Goal: Task Accomplishment & Management: Manage account settings

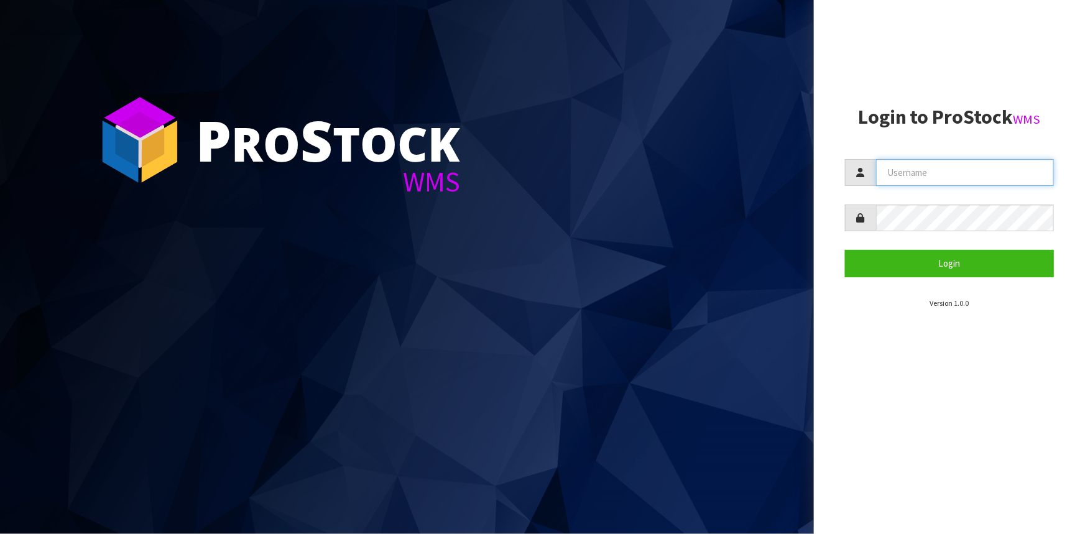
click at [961, 178] on input "text" at bounding box center [965, 172] width 178 height 27
type input "LIYA"
click at [845, 250] on button "Login" at bounding box center [949, 263] width 209 height 27
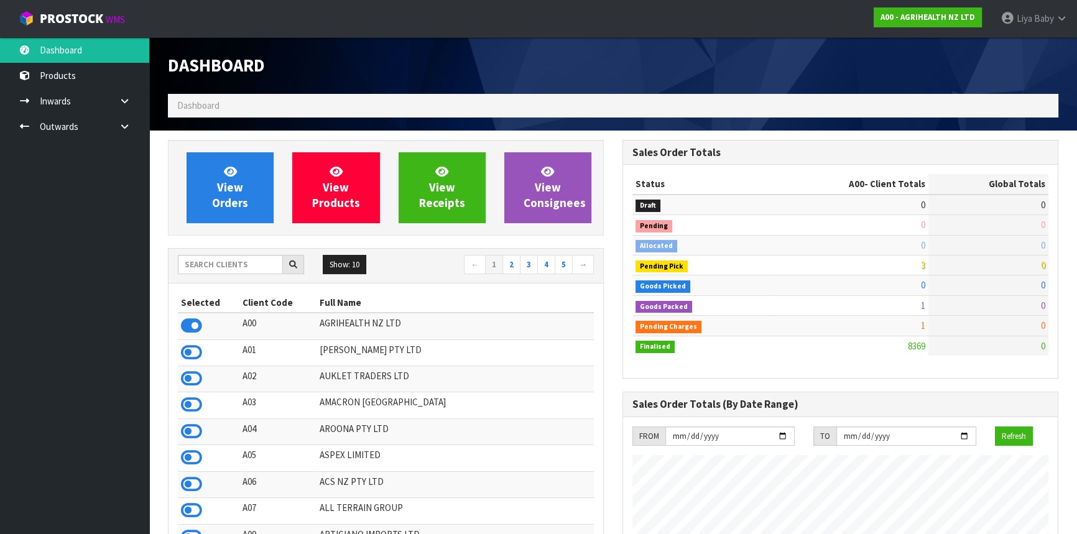
scroll to position [940, 454]
click at [211, 267] on input "text" at bounding box center [230, 264] width 105 height 19
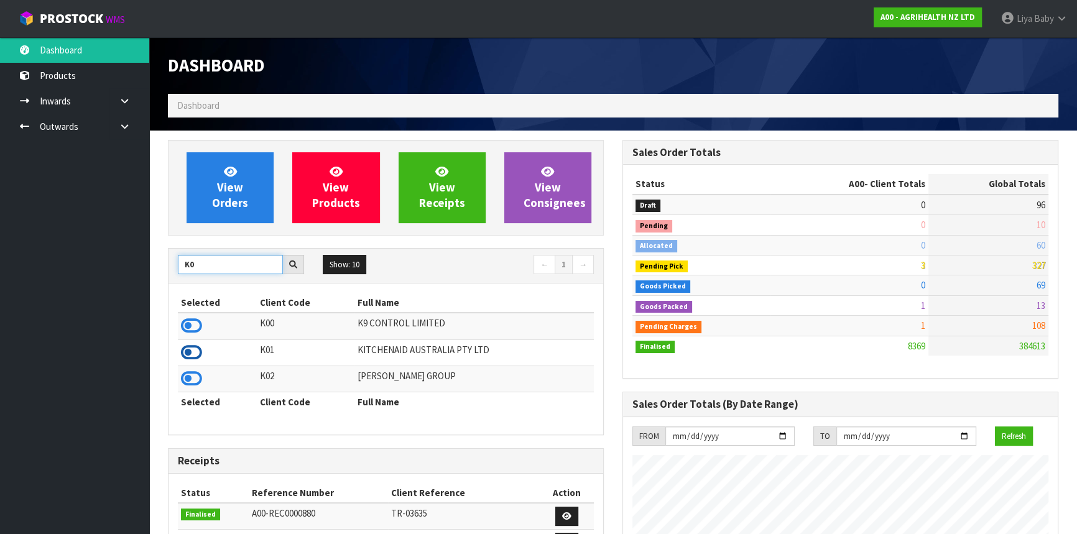
type input "K0"
click at [185, 354] on icon at bounding box center [191, 352] width 21 height 19
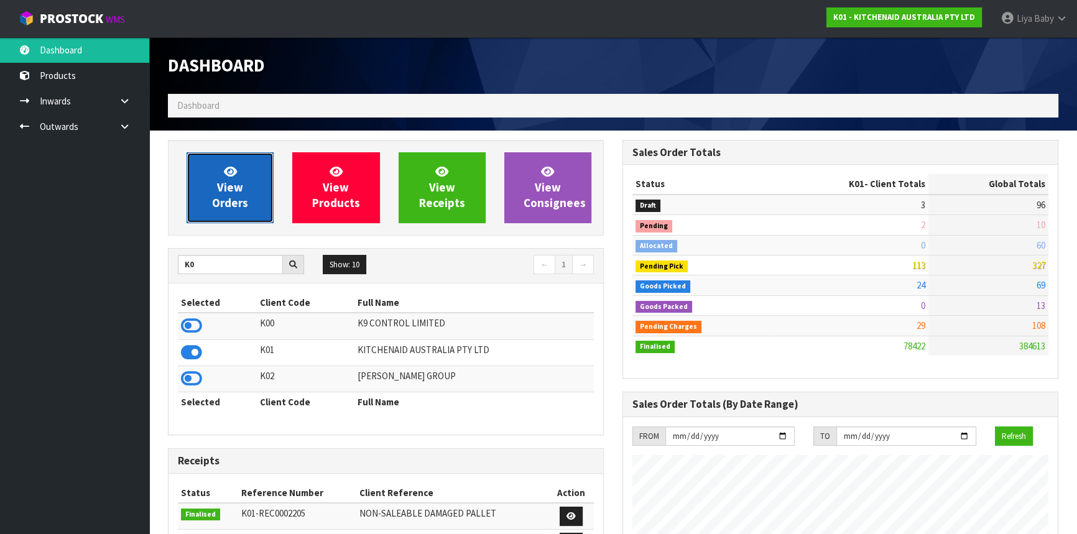
click at [232, 199] on span "View Orders" at bounding box center [230, 187] width 36 height 47
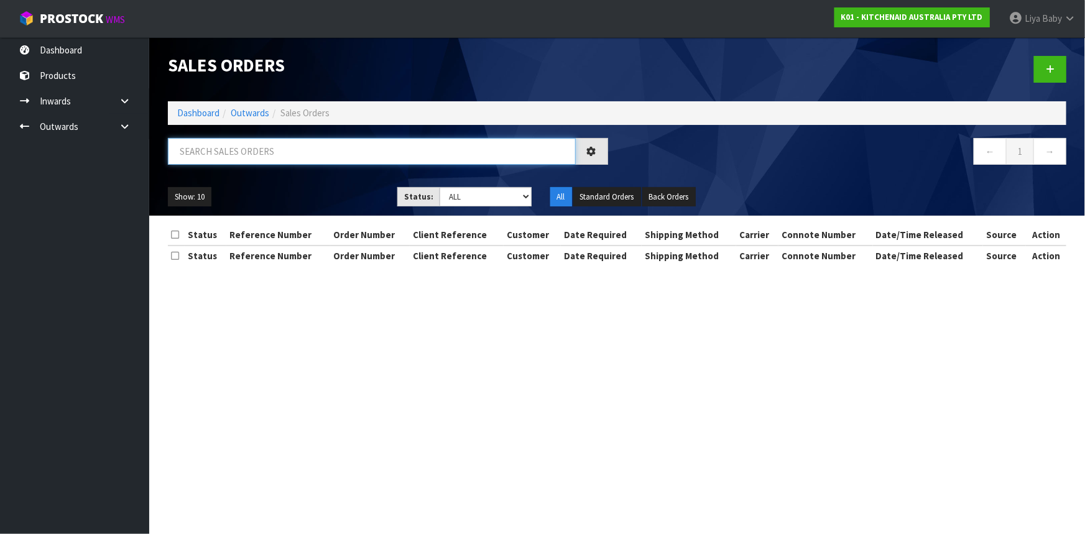
click at [225, 152] on input "text" at bounding box center [372, 151] width 408 height 27
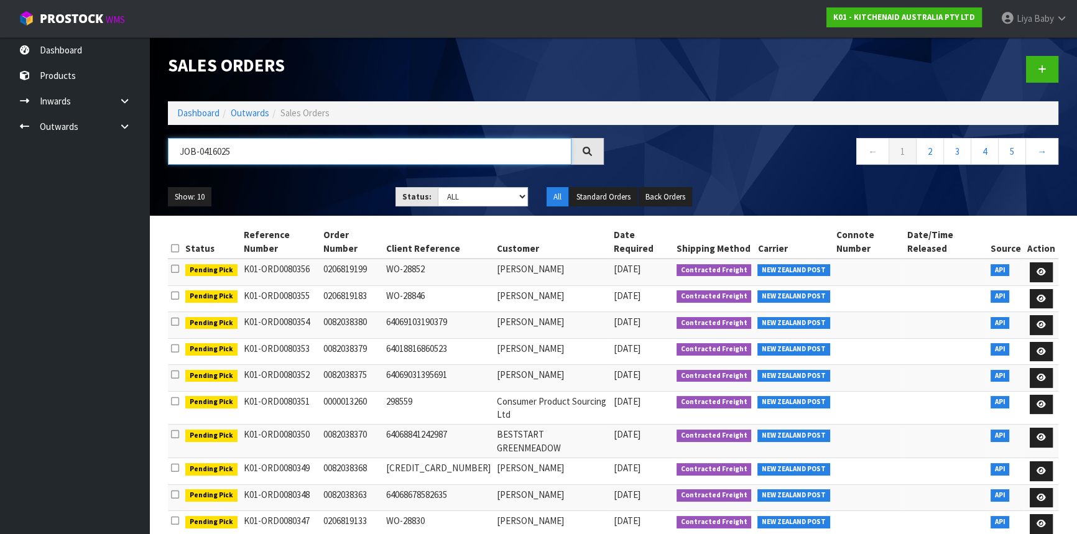
type input "JOB-0416025"
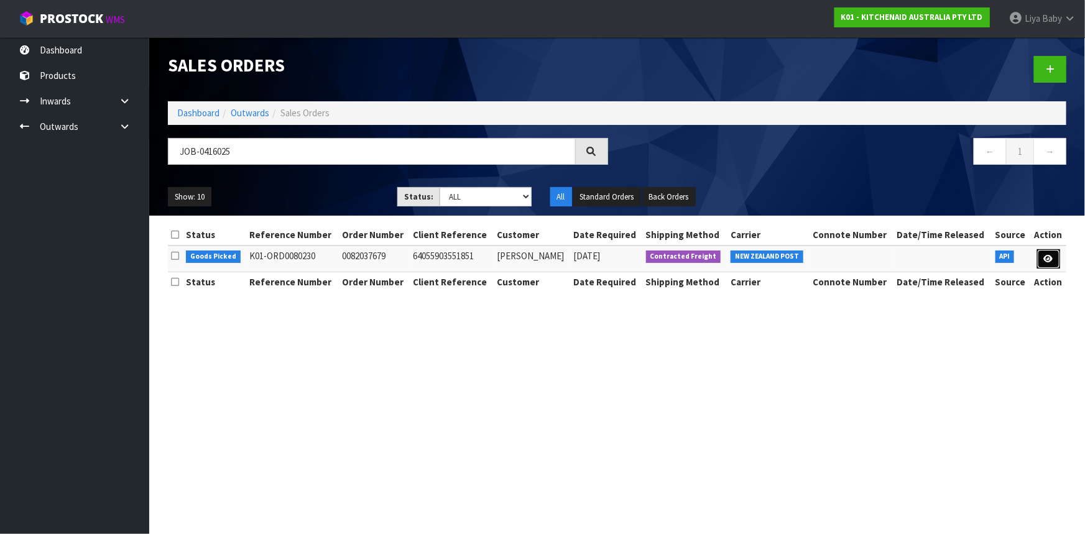
click at [1042, 259] on link at bounding box center [1048, 259] width 23 height 20
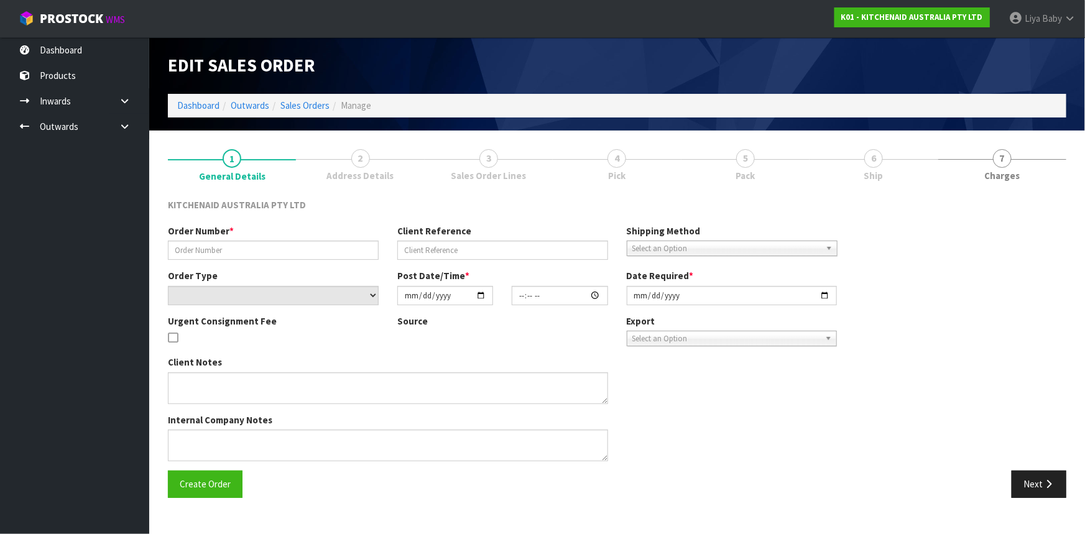
type input "0082037679"
type input "64055903551851"
select select "number:0"
type input "2025-10-04"
type input "14:39:46.000"
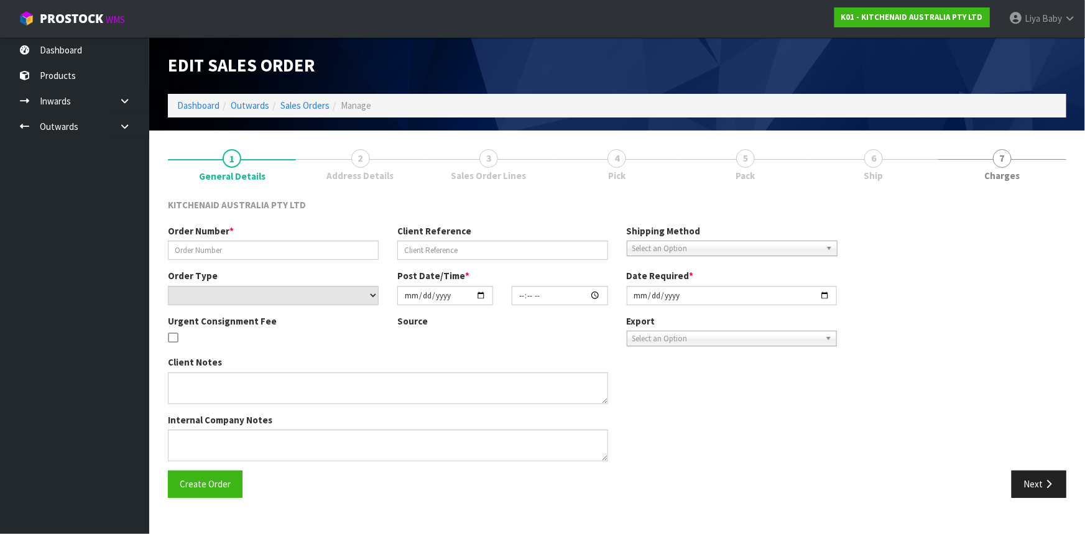
type input "2025-10-04"
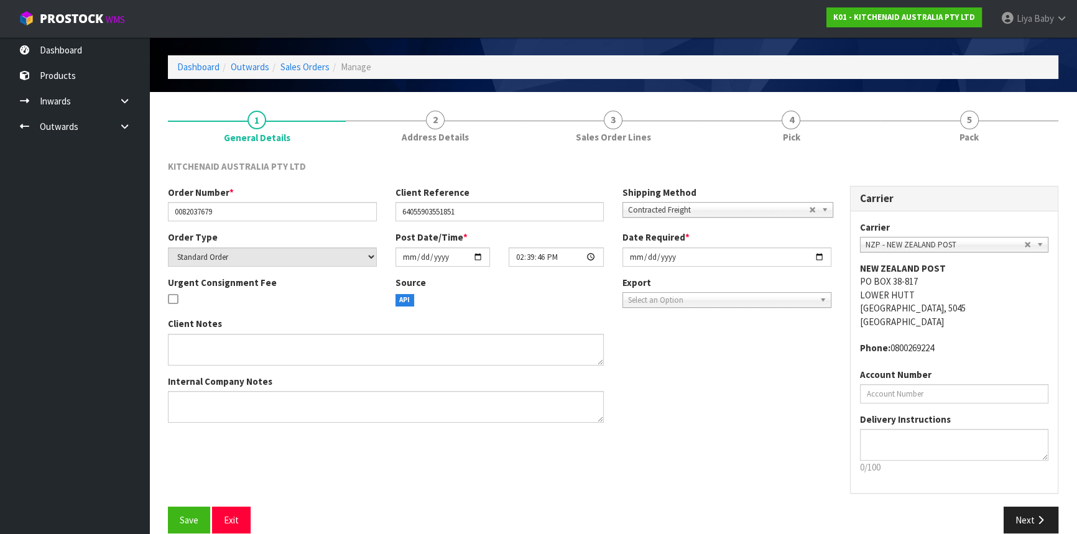
scroll to position [56, 0]
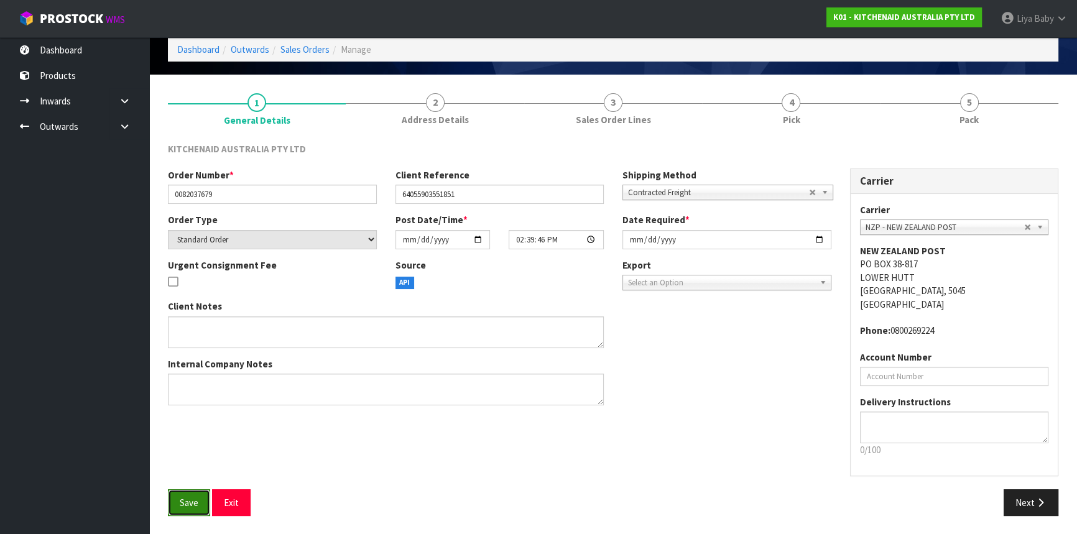
click at [184, 510] on button "Save" at bounding box center [189, 502] width 42 height 27
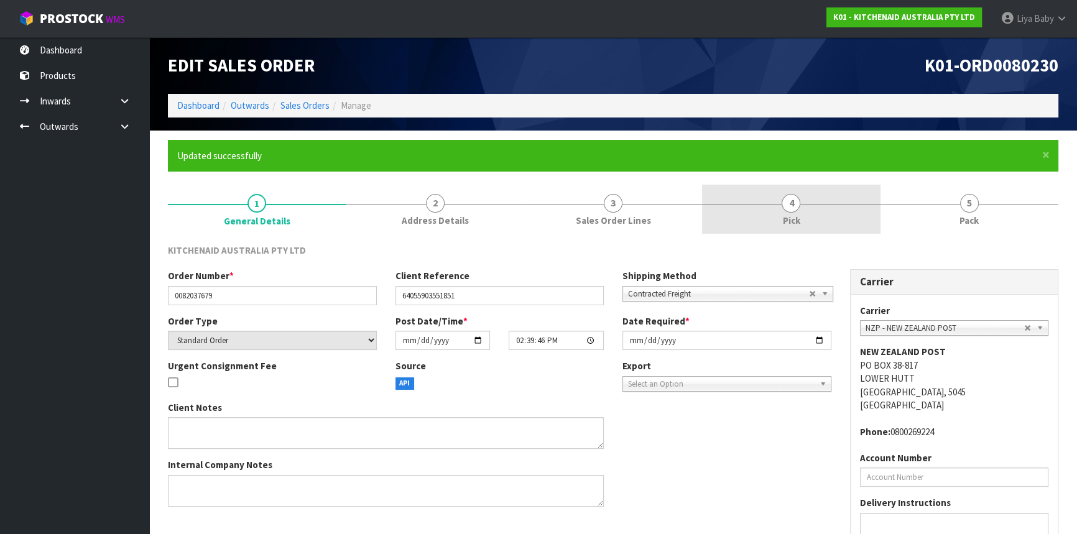
click at [796, 213] on link "4 Pick" at bounding box center [791, 209] width 178 height 49
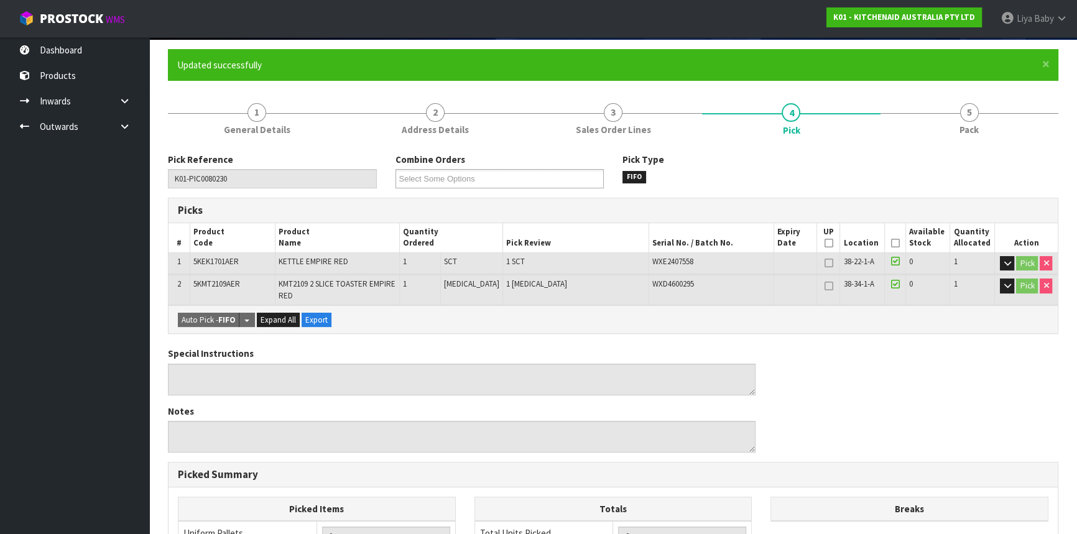
scroll to position [169, 0]
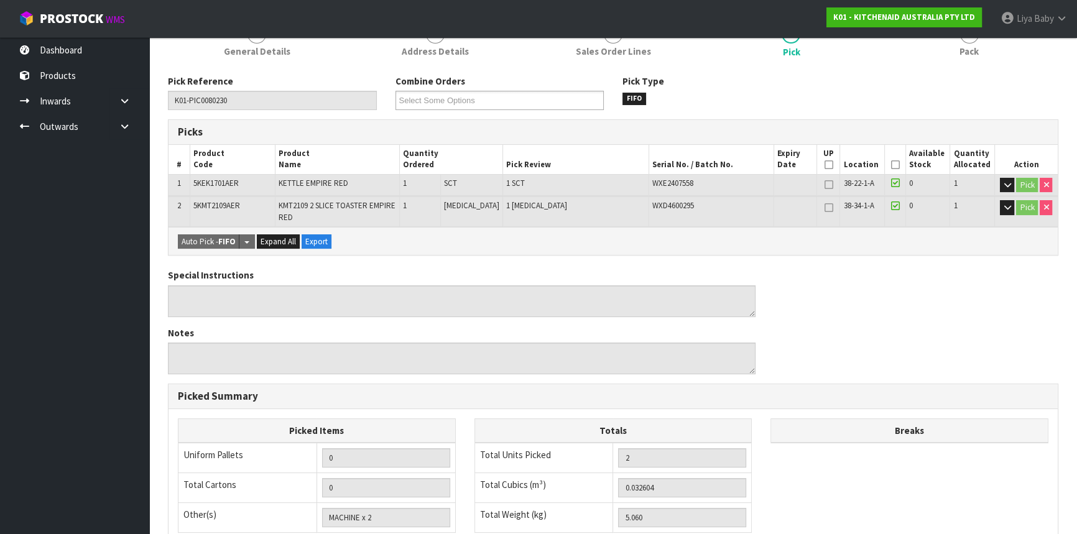
click at [895, 165] on icon at bounding box center [894, 165] width 9 height 1
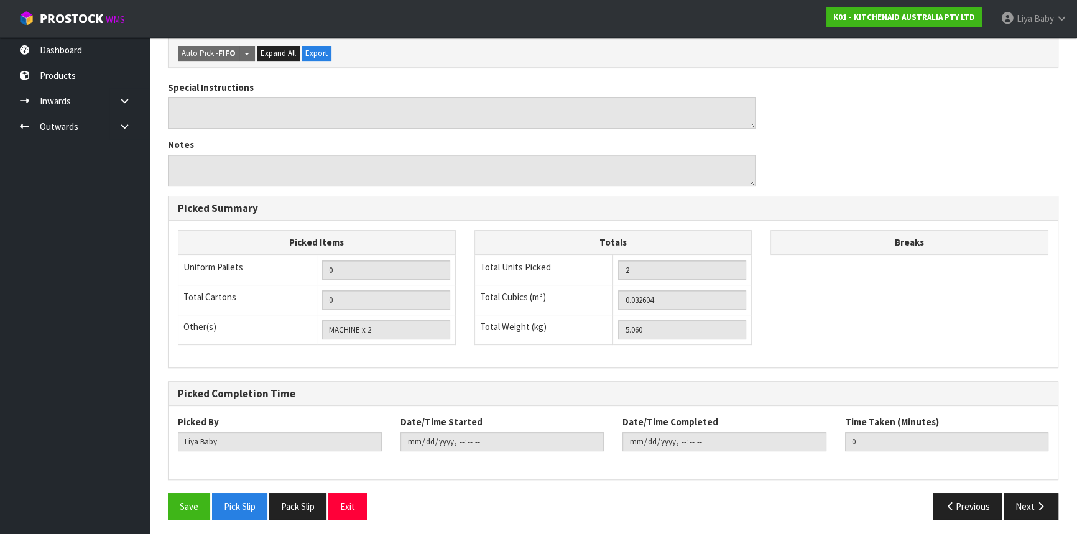
scroll to position [404, 0]
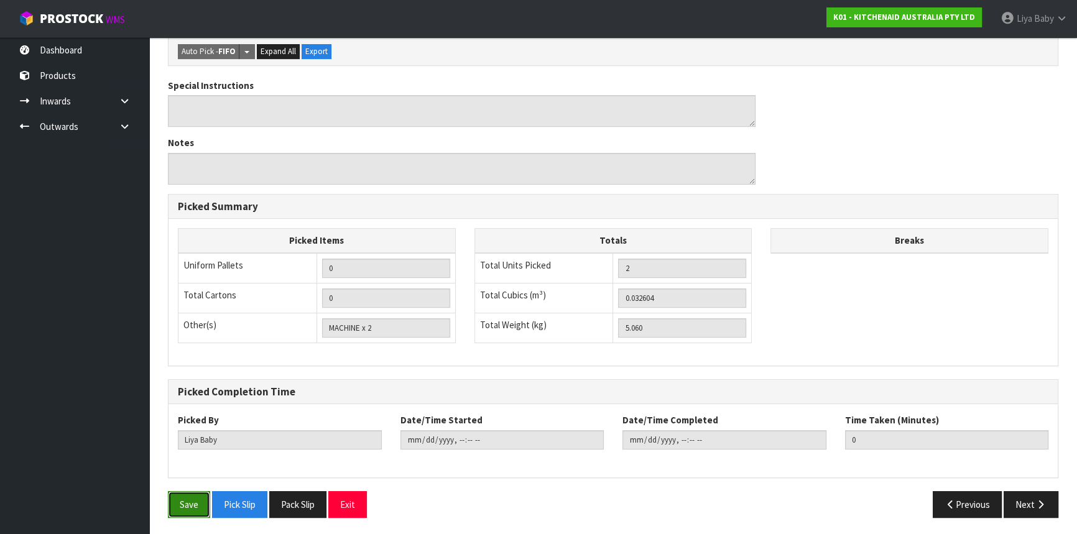
click at [194, 501] on button "Save" at bounding box center [189, 504] width 42 height 27
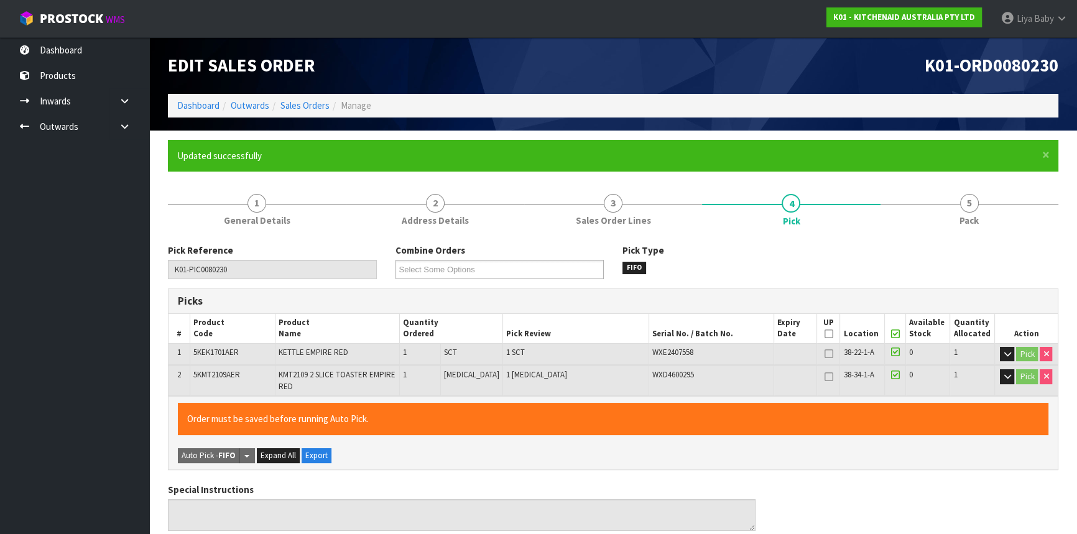
type input "2025-10-08T08:08:06"
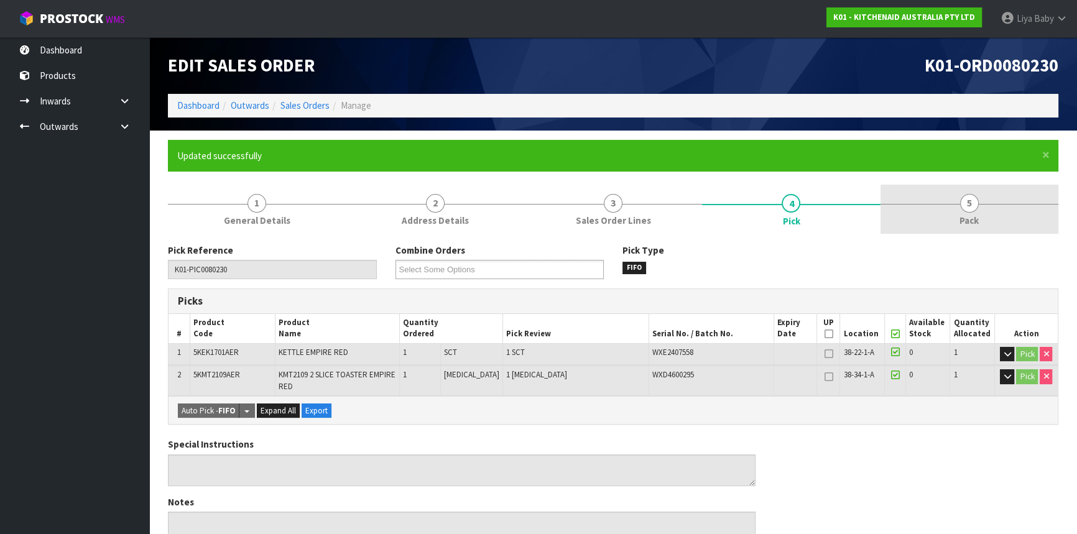
click at [961, 218] on span "Pack" at bounding box center [968, 220] width 19 height 13
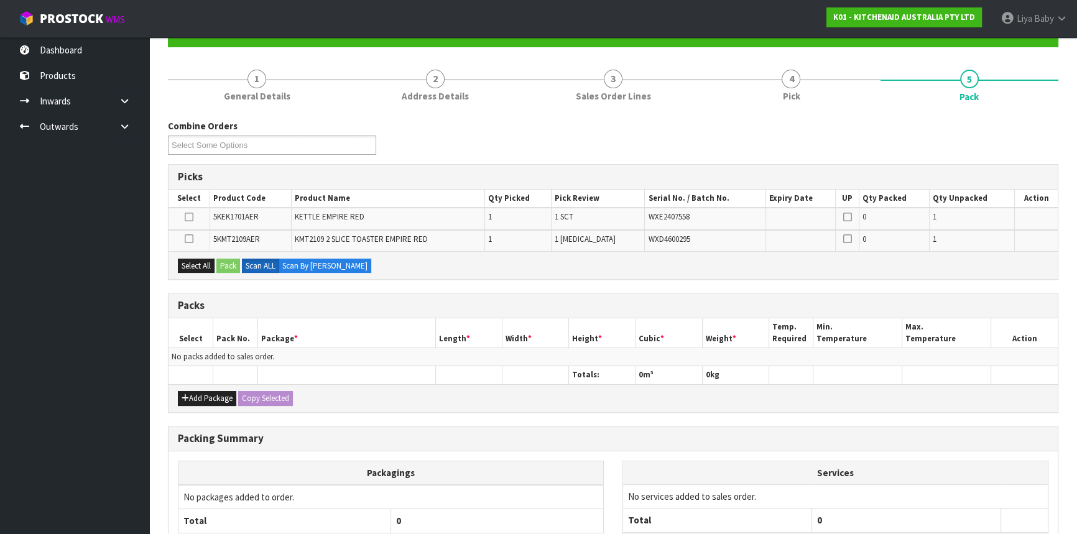
scroll to position [169, 0]
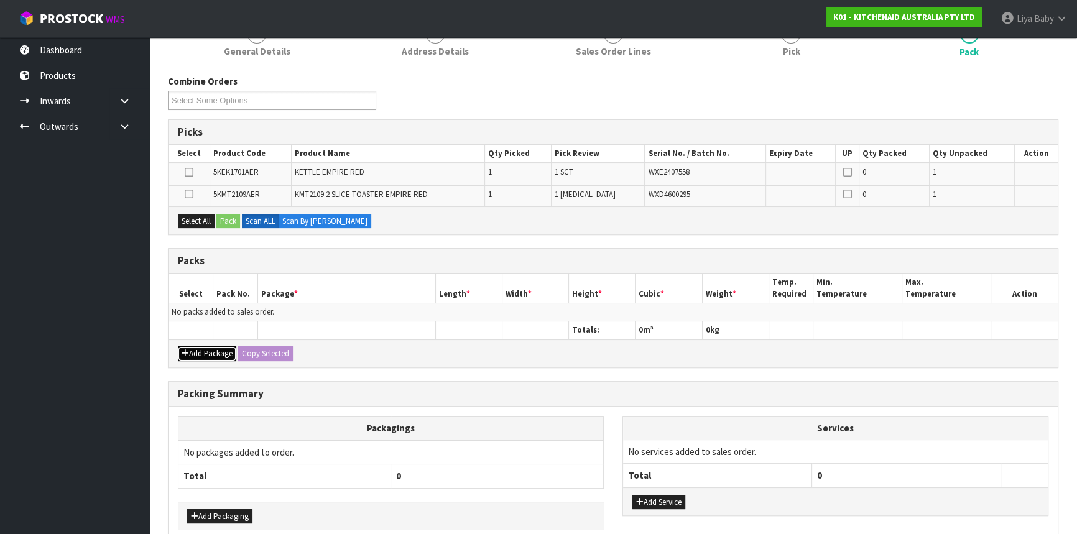
click at [203, 349] on button "Add Package" at bounding box center [207, 353] width 58 height 15
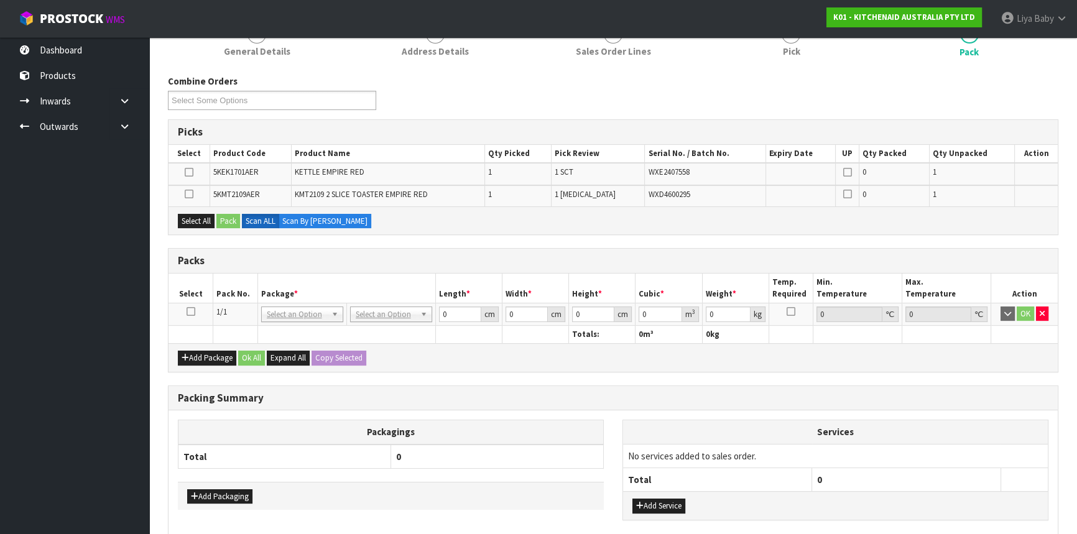
click at [192, 312] on icon at bounding box center [191, 312] width 9 height 1
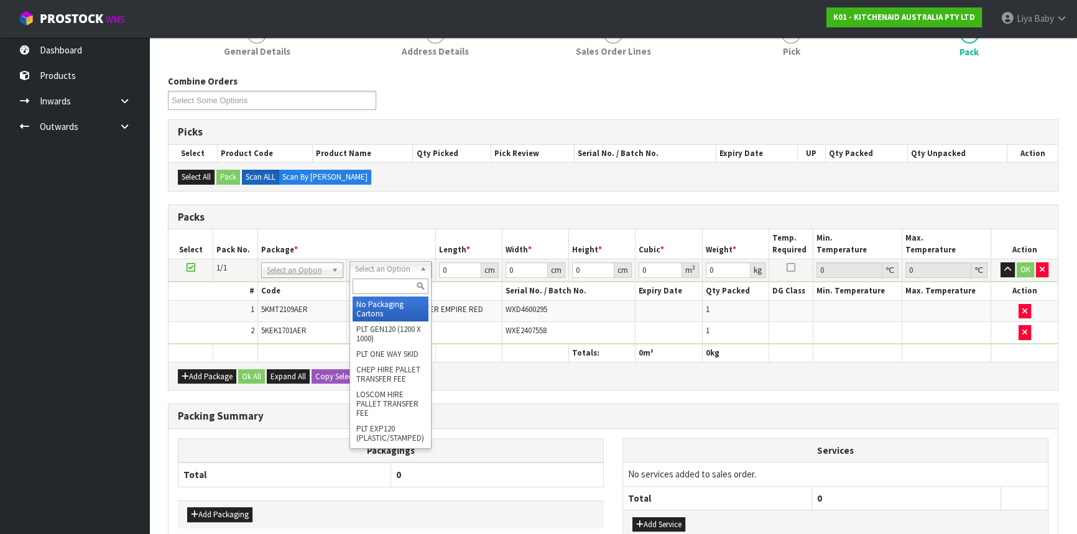
click at [401, 280] on input "text" at bounding box center [391, 287] width 76 height 16
type input "CLIE"
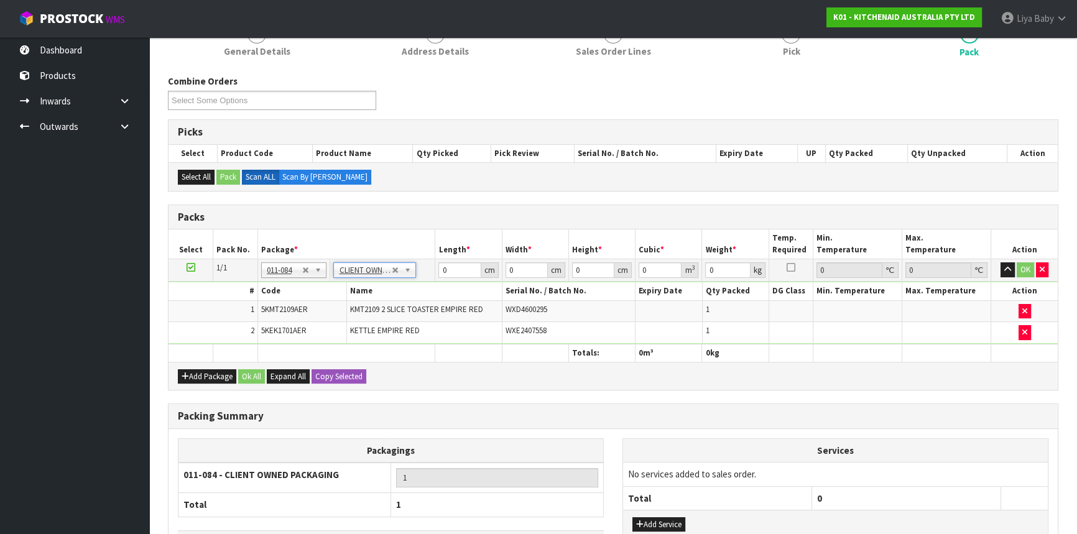
type input "5.06"
click at [448, 269] on input "0" at bounding box center [459, 270] width 42 height 16
type input "31"
type input "42"
type input "4"
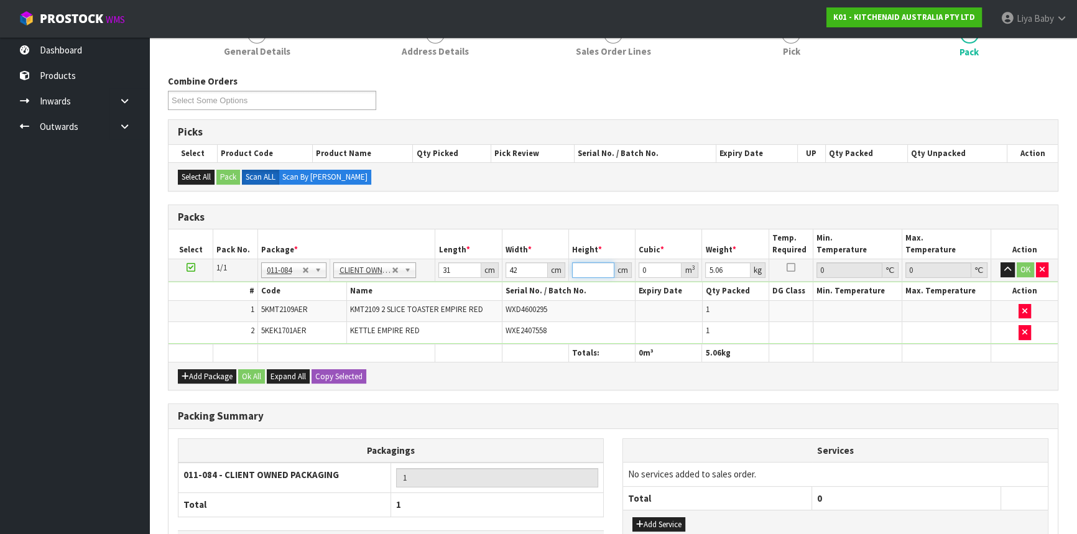
type input "0.005208"
type input "44"
type input "0.057288"
type input "44"
type input "6"
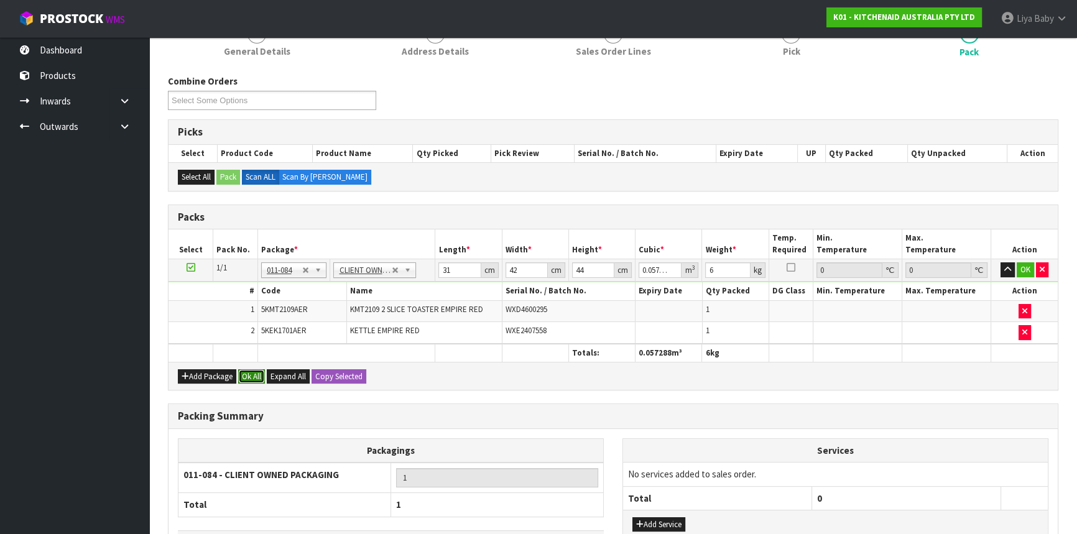
click at [248, 369] on button "Ok All" at bounding box center [251, 376] width 27 height 15
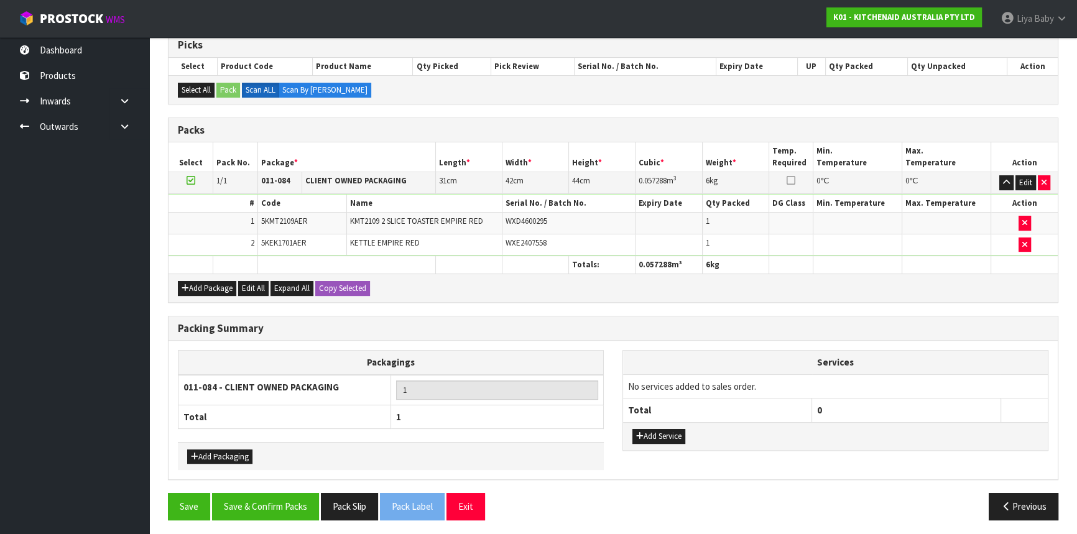
scroll to position [257, 0]
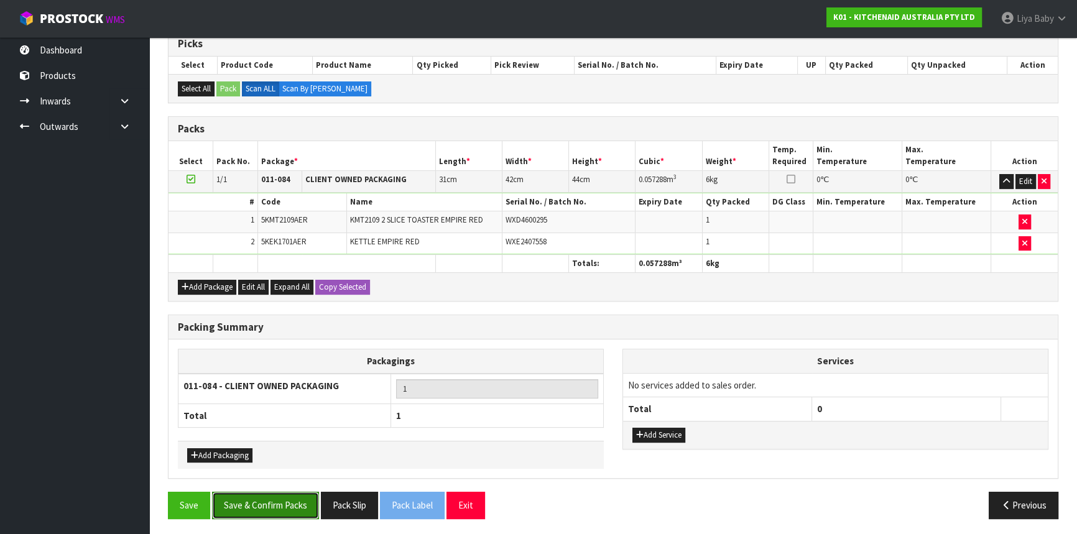
click at [239, 507] on button "Save & Confirm Packs" at bounding box center [265, 505] width 107 height 27
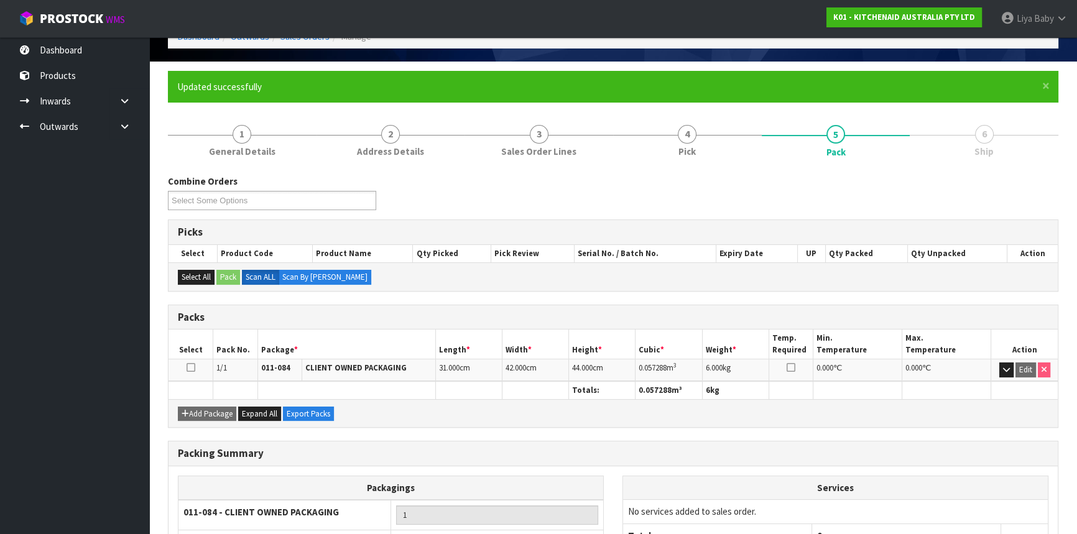
scroll to position [168, 0]
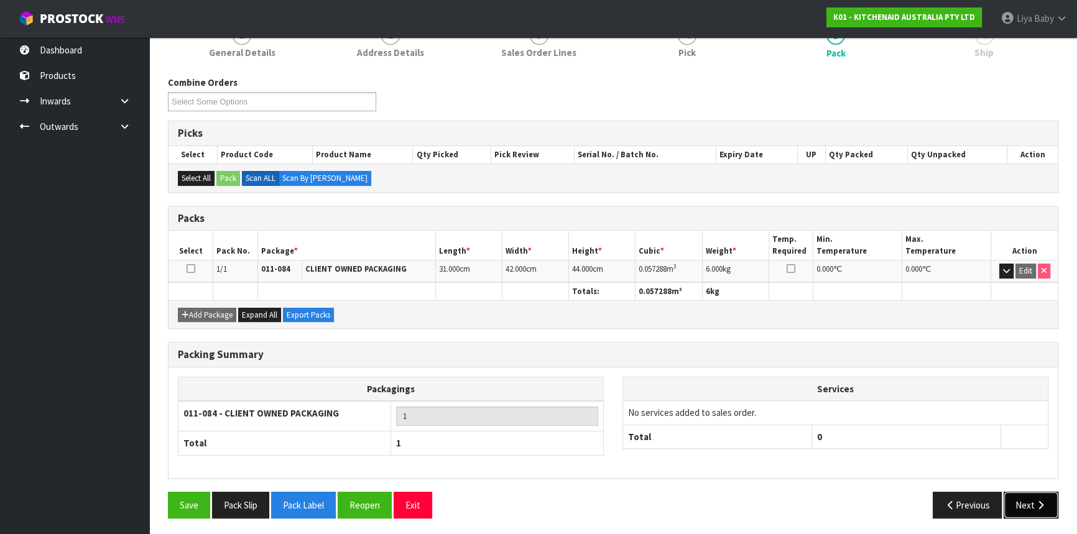
click at [1050, 502] on button "Next" at bounding box center [1031, 505] width 55 height 27
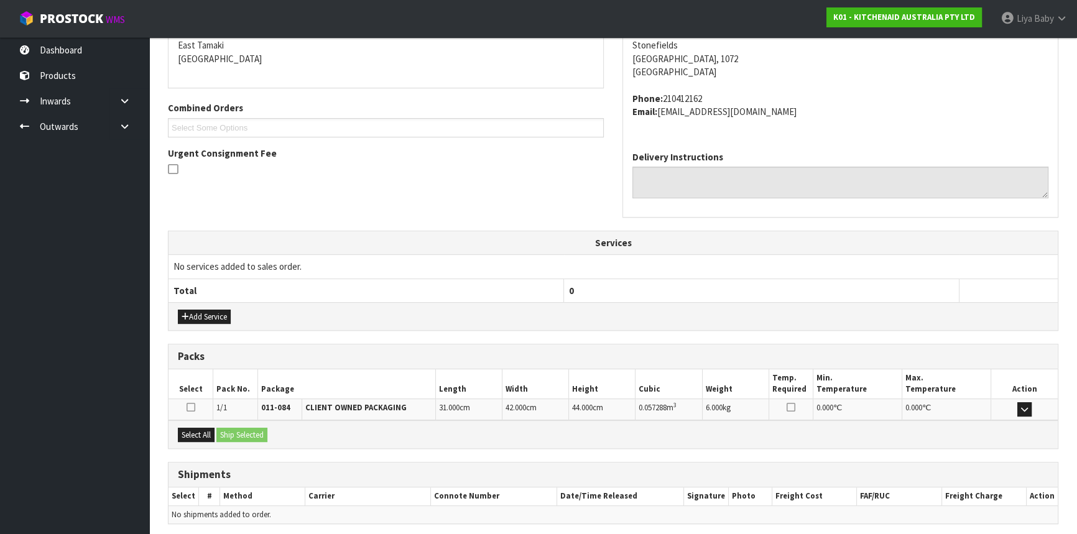
scroll to position [312, 0]
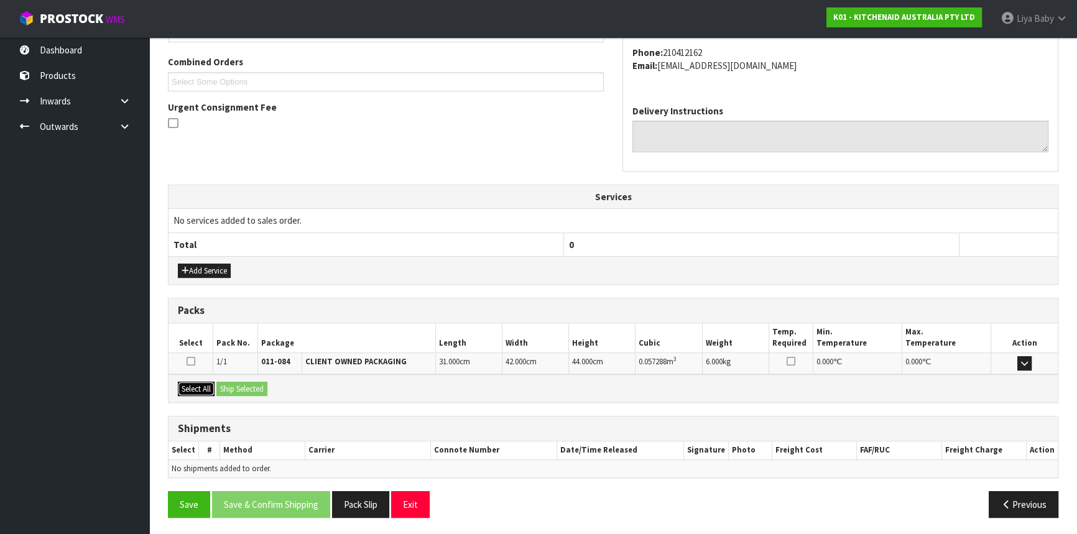
drag, startPoint x: 201, startPoint y: 385, endPoint x: 230, endPoint y: 384, distance: 29.2
click at [202, 386] on button "Select All" at bounding box center [196, 389] width 37 height 15
click at [230, 384] on button "Ship Selected" at bounding box center [241, 389] width 51 height 15
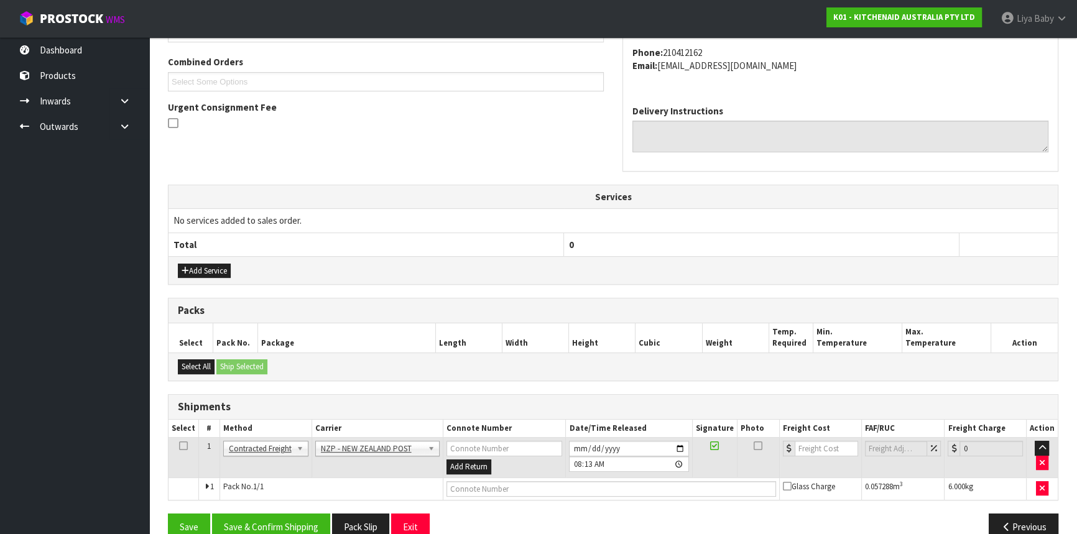
drag, startPoint x: 182, startPoint y: 441, endPoint x: 193, endPoint y: 450, distance: 14.6
click at [190, 448] on td at bounding box center [184, 458] width 30 height 40
click at [183, 446] on icon at bounding box center [183, 446] width 9 height 1
drag, startPoint x: 257, startPoint y: 520, endPoint x: 289, endPoint y: 504, distance: 35.0
click at [259, 519] on button "Save & Confirm Shipping" at bounding box center [271, 527] width 118 height 27
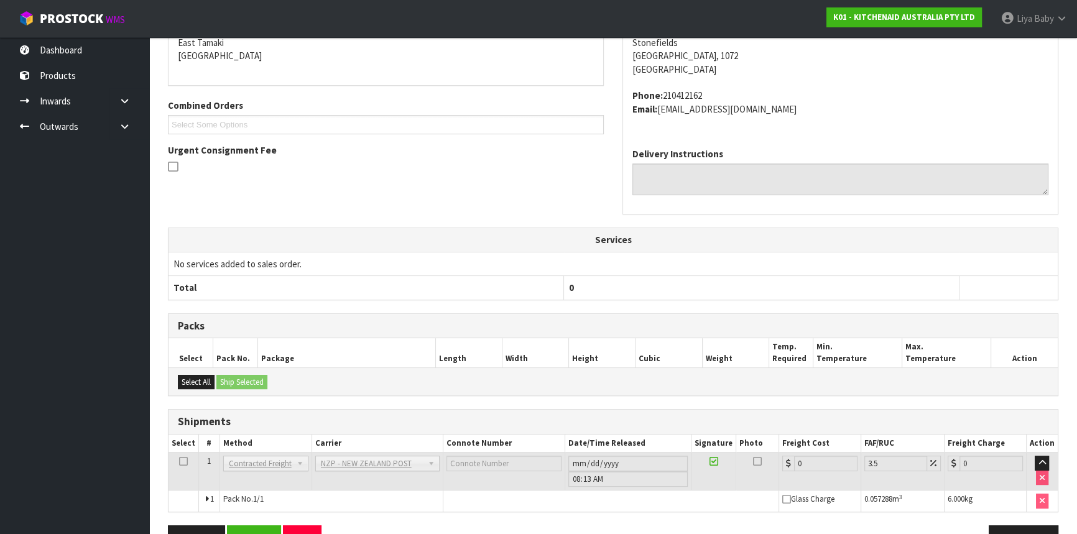
scroll to position [317, 0]
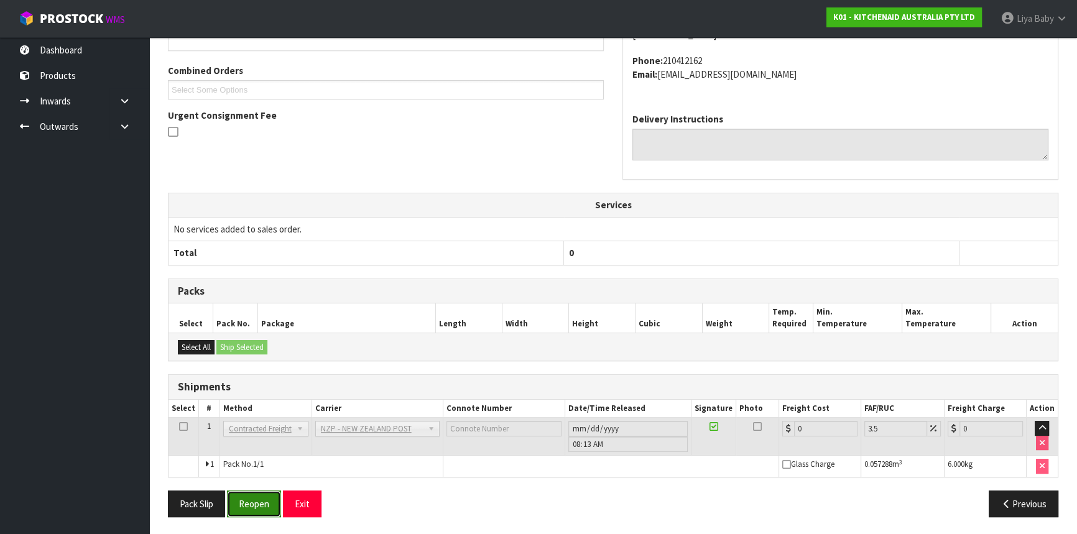
click at [259, 499] on button "Reopen" at bounding box center [254, 504] width 54 height 27
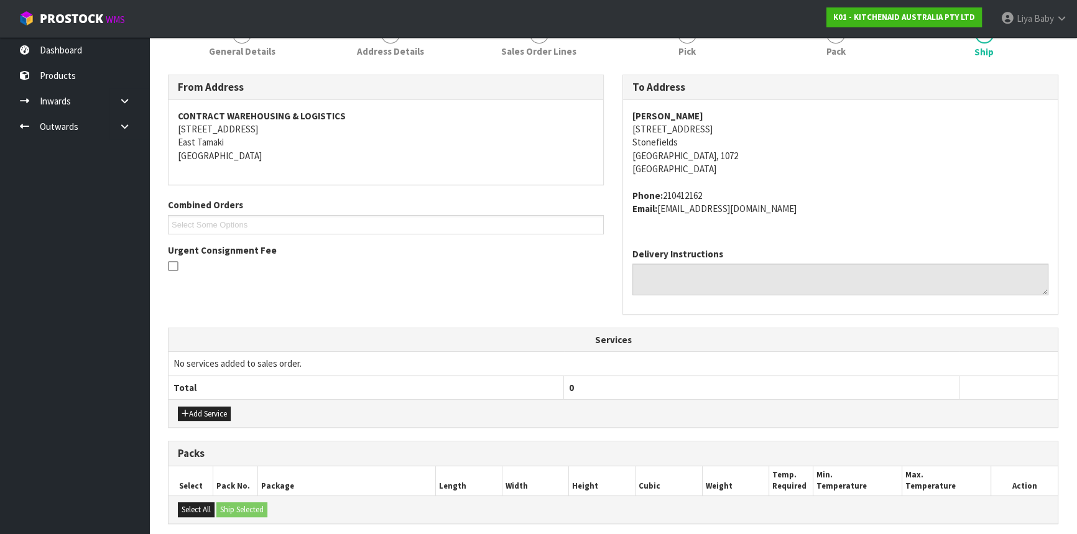
scroll to position [282, 0]
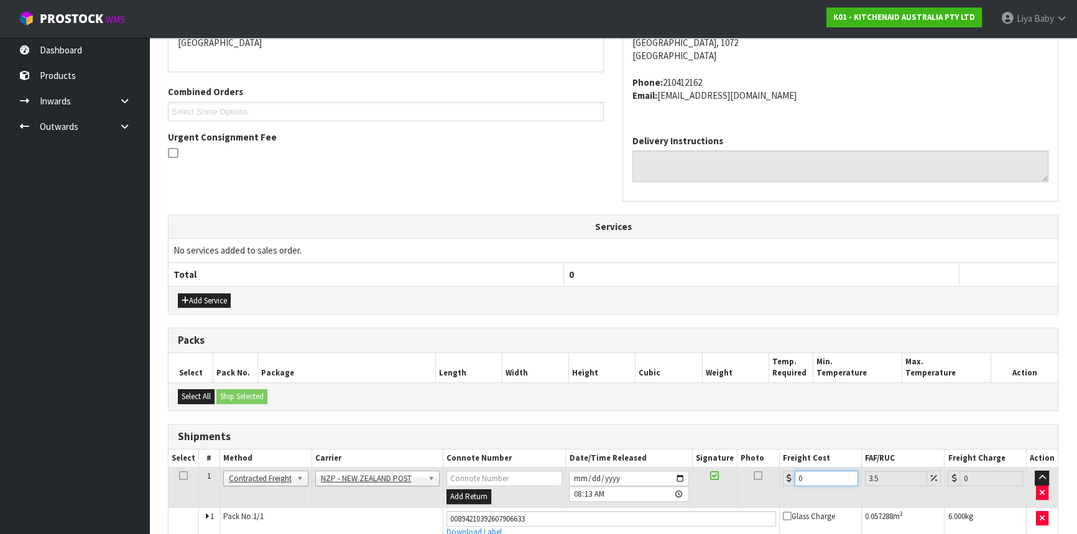
click at [809, 479] on input "0" at bounding box center [826, 479] width 63 height 16
type input "4"
type input "4.14"
type input "4.3"
type input "4.45"
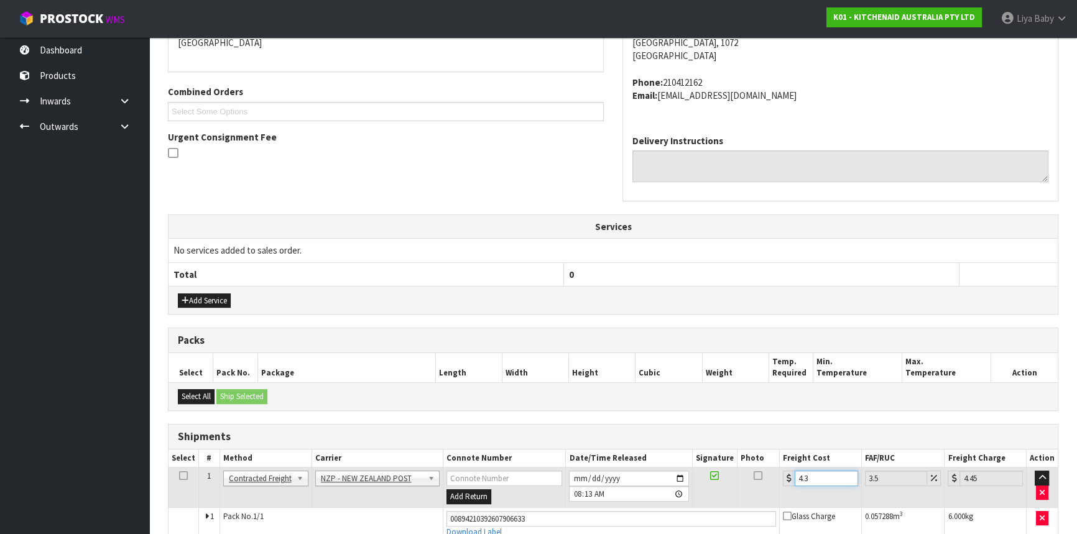
type input "4.33"
type input "4.48"
type input "4.33"
click at [182, 476] on icon at bounding box center [183, 476] width 9 height 1
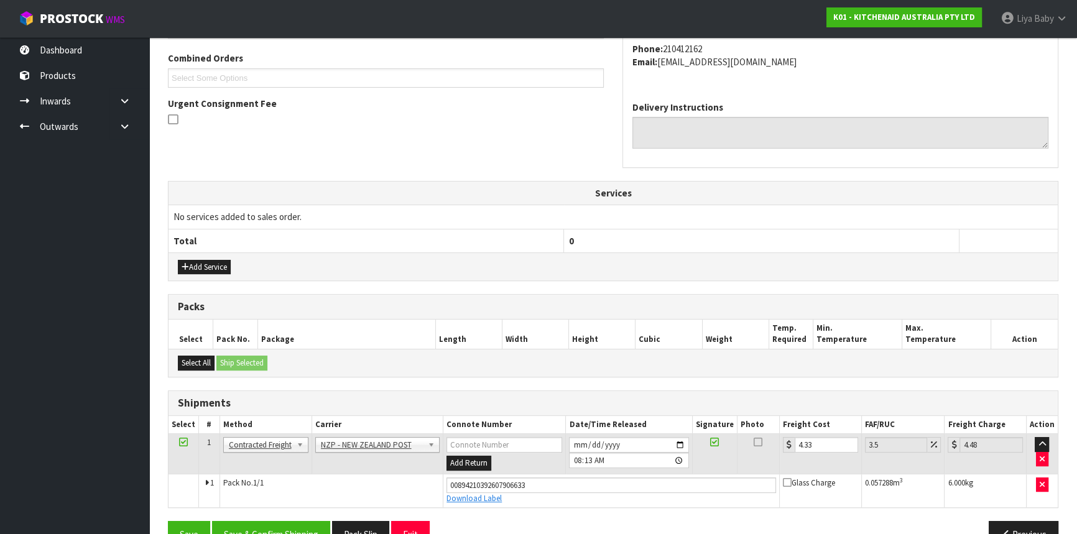
scroll to position [346, 0]
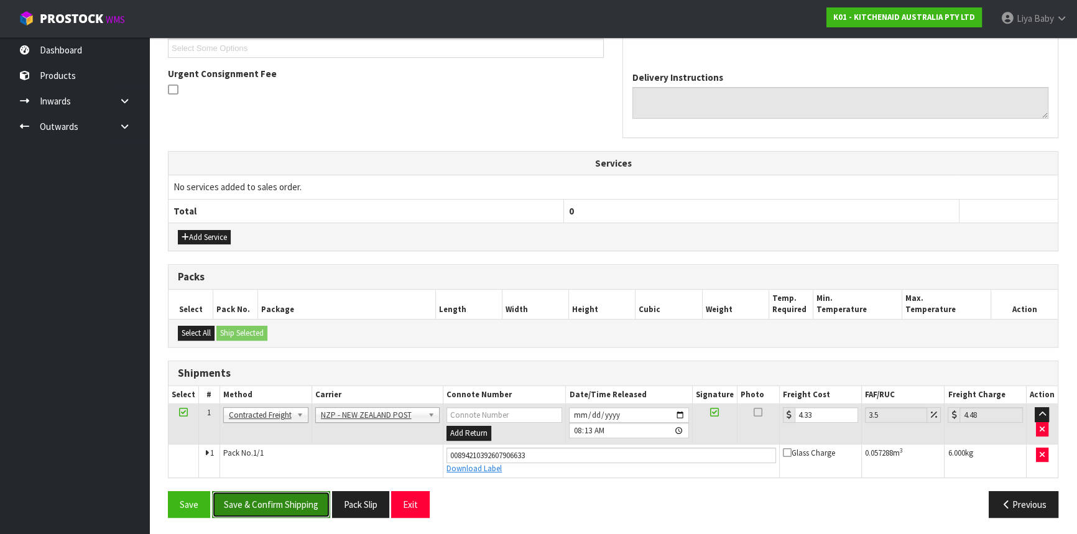
click at [270, 497] on button "Save & Confirm Shipping" at bounding box center [271, 504] width 118 height 27
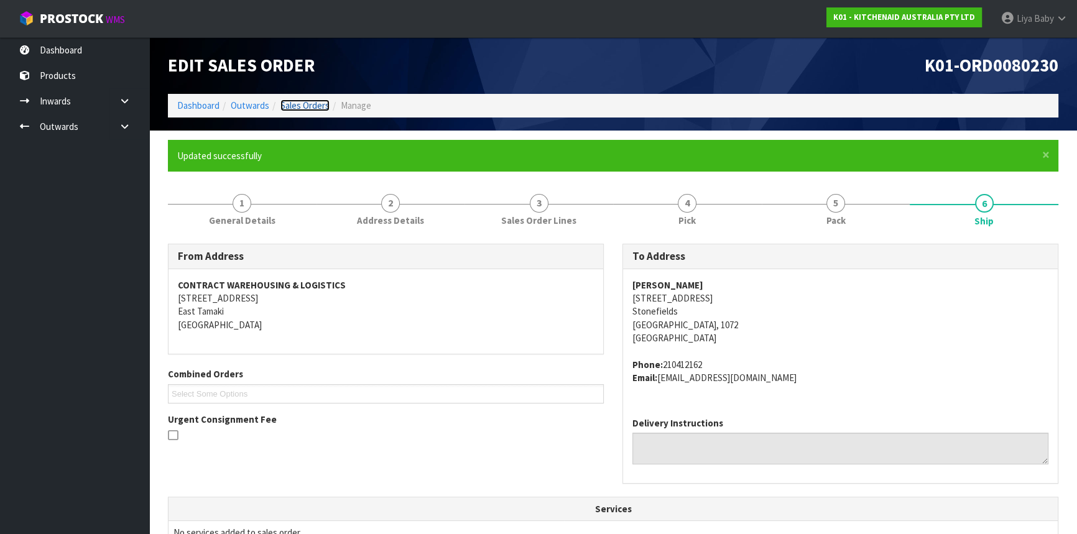
click at [312, 105] on link "Sales Orders" at bounding box center [304, 105] width 49 height 12
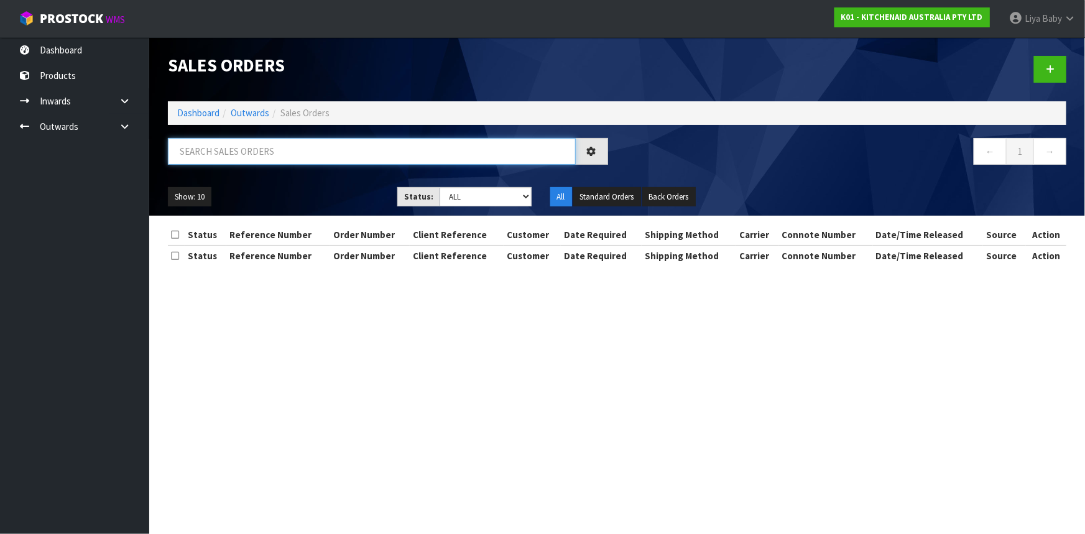
click at [273, 149] on input "text" at bounding box center [372, 151] width 408 height 27
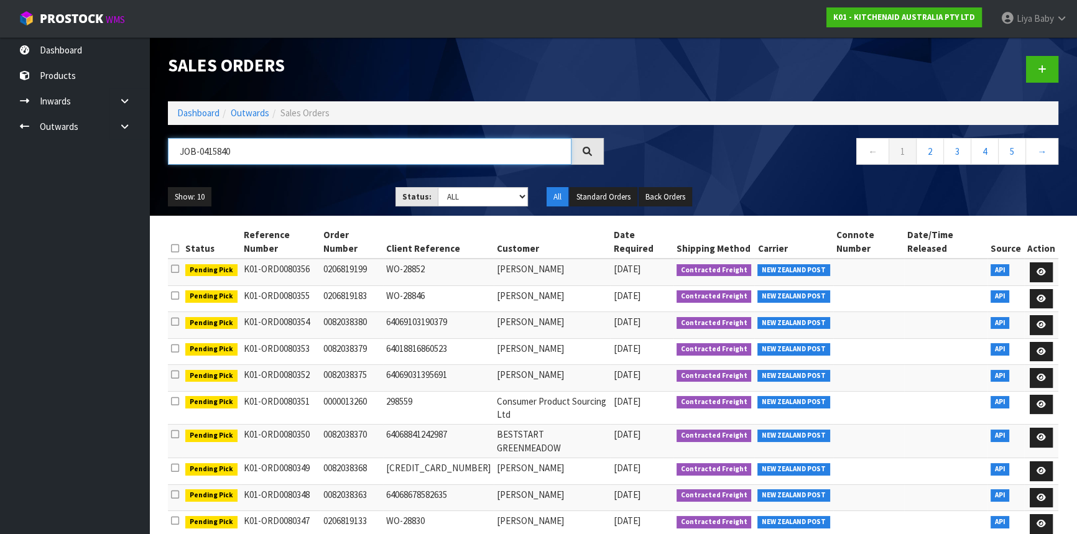
type input "JOB-0415840"
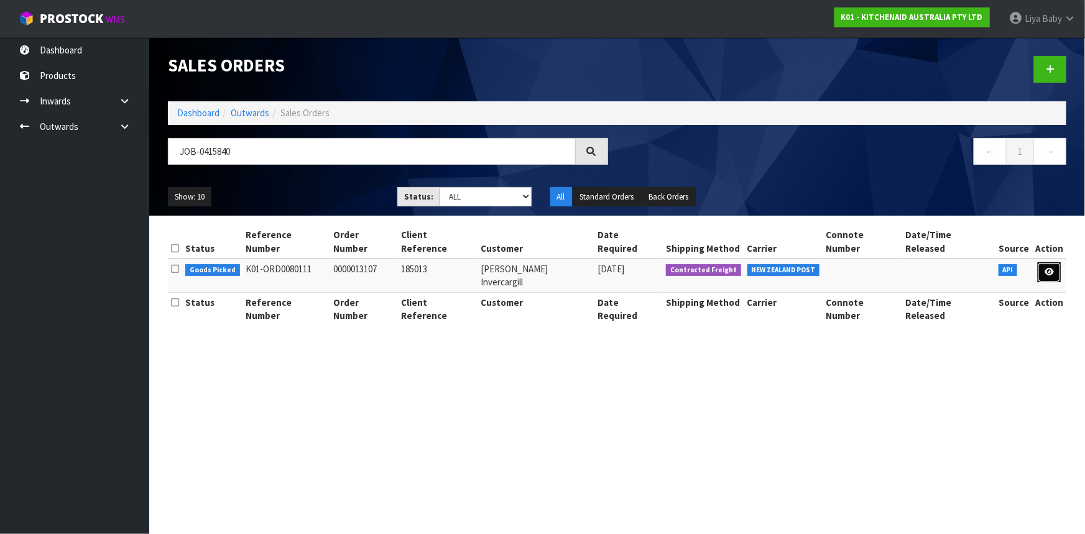
click at [1044, 262] on link at bounding box center [1049, 272] width 23 height 20
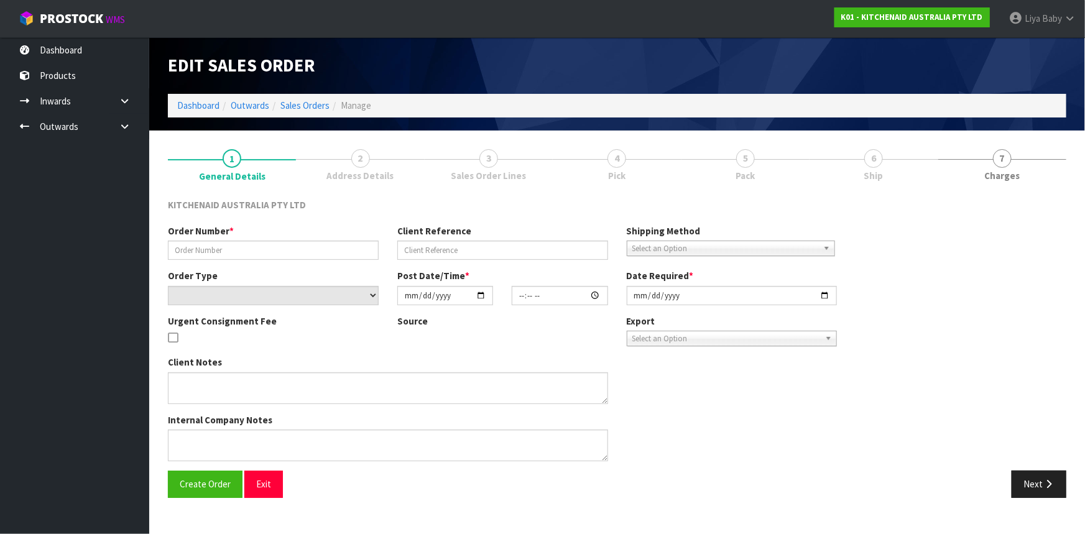
type input "0000013107"
type input "185013"
select select "number:0"
type input "[DATE]"
type input "12:33:08.000"
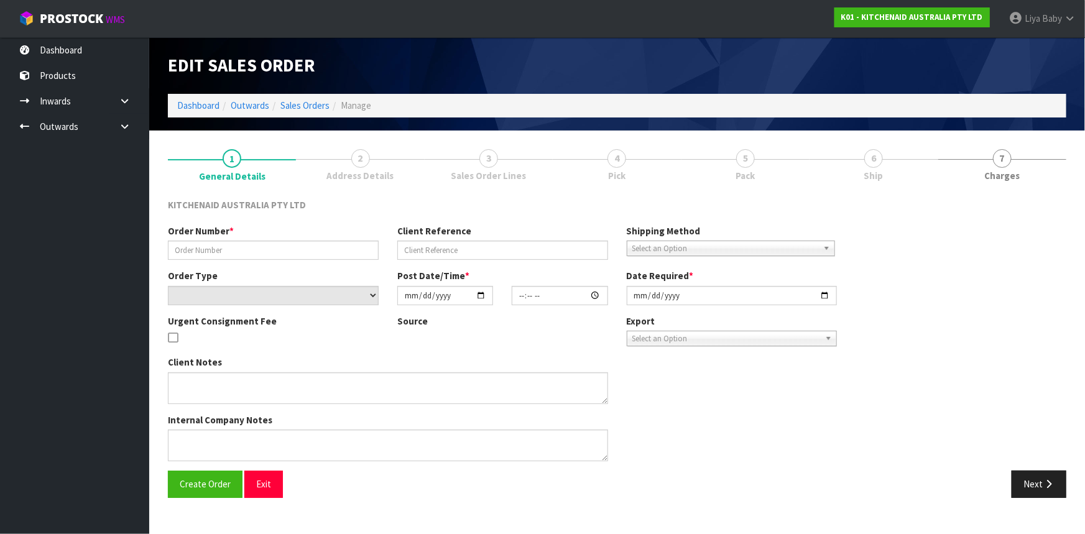
type input "[DATE]"
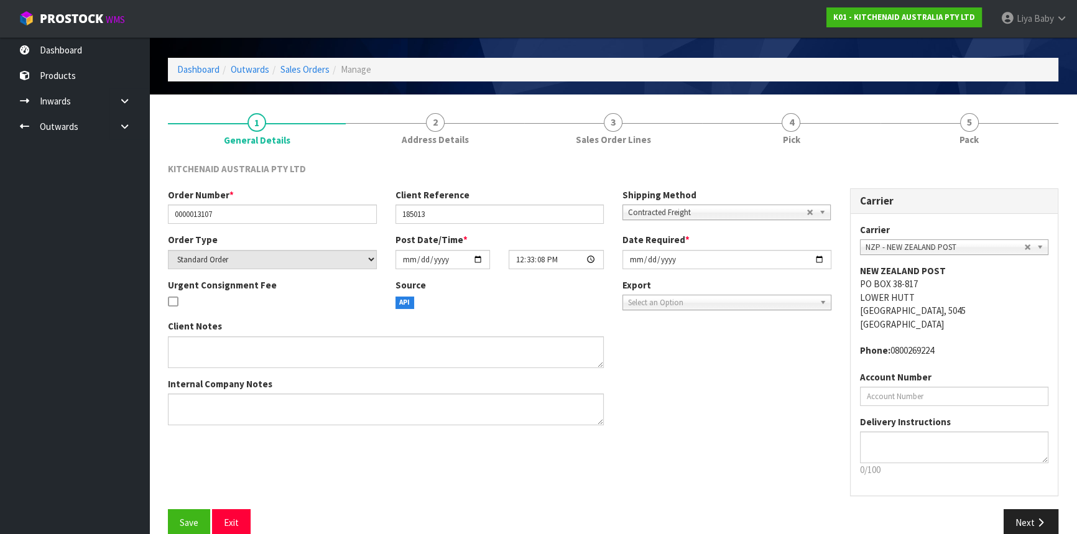
scroll to position [56, 0]
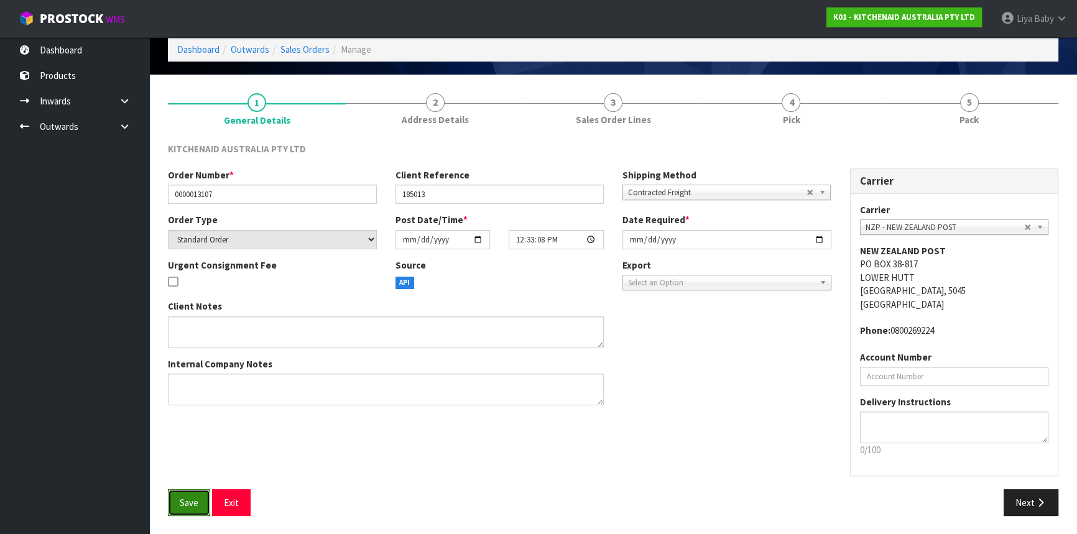
click at [200, 492] on button "Save" at bounding box center [189, 502] width 42 height 27
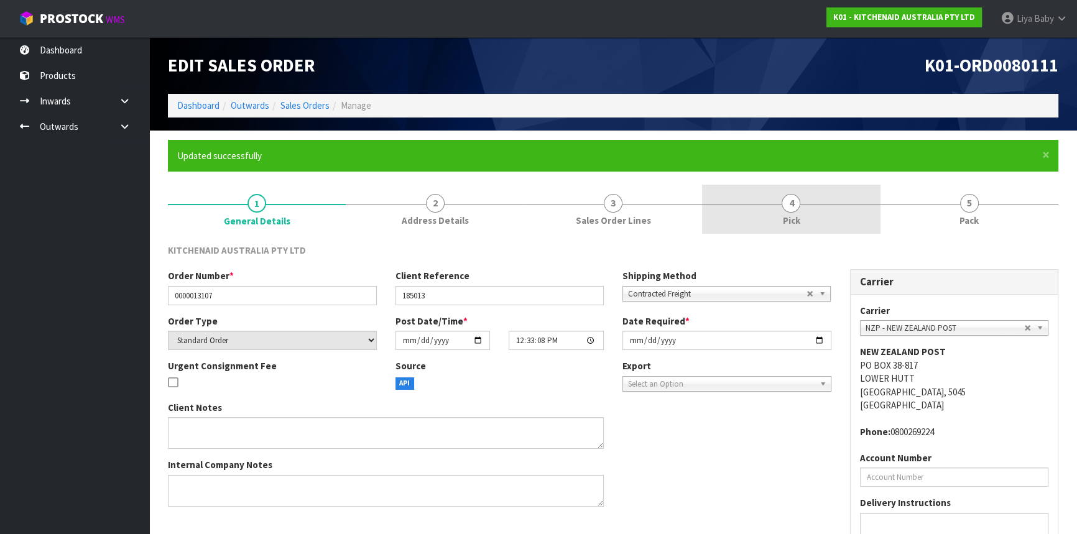
click at [770, 224] on link "4 Pick" at bounding box center [791, 209] width 178 height 49
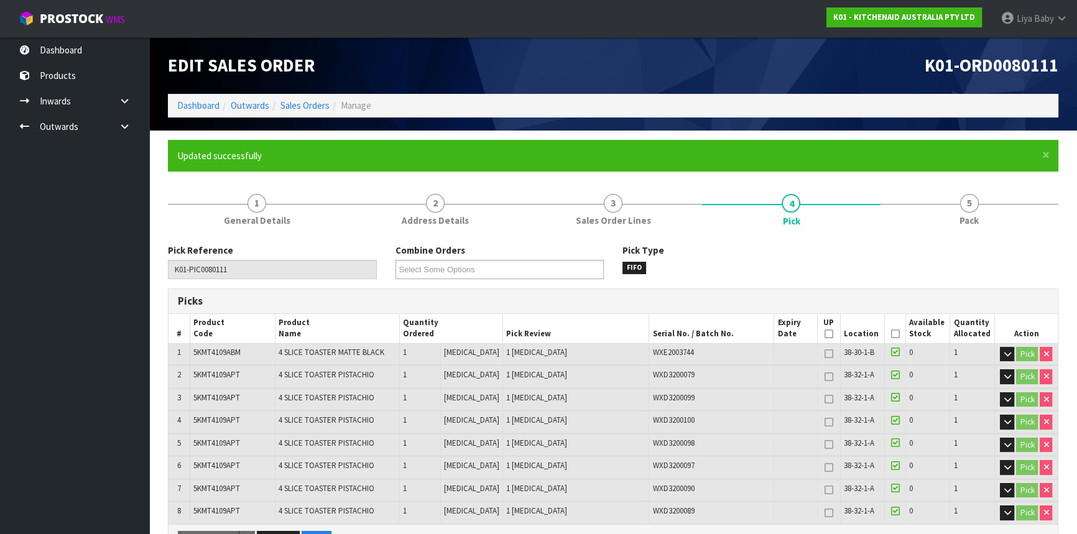
click at [892, 335] on icon at bounding box center [894, 334] width 9 height 1
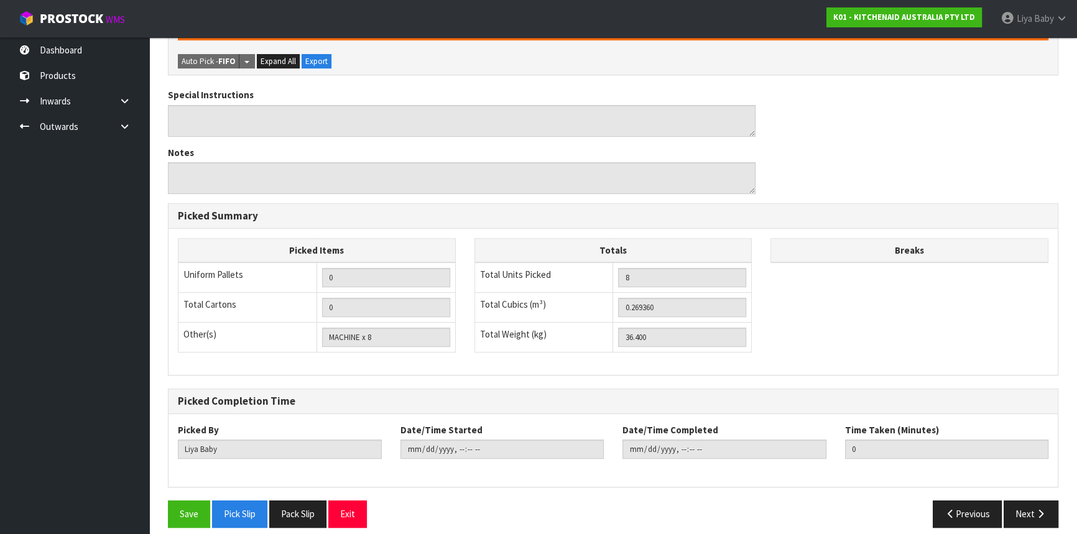
scroll to position [530, 0]
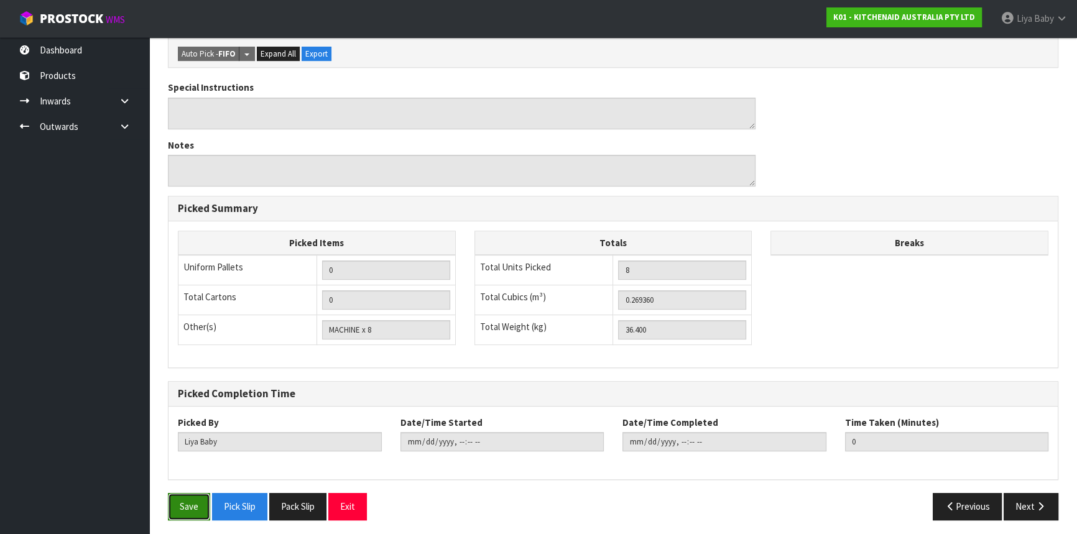
click at [190, 509] on button "Save" at bounding box center [189, 506] width 42 height 27
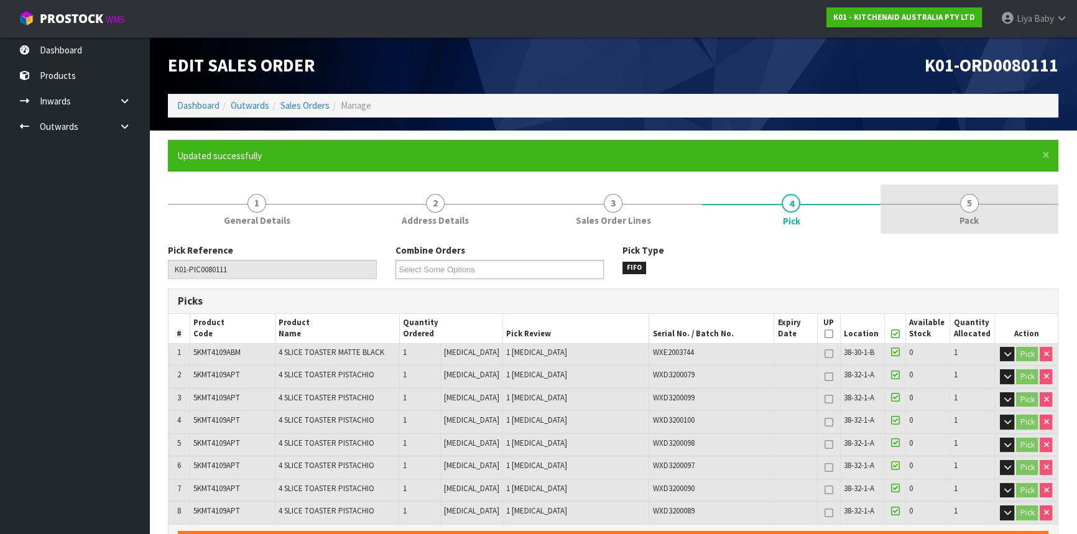
type input "[DATE]T08:16:07"
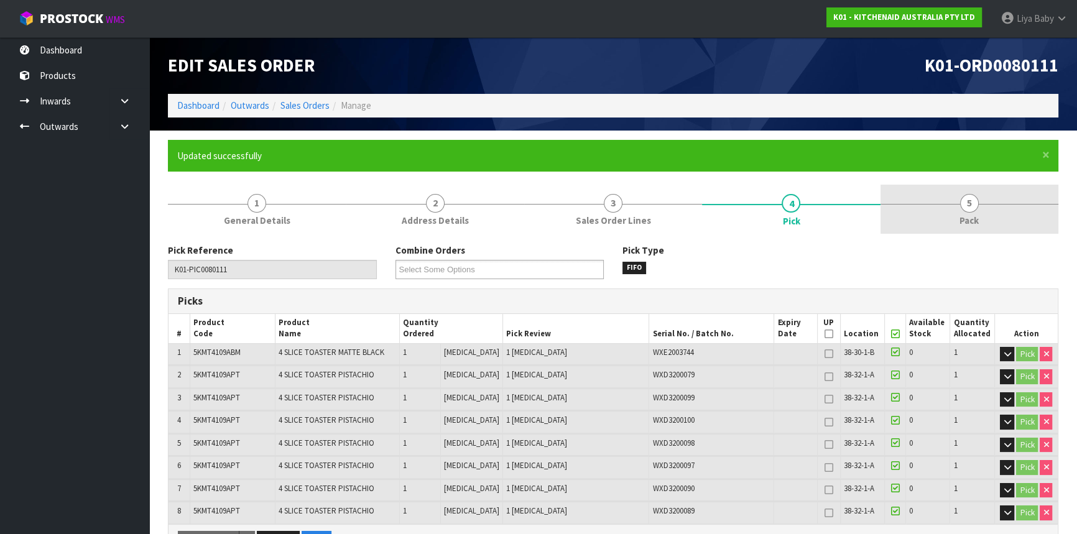
click at [975, 220] on span "Pack" at bounding box center [968, 220] width 19 height 13
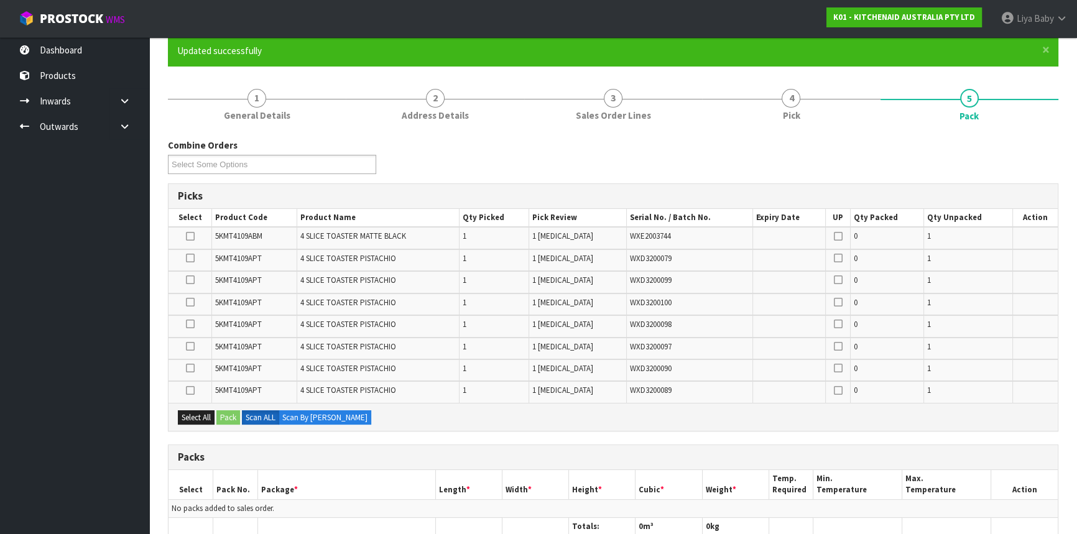
scroll to position [226, 0]
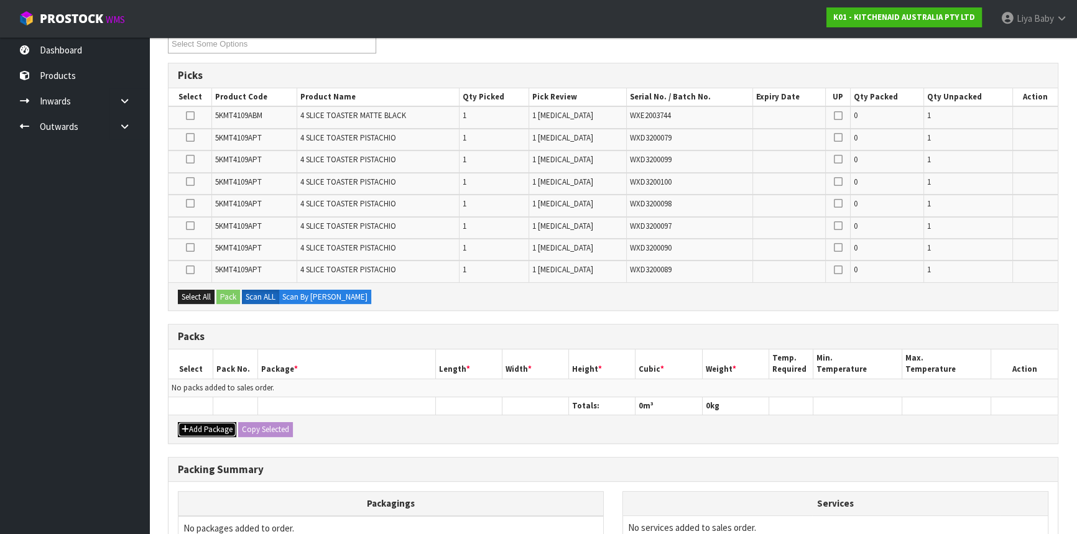
click at [200, 430] on button "Add Package" at bounding box center [207, 429] width 58 height 15
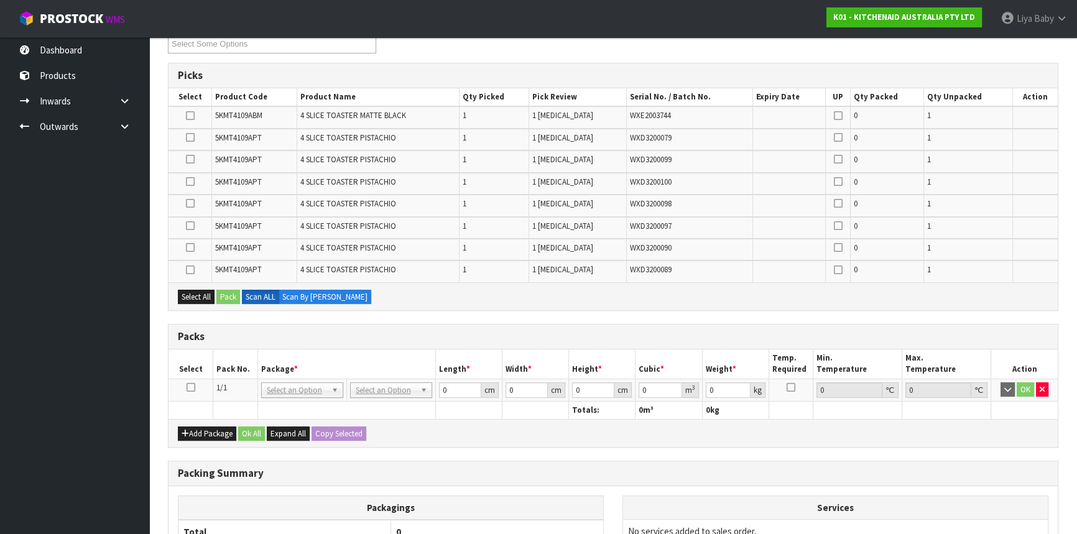
click at [193, 387] on icon at bounding box center [191, 387] width 9 height 1
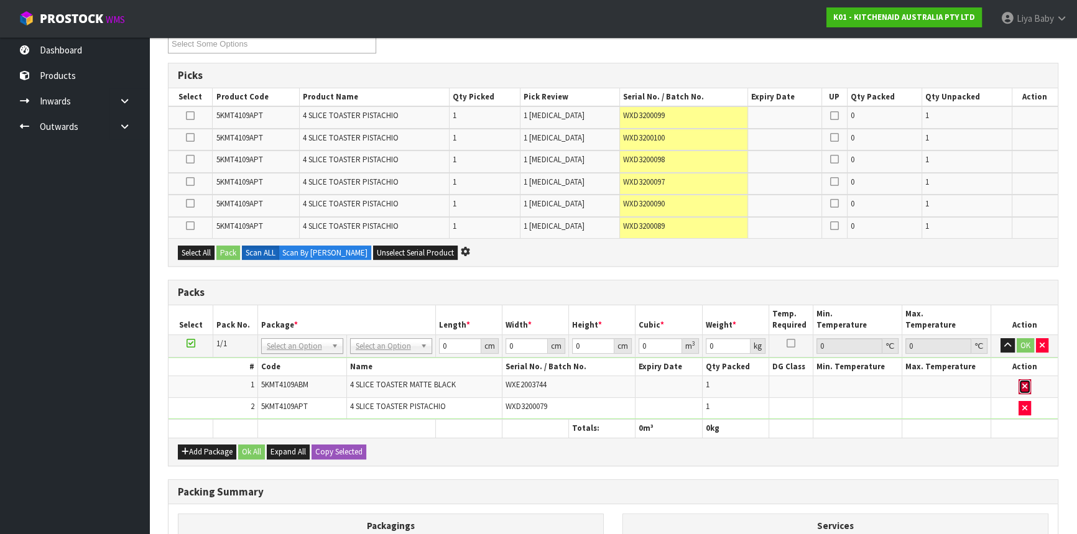
click at [1024, 384] on icon "button" at bounding box center [1024, 386] width 5 height 8
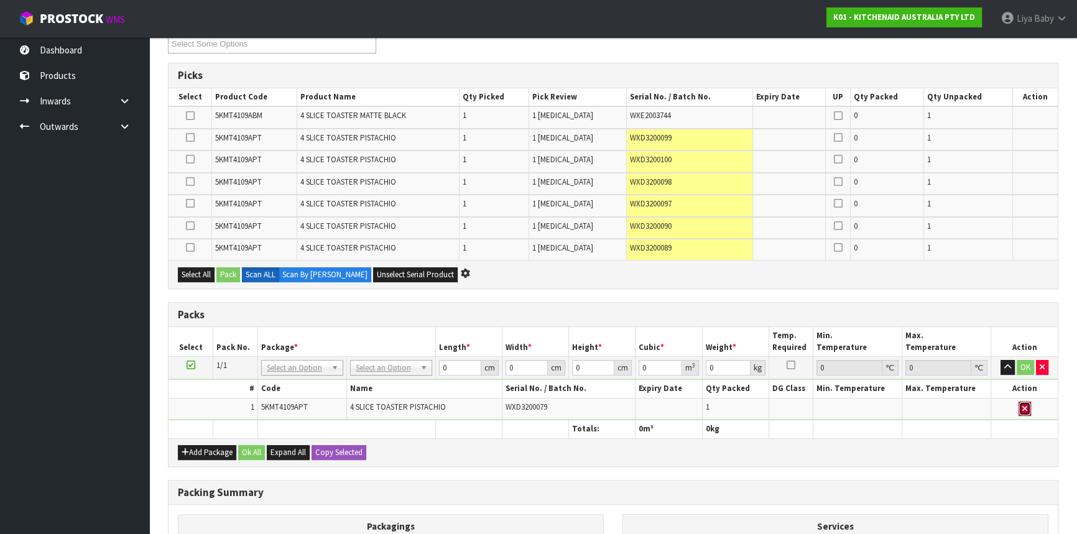
click at [1023, 409] on icon "button" at bounding box center [1024, 409] width 5 height 8
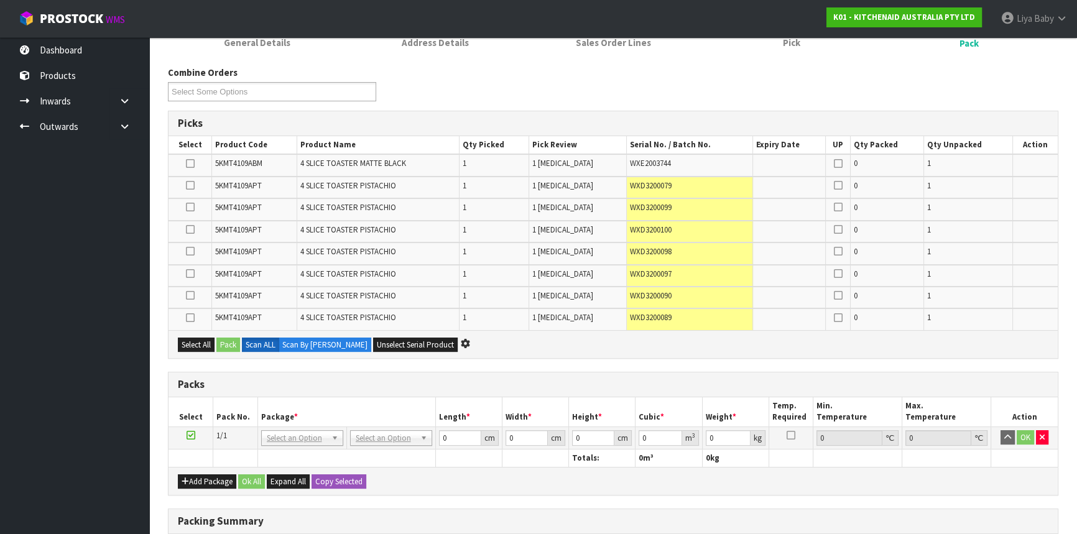
scroll to position [0, 0]
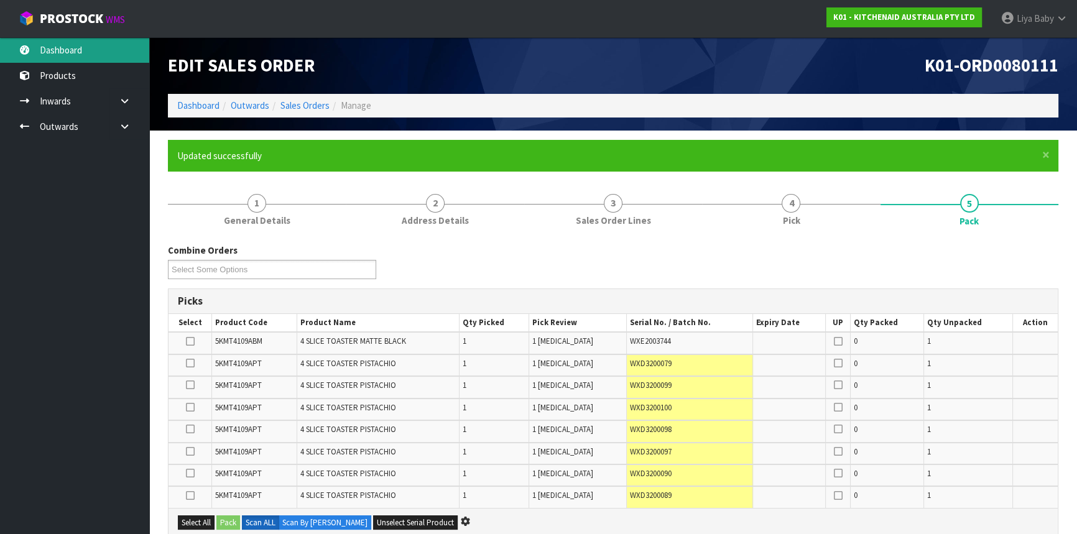
click at [94, 52] on link "Dashboard" at bounding box center [74, 49] width 149 height 25
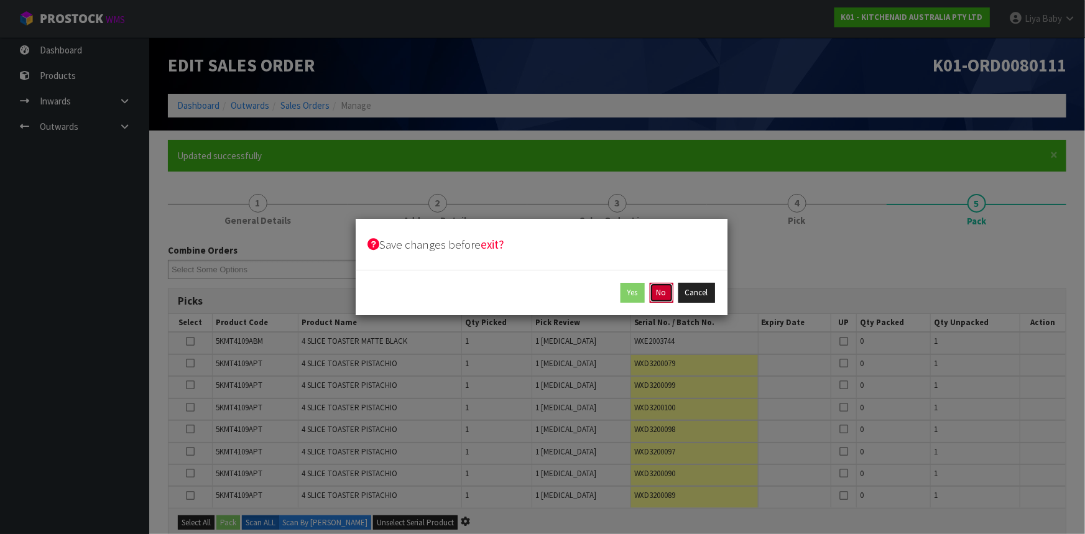
click at [662, 295] on button "No" at bounding box center [662, 293] width 24 height 20
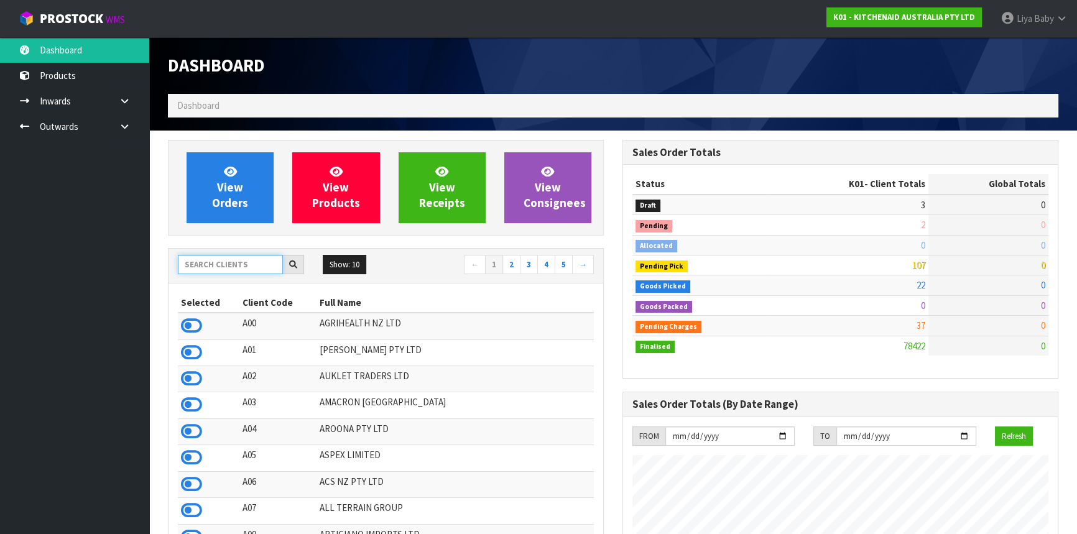
scroll to position [940, 454]
click at [218, 264] on input "text" at bounding box center [230, 264] width 105 height 19
click at [224, 259] on input "text" at bounding box center [230, 264] width 105 height 19
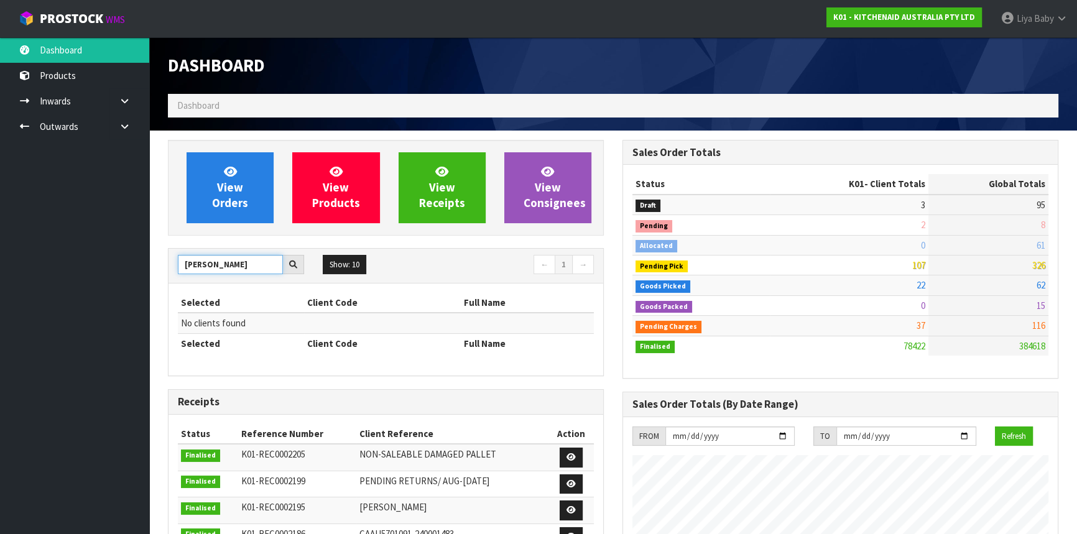
type input "J"
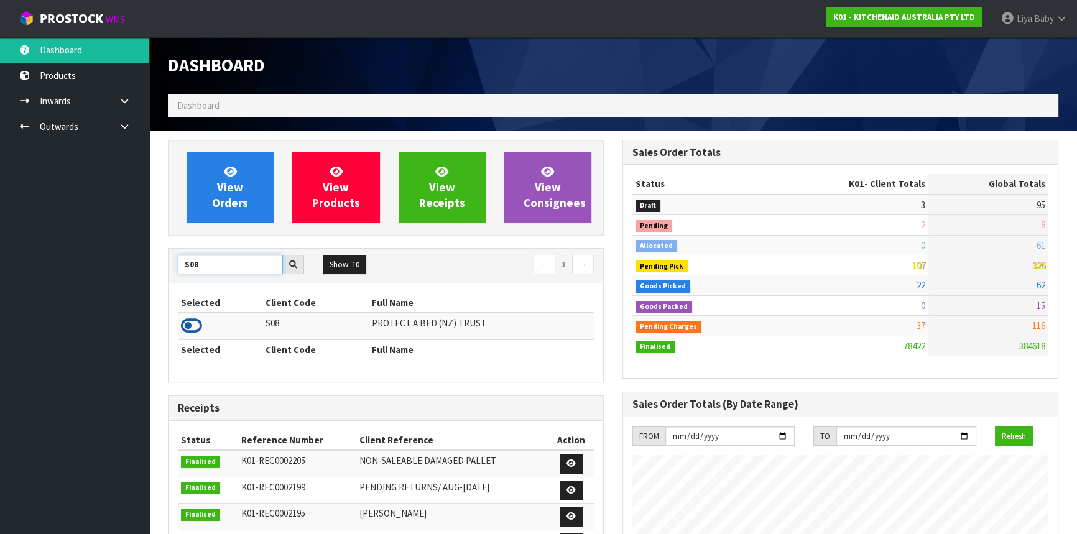
type input "S08"
click at [183, 327] on icon at bounding box center [191, 326] width 21 height 19
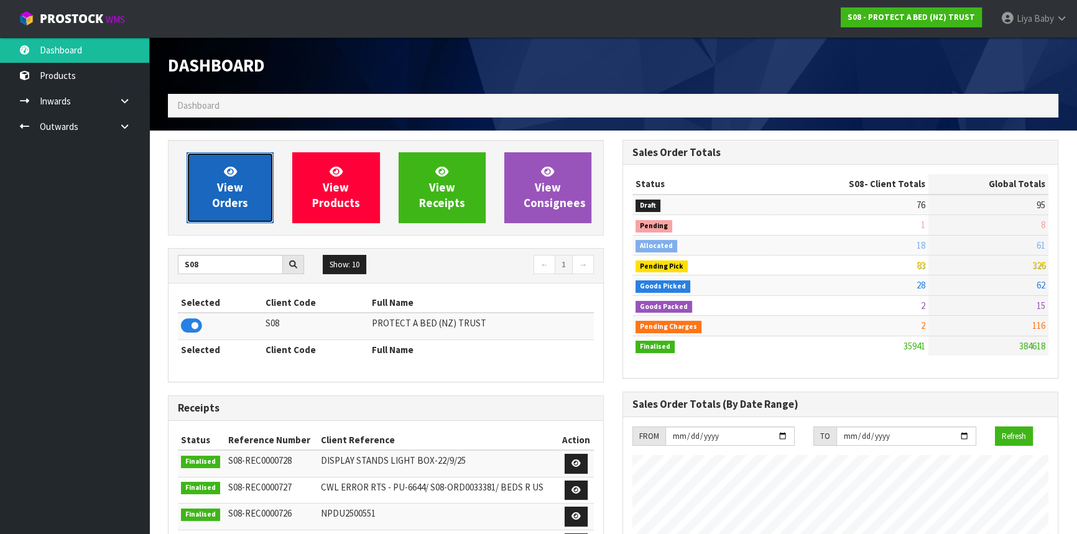
click at [227, 196] on span "View Orders" at bounding box center [230, 187] width 36 height 47
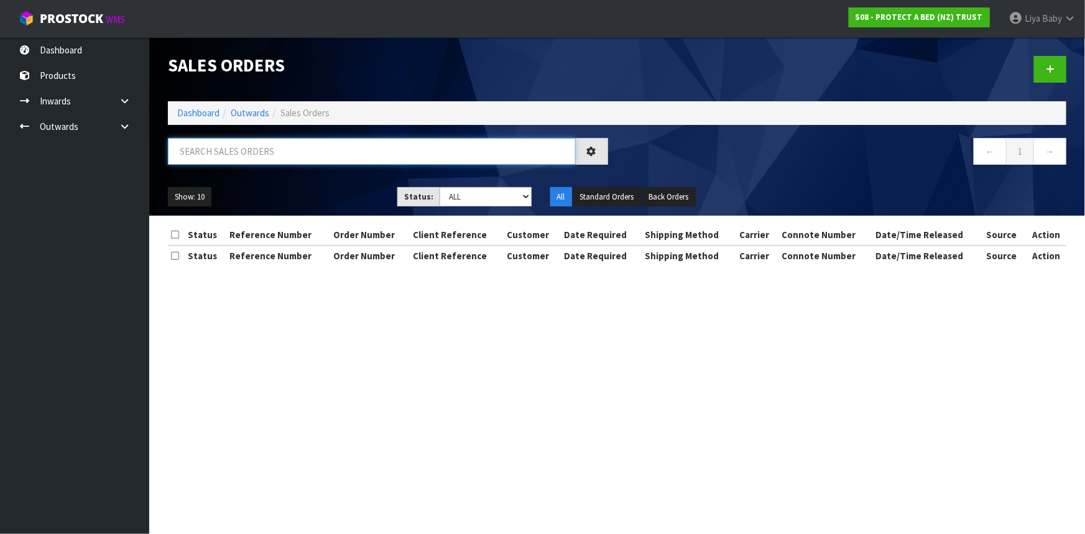
click at [230, 154] on input "text" at bounding box center [372, 151] width 408 height 27
type input "JOB-0416494"
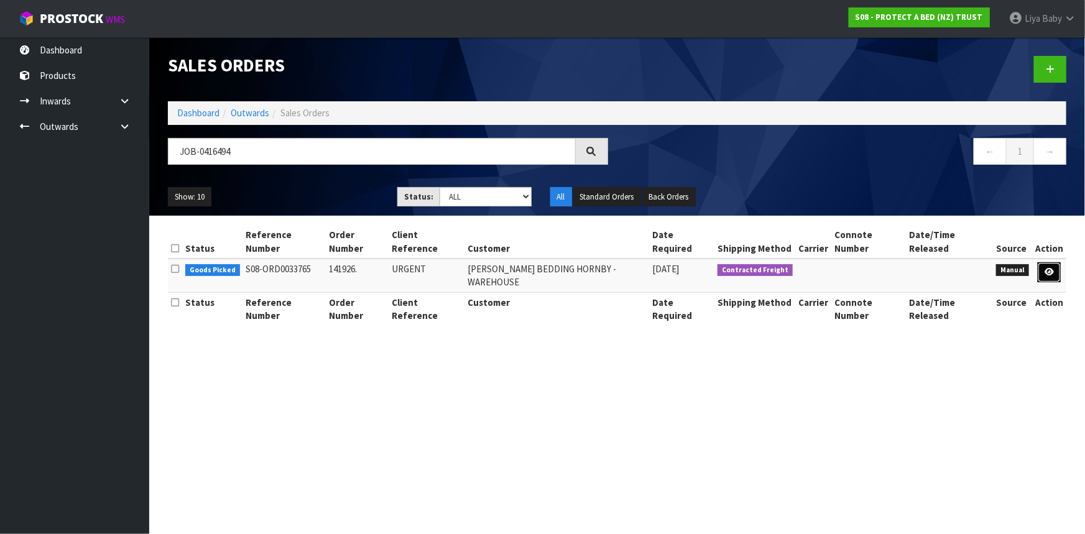
click at [1055, 270] on link at bounding box center [1049, 272] width 23 height 20
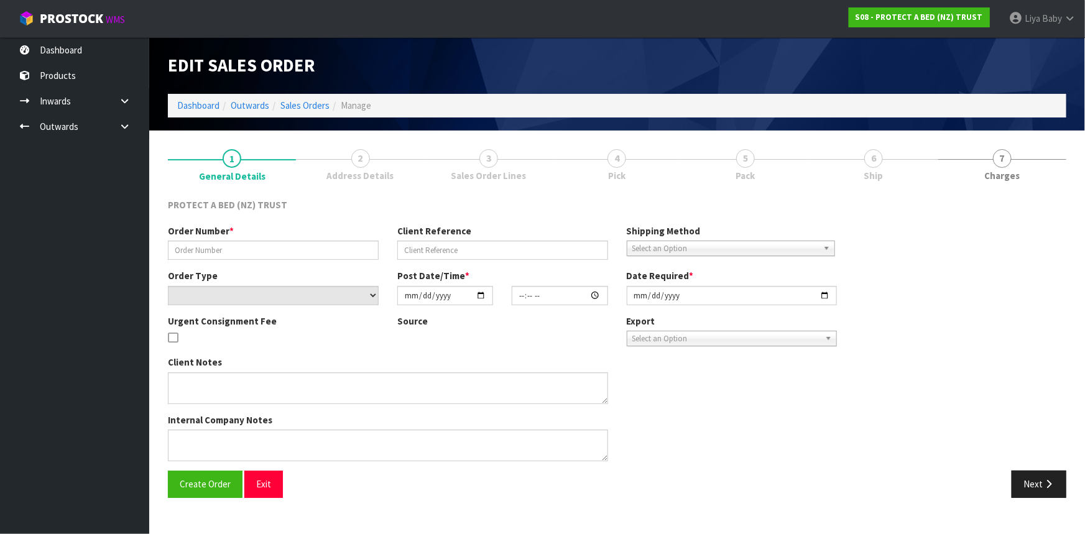
type input "141926."
type input "URGENT"
select select "number:0"
type input "[DATE]"
type input "12:29:00.000"
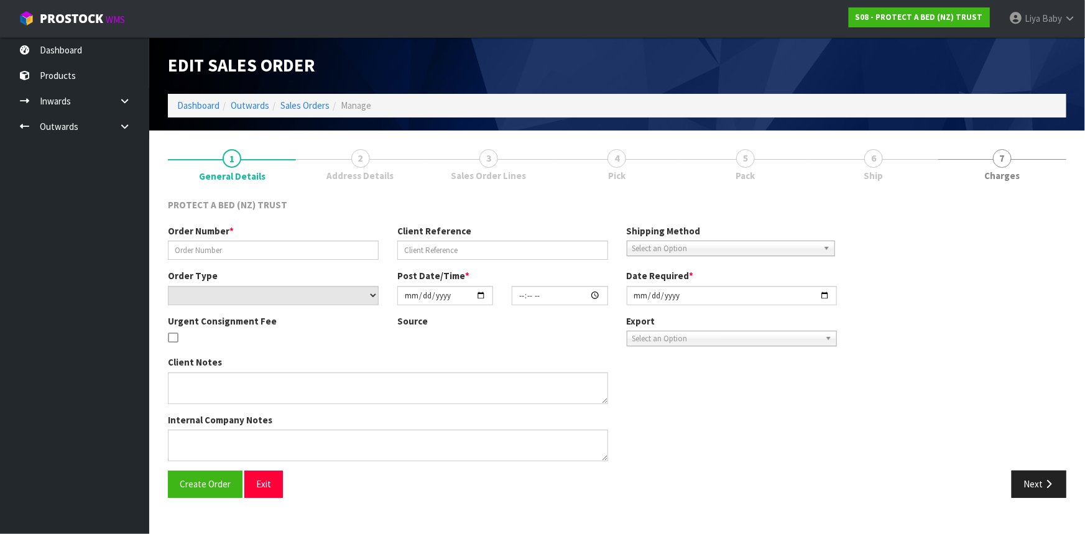
type input "[DATE]"
type textarea "S08-ORD0033547 INCORRECTLY PROCESSED, CUSTOMER NEEDS 9X MORE"
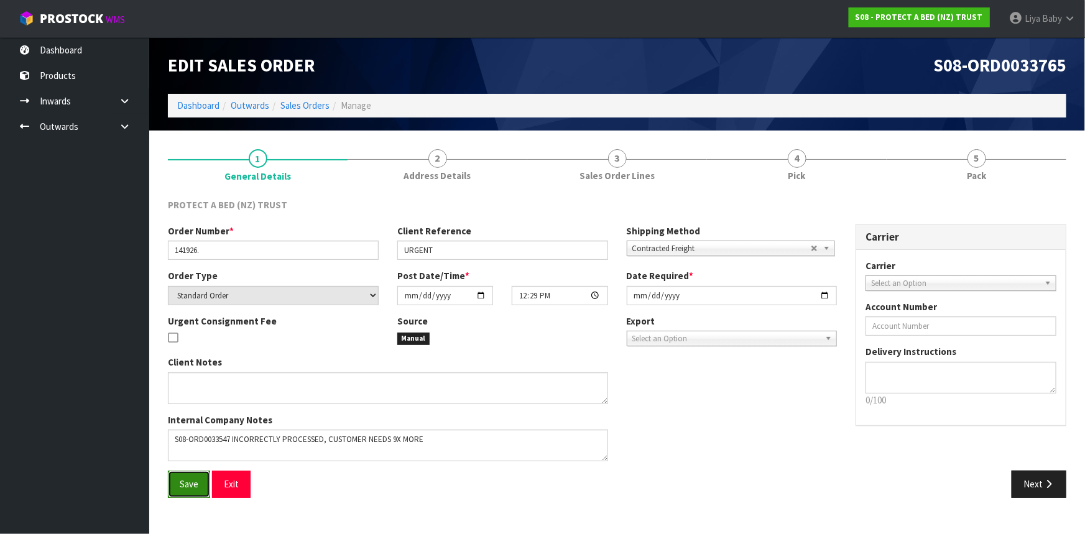
click at [201, 487] on button "Save" at bounding box center [189, 484] width 42 height 27
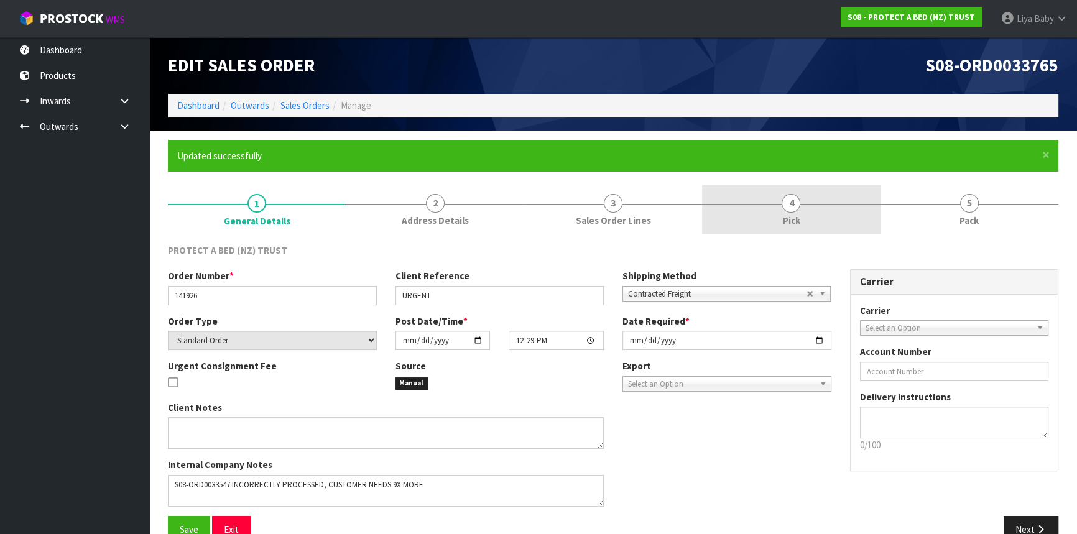
click at [800, 230] on link "4 Pick" at bounding box center [791, 209] width 178 height 49
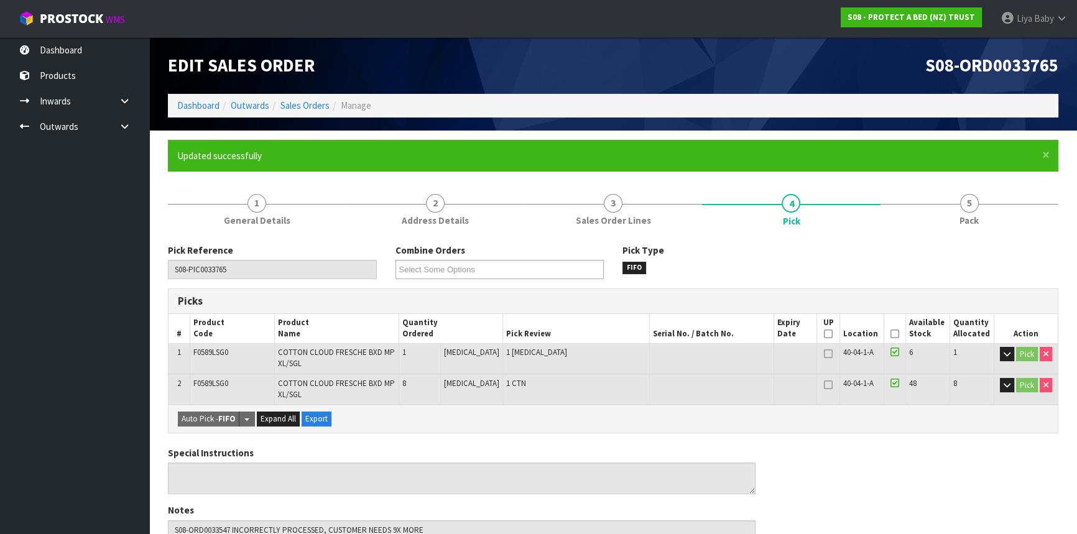
click at [890, 334] on icon at bounding box center [894, 334] width 9 height 1
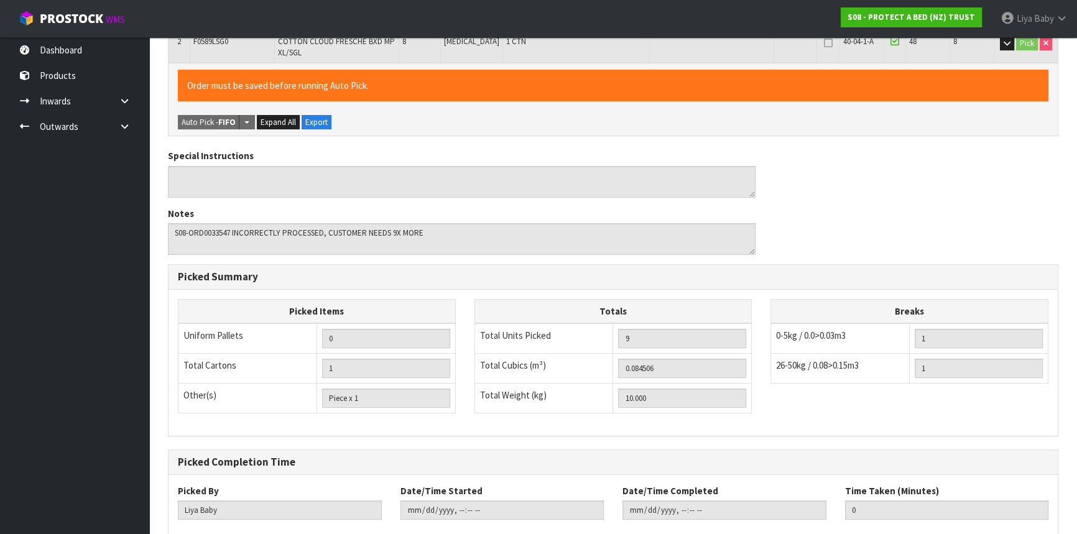
scroll to position [413, 0]
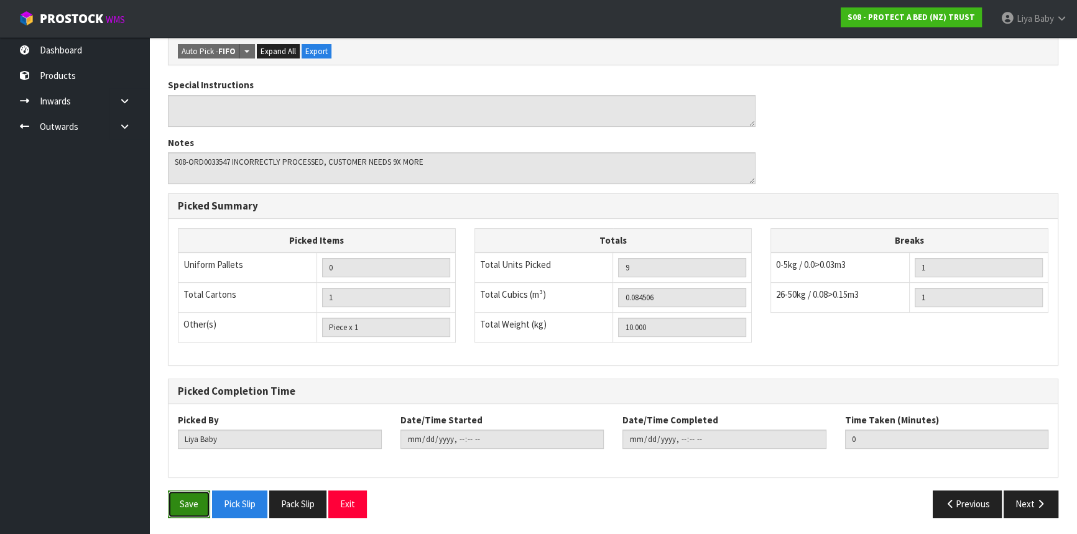
click at [194, 504] on button "Save" at bounding box center [189, 504] width 42 height 27
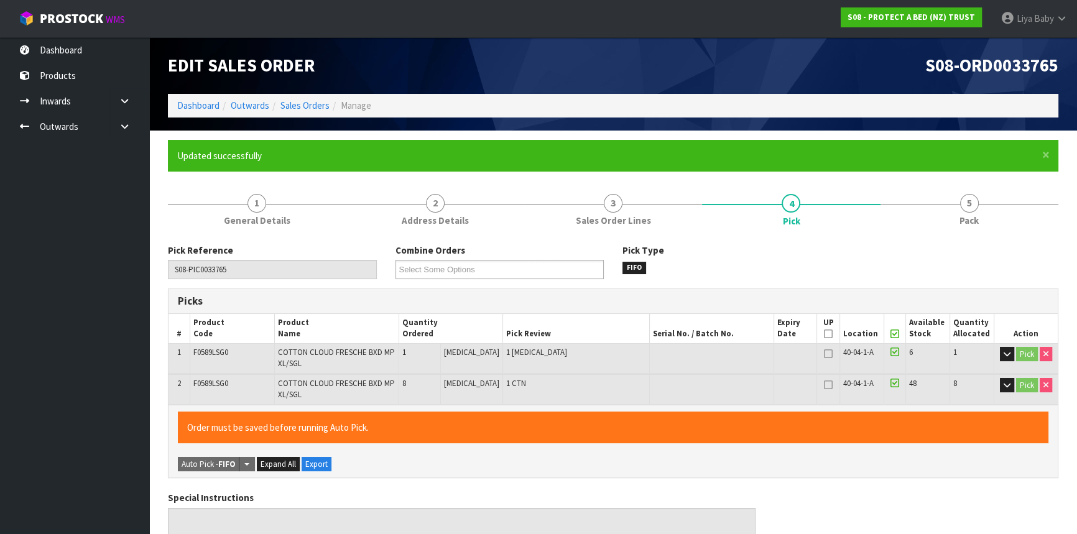
type input "2025-10-08T08:36:43"
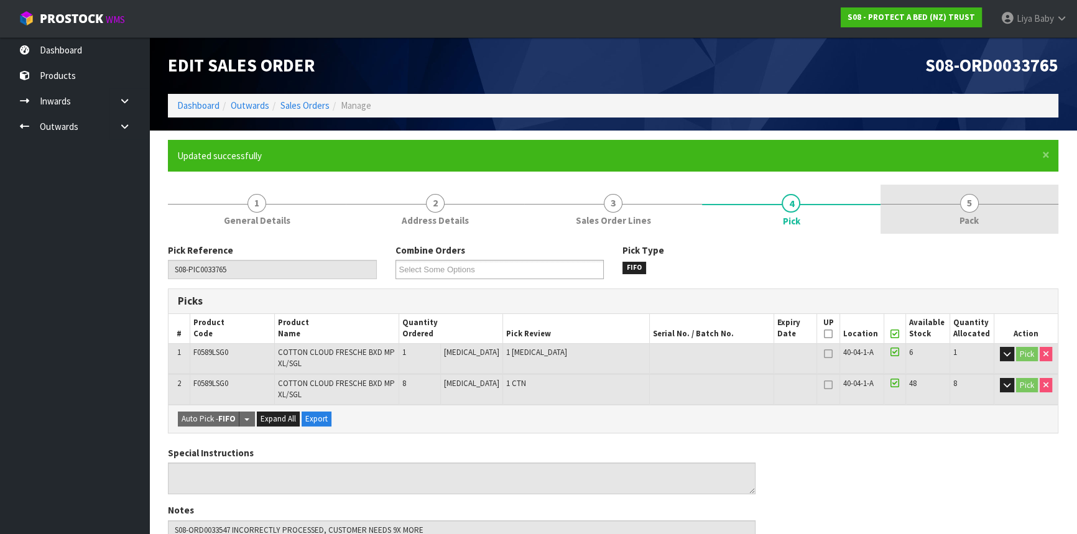
click at [992, 200] on link "5 Pack" at bounding box center [970, 209] width 178 height 49
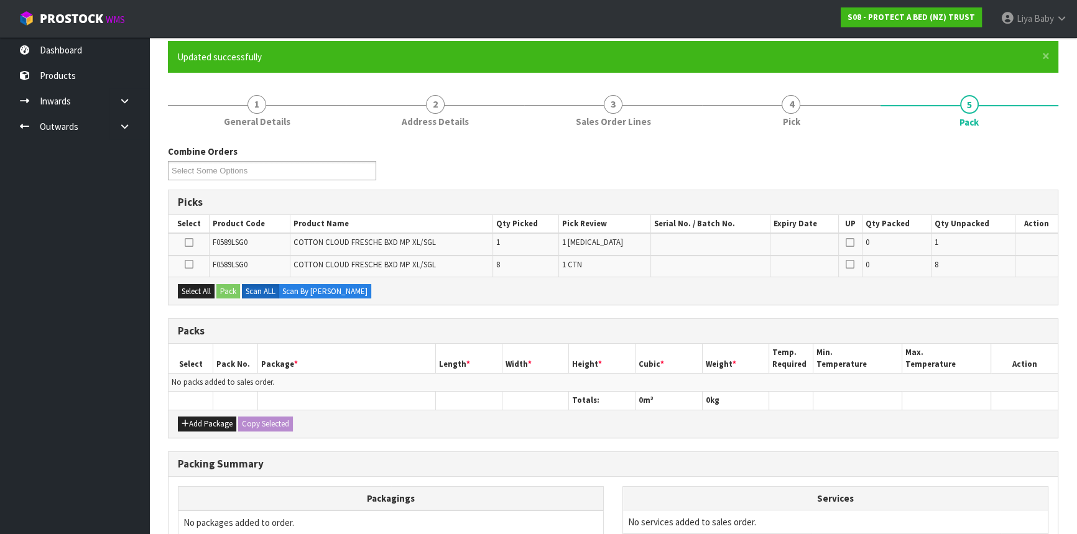
scroll to position [113, 0]
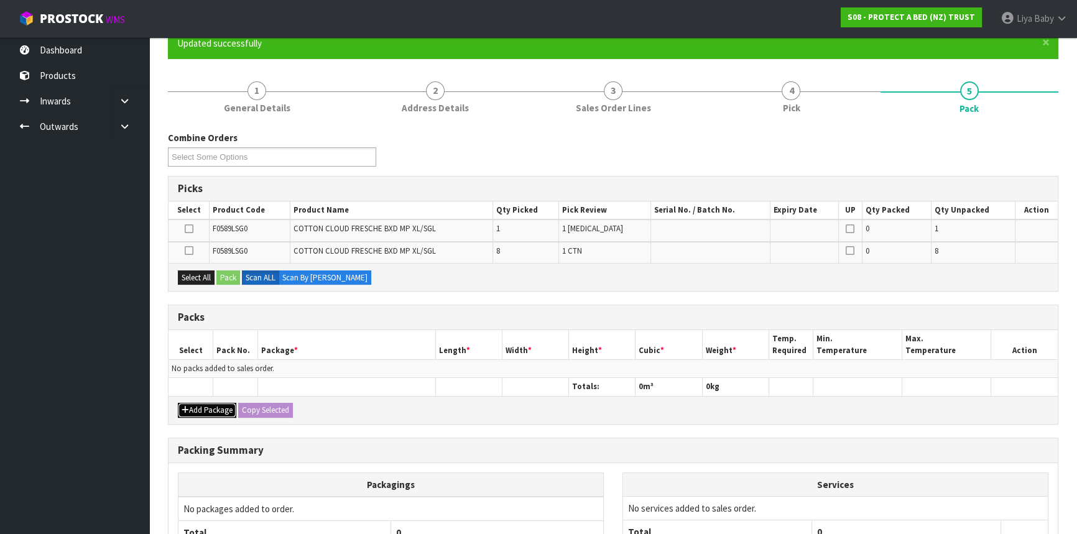
click at [190, 411] on button "Add Package" at bounding box center [207, 410] width 58 height 15
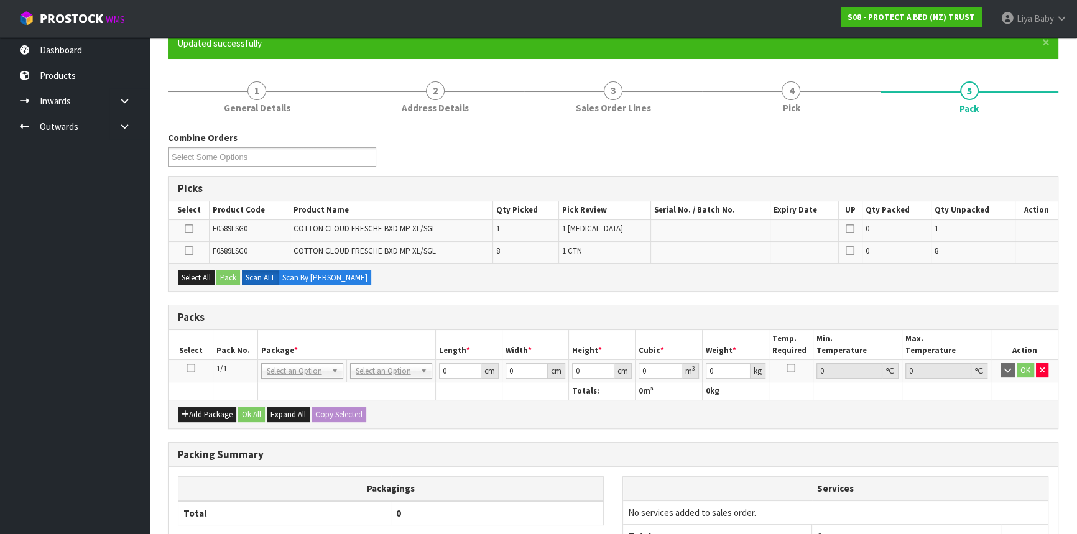
click at [190, 368] on icon at bounding box center [191, 368] width 9 height 1
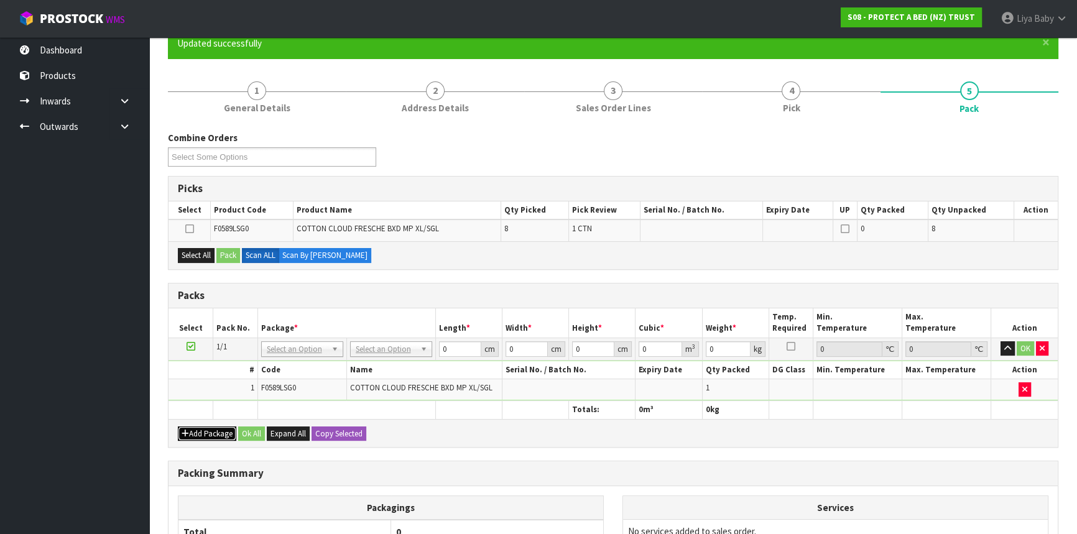
click at [216, 429] on button "Add Package" at bounding box center [207, 434] width 58 height 15
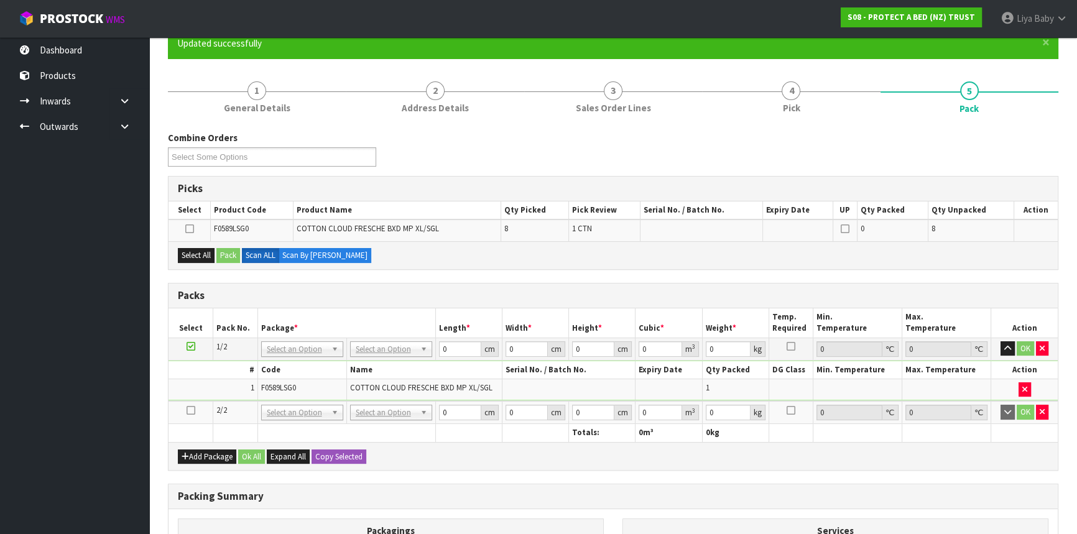
click at [190, 413] on link at bounding box center [191, 410] width 9 height 11
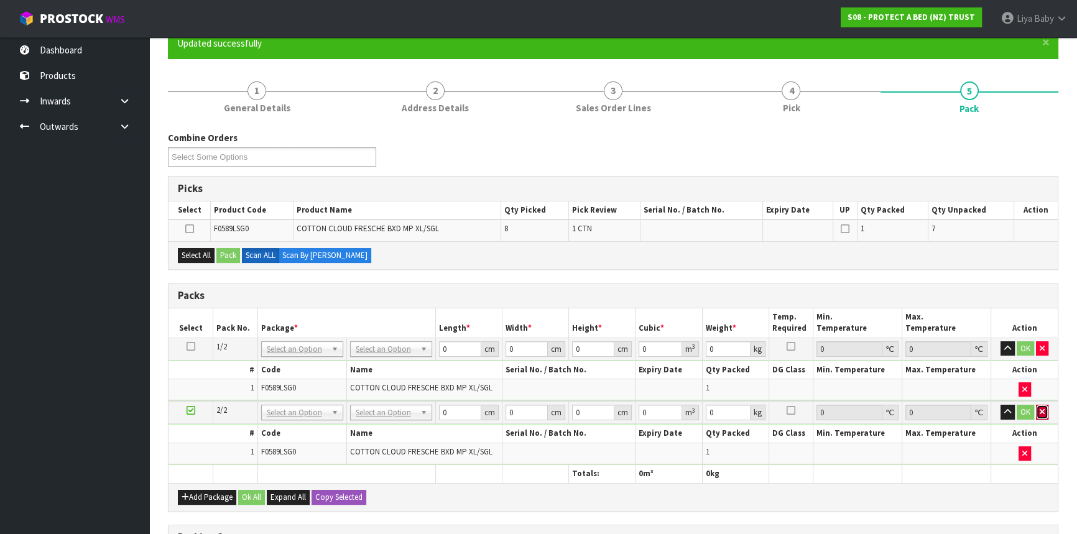
click at [1043, 414] on icon "button" at bounding box center [1042, 412] width 5 height 8
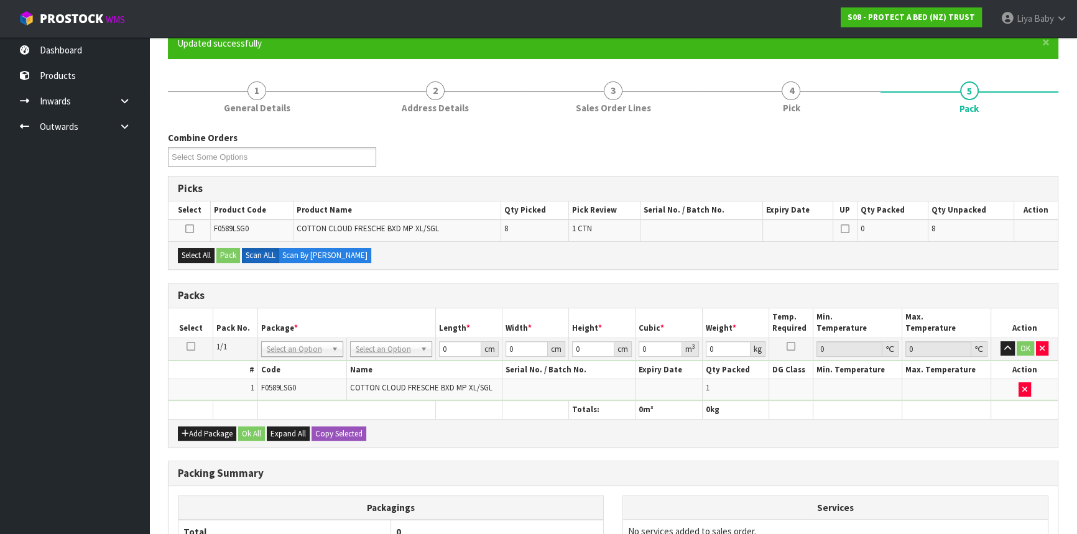
click at [199, 423] on div "Add Package Ok All Expand All Copy Selected" at bounding box center [613, 433] width 889 height 28
click at [202, 428] on button "Add Package" at bounding box center [207, 434] width 58 height 15
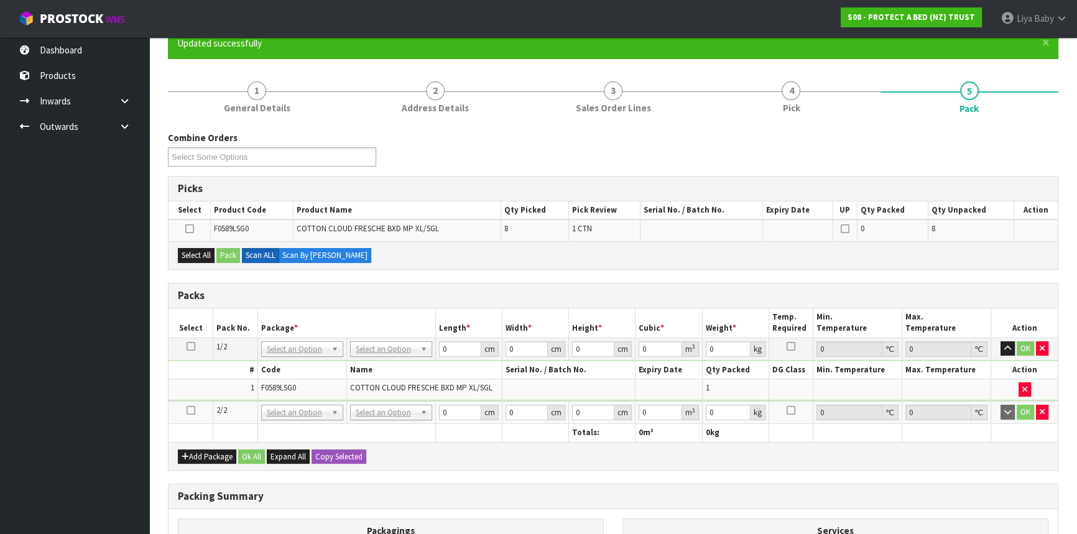
click at [192, 414] on td at bounding box center [191, 412] width 45 height 23
click at [192, 410] on icon at bounding box center [191, 410] width 9 height 1
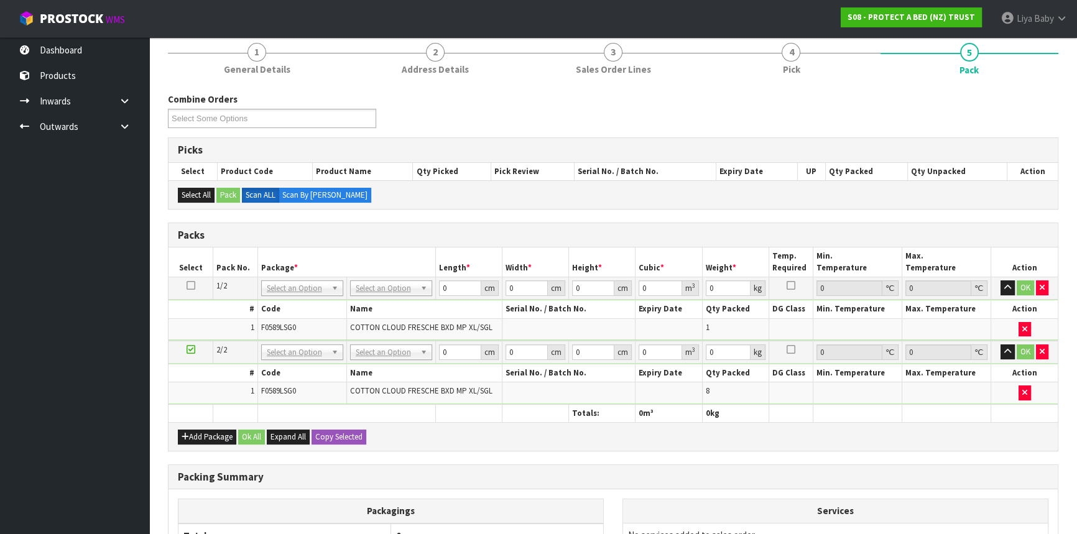
scroll to position [169, 0]
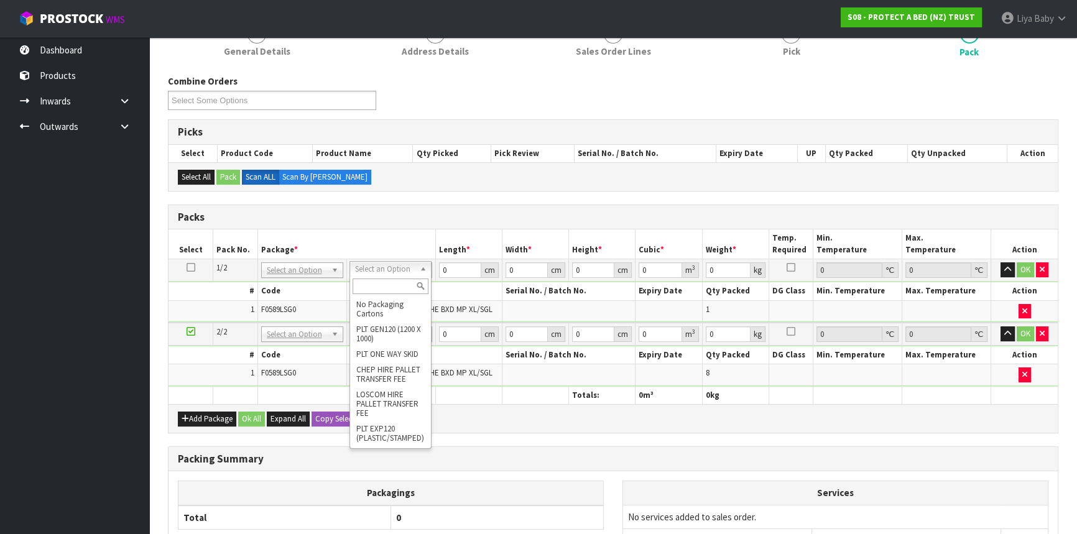
click at [379, 285] on input "text" at bounding box center [391, 287] width 76 height 16
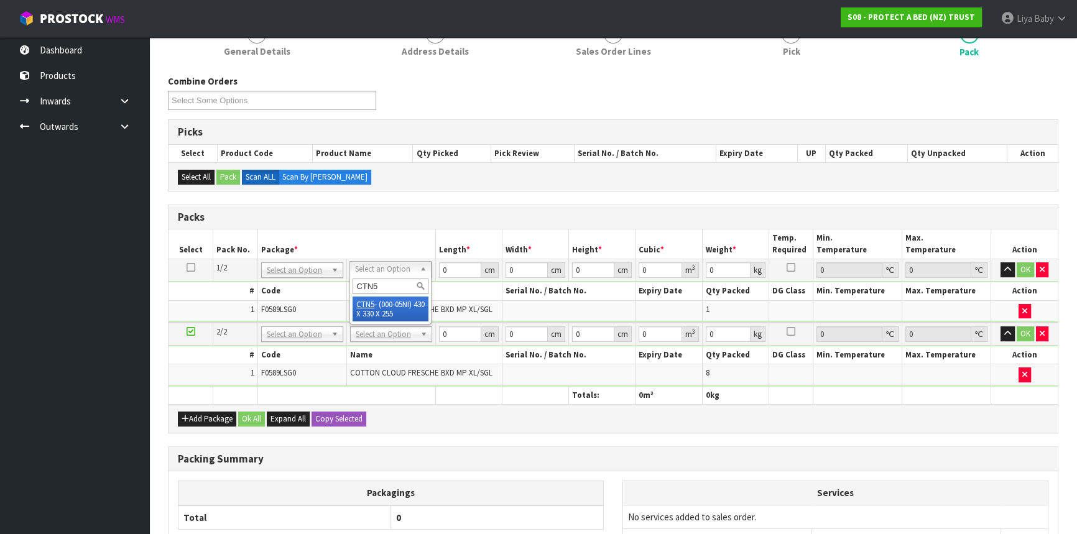
type input "CTN5"
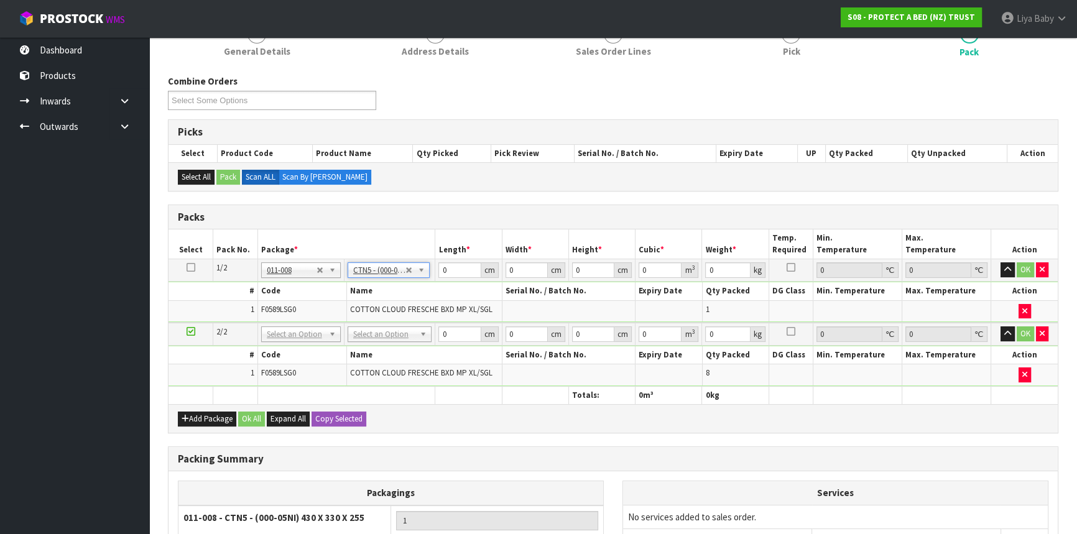
type input "43"
type input "33"
type input "25.5"
type input "0.036185"
type input "1.2"
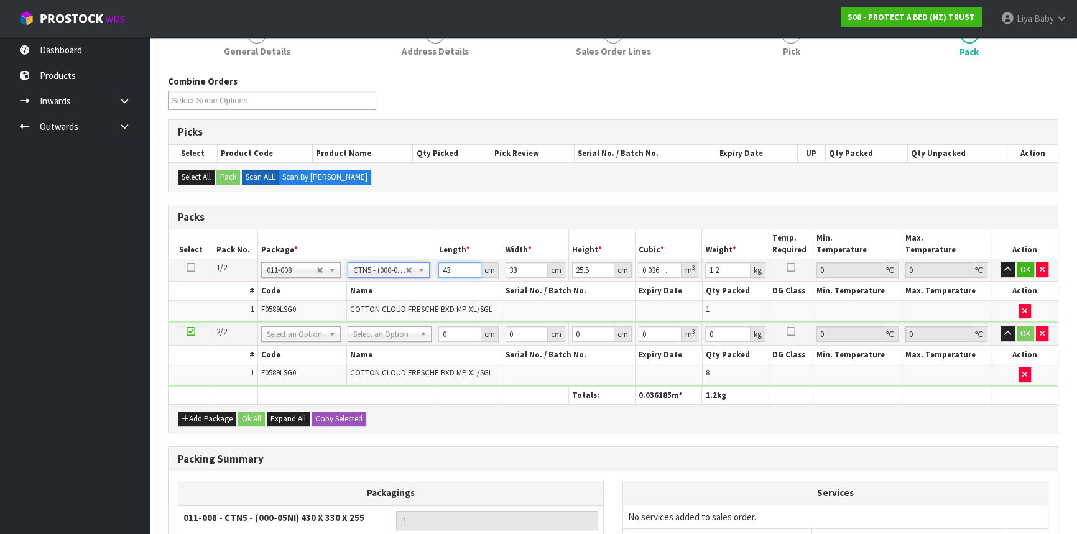
click at [454, 266] on input "43" at bounding box center [459, 270] width 42 height 16
type input "4"
type input "0.003366"
type input "0"
type input "3"
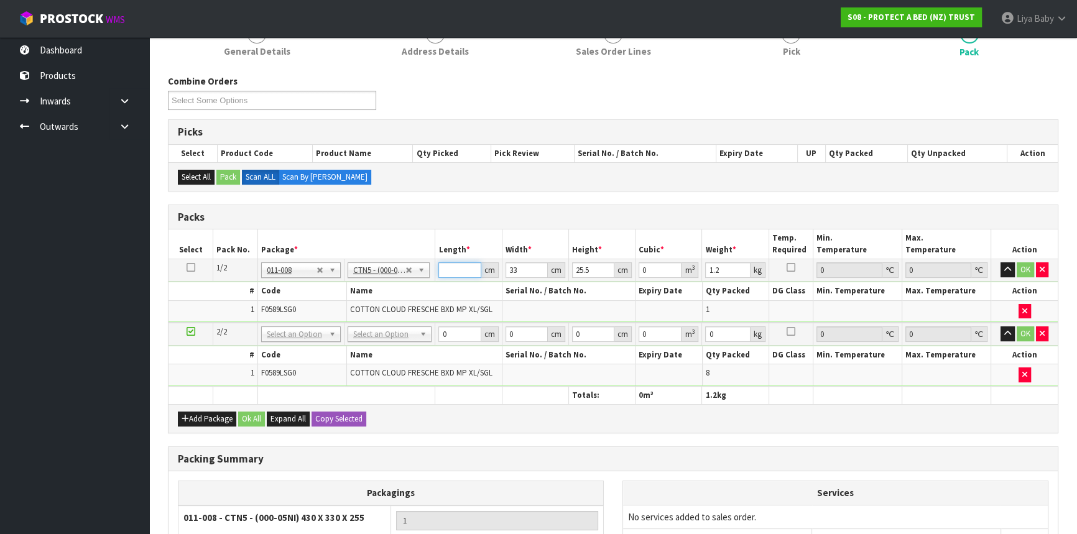
type input "0.002525"
type input "36"
type input "0.030294"
type input "36"
type input "0"
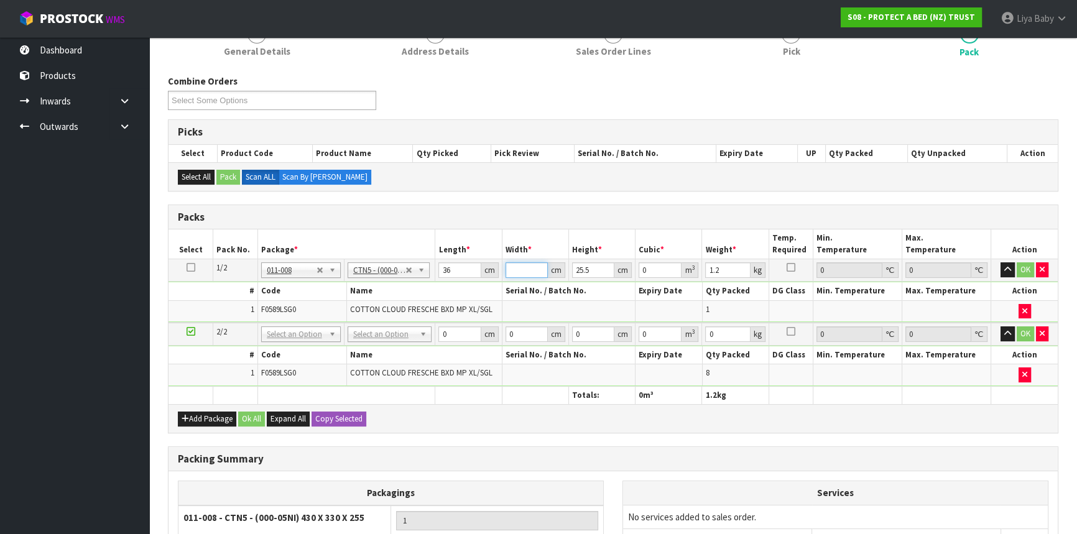
type input "4"
type input "0.003672"
type input "44"
type input "0.040392"
type input "44"
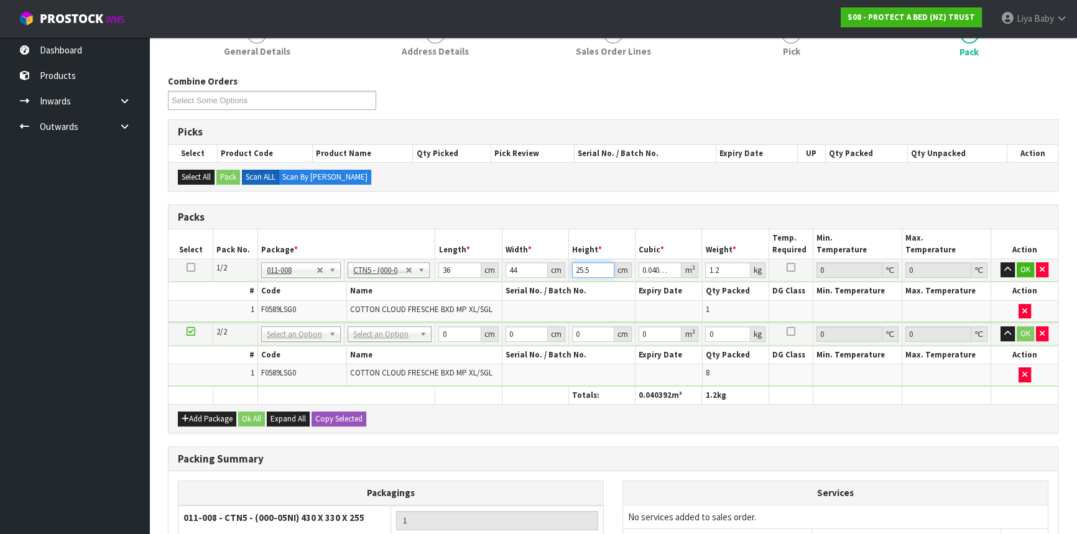
type input "0"
type input "1"
type input "0.001584"
type input "12"
type input "0.019008"
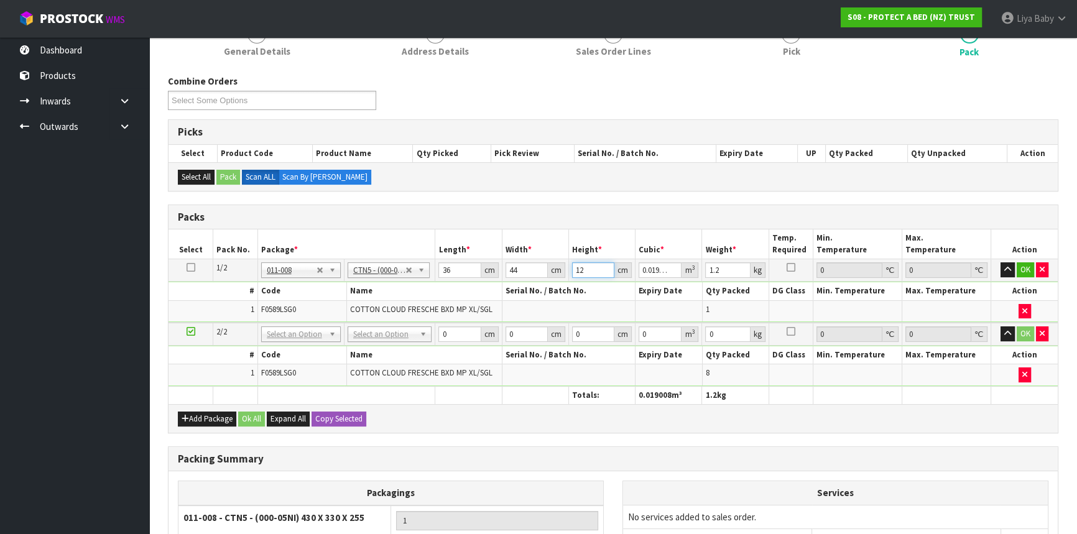
type input "12"
type input "2"
click at [1025, 271] on button "OK" at bounding box center [1025, 269] width 17 height 15
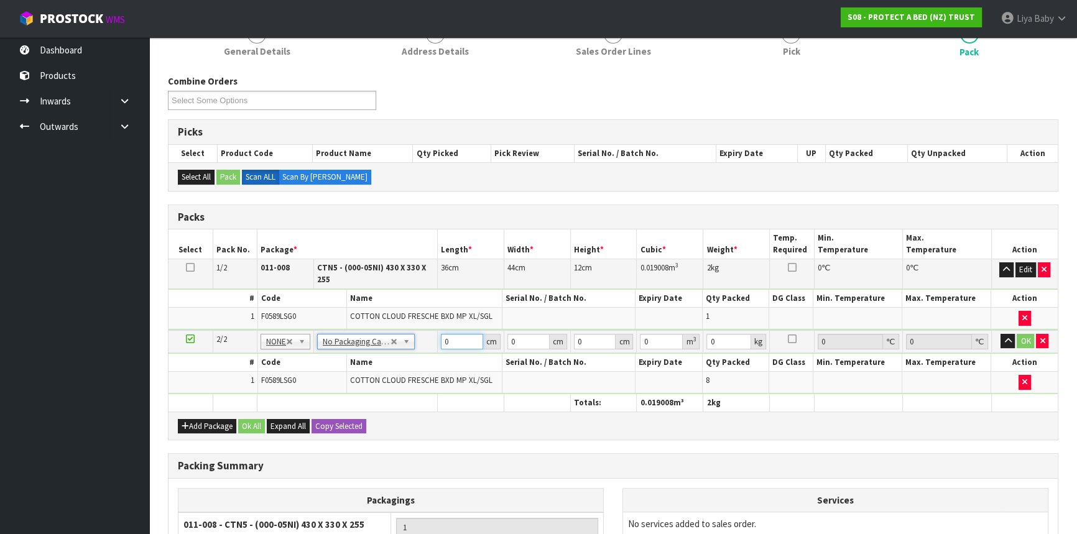
click at [455, 341] on input "0" at bounding box center [462, 342] width 42 height 16
type input "42"
type input "44"
click at [520, 340] on input "44" at bounding box center [528, 342] width 42 height 16
type input "4"
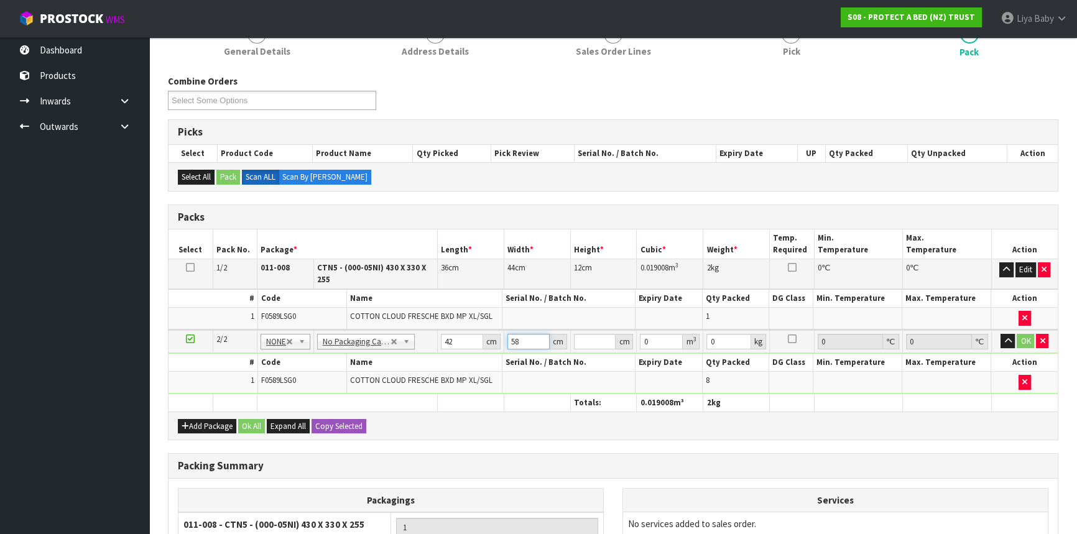
type input "58"
type input "3"
type input "0.007308"
type input "32"
type input "0.077952"
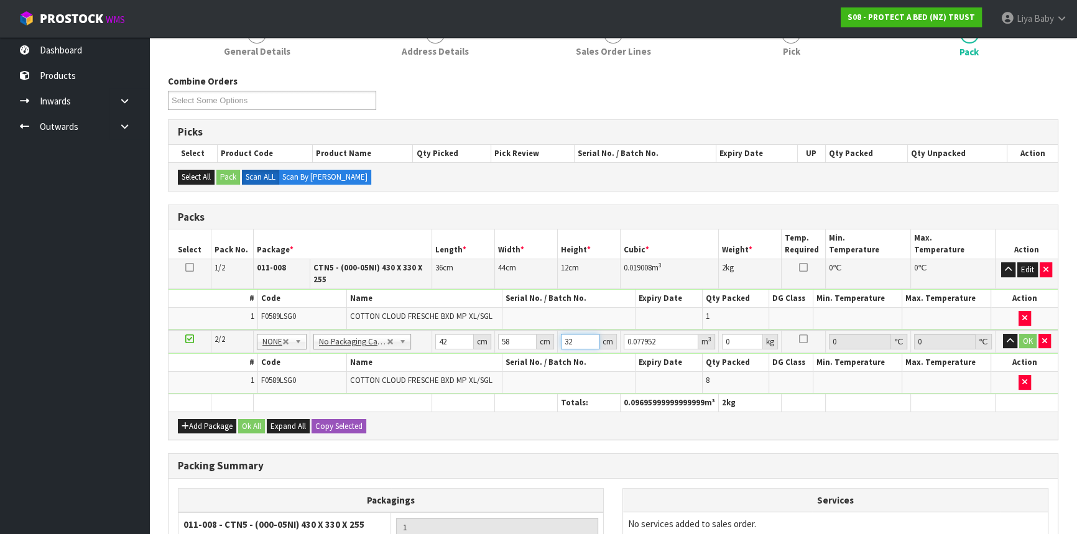
type input "32"
type input "10"
click at [1027, 338] on button "OK" at bounding box center [1027, 341] width 17 height 15
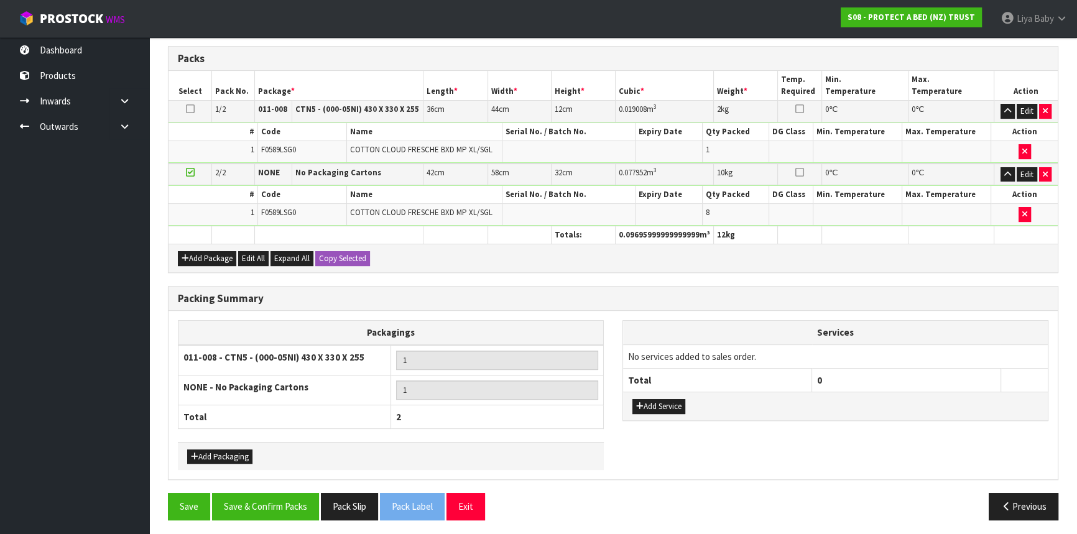
scroll to position [328, 0]
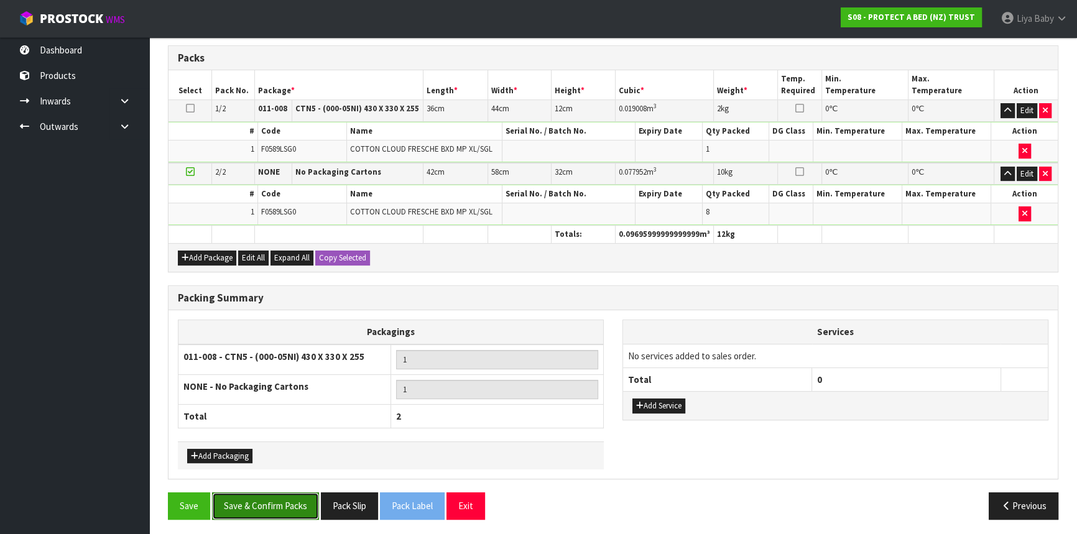
click at [294, 497] on button "Save & Confirm Packs" at bounding box center [265, 505] width 107 height 27
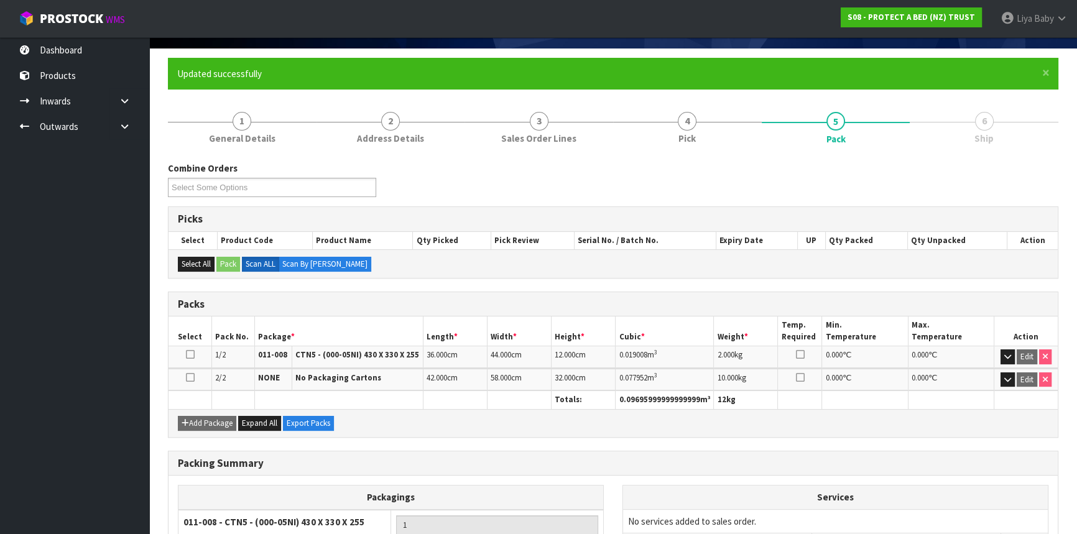
scroll to position [221, 0]
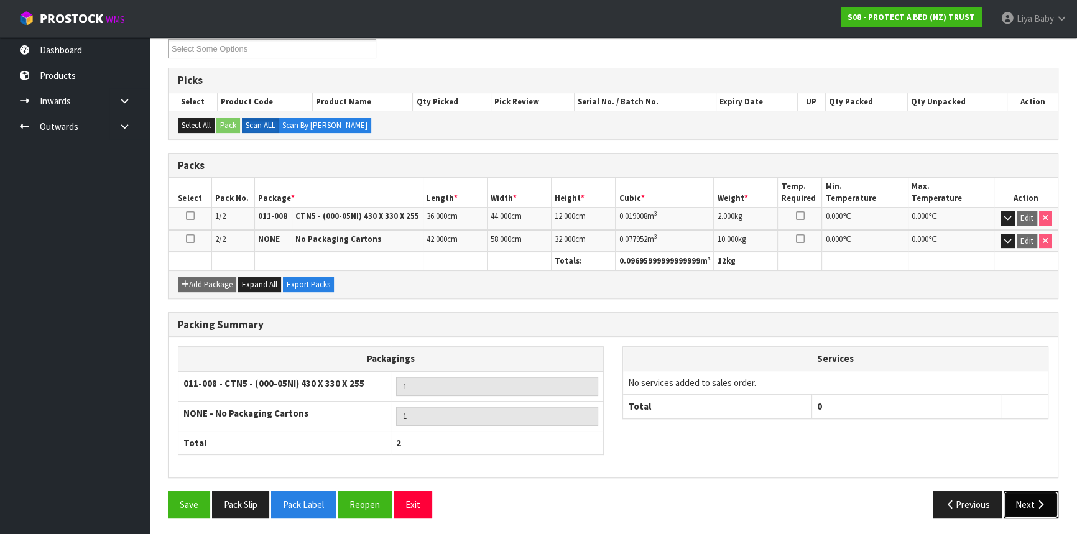
click at [1017, 507] on button "Next" at bounding box center [1031, 504] width 55 height 27
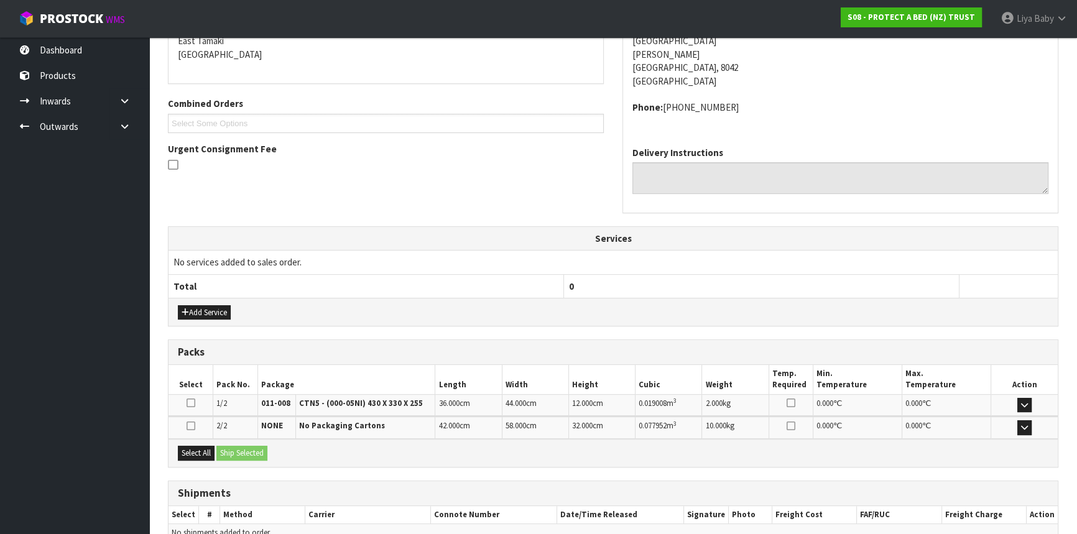
scroll to position [335, 0]
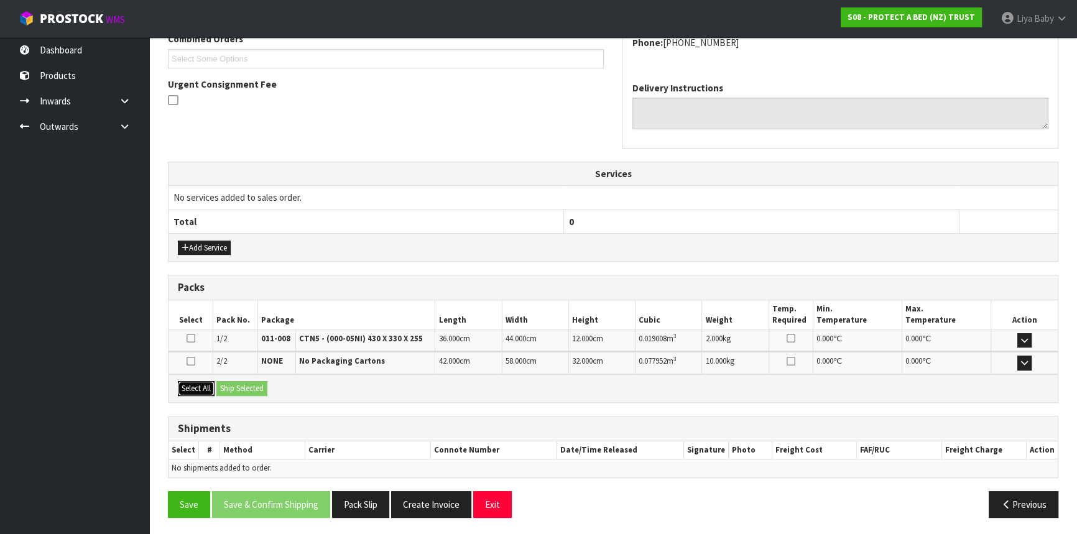
click at [202, 389] on button "Select All" at bounding box center [196, 388] width 37 height 15
click at [227, 389] on button "Ship Selected" at bounding box center [241, 388] width 51 height 15
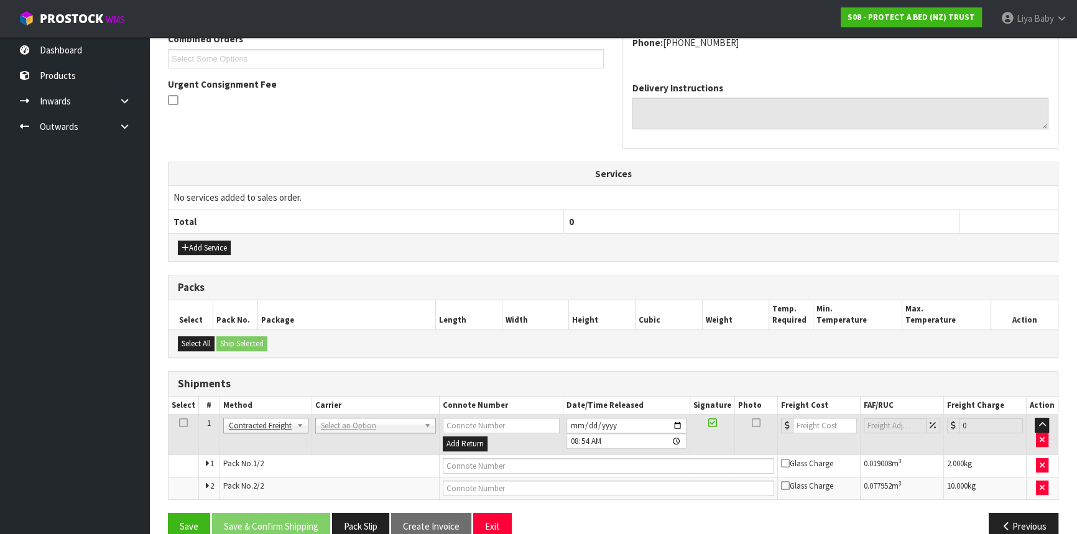
click at [185, 423] on icon at bounding box center [183, 423] width 9 height 1
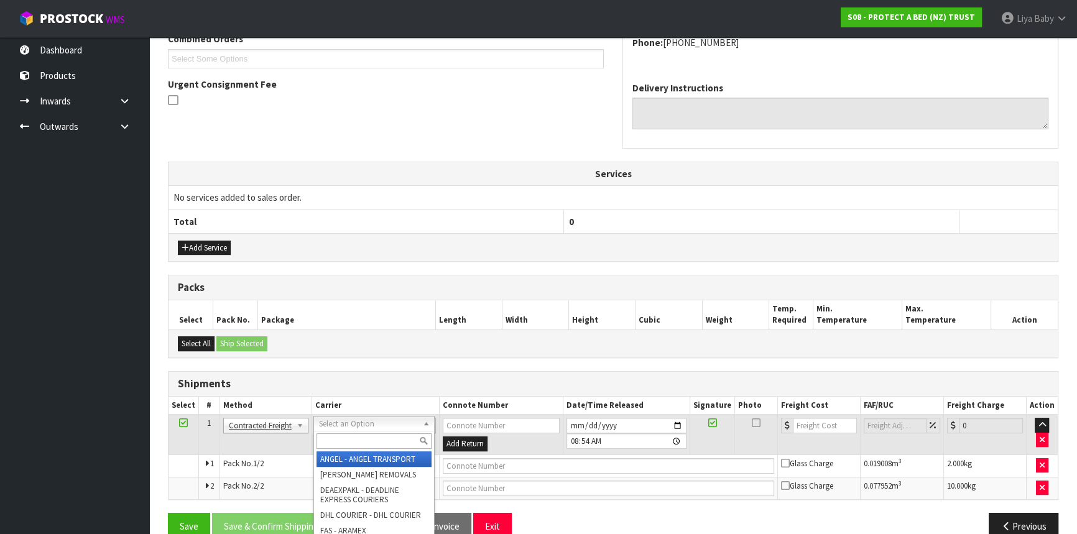
click at [358, 437] on input "text" at bounding box center [374, 441] width 115 height 16
type input "NZP"
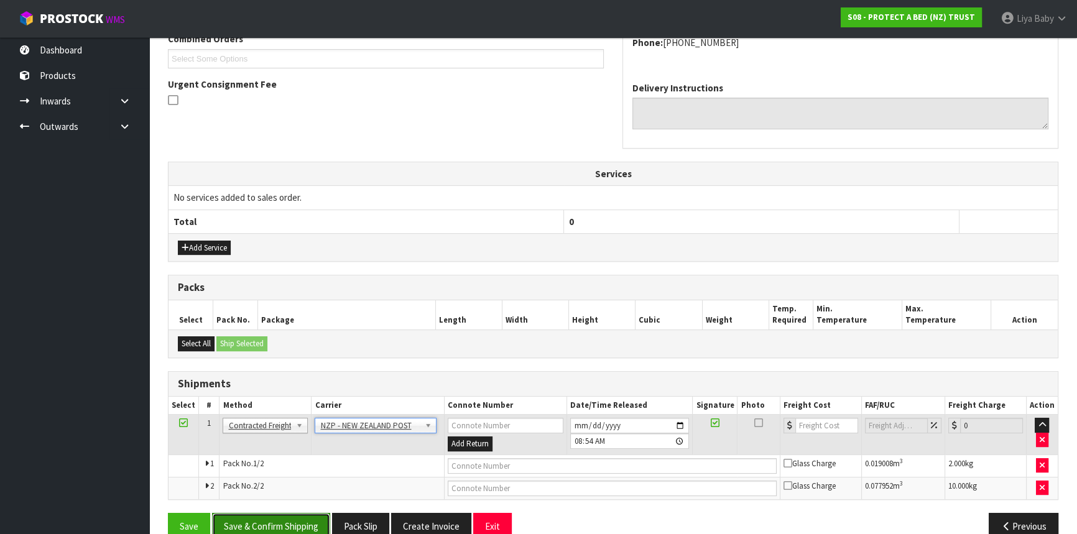
click at [290, 520] on button "Save & Confirm Shipping" at bounding box center [271, 526] width 118 height 27
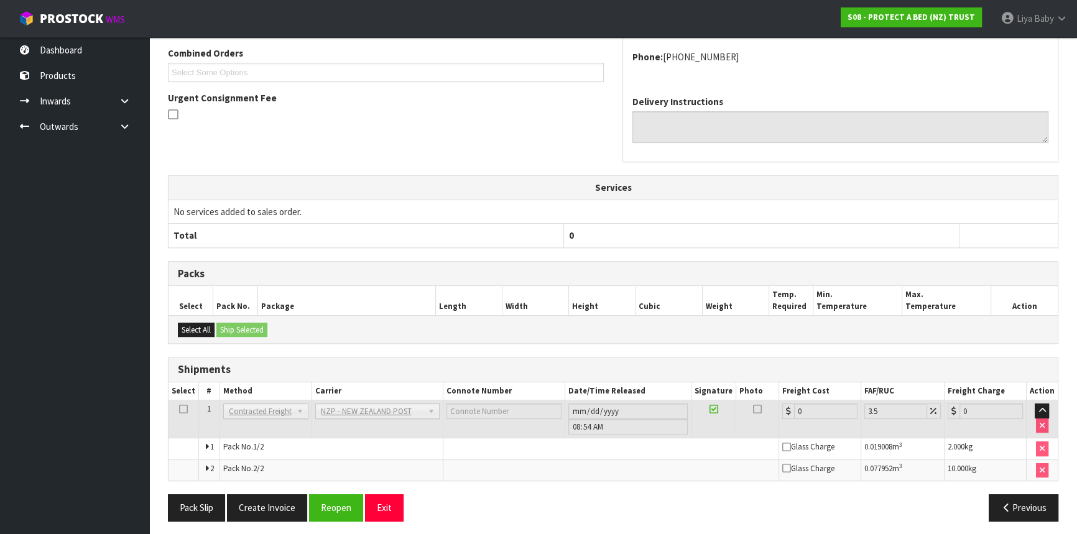
scroll to position [338, 0]
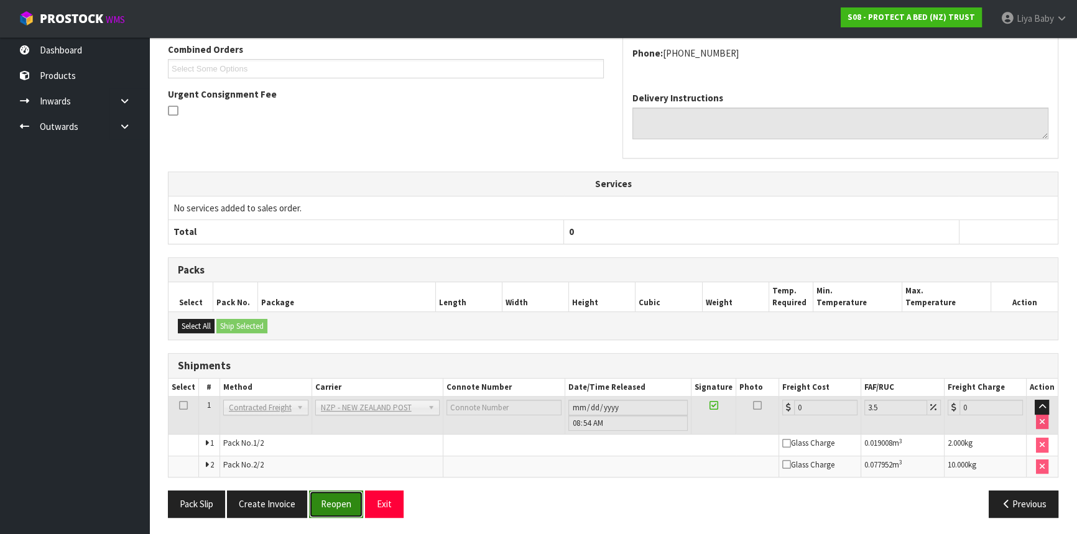
click at [336, 503] on button "Reopen" at bounding box center [336, 504] width 54 height 27
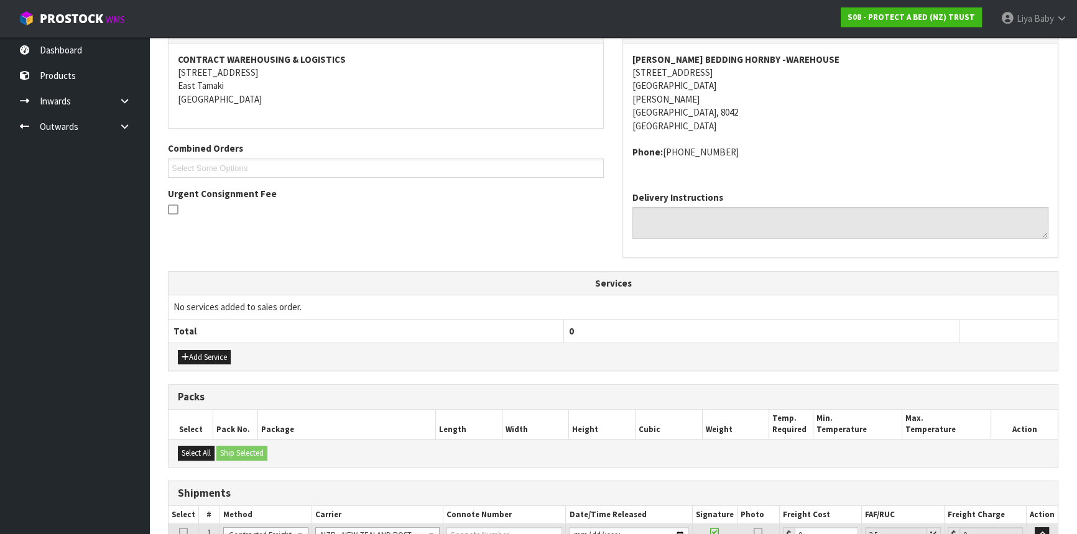
scroll to position [368, 0]
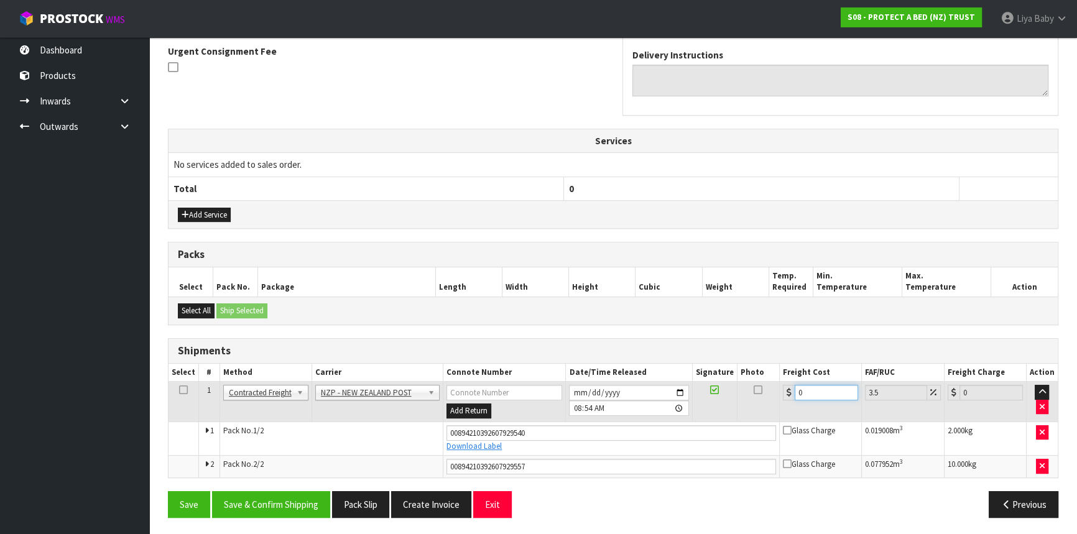
click at [818, 387] on input "0" at bounding box center [826, 393] width 63 height 16
type input "3"
type input "3.1"
type input "33"
type input "34.15"
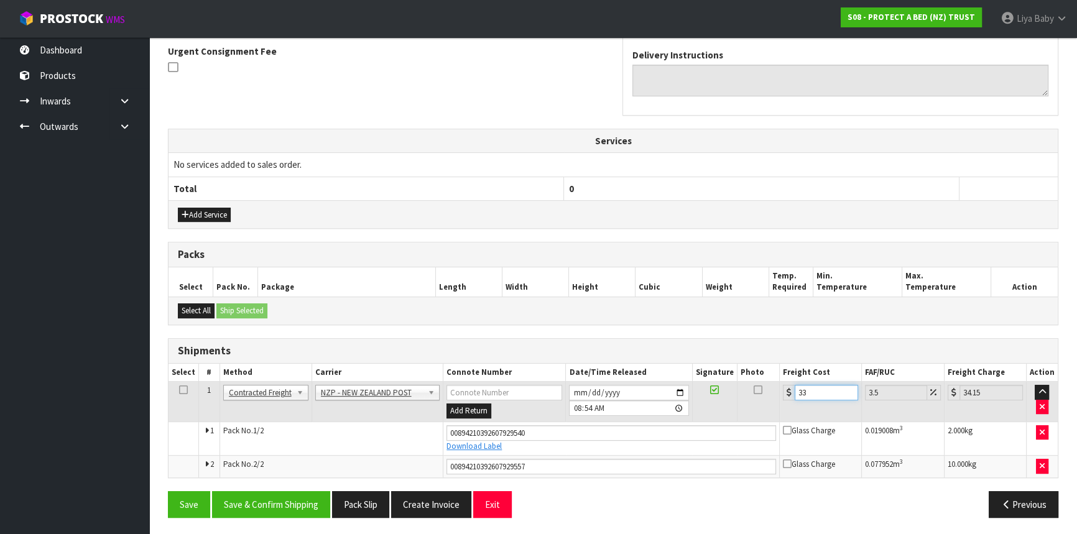
type input "33.2"
type input "34.36"
type input "33.22"
type input "34.38"
type input "33.22"
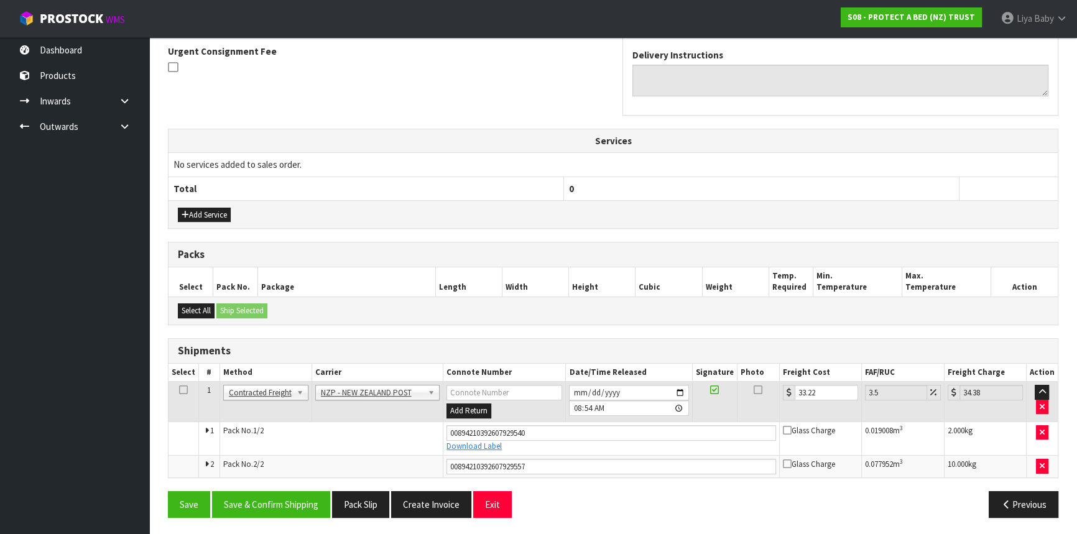
click at [184, 391] on icon at bounding box center [183, 390] width 9 height 1
click at [276, 507] on button "Save & Confirm Shipping" at bounding box center [271, 504] width 118 height 27
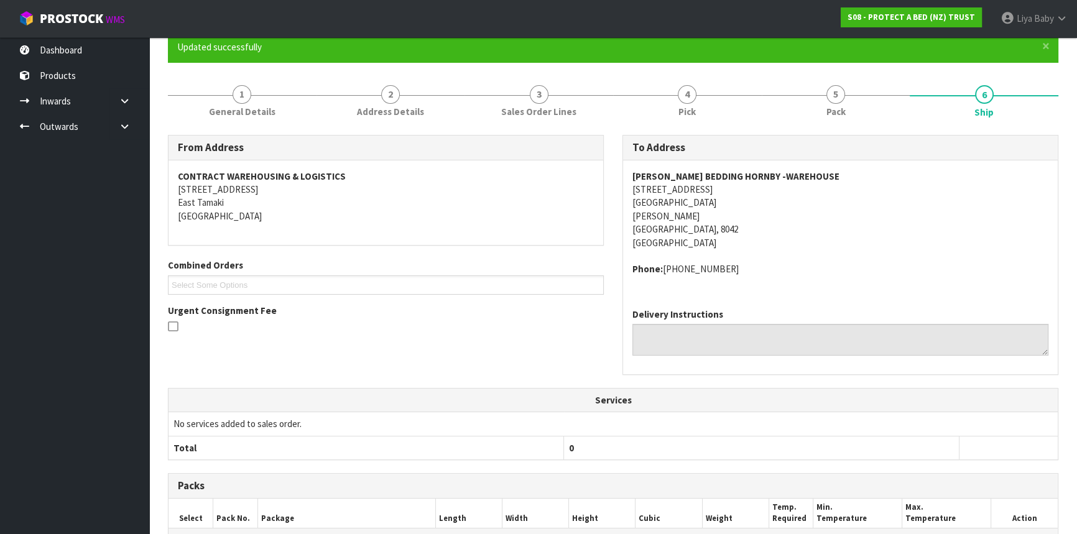
scroll to position [0, 0]
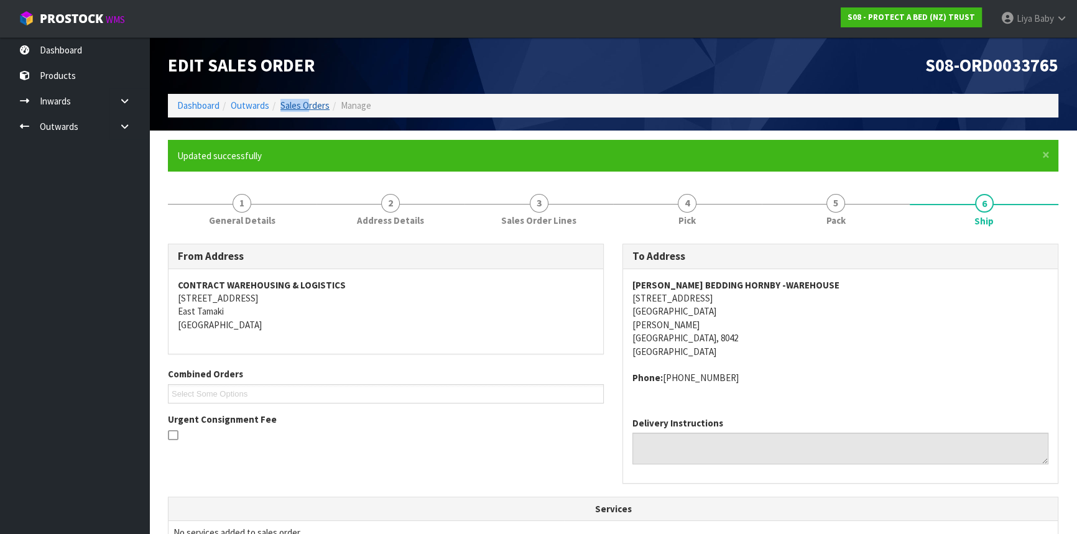
click at [307, 99] on li "Sales Orders" at bounding box center [299, 105] width 60 height 13
click at [313, 106] on link "Sales Orders" at bounding box center [304, 105] width 49 height 12
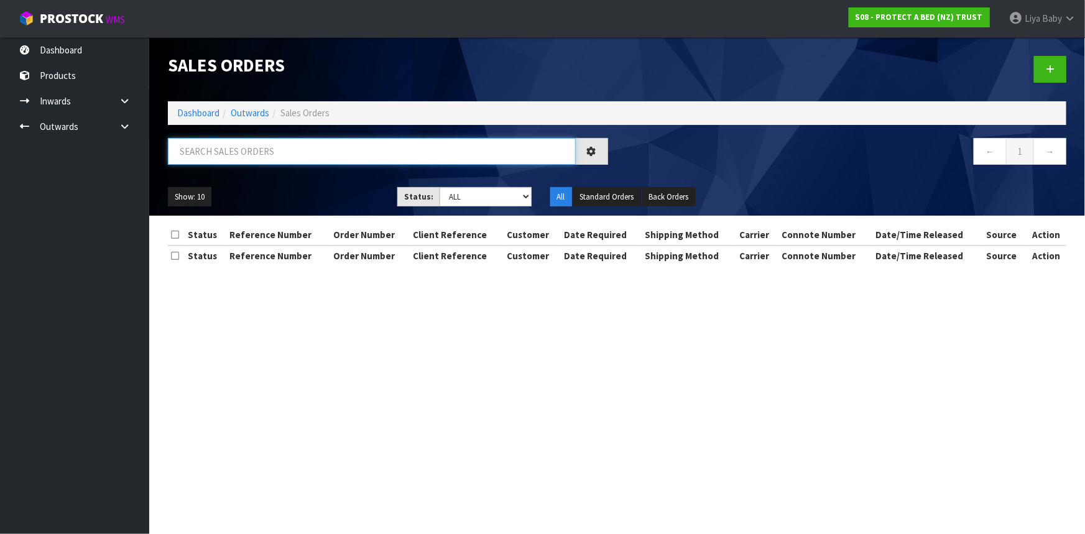
click at [262, 155] on input "text" at bounding box center [372, 151] width 408 height 27
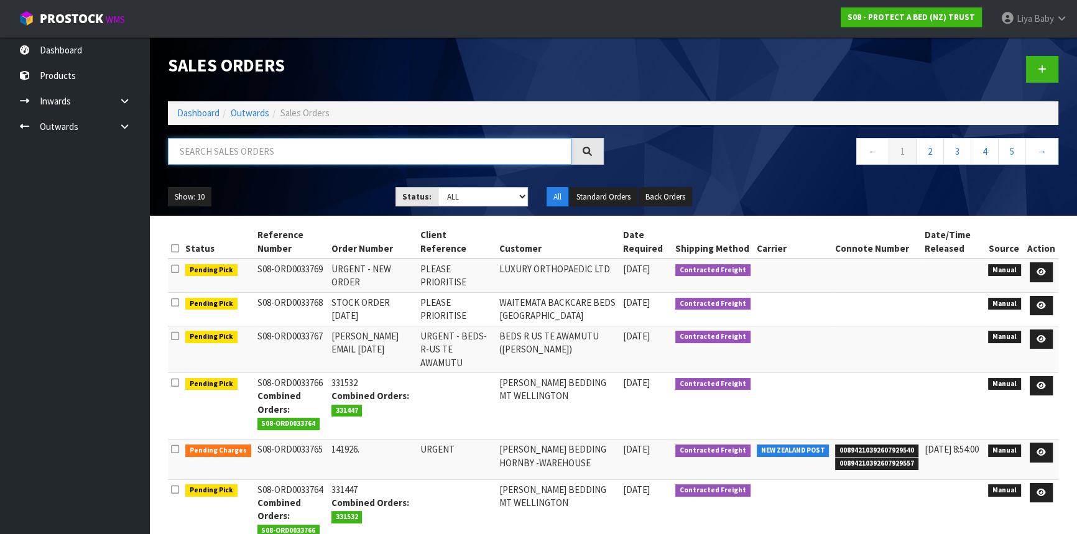
click at [307, 149] on input "text" at bounding box center [370, 151] width 404 height 27
type input "JOB-0415807"
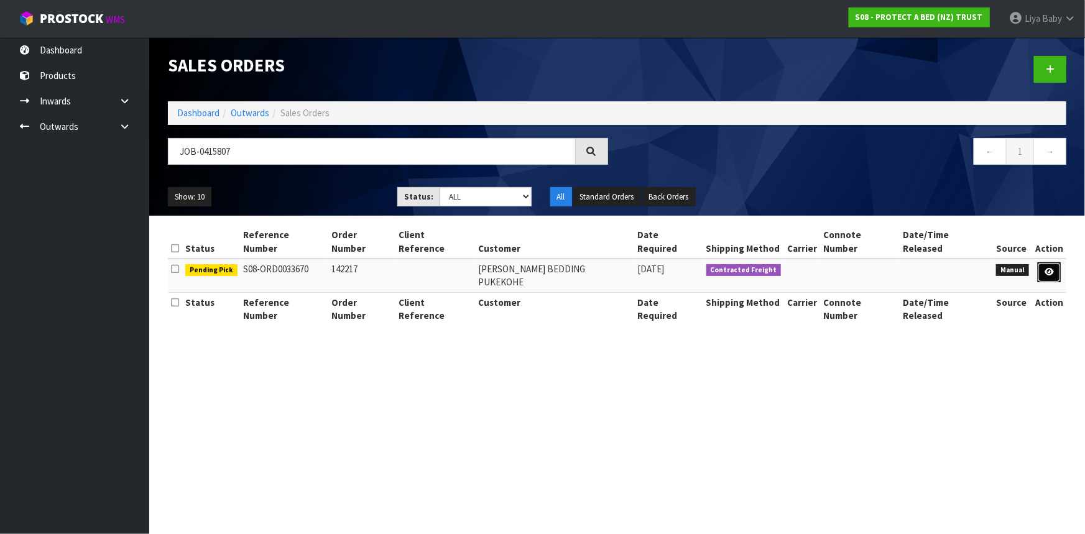
click at [1055, 262] on link at bounding box center [1049, 272] width 23 height 20
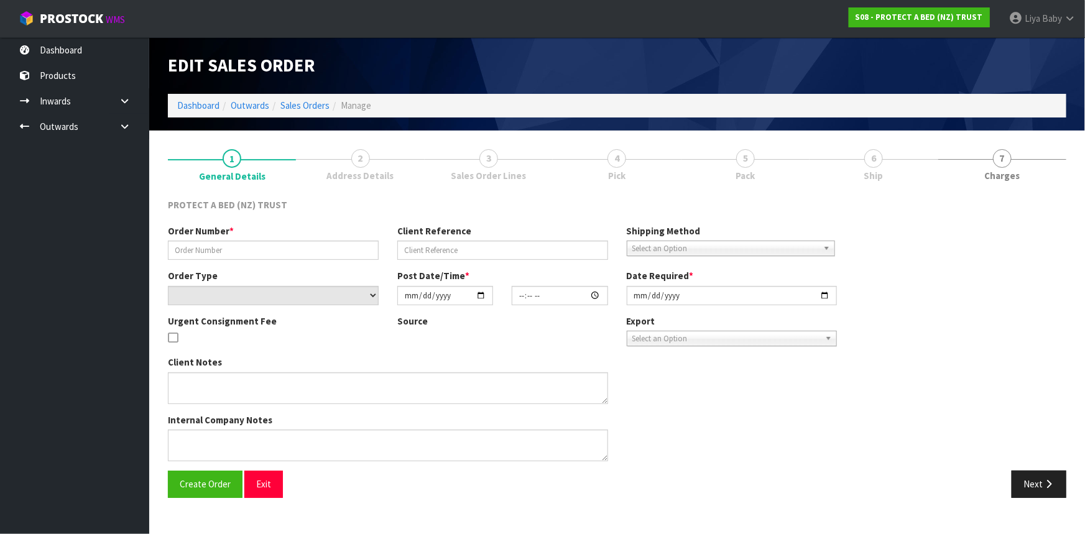
type input "142217"
select select "number:0"
type input "[DATE]"
type input "10:45:00.000"
type input "[DATE]"
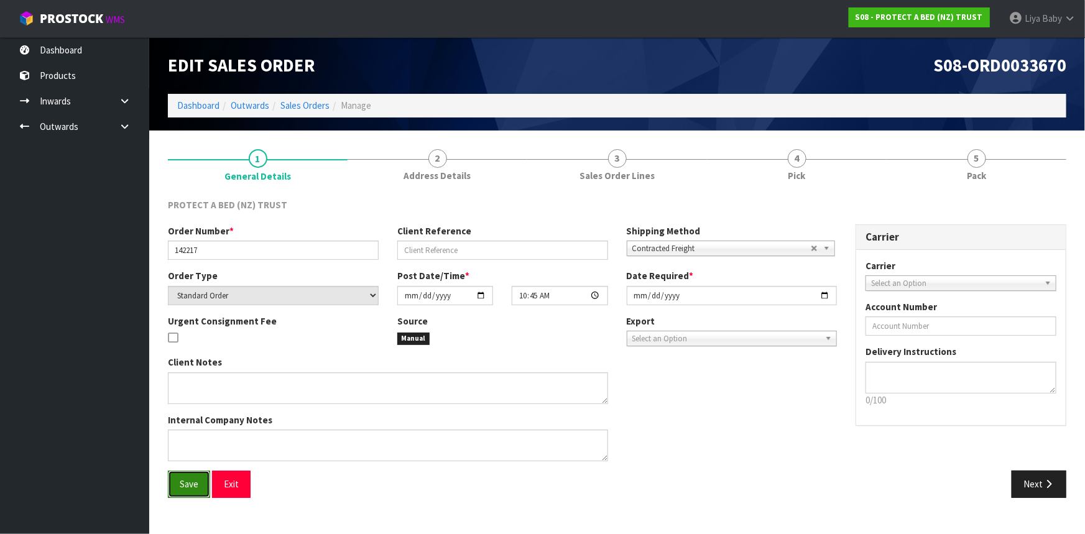
click at [183, 486] on span "Save" at bounding box center [189, 484] width 19 height 12
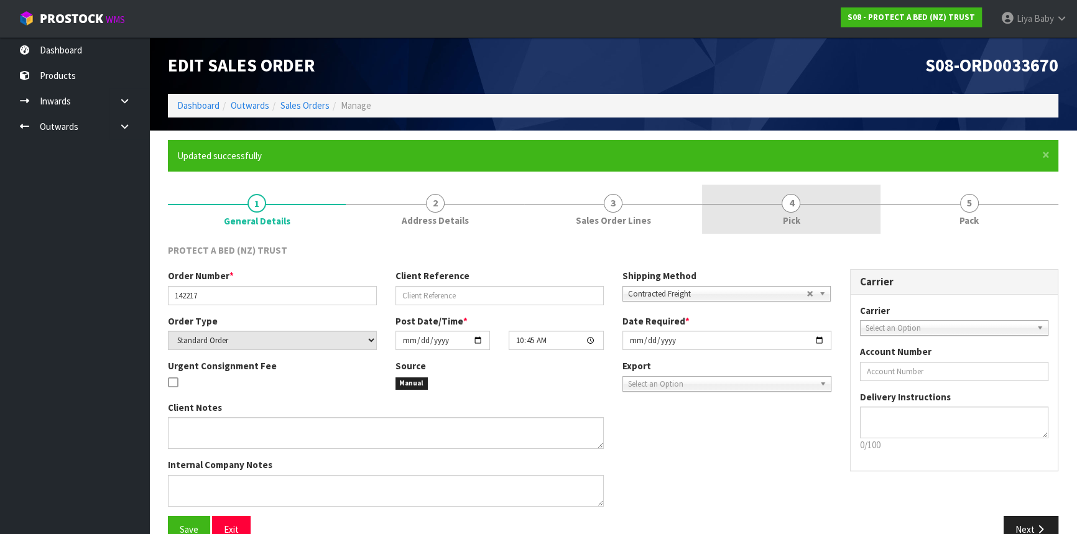
click at [784, 213] on link "4 Pick" at bounding box center [791, 209] width 178 height 49
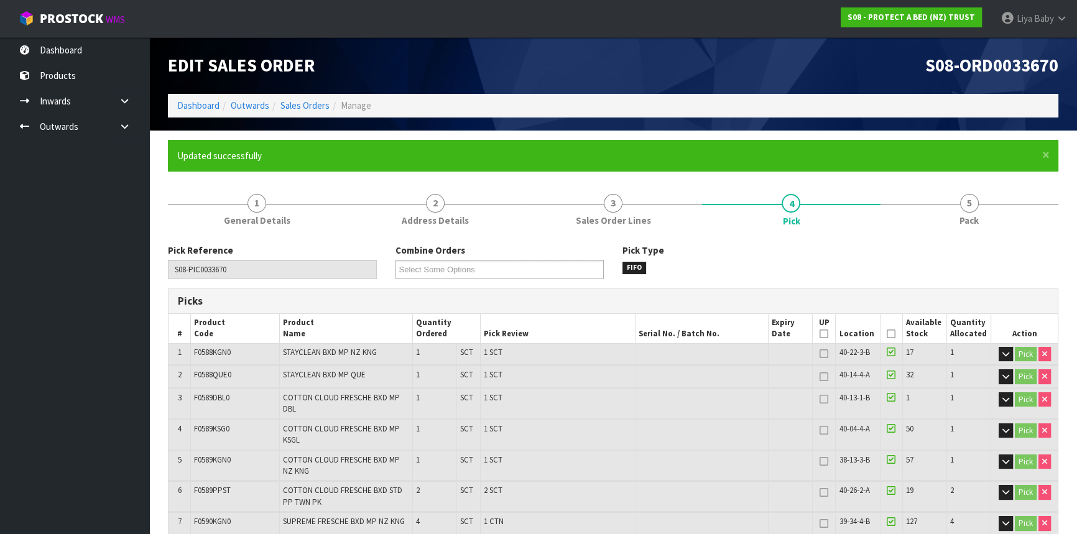
click at [890, 334] on icon at bounding box center [891, 334] width 9 height 1
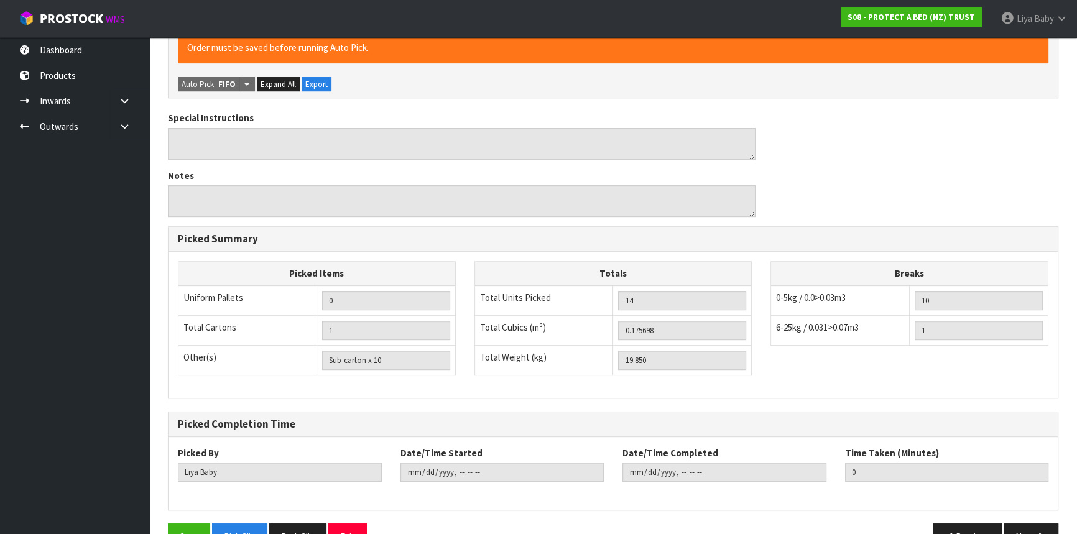
scroll to position [595, 0]
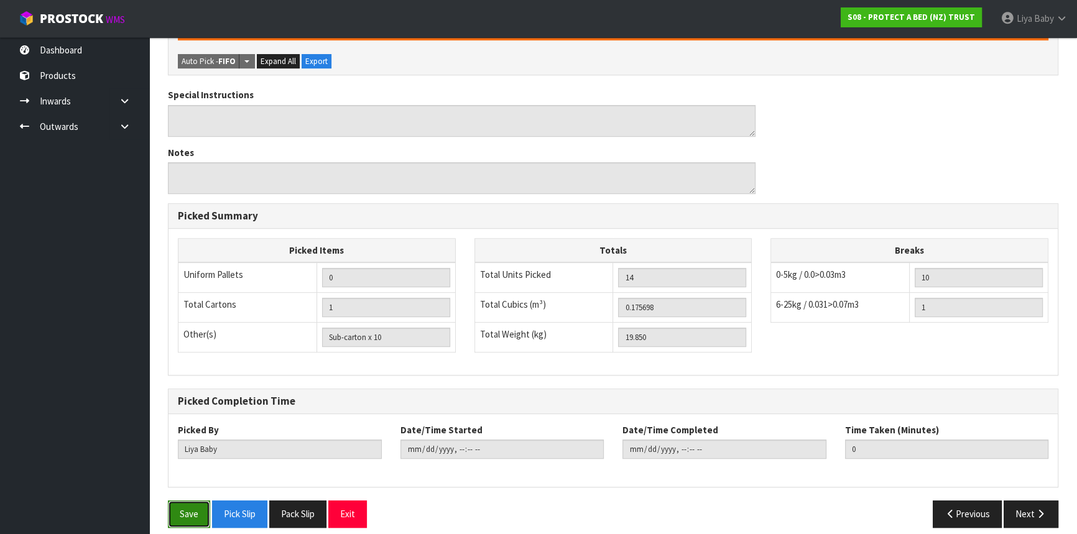
click at [194, 501] on button "Save" at bounding box center [189, 514] width 42 height 27
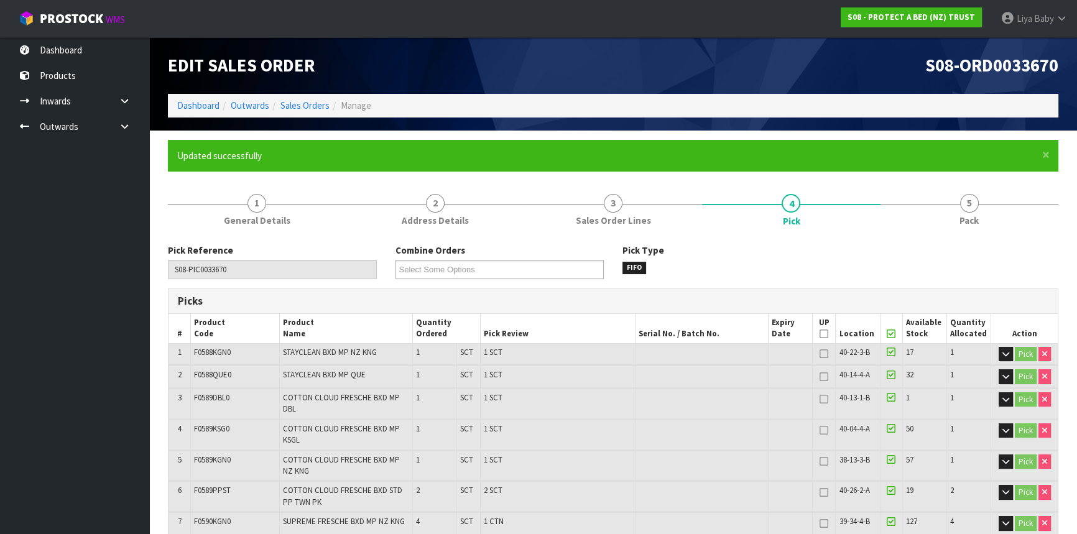
type input "2025-10-08T08:57:31"
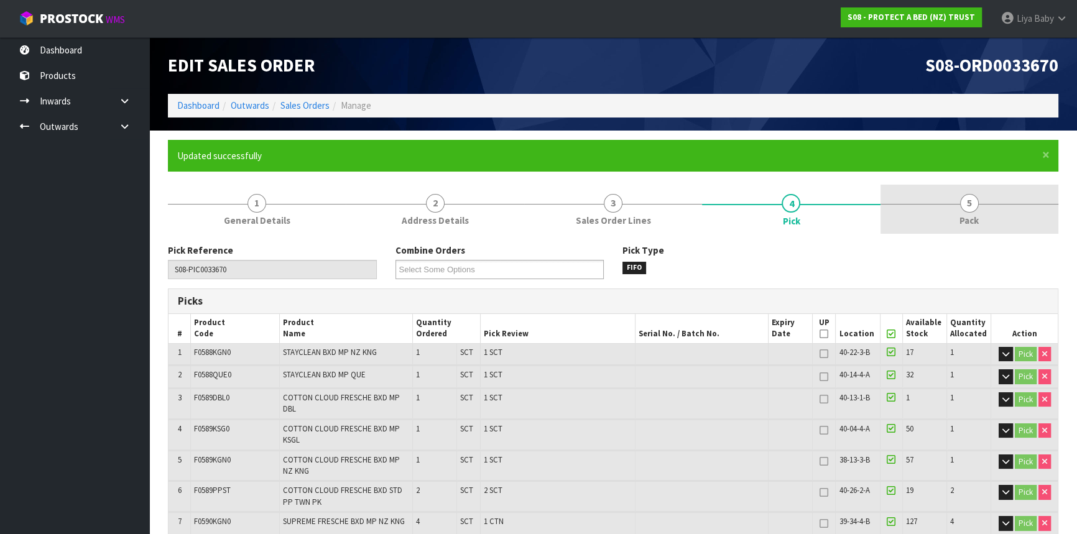
click at [984, 220] on link "5 Pack" at bounding box center [970, 209] width 178 height 49
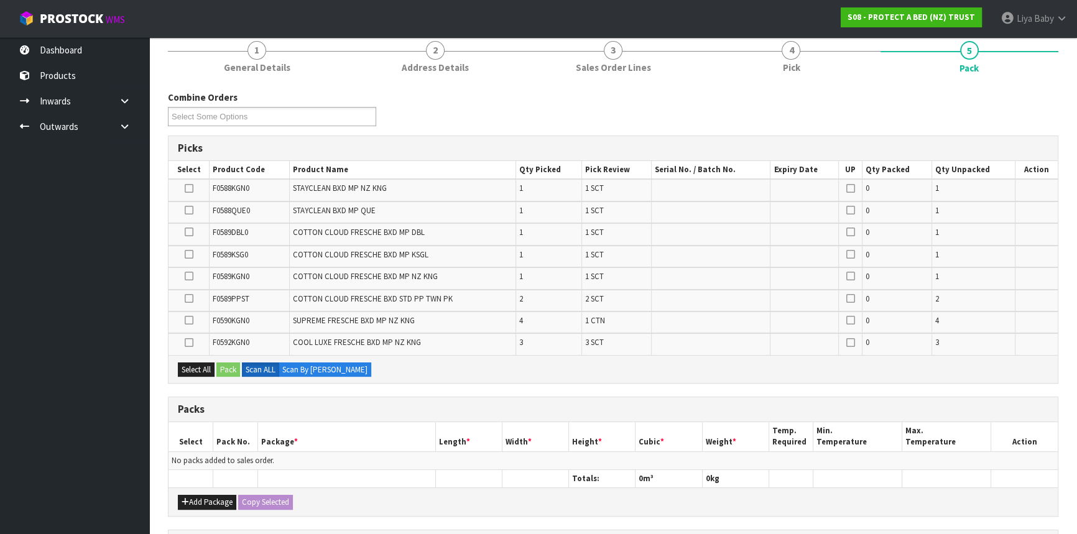
scroll to position [169, 0]
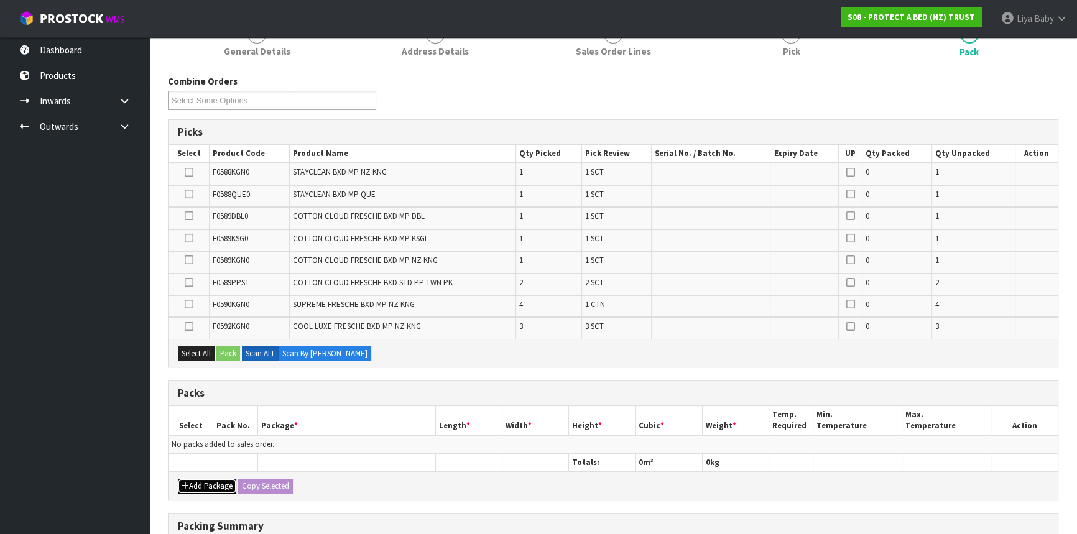
click at [216, 484] on button "Add Package" at bounding box center [207, 486] width 58 height 15
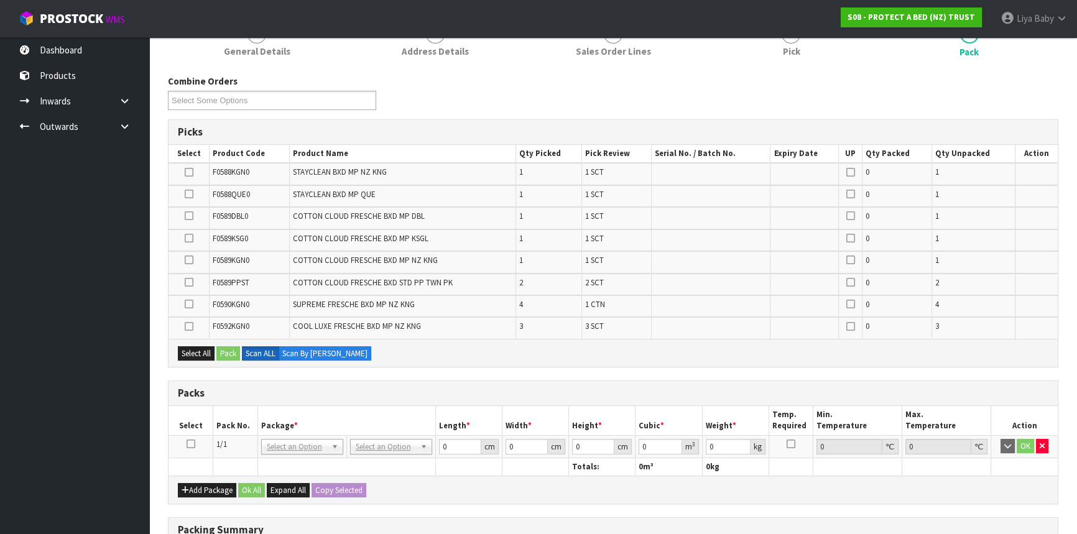
click at [192, 444] on icon at bounding box center [191, 444] width 9 height 1
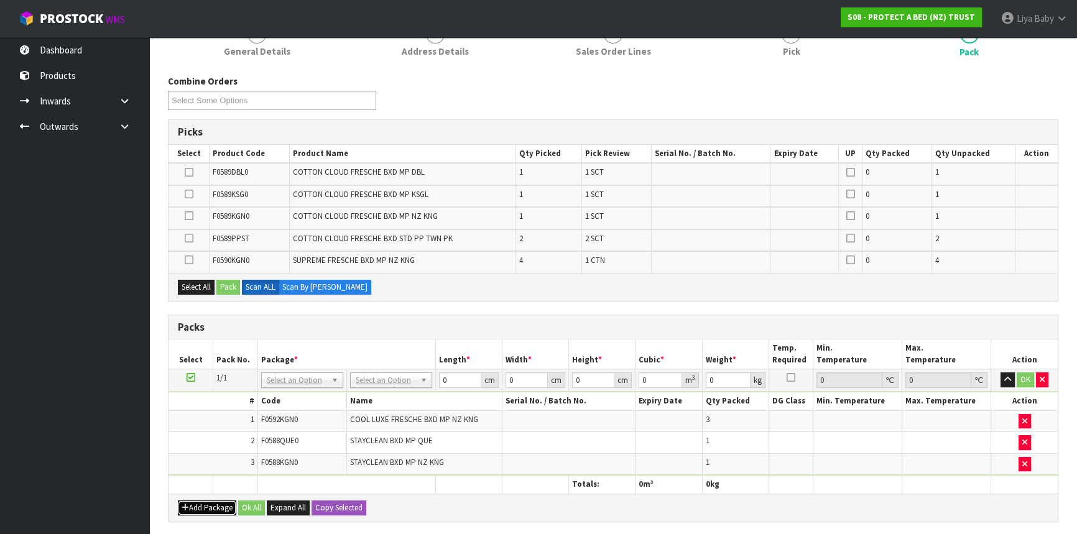
click at [197, 504] on button "Add Package" at bounding box center [207, 508] width 58 height 15
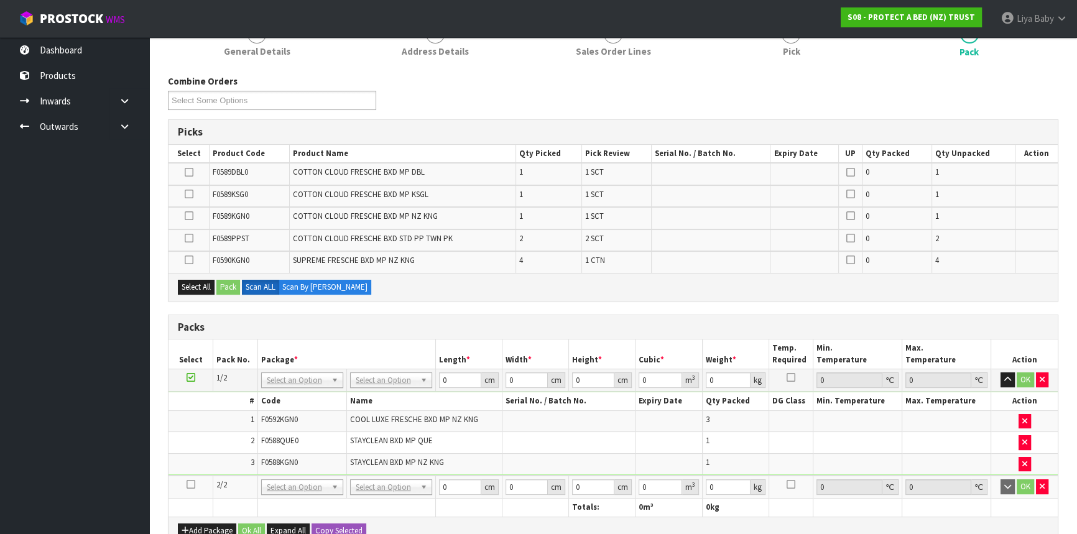
click at [192, 484] on icon at bounding box center [191, 484] width 9 height 1
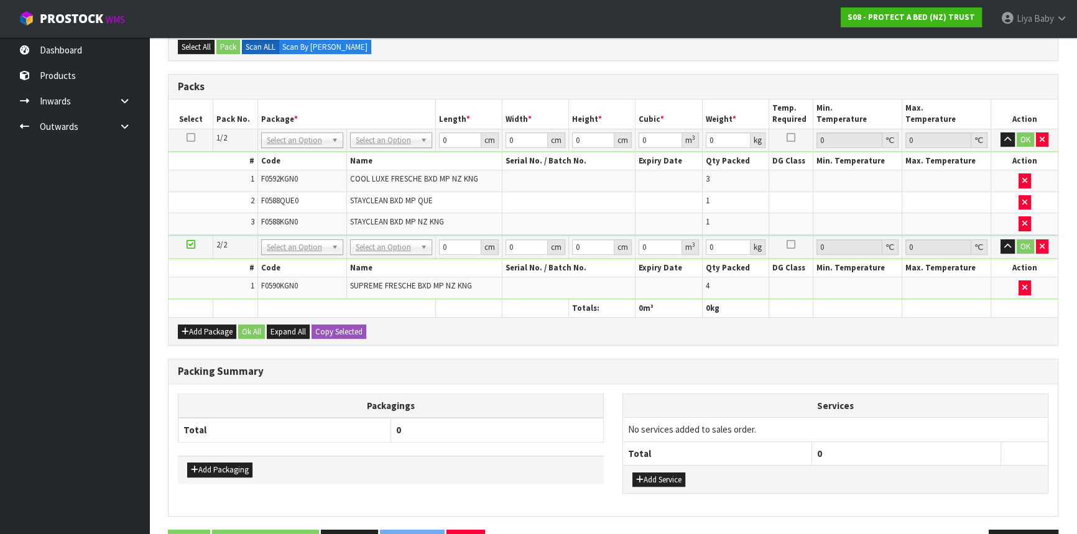
scroll to position [395, 0]
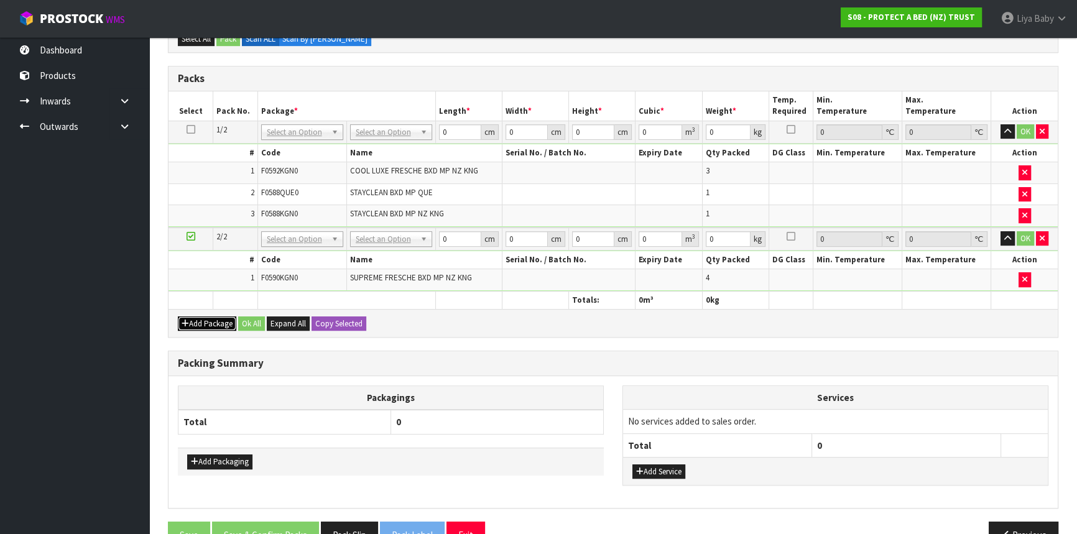
click at [220, 317] on button "Add Package" at bounding box center [207, 324] width 58 height 15
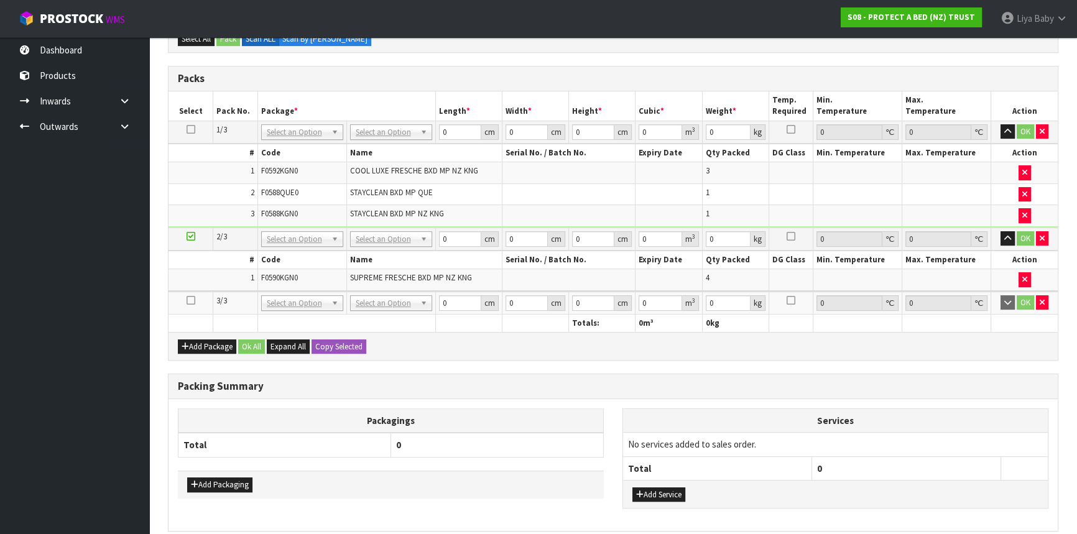
click at [187, 300] on icon at bounding box center [191, 300] width 9 height 1
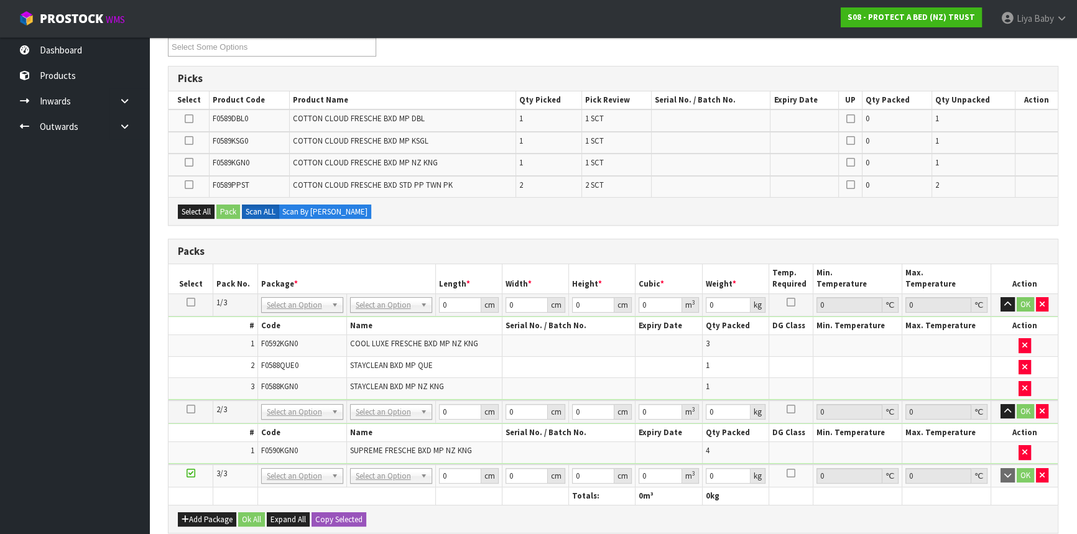
scroll to position [447, 0]
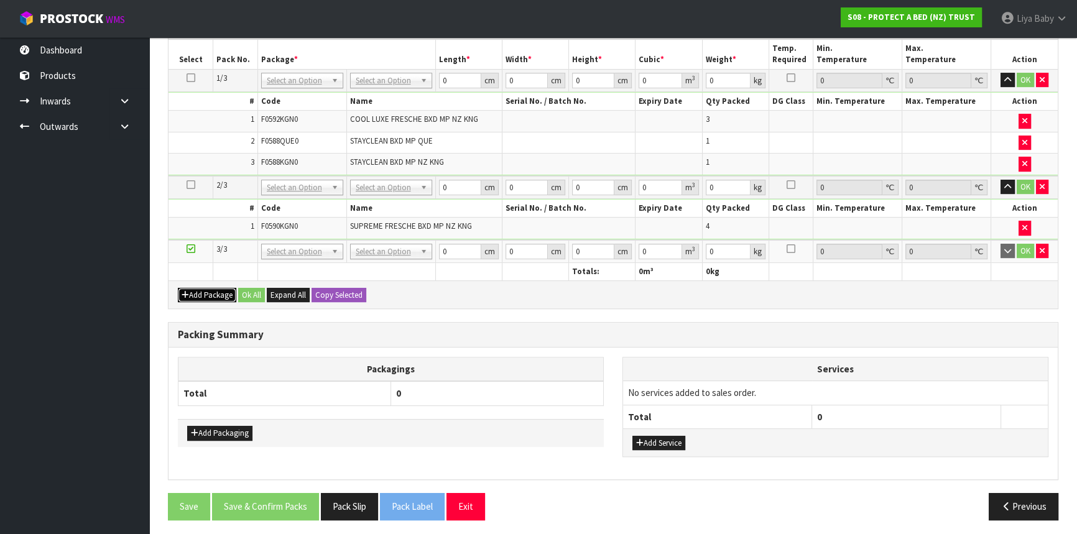
click at [209, 292] on button "Add Package" at bounding box center [207, 295] width 58 height 15
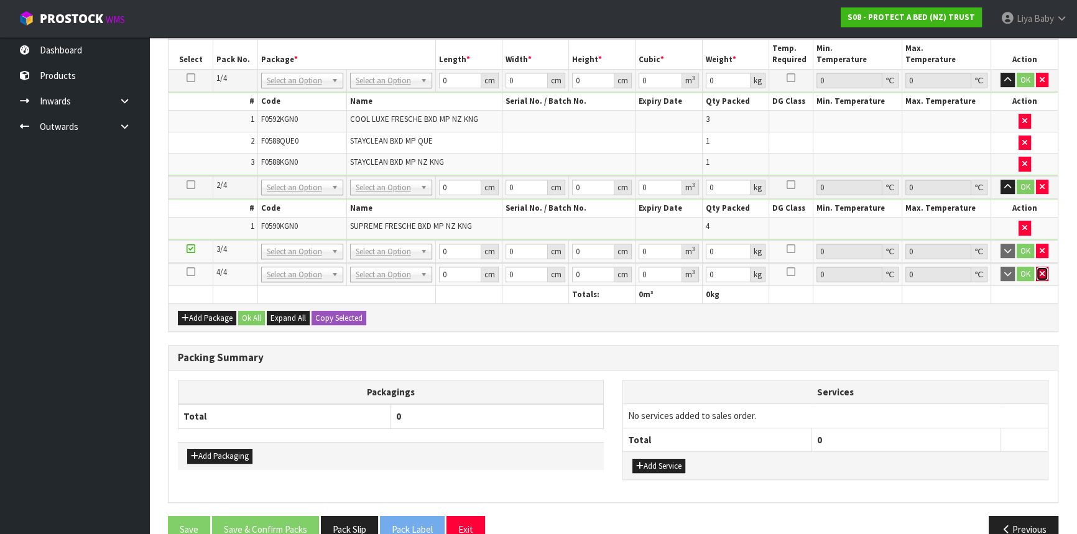
click at [1039, 275] on button "button" at bounding box center [1042, 274] width 12 height 15
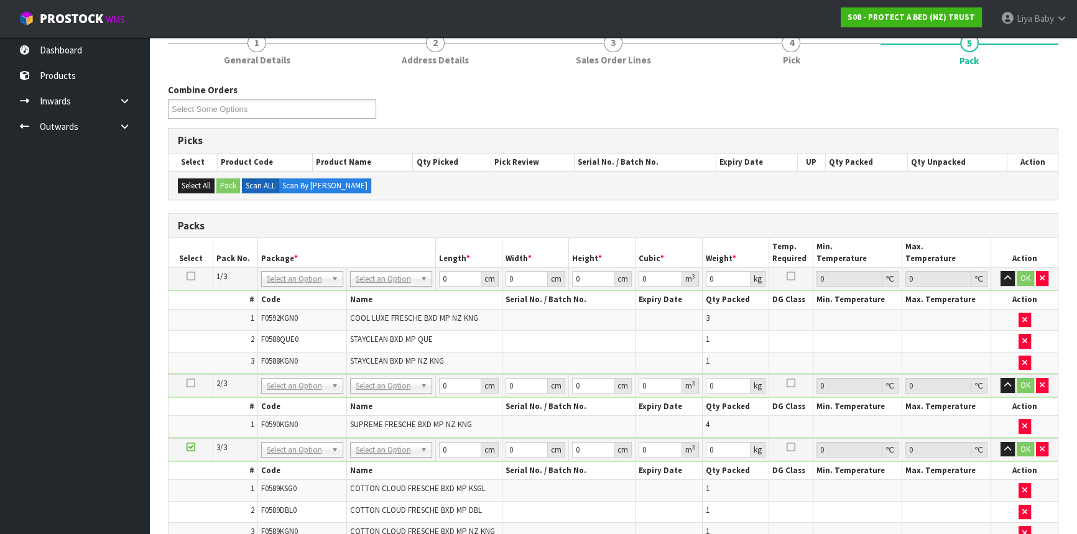
scroll to position [133, 0]
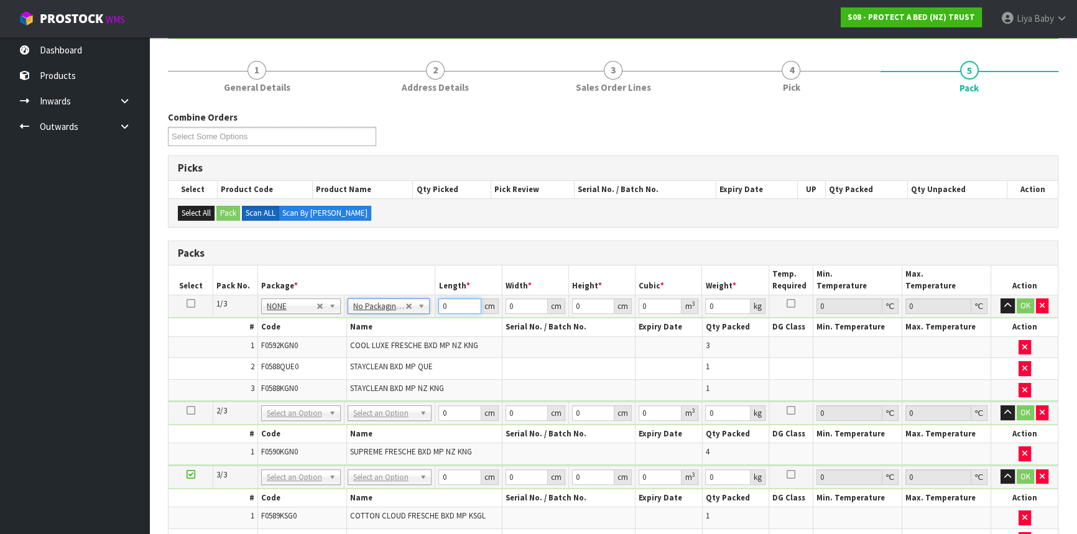
click at [457, 304] on input "0" at bounding box center [459, 306] width 42 height 16
type input "40"
type input "59"
type input "3"
type input "0.00708"
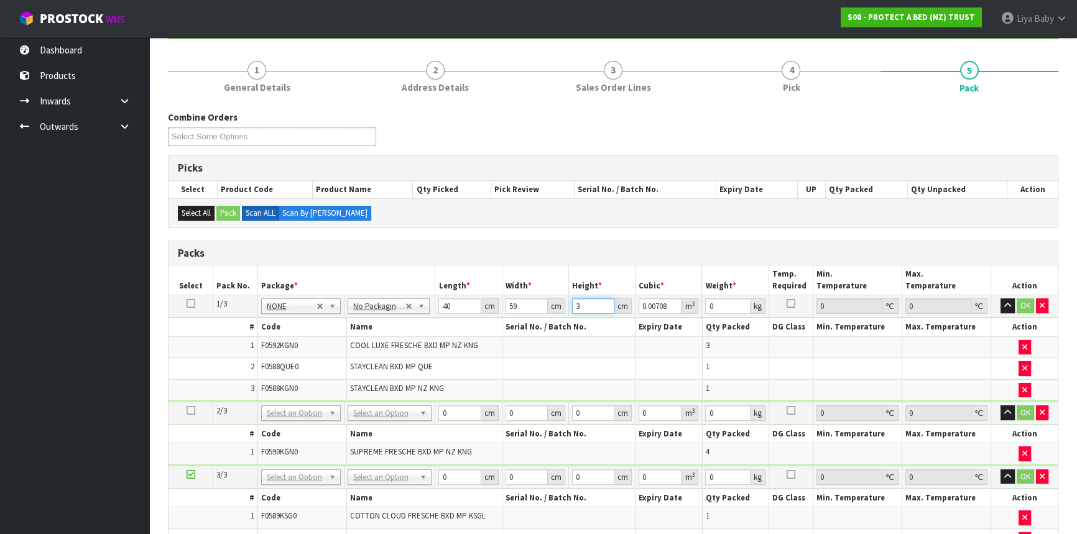
type input "32"
type input "0.07552"
type input "32"
type input "9"
click at [1030, 298] on button "OK" at bounding box center [1025, 305] width 17 height 15
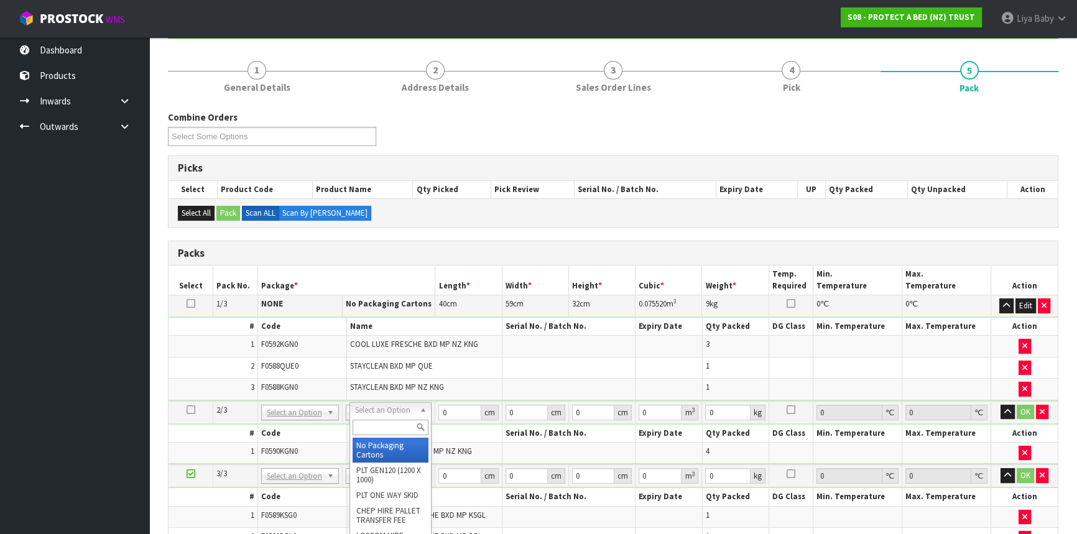
type input "2"
click at [455, 414] on input "0" at bounding box center [459, 413] width 42 height 16
type input "40"
type input "59"
type input "3"
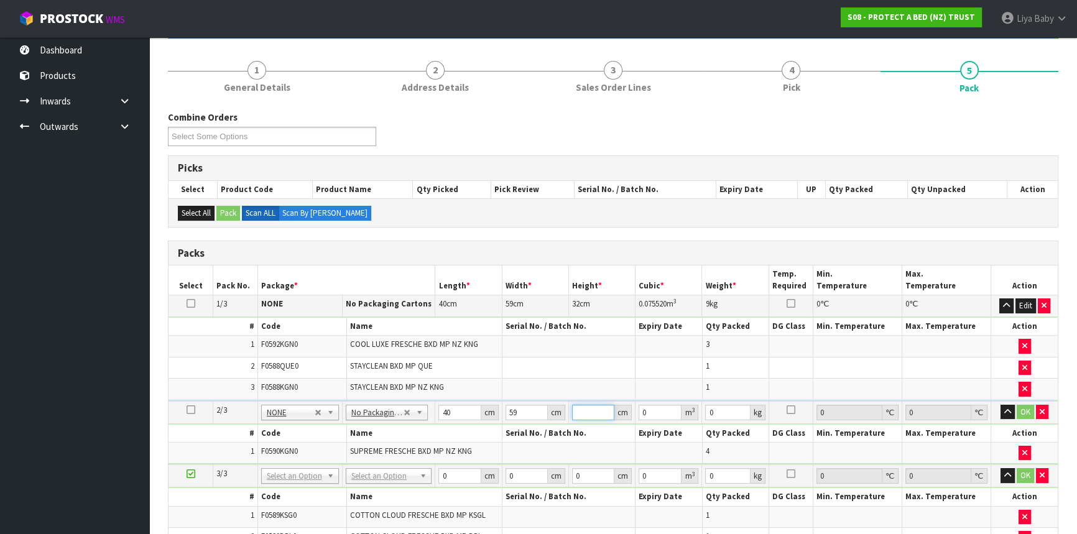
type input "0.00708"
type input "32"
type input "0.07552"
type input "32"
type input "8"
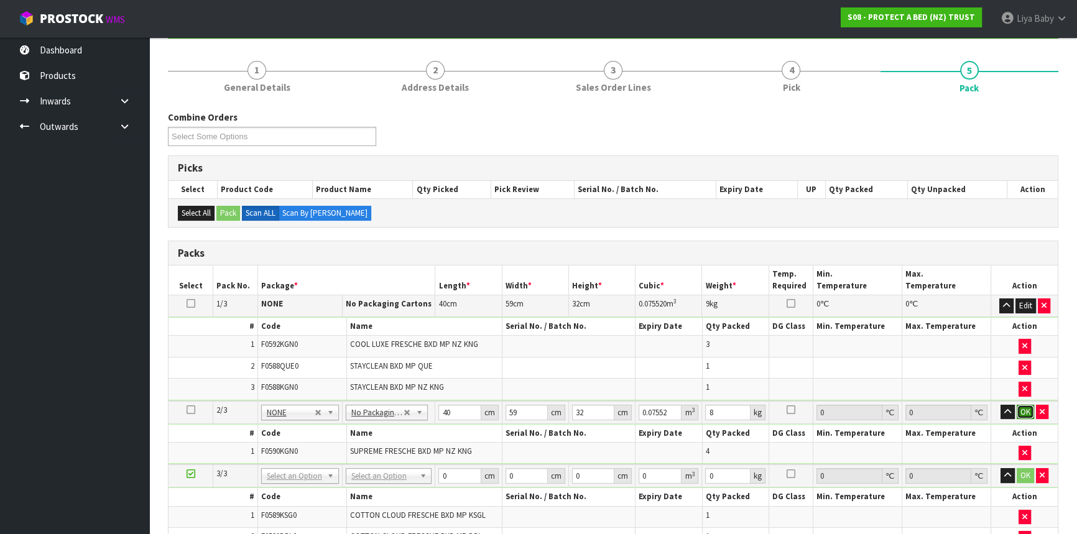
click at [1030, 409] on button "OK" at bounding box center [1025, 412] width 17 height 15
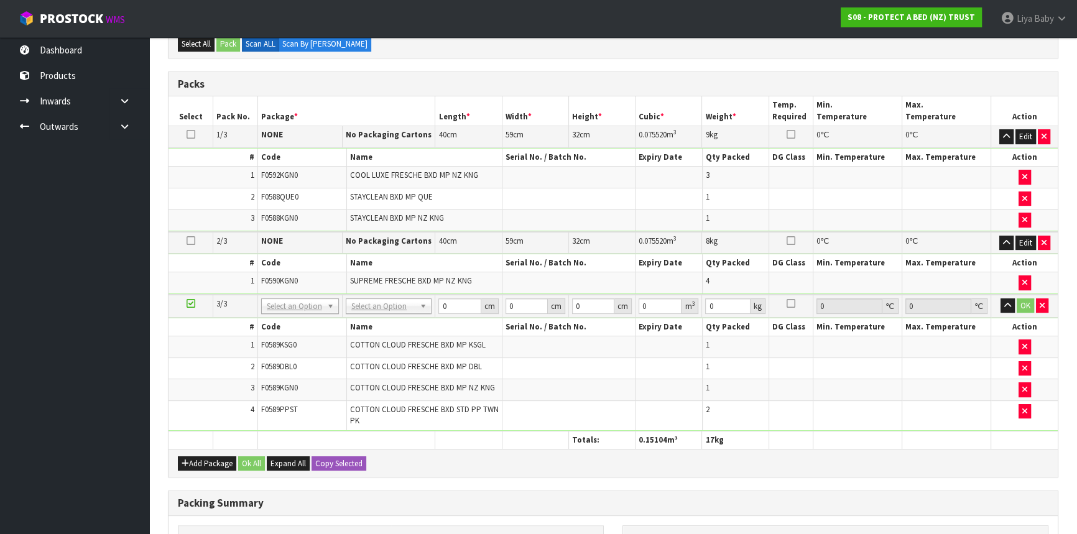
scroll to position [359, 0]
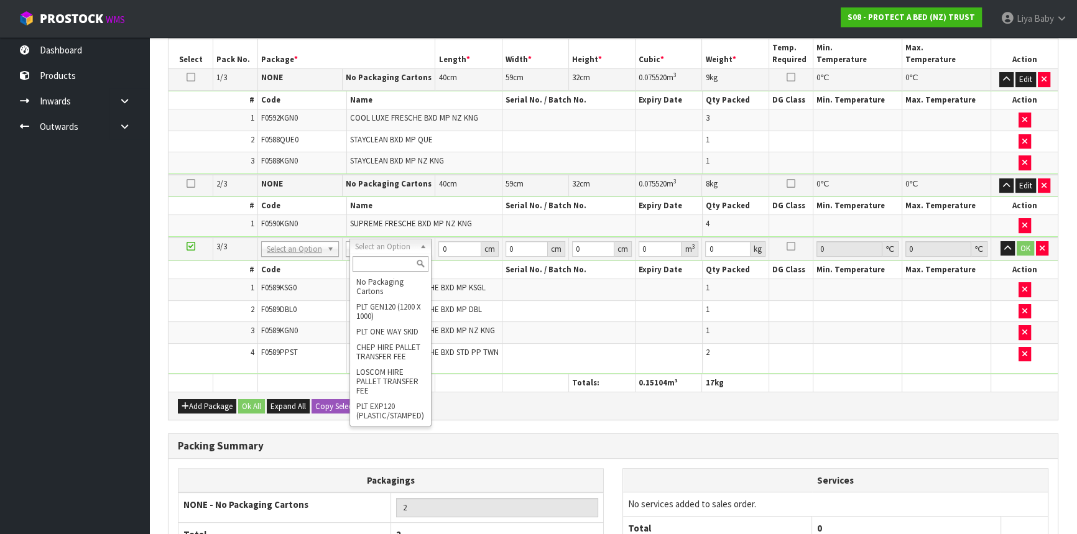
click at [397, 263] on input "text" at bounding box center [391, 264] width 76 height 16
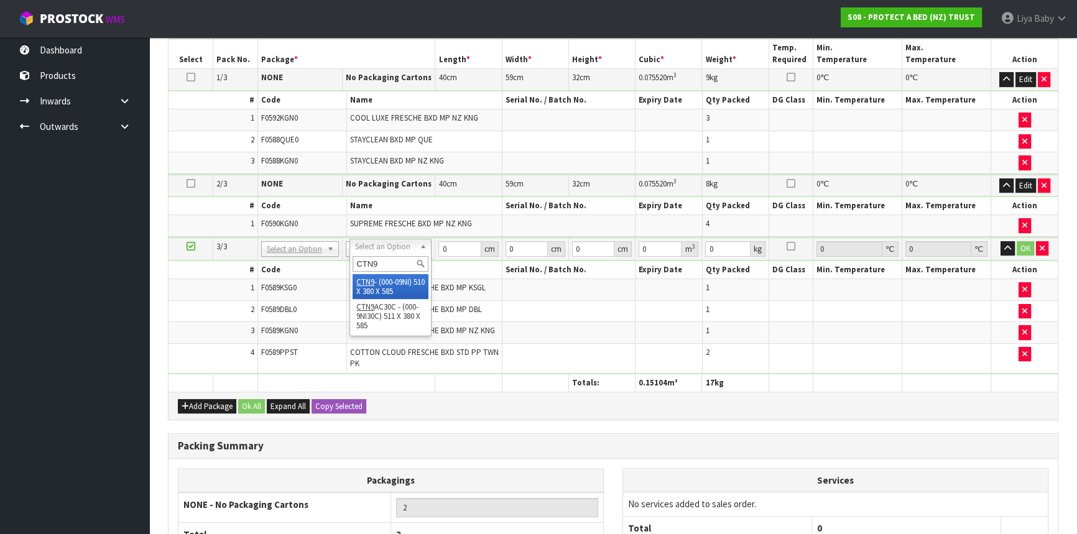
type input "CTN9"
type input "51"
type input "38"
type input "58.5"
type input "0.113373"
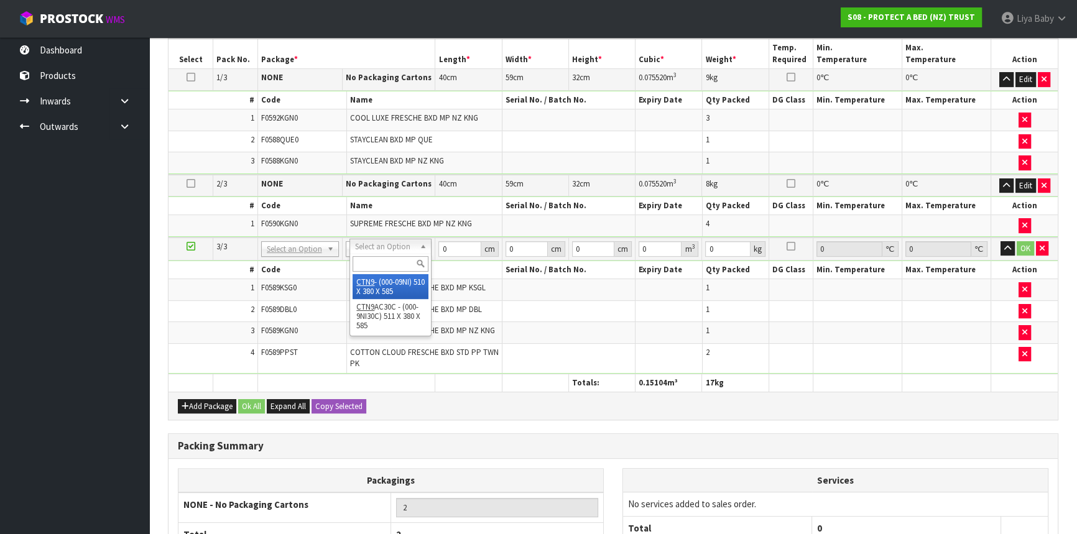
type input "5.7"
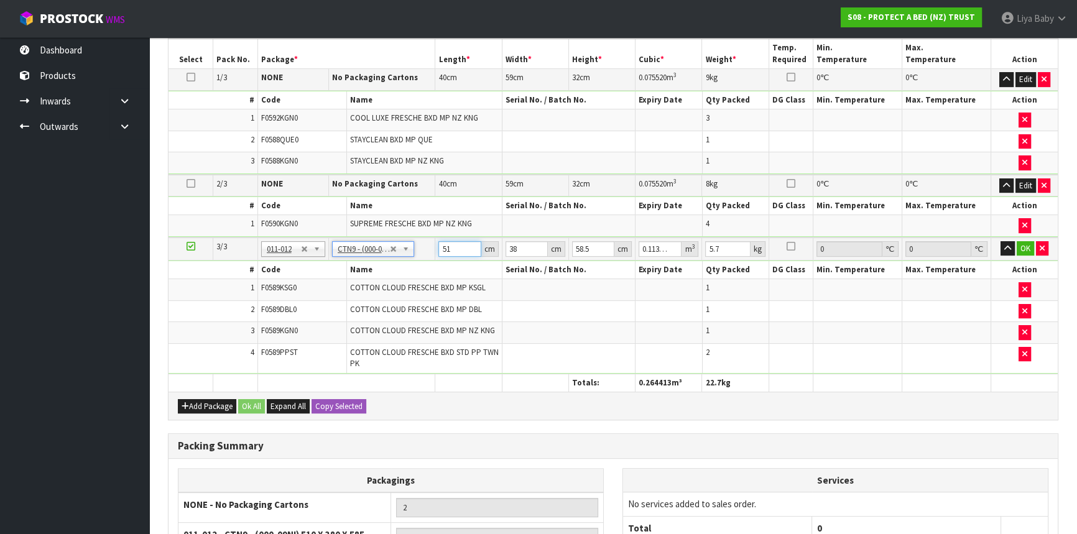
click at [449, 245] on input "51" at bounding box center [459, 249] width 42 height 16
type input "5"
type input "0.011115"
type input "0"
type input "4"
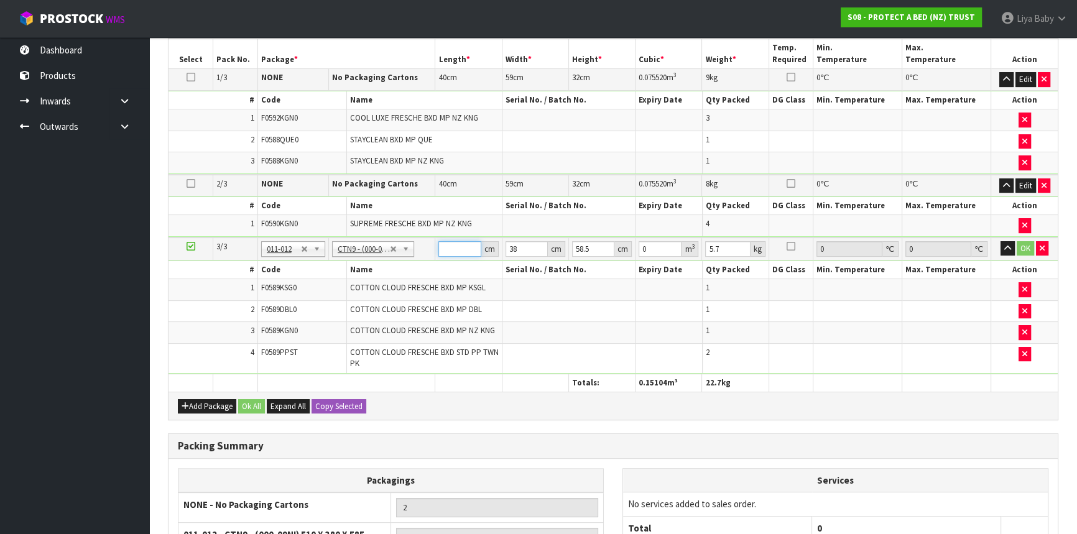
type input "0.008892"
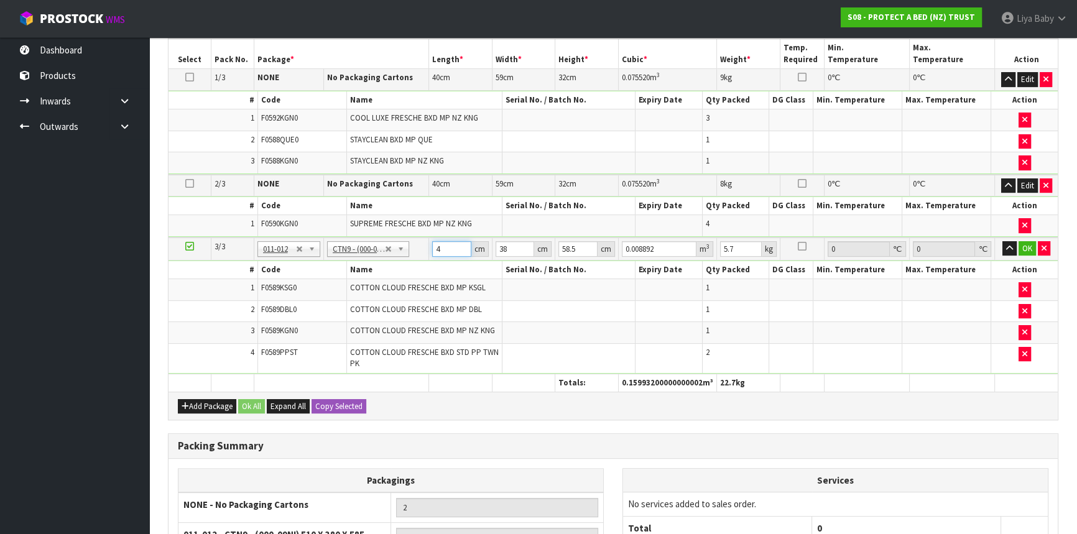
type input "41"
type input "0.091143"
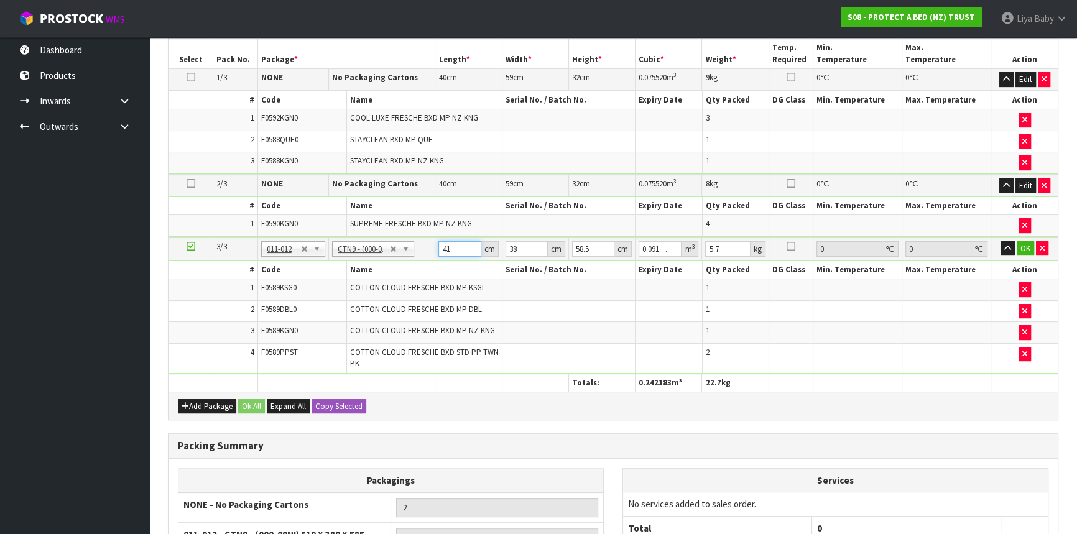
type input "41"
type input "0"
type input "5"
type input "0.011992"
type input "51"
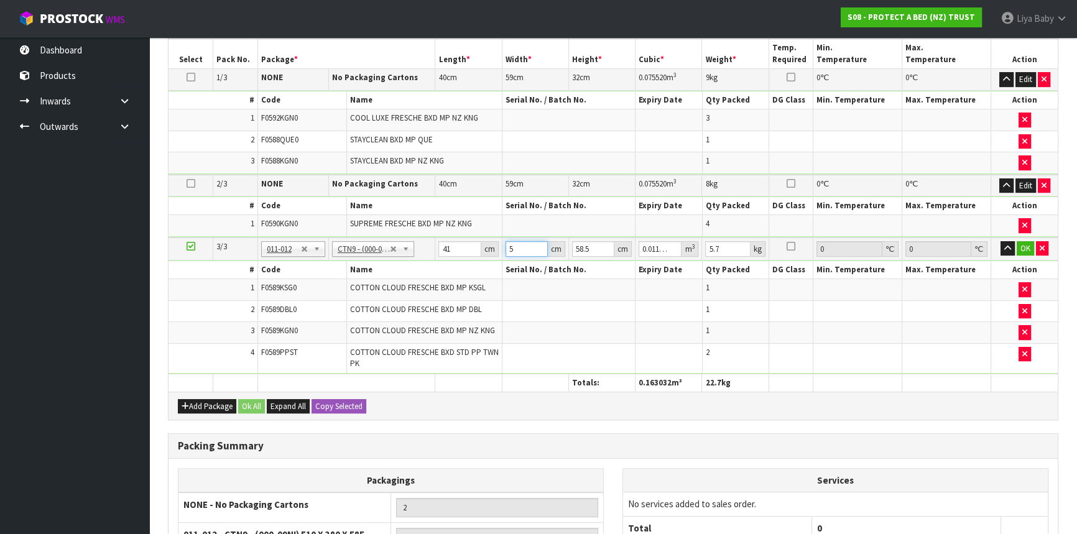
type input "0.122323"
type input "51"
type input "0"
type input "3"
type input "0.006273"
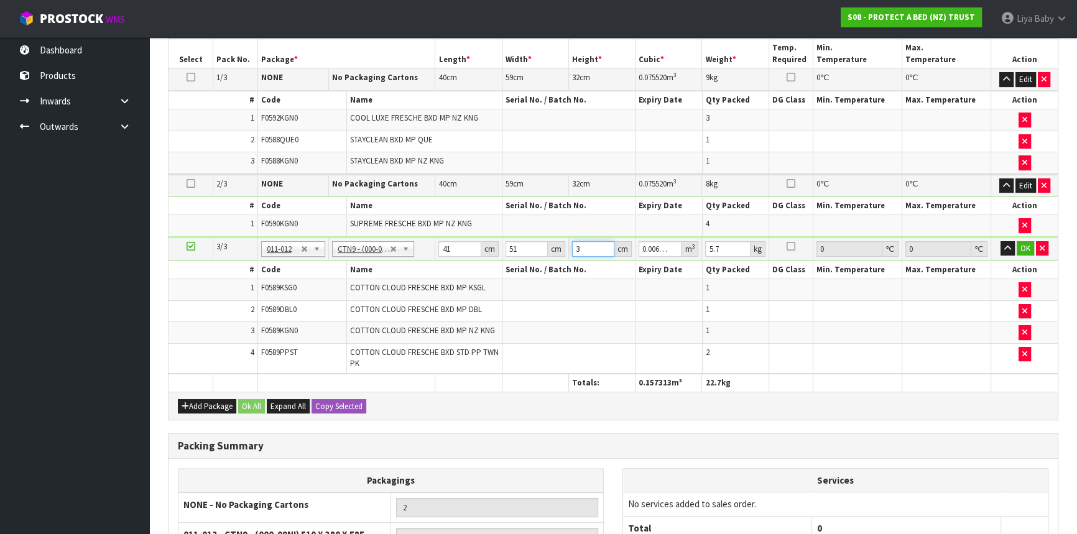
type input "35"
type input "0.073185"
type input "35"
type input "6"
click at [1025, 244] on button "OK" at bounding box center [1025, 248] width 17 height 15
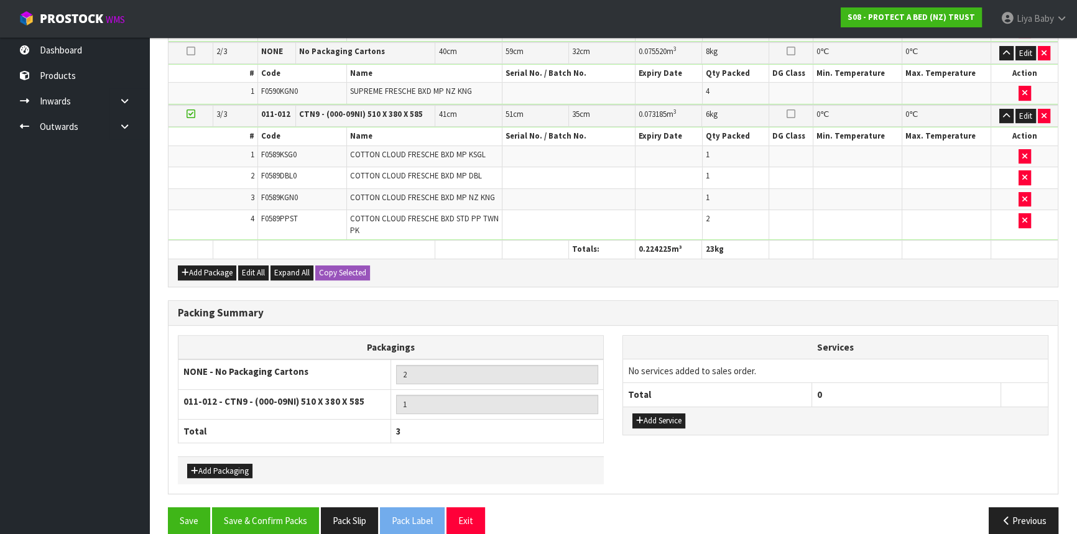
scroll to position [506, 0]
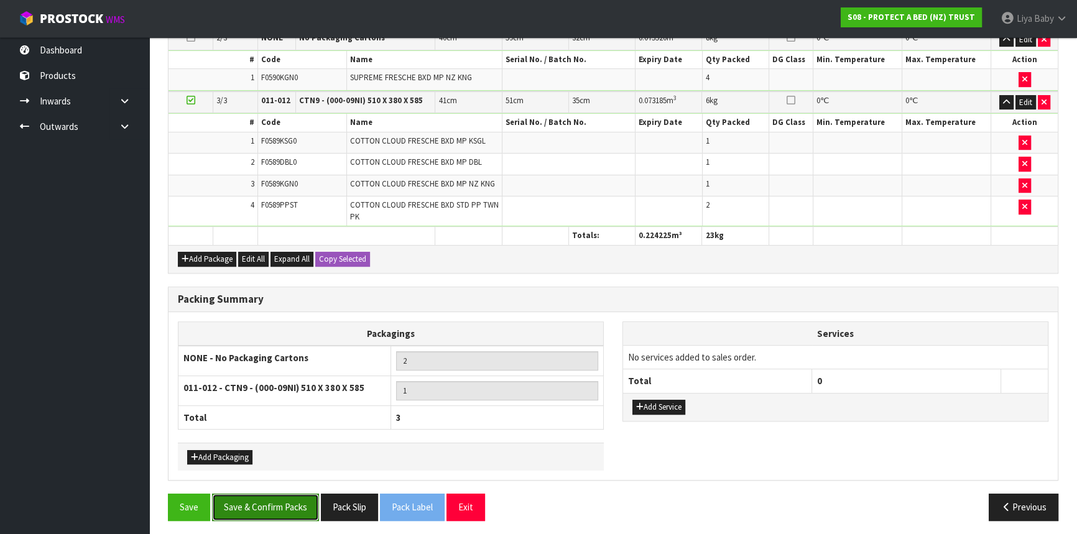
click at [267, 500] on button "Save & Confirm Packs" at bounding box center [265, 507] width 107 height 27
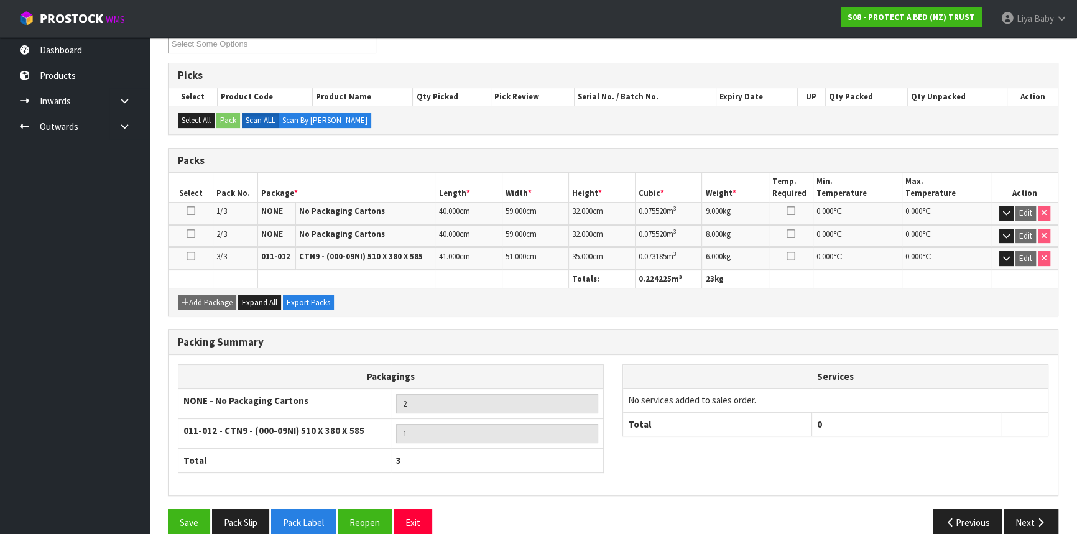
scroll to position [243, 0]
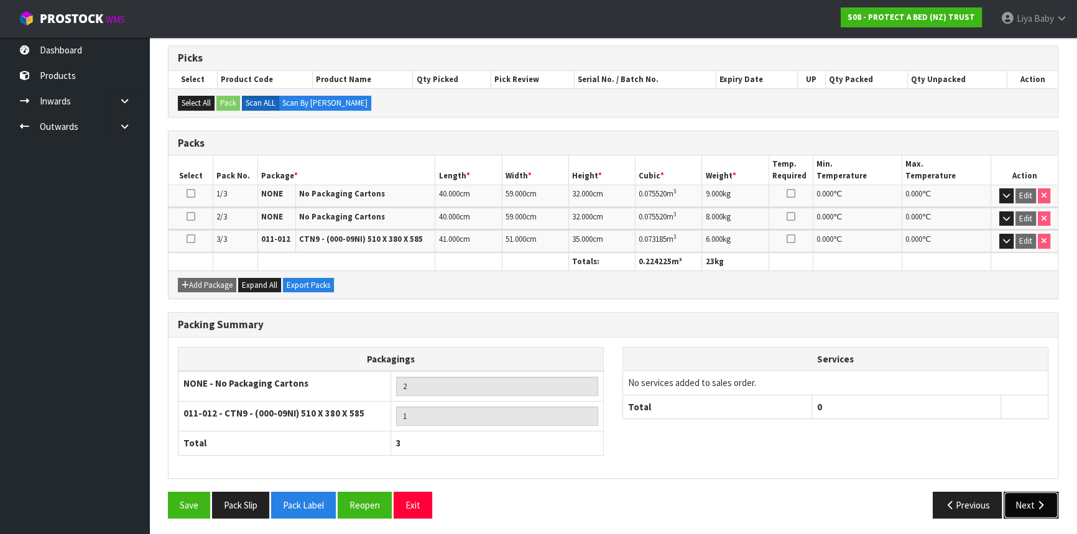
click at [1032, 507] on button "Next" at bounding box center [1031, 505] width 55 height 27
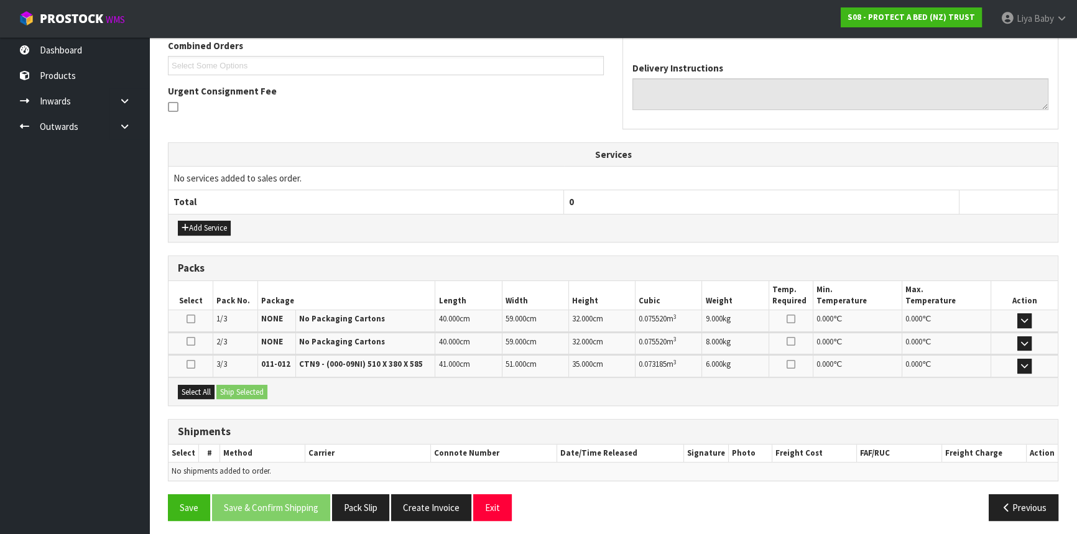
scroll to position [331, 0]
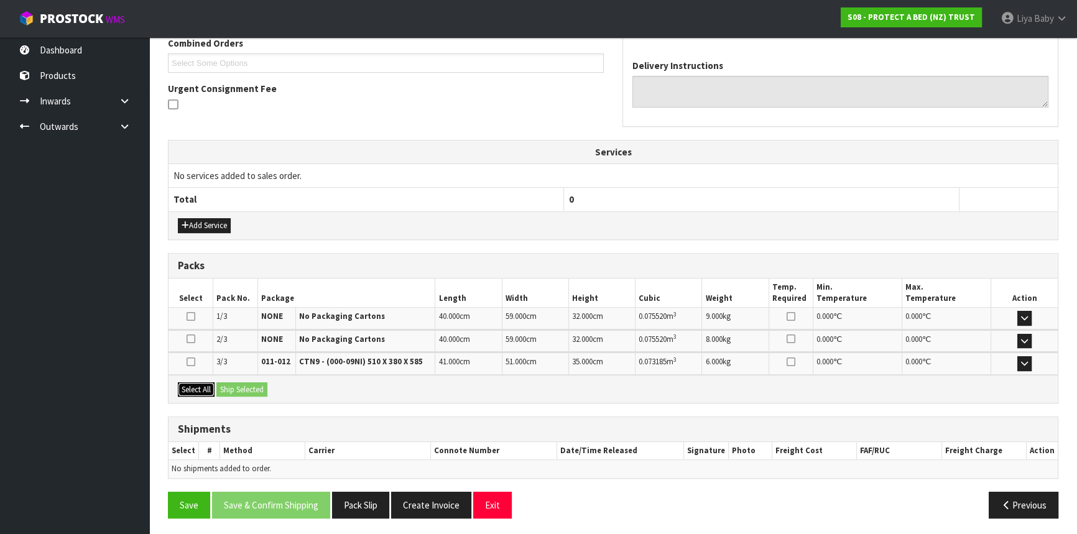
click at [195, 391] on button "Select All" at bounding box center [196, 389] width 37 height 15
click at [237, 389] on button "Ship Selected" at bounding box center [241, 389] width 51 height 15
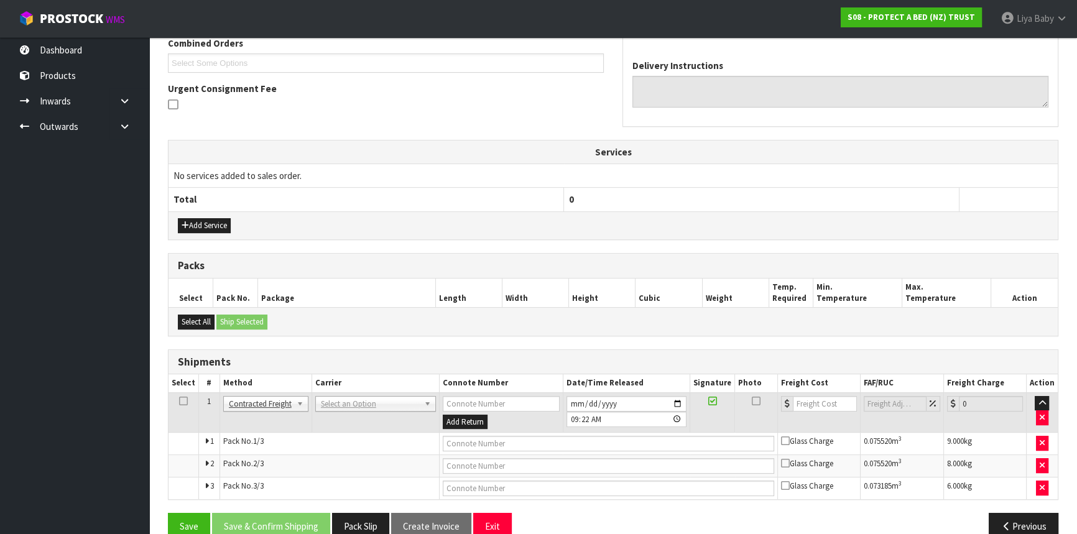
click at [183, 401] on icon at bounding box center [183, 401] width 9 height 1
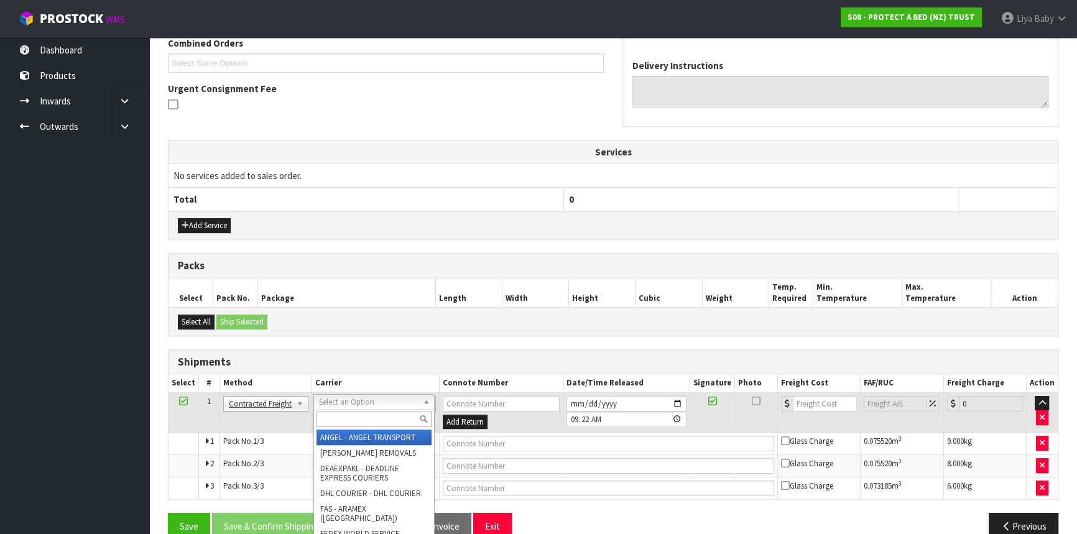
click at [373, 415] on input "text" at bounding box center [374, 420] width 115 height 16
type input "NZP"
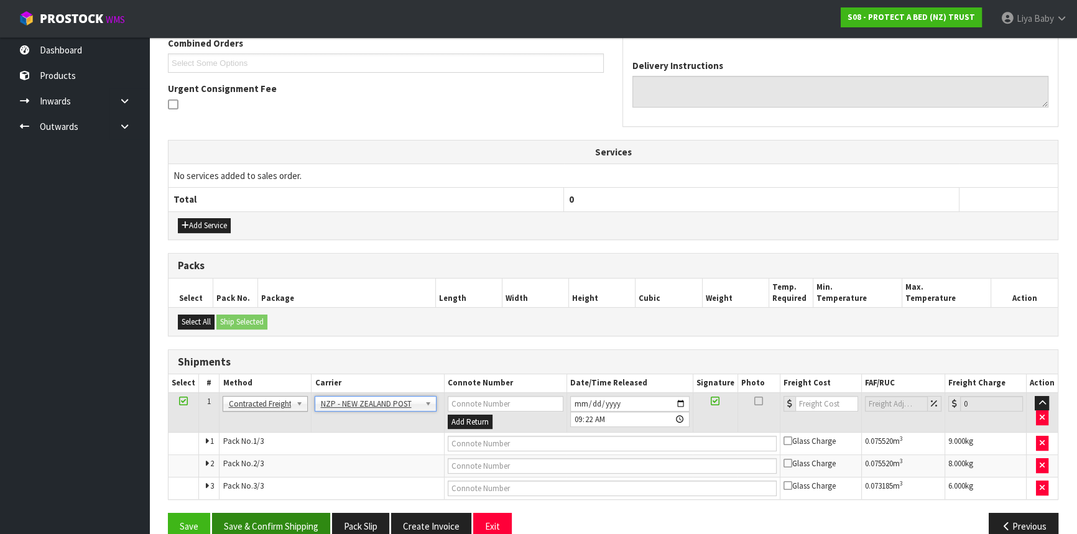
drag, startPoint x: 290, startPoint y: 507, endPoint x: 288, endPoint y: 521, distance: 13.9
click at [289, 516] on div "From Address CONTRACT WAREHOUSING & LOGISTICS 17 Allens Road East Tamaki Auckla…" at bounding box center [613, 231] width 890 height 637
click at [287, 522] on button "Save & Confirm Shipping" at bounding box center [271, 526] width 118 height 27
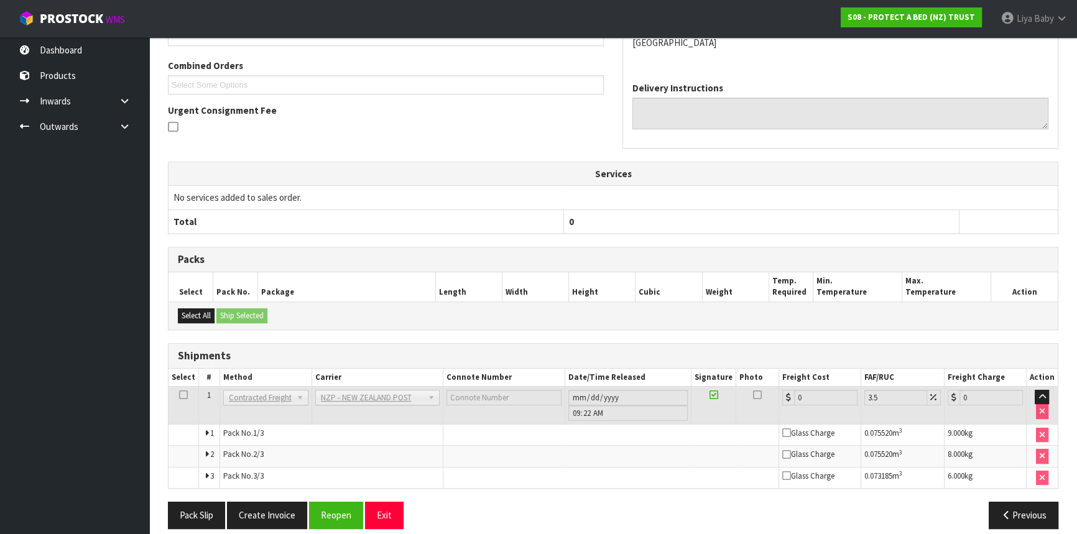
scroll to position [333, 0]
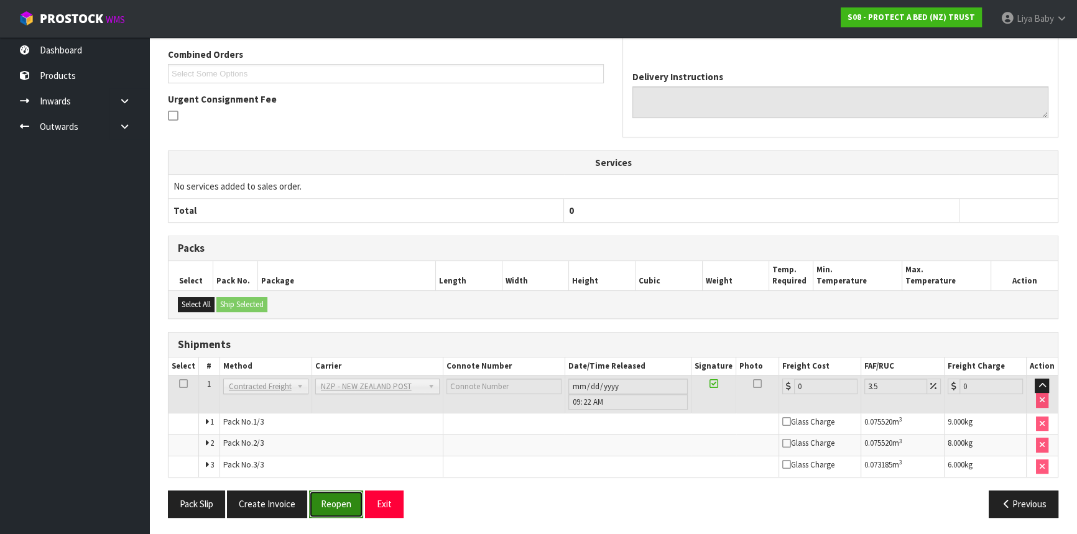
click at [329, 502] on button "Reopen" at bounding box center [336, 504] width 54 height 27
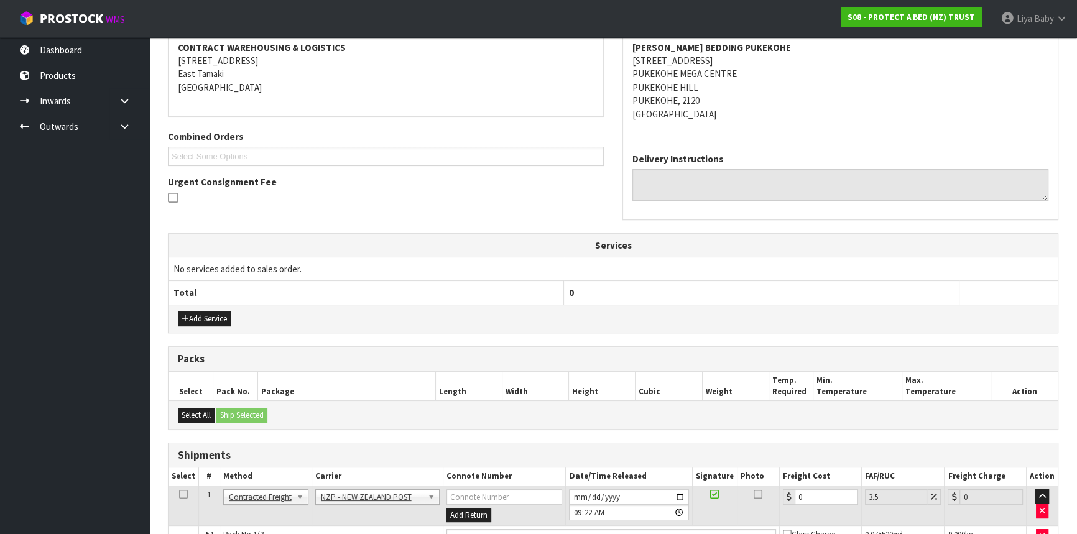
scroll to position [364, 0]
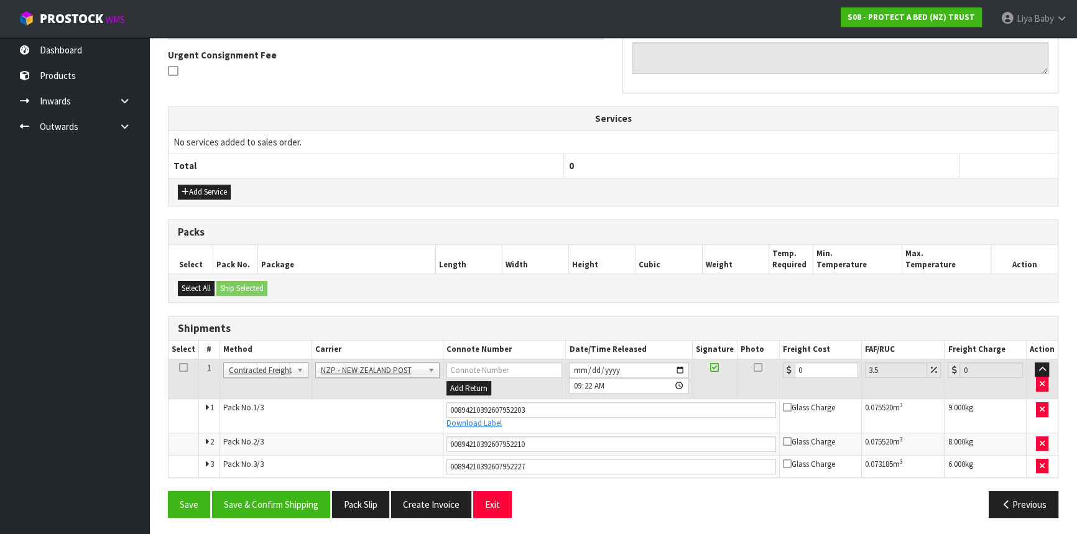
click at [806, 359] on td "0" at bounding box center [821, 379] width 82 height 40
click at [807, 363] on input "0" at bounding box center [826, 371] width 63 height 16
type input "1"
type input "1.03"
type input "12"
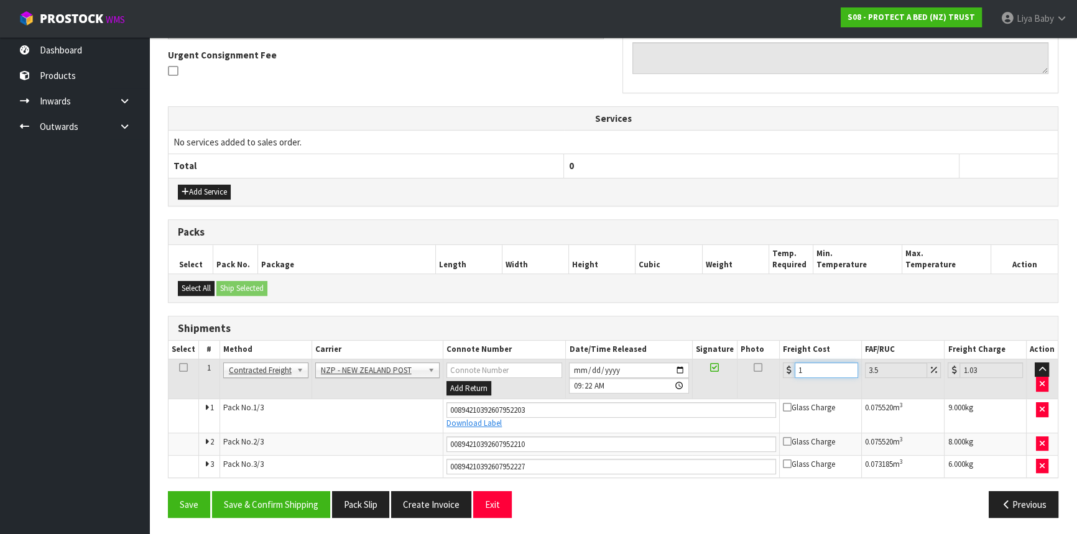
type input "12.42"
type input "12.9"
type input "13.35"
type input "12.99"
type input "13.44"
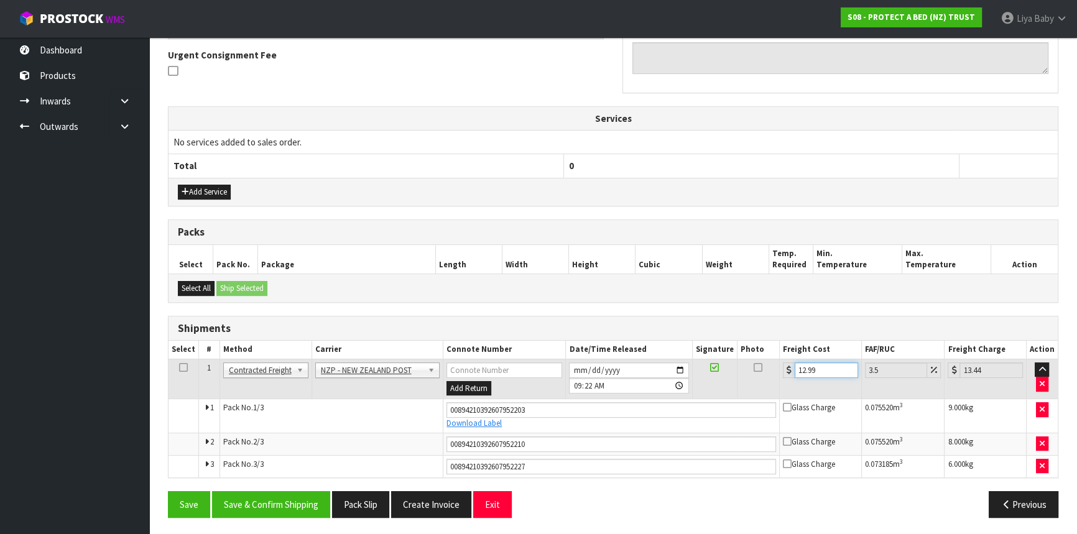
type input "12.99"
drag, startPoint x: 181, startPoint y: 364, endPoint x: 222, endPoint y: 394, distance: 51.1
click at [182, 368] on icon at bounding box center [183, 368] width 9 height 1
click at [272, 499] on button "Save & Confirm Shipping" at bounding box center [271, 504] width 118 height 27
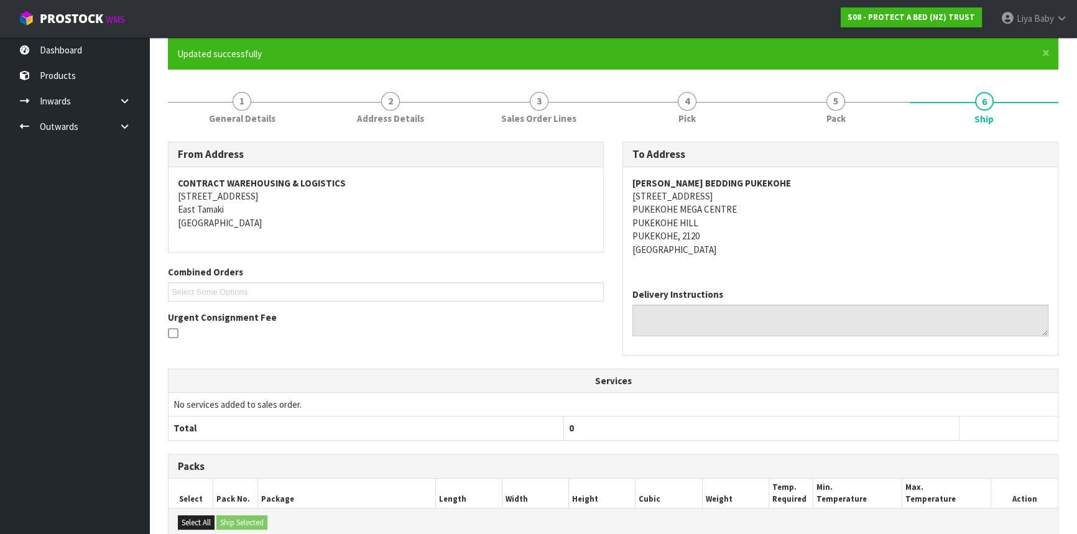
scroll to position [0, 0]
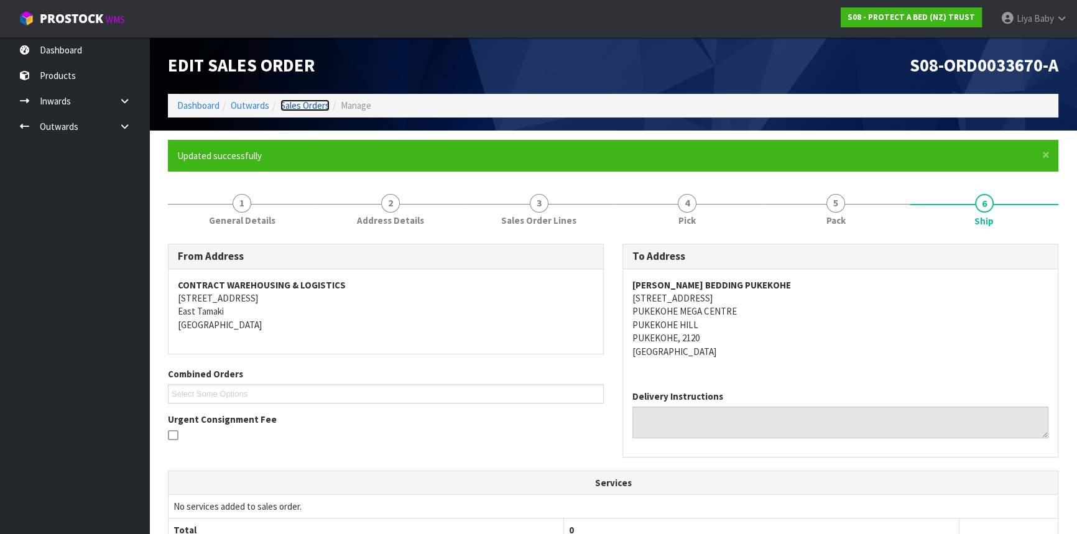
click at [308, 108] on link "Sales Orders" at bounding box center [304, 105] width 49 height 12
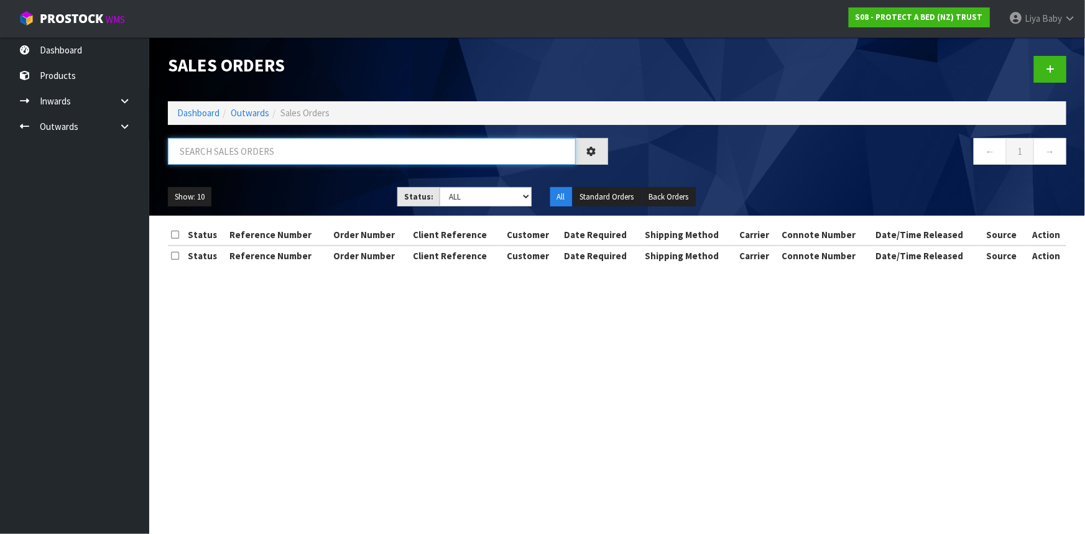
click at [275, 153] on input "text" at bounding box center [372, 151] width 408 height 27
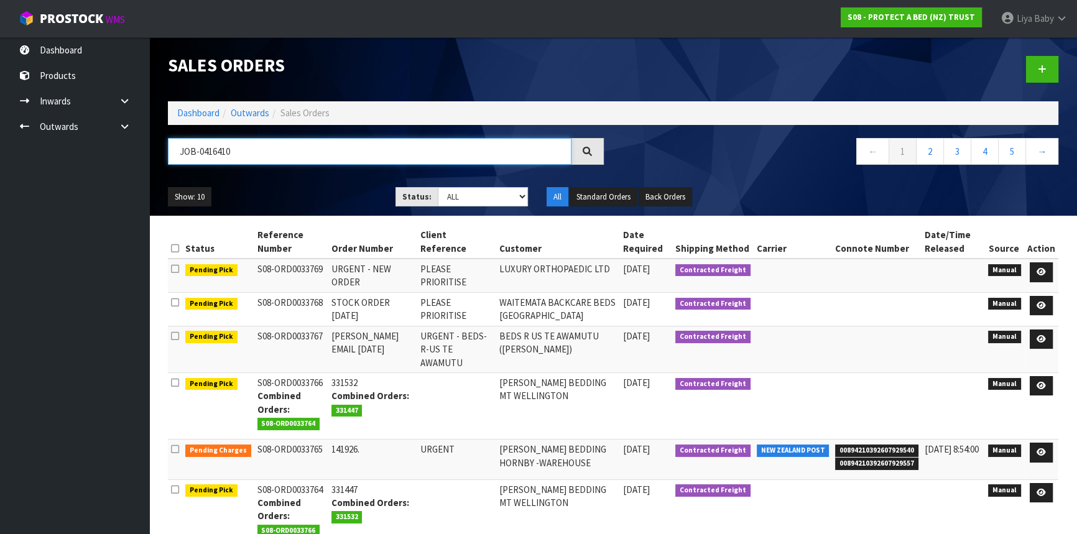
type input "JOB-0416410"
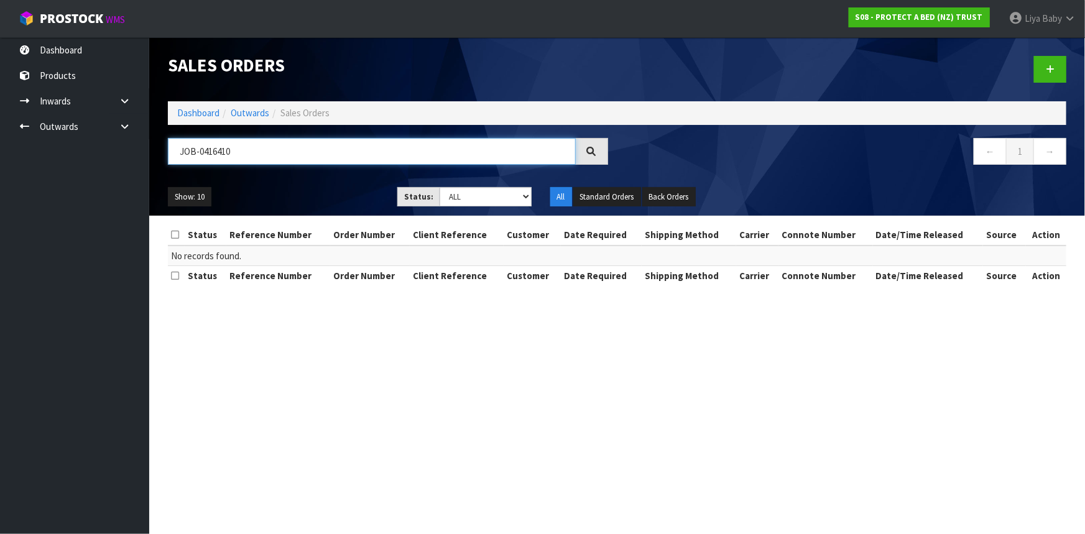
drag, startPoint x: 273, startPoint y: 139, endPoint x: 138, endPoint y: 149, distance: 135.3
click at [138, 149] on body "Toggle navigation ProStock WMS S08 - PROTECT A BED (NZ) TRUST Liya Baby Logout …" at bounding box center [542, 267] width 1085 height 534
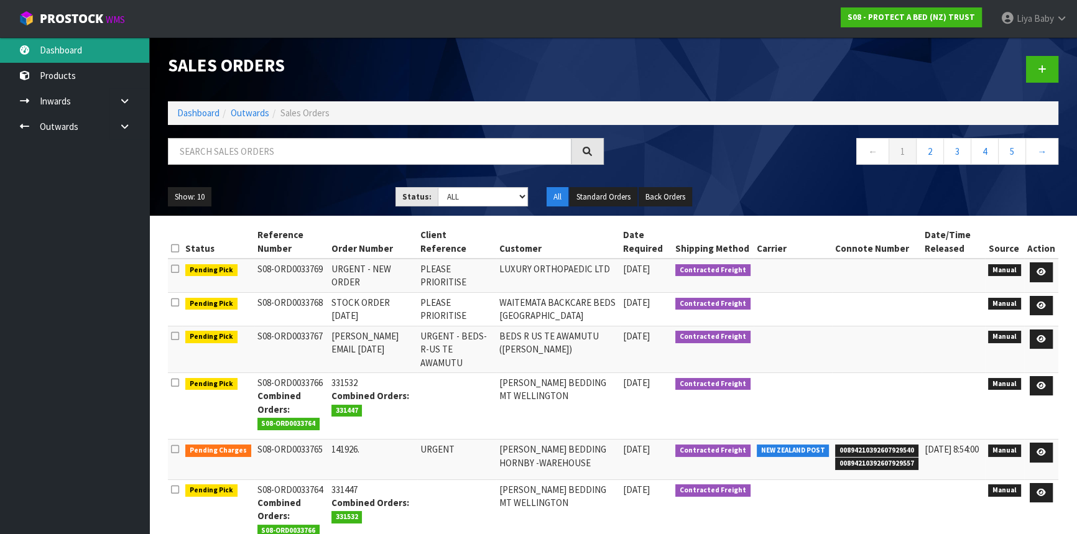
click at [95, 41] on link "Dashboard" at bounding box center [74, 49] width 149 height 25
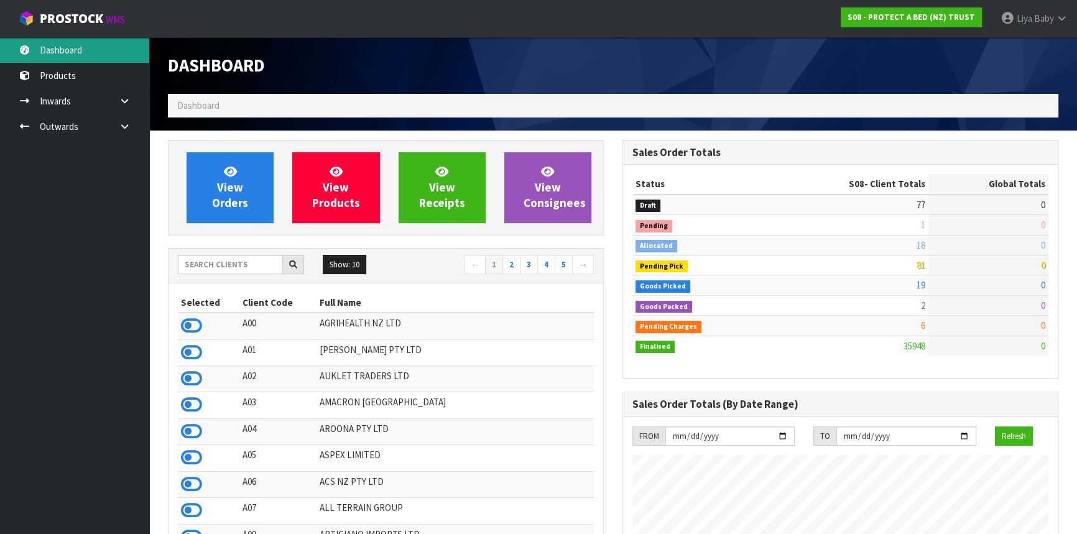
scroll to position [940, 454]
click at [215, 268] on input "text" at bounding box center [230, 264] width 105 height 19
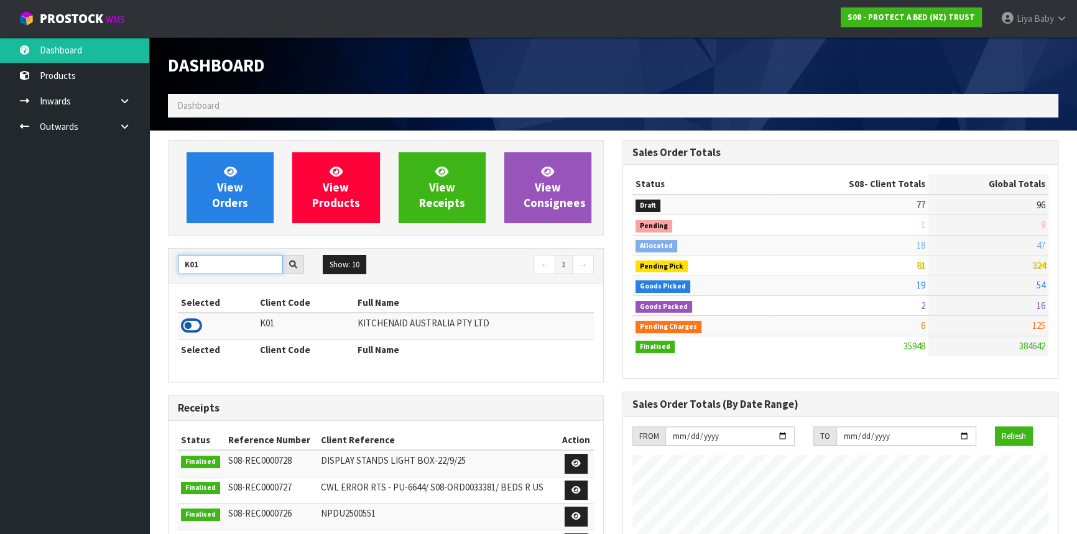
type input "K01"
click at [195, 326] on icon at bounding box center [191, 326] width 21 height 19
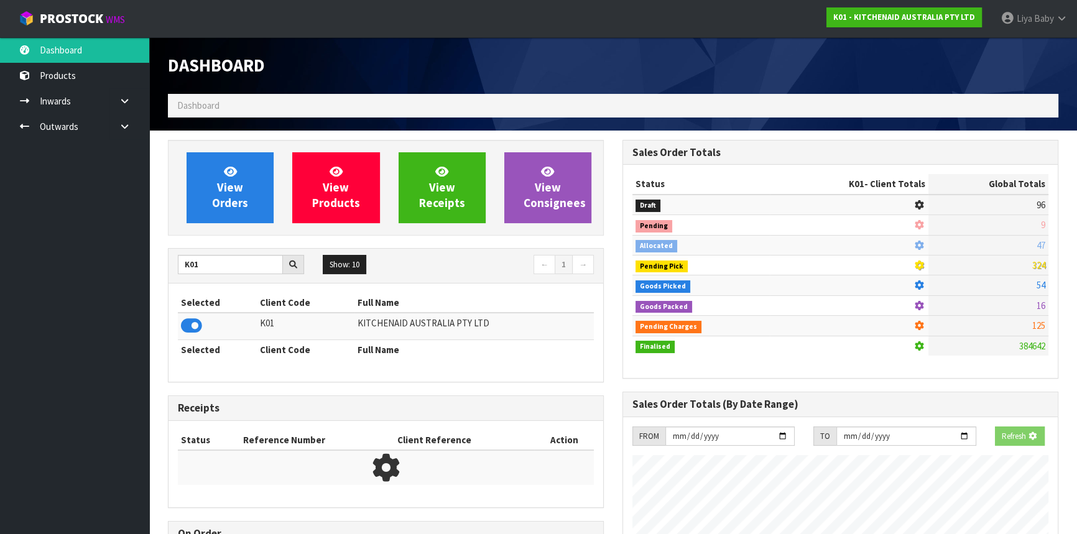
scroll to position [774, 454]
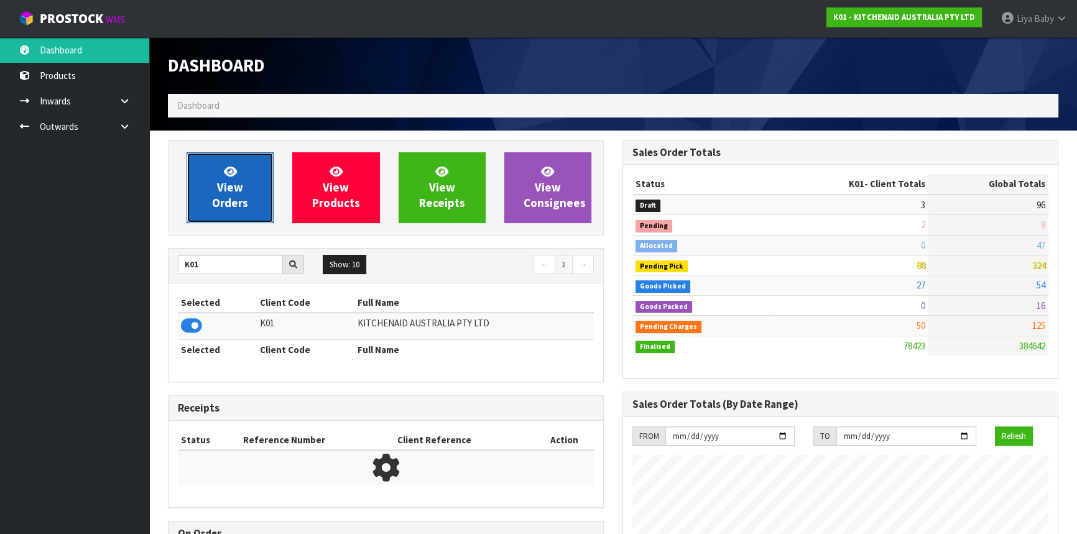
click at [230, 210] on span "View Orders" at bounding box center [230, 187] width 36 height 47
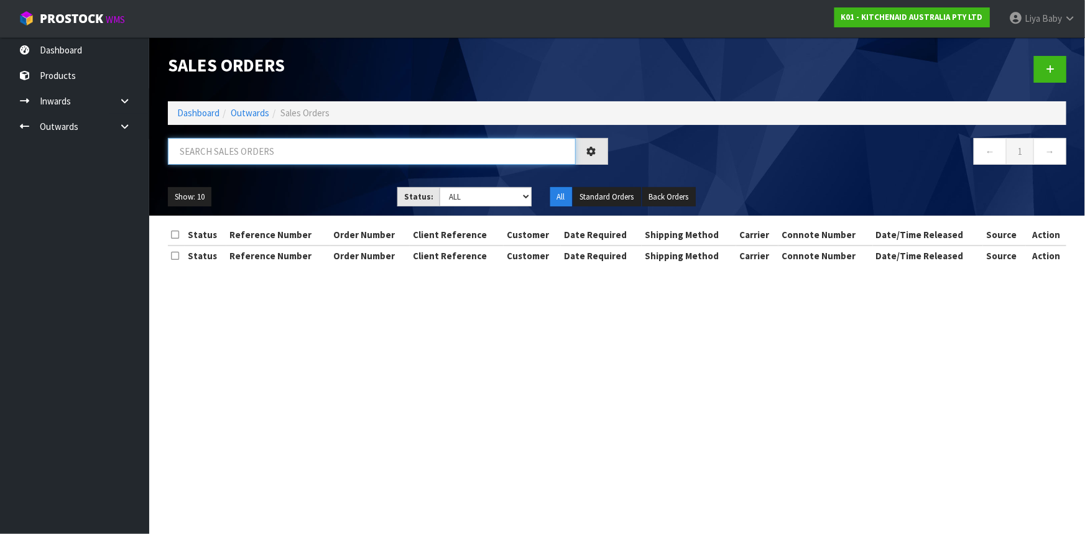
click at [241, 157] on input "text" at bounding box center [372, 151] width 408 height 27
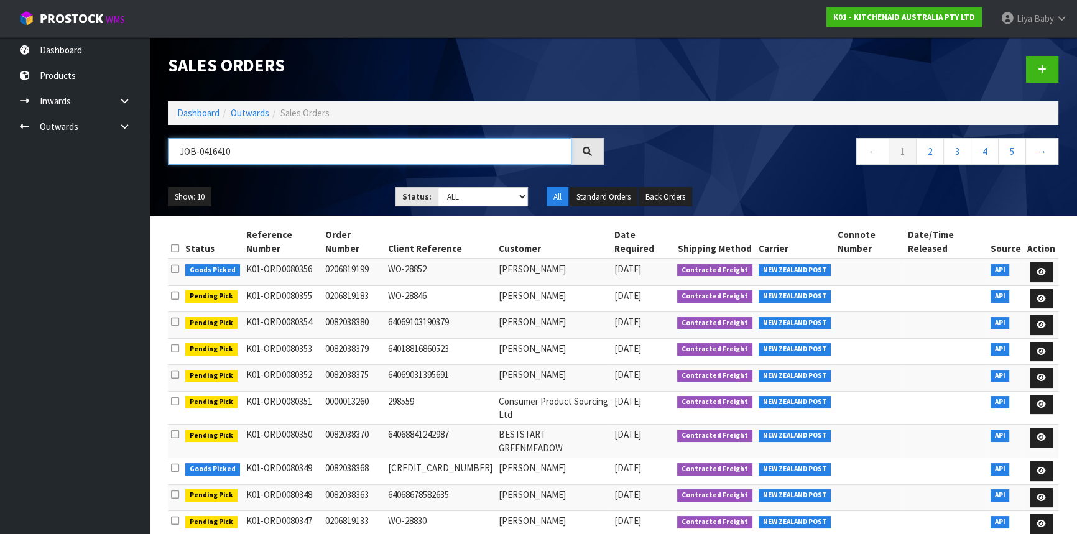
type input "JOB-0416410"
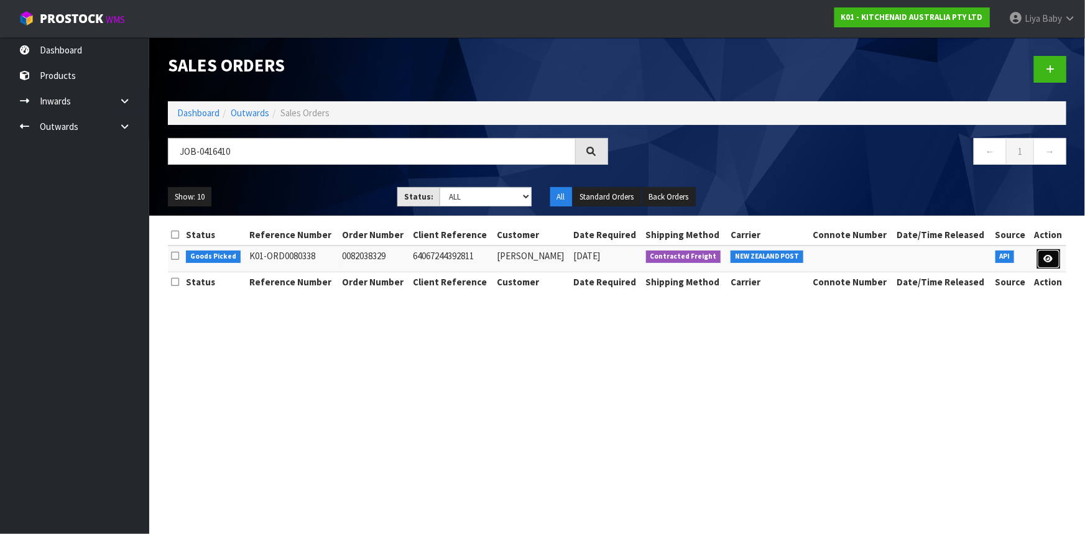
click at [1051, 257] on icon at bounding box center [1048, 259] width 9 height 8
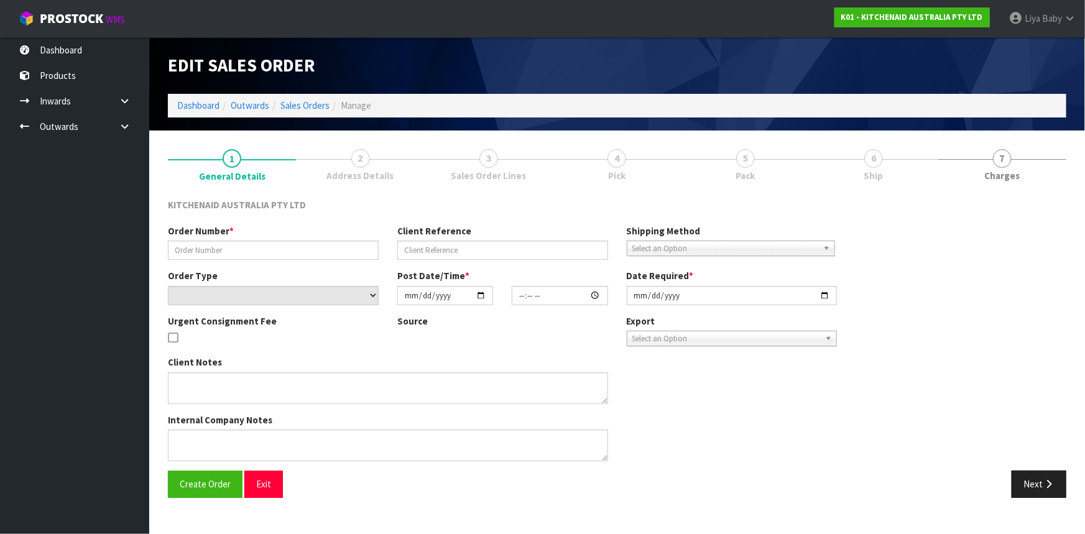
type input "0082038329"
type input "64067244392811"
select select "number:0"
type input "[DATE]"
type input "08:40:28.000"
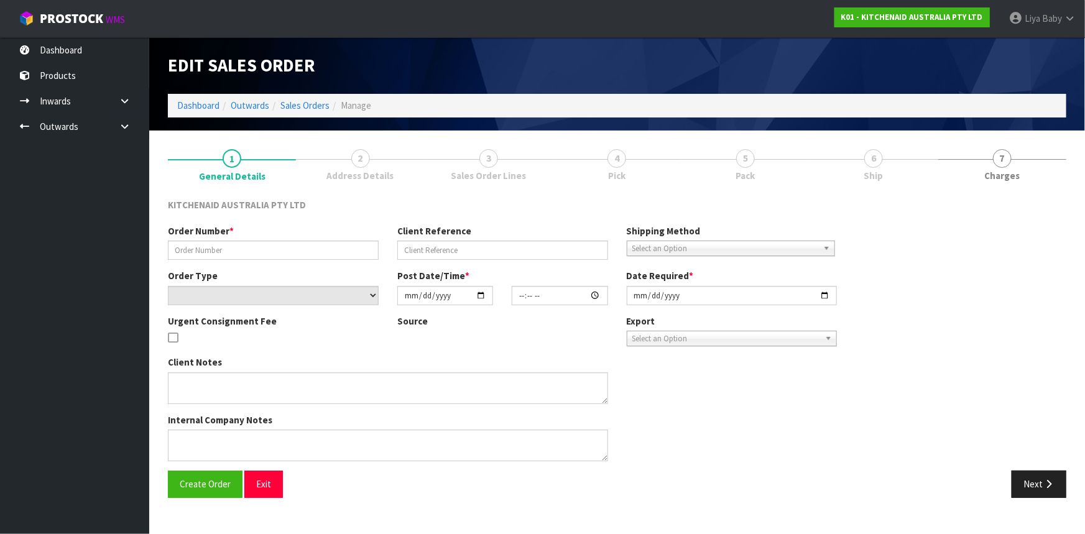
type input "[DATE]"
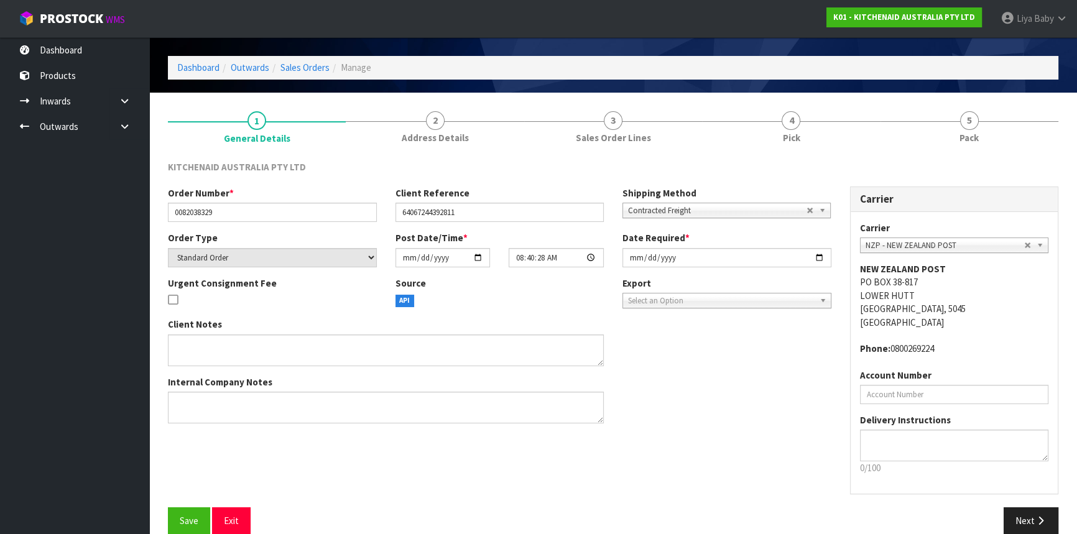
scroll to position [56, 0]
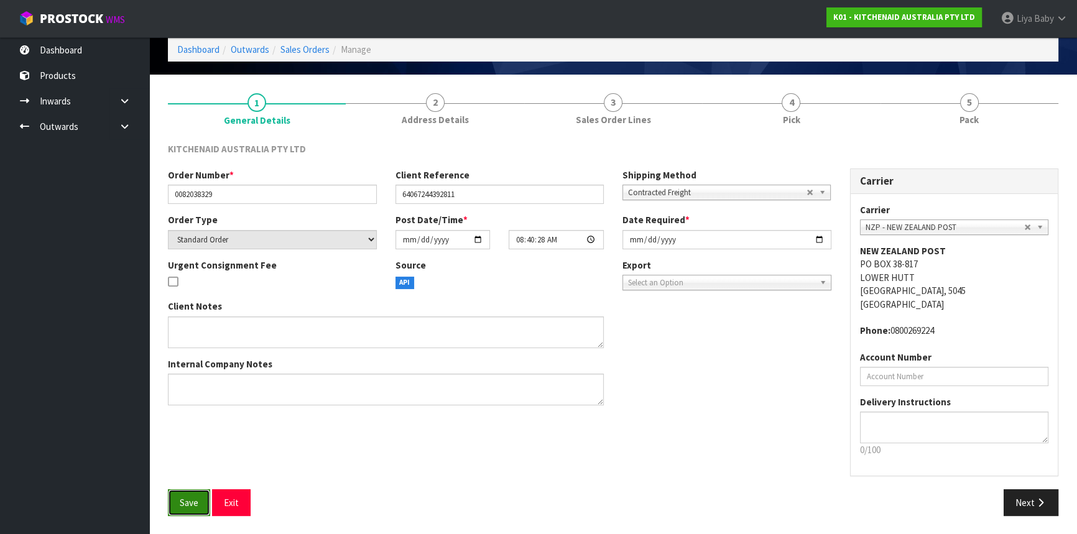
click at [180, 499] on span "Save" at bounding box center [189, 503] width 19 height 12
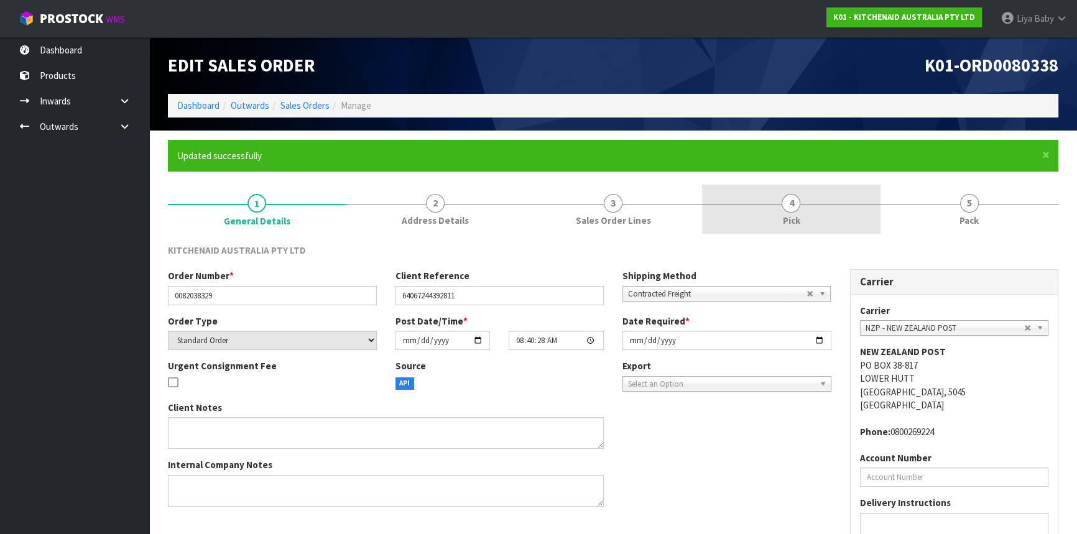
click at [761, 196] on link "4 Pick" at bounding box center [791, 209] width 178 height 49
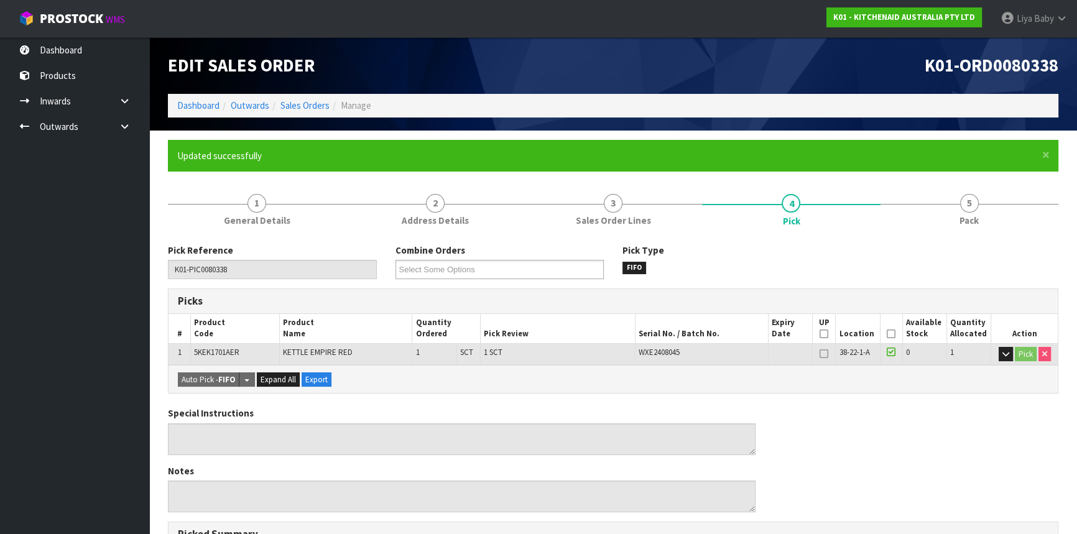
click at [889, 334] on icon at bounding box center [891, 334] width 9 height 1
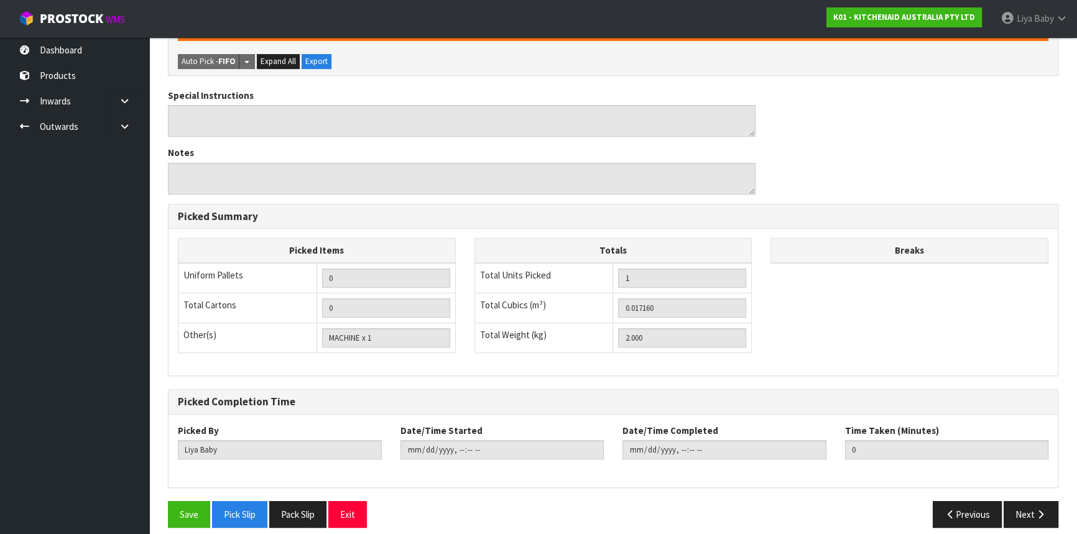
scroll to position [373, 0]
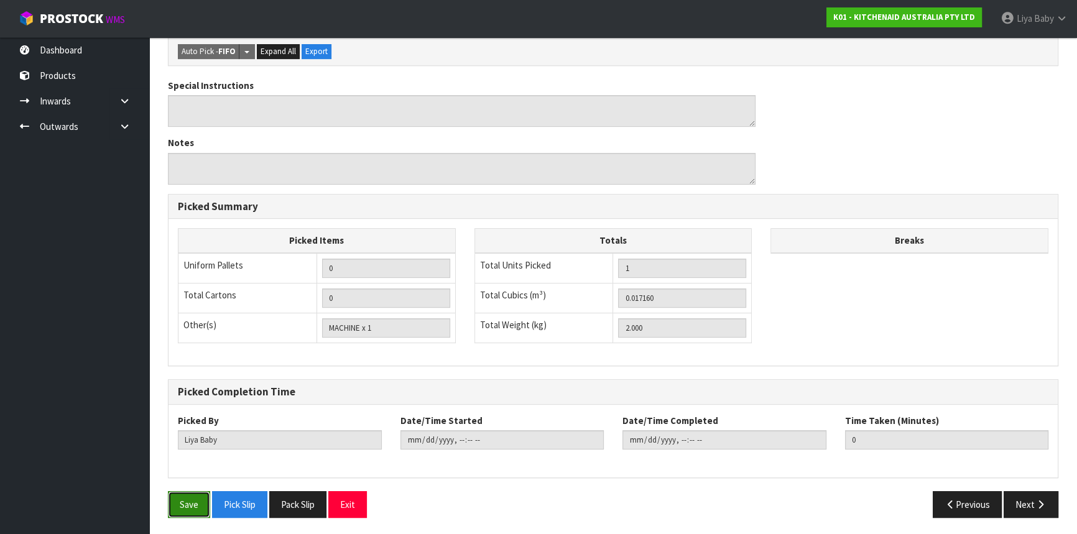
drag, startPoint x: 188, startPoint y: 506, endPoint x: 188, endPoint y: 492, distance: 13.7
click at [188, 499] on button "Save" at bounding box center [189, 504] width 42 height 27
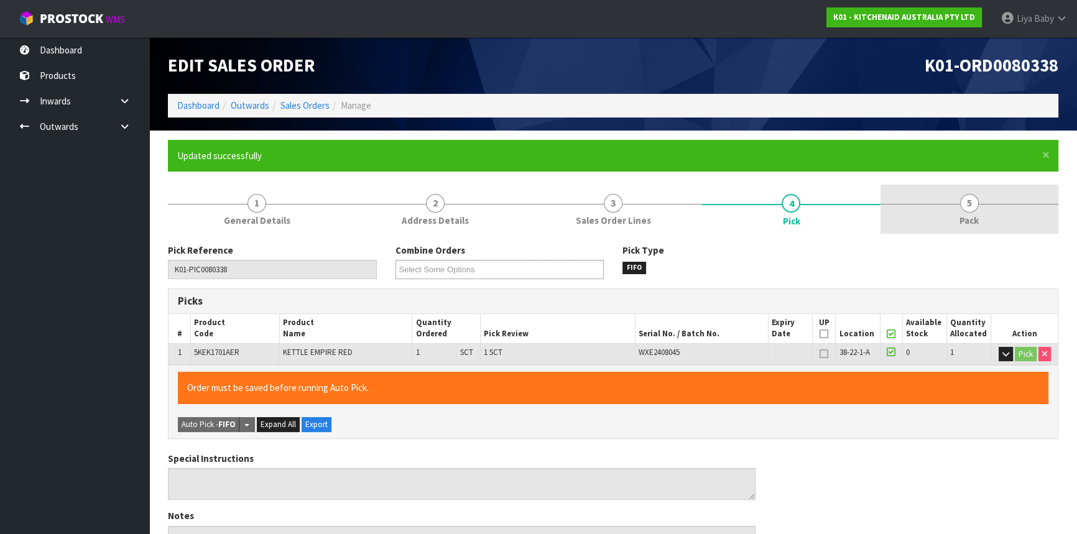
type input "2025-10-08T09:38:41"
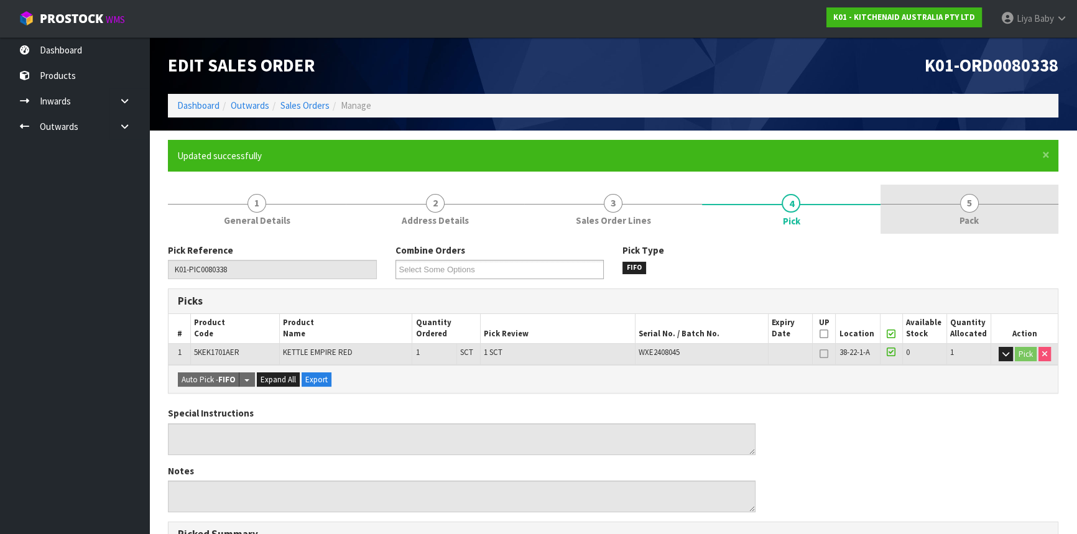
click at [949, 192] on link "5 Pack" at bounding box center [970, 209] width 178 height 49
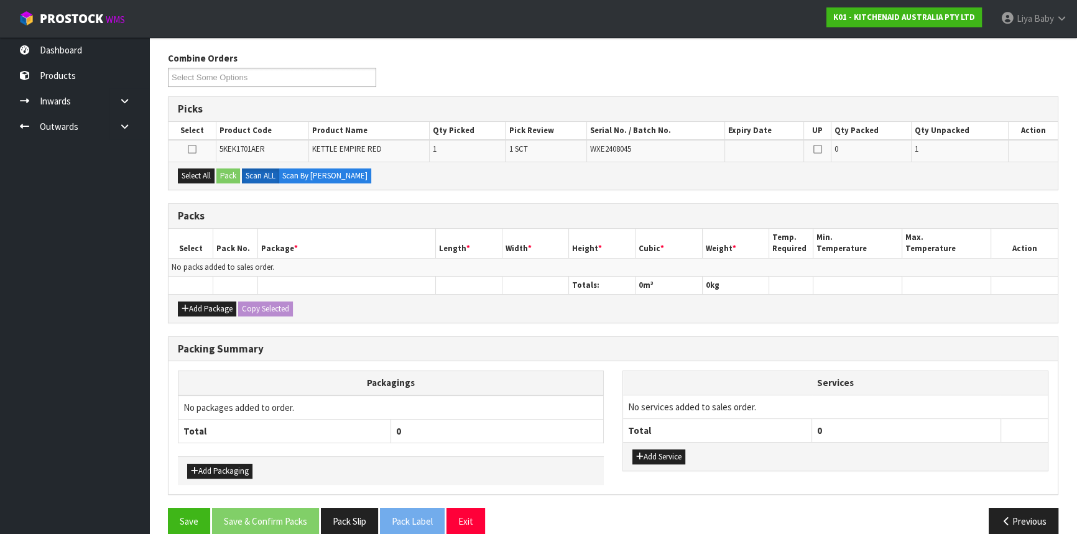
scroll to position [208, 0]
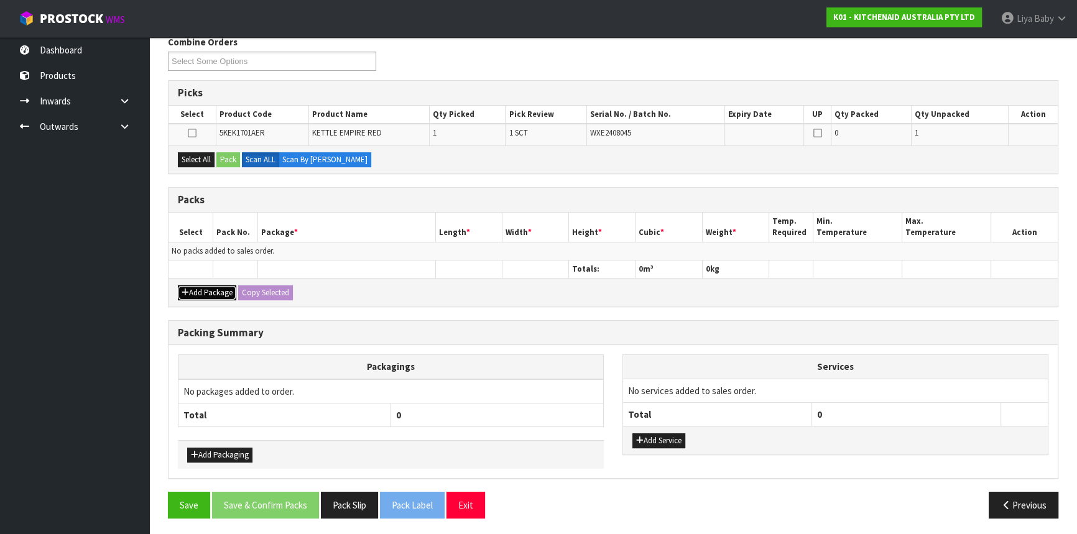
click at [200, 290] on button "Add Package" at bounding box center [207, 292] width 58 height 15
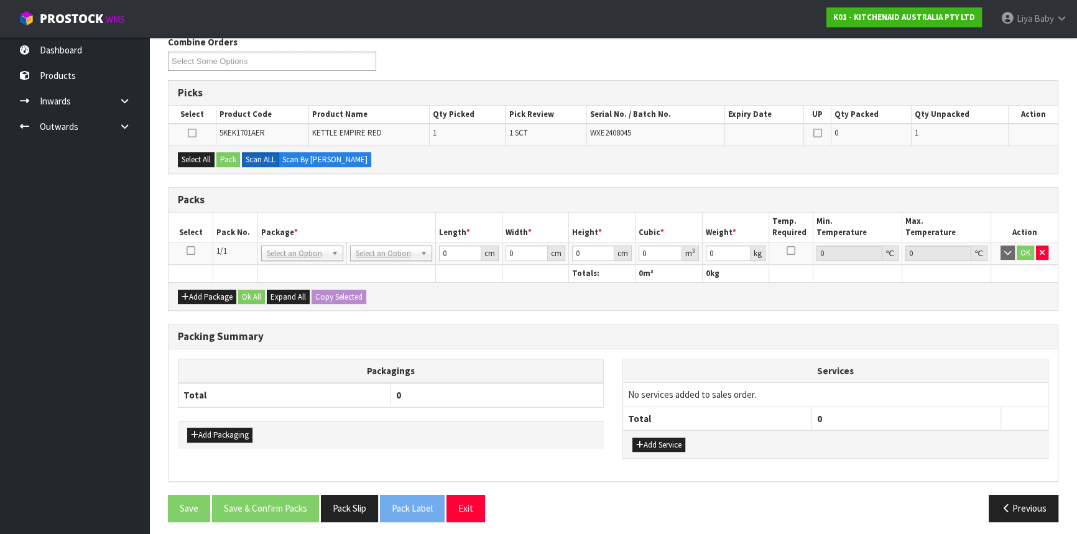
click at [191, 251] on icon at bounding box center [191, 251] width 9 height 1
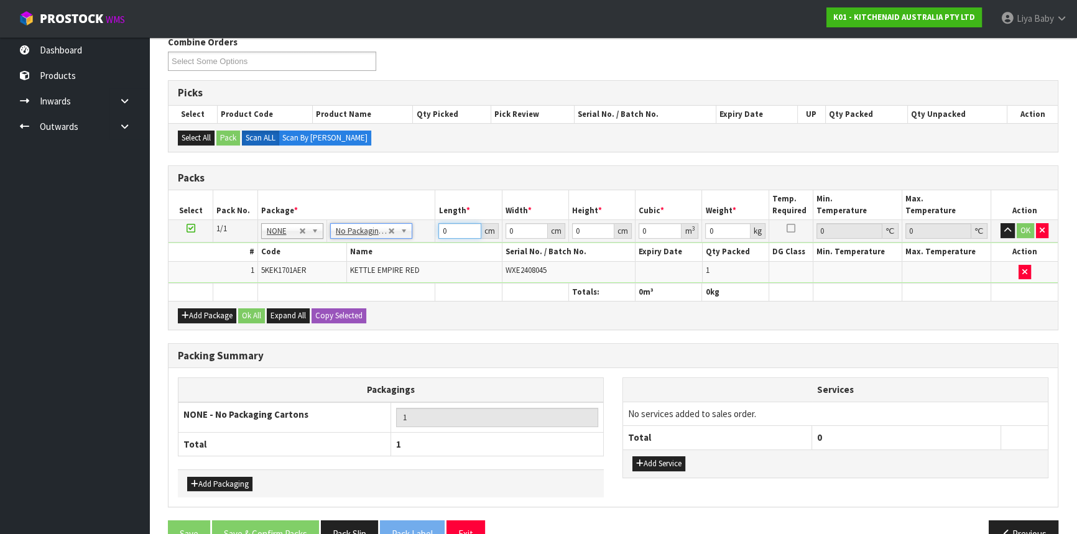
click at [448, 234] on input "0" at bounding box center [459, 231] width 42 height 16
type input "28"
type input "40"
type input "2"
type input "0.00224"
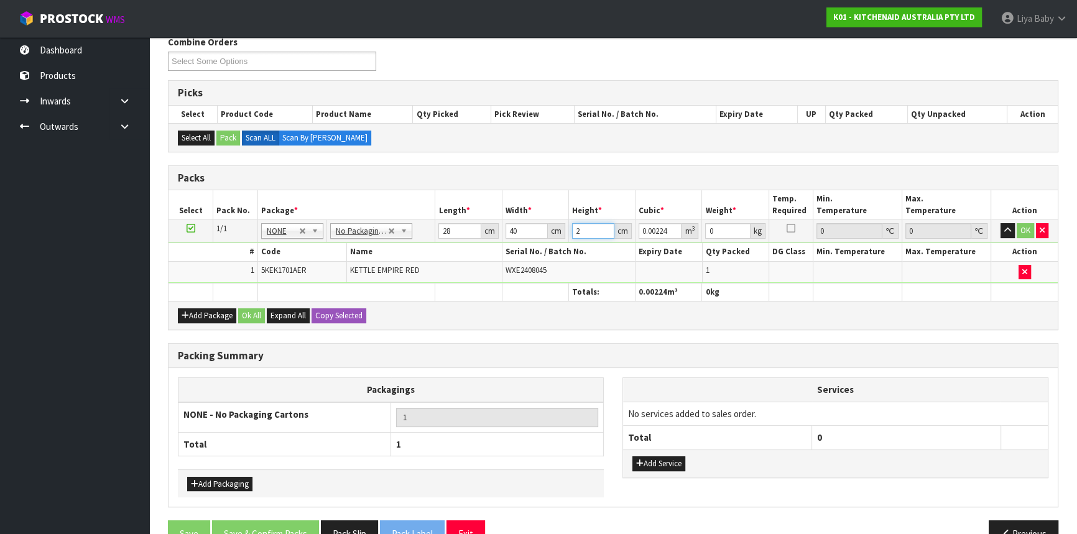
type input "23"
type input "0.02576"
type input "23"
type input "3"
click at [246, 317] on button "Ok All" at bounding box center [251, 315] width 27 height 15
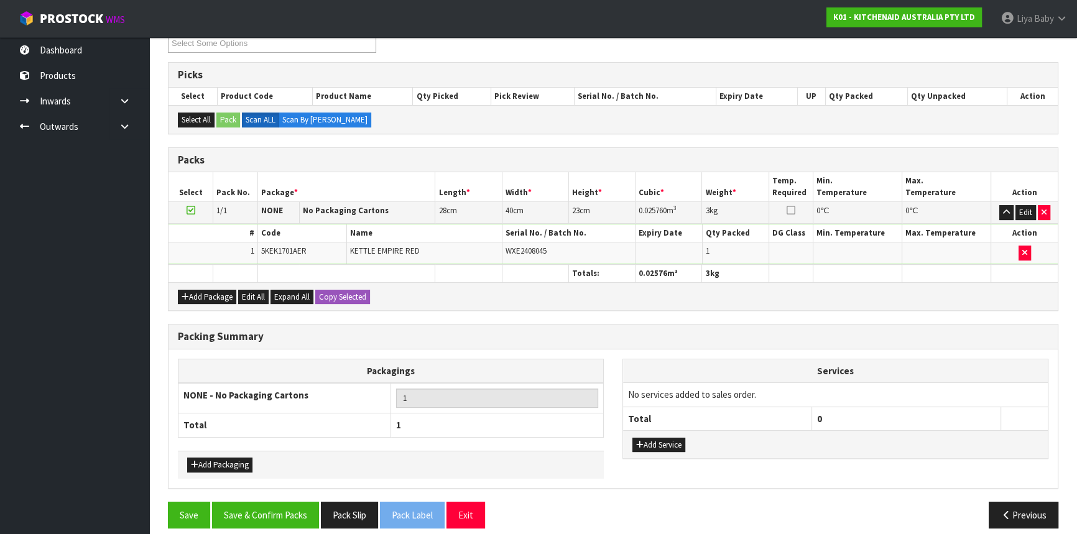
scroll to position [236, 0]
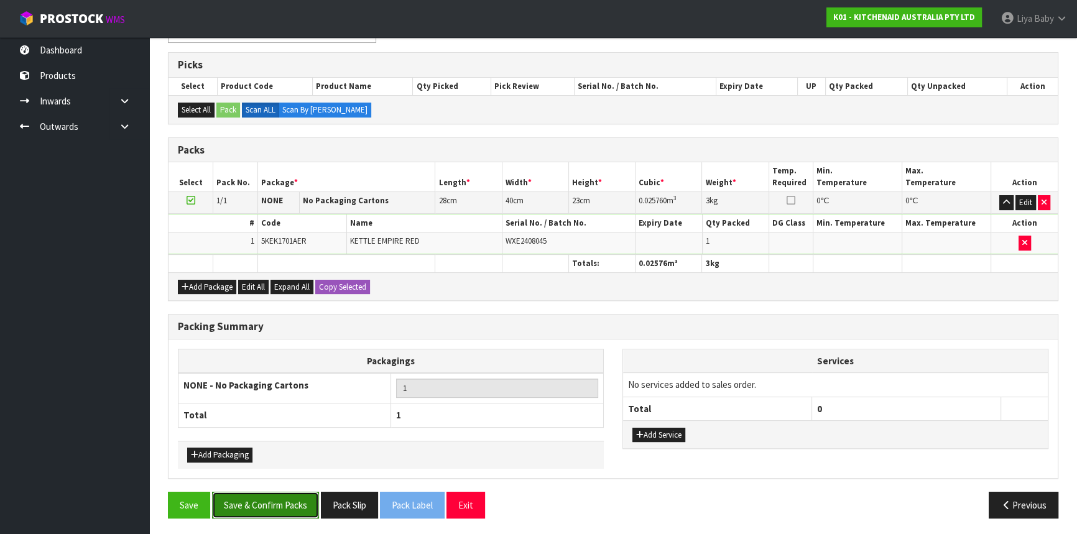
click at [263, 508] on button "Save & Confirm Packs" at bounding box center [265, 505] width 107 height 27
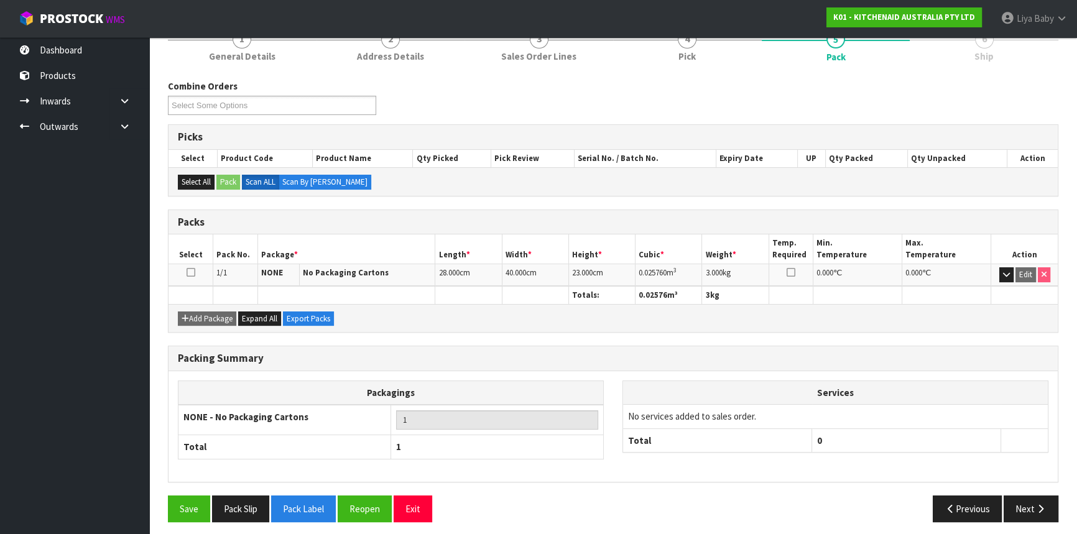
scroll to position [168, 0]
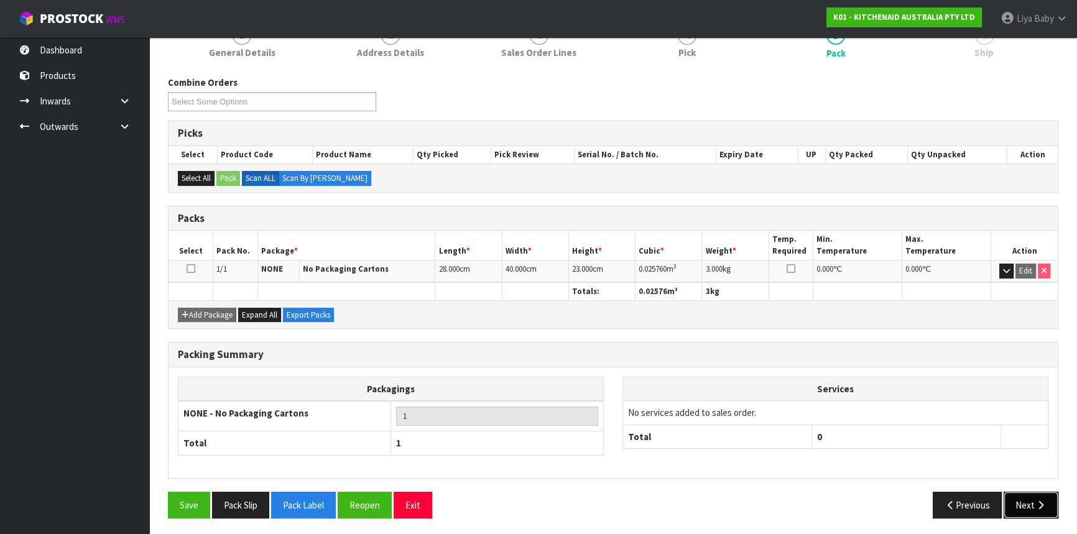
click at [1030, 504] on button "Next" at bounding box center [1031, 505] width 55 height 27
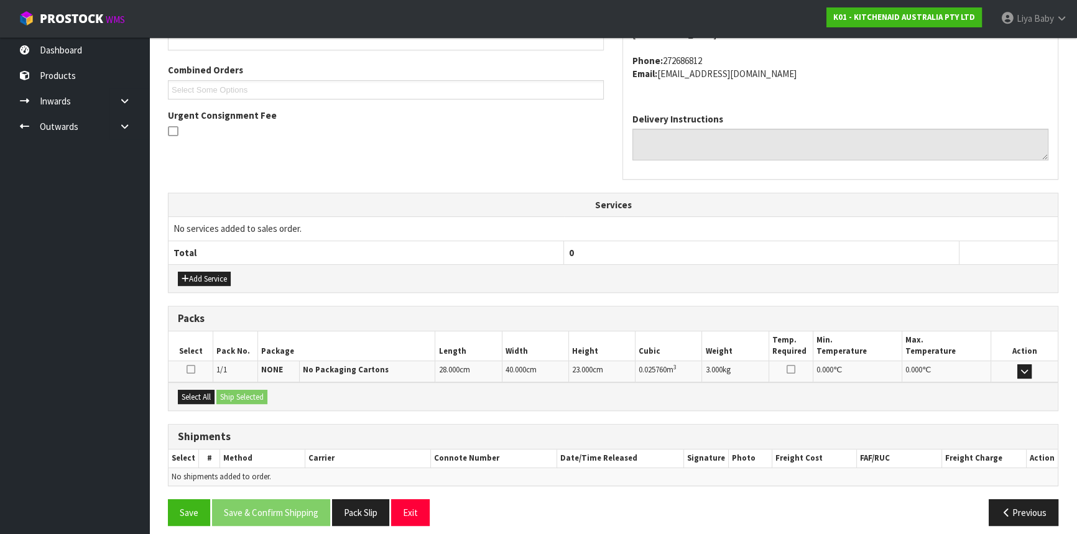
scroll to position [312, 0]
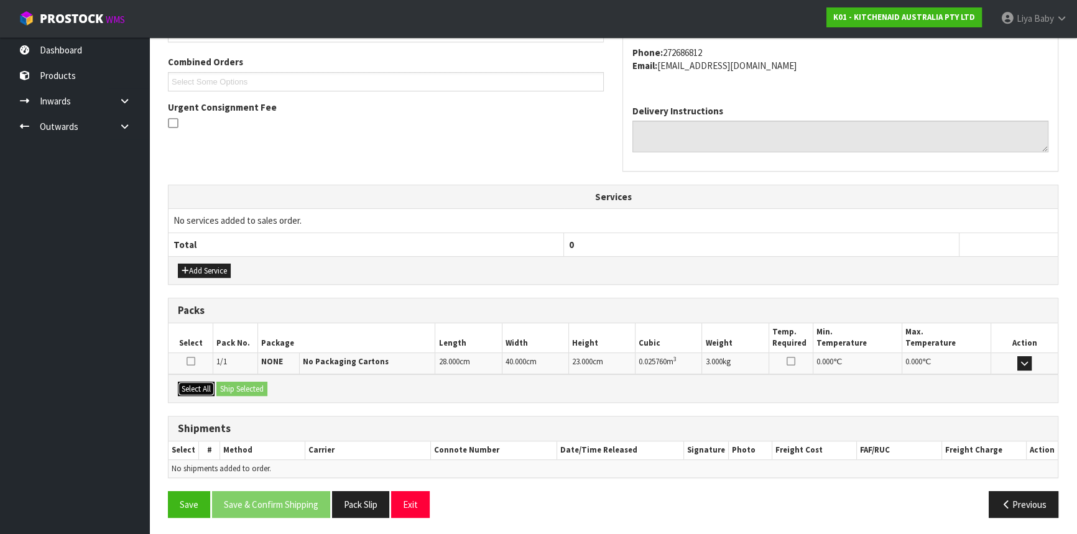
click at [199, 390] on button "Select All" at bounding box center [196, 389] width 37 height 15
click at [232, 388] on button "Ship Selected" at bounding box center [241, 389] width 51 height 15
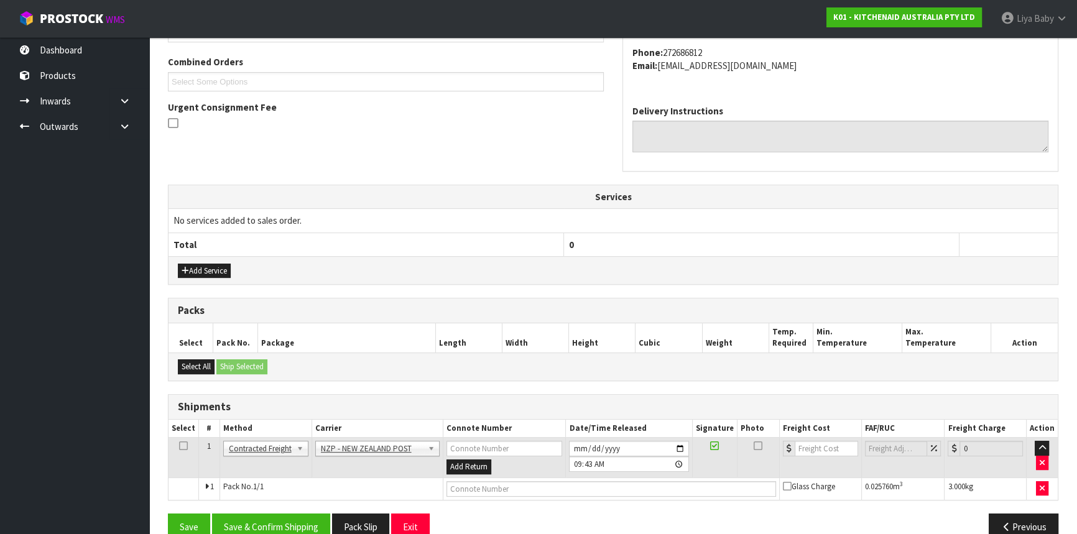
click at [180, 439] on td at bounding box center [184, 458] width 30 height 40
drag, startPoint x: 182, startPoint y: 442, endPoint x: 192, endPoint y: 451, distance: 14.1
click at [186, 446] on icon at bounding box center [183, 446] width 9 height 1
click at [269, 526] on button "Save & Confirm Shipping" at bounding box center [271, 527] width 118 height 27
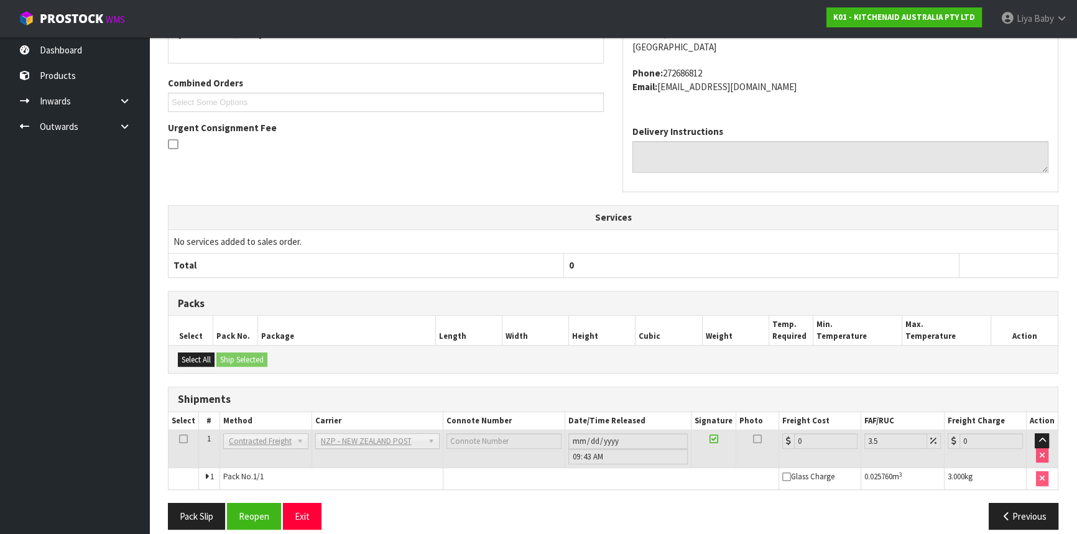
scroll to position [317, 0]
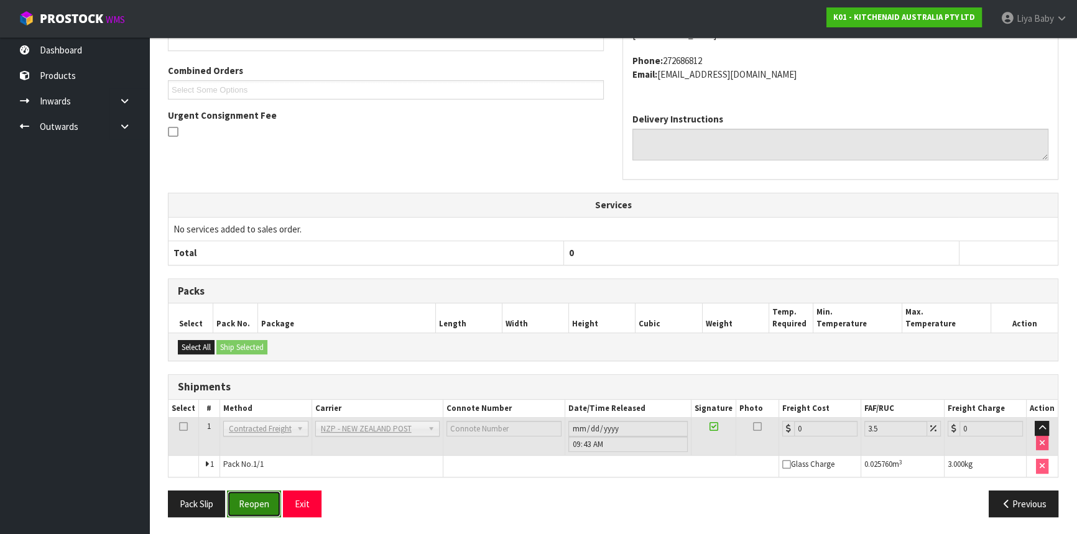
click at [259, 504] on button "Reopen" at bounding box center [254, 504] width 54 height 27
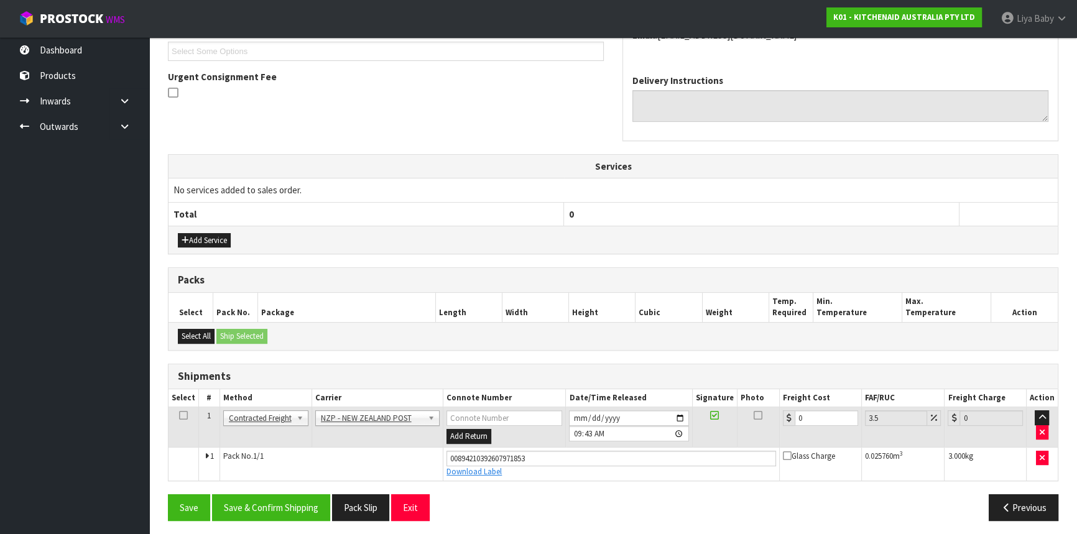
scroll to position [346, 0]
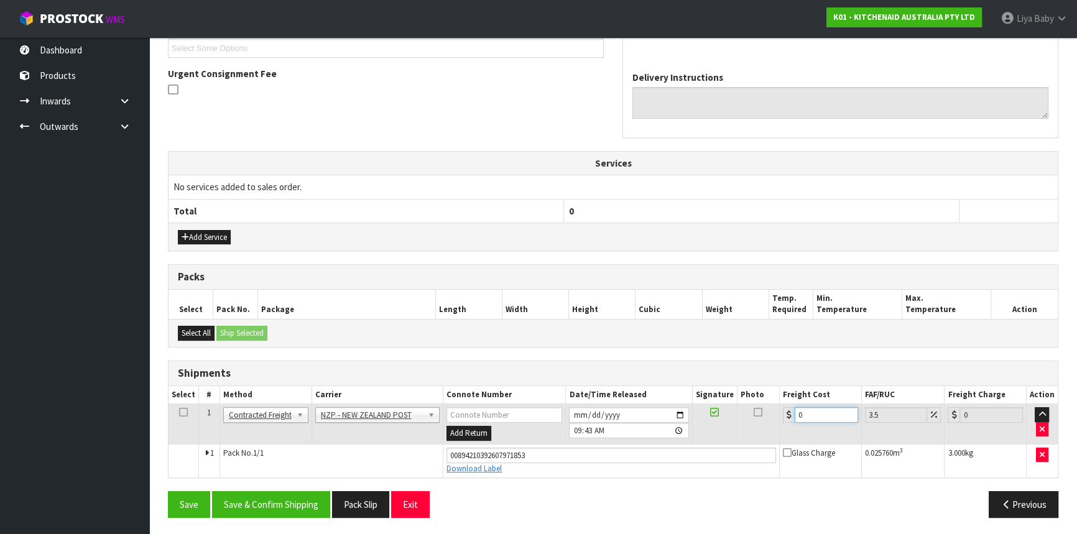
click at [817, 420] on input "0" at bounding box center [826, 415] width 63 height 16
type input "1"
type input "1.03"
type input "13"
type input "13.45"
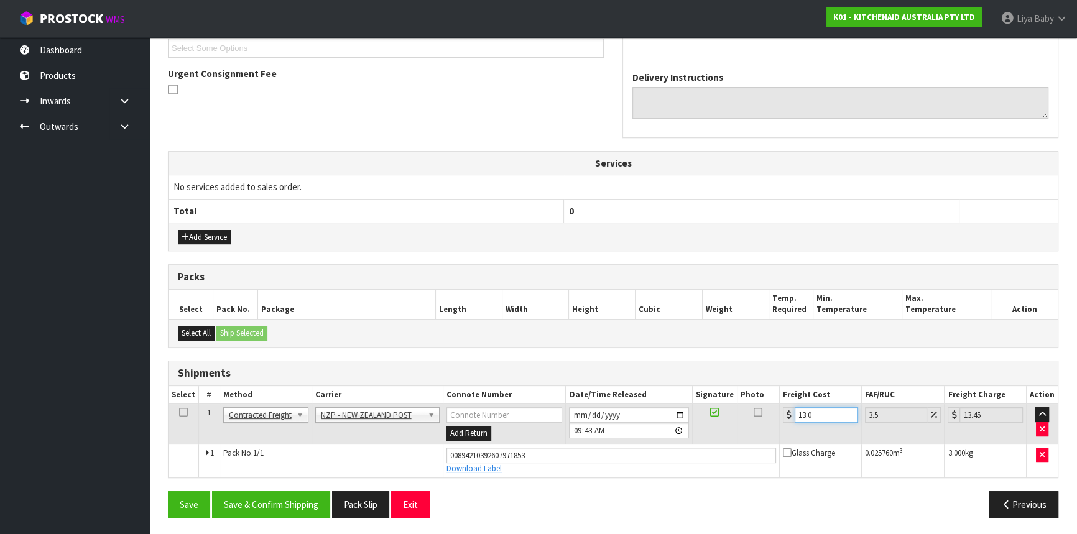
type input "13.04"
type input "13.5"
type input "13.04"
drag, startPoint x: 180, startPoint y: 411, endPoint x: 196, endPoint y: 419, distance: 17.5
click at [180, 412] on icon at bounding box center [183, 412] width 9 height 1
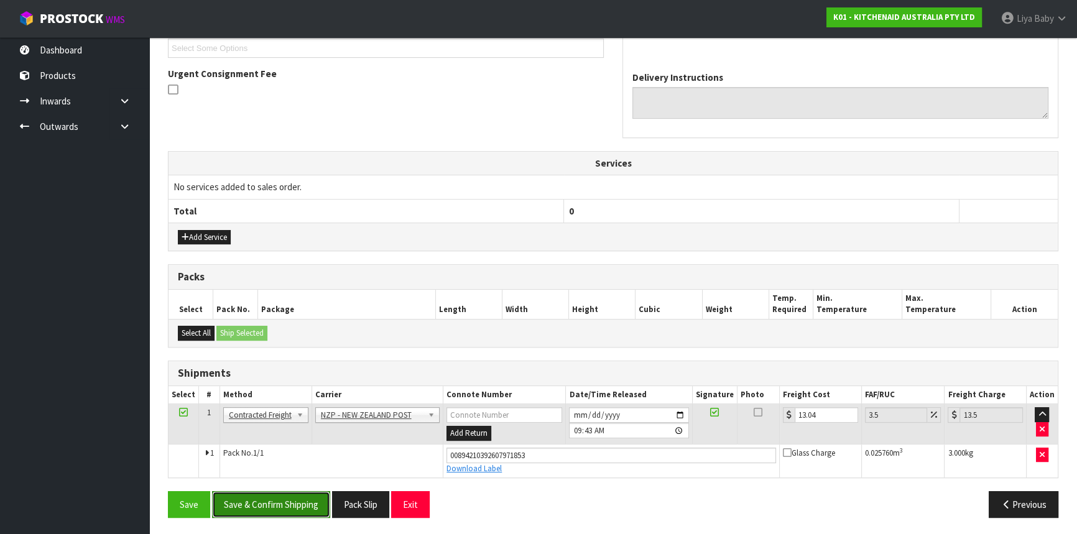
click at [268, 507] on button "Save & Confirm Shipping" at bounding box center [271, 504] width 118 height 27
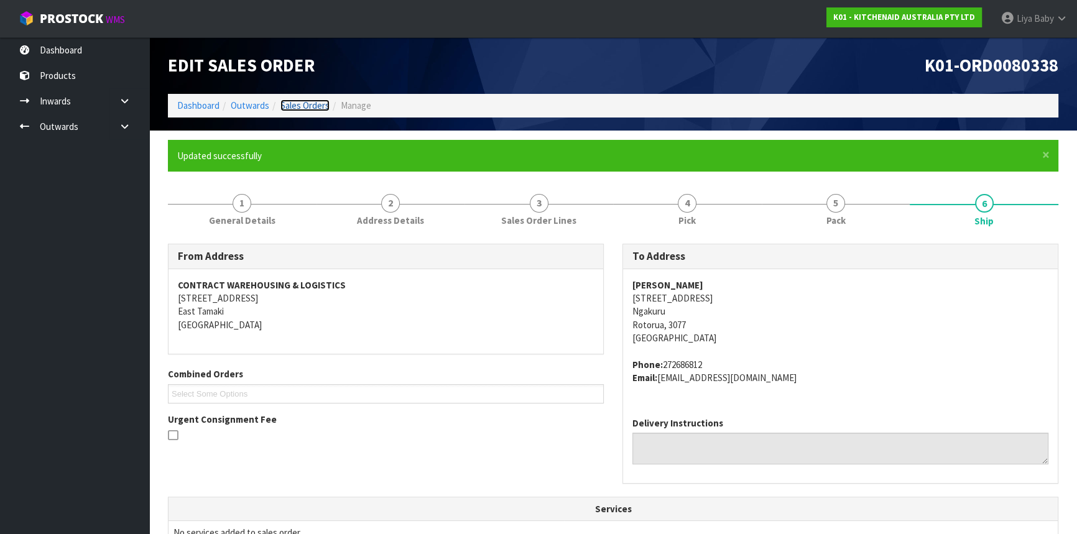
click at [298, 101] on link "Sales Orders" at bounding box center [304, 105] width 49 height 12
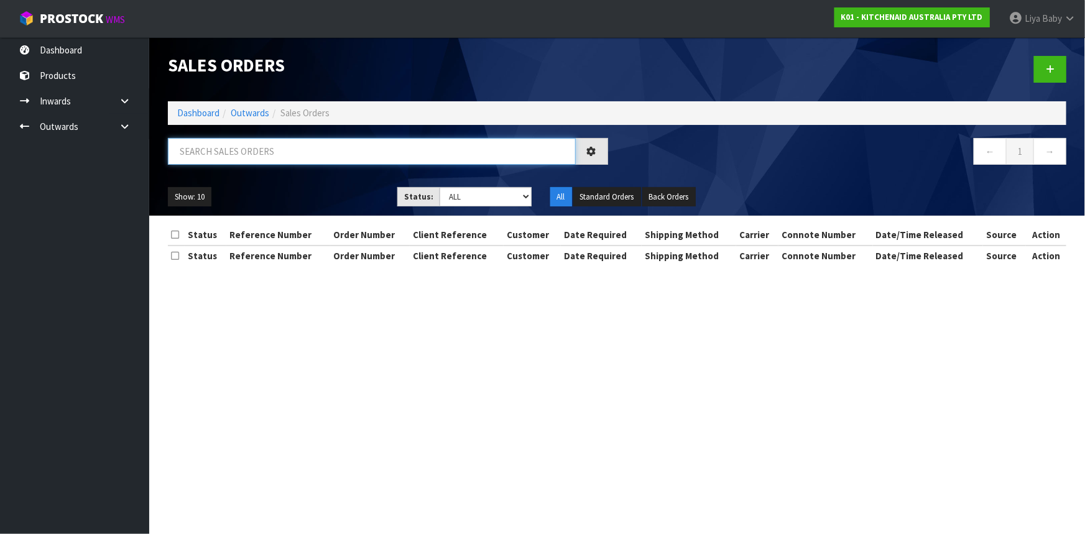
click at [257, 154] on input "text" at bounding box center [372, 151] width 408 height 27
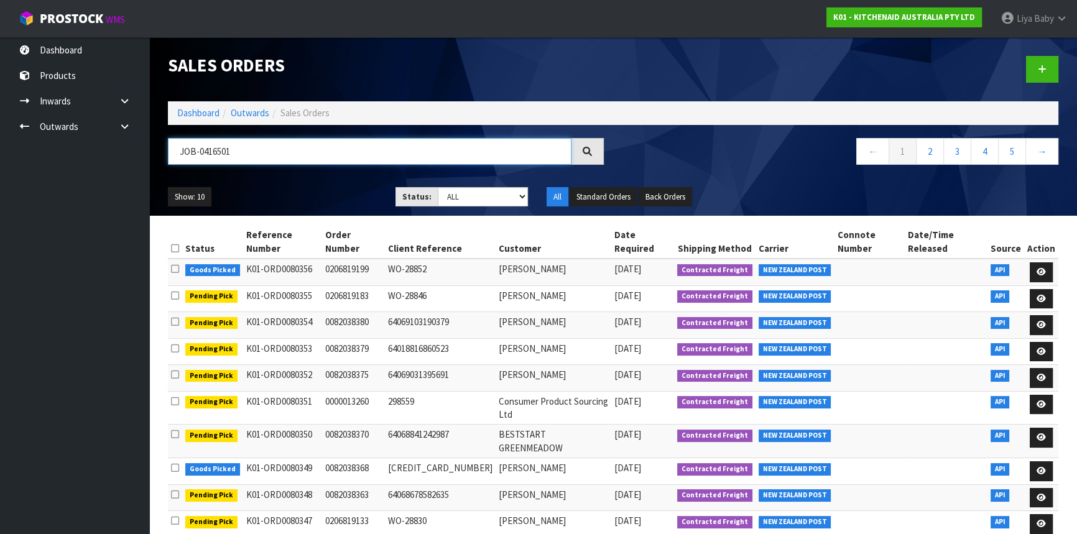
type input "JOB-0416501"
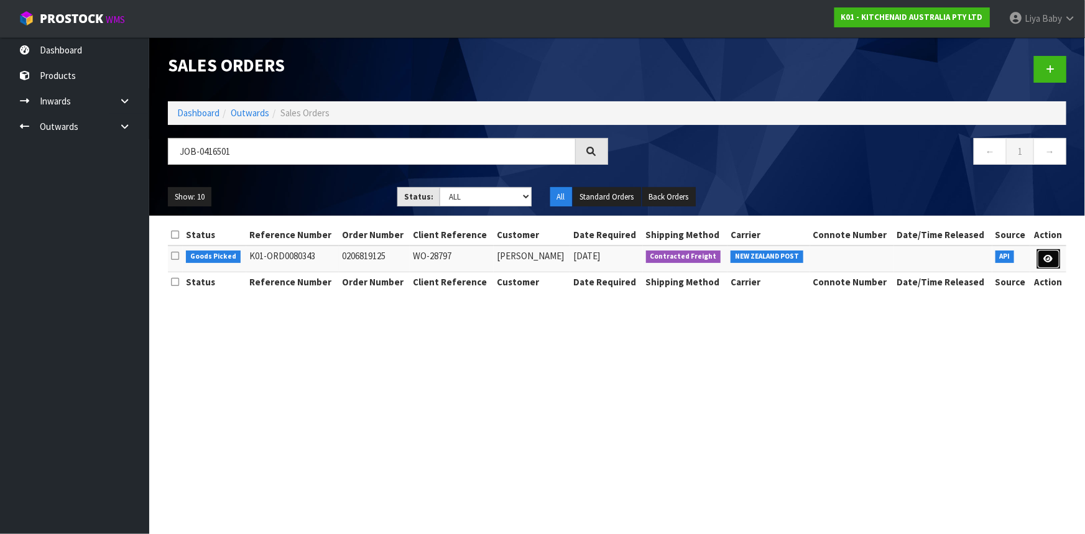
click at [1049, 260] on icon at bounding box center [1048, 259] width 9 height 8
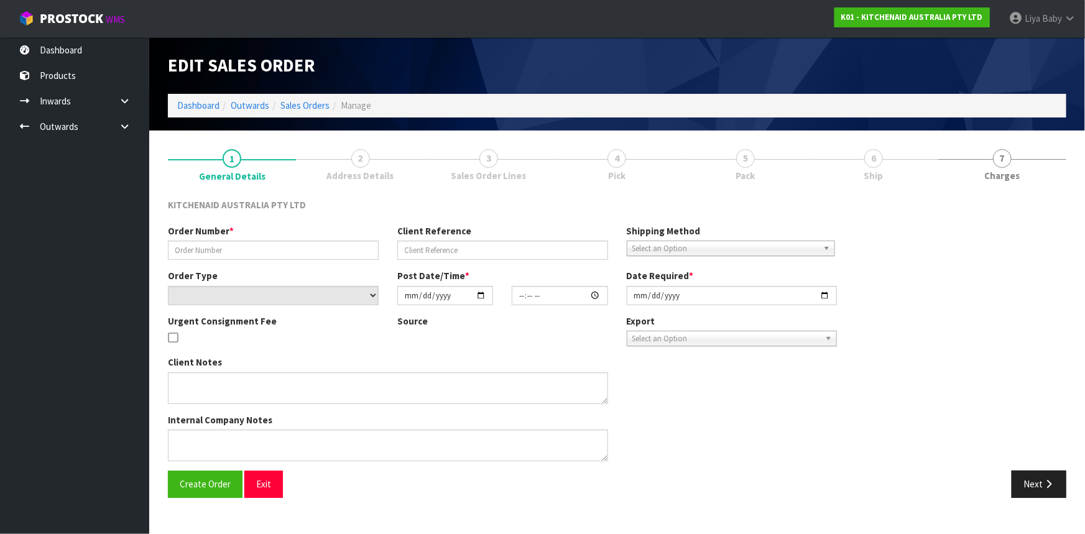
type input "0206819125"
type input "WO-28797"
select select "number:0"
type input "[DATE]"
type input "12:48:27.000"
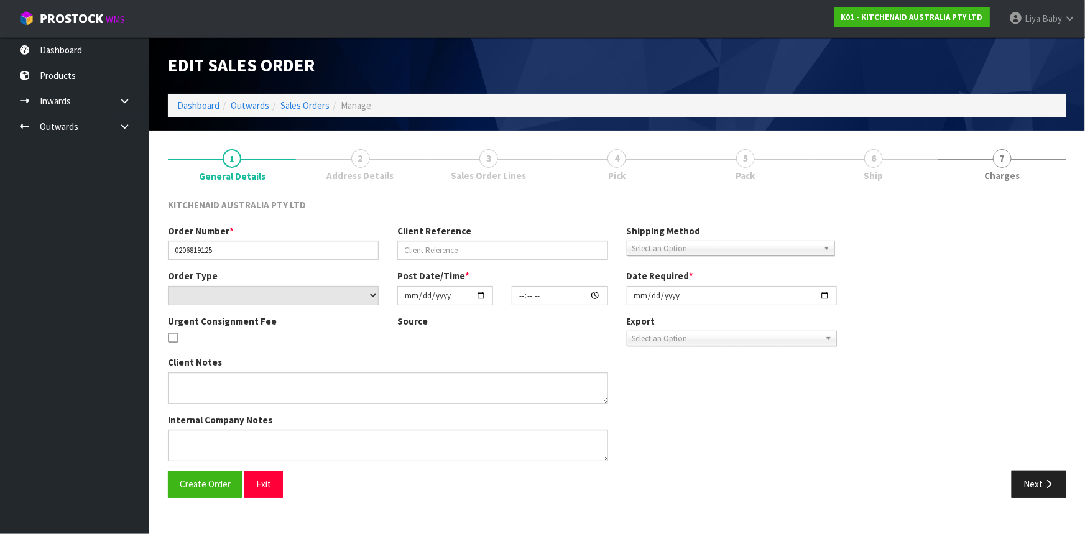
type input "[DATE]"
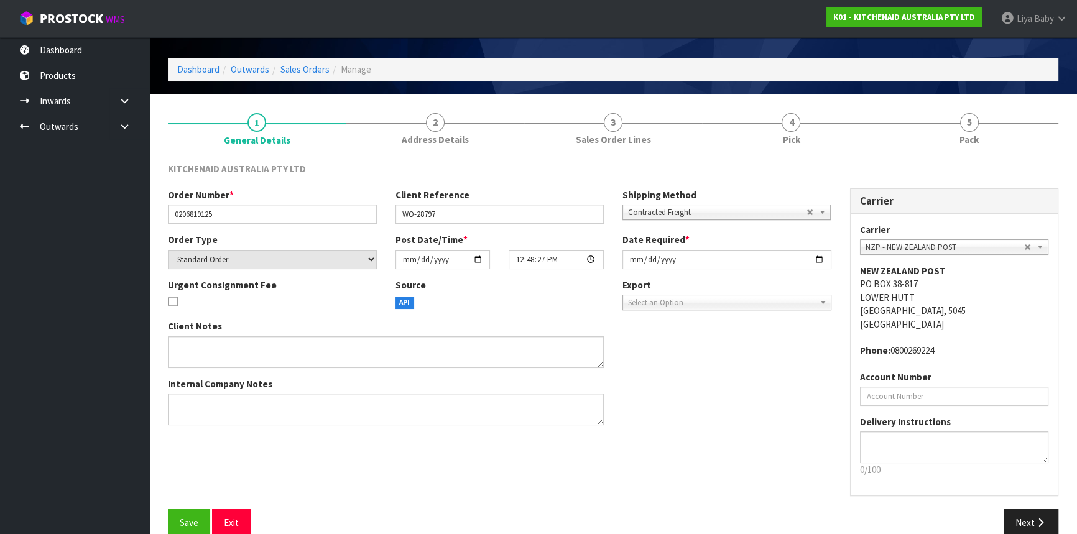
scroll to position [56, 0]
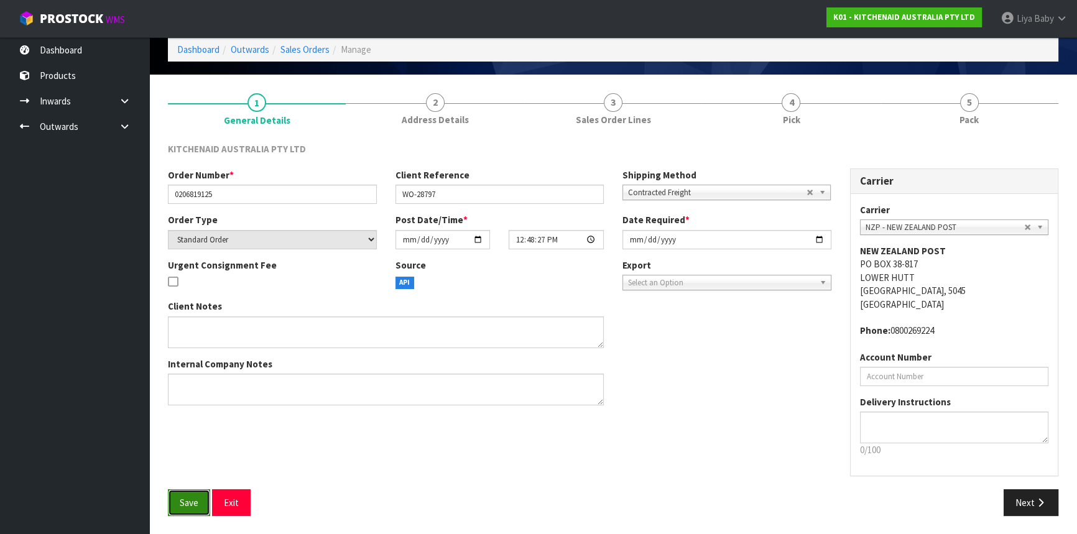
drag, startPoint x: 193, startPoint y: 497, endPoint x: 205, endPoint y: 488, distance: 14.6
click at [195, 494] on button "Save" at bounding box center [189, 502] width 42 height 27
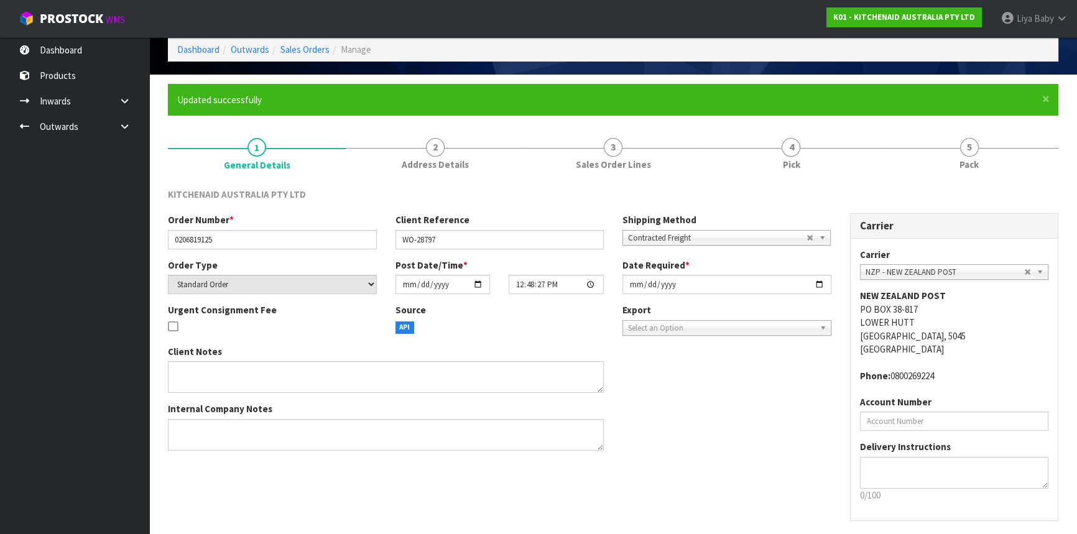
scroll to position [0, 0]
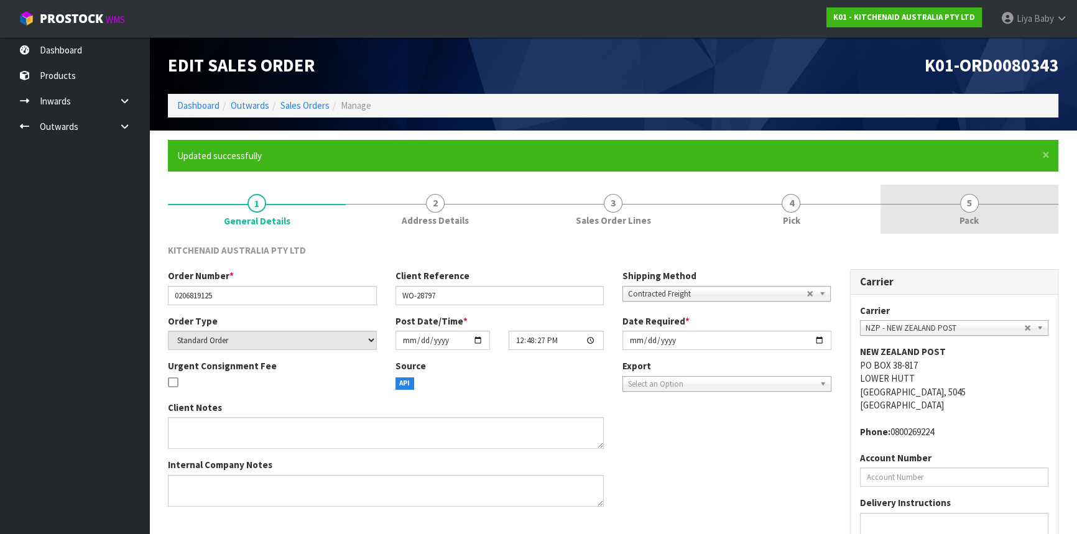
click at [911, 216] on link "5 Pack" at bounding box center [970, 209] width 178 height 49
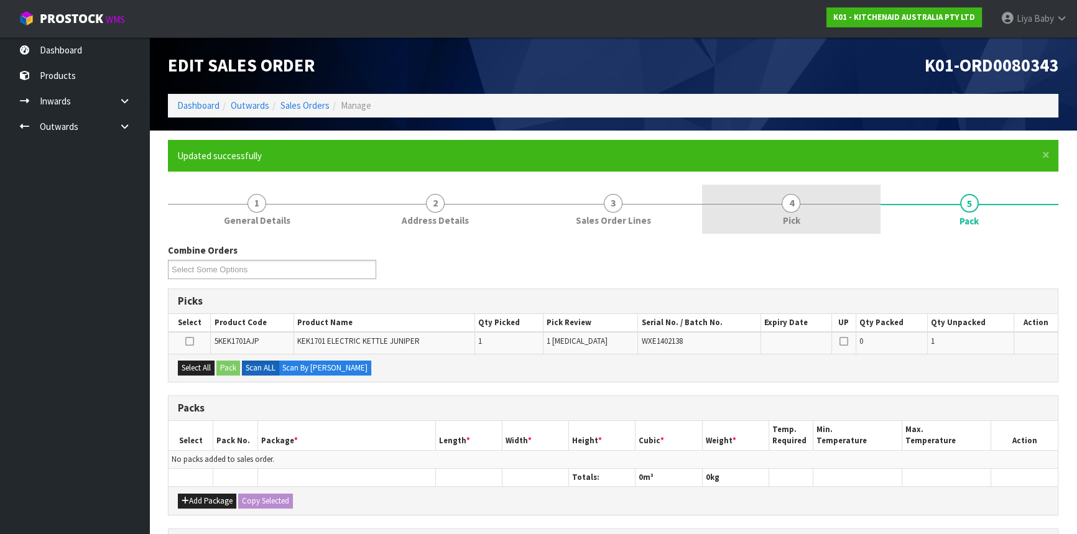
click at [833, 211] on link "4 Pick" at bounding box center [791, 209] width 178 height 49
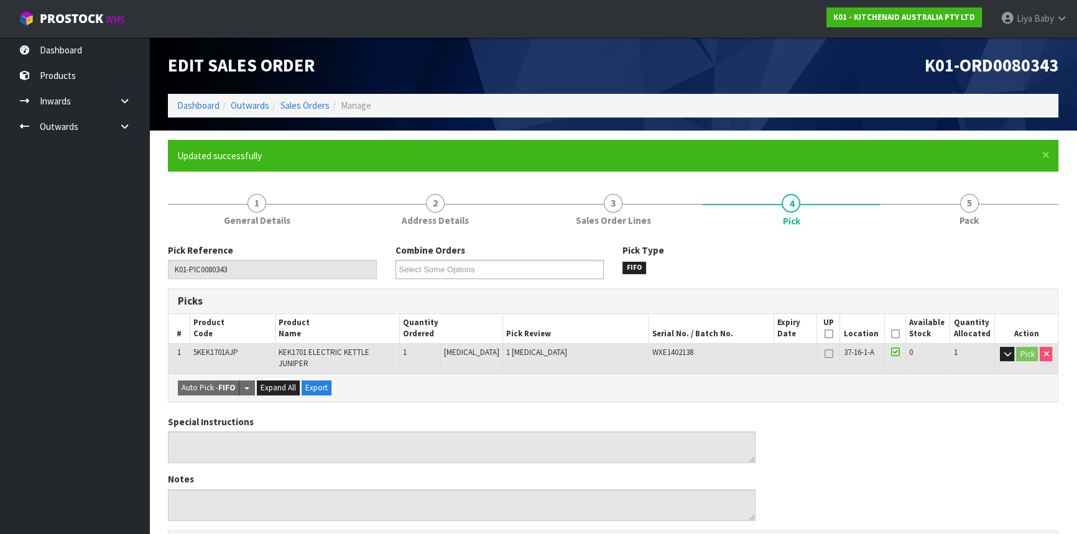
drag, startPoint x: 892, startPoint y: 332, endPoint x: 759, endPoint y: 344, distance: 134.2
click at [892, 334] on icon at bounding box center [894, 334] width 9 height 1
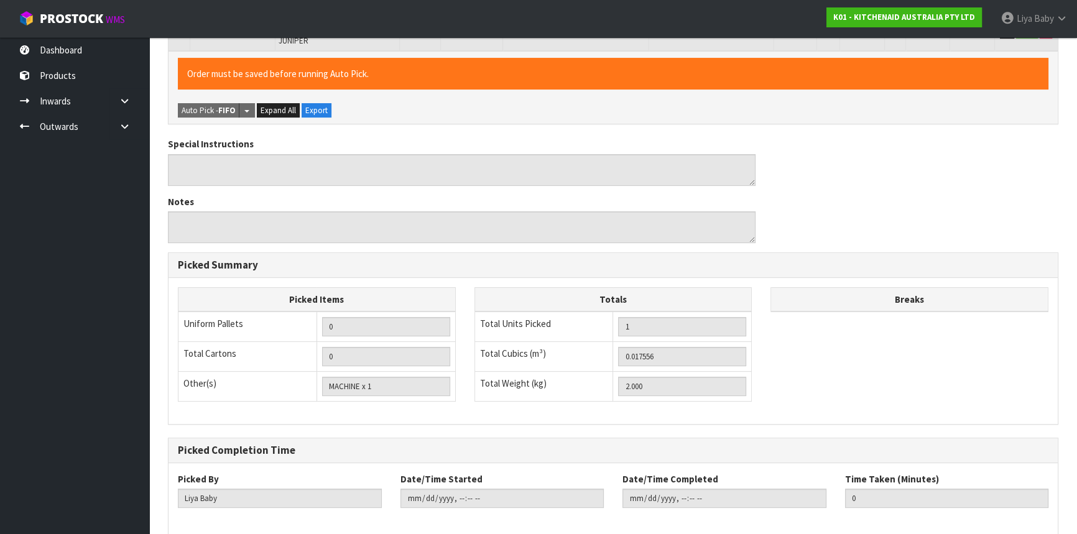
scroll to position [373, 0]
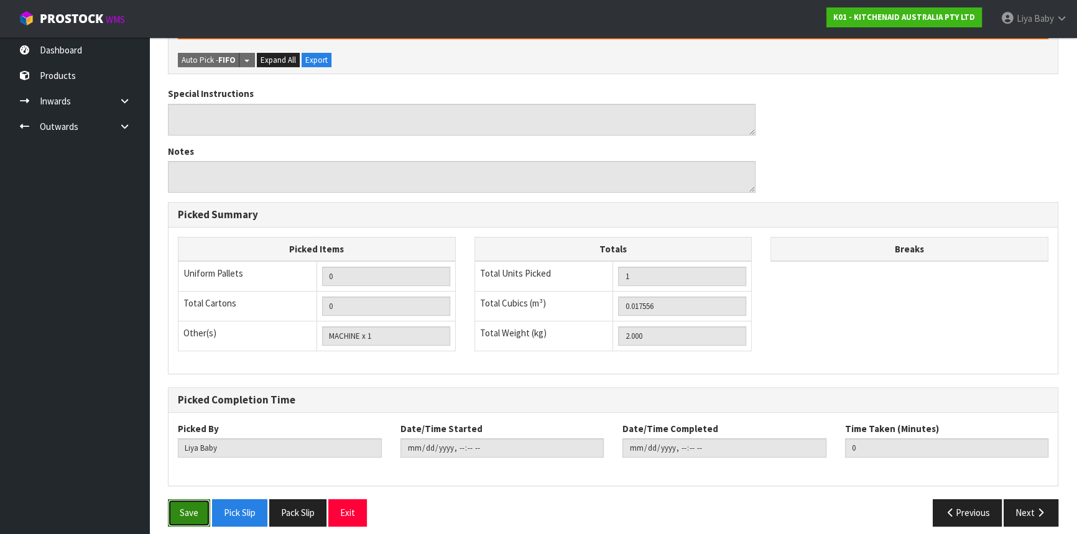
drag, startPoint x: 198, startPoint y: 504, endPoint x: 203, endPoint y: 491, distance: 13.4
click at [197, 504] on button "Save" at bounding box center [189, 512] width 42 height 27
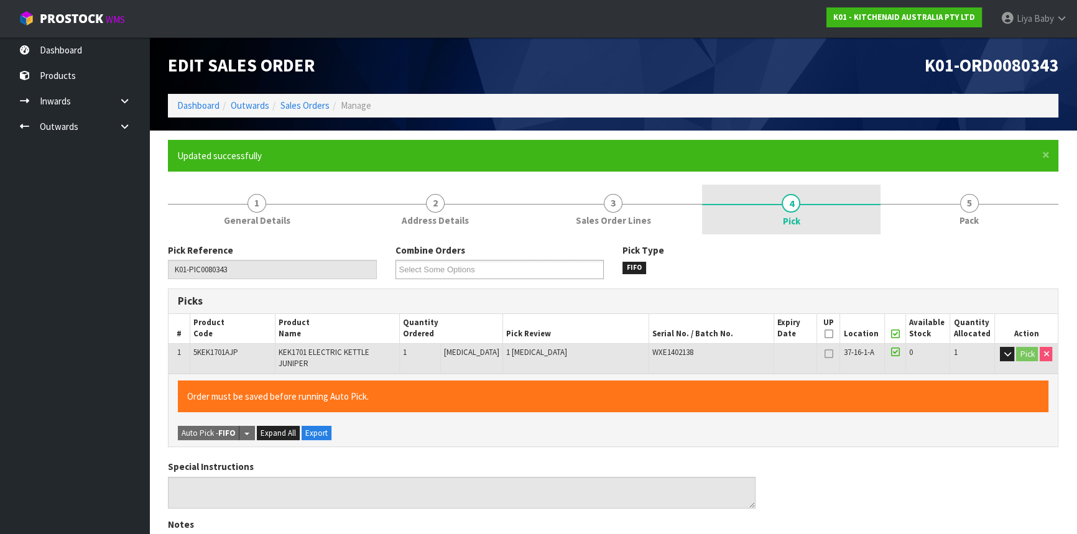
type input "2025-10-08T09:49:27"
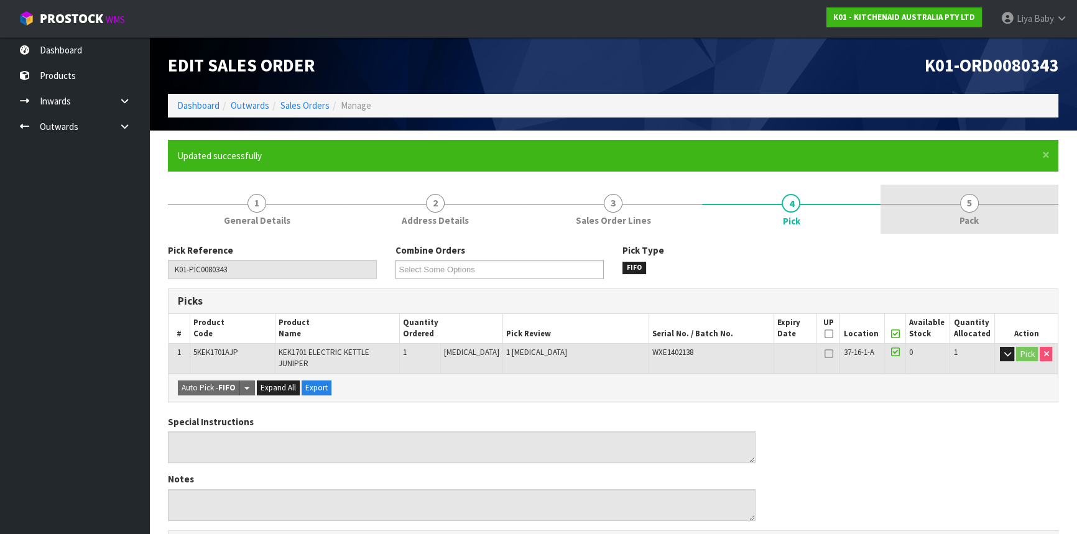
click at [961, 206] on span "5" at bounding box center [969, 203] width 19 height 19
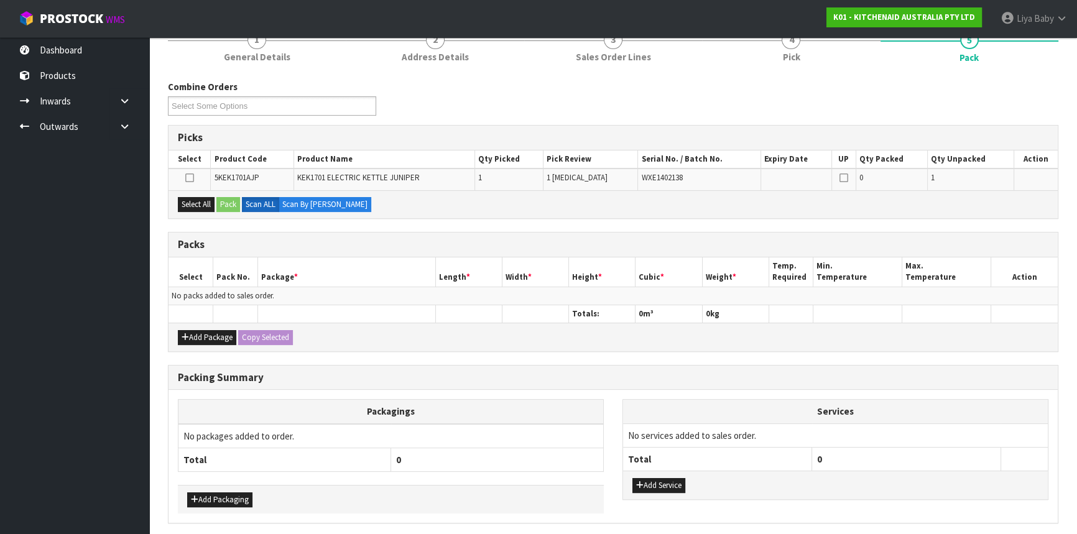
scroll to position [169, 0]
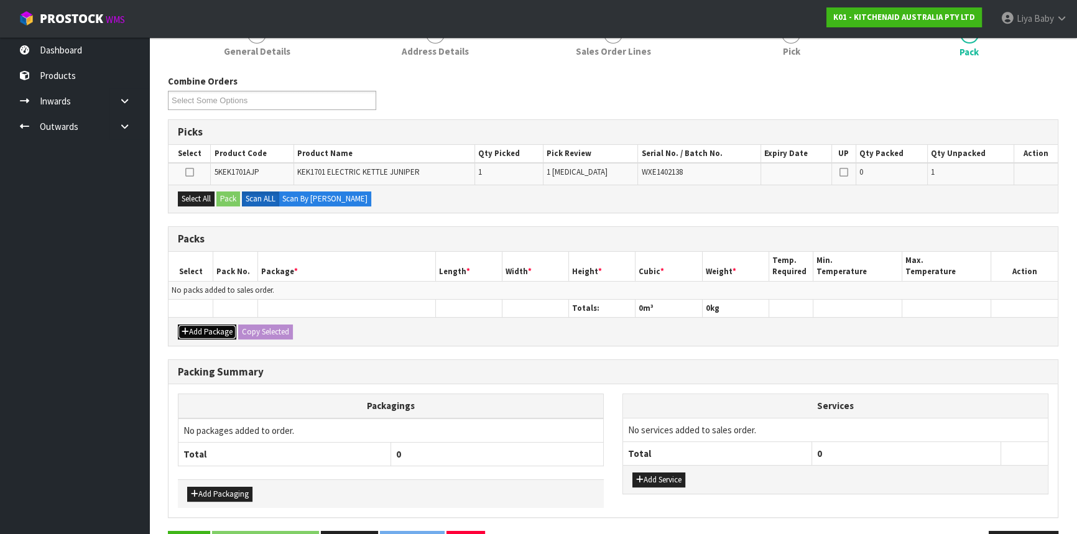
click at [203, 325] on button "Add Package" at bounding box center [207, 332] width 58 height 15
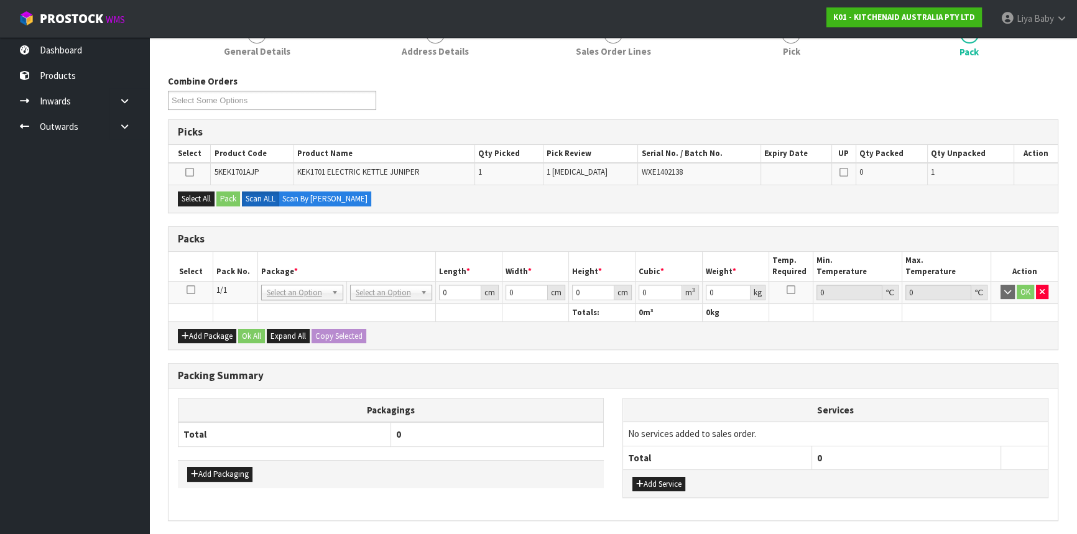
click at [191, 290] on icon at bounding box center [191, 290] width 9 height 1
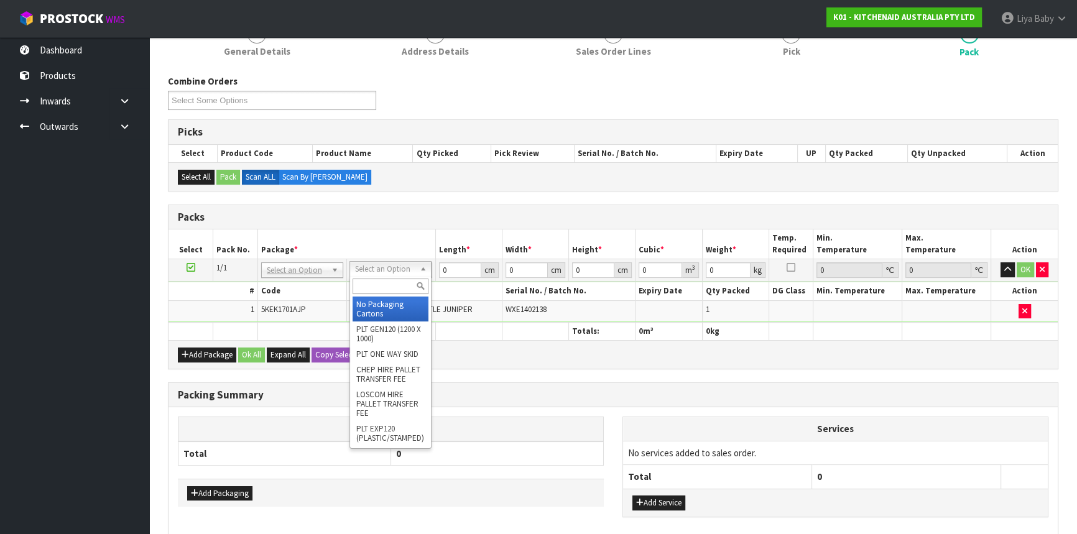
click at [387, 289] on input "text" at bounding box center [391, 287] width 76 height 16
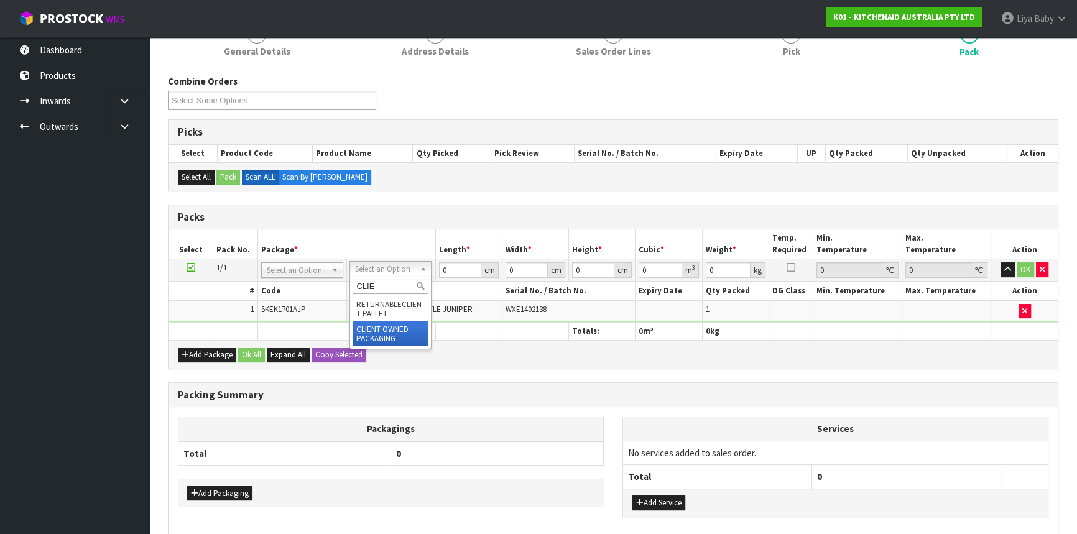
type input "CLIE"
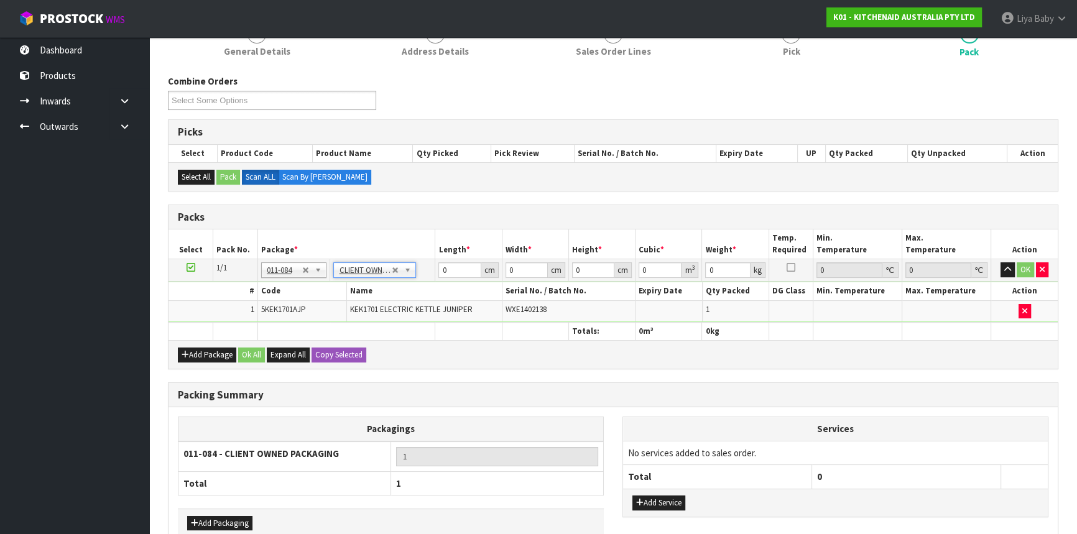
type input "2"
click at [456, 271] on input "0" at bounding box center [459, 270] width 42 height 16
type input "29"
type input "51"
type input "2"
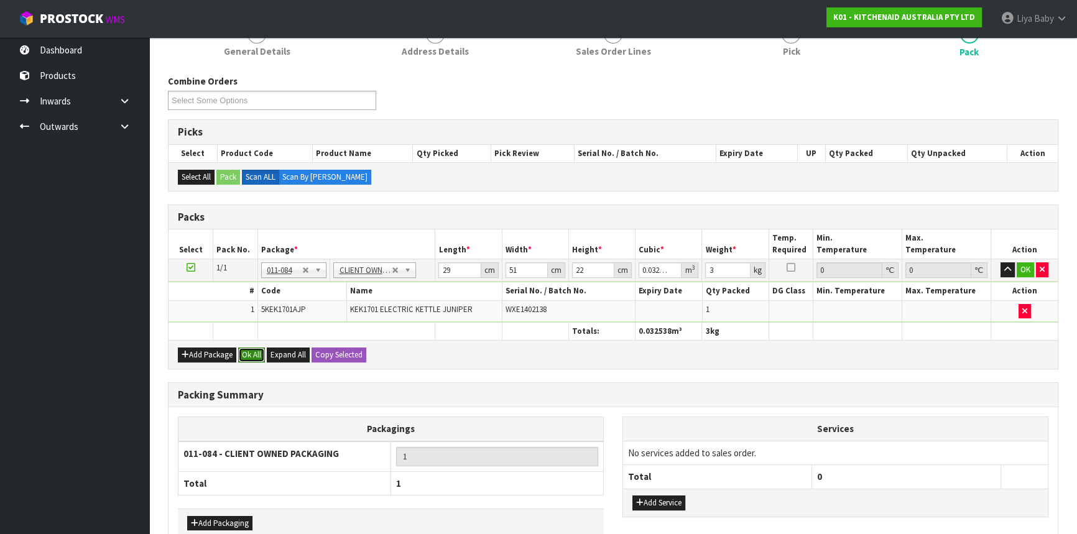
click at [249, 349] on button "Ok All" at bounding box center [251, 355] width 27 height 15
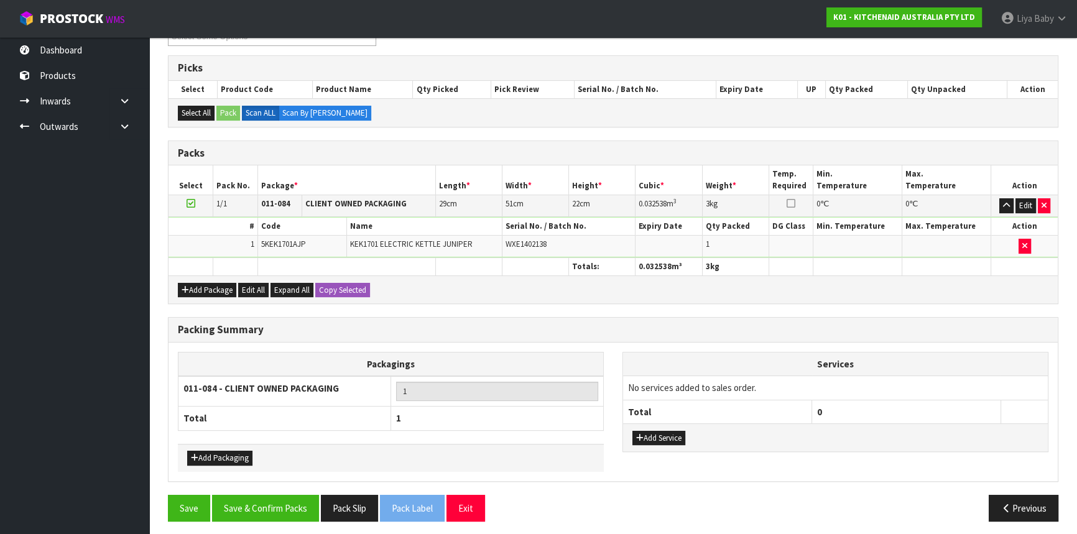
scroll to position [236, 0]
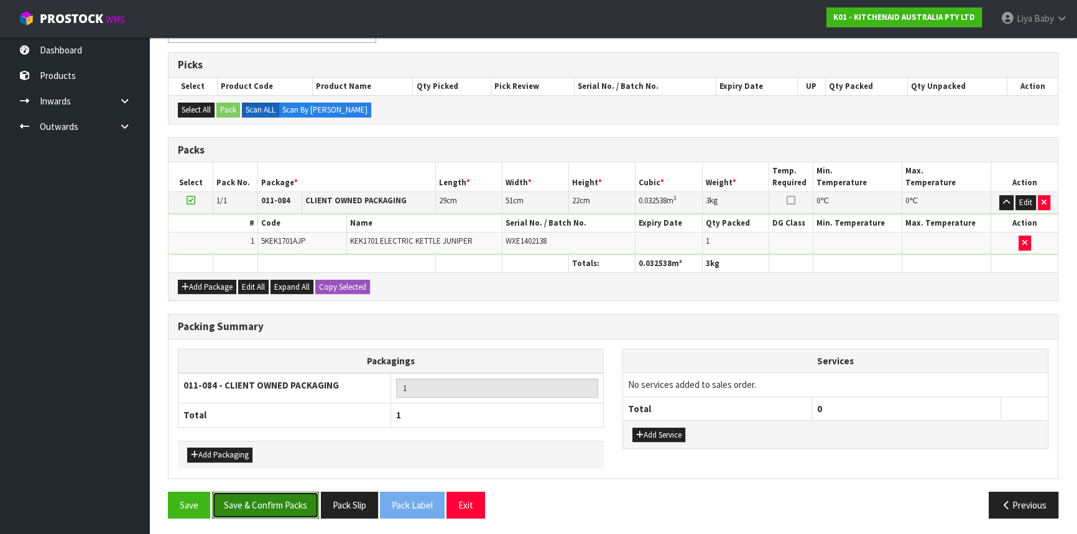
click at [268, 504] on button "Save & Confirm Packs" at bounding box center [265, 505] width 107 height 27
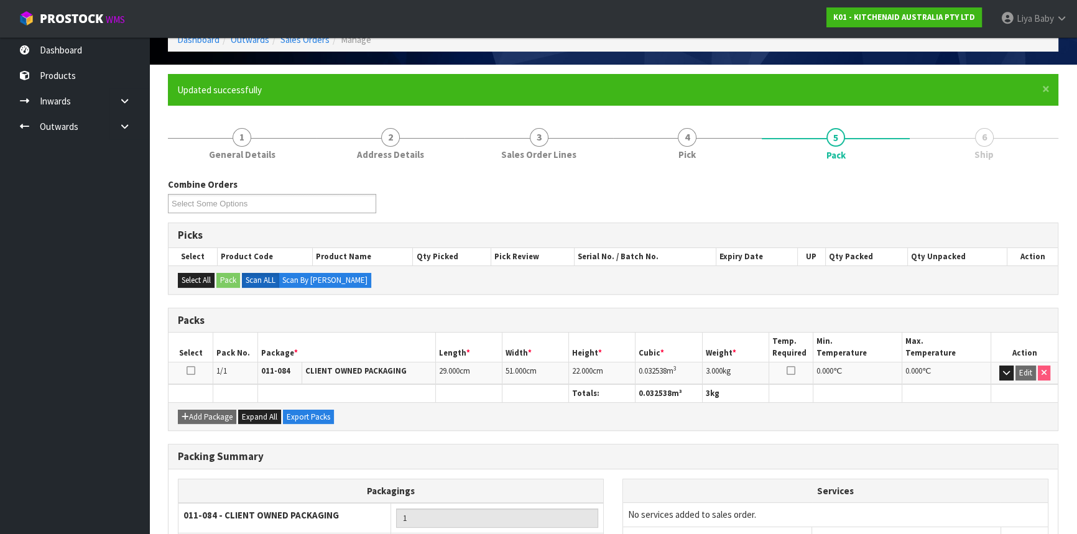
scroll to position [168, 0]
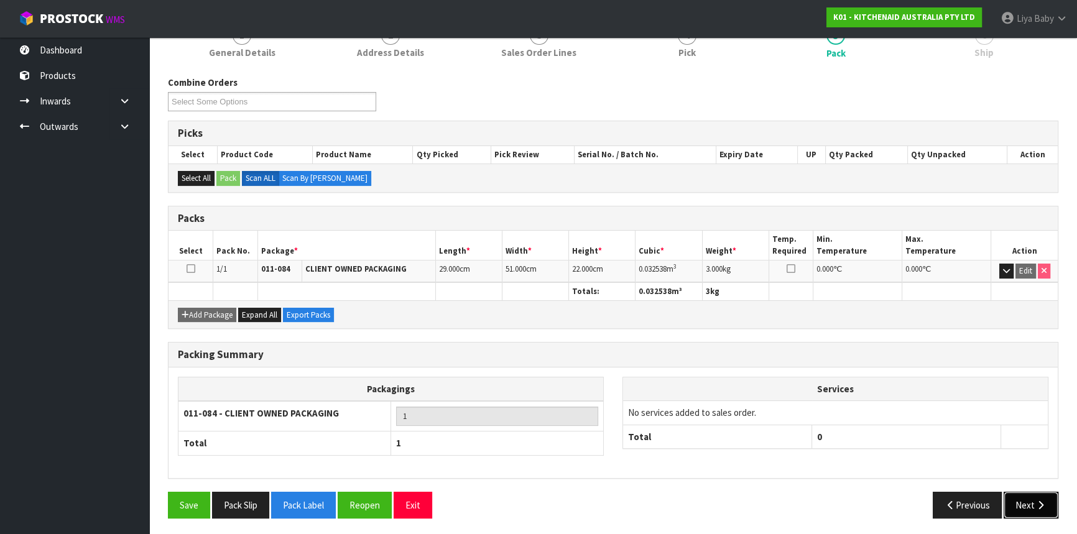
click at [1035, 501] on icon "button" at bounding box center [1041, 505] width 12 height 9
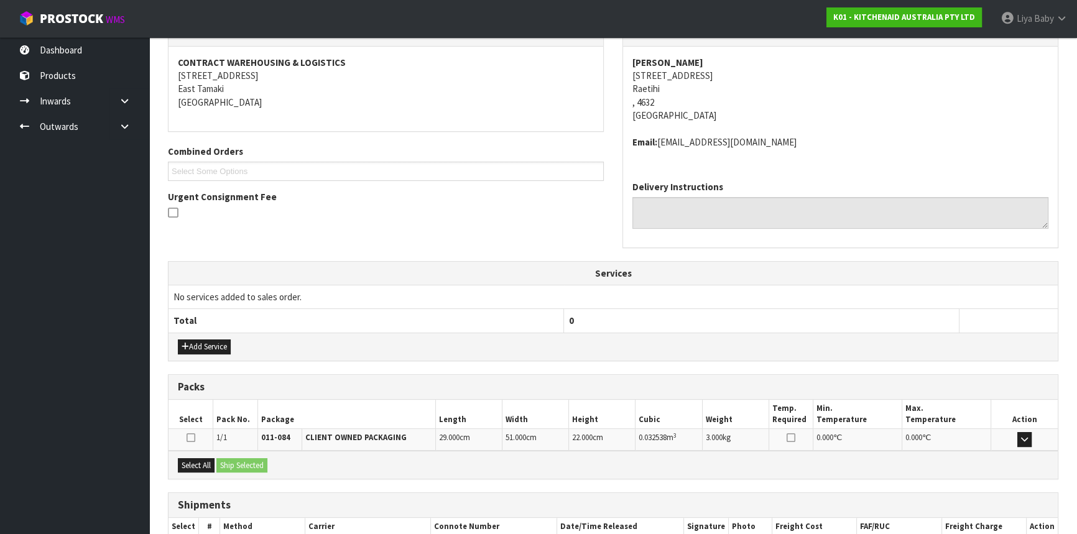
scroll to position [298, 0]
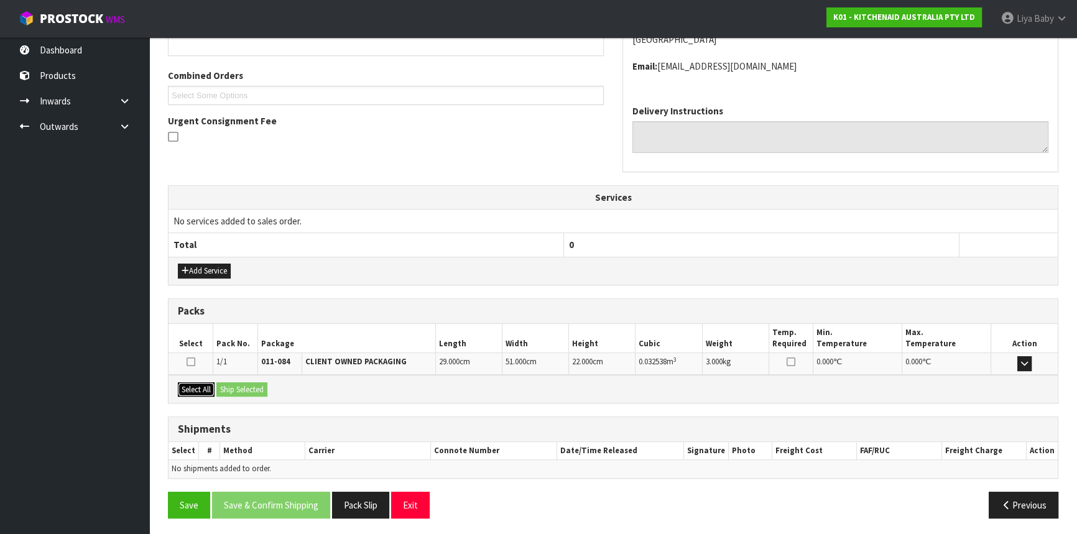
drag, startPoint x: 205, startPoint y: 389, endPoint x: 256, endPoint y: 387, distance: 51.1
click at [206, 389] on button "Select All" at bounding box center [196, 389] width 37 height 15
click at [256, 387] on button "Ship Selected" at bounding box center [241, 389] width 51 height 15
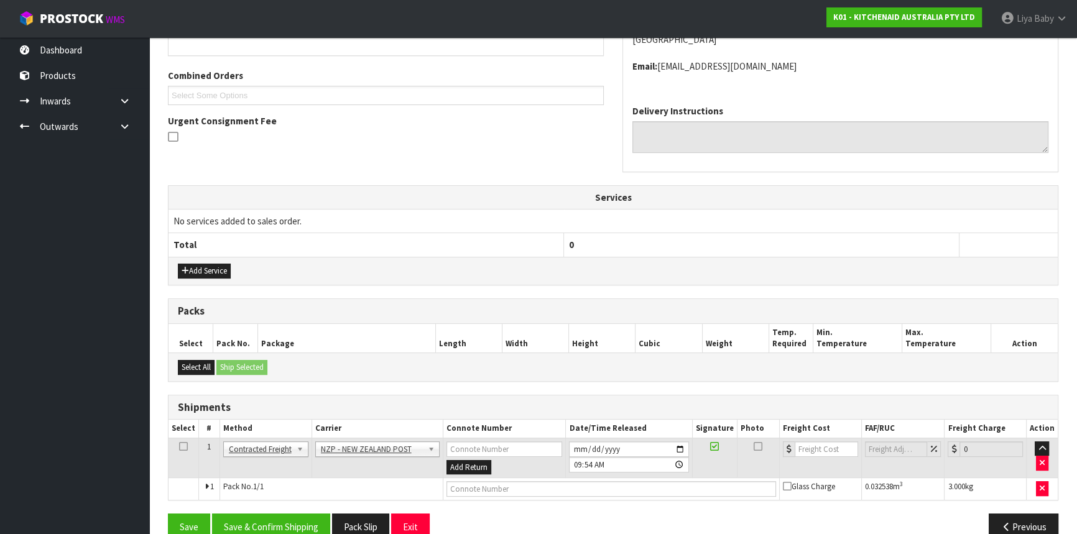
click at [183, 446] on icon at bounding box center [183, 446] width 9 height 1
click at [259, 525] on button "Save & Confirm Shipping" at bounding box center [271, 527] width 118 height 27
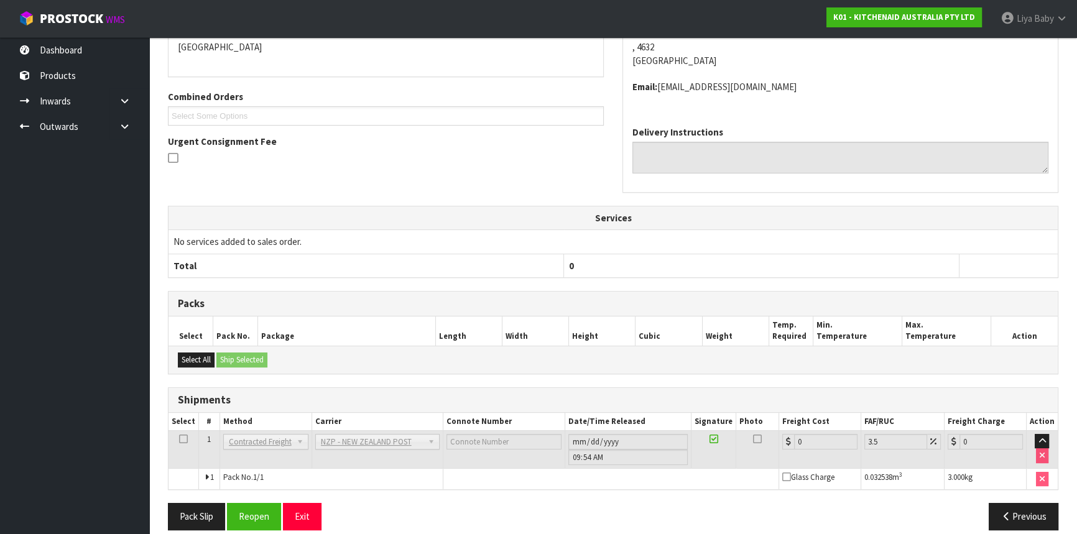
scroll to position [304, 0]
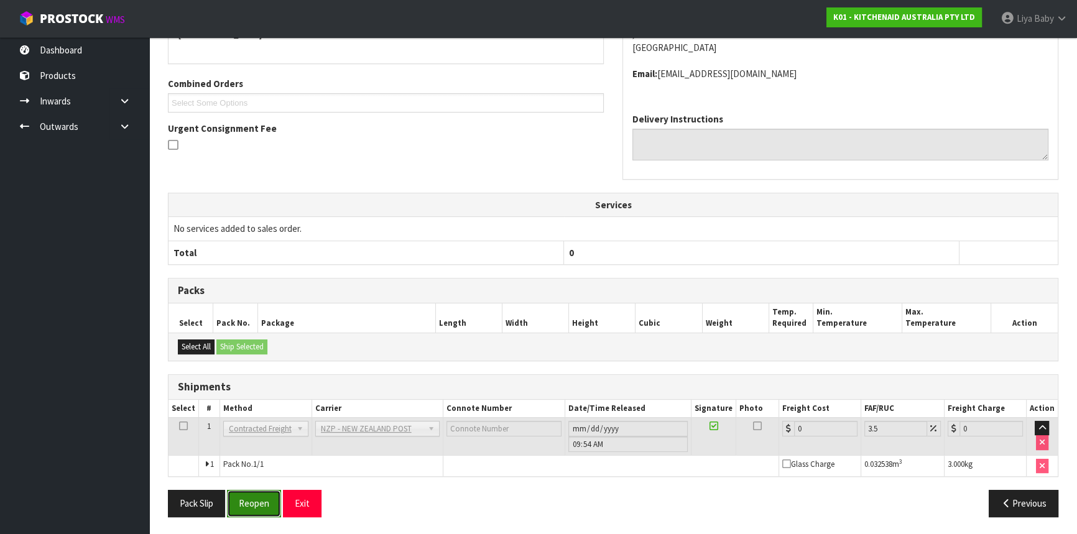
click at [249, 501] on button "Reopen" at bounding box center [254, 503] width 54 height 27
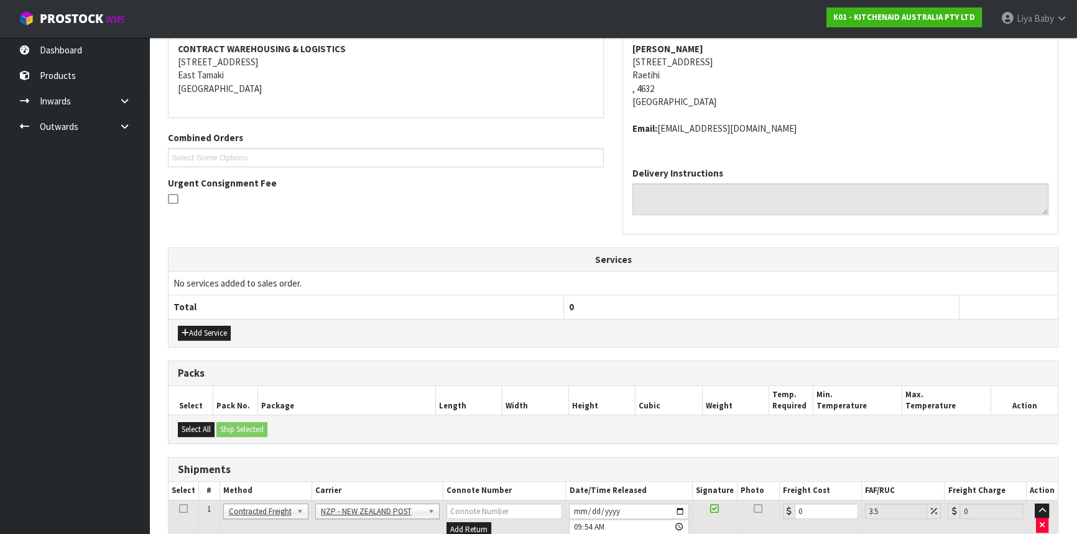
scroll to position [333, 0]
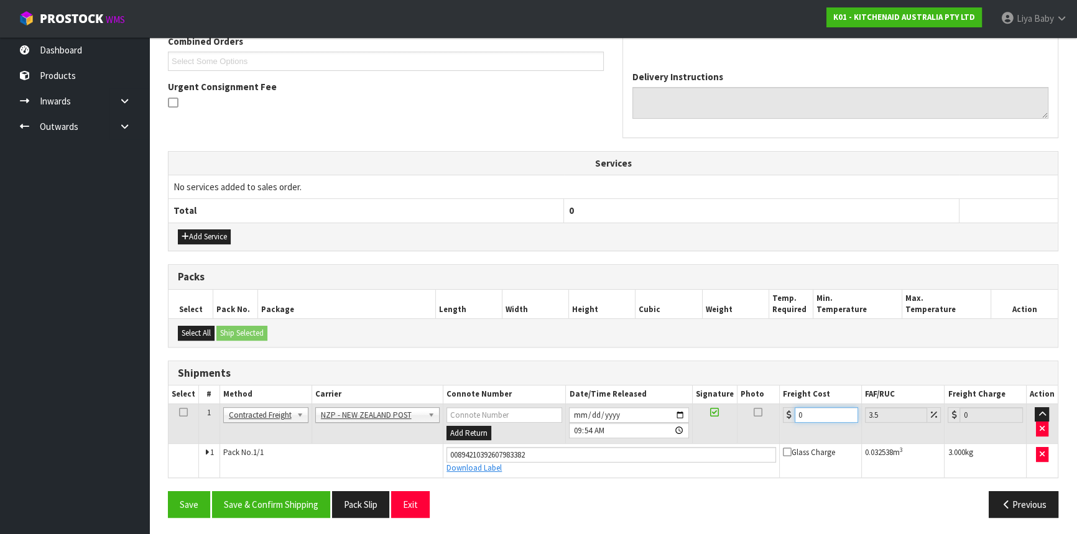
click at [818, 409] on input "0" at bounding box center [826, 415] width 63 height 16
click at [177, 411] on td at bounding box center [184, 424] width 30 height 40
click at [186, 412] on icon at bounding box center [183, 412] width 9 height 1
click at [289, 506] on button "Save & Confirm Shipping" at bounding box center [271, 504] width 118 height 27
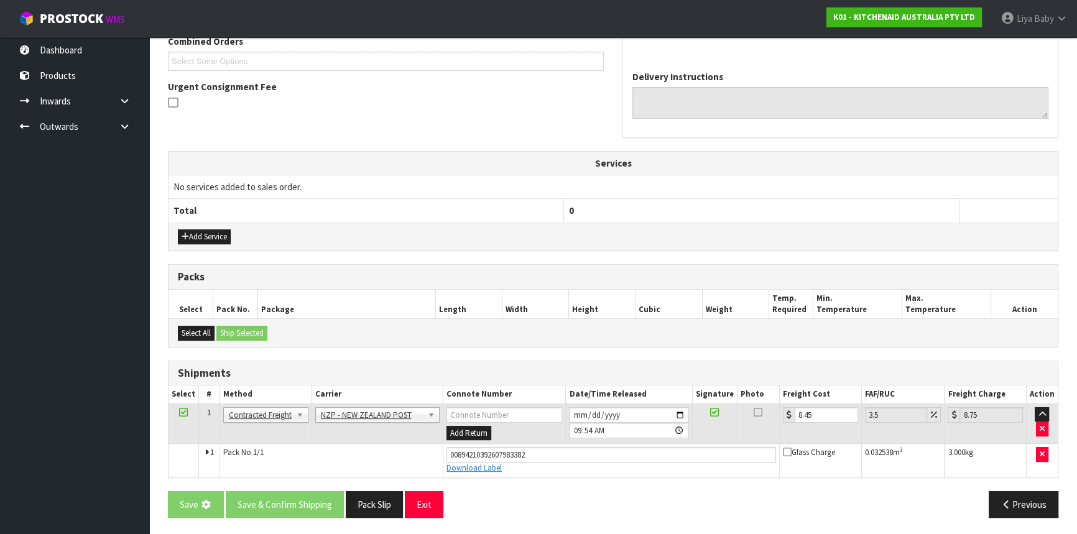
scroll to position [0, 0]
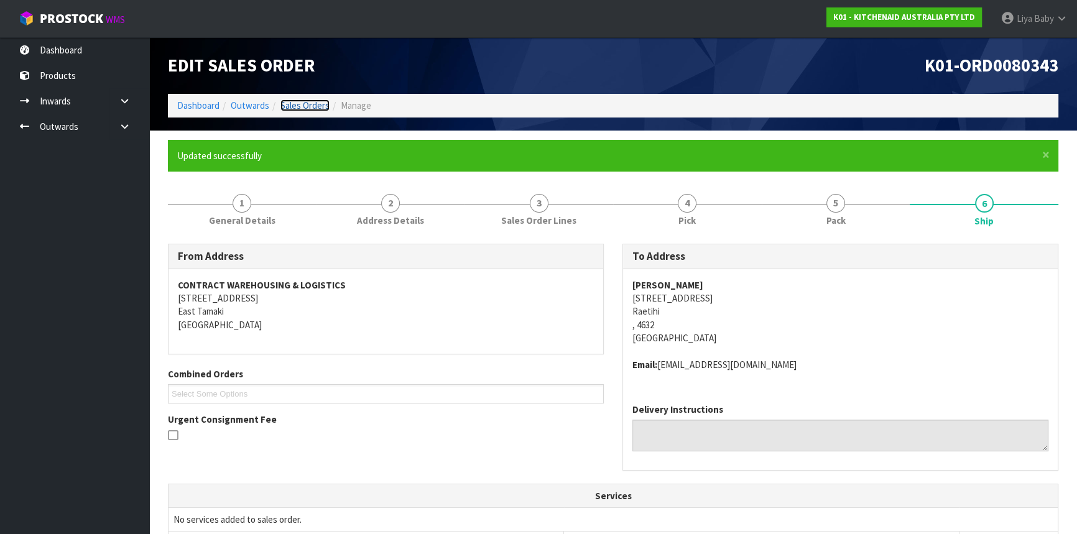
click at [303, 109] on link "Sales Orders" at bounding box center [304, 105] width 49 height 12
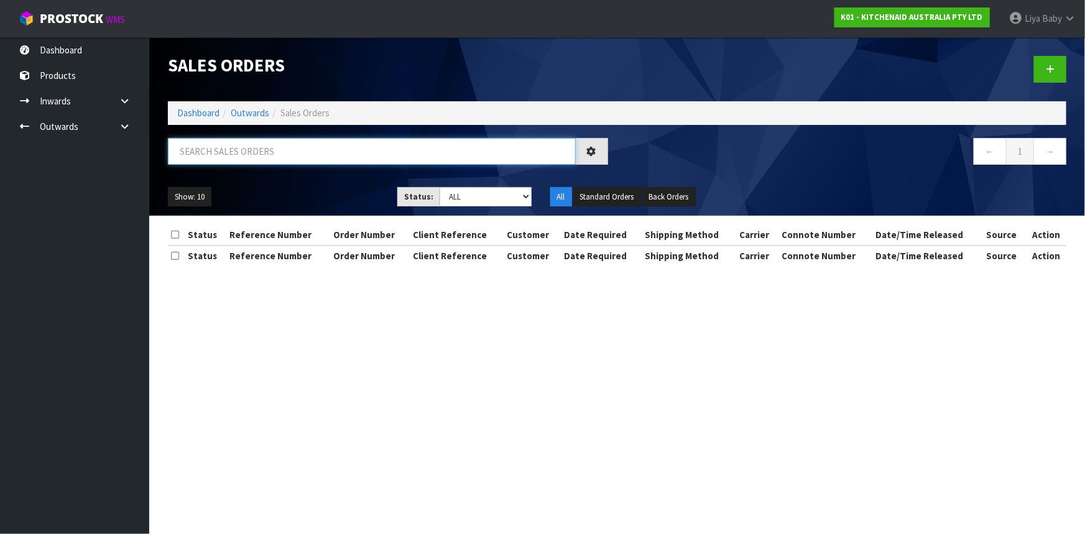
click at [295, 157] on input "text" at bounding box center [372, 151] width 408 height 27
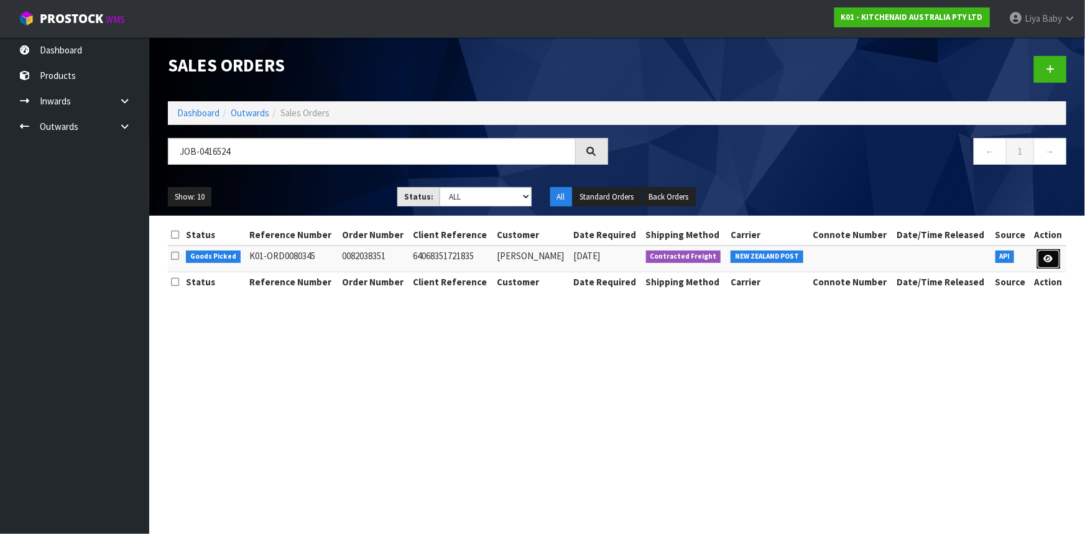
click at [1044, 257] on icon at bounding box center [1048, 259] width 9 height 8
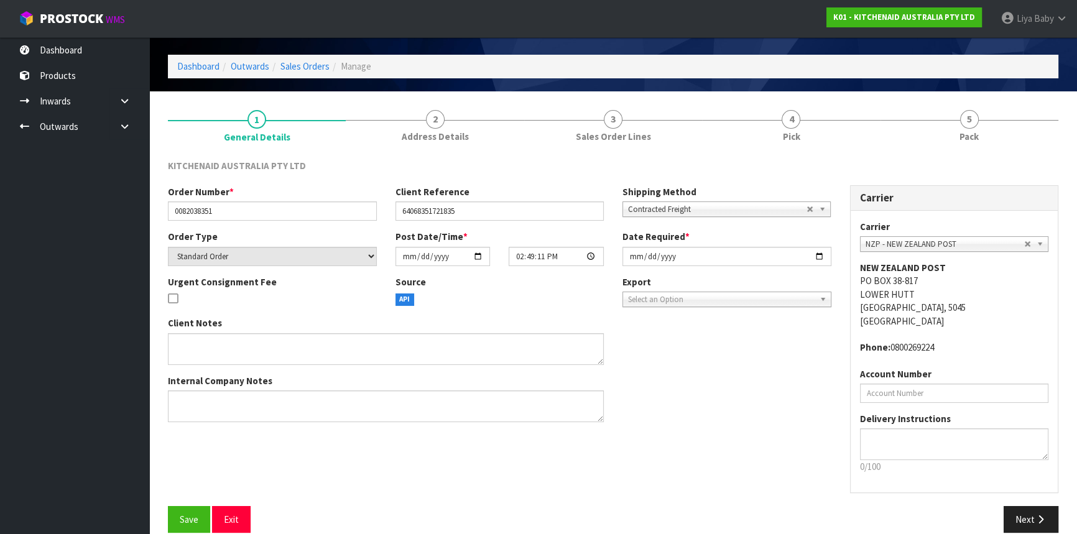
scroll to position [56, 0]
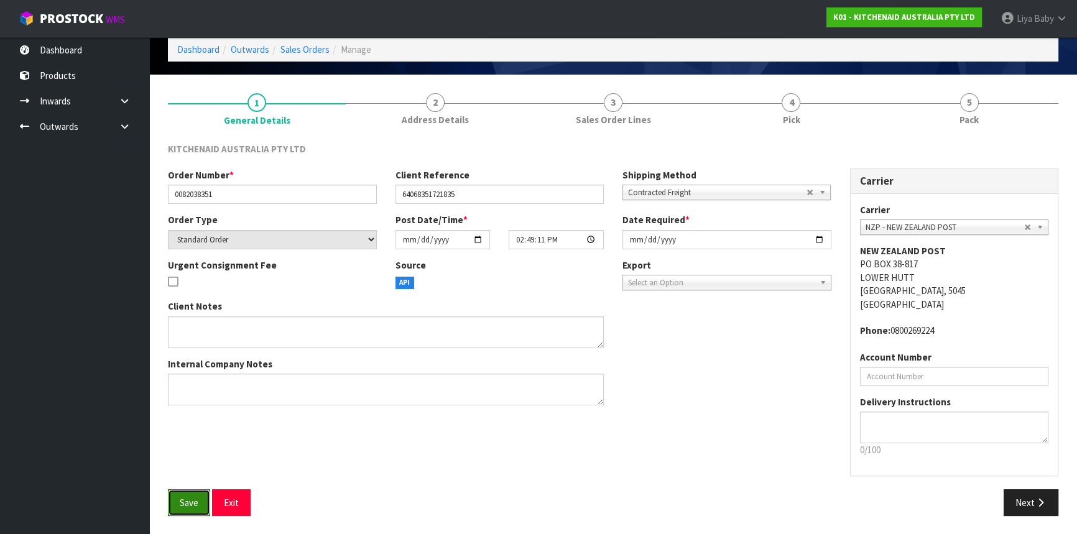
click at [186, 504] on span "Save" at bounding box center [189, 503] width 19 height 12
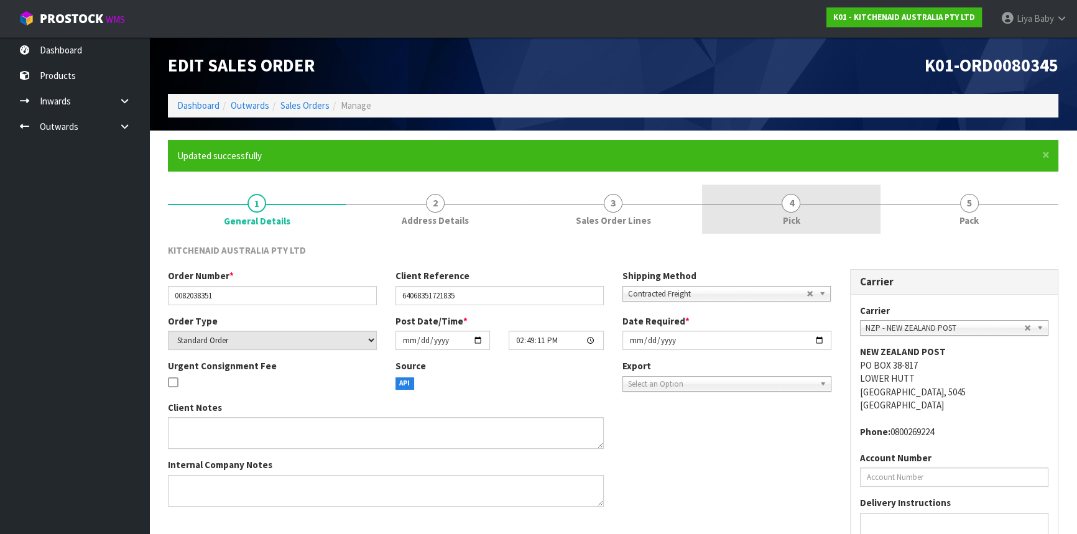
click at [820, 225] on link "4 Pick" at bounding box center [791, 209] width 178 height 49
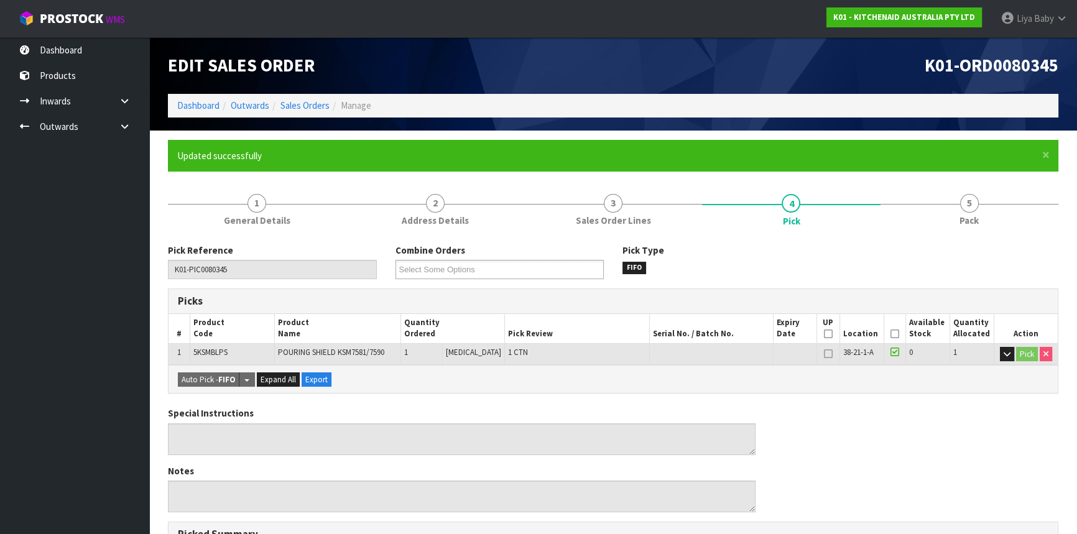
click at [890, 335] on icon at bounding box center [894, 334] width 9 height 1
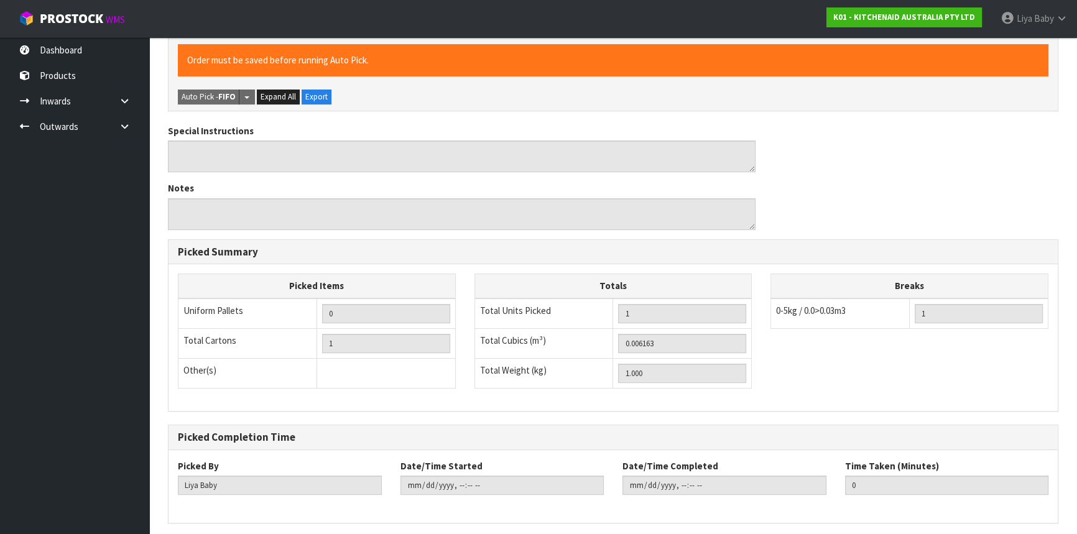
scroll to position [373, 0]
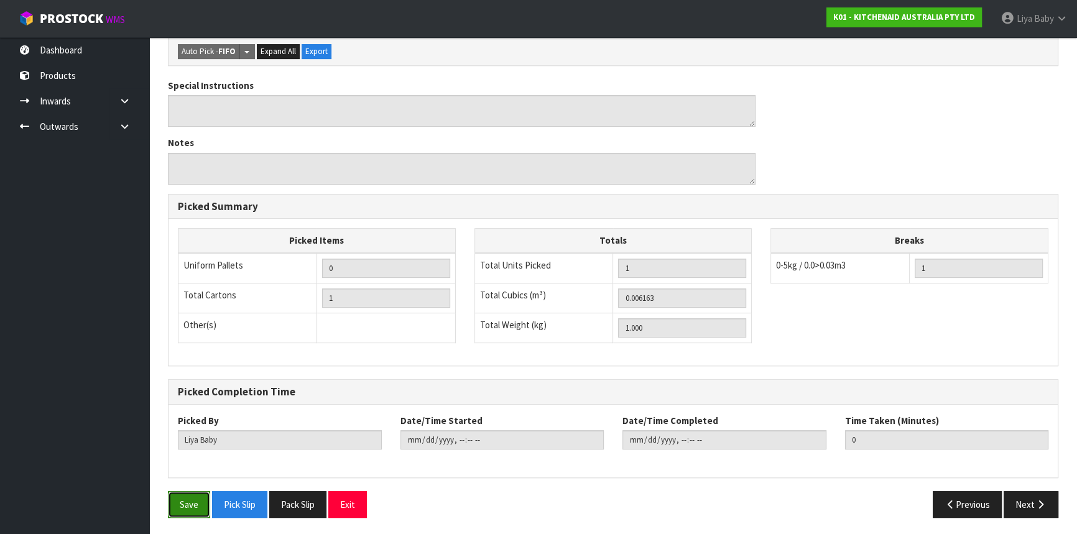
click at [193, 504] on button "Save" at bounding box center [189, 504] width 42 height 27
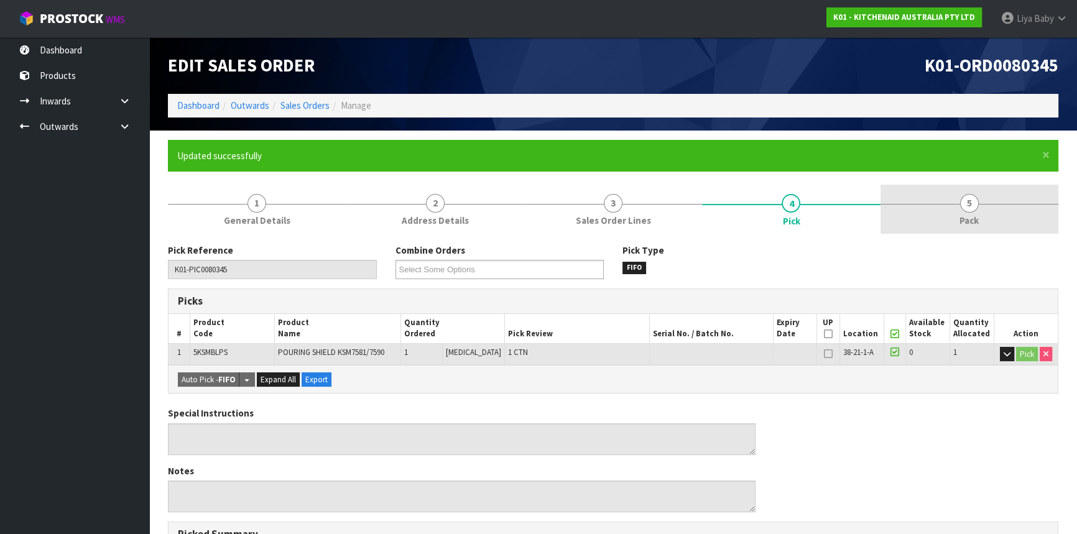
click at [968, 205] on span "5" at bounding box center [969, 203] width 19 height 19
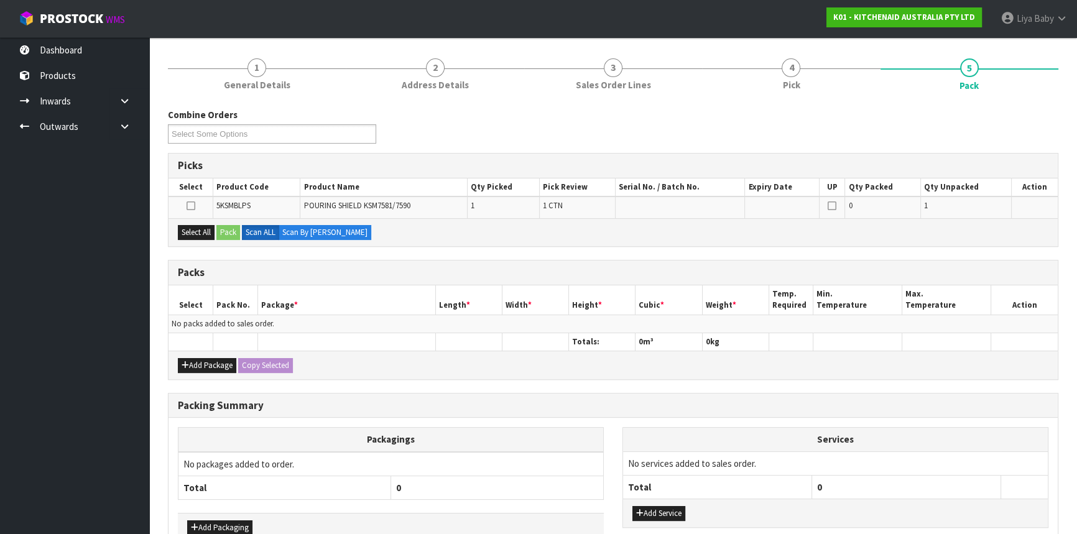
scroll to position [208, 0]
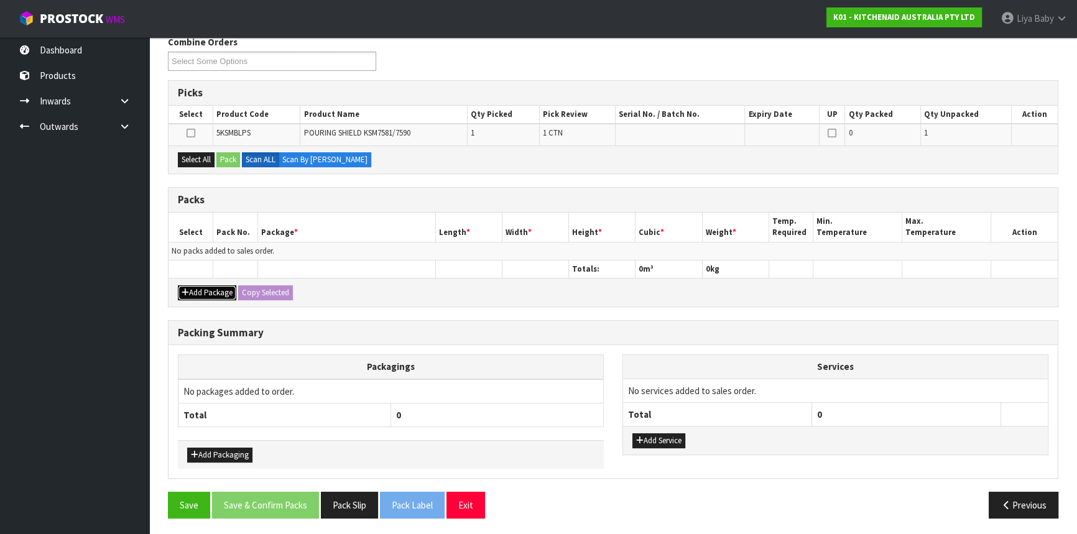
click at [200, 295] on button "Add Package" at bounding box center [207, 292] width 58 height 15
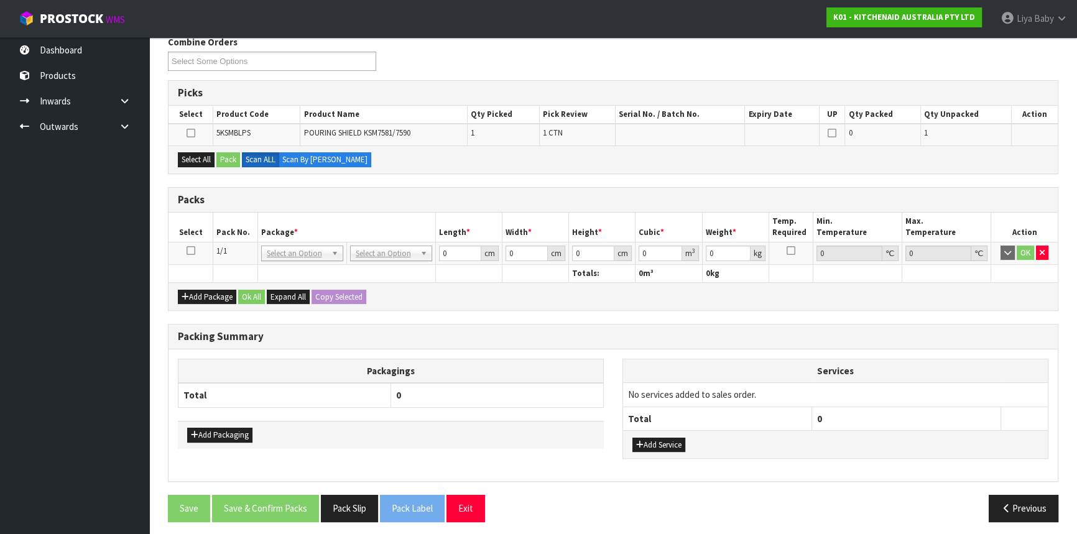
click at [193, 251] on icon at bounding box center [191, 251] width 9 height 1
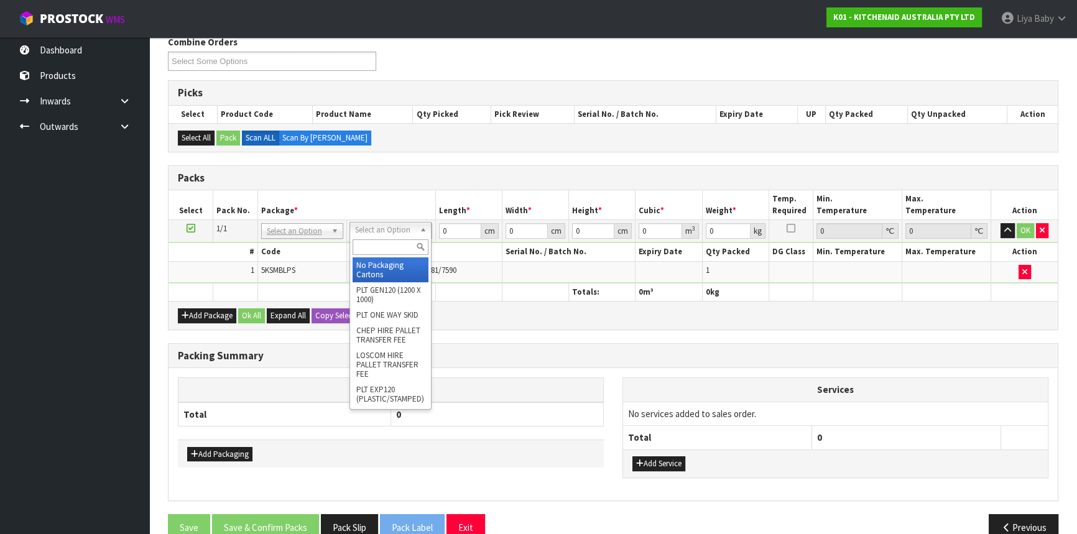
click at [369, 251] on input "text" at bounding box center [391, 247] width 76 height 16
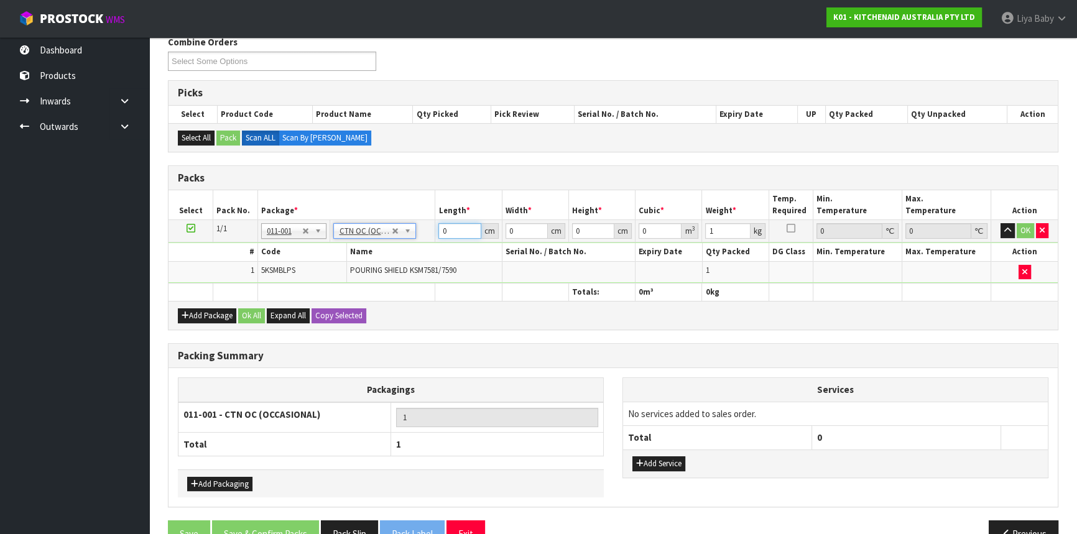
click at [455, 227] on input "0" at bounding box center [459, 231] width 42 height 16
click at [455, 226] on input "033" at bounding box center [459, 231] width 42 height 16
click at [249, 316] on button "Ok All" at bounding box center [251, 315] width 27 height 15
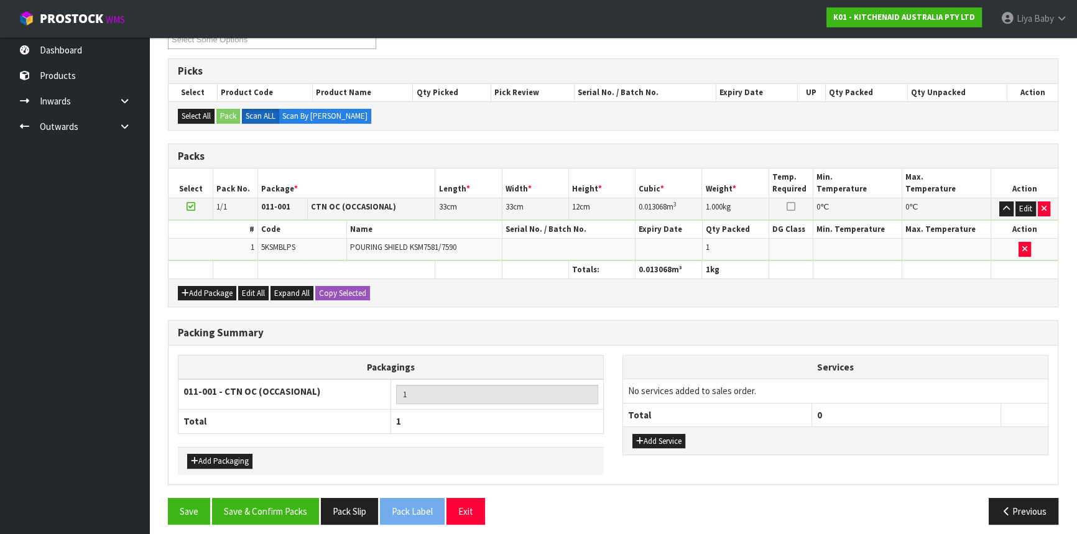
scroll to position [236, 0]
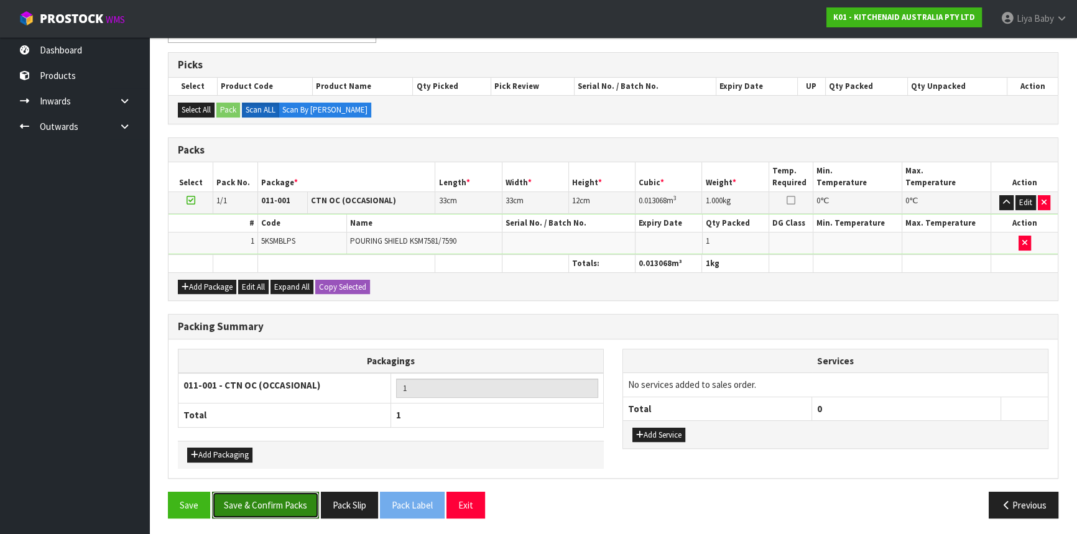
drag, startPoint x: 266, startPoint y: 504, endPoint x: 257, endPoint y: 479, distance: 25.8
click at [267, 502] on button "Save & Confirm Packs" at bounding box center [265, 505] width 107 height 27
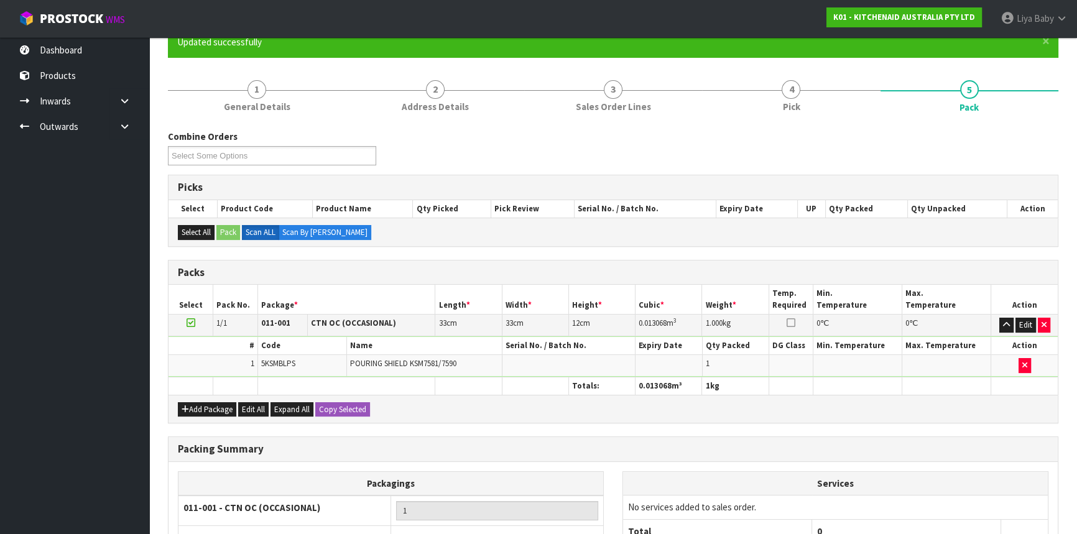
scroll to position [168, 0]
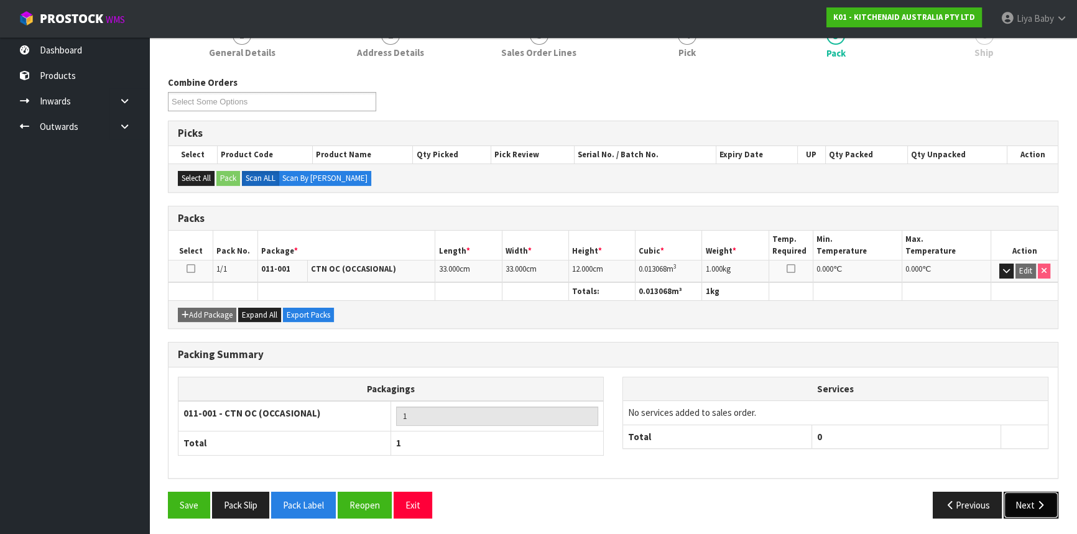
click at [1038, 501] on icon "button" at bounding box center [1041, 505] width 12 height 9
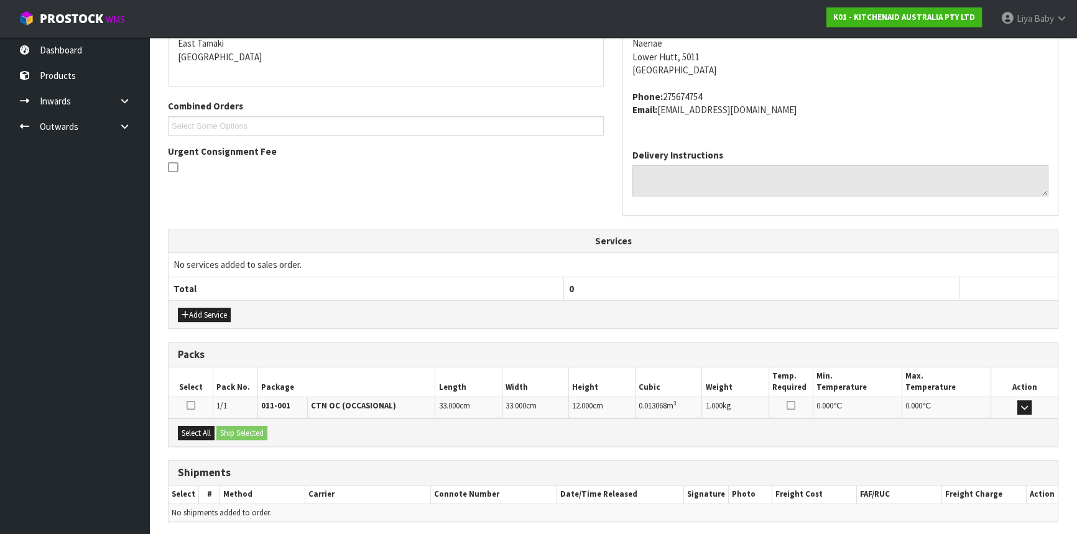
scroll to position [312, 0]
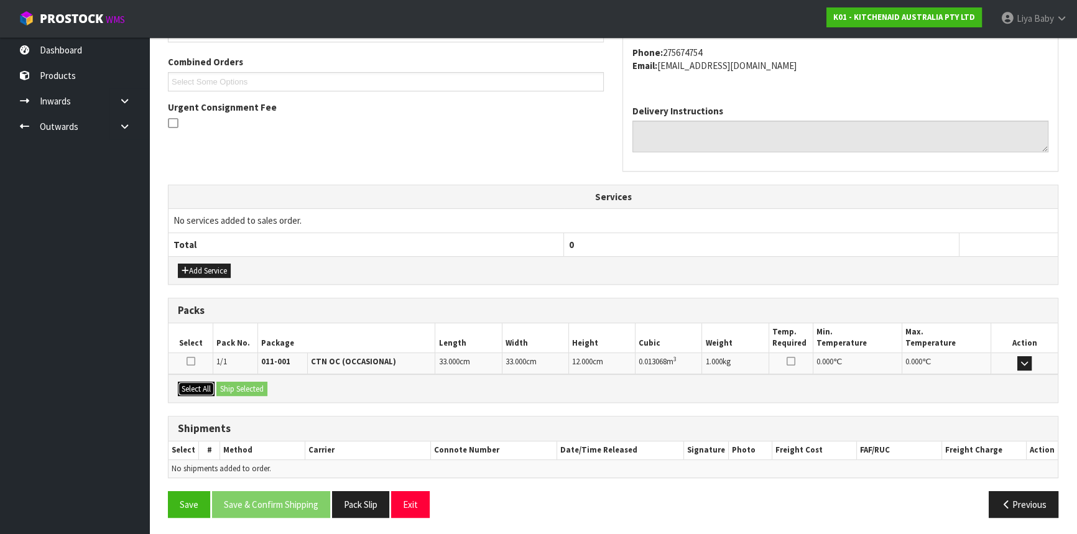
drag, startPoint x: 194, startPoint y: 386, endPoint x: 252, endPoint y: 380, distance: 58.8
click at [201, 386] on button "Select All" at bounding box center [196, 389] width 37 height 15
click at [252, 382] on button "Ship Selected" at bounding box center [241, 389] width 51 height 15
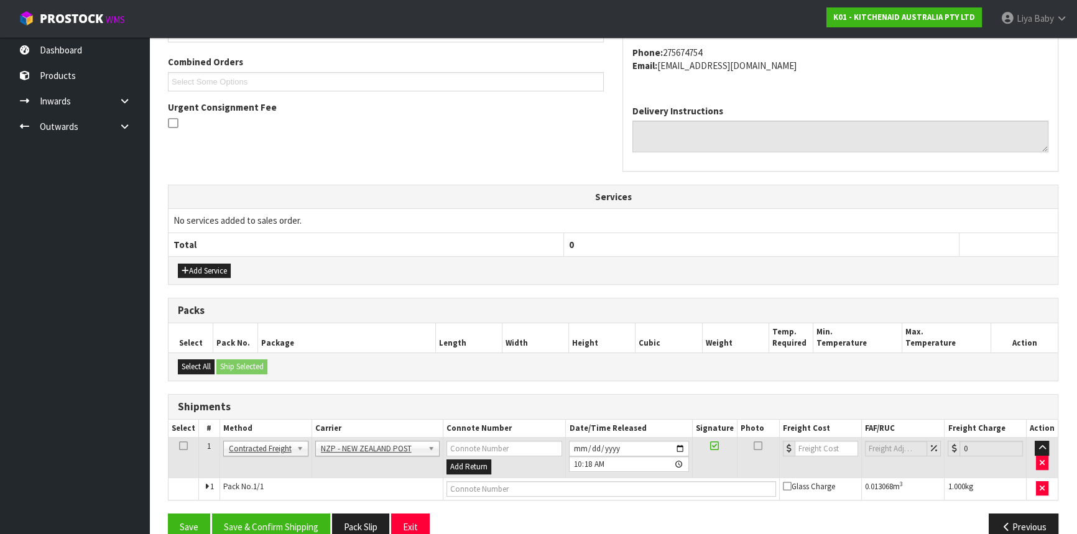
click at [177, 441] on td at bounding box center [184, 458] width 30 height 40
click at [186, 446] on icon at bounding box center [183, 446] width 9 height 1
click at [271, 529] on button "Save & Confirm Shipping" at bounding box center [271, 527] width 118 height 27
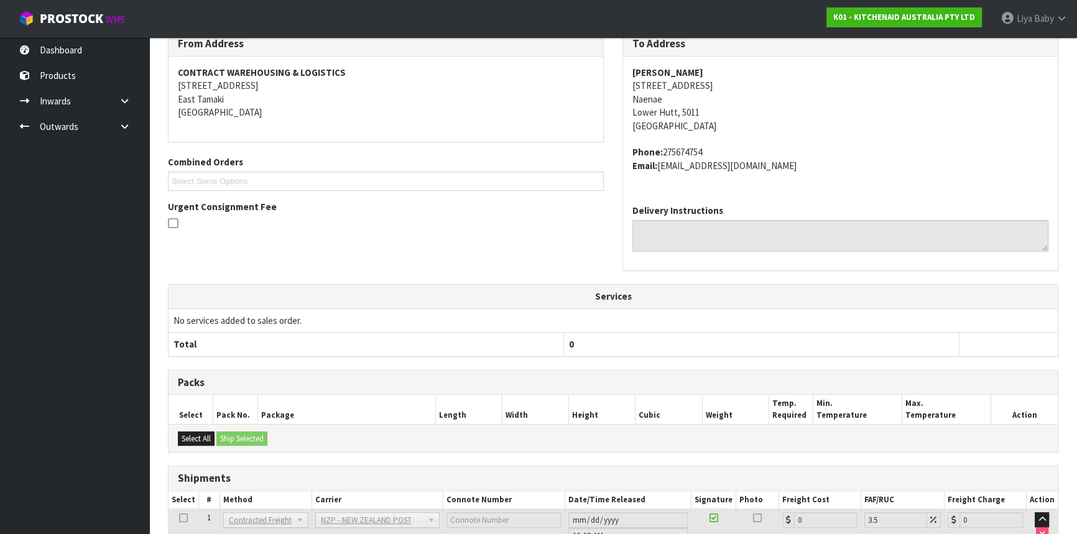
scroll to position [317, 0]
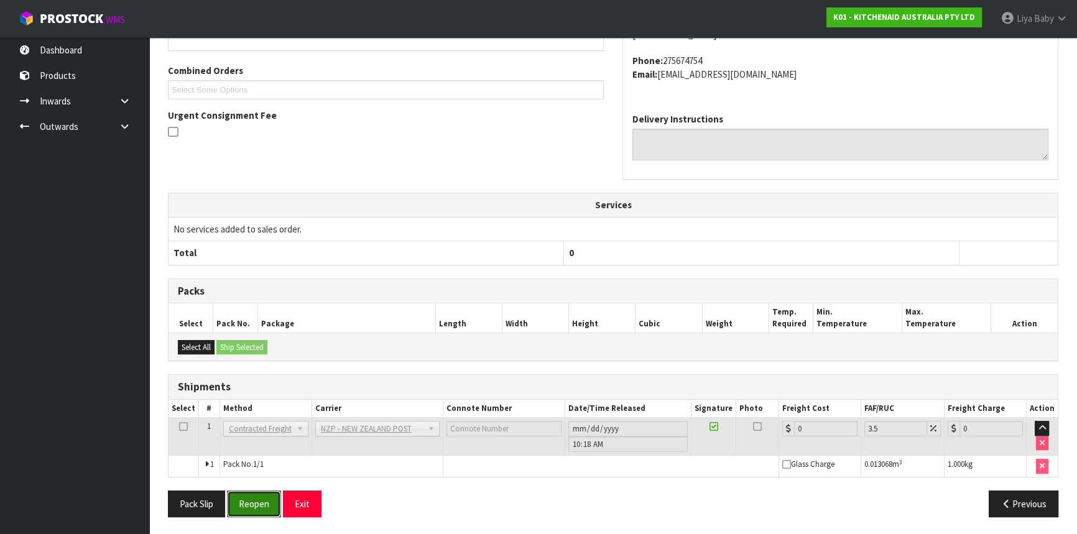
click at [241, 497] on button "Reopen" at bounding box center [254, 504] width 54 height 27
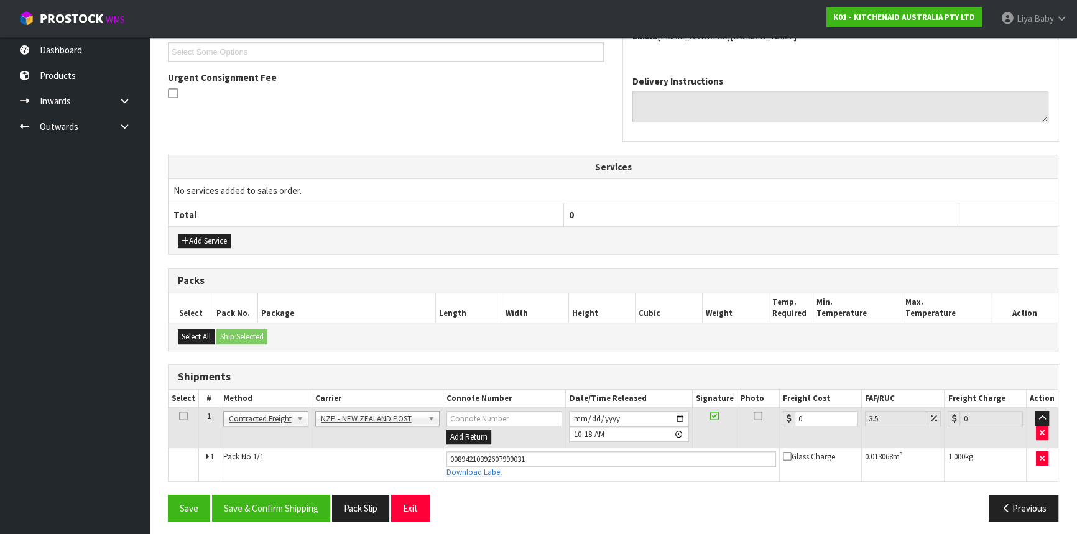
scroll to position [346, 0]
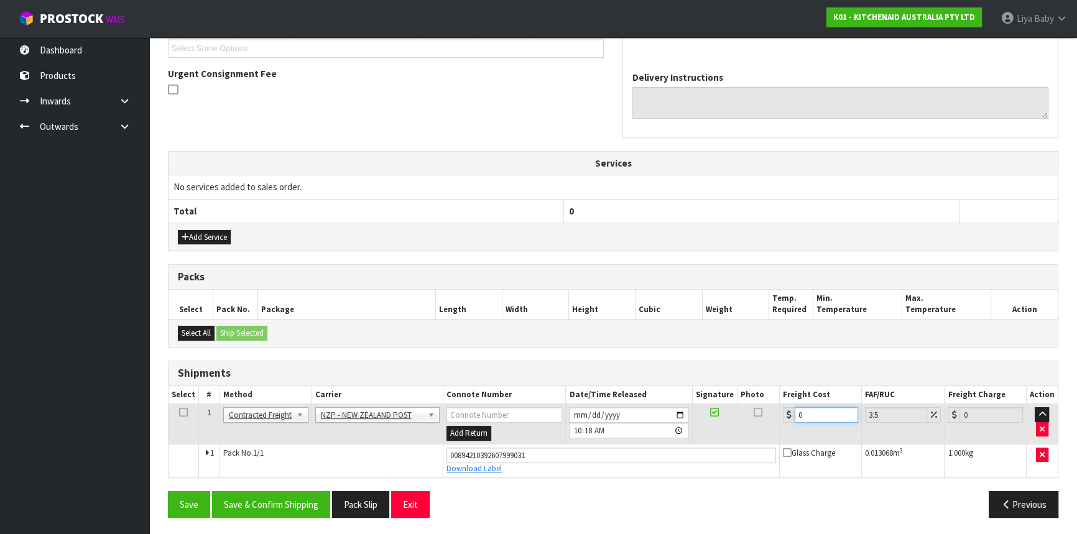
click at [815, 412] on input "0" at bounding box center [826, 415] width 63 height 16
click at [183, 413] on icon at bounding box center [183, 412] width 9 height 1
click at [275, 504] on button "Save & Confirm Shipping" at bounding box center [271, 504] width 118 height 27
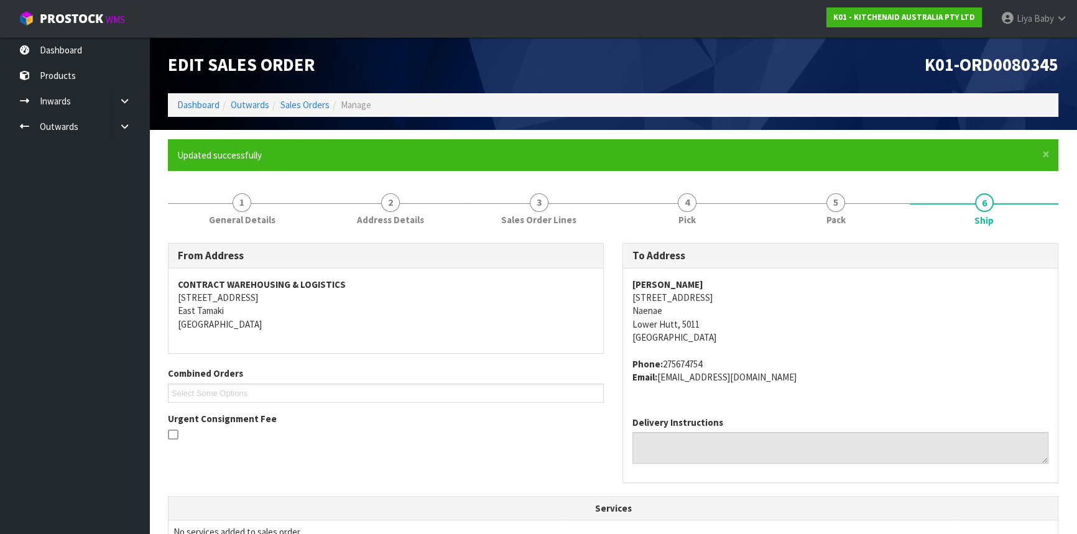
scroll to position [0, 0]
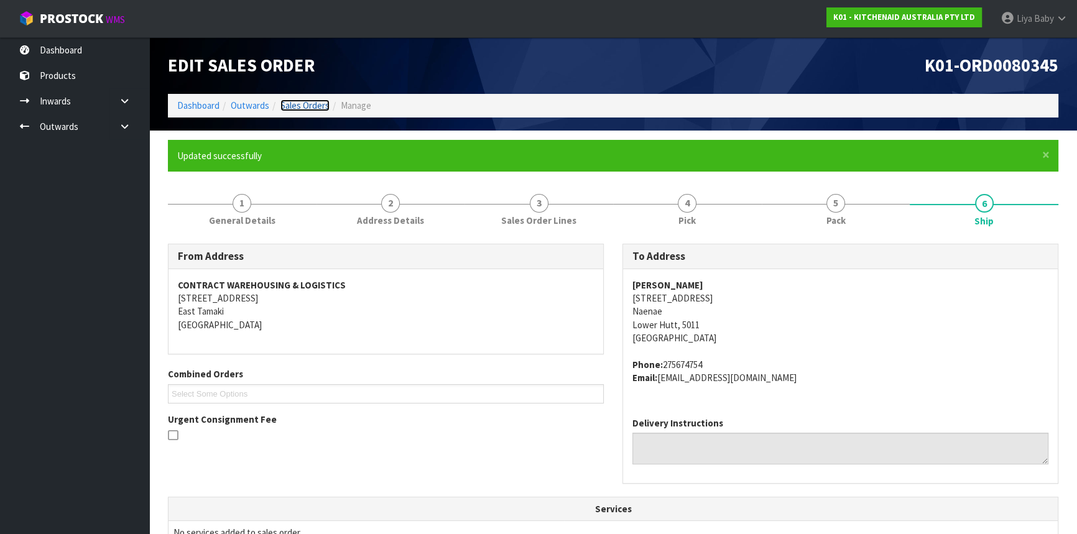
click at [310, 99] on link "Sales Orders" at bounding box center [304, 105] width 49 height 12
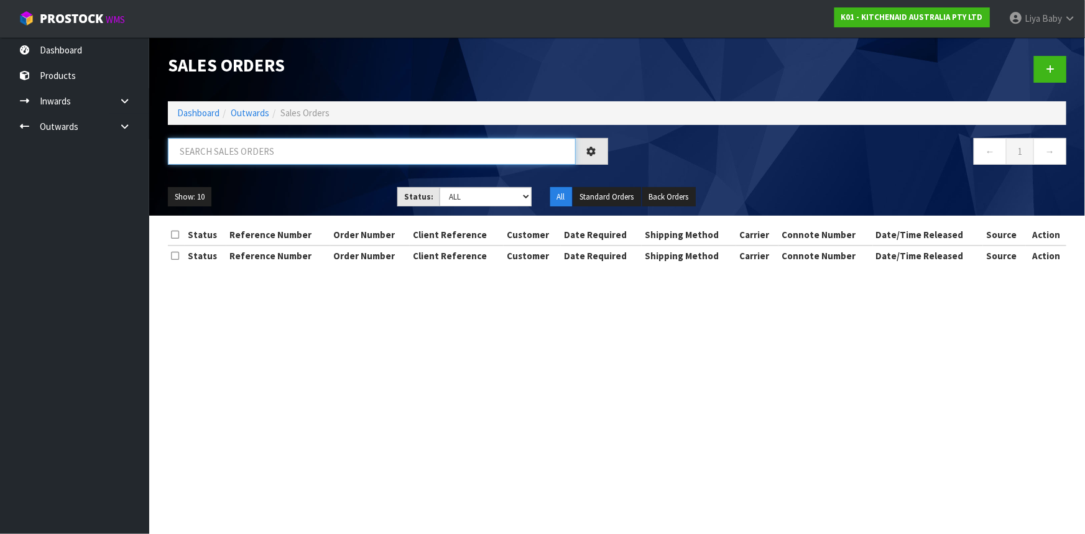
click at [260, 149] on input "text" at bounding box center [372, 151] width 408 height 27
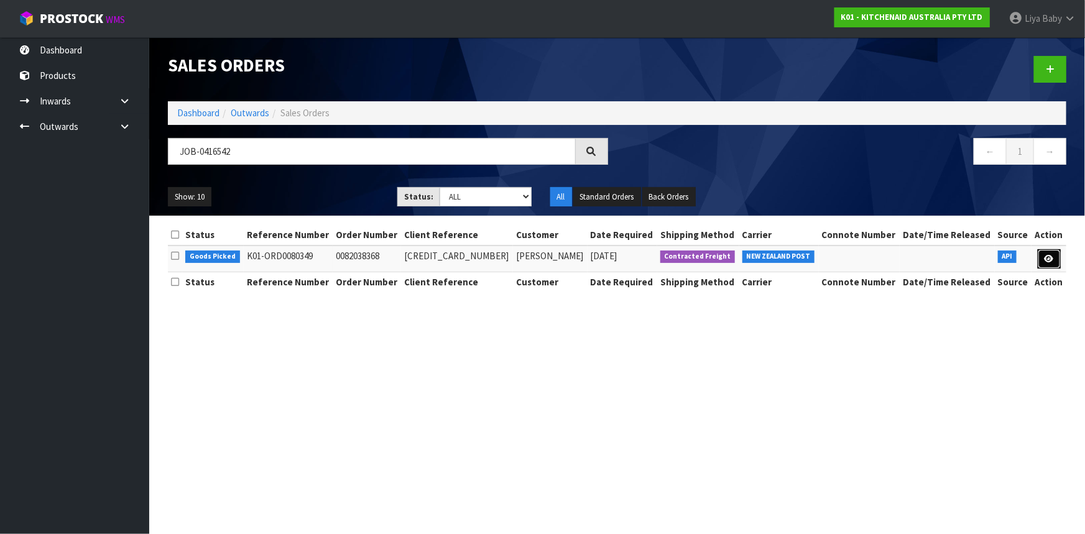
click at [1046, 257] on icon at bounding box center [1049, 259] width 9 height 8
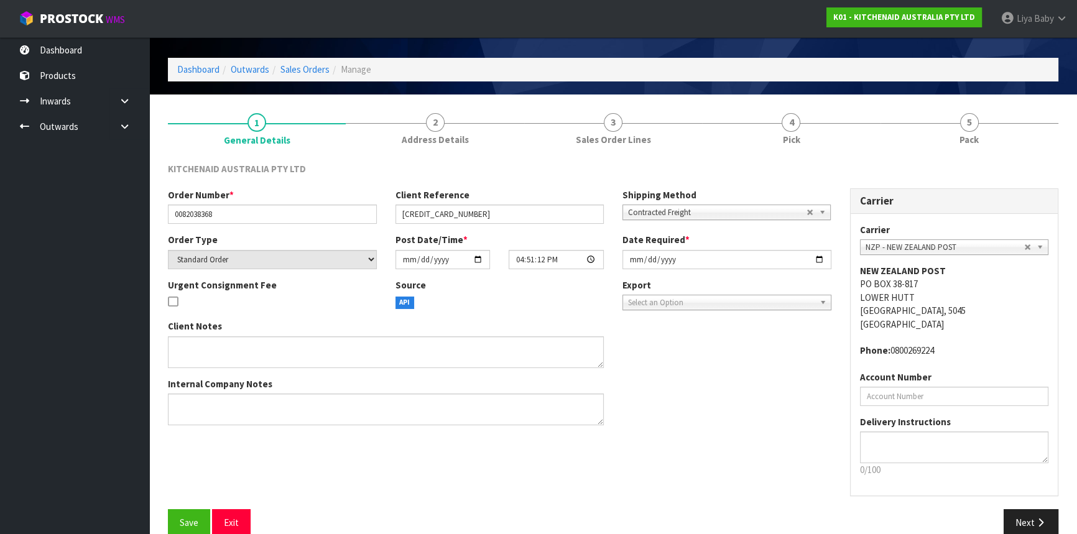
scroll to position [56, 0]
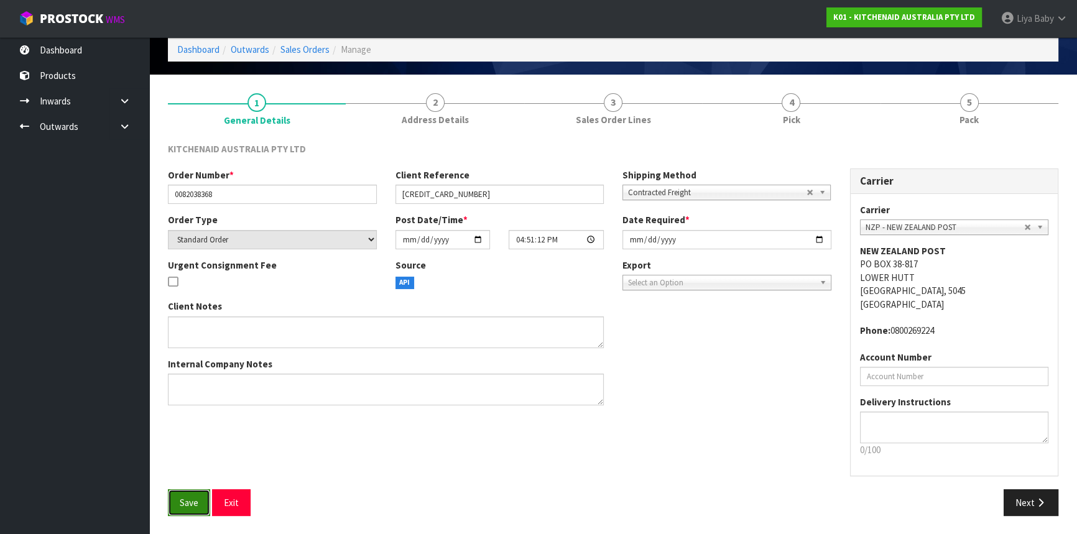
click at [191, 504] on span "Save" at bounding box center [189, 503] width 19 height 12
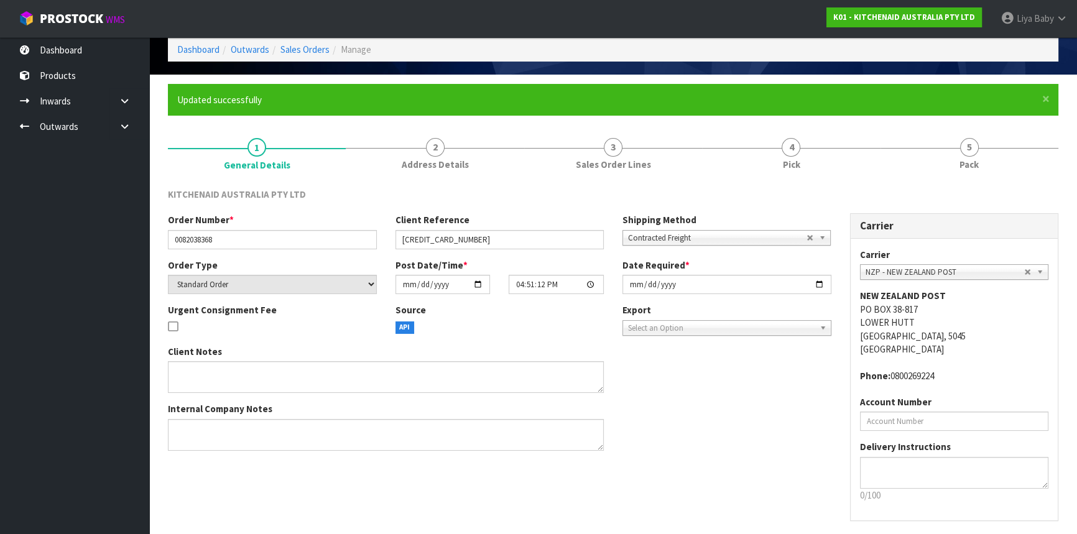
scroll to position [0, 0]
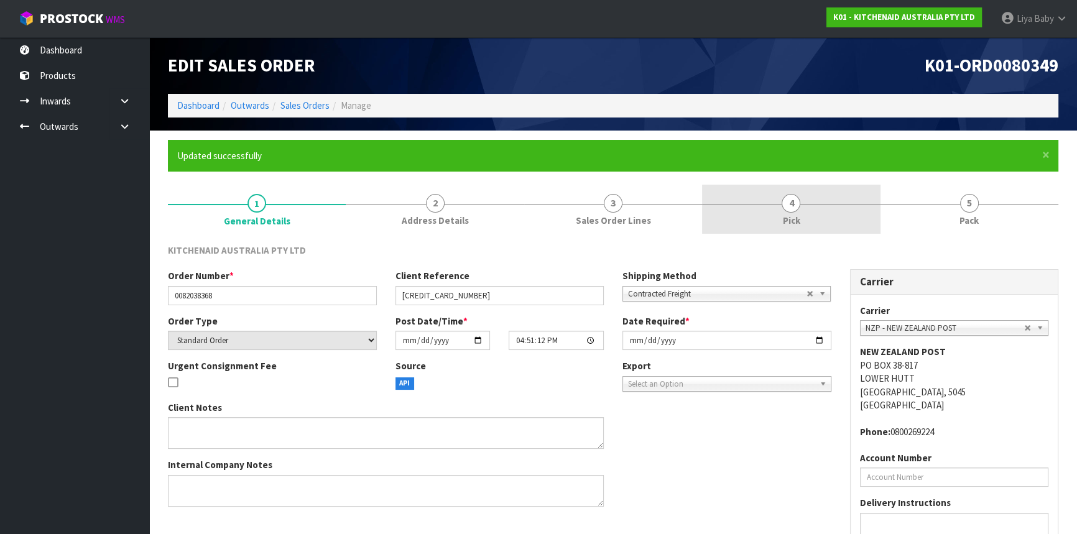
click at [805, 213] on link "4 Pick" at bounding box center [791, 209] width 178 height 49
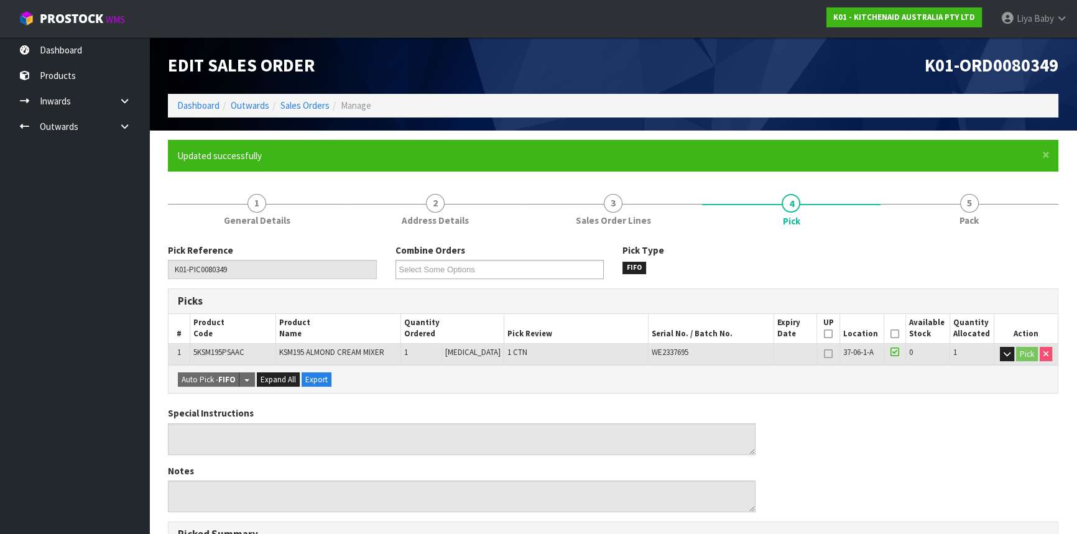
click at [892, 334] on icon at bounding box center [894, 334] width 9 height 1
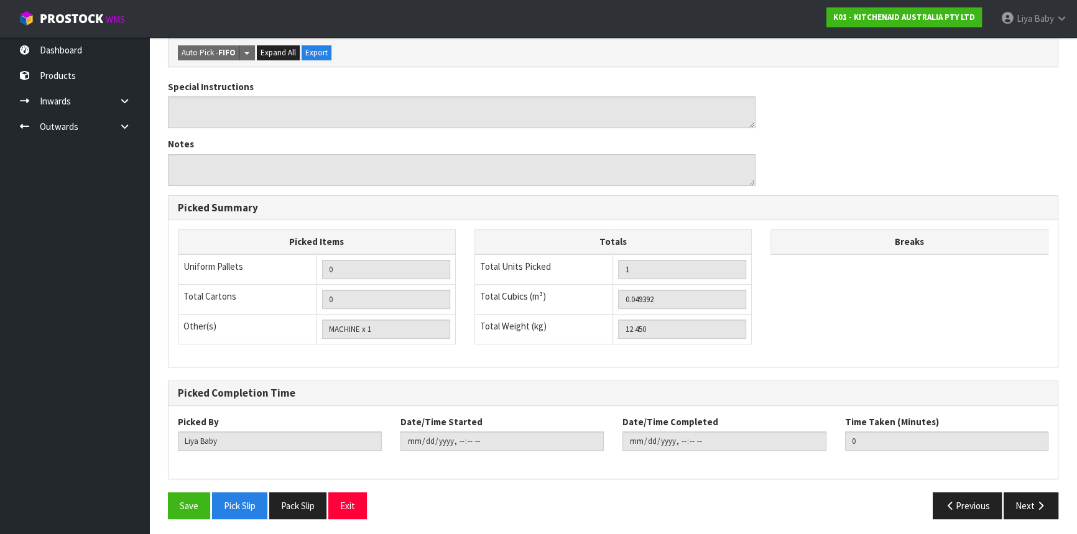
scroll to position [373, 0]
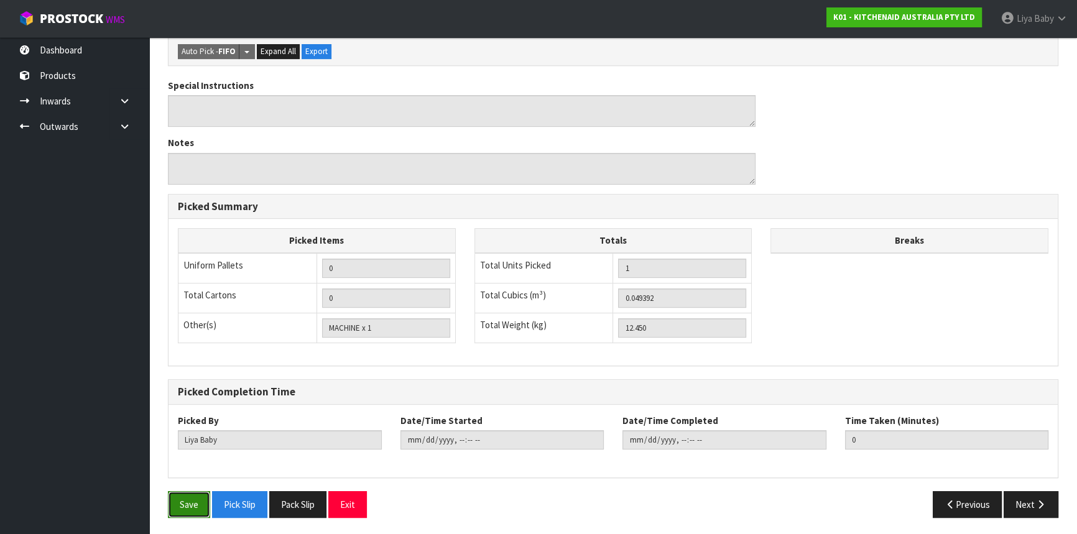
click at [189, 506] on button "Save" at bounding box center [189, 504] width 42 height 27
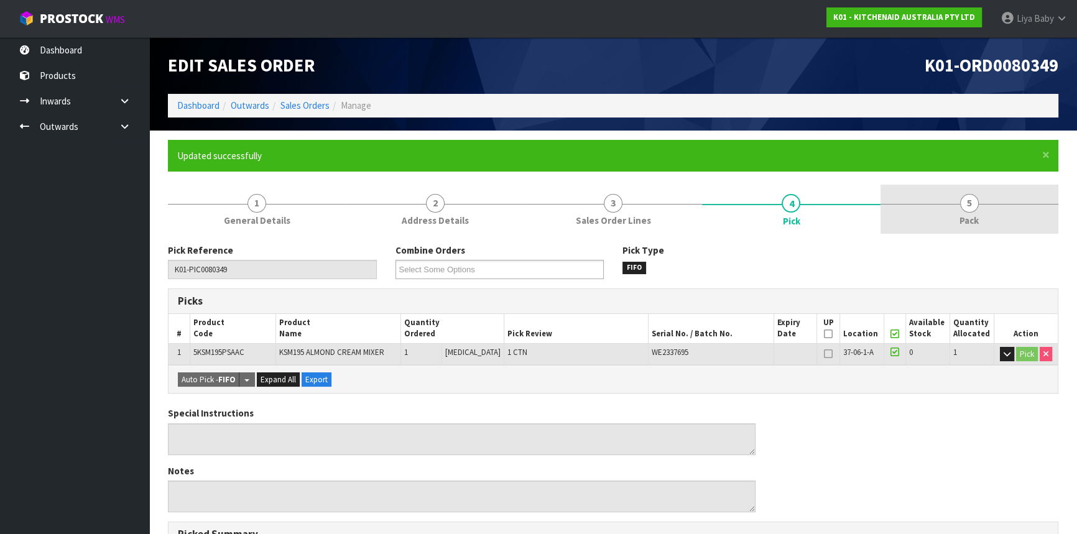
click at [984, 201] on link "5 Pack" at bounding box center [970, 209] width 178 height 49
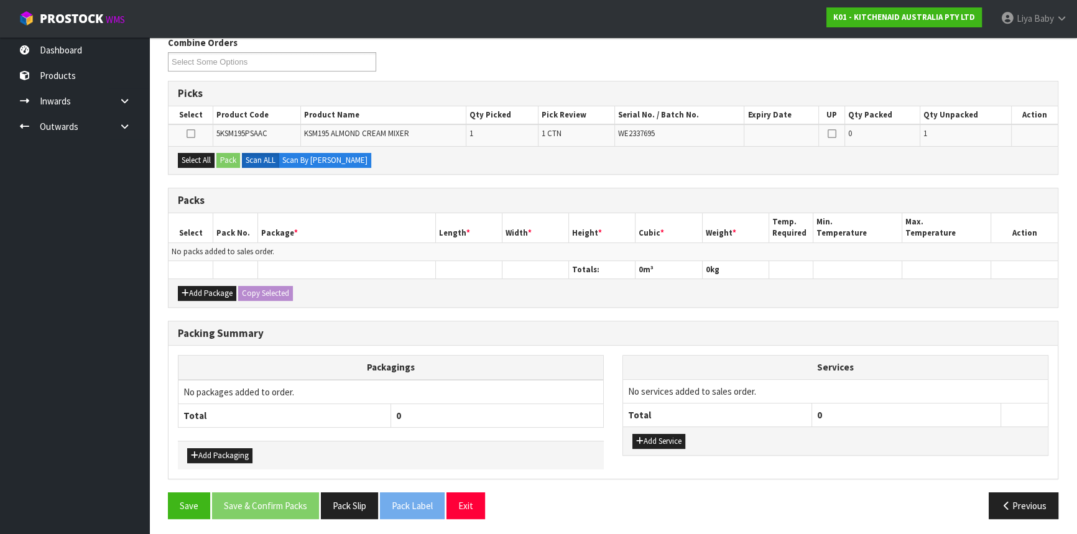
scroll to position [208, 0]
drag, startPoint x: 216, startPoint y: 294, endPoint x: 205, endPoint y: 292, distance: 11.3
click at [216, 293] on button "Add Package" at bounding box center [207, 292] width 58 height 15
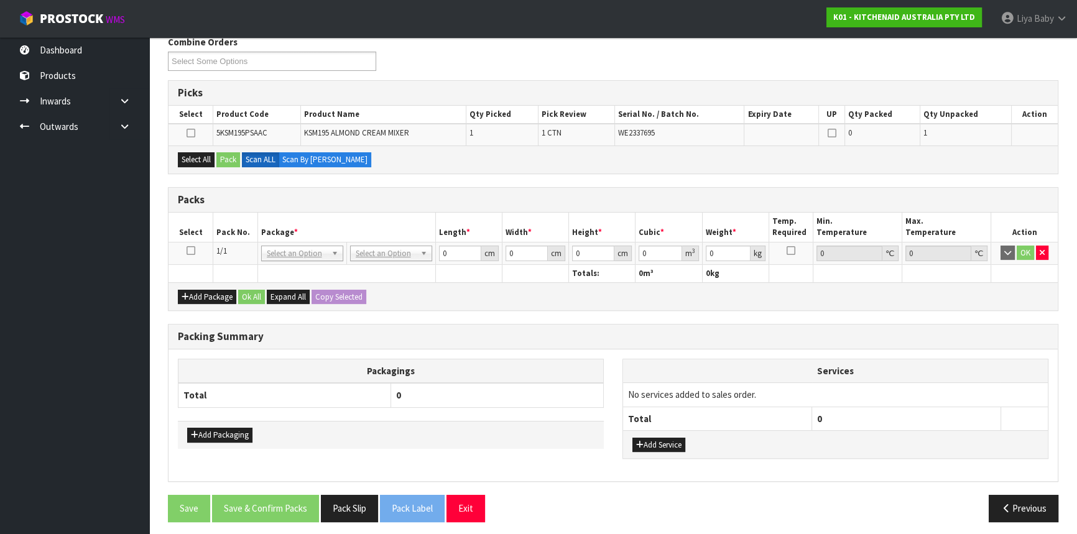
click at [192, 251] on icon at bounding box center [191, 251] width 9 height 1
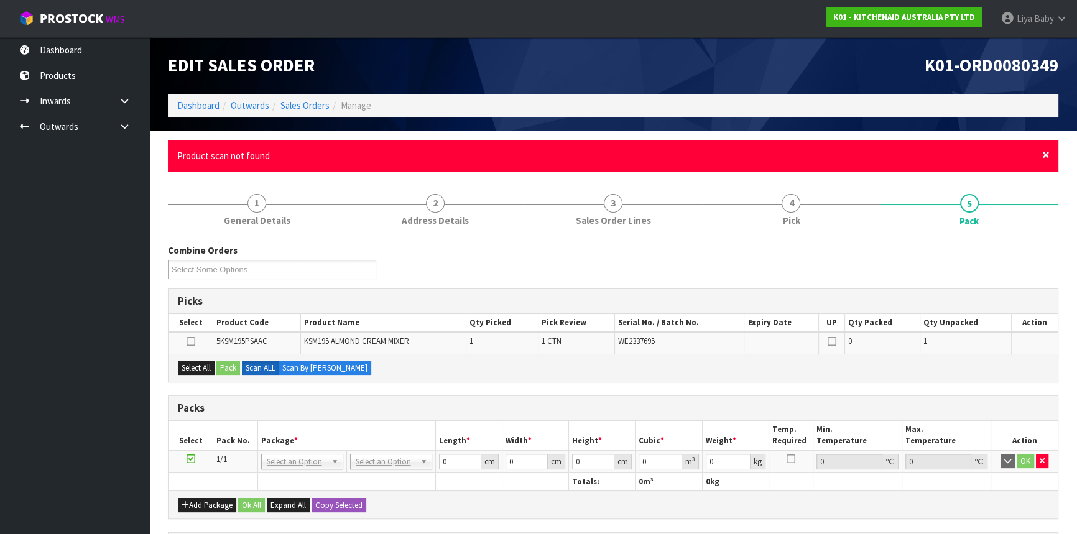
click at [1045, 155] on span "×" at bounding box center [1045, 154] width 7 height 17
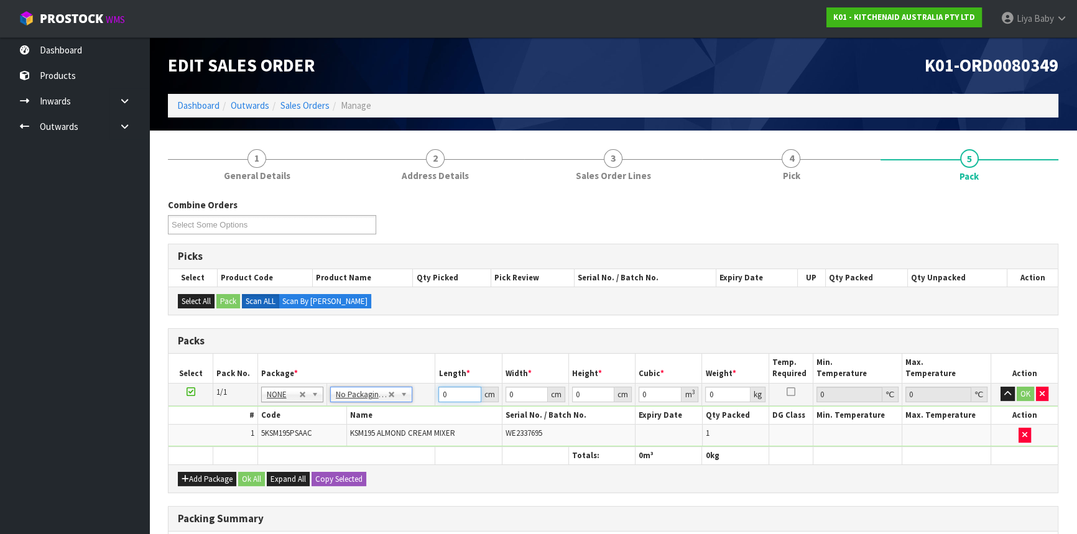
click at [460, 393] on input "0" at bounding box center [459, 395] width 42 height 16
click at [255, 473] on button "Ok All" at bounding box center [251, 479] width 27 height 15
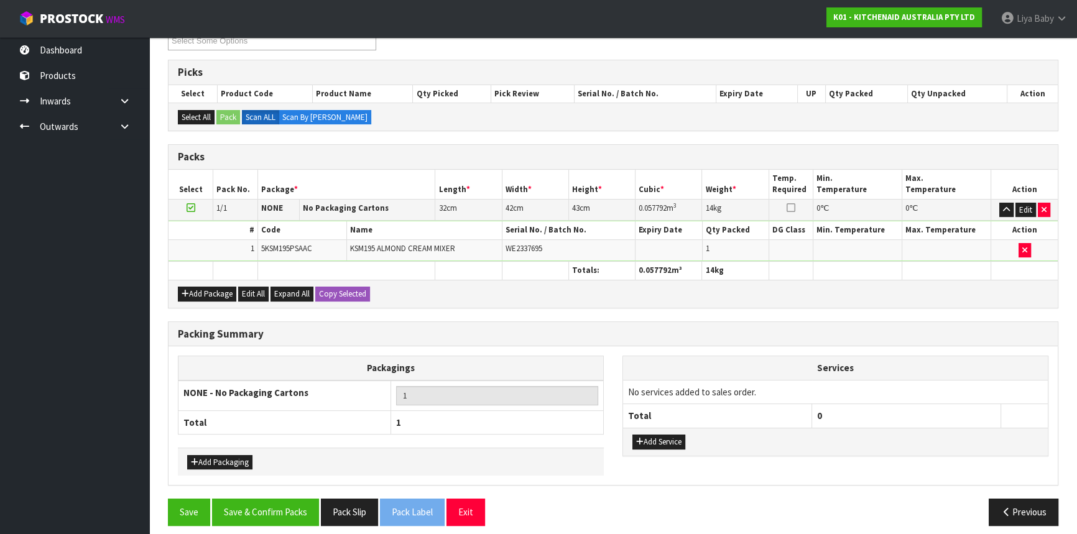
scroll to position [191, 0]
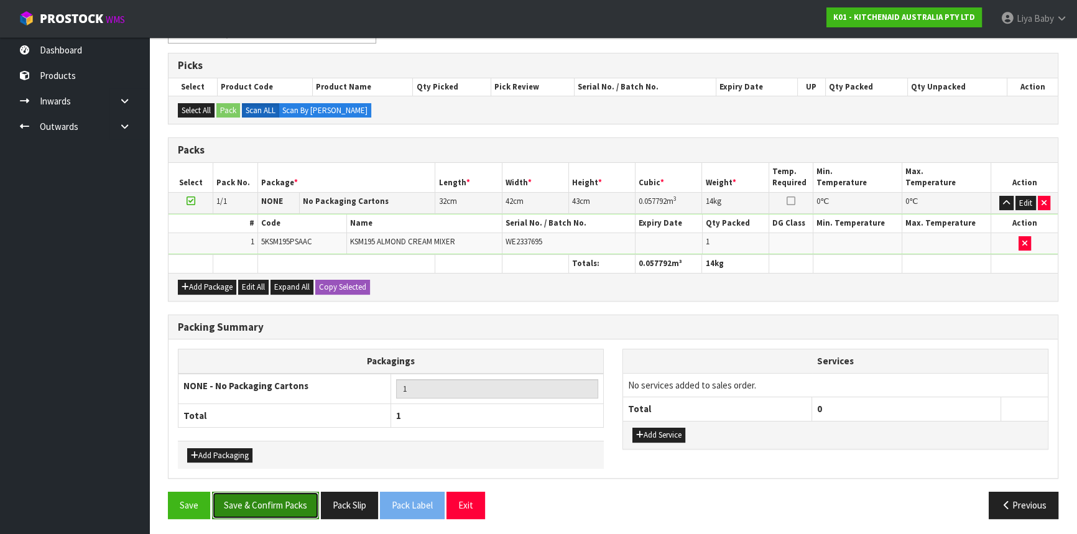
click at [262, 501] on button "Save & Confirm Packs" at bounding box center [265, 505] width 107 height 27
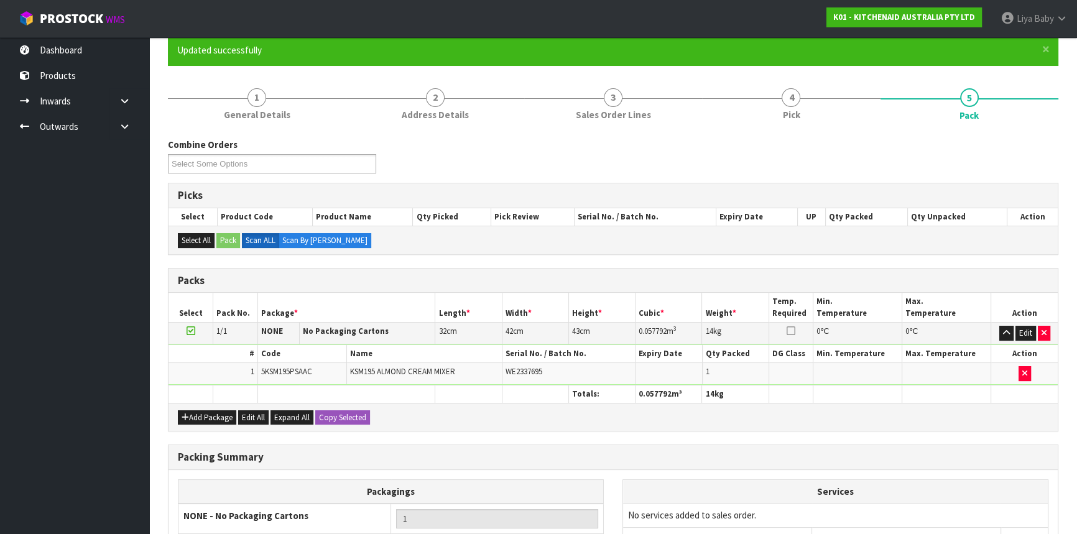
scroll to position [168, 0]
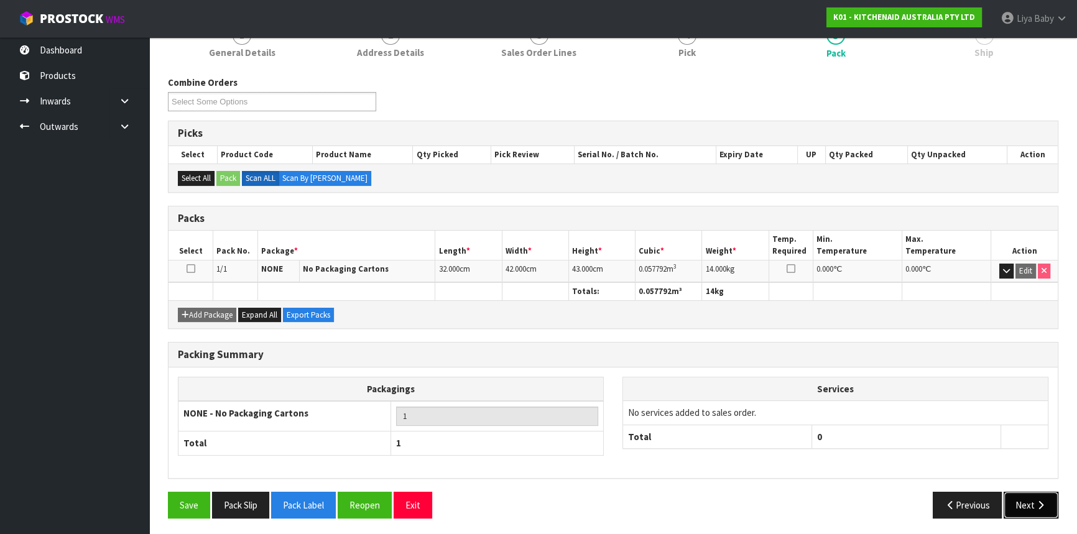
click at [1037, 511] on button "Next" at bounding box center [1031, 505] width 55 height 27
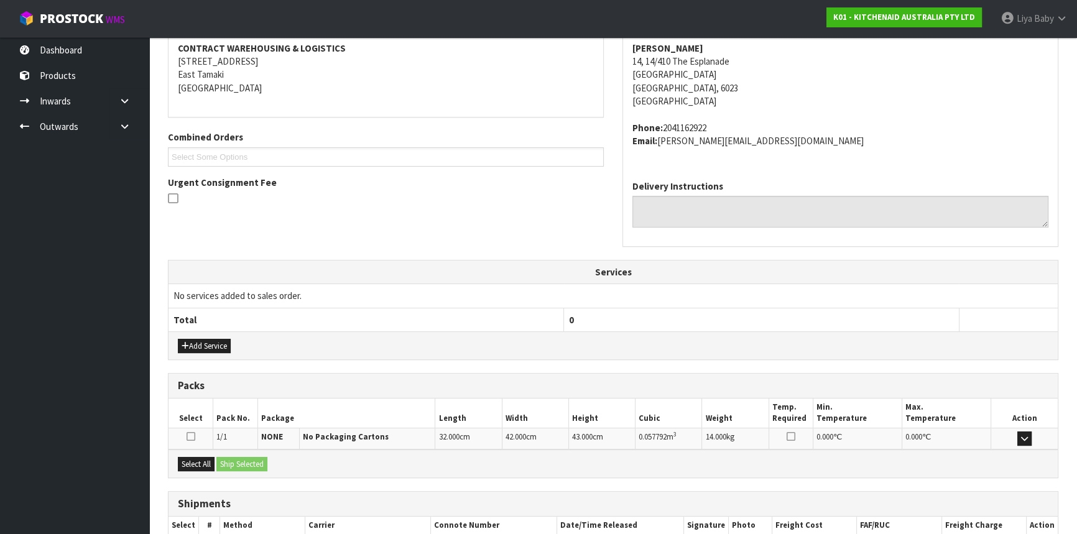
scroll to position [312, 0]
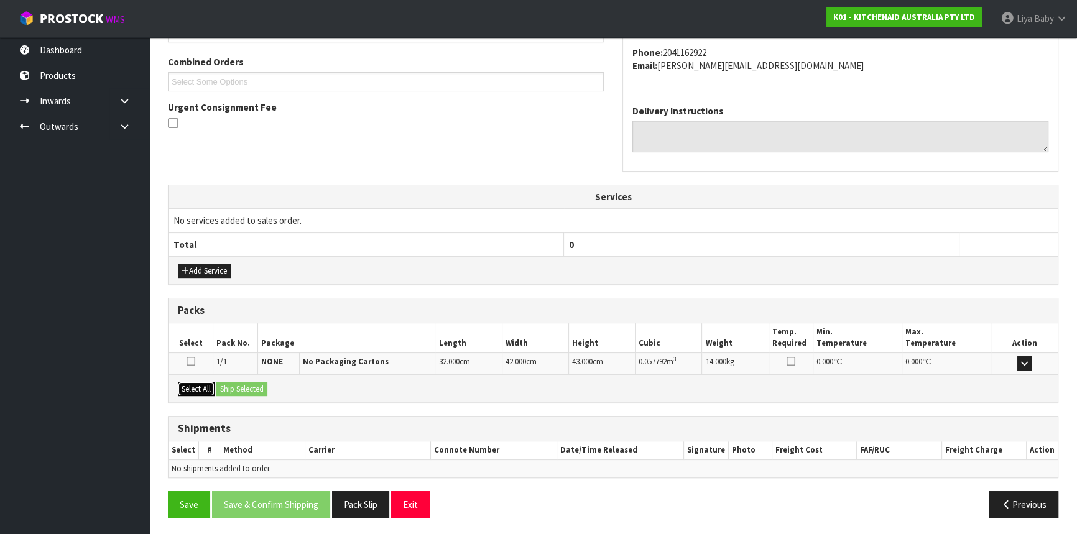
drag, startPoint x: 181, startPoint y: 384, endPoint x: 227, endPoint y: 384, distance: 46.0
click at [183, 384] on button "Select All" at bounding box center [196, 389] width 37 height 15
drag, startPoint x: 233, startPoint y: 385, endPoint x: 228, endPoint y: 417, distance: 32.6
click at [233, 386] on button "Ship Selected" at bounding box center [241, 389] width 51 height 15
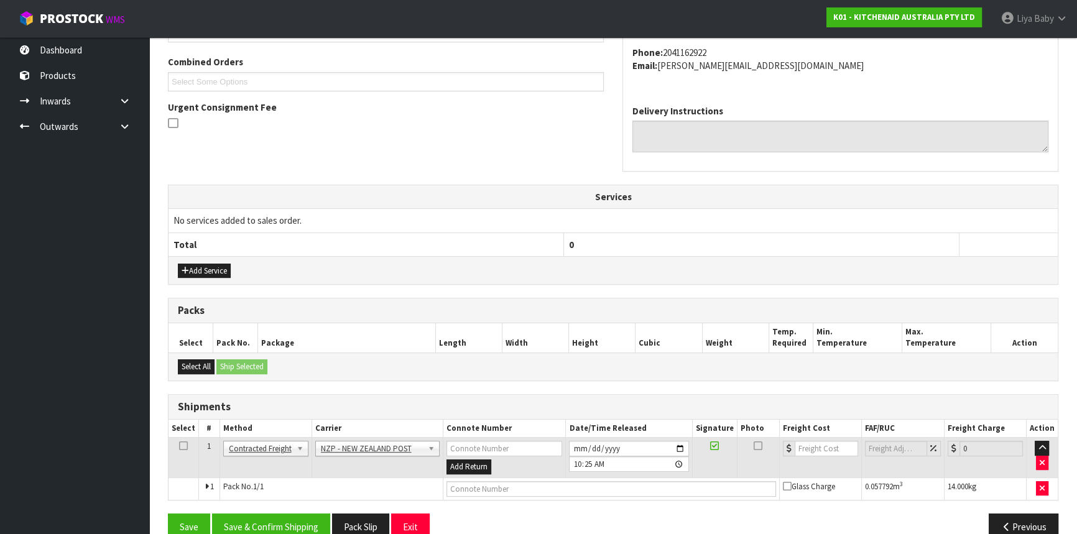
click at [186, 446] on icon at bounding box center [183, 446] width 9 height 1
click at [284, 520] on button "Save & Confirm Shipping" at bounding box center [271, 527] width 118 height 27
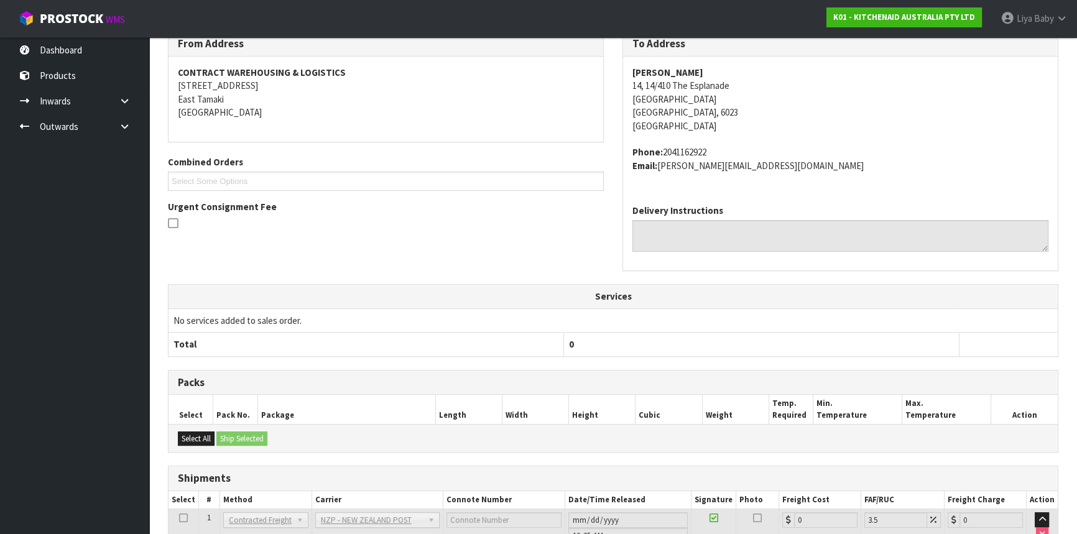
scroll to position [317, 0]
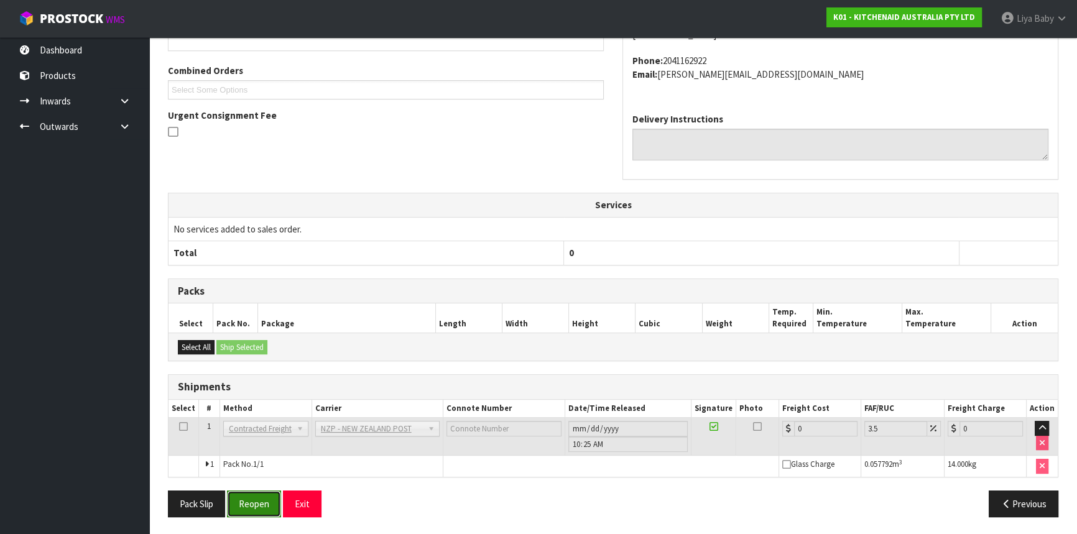
click at [262, 501] on button "Reopen" at bounding box center [254, 504] width 54 height 27
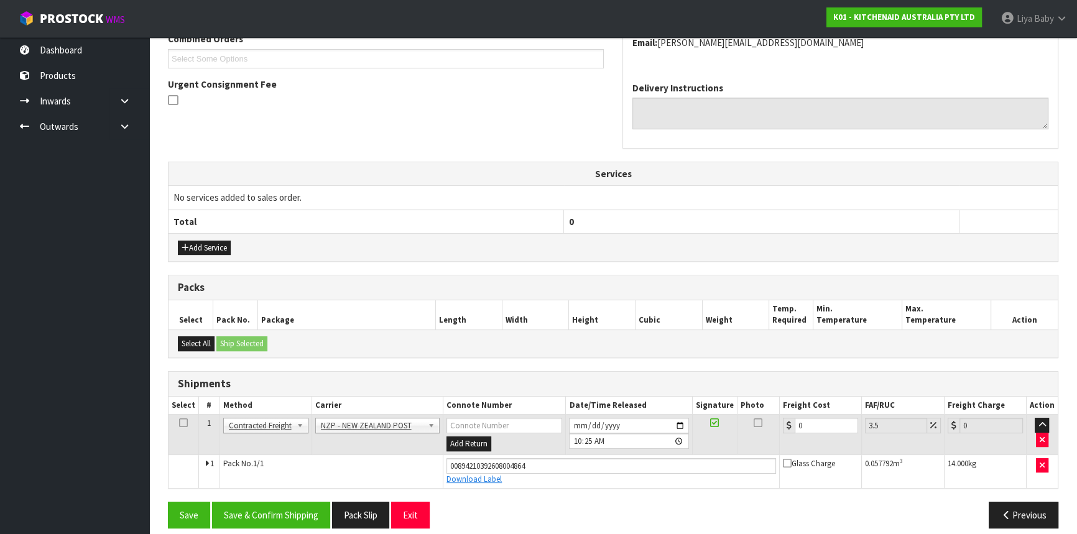
scroll to position [346, 0]
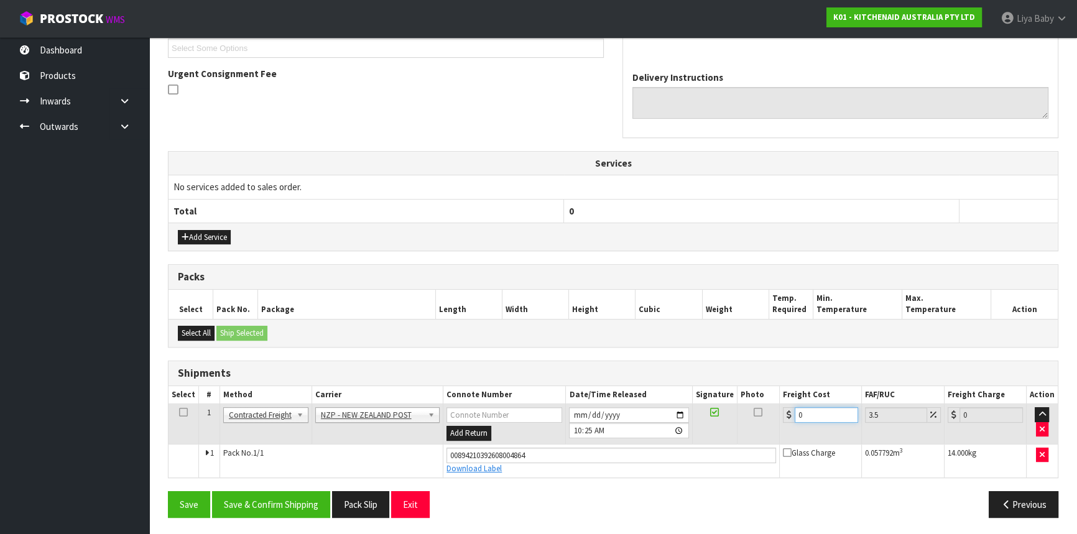
click at [804, 415] on input "0" at bounding box center [826, 415] width 63 height 16
click at [180, 412] on icon at bounding box center [183, 412] width 9 height 1
click at [267, 499] on button "Save & Confirm Shipping" at bounding box center [271, 504] width 118 height 27
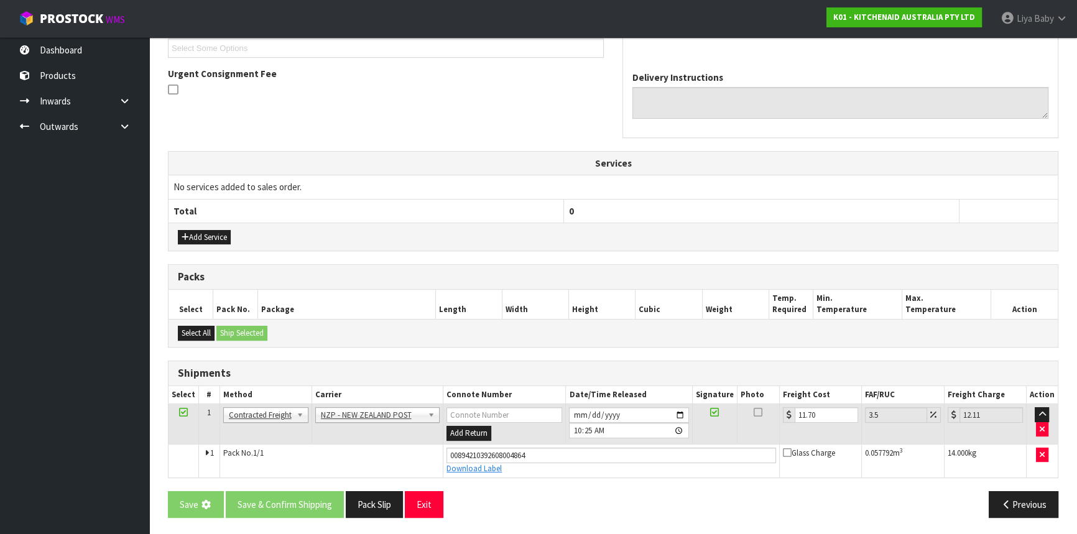
scroll to position [0, 0]
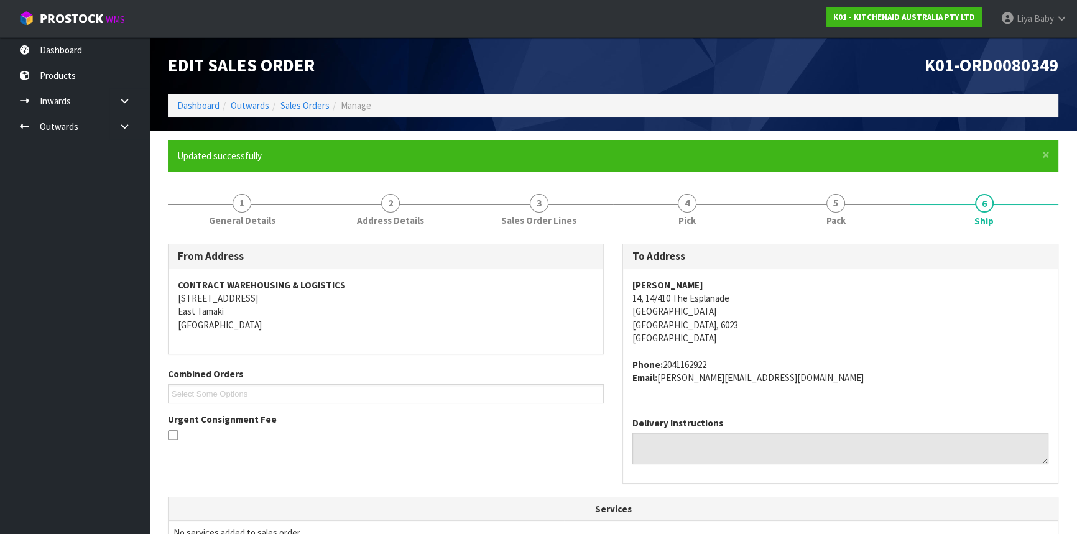
click at [296, 99] on li "Sales Orders" at bounding box center [299, 105] width 60 height 13
click at [304, 101] on link "Sales Orders" at bounding box center [304, 105] width 49 height 12
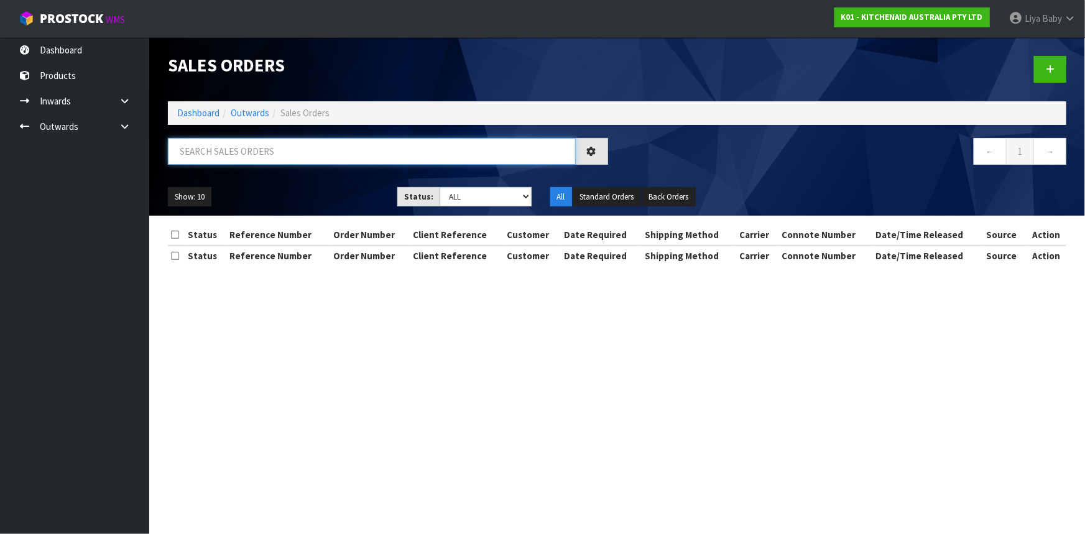
click at [207, 150] on input "text" at bounding box center [372, 151] width 408 height 27
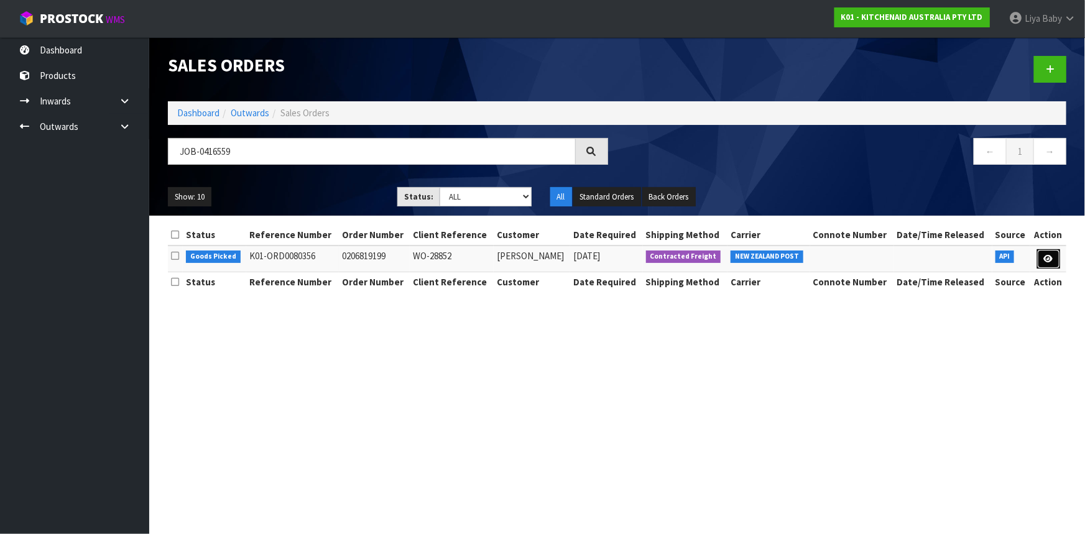
click at [1049, 260] on icon at bounding box center [1048, 259] width 9 height 8
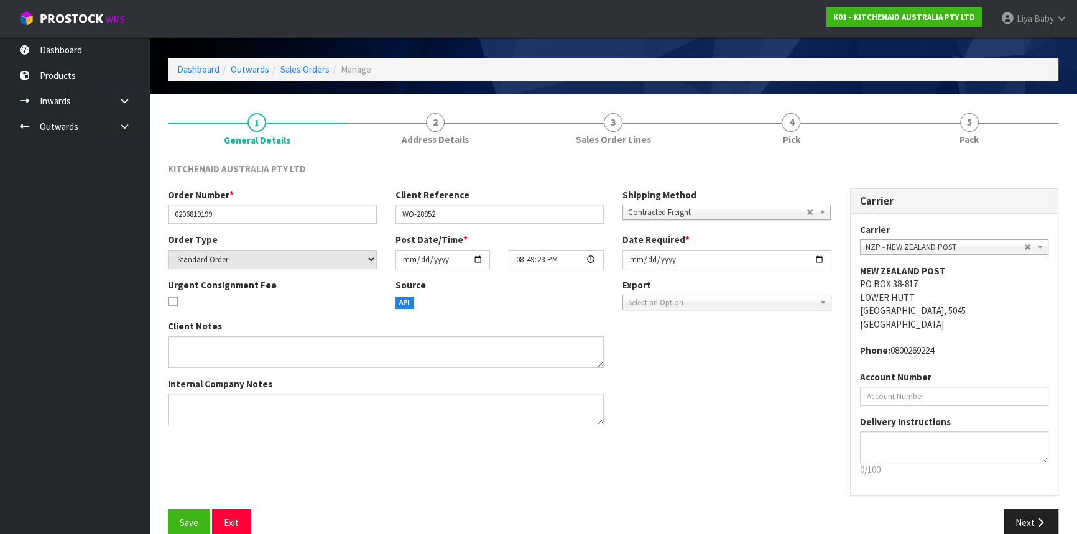
scroll to position [56, 0]
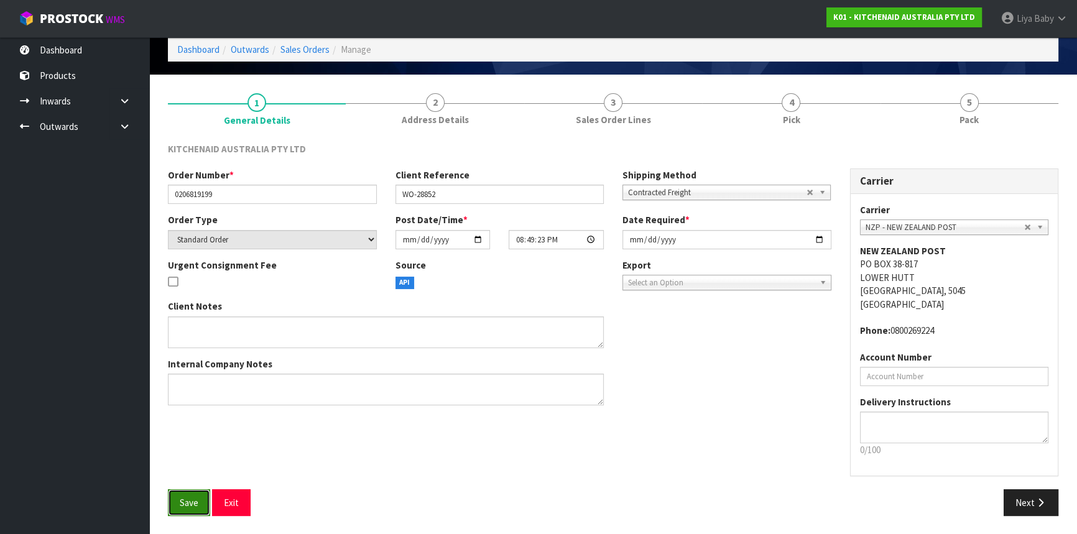
click at [193, 506] on span "Save" at bounding box center [189, 503] width 19 height 12
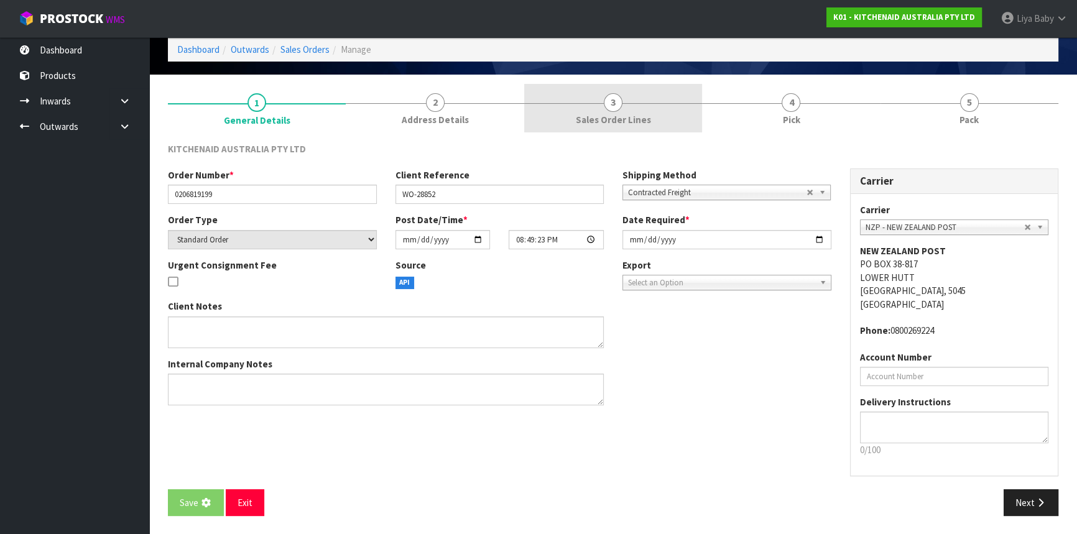
scroll to position [0, 0]
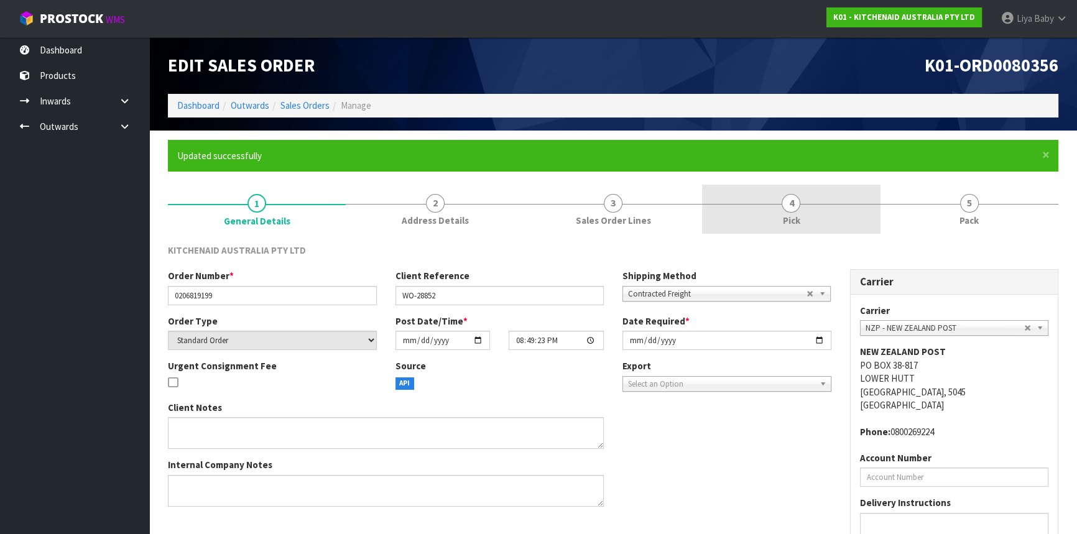
click at [775, 211] on link "4 Pick" at bounding box center [791, 209] width 178 height 49
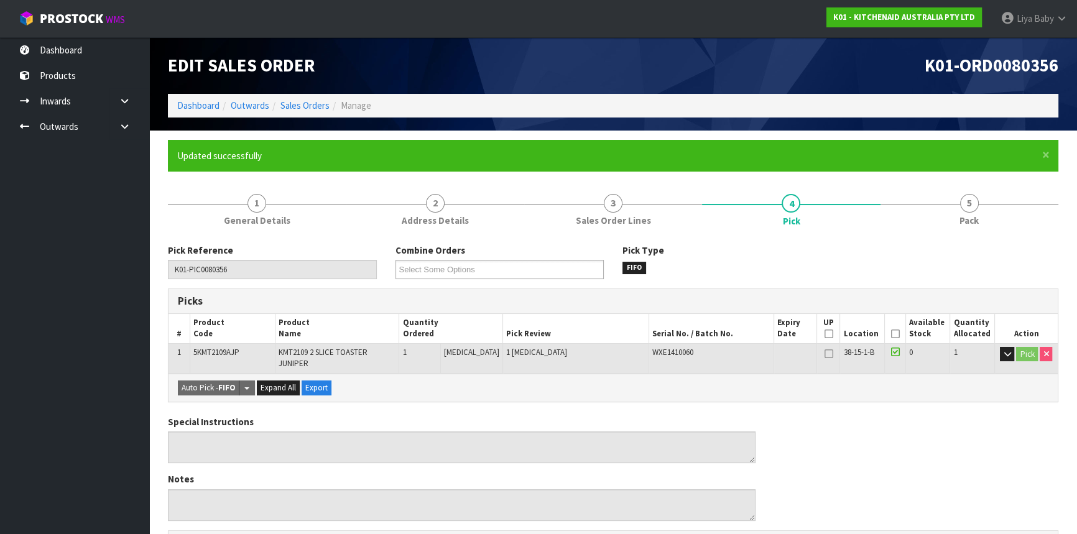
click at [885, 331] on th "Picked" at bounding box center [895, 328] width 22 height 29
click at [890, 334] on icon at bounding box center [894, 334] width 9 height 1
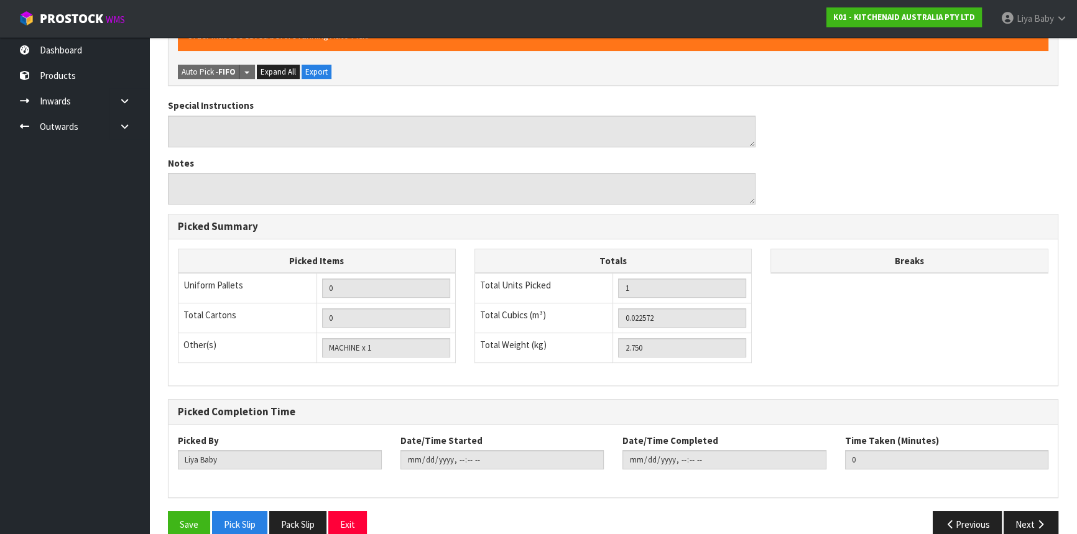
scroll to position [373, 0]
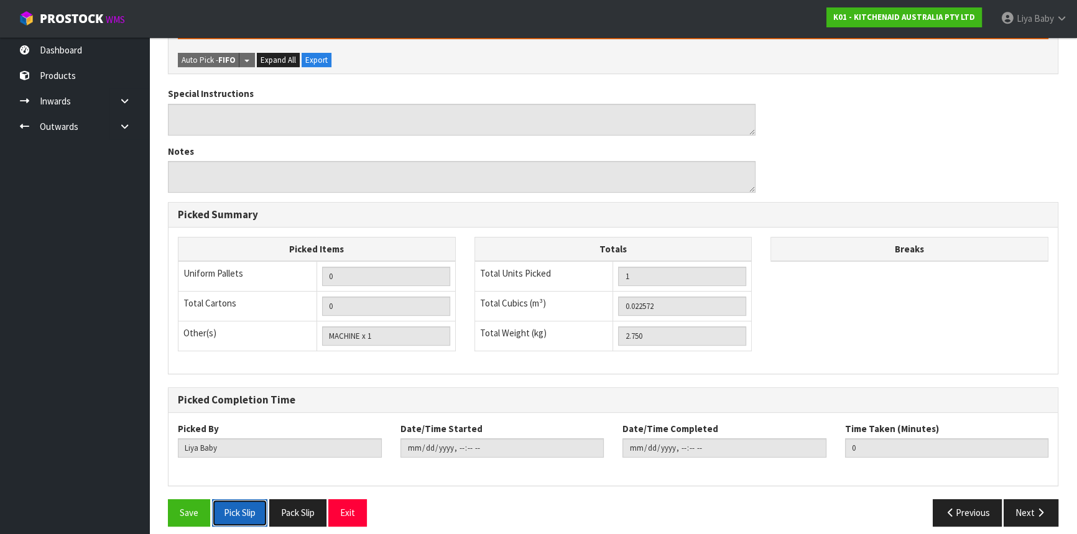
click at [213, 500] on button "Pick Slip" at bounding box center [239, 512] width 55 height 27
click at [187, 499] on button "Save" at bounding box center [189, 512] width 42 height 27
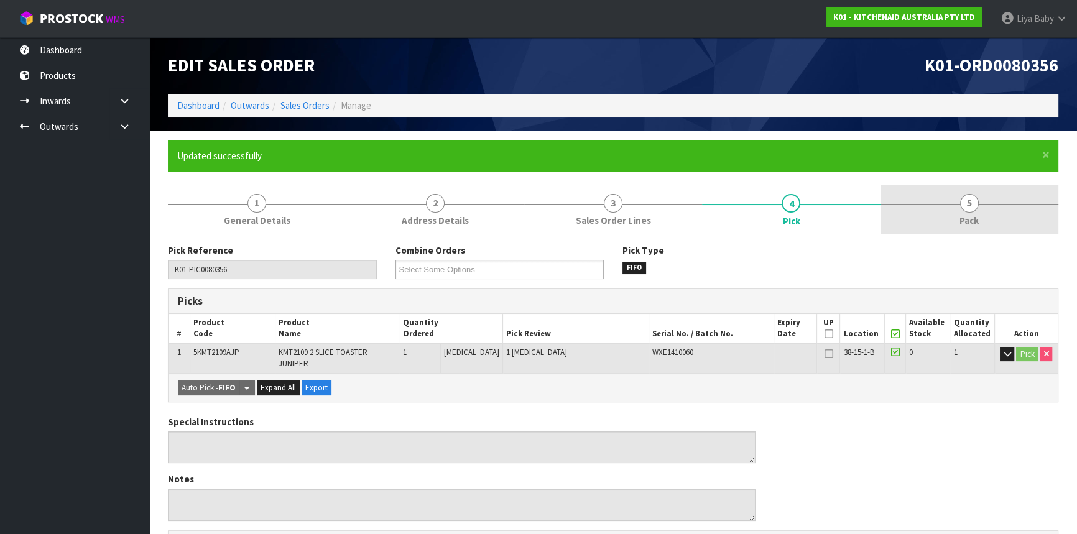
click at [973, 215] on span "Pack" at bounding box center [968, 220] width 19 height 13
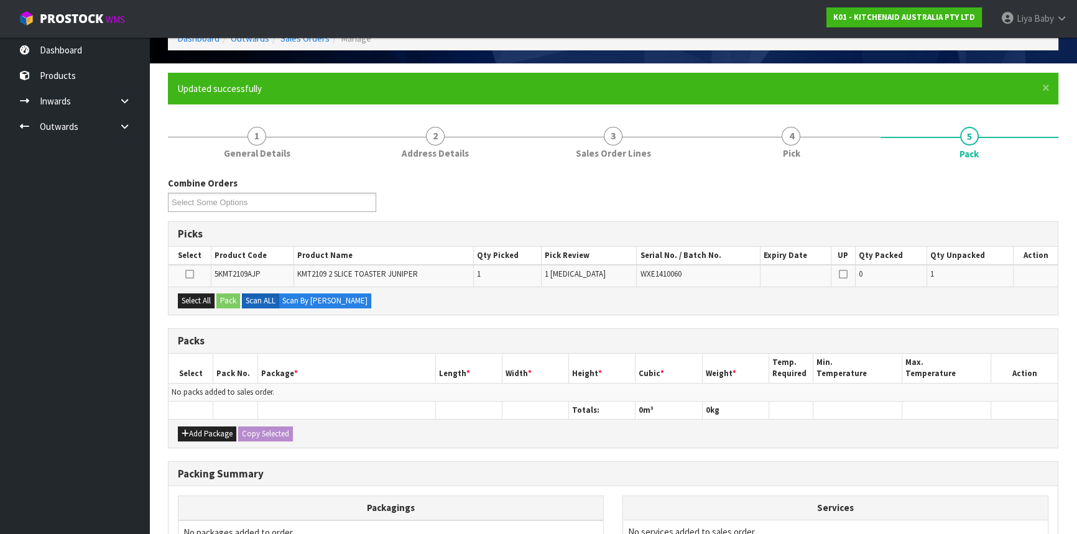
scroll to position [169, 0]
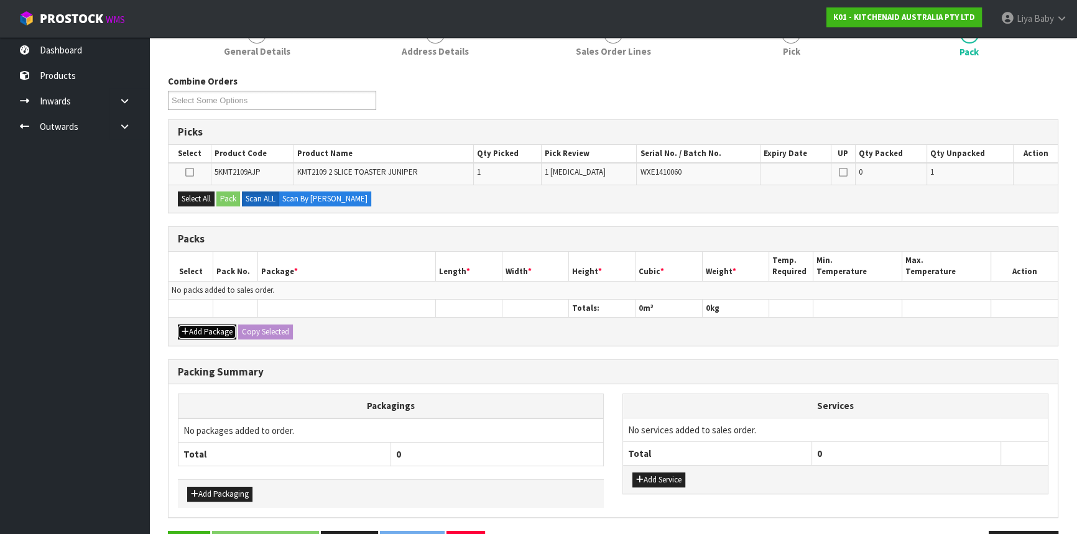
drag, startPoint x: 206, startPoint y: 328, endPoint x: 200, endPoint y: 323, distance: 8.5
click at [205, 328] on button "Add Package" at bounding box center [207, 332] width 58 height 15
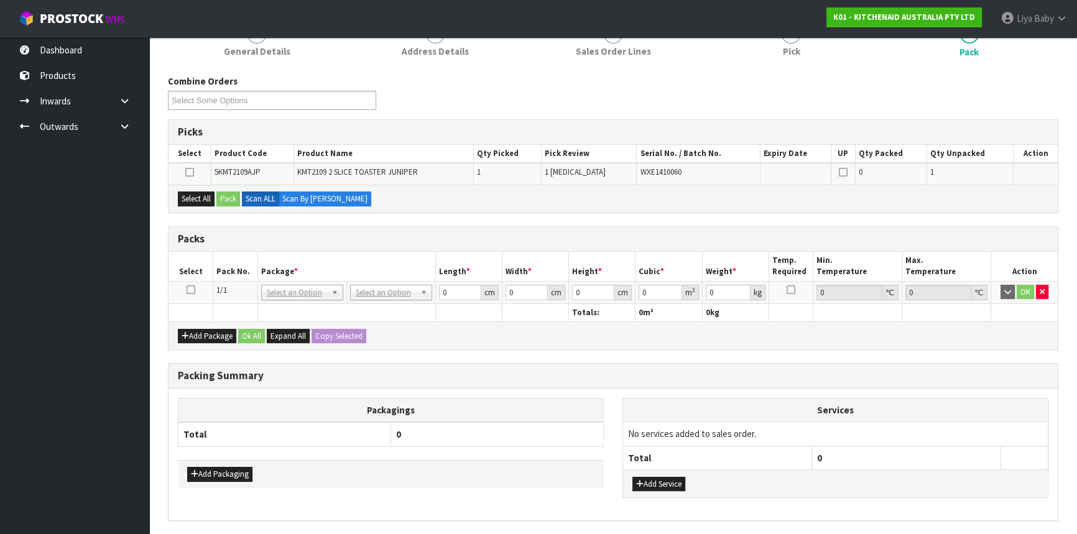
click at [191, 290] on icon at bounding box center [191, 290] width 9 height 1
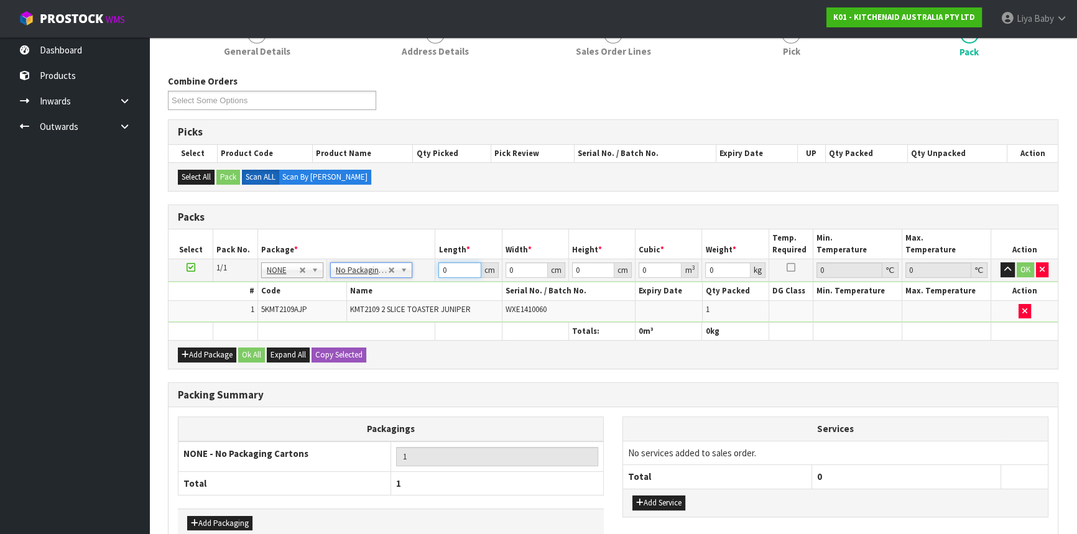
click at [457, 267] on input "0" at bounding box center [459, 270] width 42 height 16
click at [260, 356] on button "Ok All" at bounding box center [251, 355] width 27 height 15
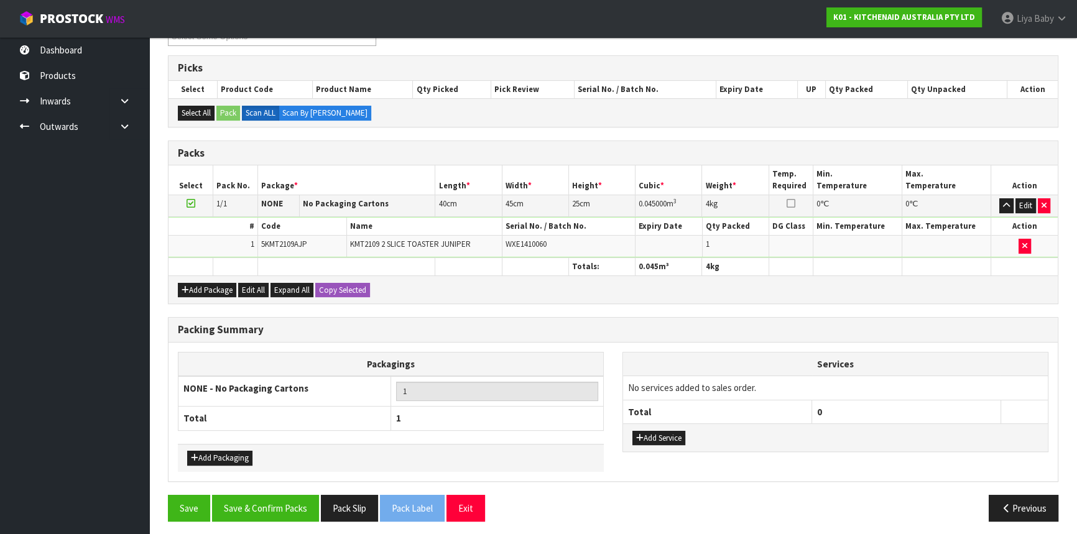
scroll to position [236, 0]
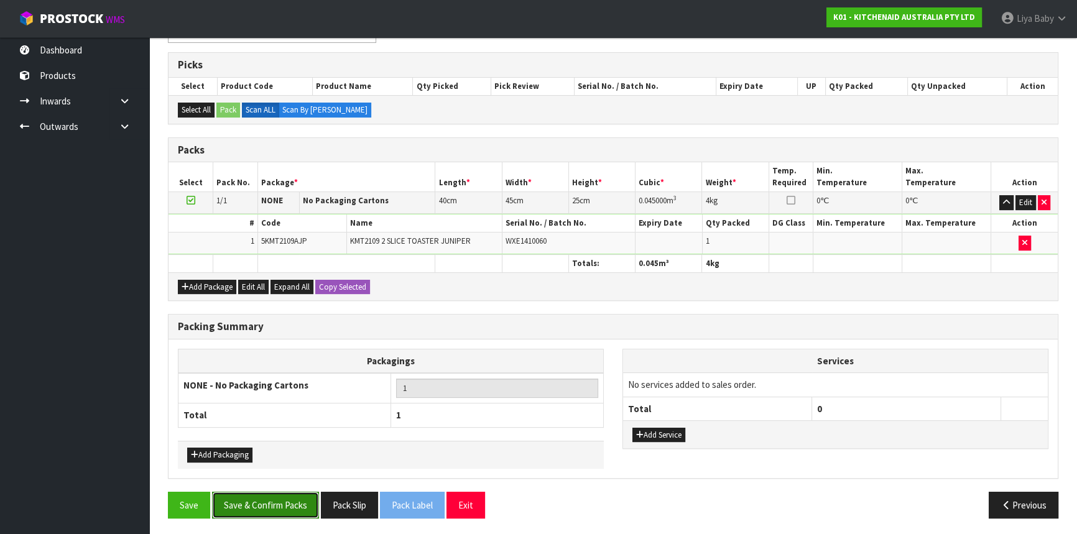
click at [285, 504] on button "Save & Confirm Packs" at bounding box center [265, 505] width 107 height 27
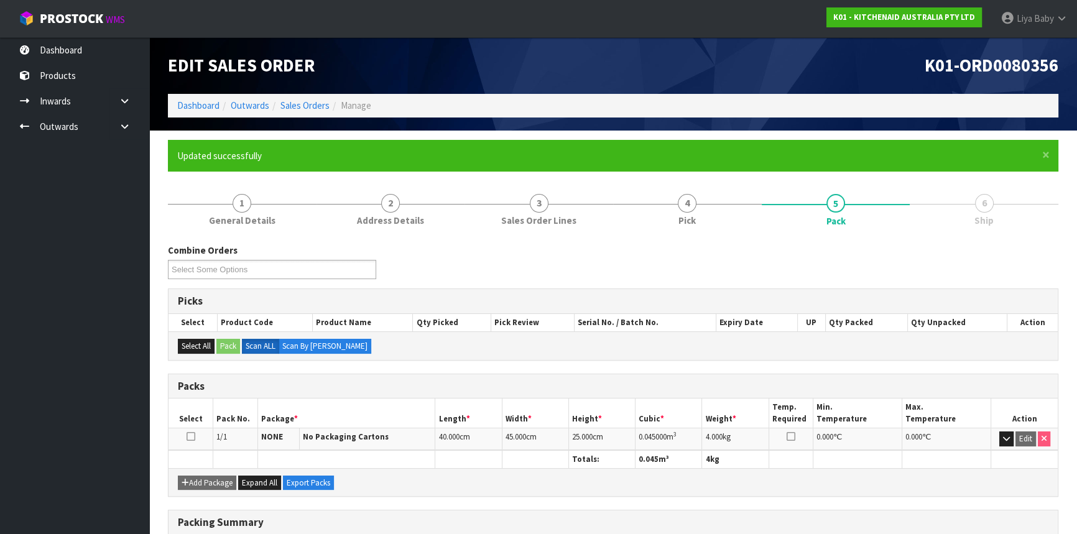
scroll to position [168, 0]
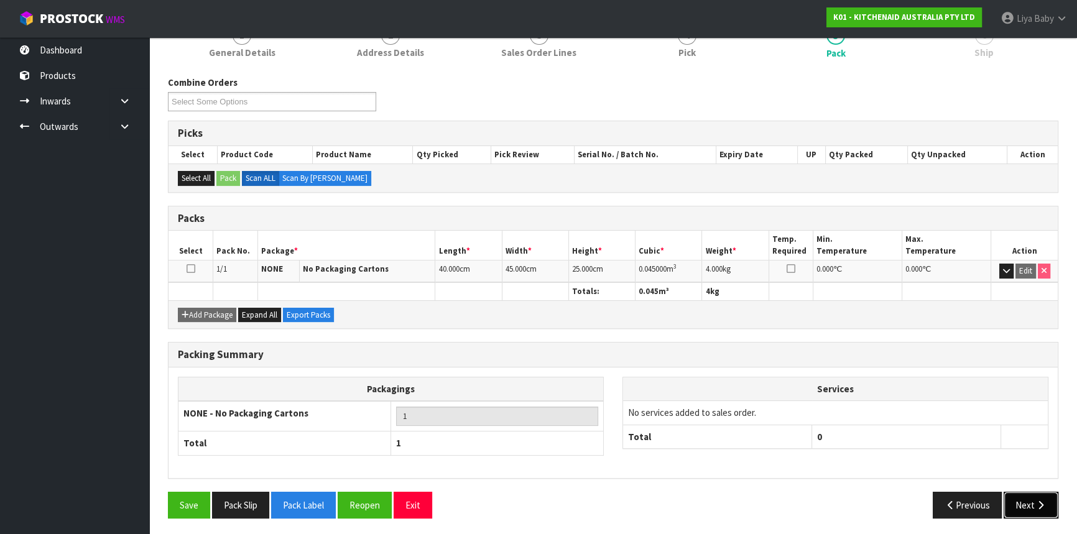
click at [1028, 497] on button "Next" at bounding box center [1031, 505] width 55 height 27
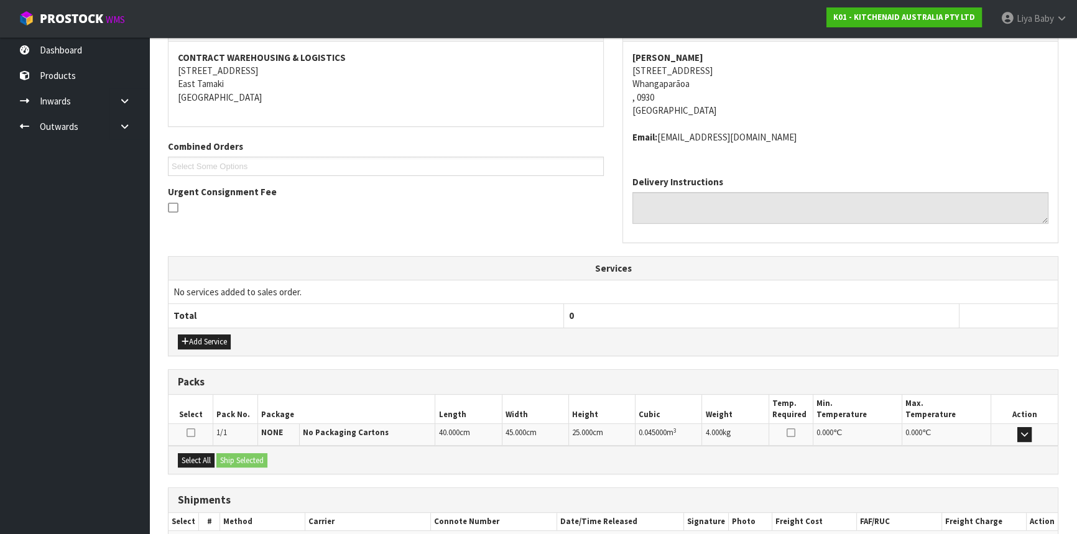
scroll to position [298, 0]
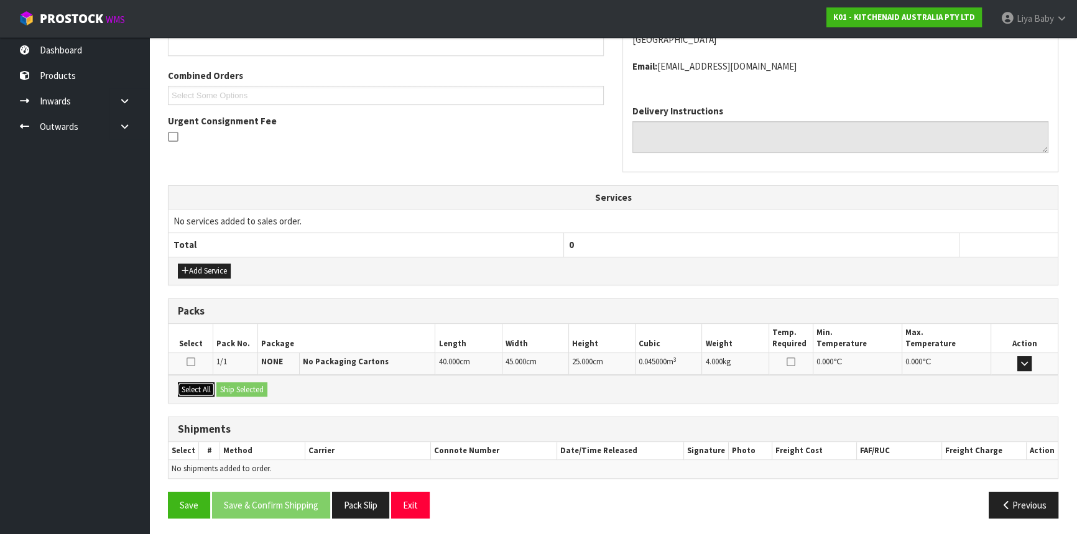
drag, startPoint x: 201, startPoint y: 381, endPoint x: 220, endPoint y: 382, distance: 18.7
click at [202, 382] on button "Select All" at bounding box center [196, 389] width 37 height 15
click at [225, 382] on button "Ship Selected" at bounding box center [241, 389] width 51 height 15
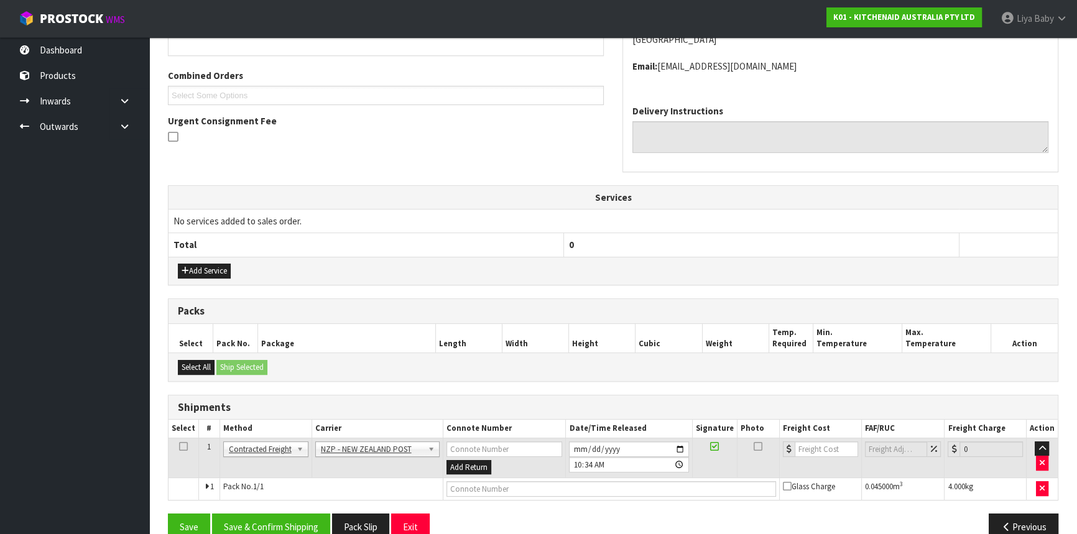
drag, startPoint x: 181, startPoint y: 445, endPoint x: 199, endPoint y: 463, distance: 25.5
click at [182, 446] on icon at bounding box center [183, 446] width 9 height 1
click at [257, 522] on button "Save & Confirm Shipping" at bounding box center [271, 527] width 118 height 27
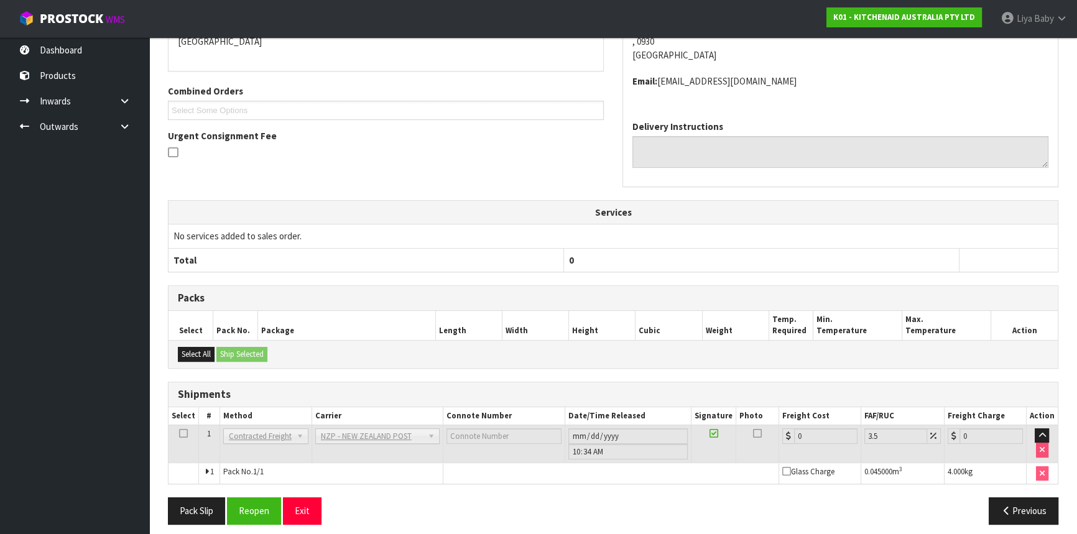
scroll to position [304, 0]
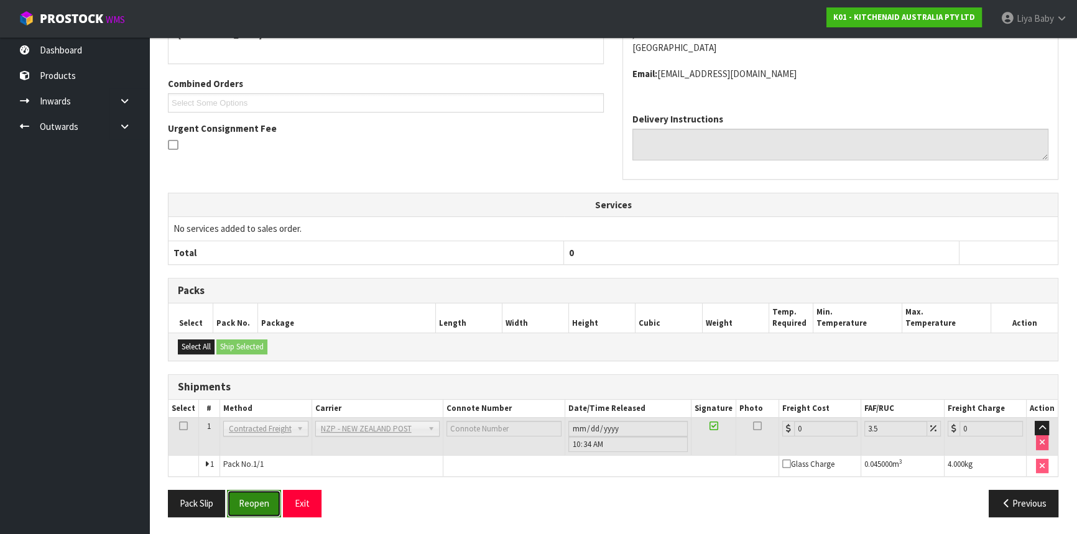
click at [267, 506] on button "Reopen" at bounding box center [254, 503] width 54 height 27
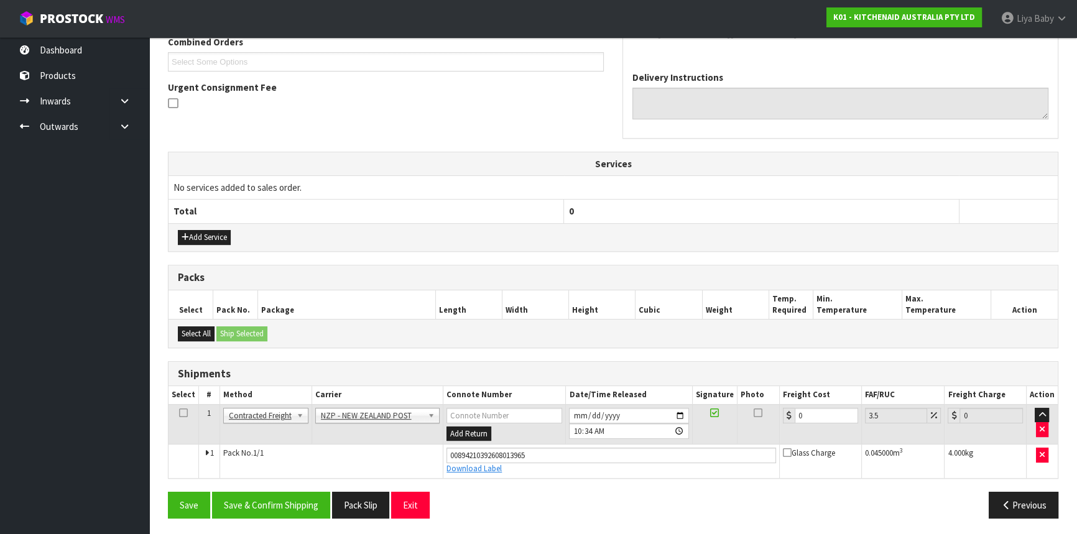
scroll to position [333, 0]
click at [814, 414] on input "0" at bounding box center [826, 415] width 63 height 16
click at [176, 414] on td at bounding box center [184, 424] width 30 height 40
click at [180, 412] on icon at bounding box center [183, 412] width 9 height 1
click at [285, 500] on button "Save & Confirm Shipping" at bounding box center [271, 504] width 118 height 27
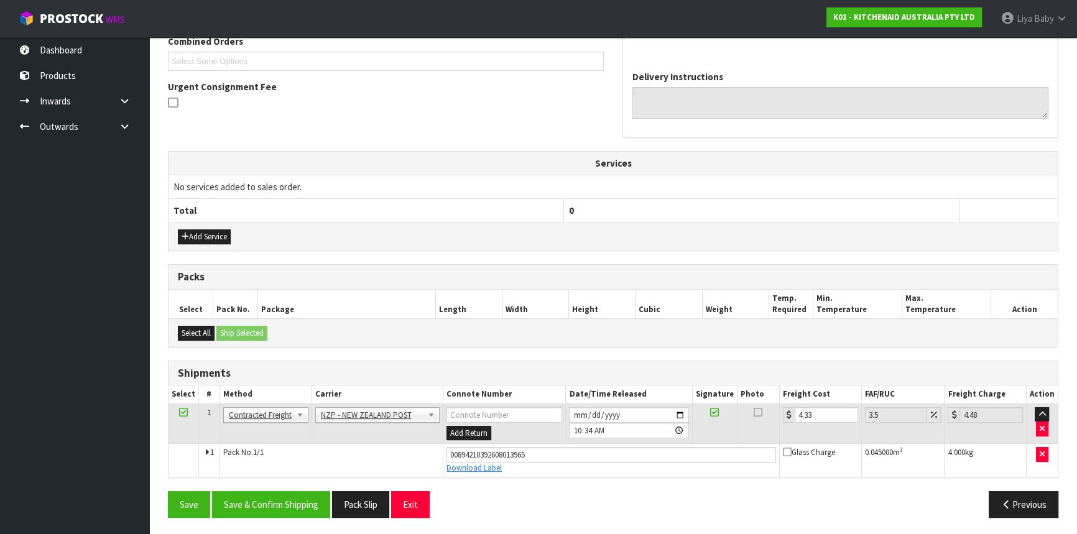
scroll to position [0, 0]
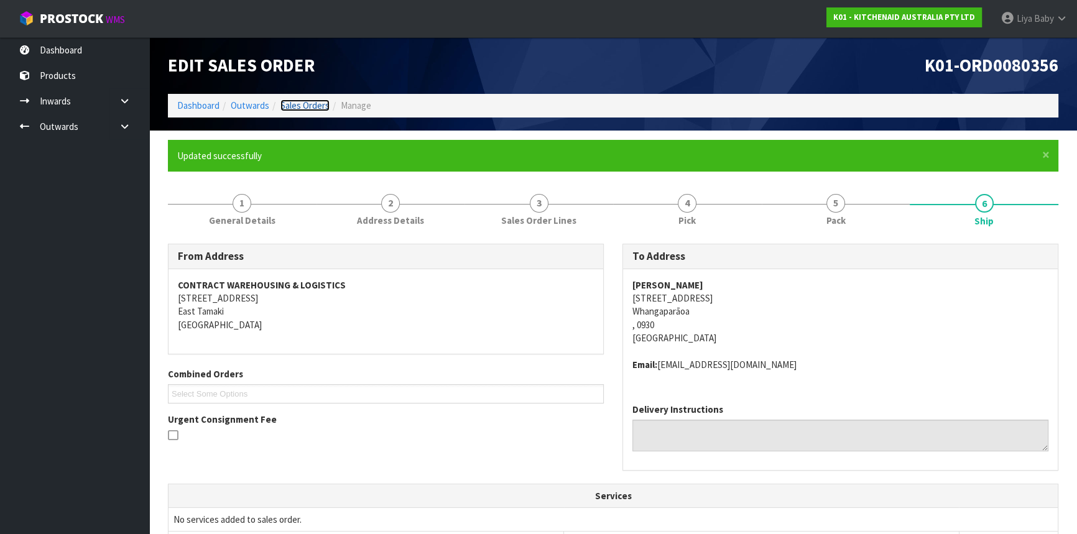
click at [300, 106] on link "Sales Orders" at bounding box center [304, 105] width 49 height 12
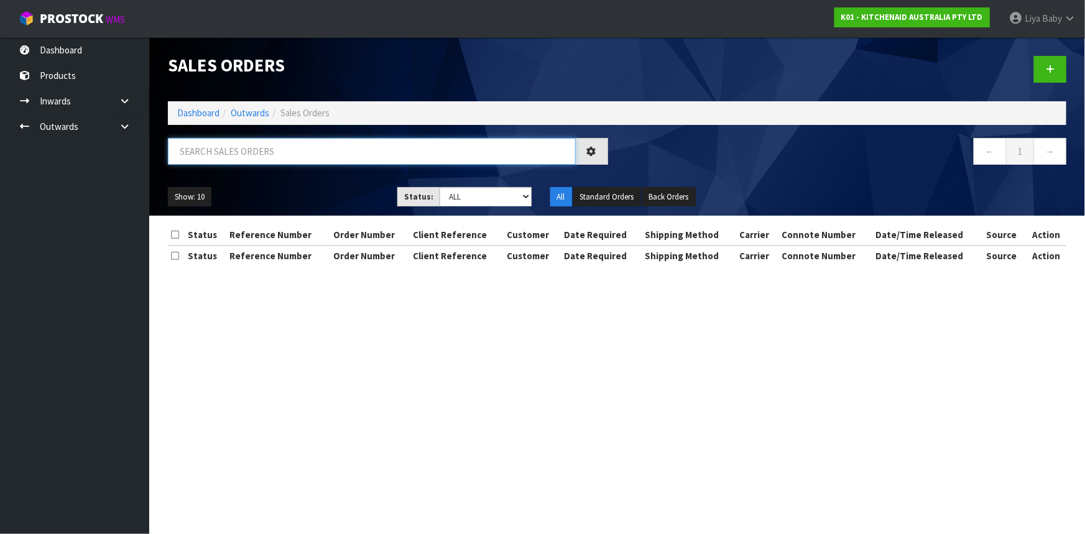
click at [222, 149] on input "text" at bounding box center [372, 151] width 408 height 27
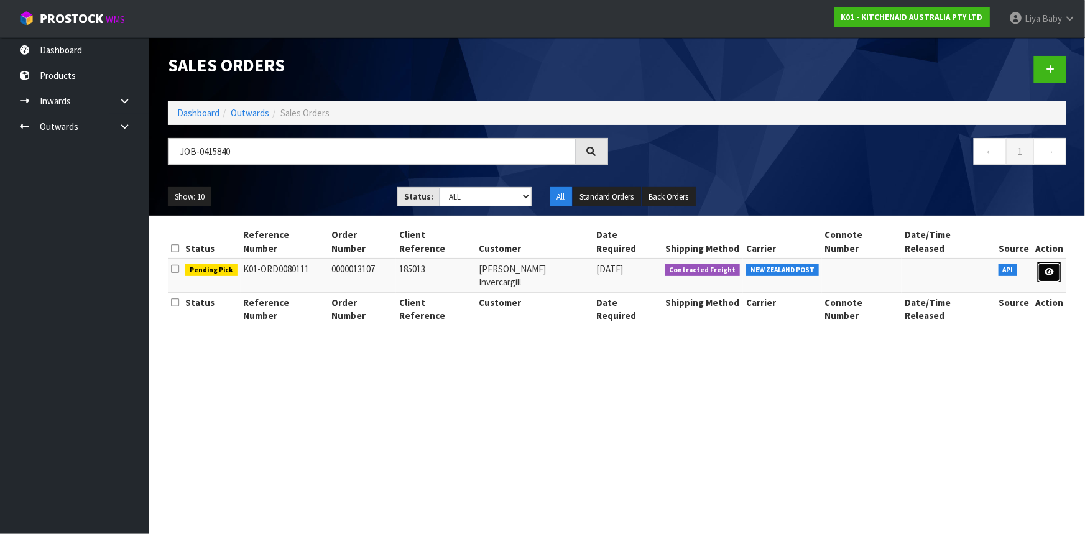
click at [1040, 262] on link at bounding box center [1049, 272] width 23 height 20
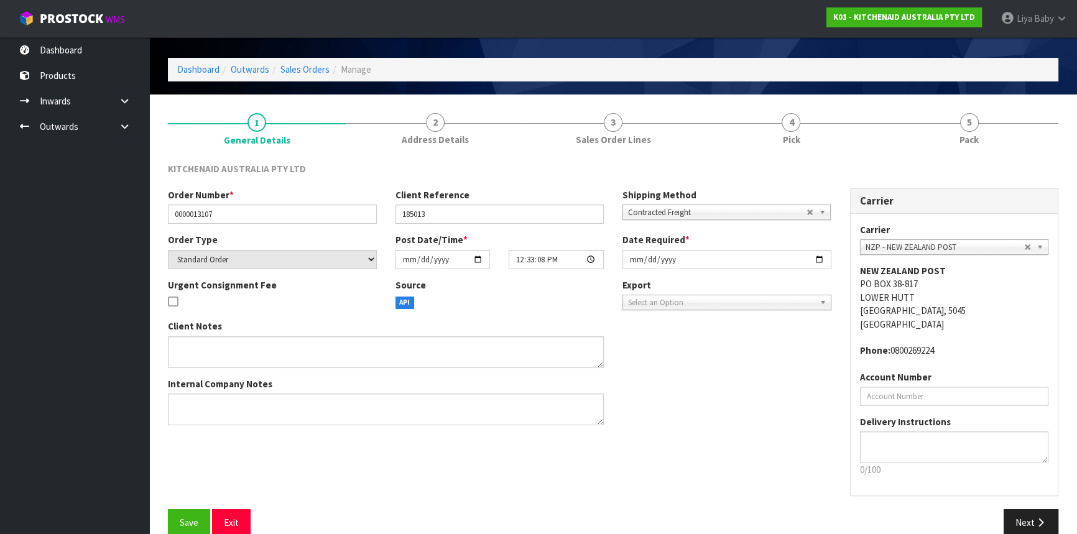
scroll to position [56, 0]
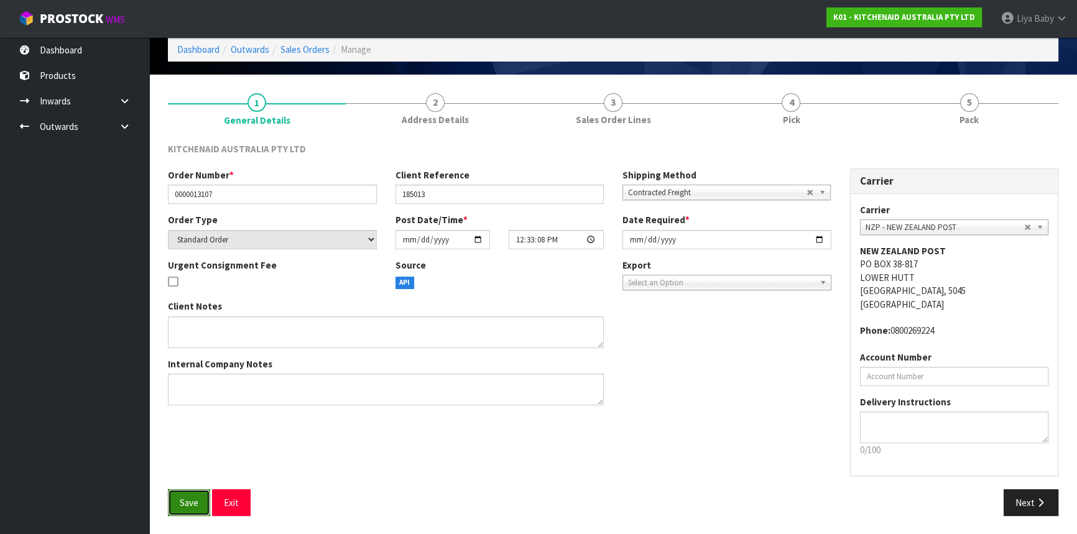
click at [187, 498] on span "Save" at bounding box center [189, 503] width 19 height 12
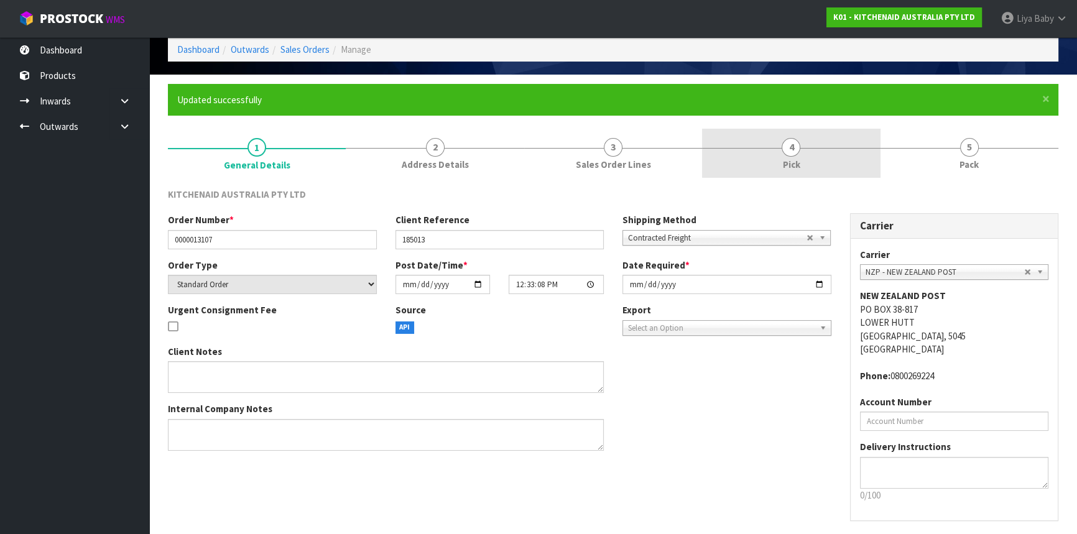
scroll to position [0, 0]
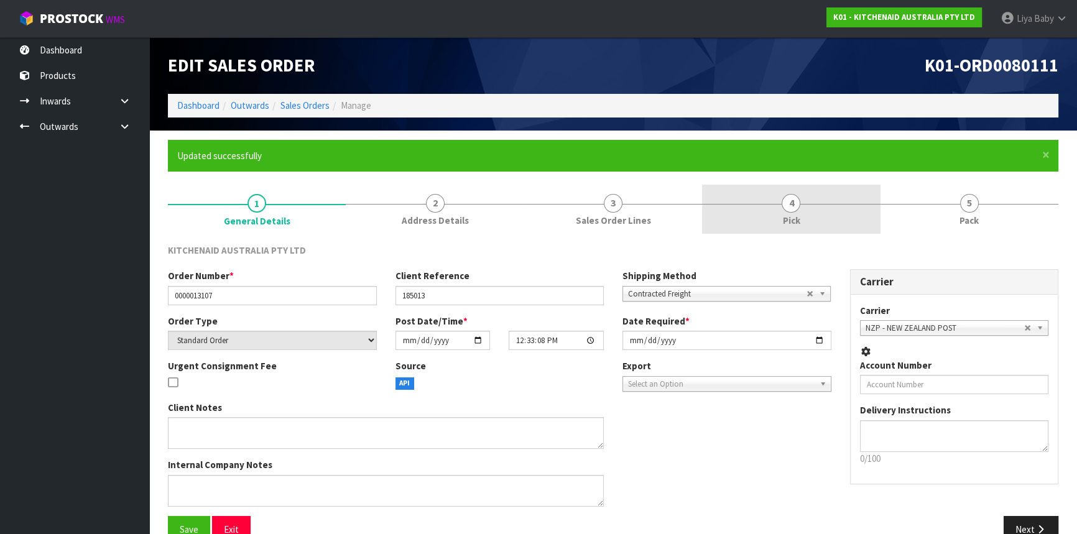
click at [804, 202] on link "4 Pick" at bounding box center [791, 209] width 178 height 49
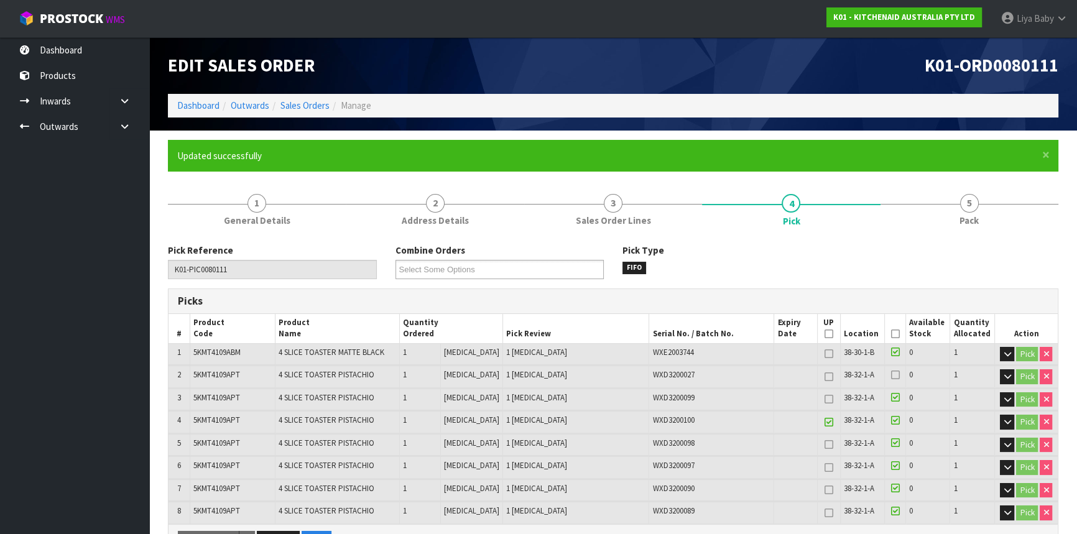
click at [894, 334] on icon at bounding box center [894, 334] width 9 height 1
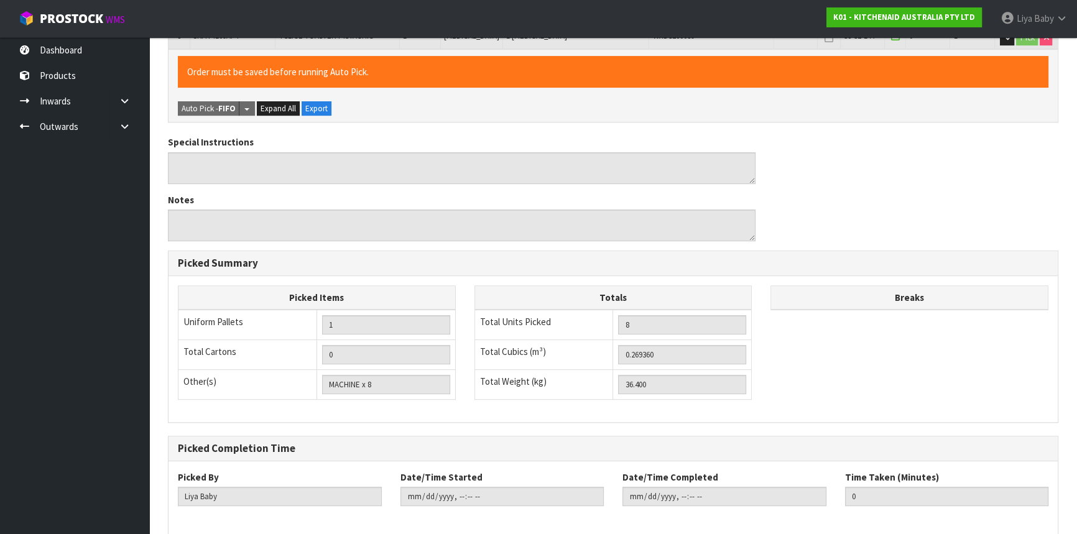
scroll to position [530, 0]
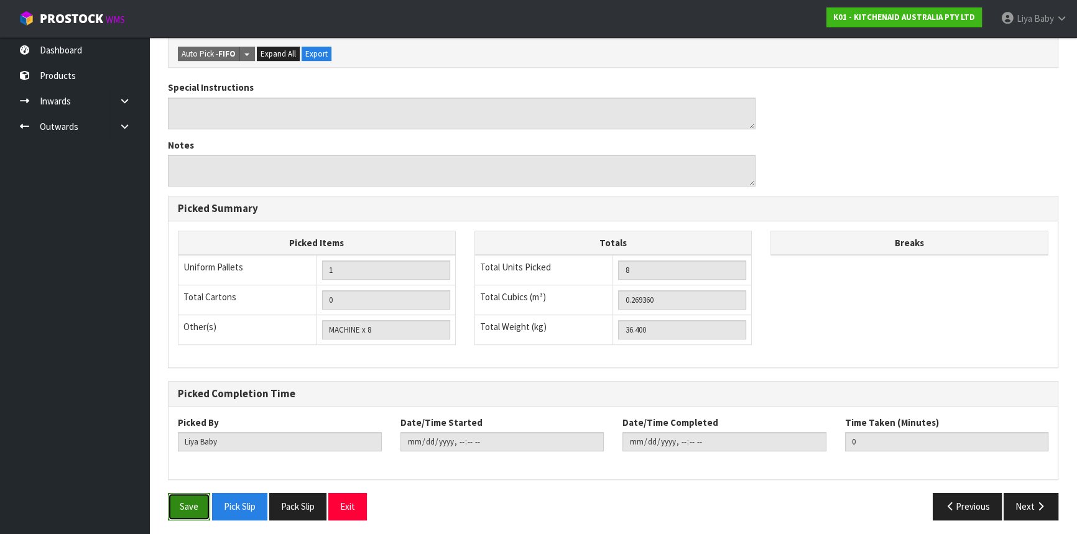
click at [191, 499] on button "Save" at bounding box center [189, 506] width 42 height 27
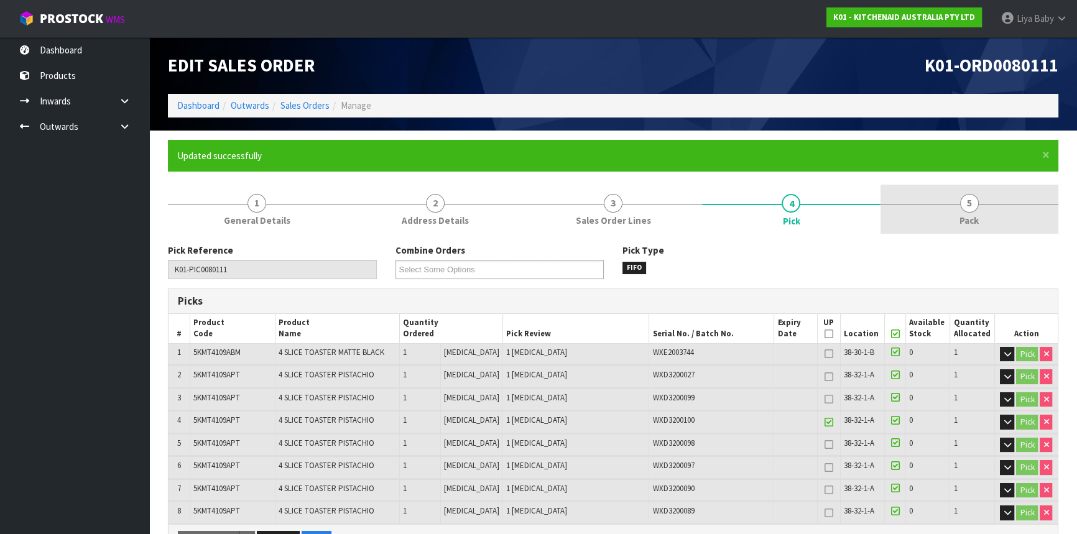
click at [966, 216] on span "Pack" at bounding box center [968, 220] width 19 height 13
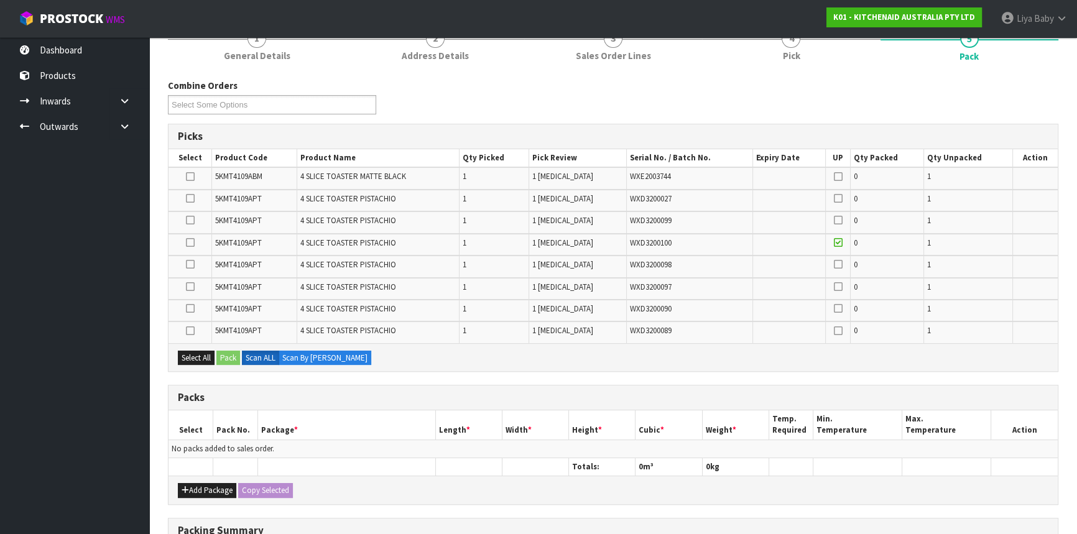
scroll to position [169, 0]
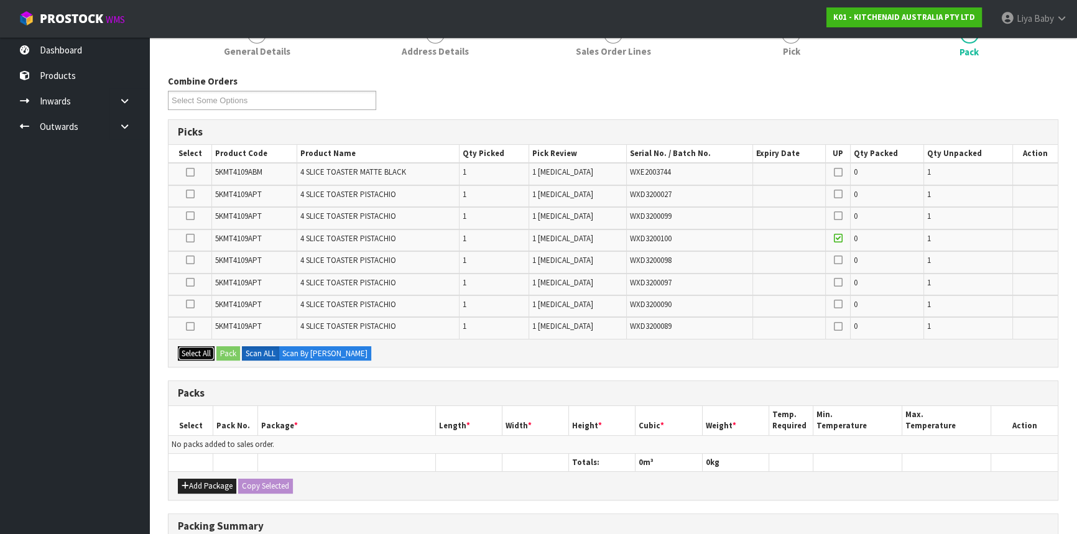
click at [187, 349] on button "Select All" at bounding box center [196, 353] width 37 height 15
click at [189, 348] on button "Select All" at bounding box center [196, 353] width 37 height 15
click at [191, 317] on td at bounding box center [191, 327] width 44 height 21
click at [191, 326] on icon at bounding box center [190, 326] width 9 height 1
click at [0, 0] on input "checkbox" at bounding box center [0, 0] width 0 height 0
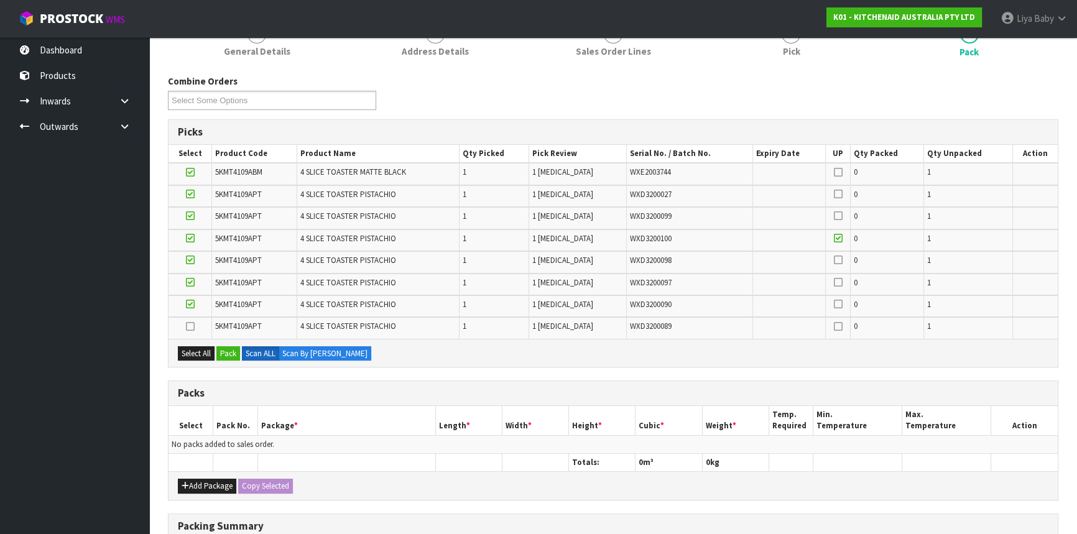
click at [193, 305] on icon at bounding box center [190, 304] width 9 height 1
click at [0, 0] on input "checkbox" at bounding box center [0, 0] width 0 height 0
click at [185, 277] on td at bounding box center [191, 285] width 44 height 22
click at [193, 260] on icon at bounding box center [190, 260] width 9 height 1
click at [0, 0] on input "checkbox" at bounding box center [0, 0] width 0 height 0
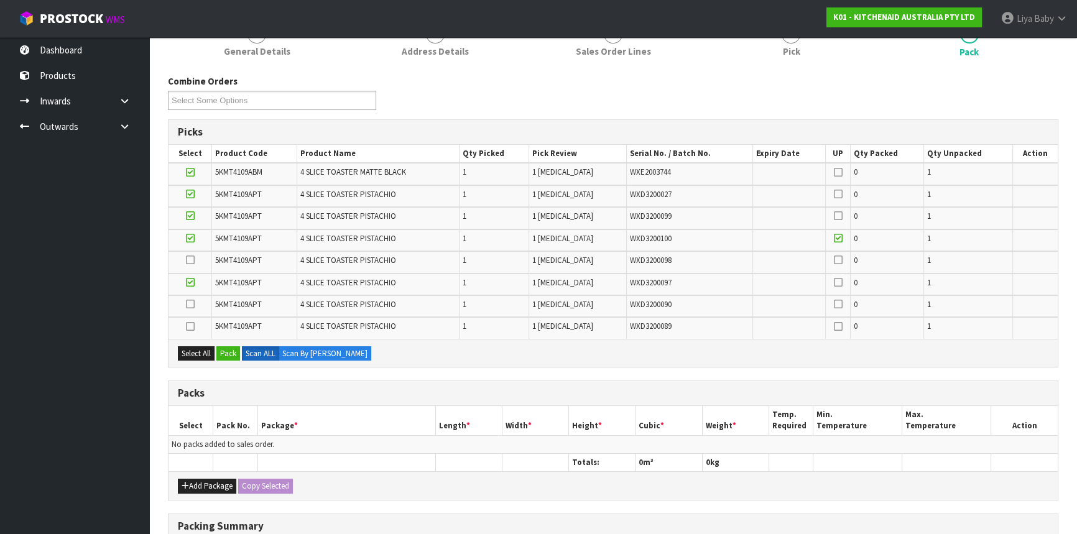
click at [192, 238] on icon at bounding box center [190, 238] width 9 height 1
click at [0, 0] on input "checkbox" at bounding box center [0, 0] width 0 height 0
click at [188, 216] on icon at bounding box center [190, 216] width 9 height 1
click at [0, 0] on input "checkbox" at bounding box center [0, 0] width 0 height 0
click at [191, 194] on icon at bounding box center [190, 194] width 9 height 1
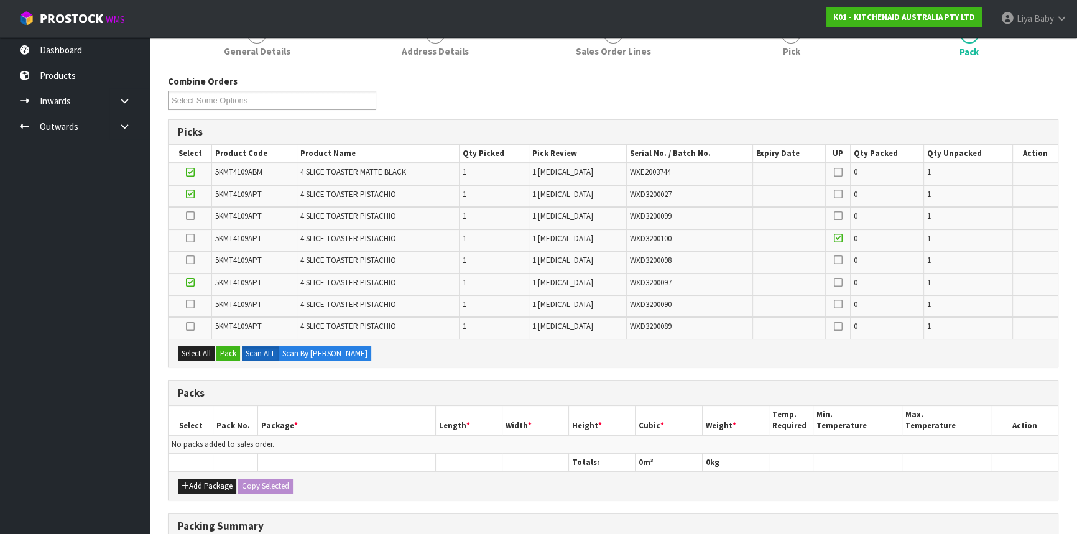
click at [0, 0] on input "checkbox" at bounding box center [0, 0] width 0 height 0
click at [190, 172] on icon at bounding box center [190, 172] width 9 height 1
click at [0, 0] on input "checkbox" at bounding box center [0, 0] width 0 height 0
click at [190, 282] on icon at bounding box center [190, 282] width 9 height 1
click at [0, 0] on input "checkbox" at bounding box center [0, 0] width 0 height 0
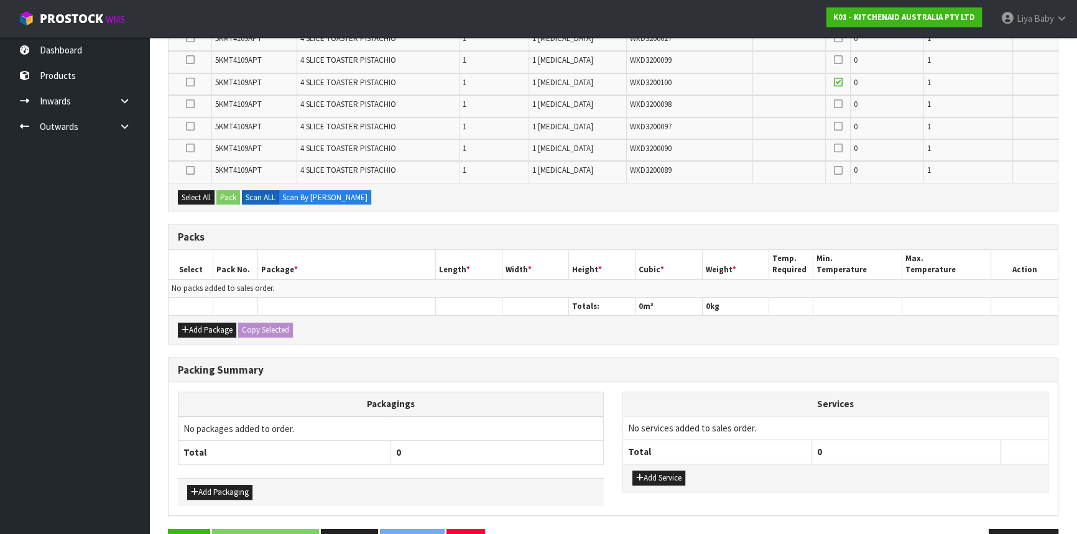
scroll to position [361, 0]
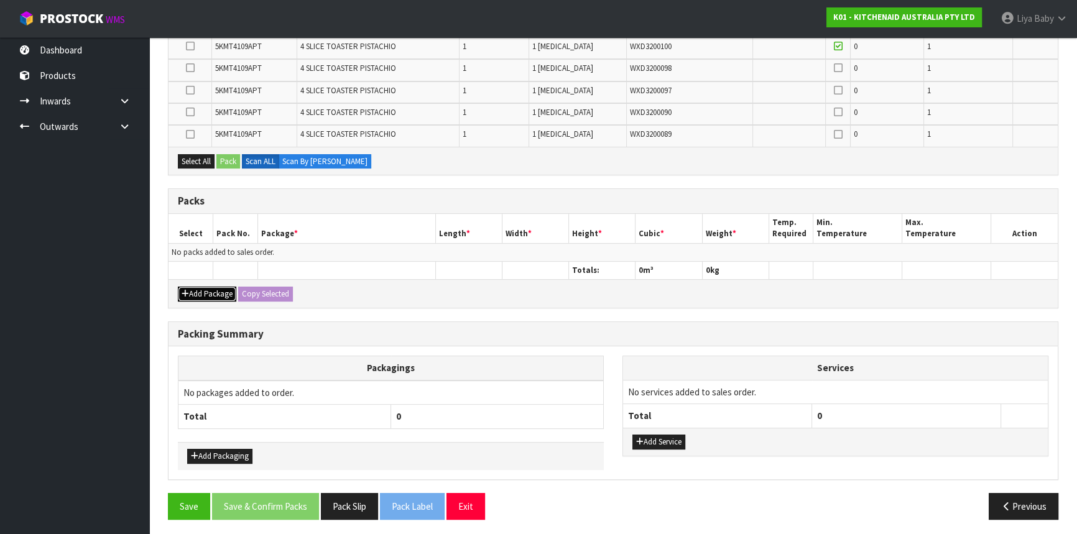
click at [204, 290] on button "Add Package" at bounding box center [207, 294] width 58 height 15
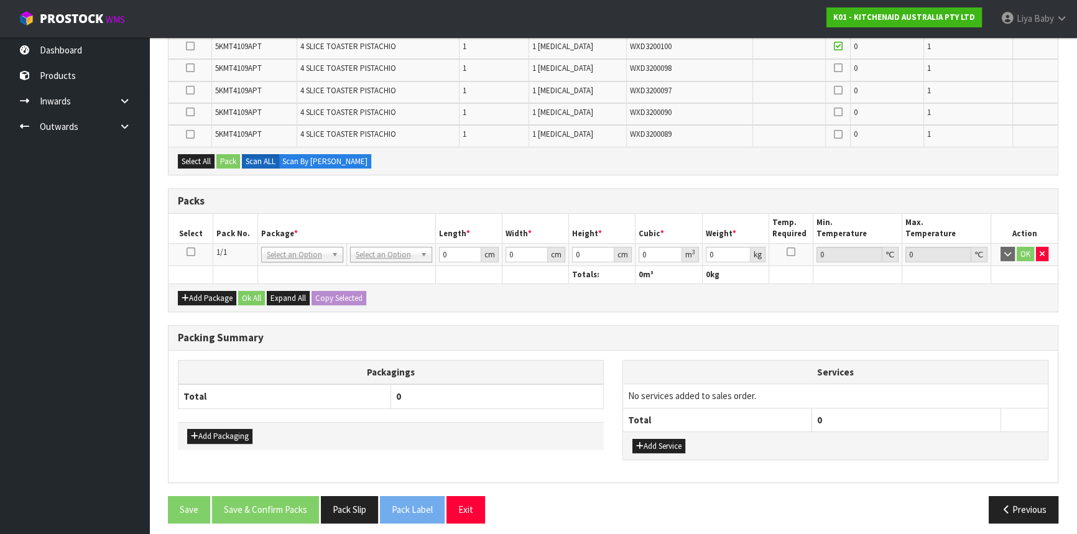
click at [190, 252] on icon at bounding box center [191, 252] width 9 height 1
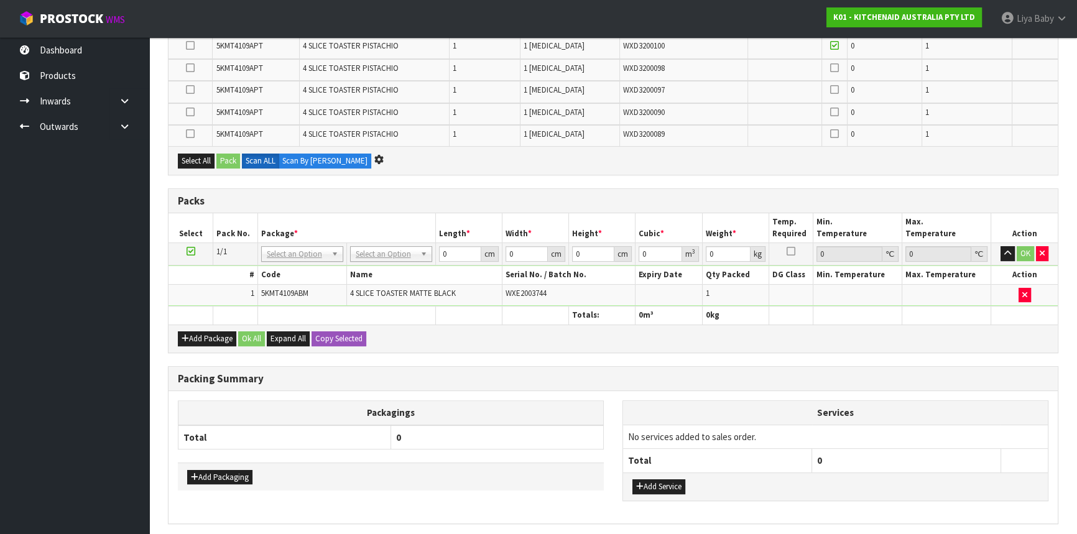
scroll to position [0, 0]
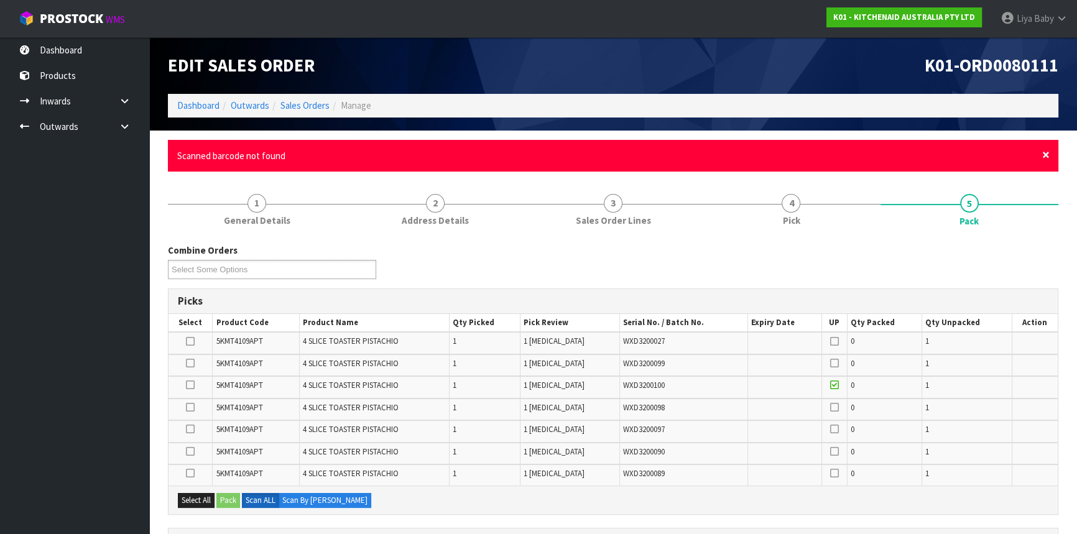
click at [1047, 155] on span "×" at bounding box center [1045, 154] width 7 height 17
click at [1048, 157] on span "×" at bounding box center [1045, 154] width 7 height 17
click at [1052, 156] on div "× Close Product scan not found" at bounding box center [613, 156] width 890 height 32
click at [1042, 157] on span "×" at bounding box center [1045, 154] width 7 height 17
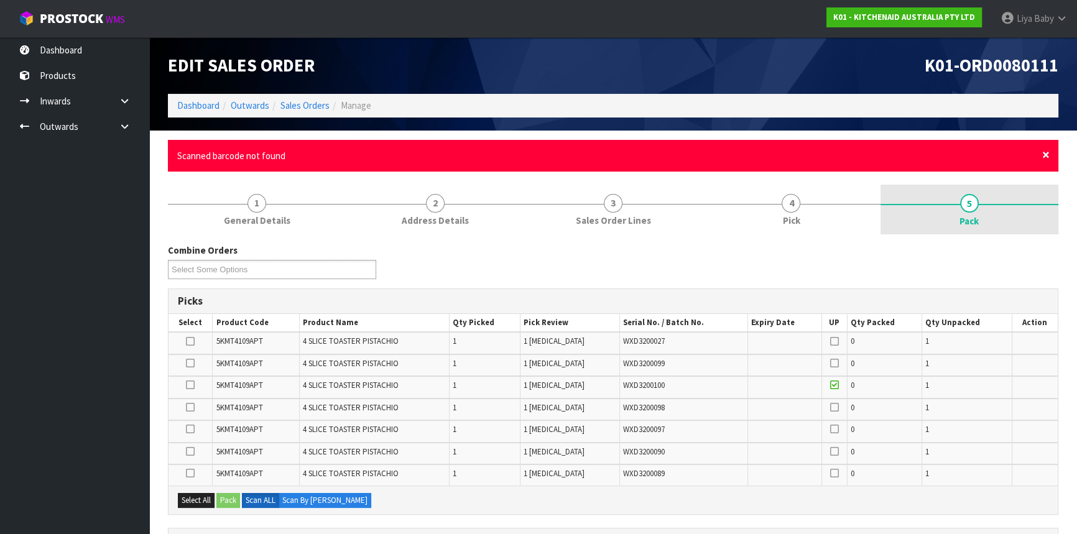
click at [1048, 157] on span "×" at bounding box center [1045, 154] width 7 height 17
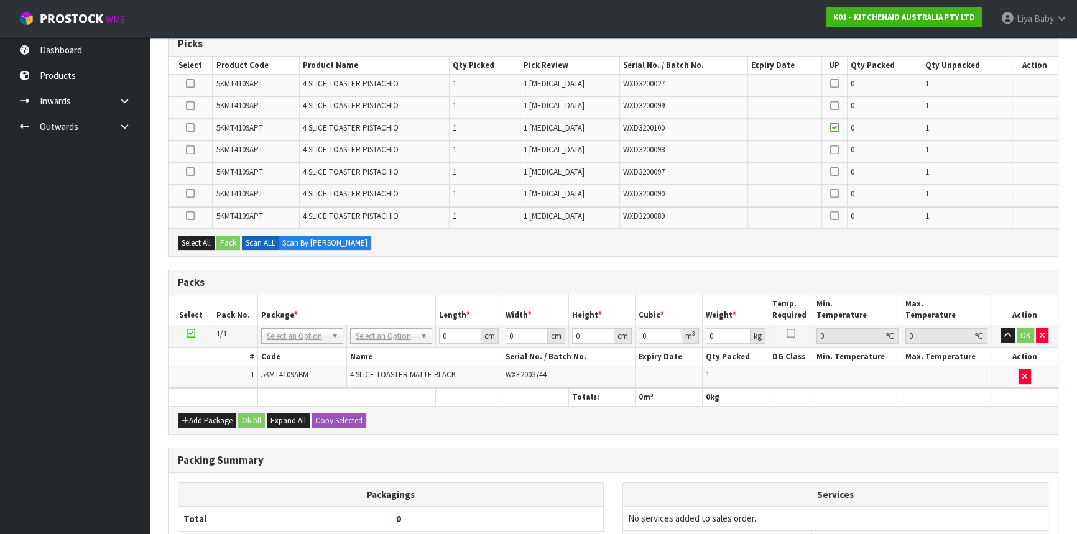
scroll to position [282, 0]
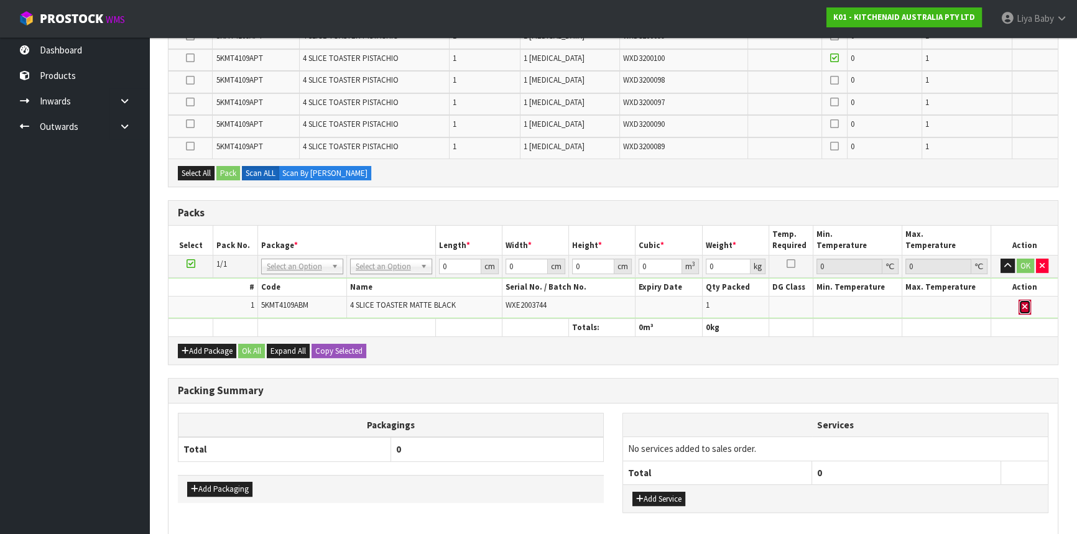
click at [1025, 303] on icon "button" at bounding box center [1024, 307] width 5 height 8
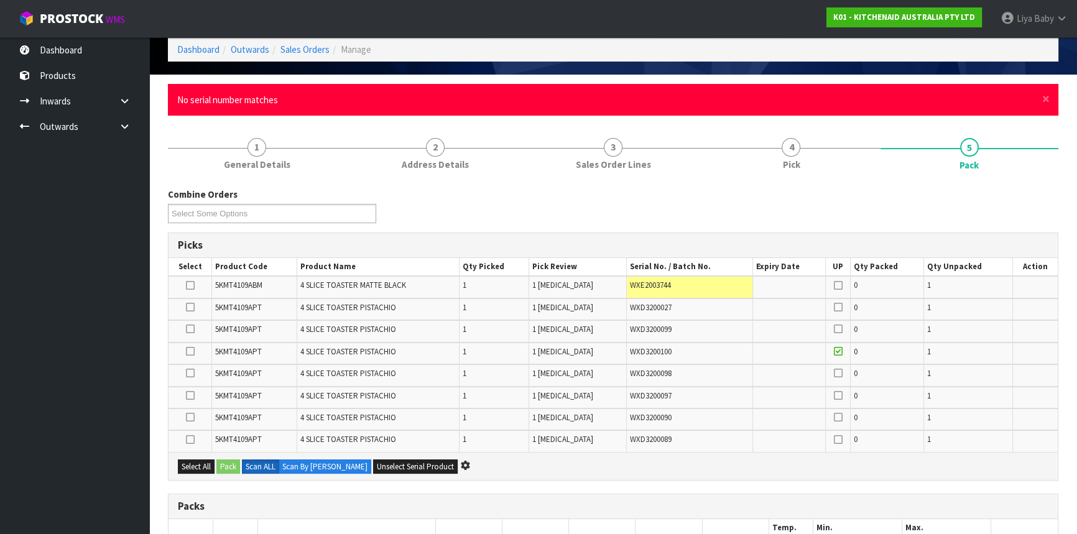
scroll to position [0, 0]
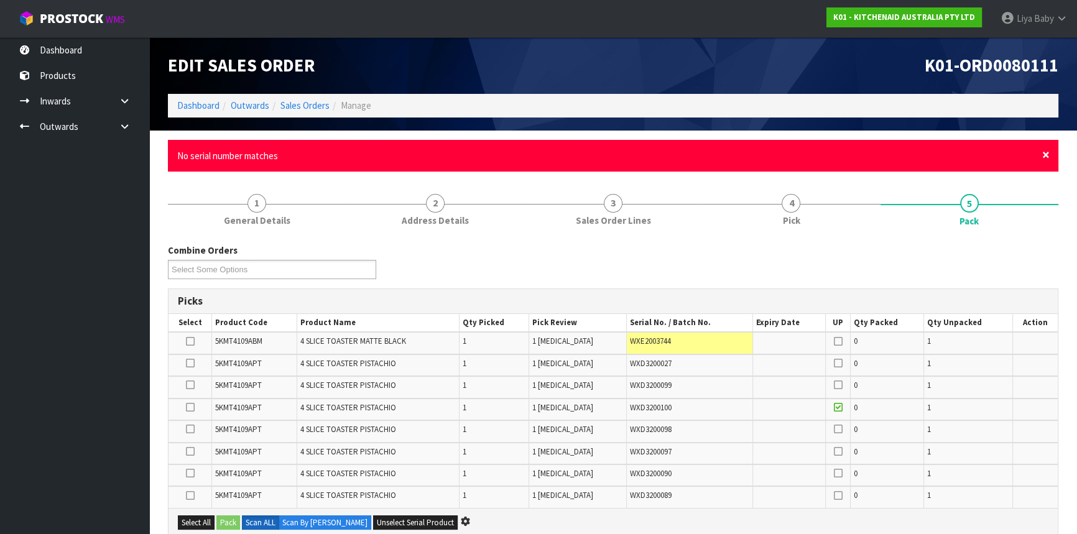
click at [1048, 150] on span "×" at bounding box center [1045, 154] width 7 height 17
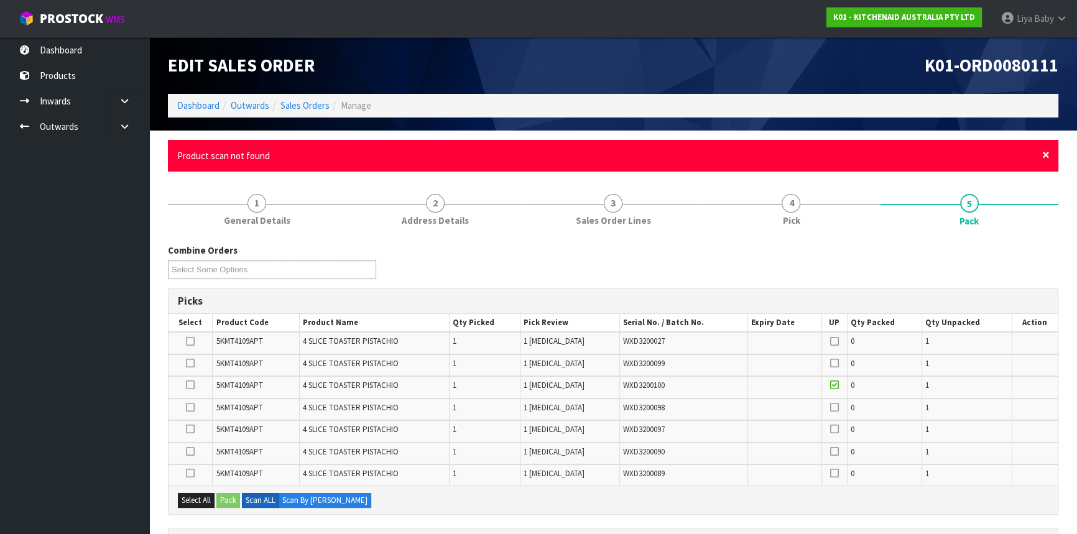
click at [1048, 155] on span "×" at bounding box center [1045, 154] width 7 height 17
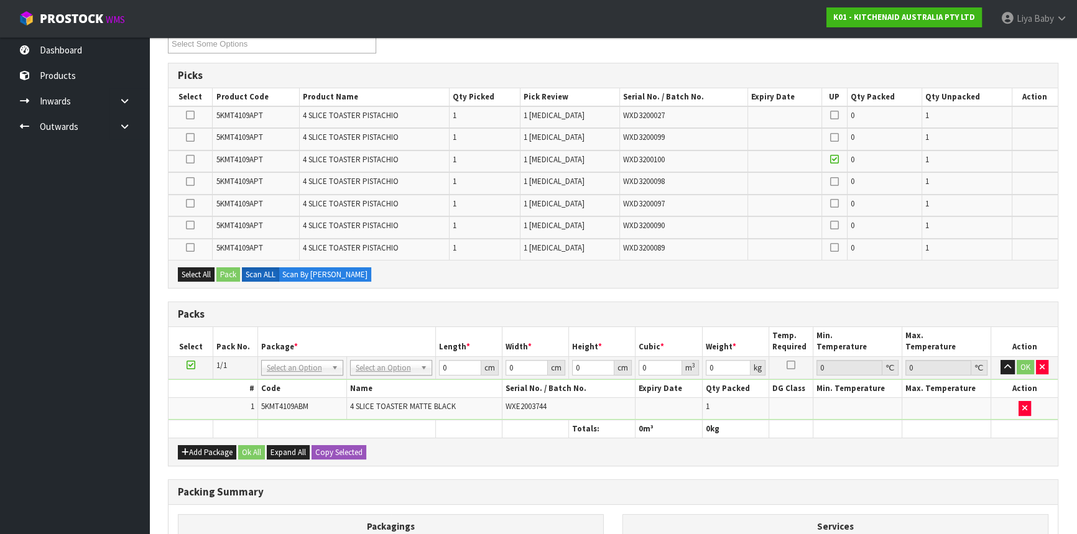
scroll to position [282, 0]
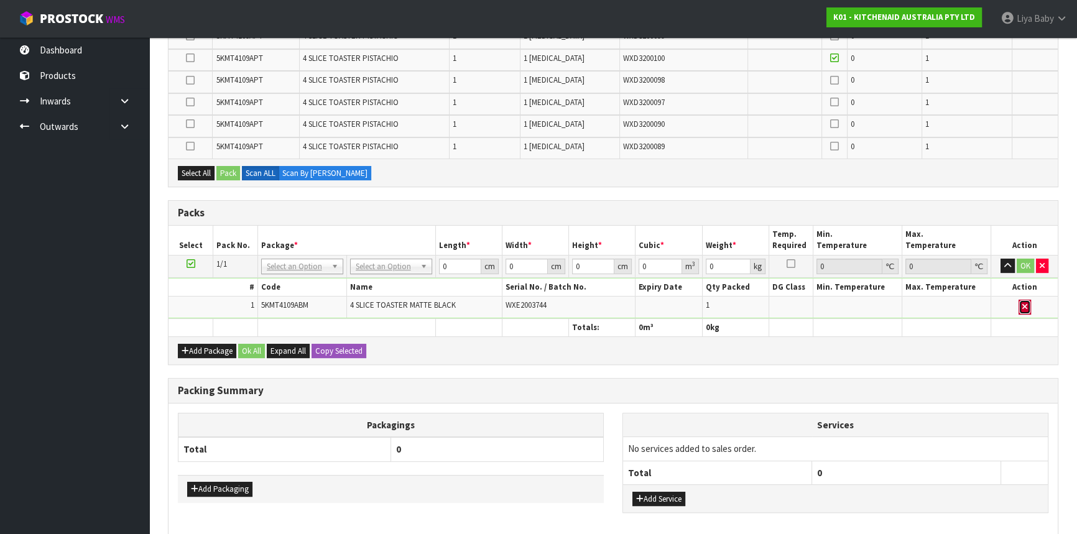
click at [1019, 300] on button "button" at bounding box center [1025, 307] width 12 height 15
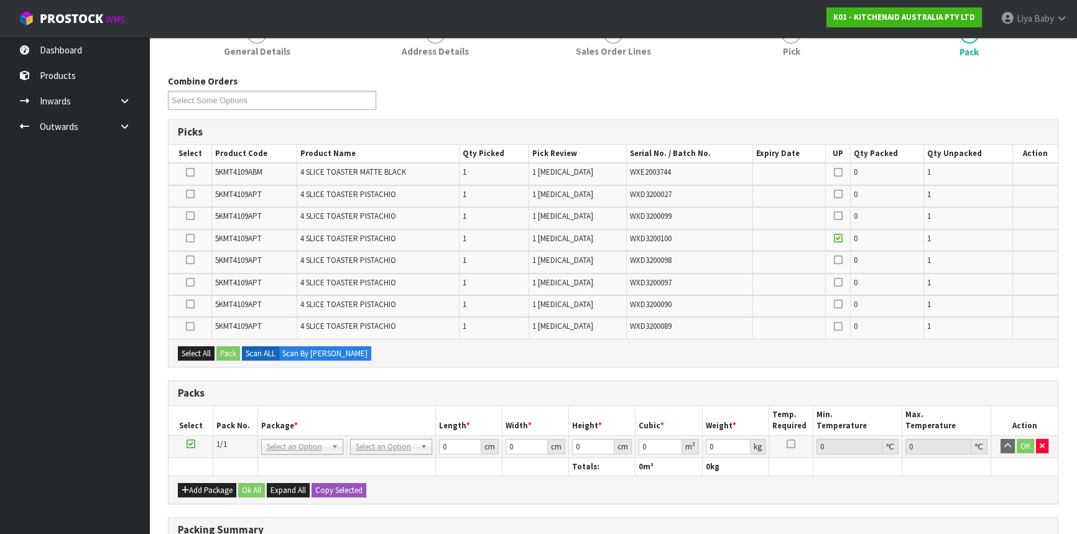
scroll to position [0, 0]
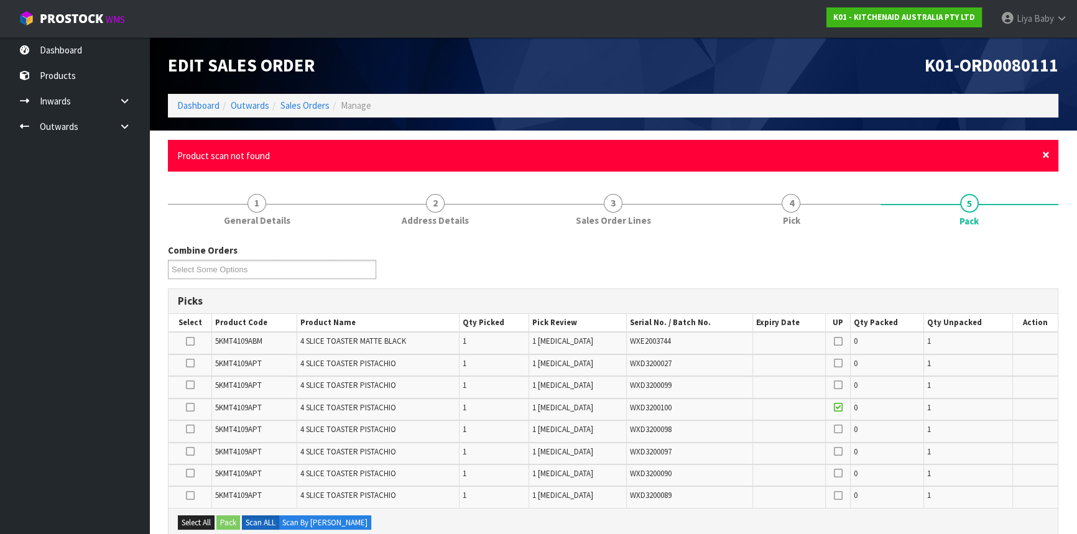
click at [1045, 152] on span "×" at bounding box center [1045, 154] width 7 height 17
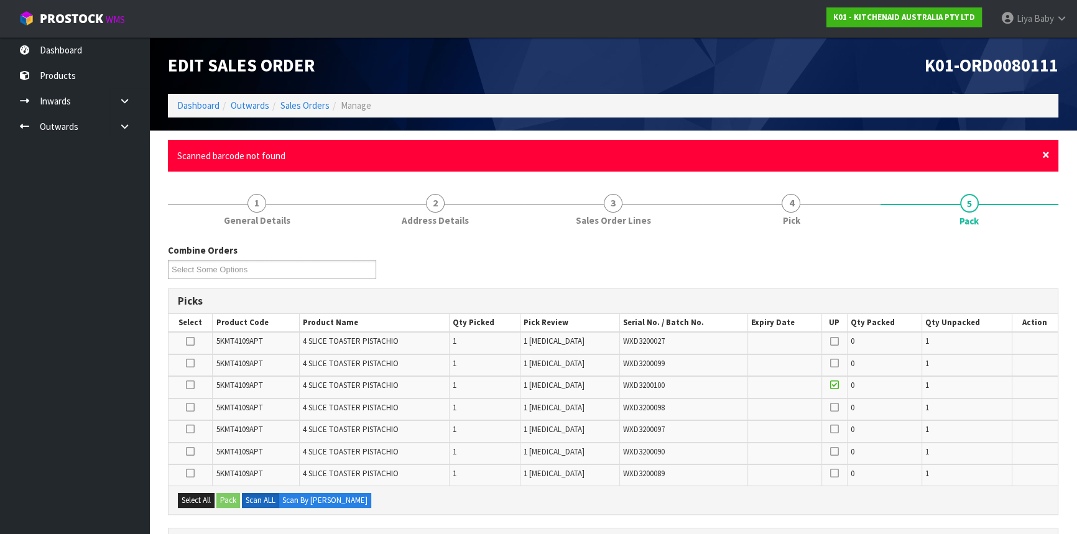
click at [1045, 155] on span "×" at bounding box center [1045, 154] width 7 height 17
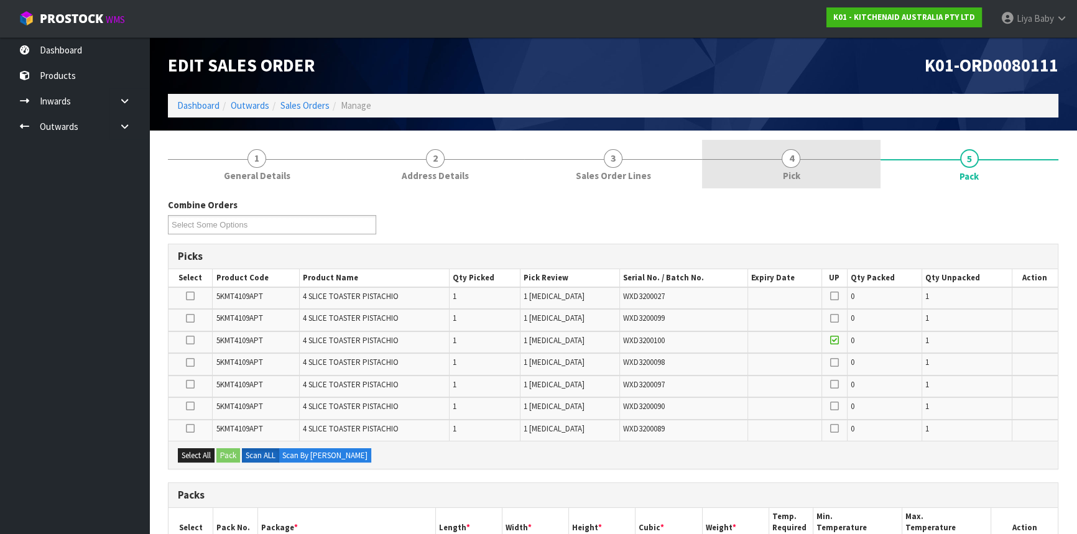
click at [802, 161] on link "4 Pick" at bounding box center [791, 164] width 178 height 49
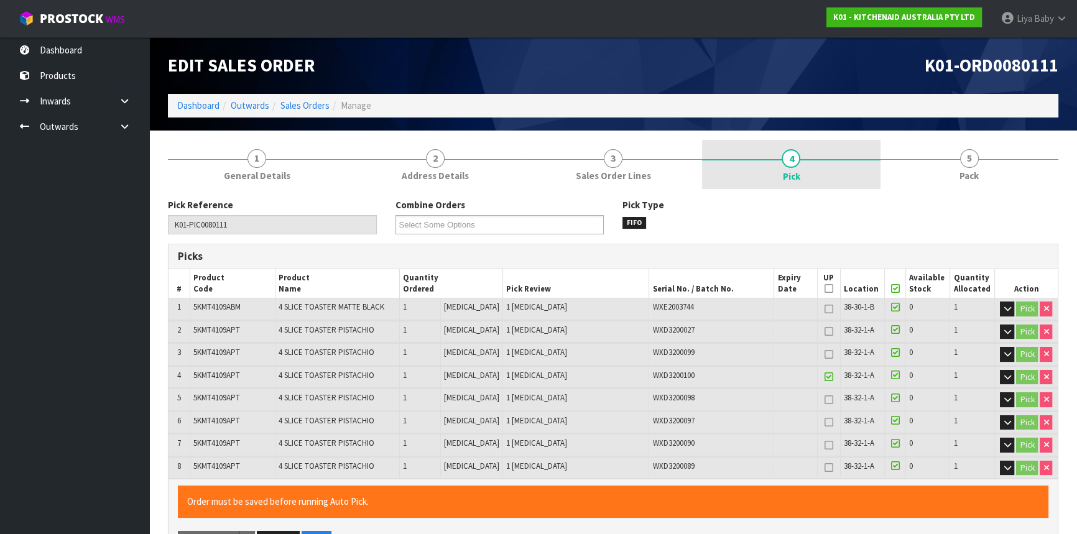
click at [795, 175] on span "Pick" at bounding box center [790, 176] width 17 height 13
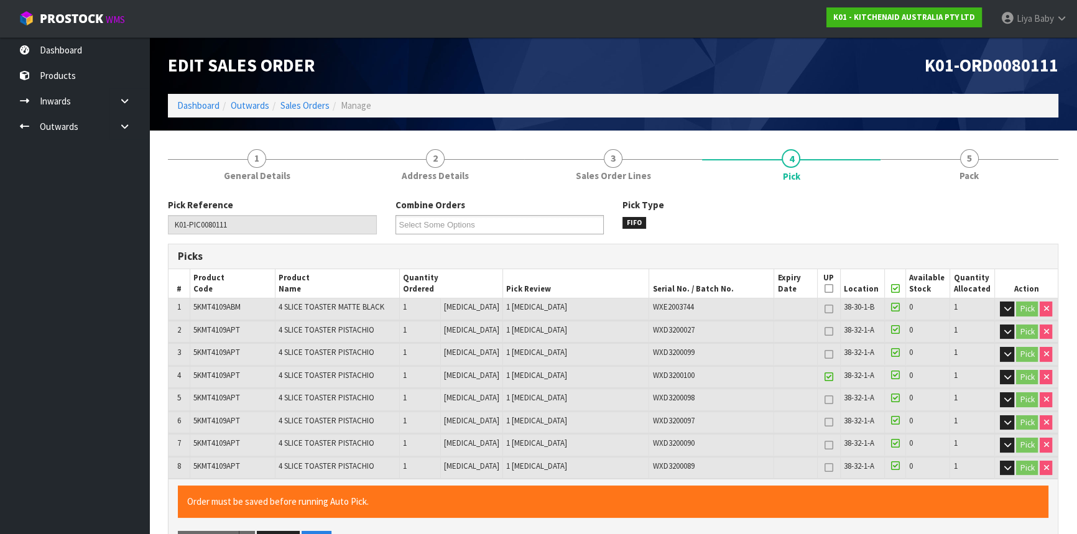
click at [889, 295] on th "Picked" at bounding box center [895, 283] width 22 height 29
click at [890, 289] on icon at bounding box center [894, 289] width 9 height 1
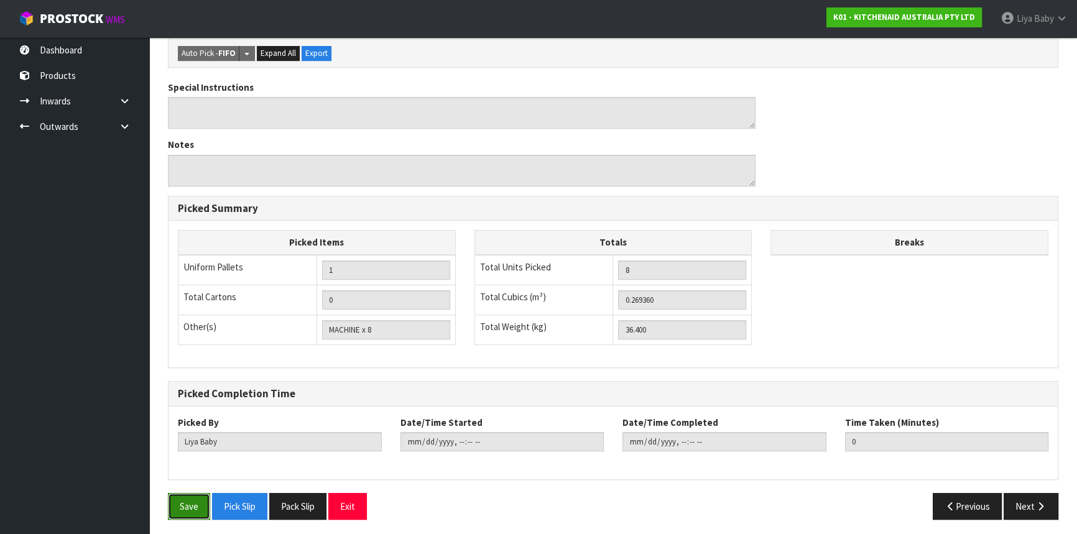
drag, startPoint x: 183, startPoint y: 497, endPoint x: 214, endPoint y: 504, distance: 31.1
click at [187, 501] on button "Save" at bounding box center [189, 506] width 42 height 27
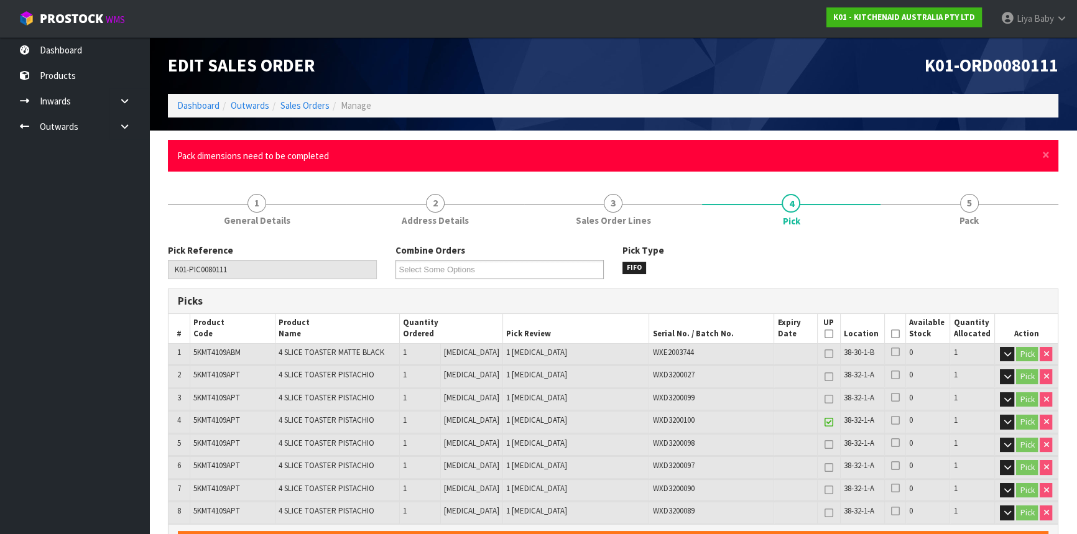
click at [1042, 152] on span "×" at bounding box center [1045, 154] width 7 height 17
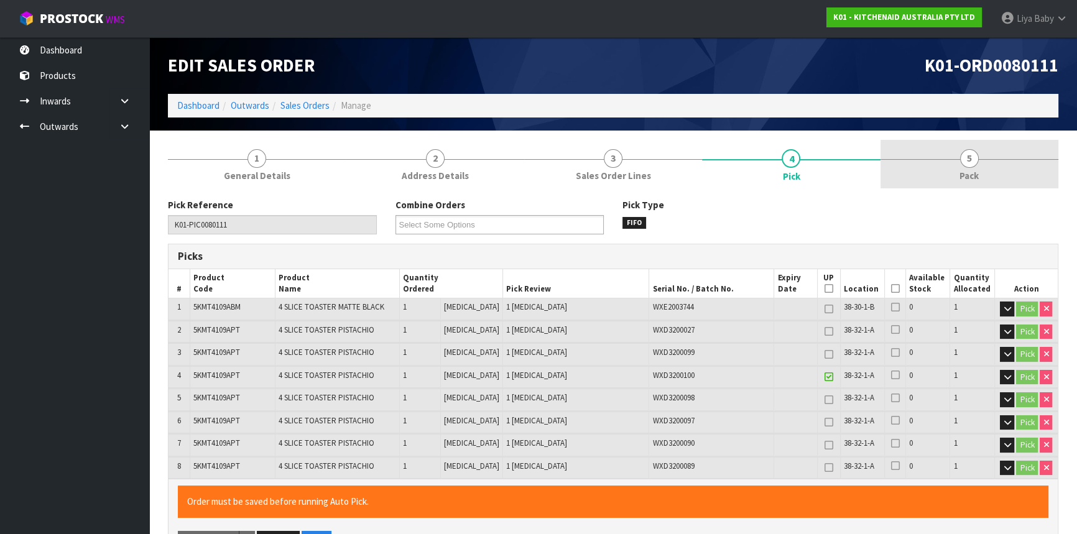
drag, startPoint x: 1011, startPoint y: 157, endPoint x: 1001, endPoint y: 183, distance: 27.9
click at [1010, 159] on link "5 Pack" at bounding box center [970, 164] width 178 height 49
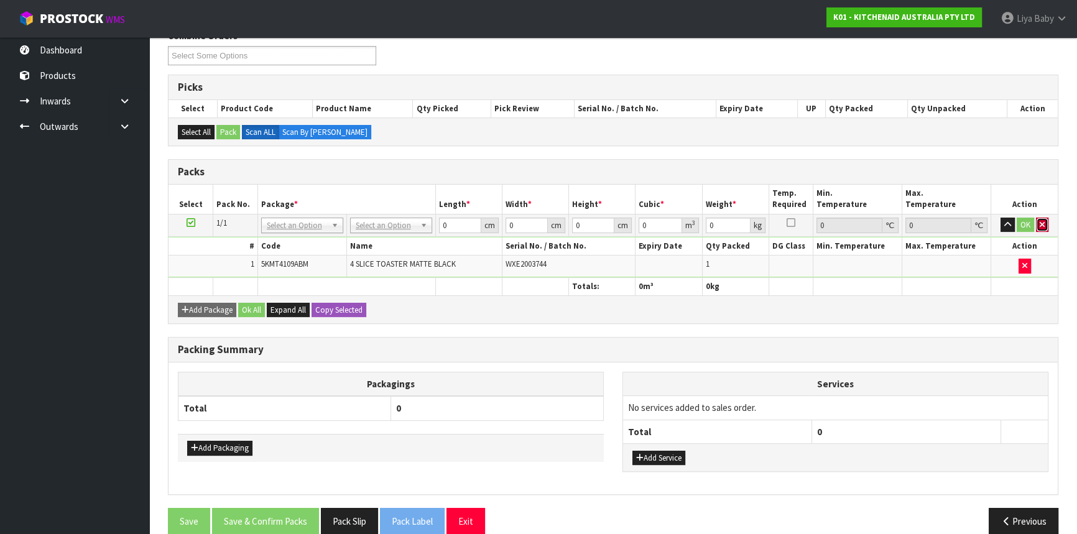
click at [1041, 221] on icon "button" at bounding box center [1042, 225] width 5 height 8
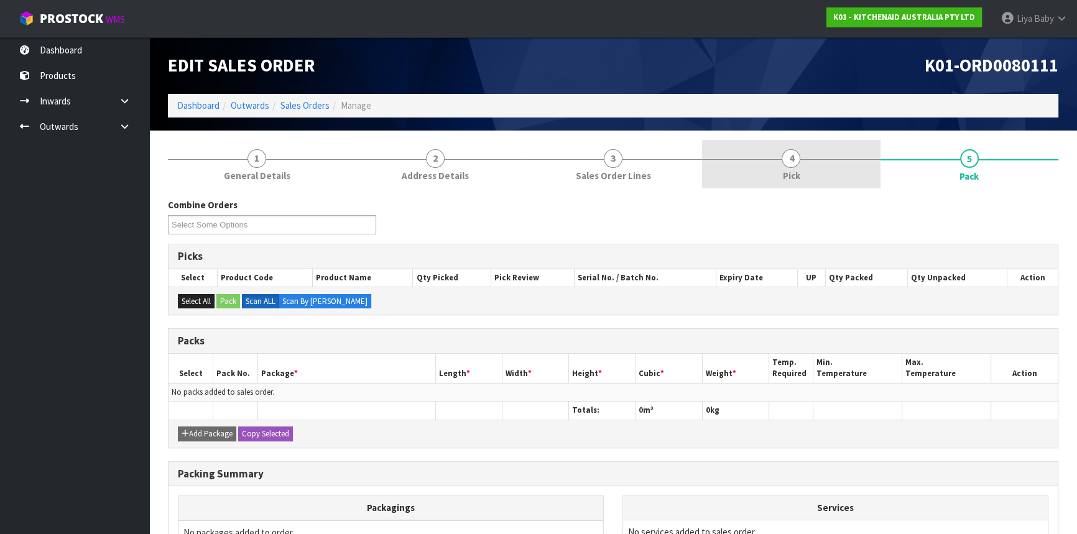
click at [825, 169] on link "4 Pick" at bounding box center [791, 164] width 178 height 49
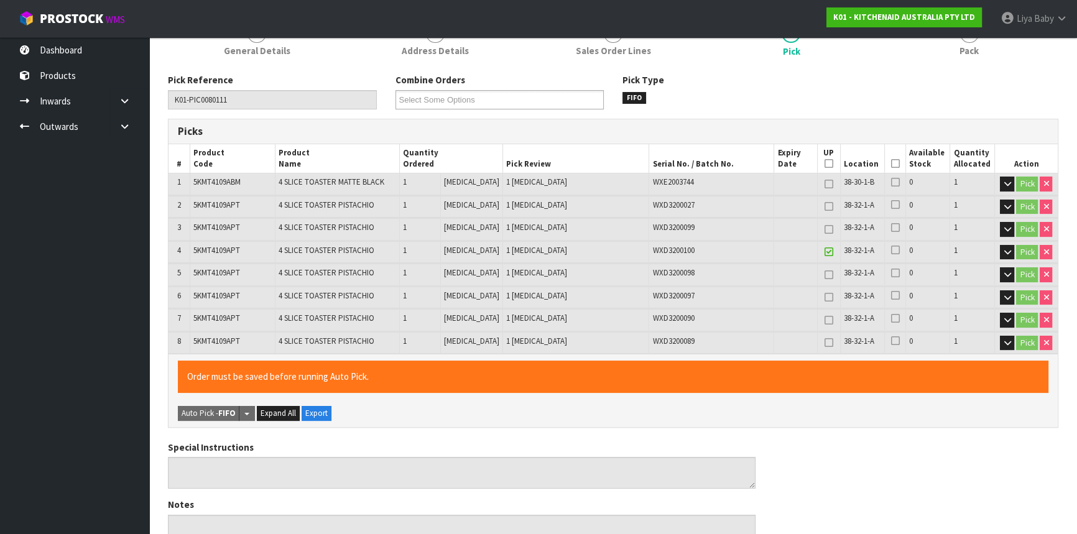
scroll to position [282, 0]
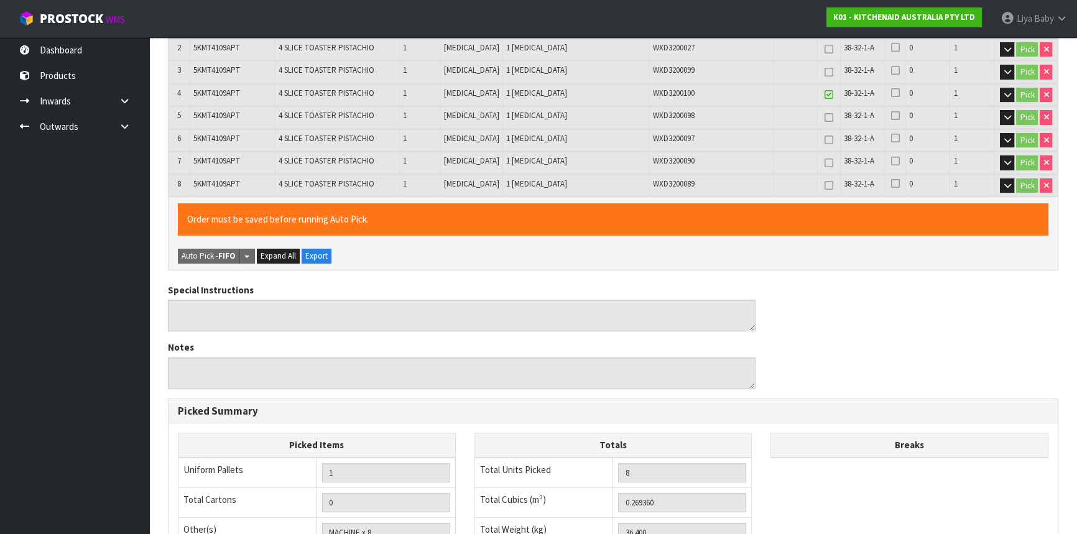
click at [825, 95] on icon at bounding box center [829, 95] width 9 height 1
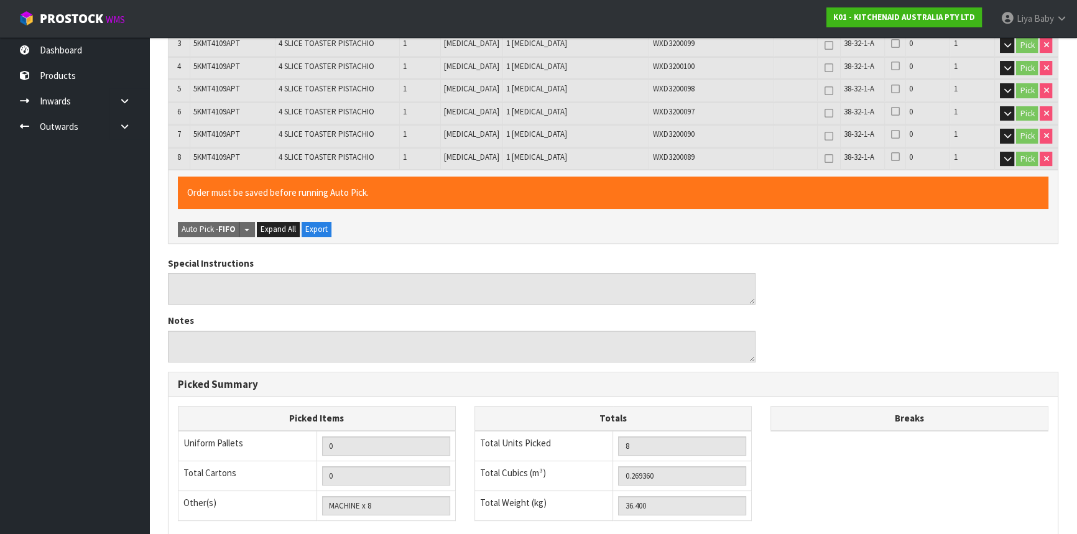
scroll to position [485, 0]
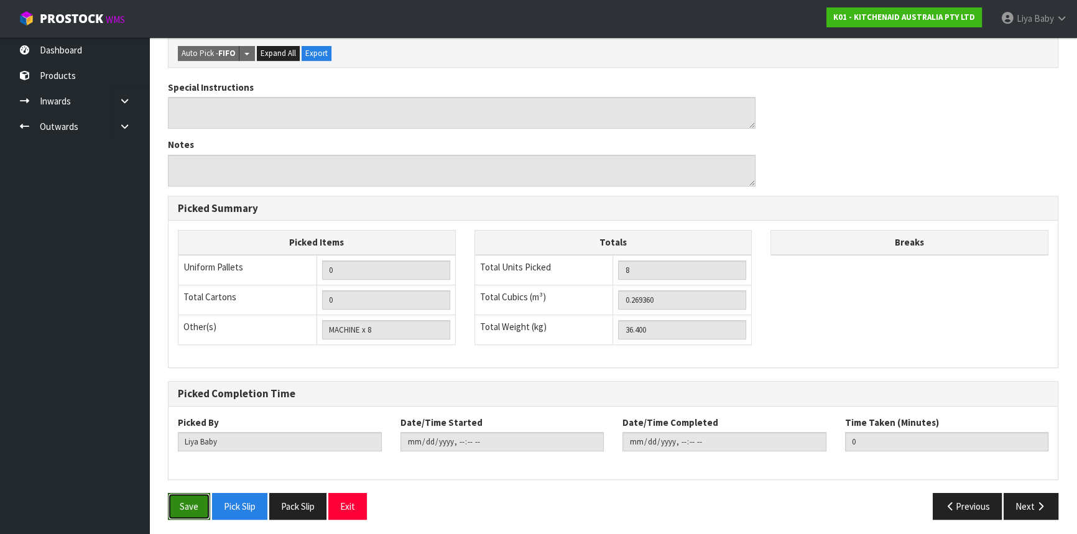
drag, startPoint x: 187, startPoint y: 495, endPoint x: 229, endPoint y: 479, distance: 45.9
click at [187, 494] on button "Save" at bounding box center [189, 506] width 42 height 27
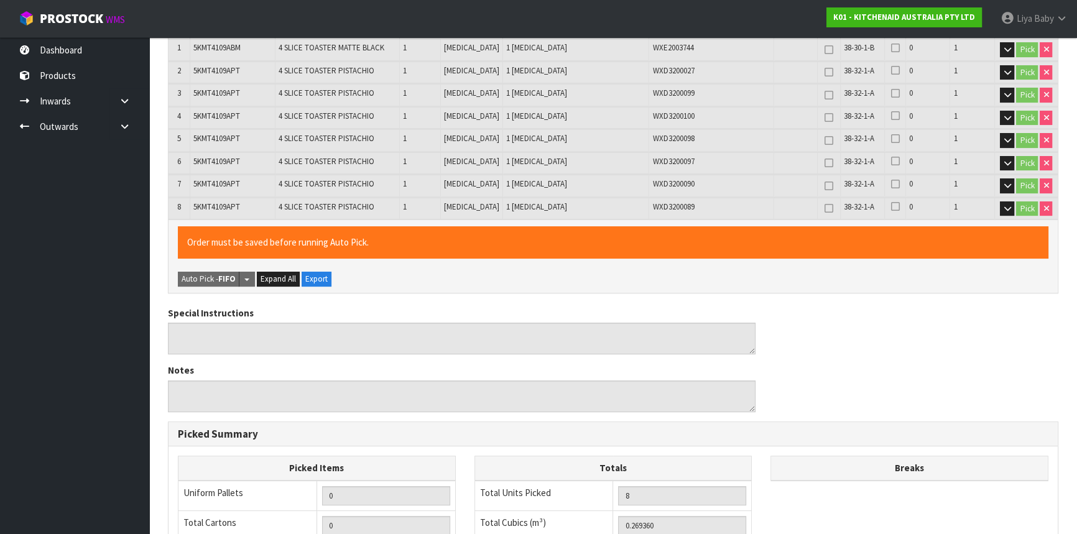
scroll to position [0, 0]
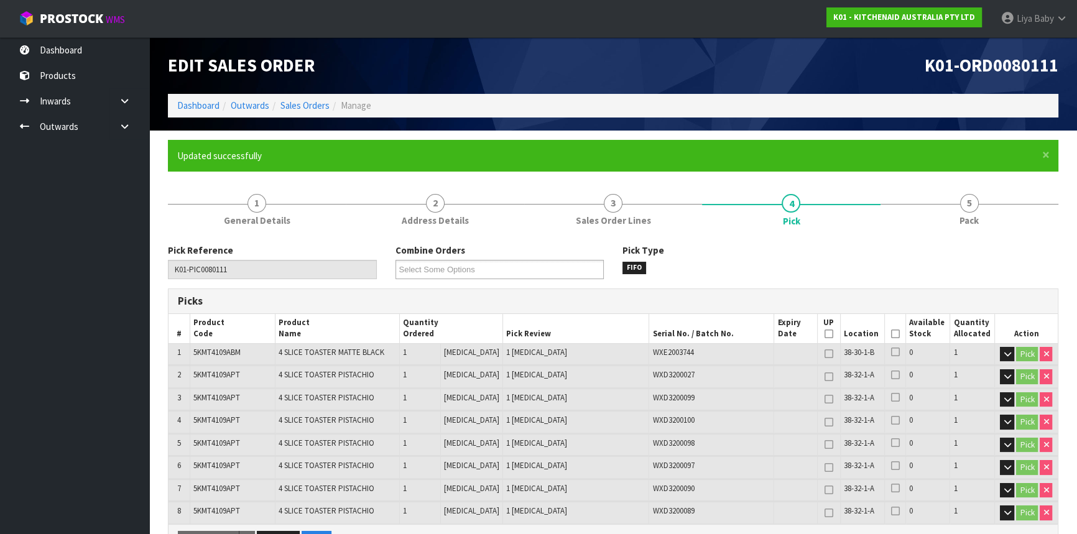
drag, startPoint x: 892, startPoint y: 333, endPoint x: 909, endPoint y: 332, distance: 16.8
click at [894, 334] on icon at bounding box center [894, 334] width 9 height 1
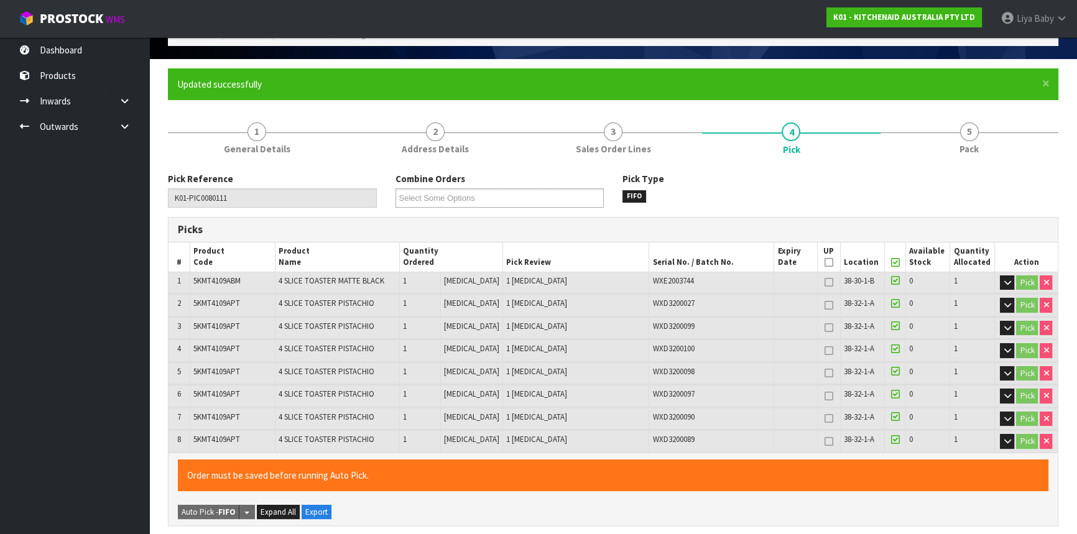
scroll to position [169, 0]
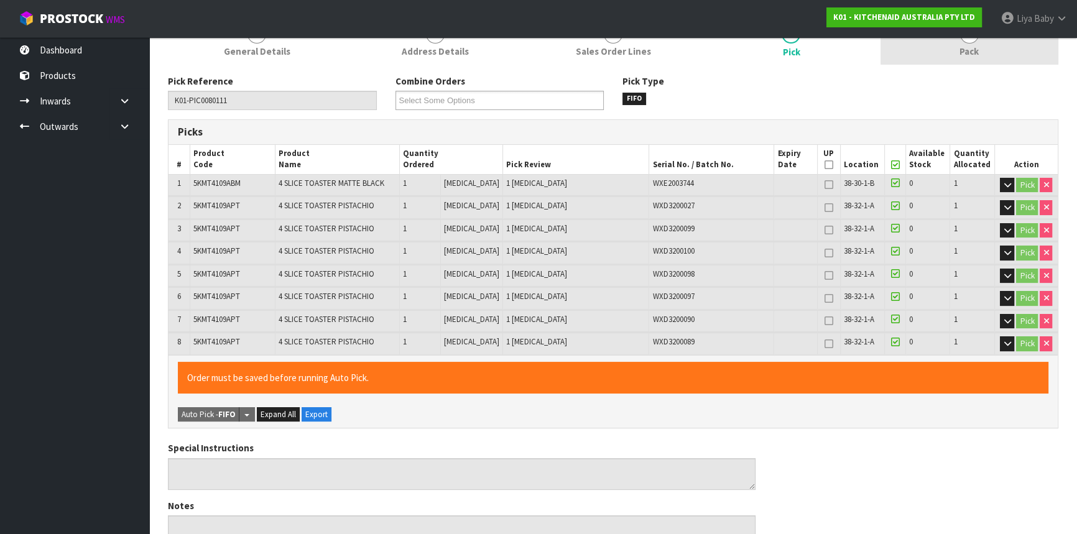
click at [986, 57] on link "5 Pack" at bounding box center [970, 40] width 178 height 49
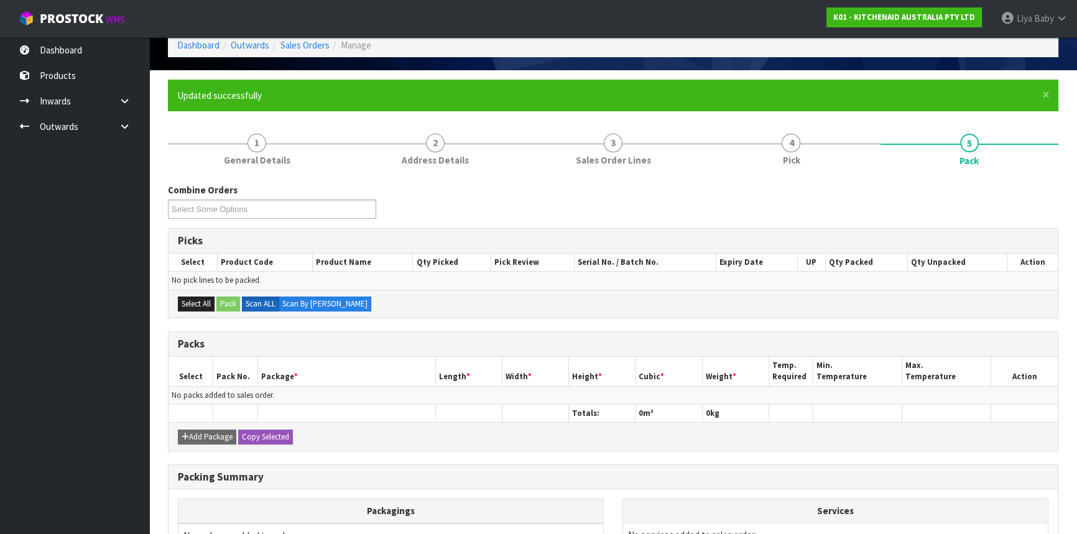
scroll to position [0, 0]
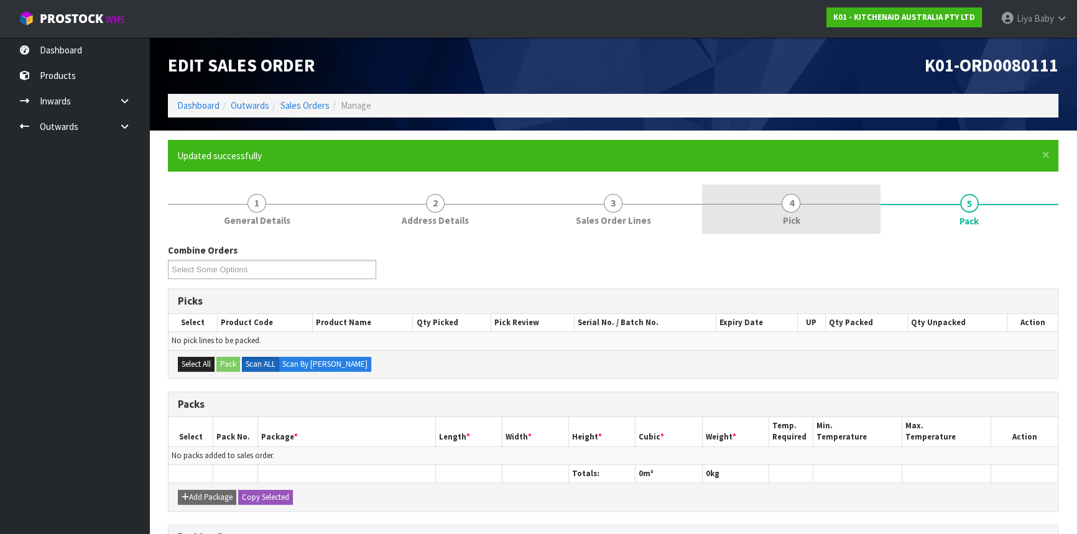
click at [820, 217] on link "4 Pick" at bounding box center [791, 209] width 178 height 49
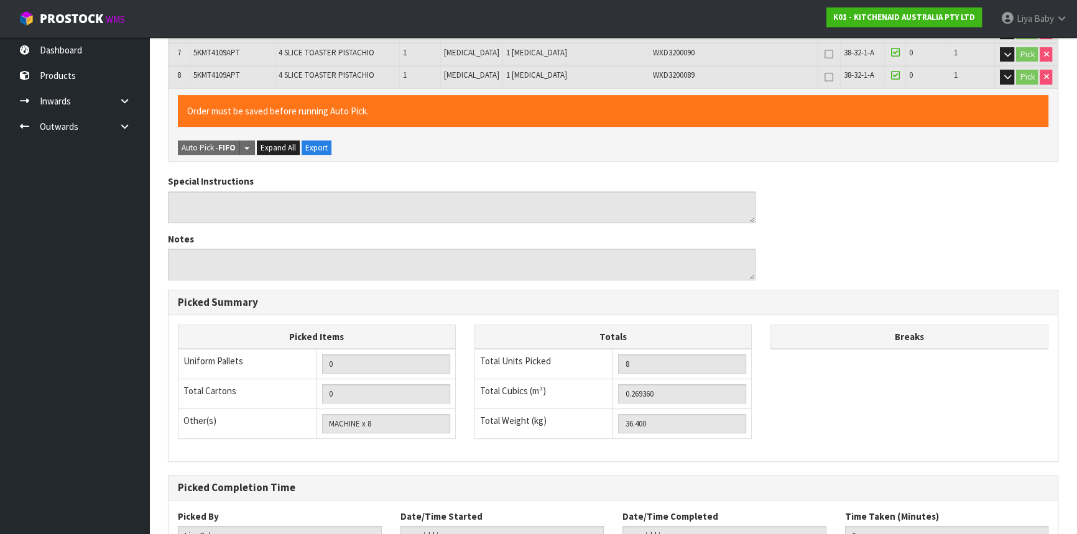
scroll to position [530, 0]
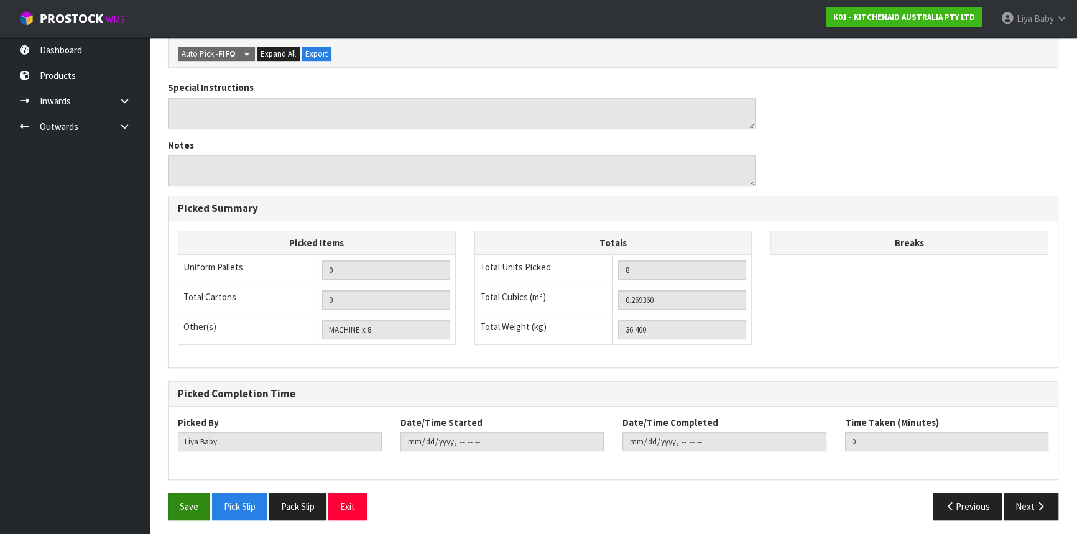
drag, startPoint x: 167, startPoint y: 501, endPoint x: 195, endPoint y: 502, distance: 27.4
click at [176, 502] on div "Save Pick Slip Pack Slip Exit" at bounding box center [386, 506] width 455 height 27
click at [193, 496] on button "Save" at bounding box center [189, 506] width 42 height 27
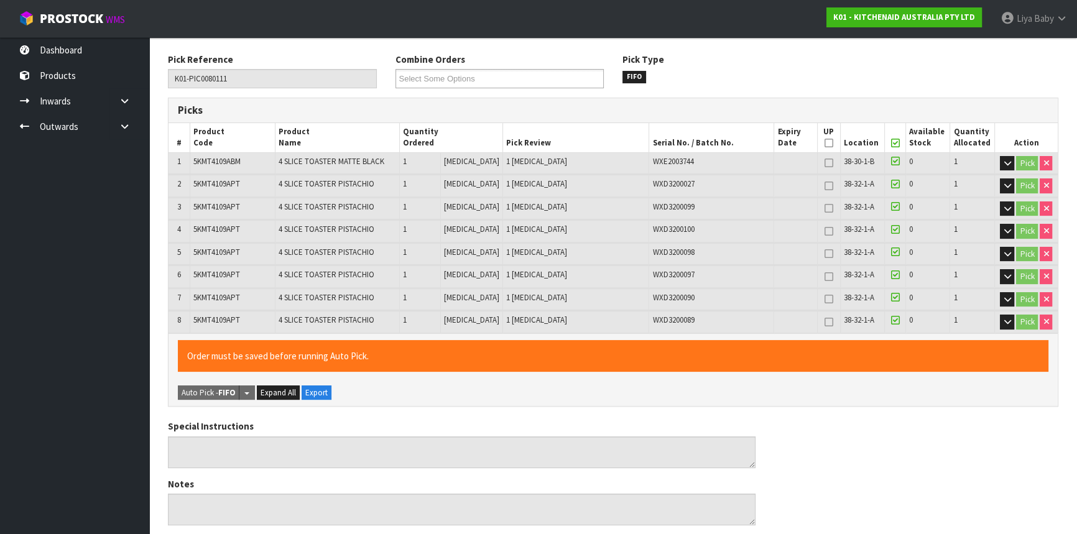
scroll to position [0, 0]
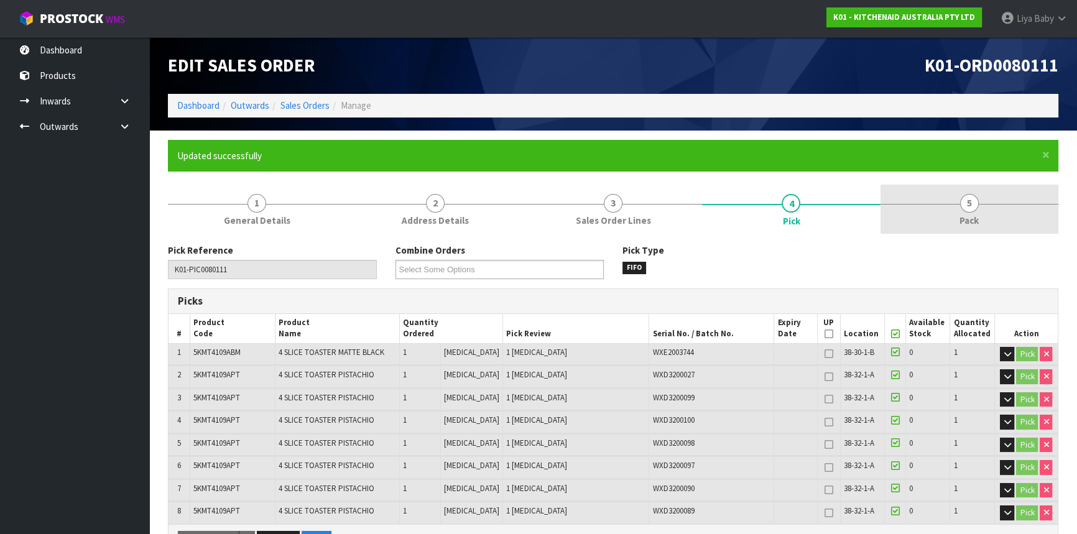
click at [983, 211] on link "5 Pack" at bounding box center [970, 209] width 178 height 49
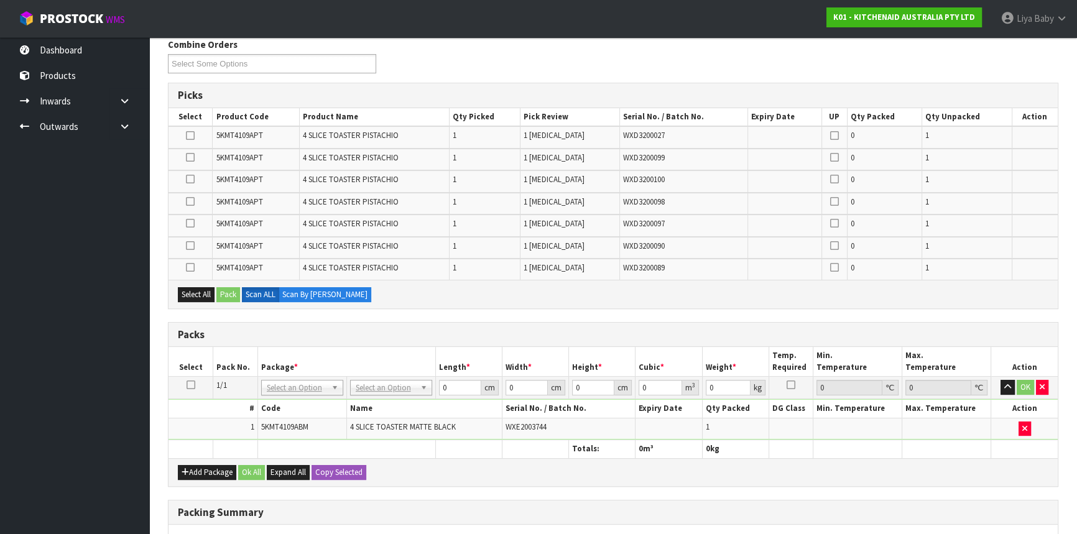
scroll to position [226, 0]
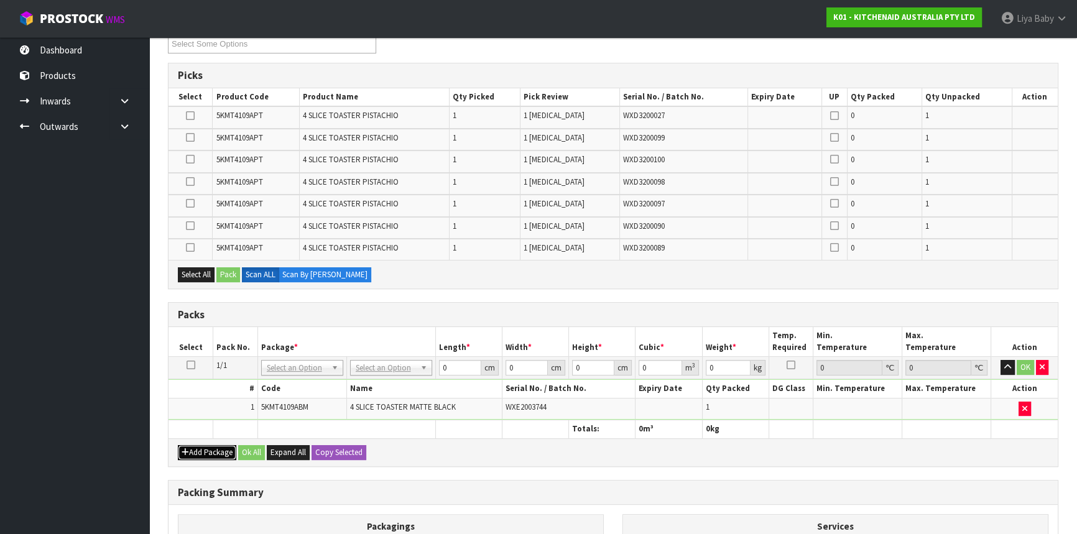
click at [197, 445] on button "Add Package" at bounding box center [207, 452] width 58 height 15
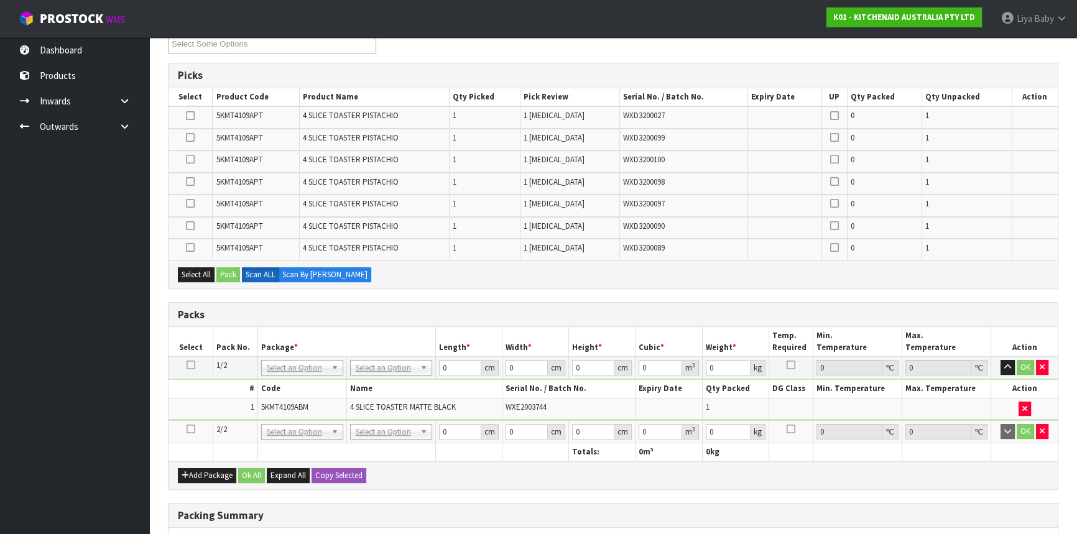
click at [191, 429] on icon at bounding box center [191, 429] width 9 height 1
click at [88, 454] on ul "Dashboard Products Categories Serial Numbers Kitsets Packagings Inwards Purchas…" at bounding box center [74, 285] width 149 height 497
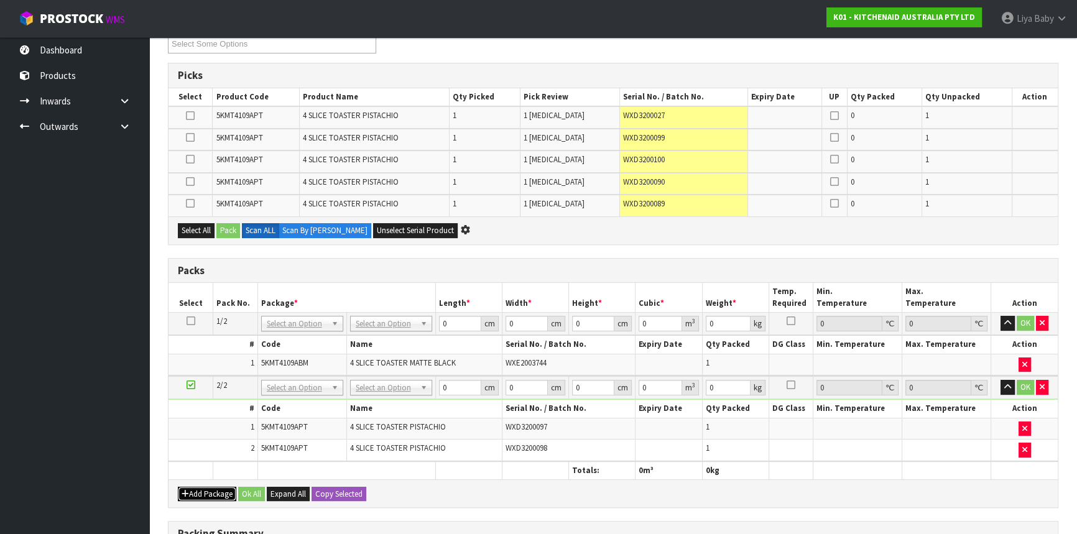
click at [193, 487] on button "Add Package" at bounding box center [207, 494] width 58 height 15
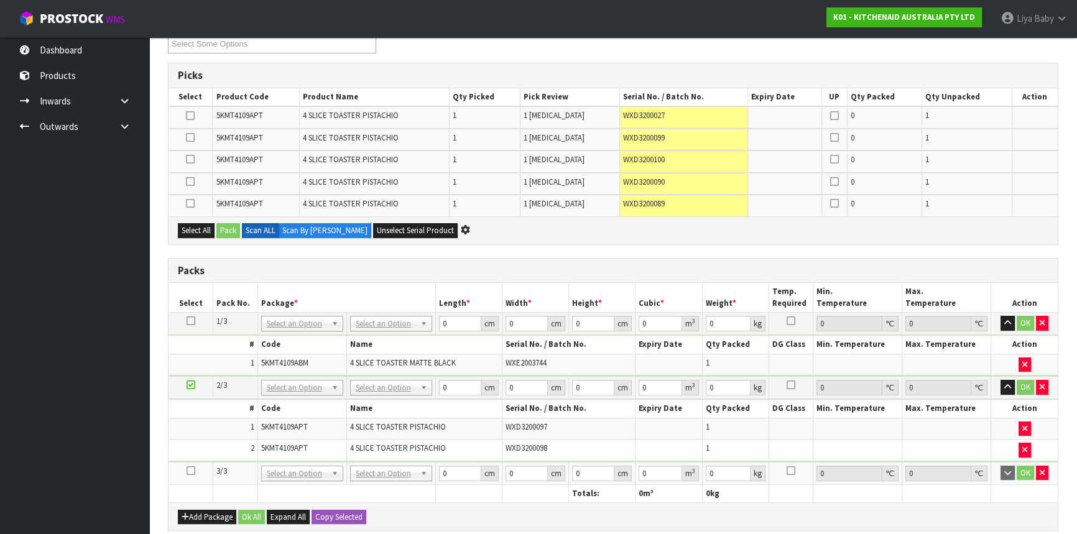
click at [188, 471] on icon at bounding box center [191, 471] width 9 height 1
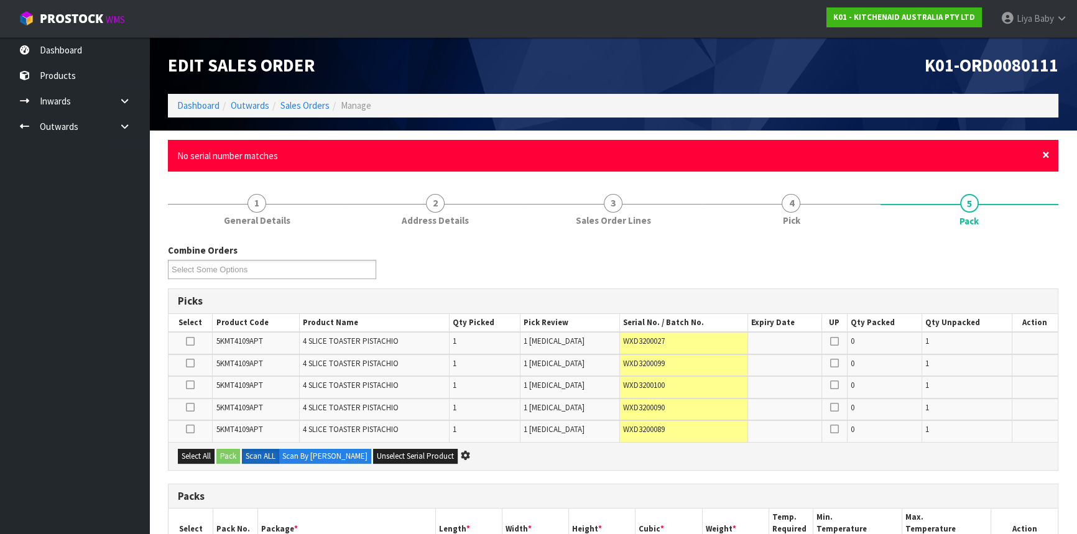
click at [1046, 154] on span "×" at bounding box center [1045, 154] width 7 height 17
click at [1045, 152] on span "×" at bounding box center [1045, 154] width 7 height 17
click at [1044, 155] on span "×" at bounding box center [1045, 154] width 7 height 17
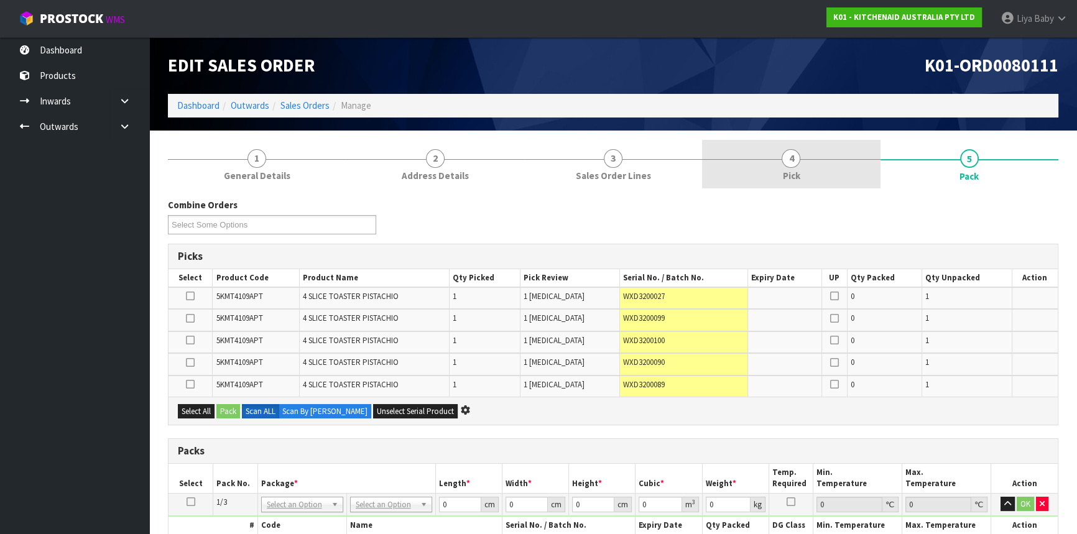
click at [797, 171] on span "Pick" at bounding box center [790, 175] width 17 height 13
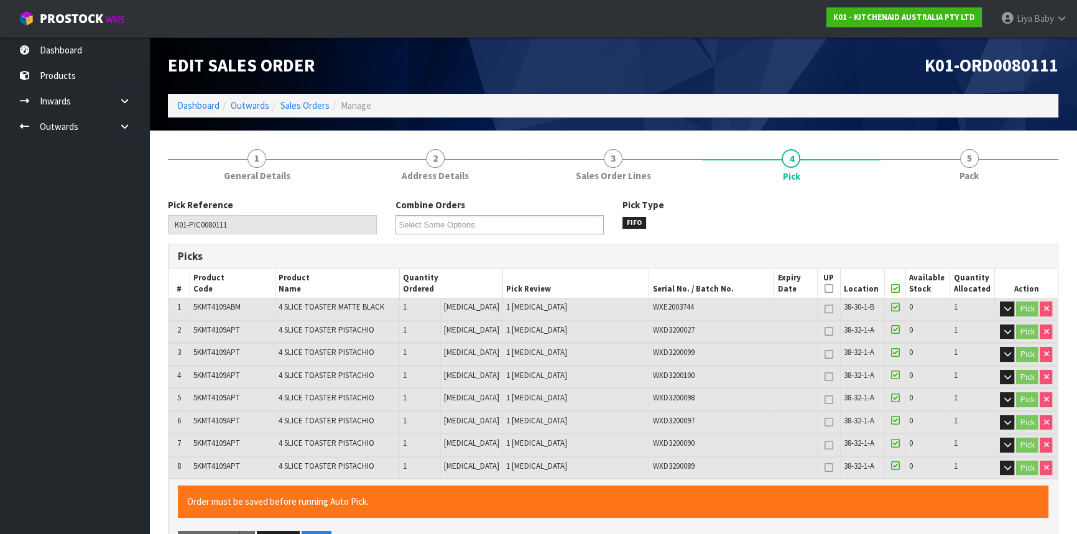
click at [978, 167] on link "5 Pack" at bounding box center [970, 164] width 178 height 49
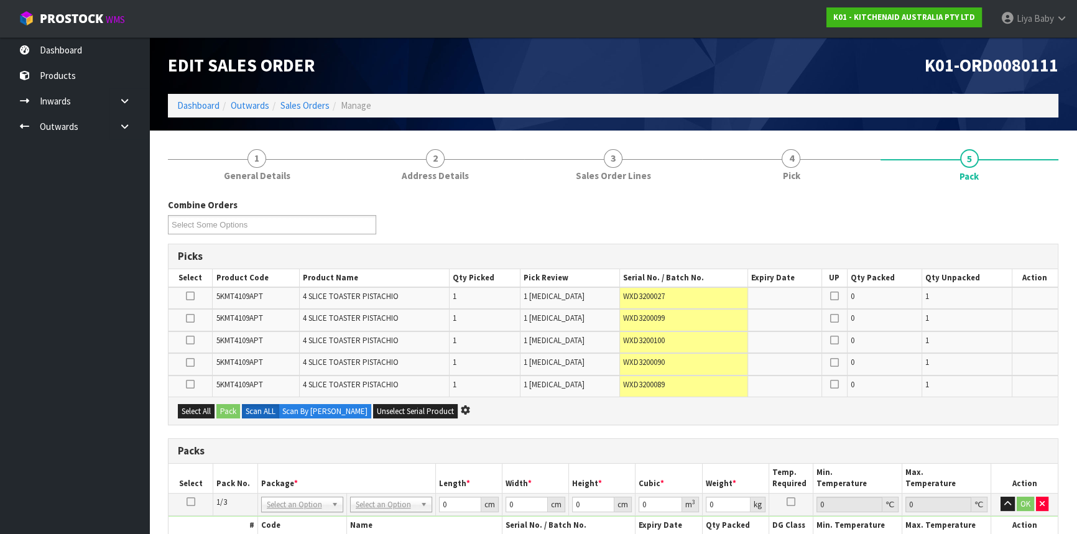
scroll to position [226, 0]
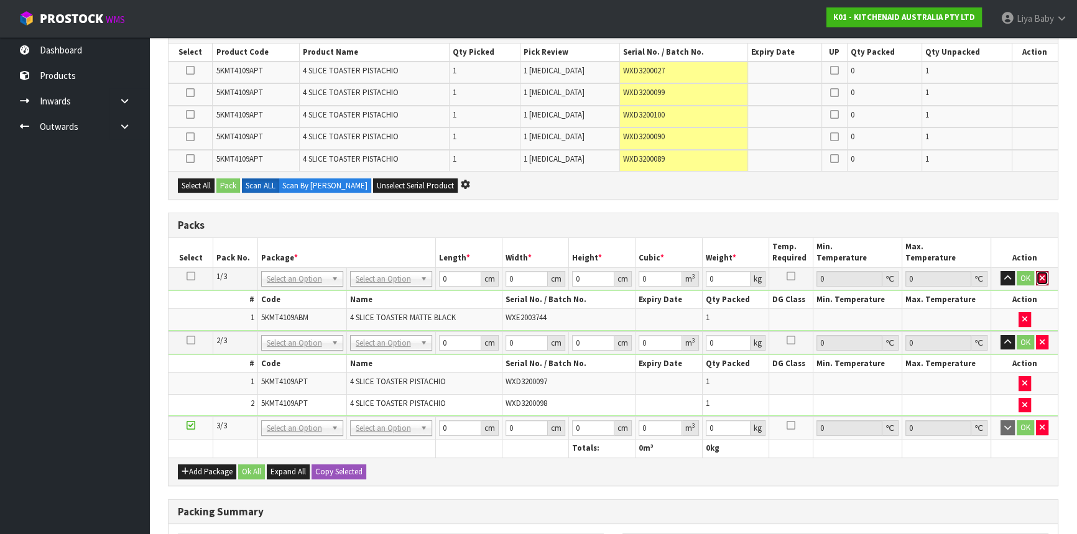
click at [1040, 279] on icon "button" at bounding box center [1042, 278] width 5 height 8
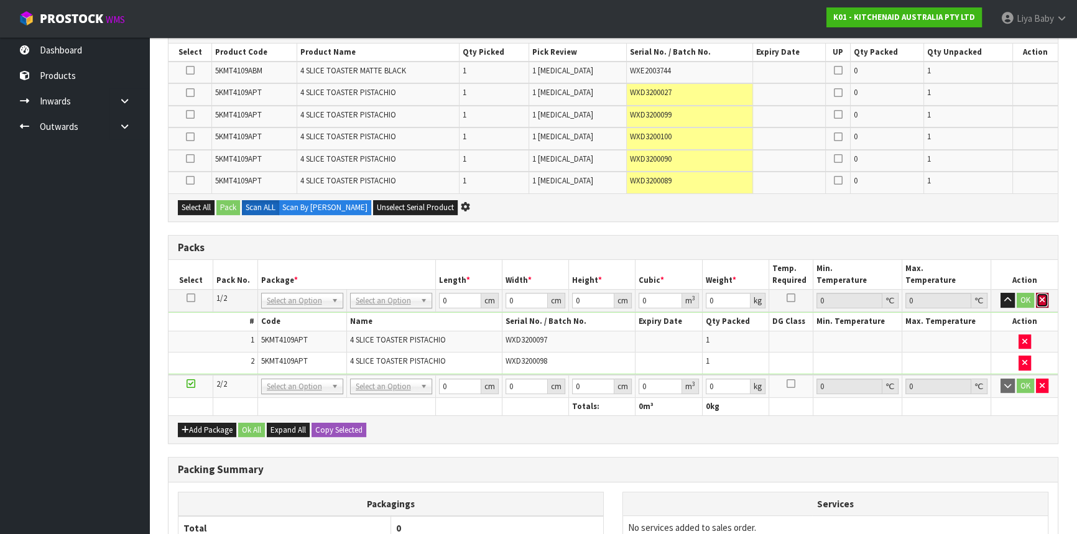
click at [1042, 294] on button "button" at bounding box center [1042, 300] width 12 height 15
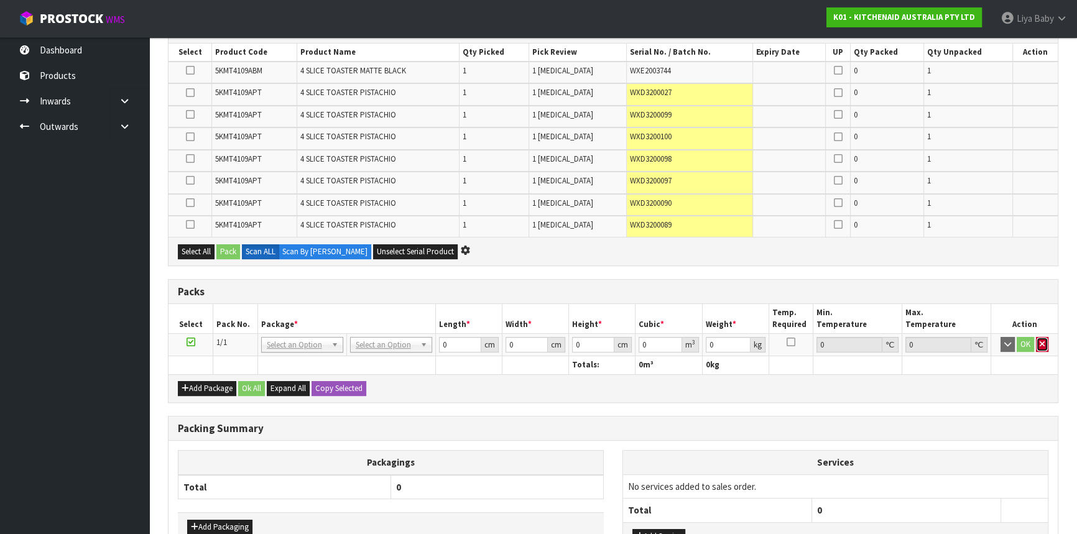
click at [1042, 340] on icon "button" at bounding box center [1042, 344] width 5 height 8
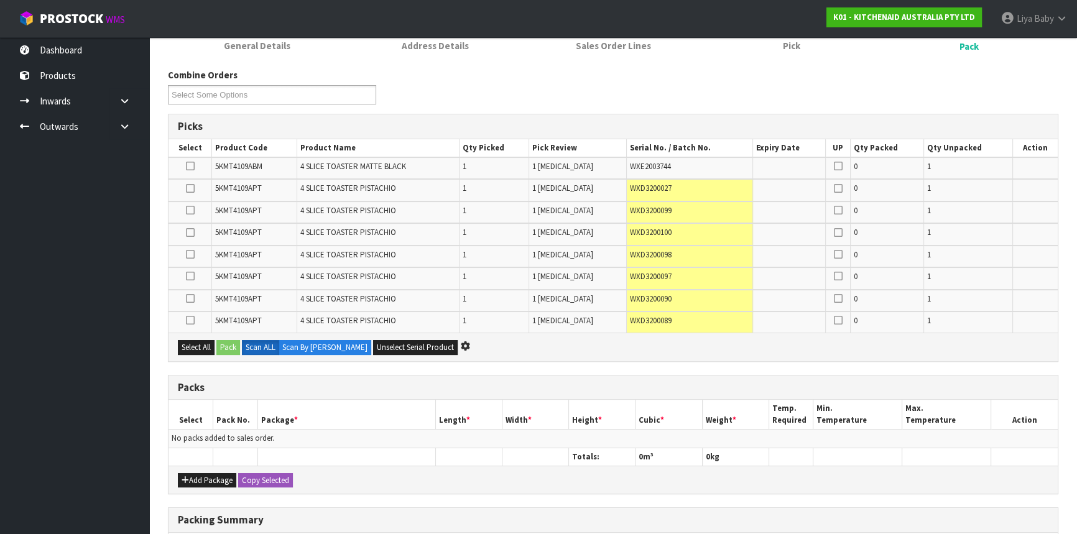
scroll to position [0, 0]
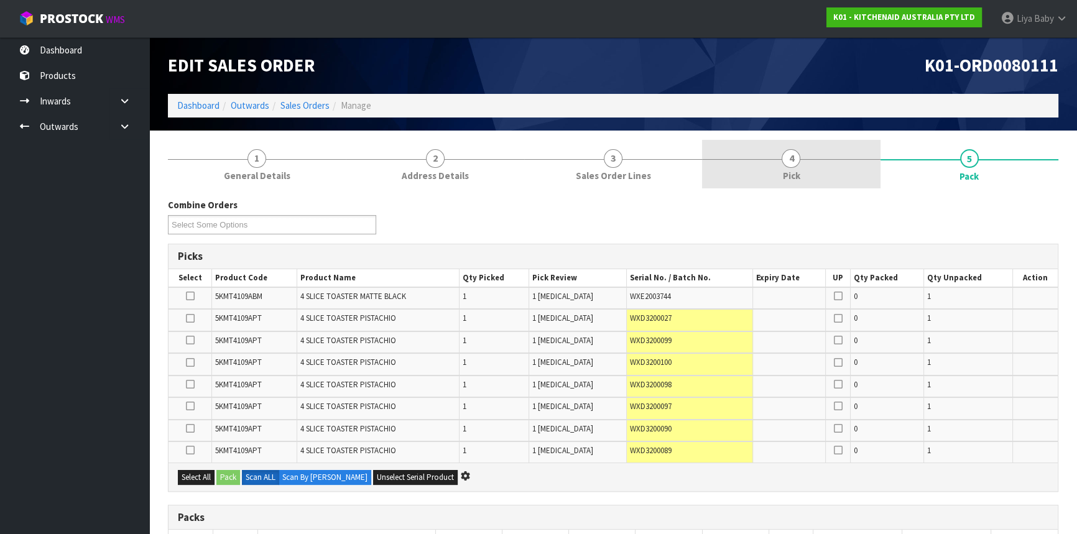
click at [803, 181] on link "4 Pick" at bounding box center [791, 164] width 178 height 49
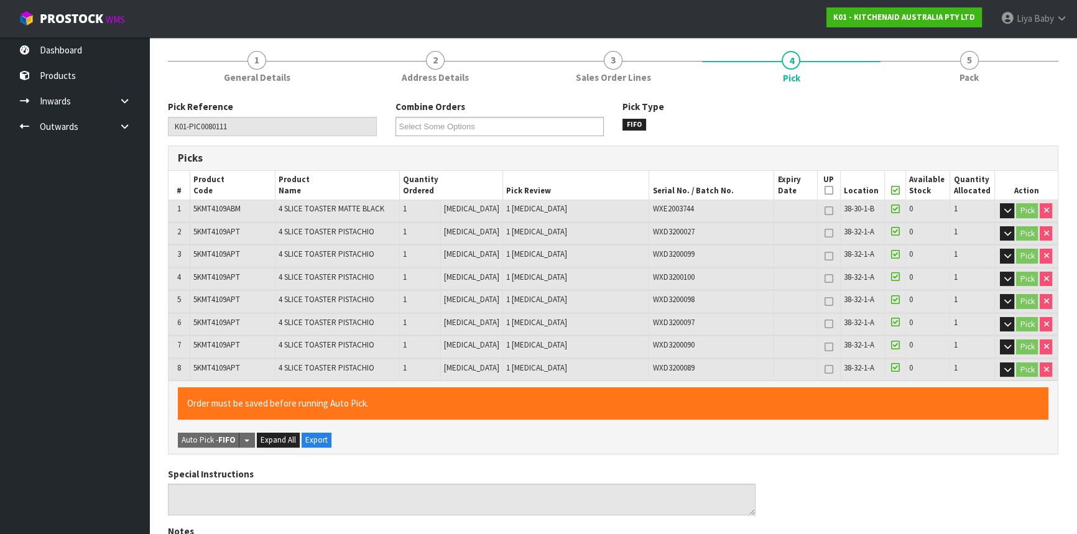
scroll to position [169, 0]
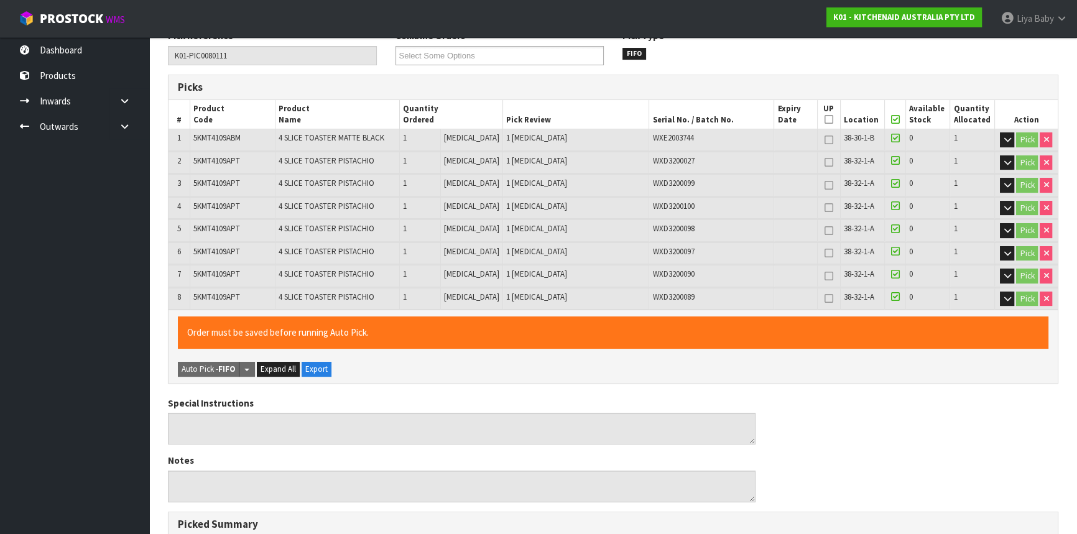
click at [890, 119] on icon at bounding box center [894, 119] width 9 height 1
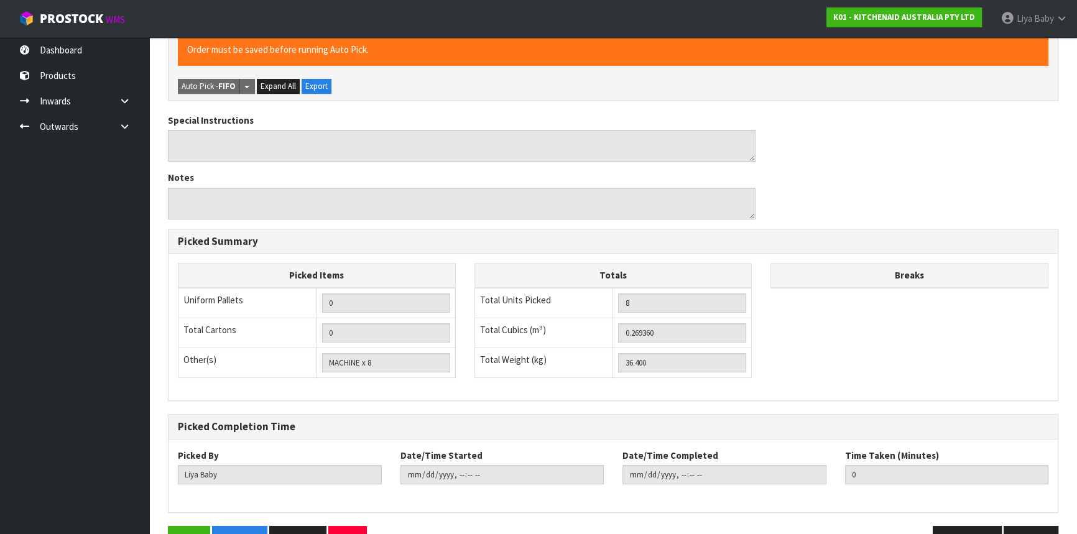
scroll to position [113, 0]
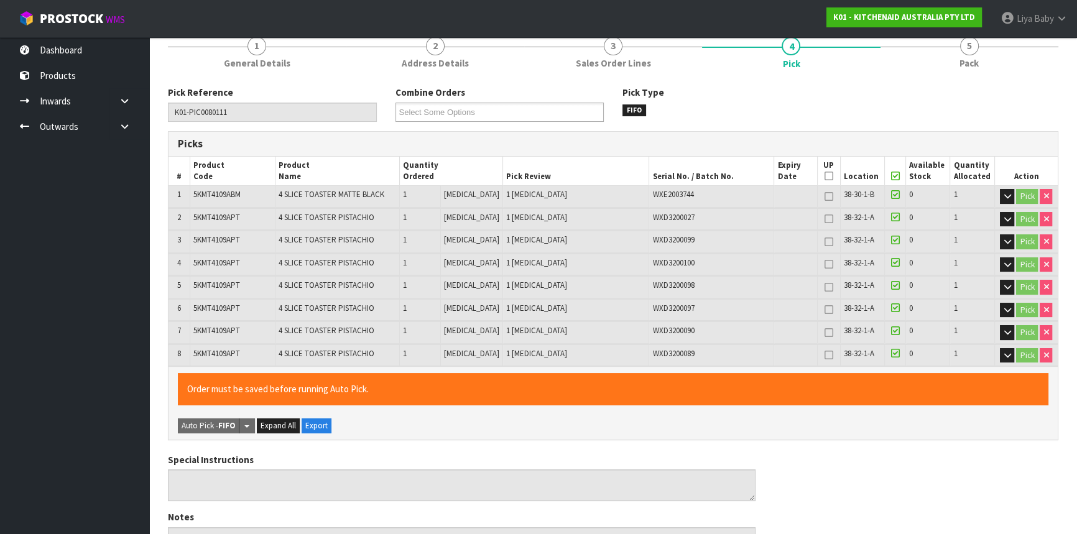
click at [890, 176] on icon at bounding box center [894, 176] width 9 height 1
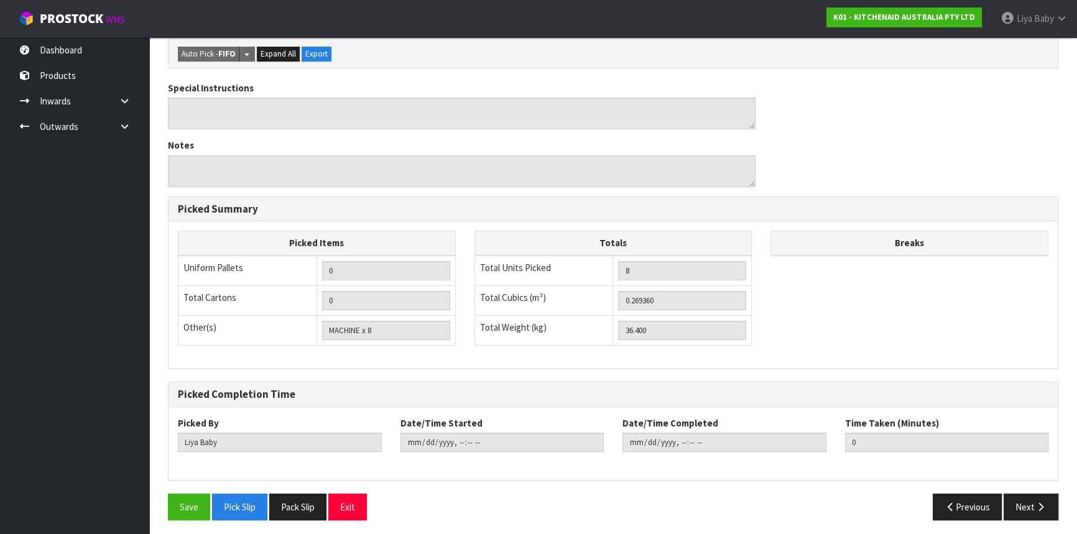
scroll to position [485, 0]
drag, startPoint x: 192, startPoint y: 499, endPoint x: 270, endPoint y: 483, distance: 79.9
click at [193, 499] on button "Save" at bounding box center [189, 506] width 42 height 27
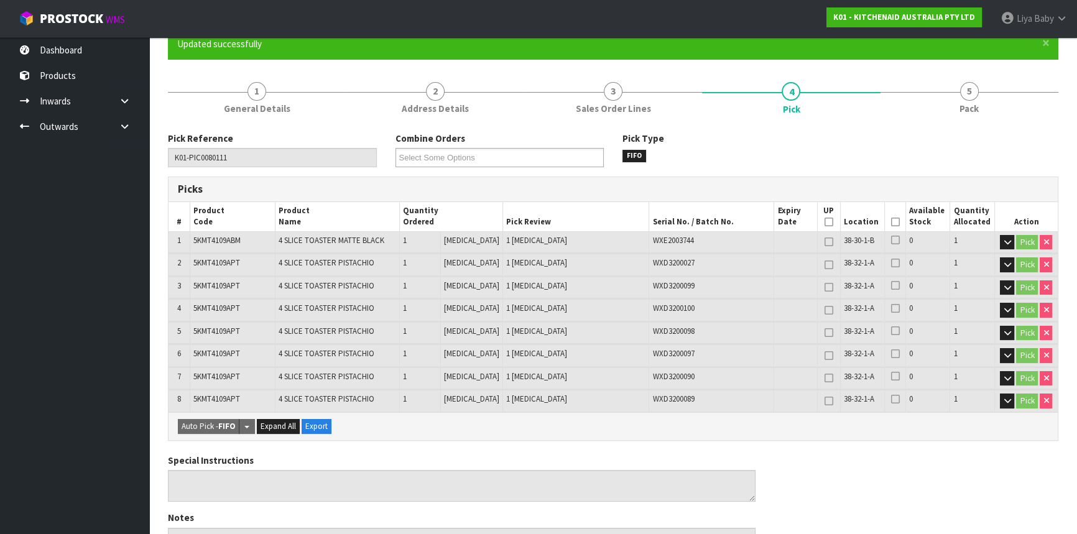
scroll to position [113, 0]
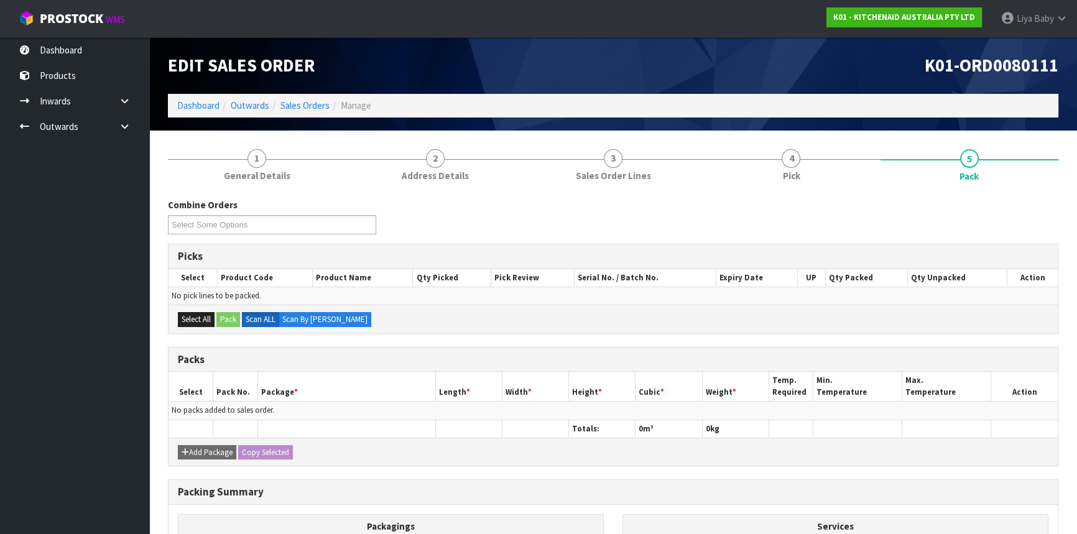
click at [884, 205] on div "Combine Orders K01-ORD0080091 K01-ORD0080108 K01-ORD0080111 K01-ORD0080113 K01-…" at bounding box center [613, 220] width 909 height 45
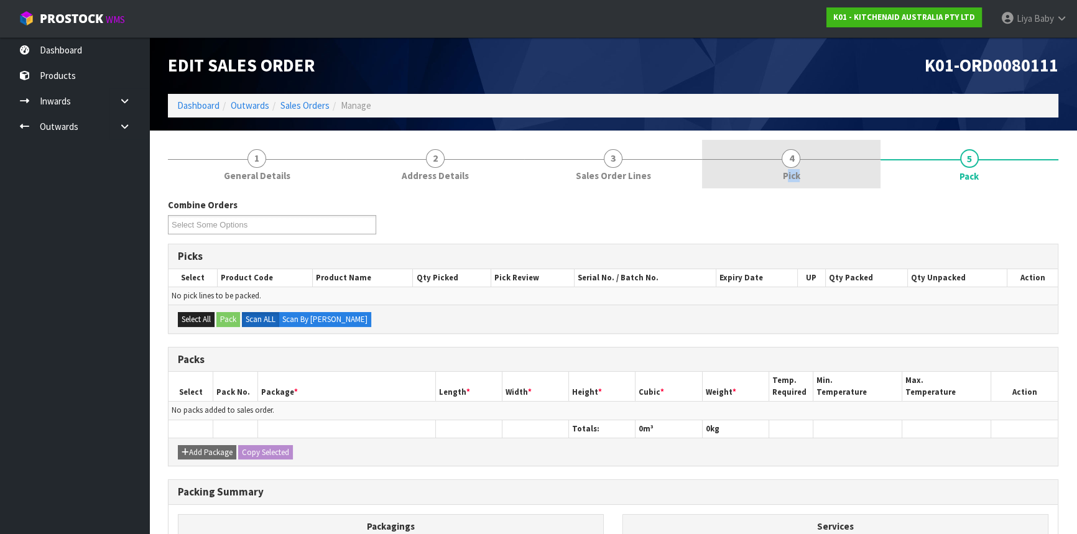
click at [788, 181] on link "4 Pick" at bounding box center [791, 164] width 178 height 49
click at [812, 182] on link "4 Pick" at bounding box center [791, 164] width 178 height 49
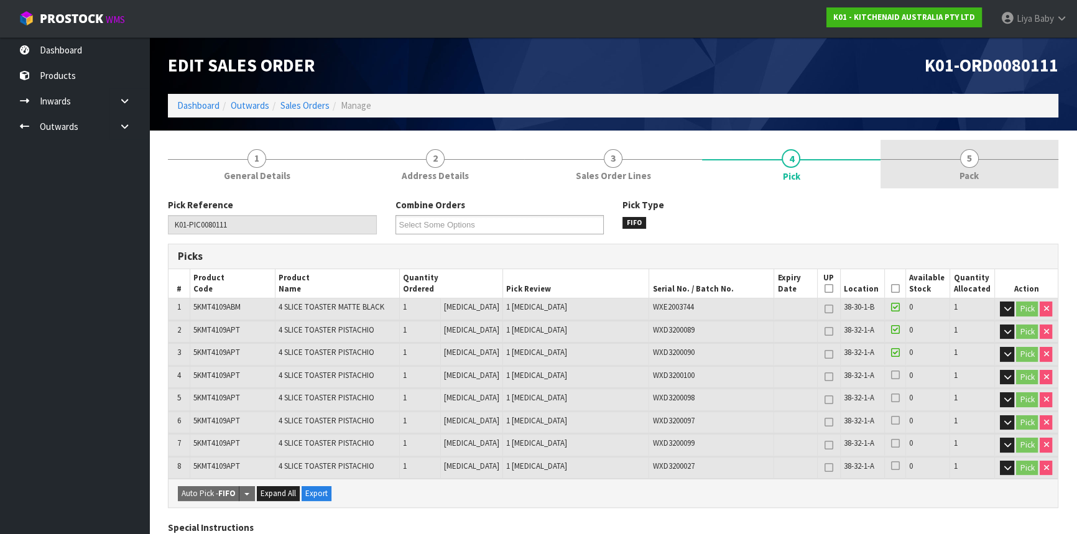
click at [936, 187] on link "5 Pack" at bounding box center [970, 164] width 178 height 49
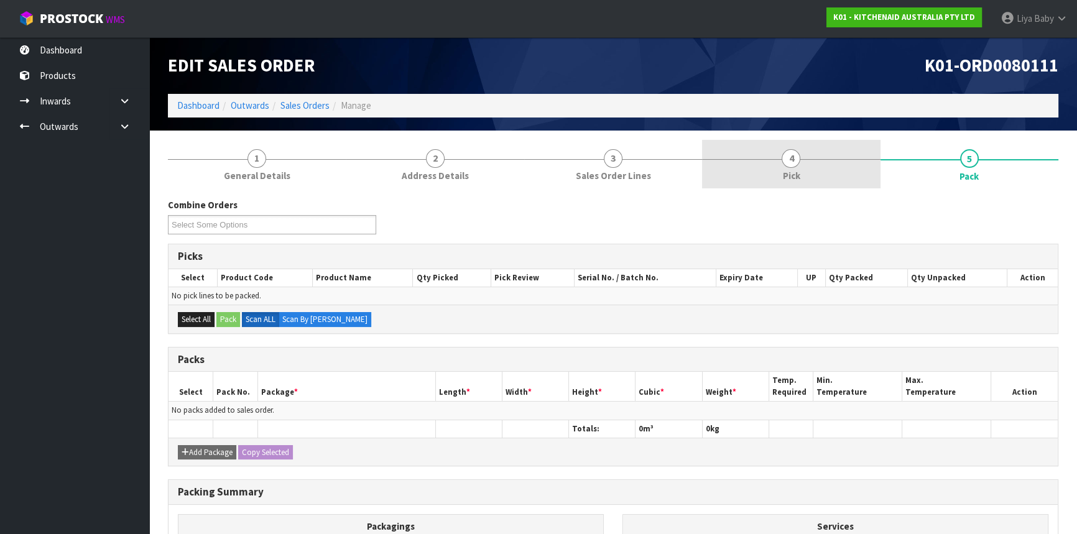
click at [813, 172] on link "4 Pick" at bounding box center [791, 164] width 178 height 49
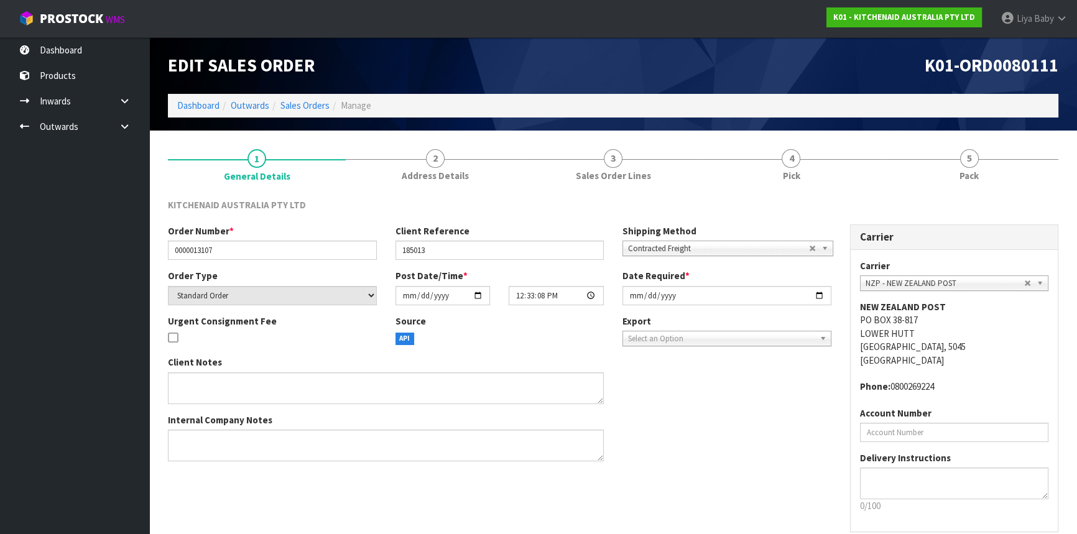
click at [958, 180] on link "5 Pack" at bounding box center [970, 164] width 178 height 49
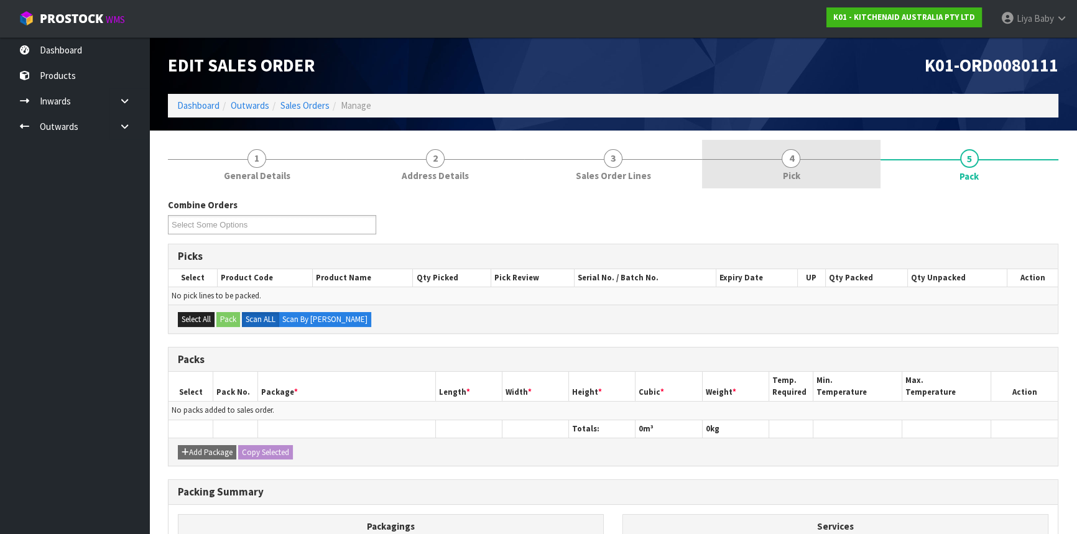
click at [823, 180] on link "4 Pick" at bounding box center [791, 164] width 178 height 49
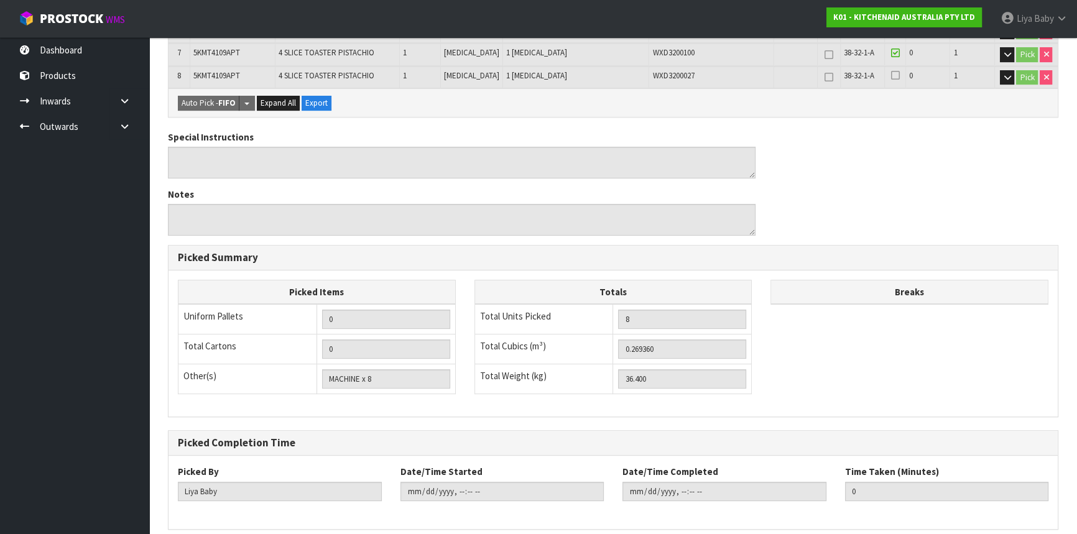
scroll to position [440, 0]
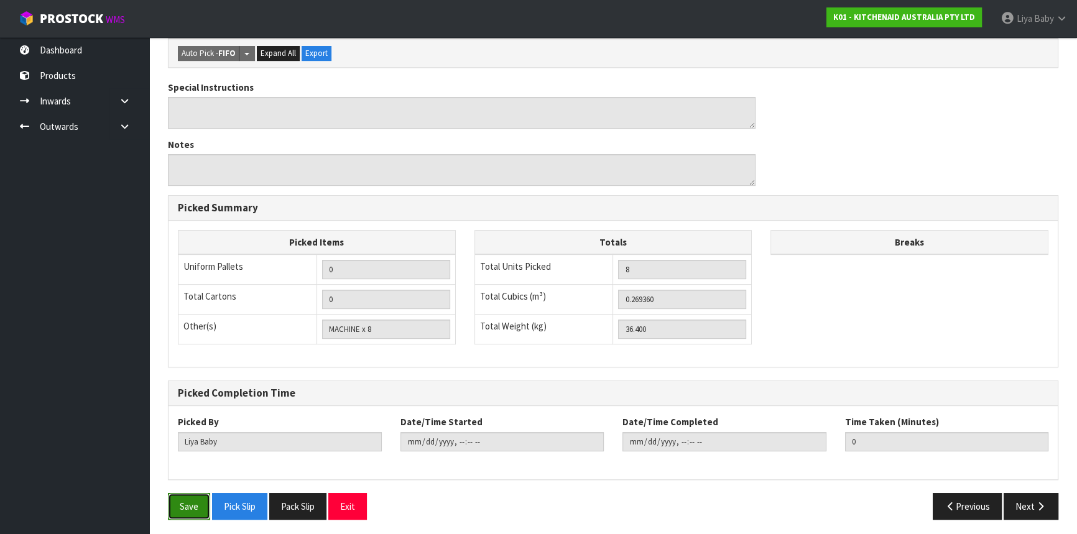
click at [177, 510] on button "Save" at bounding box center [189, 506] width 42 height 27
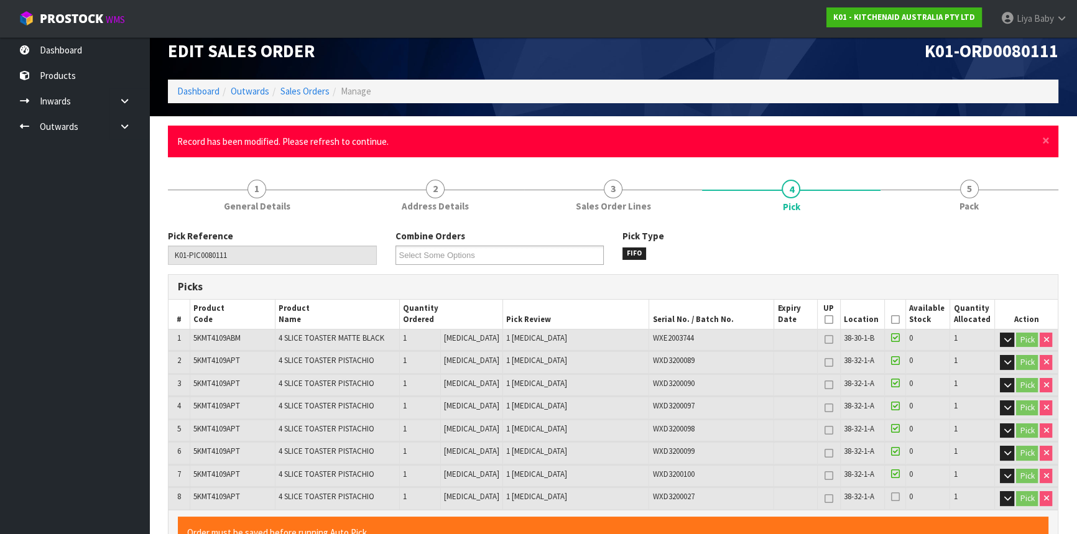
scroll to position [0, 0]
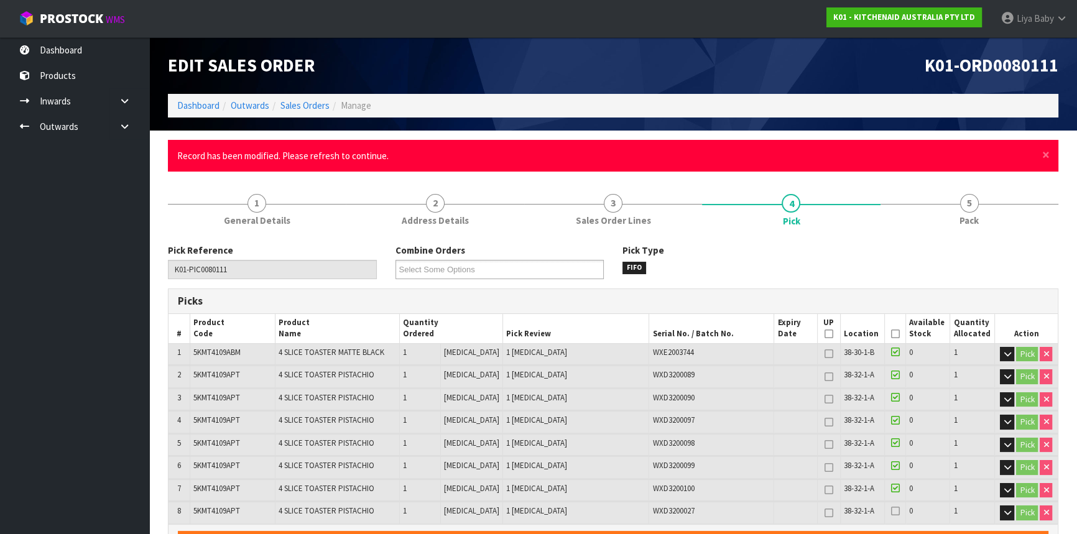
click at [894, 334] on icon at bounding box center [894, 334] width 9 height 1
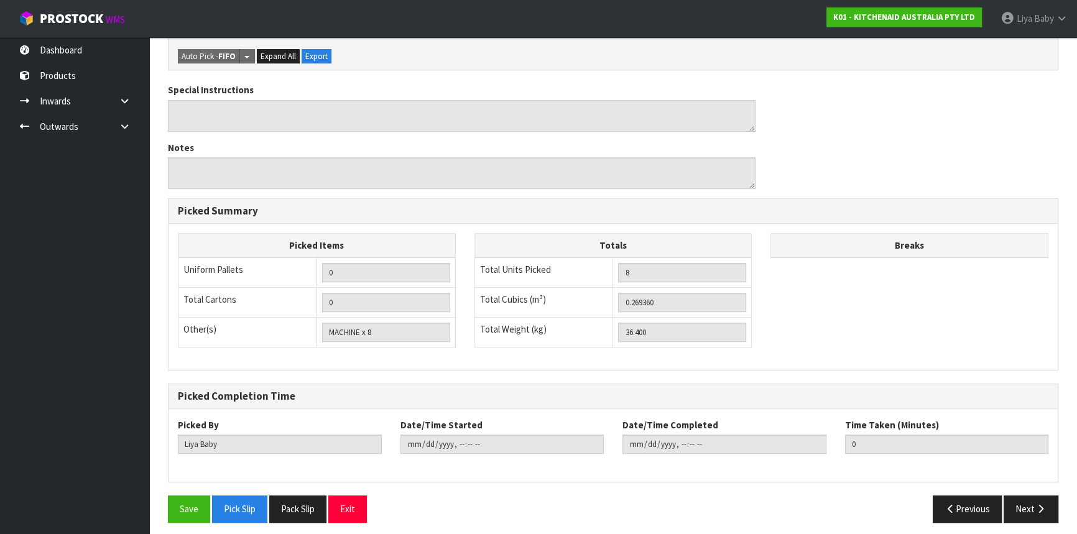
scroll to position [530, 0]
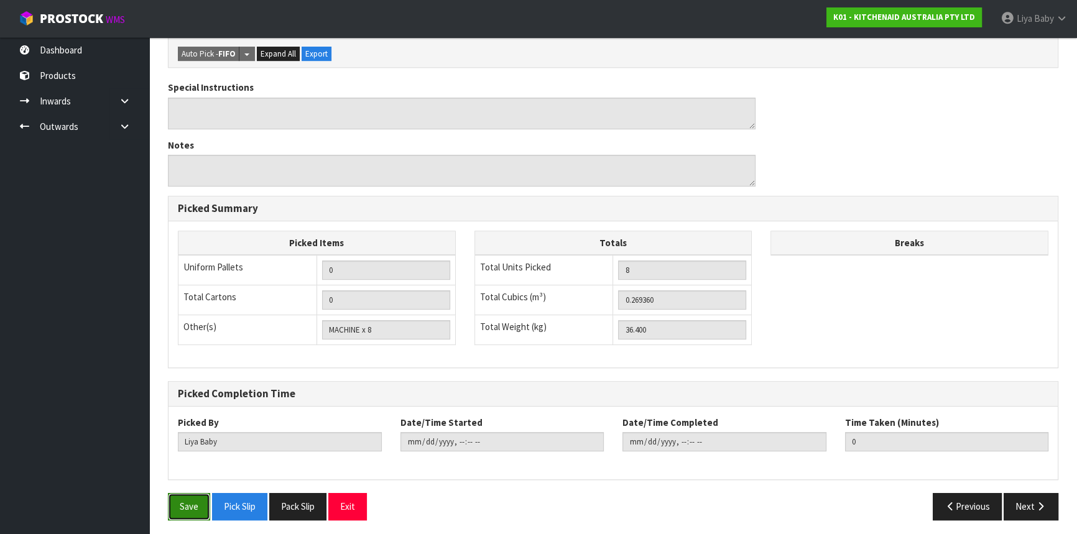
drag, startPoint x: 182, startPoint y: 503, endPoint x: 189, endPoint y: 497, distance: 8.8
click at [187, 502] on button "Save" at bounding box center [189, 506] width 42 height 27
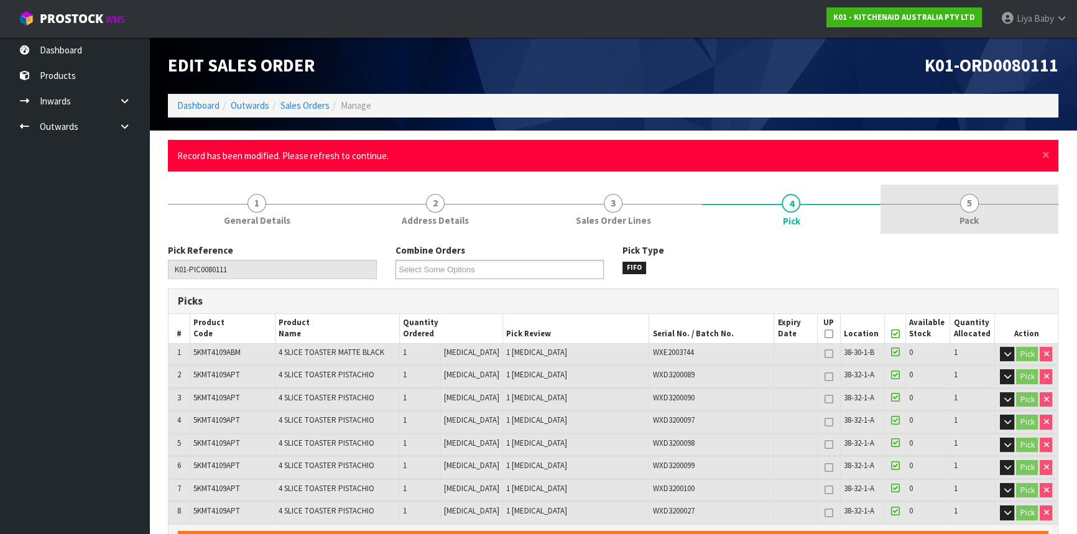
click at [976, 203] on span "5" at bounding box center [969, 203] width 19 height 19
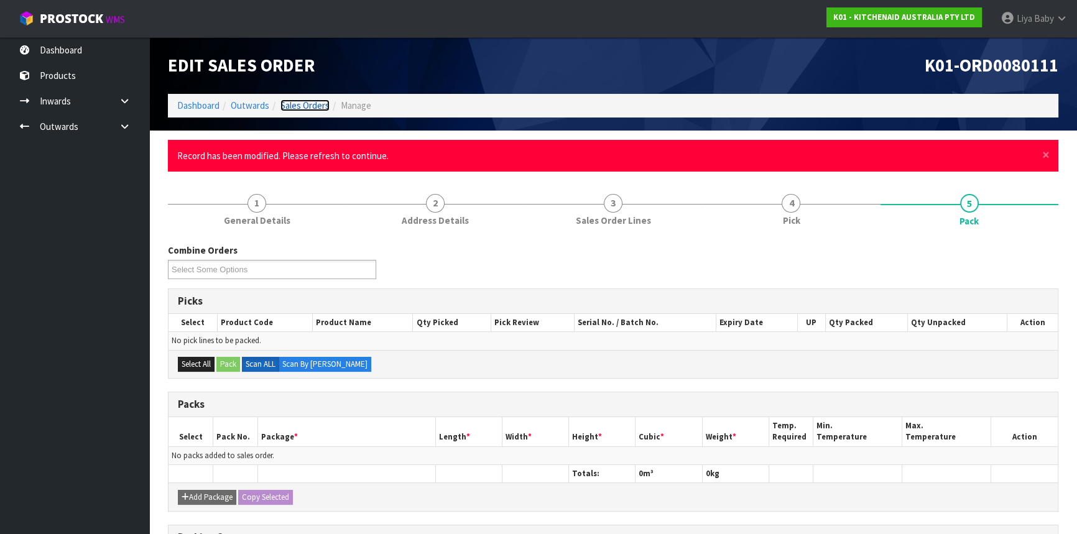
click at [312, 104] on link "Sales Orders" at bounding box center [304, 105] width 49 height 12
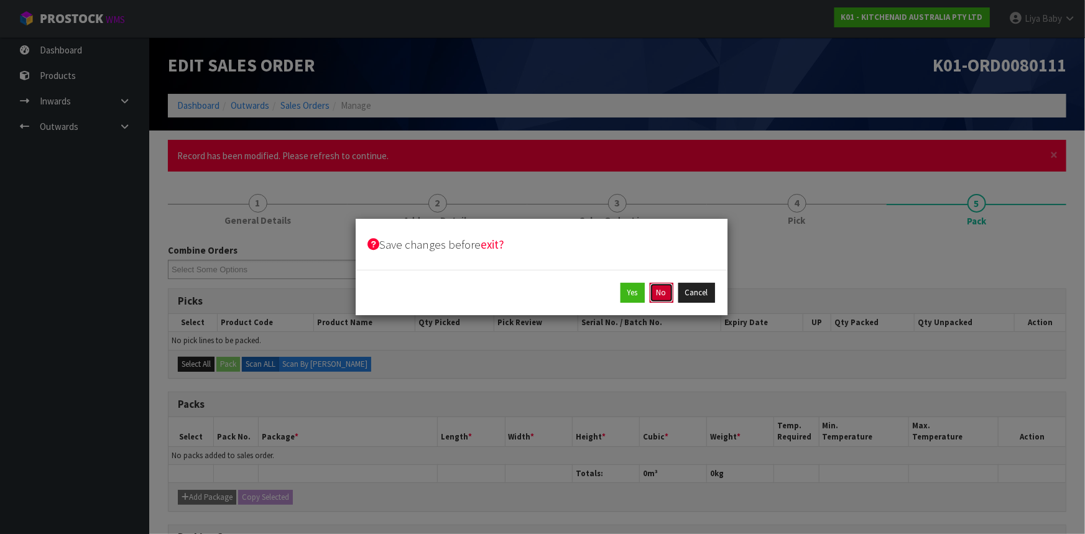
click at [654, 297] on button "No" at bounding box center [662, 293] width 24 height 20
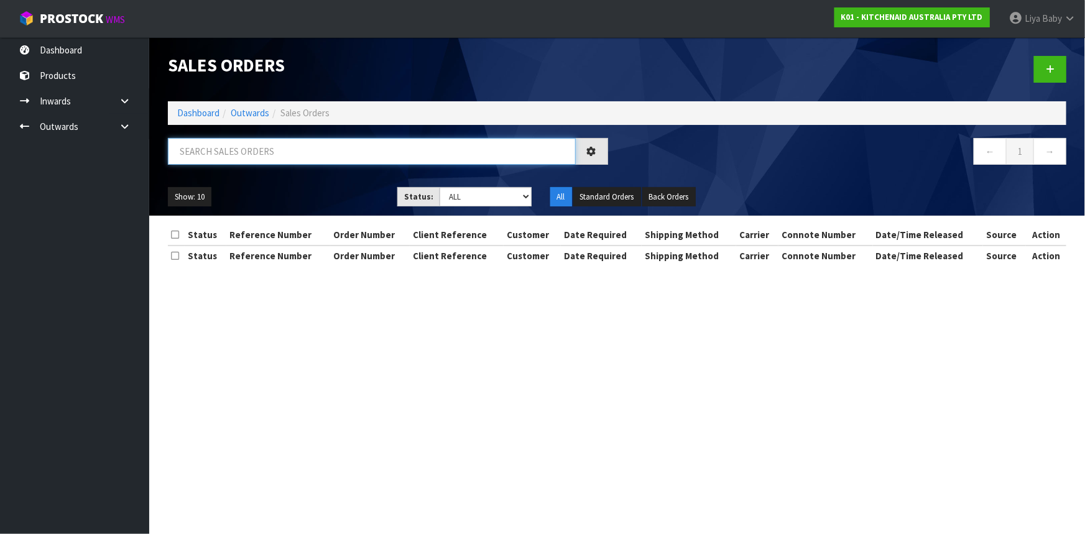
click at [342, 159] on input "text" at bounding box center [372, 151] width 408 height 27
type input "JOB-0415840"
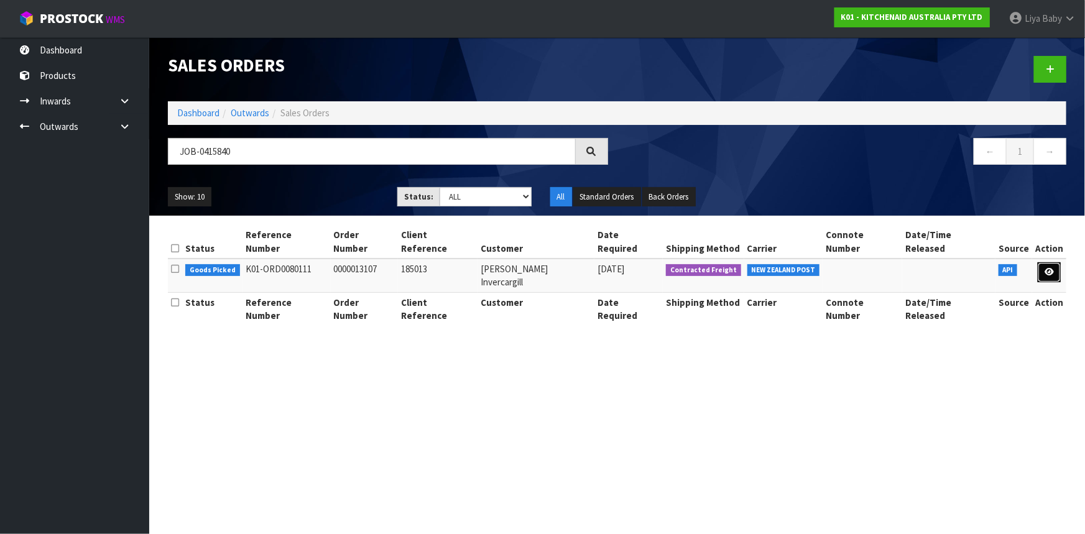
click at [1052, 263] on link at bounding box center [1049, 272] width 23 height 20
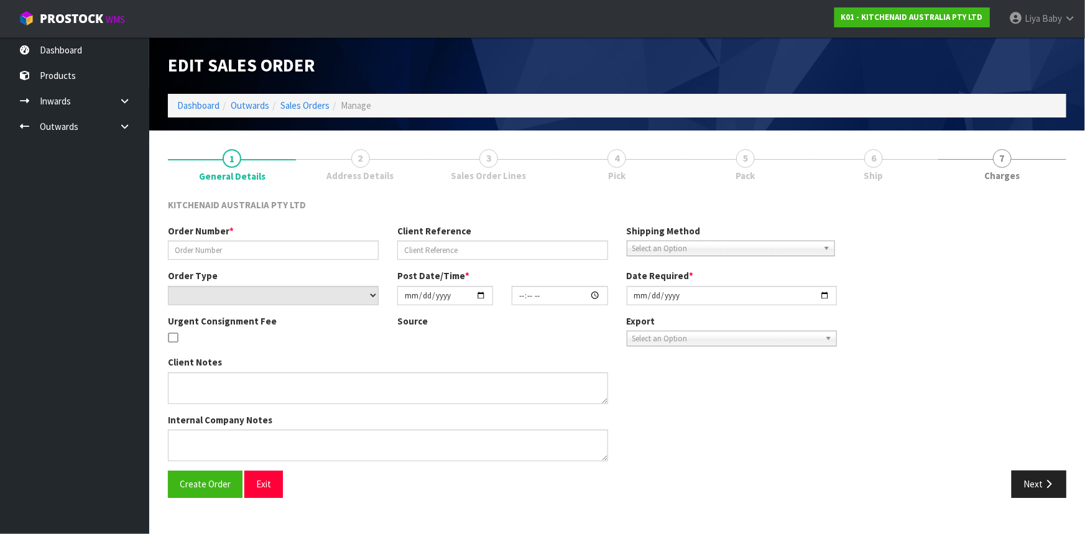
type input "0000013107"
type input "185013"
select select "number:0"
type input "[DATE]"
type input "12:33:08.000"
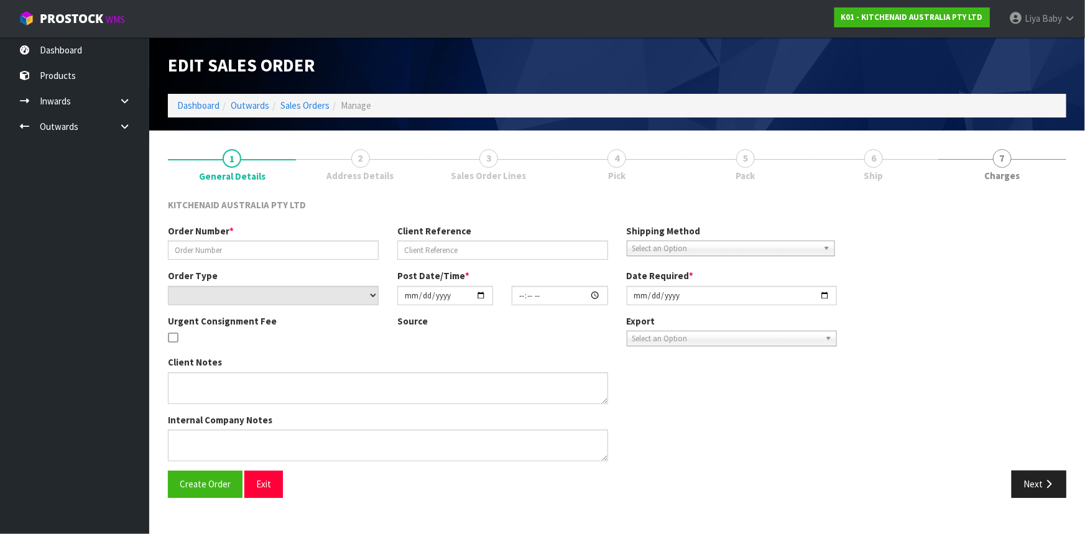
type input "[DATE]"
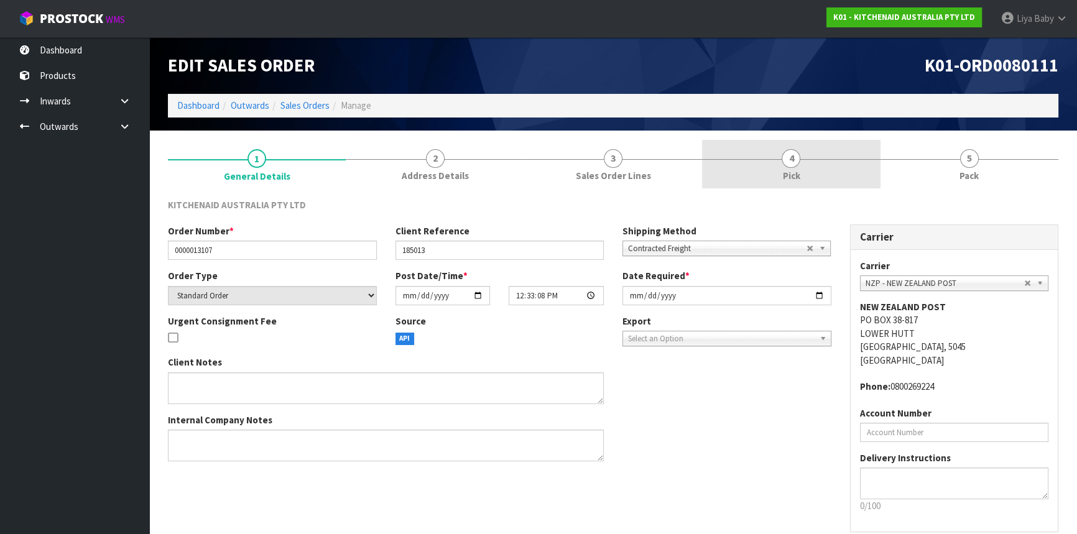
click at [796, 171] on span "Pick" at bounding box center [790, 175] width 17 height 13
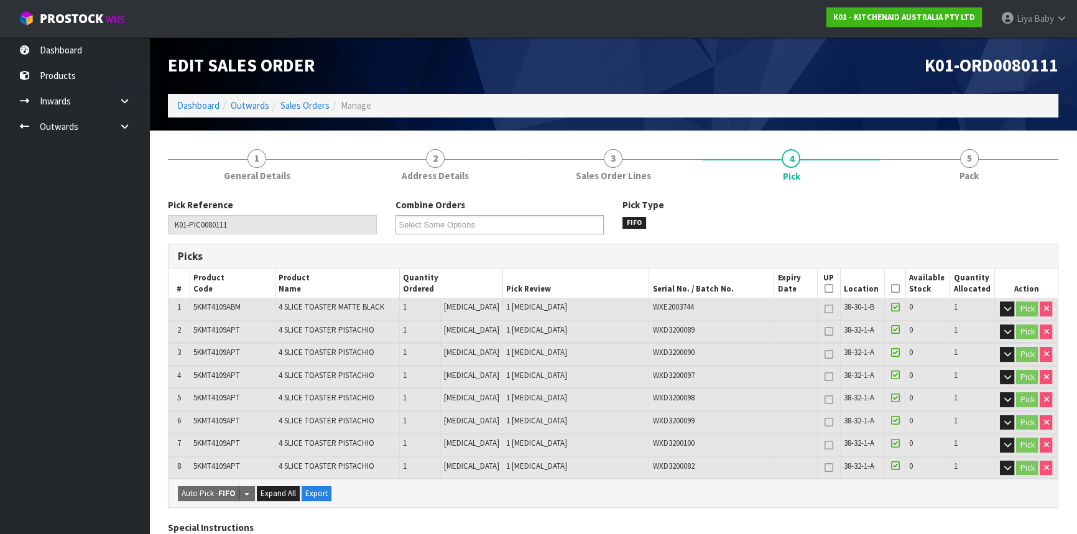
click at [894, 289] on icon at bounding box center [894, 289] width 9 height 1
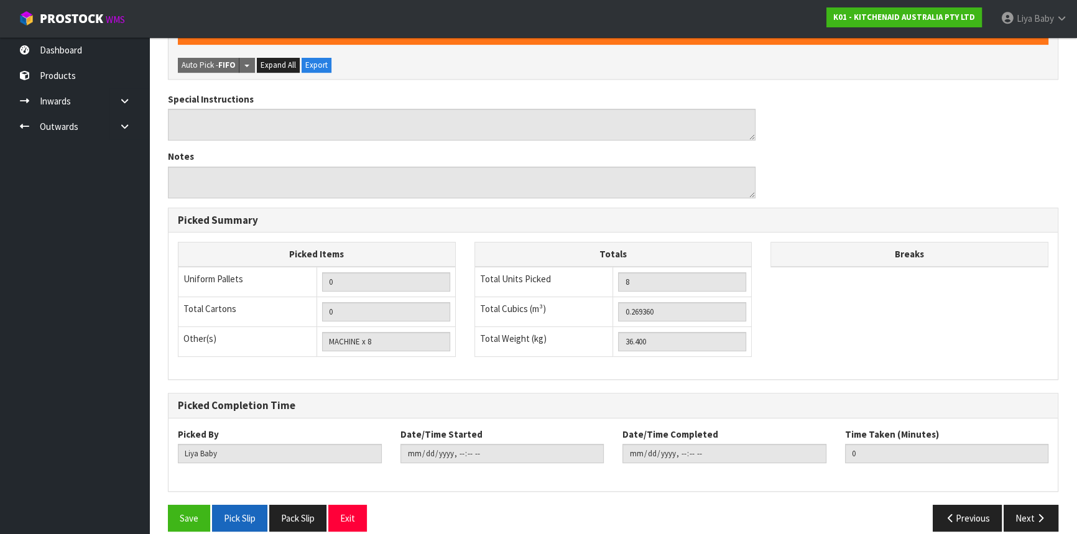
scroll to position [485, 0]
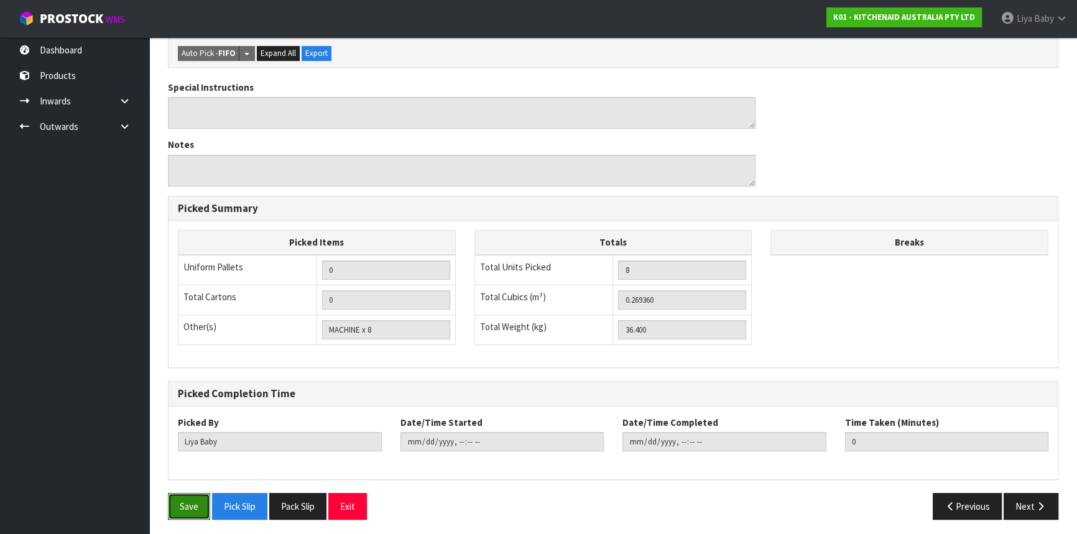
click at [187, 504] on button "Save" at bounding box center [189, 506] width 42 height 27
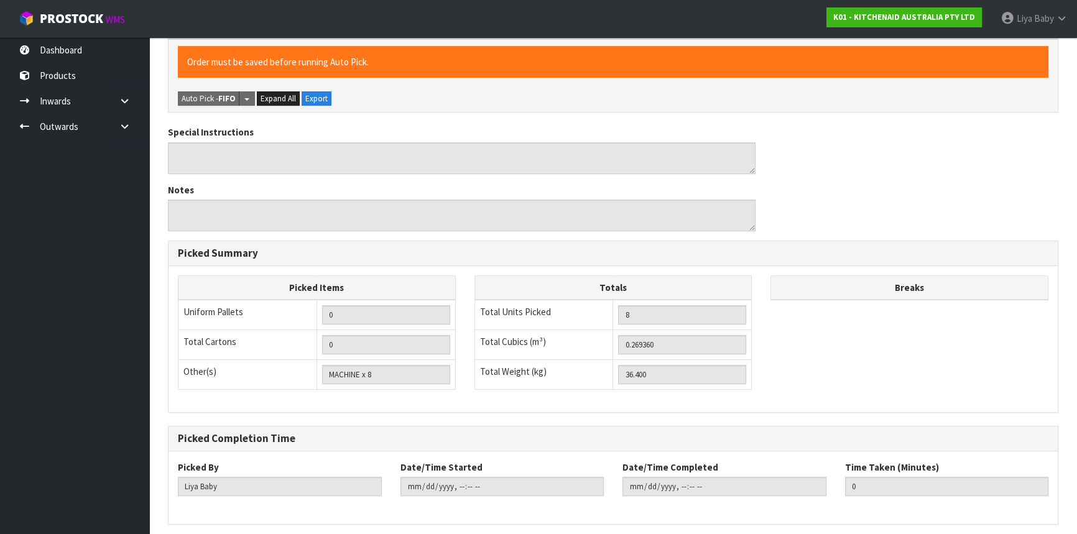
scroll to position [0, 0]
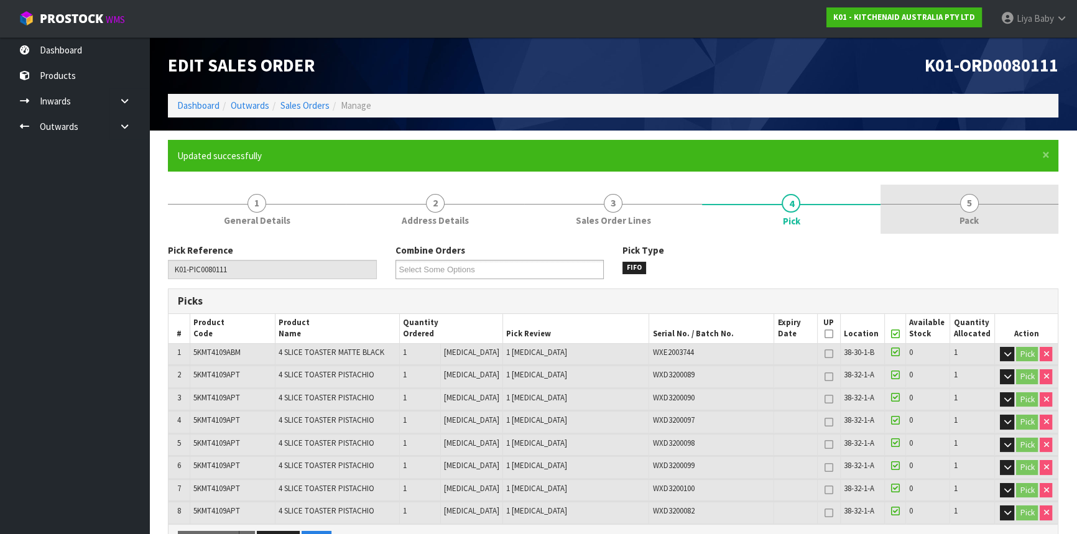
click at [945, 217] on link "5 Pack" at bounding box center [970, 209] width 178 height 49
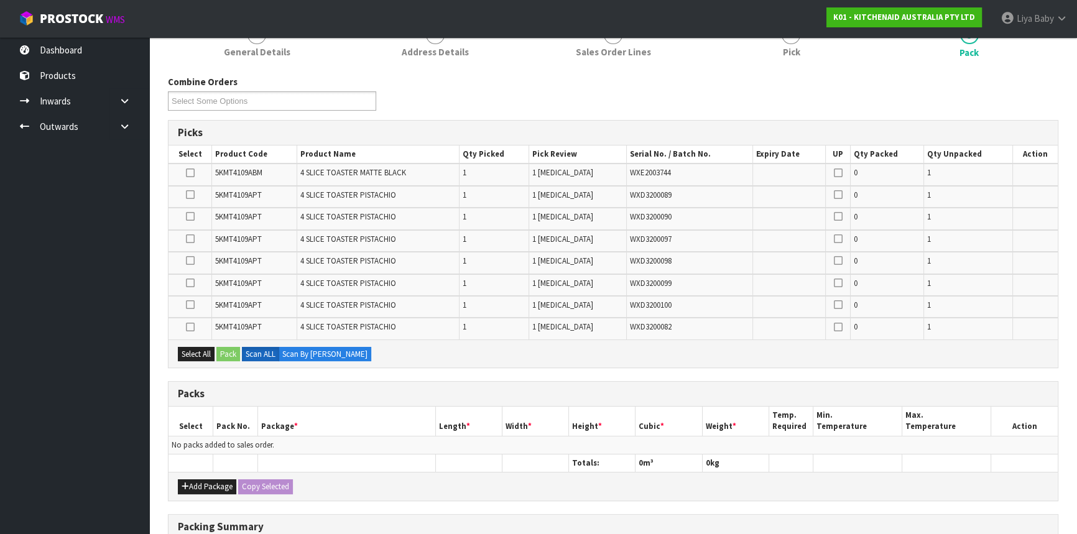
scroll to position [169, 0]
click at [195, 484] on button "Add Package" at bounding box center [207, 486] width 58 height 15
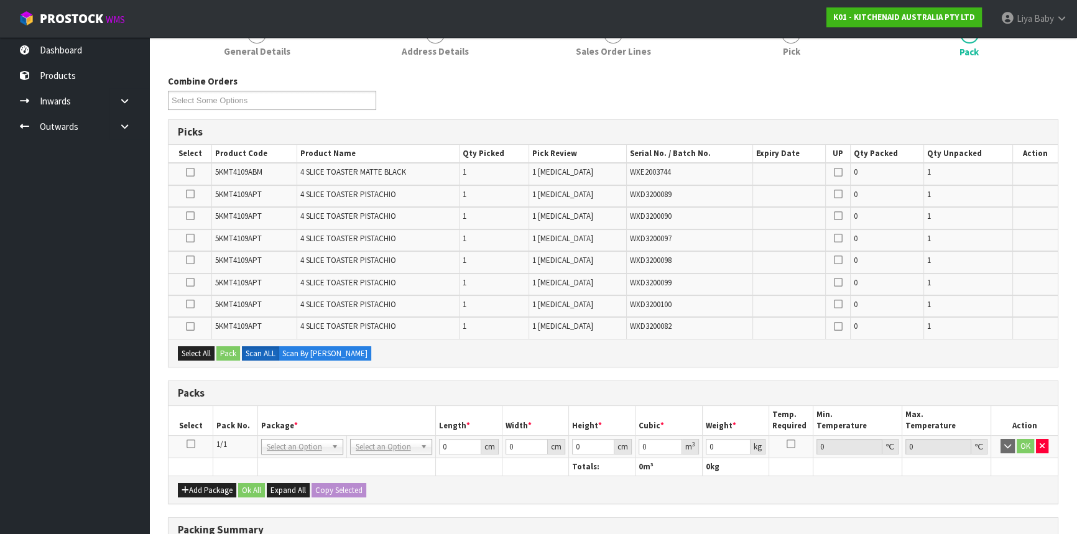
click at [196, 443] on td at bounding box center [191, 446] width 45 height 22
click at [191, 444] on icon at bounding box center [191, 444] width 9 height 1
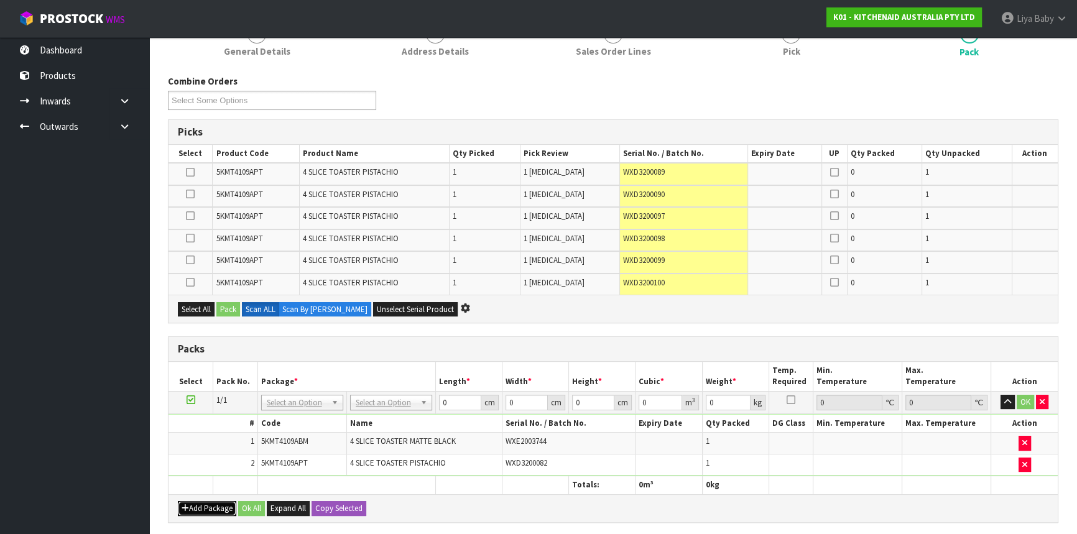
click at [187, 504] on icon "button" at bounding box center [185, 508] width 7 height 8
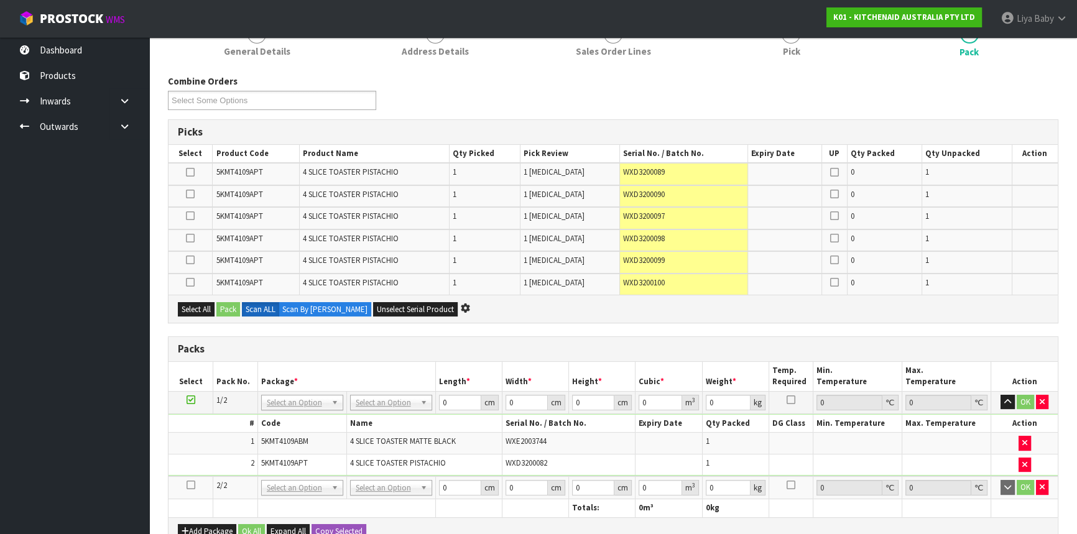
click at [191, 485] on icon at bounding box center [191, 485] width 9 height 1
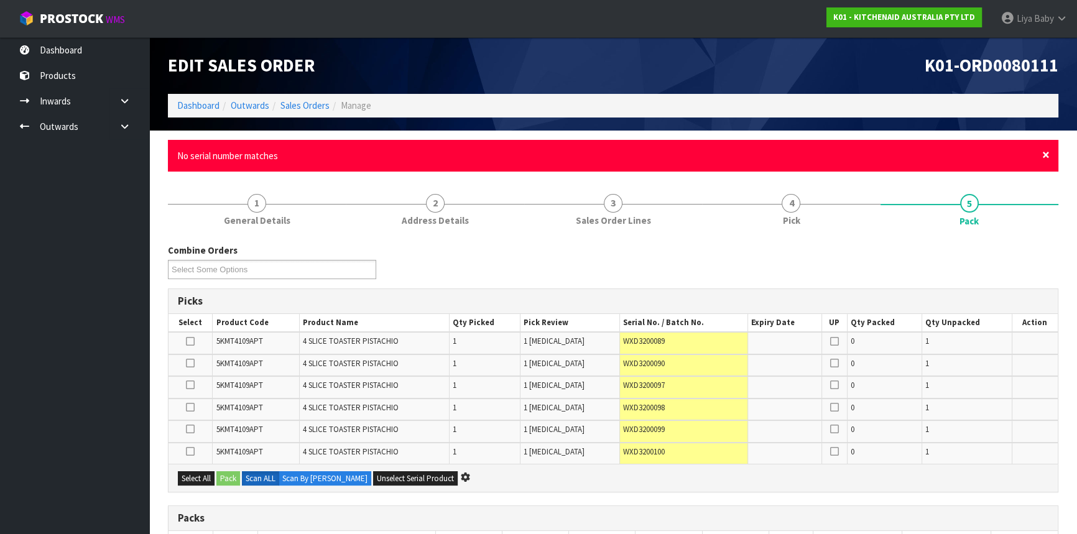
click at [1046, 152] on span "×" at bounding box center [1045, 154] width 7 height 17
click at [1043, 155] on span "×" at bounding box center [1045, 154] width 7 height 17
click at [1044, 152] on span "×" at bounding box center [1045, 154] width 7 height 17
click at [1045, 151] on span "×" at bounding box center [1045, 154] width 7 height 17
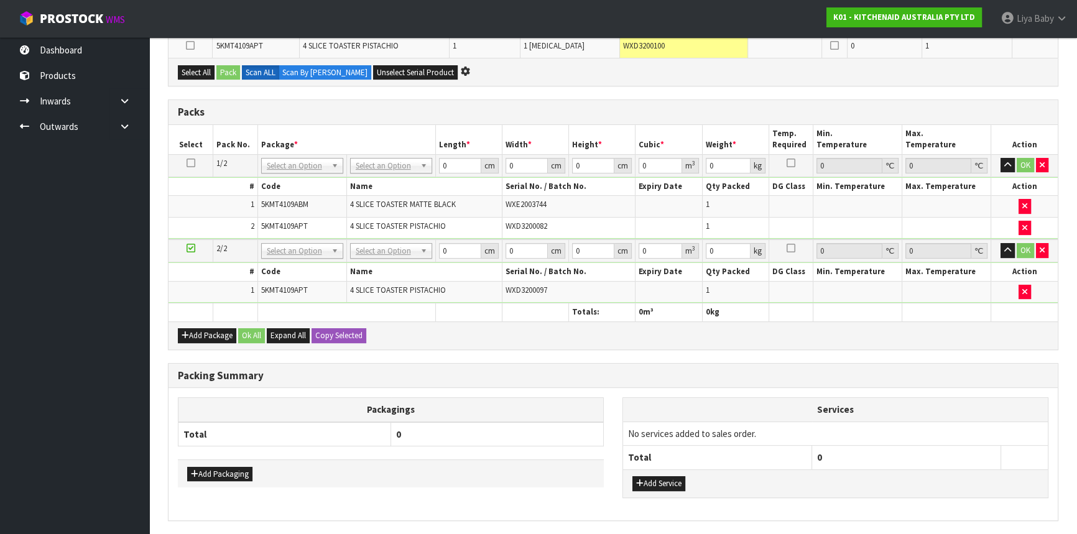
scroll to position [317, 0]
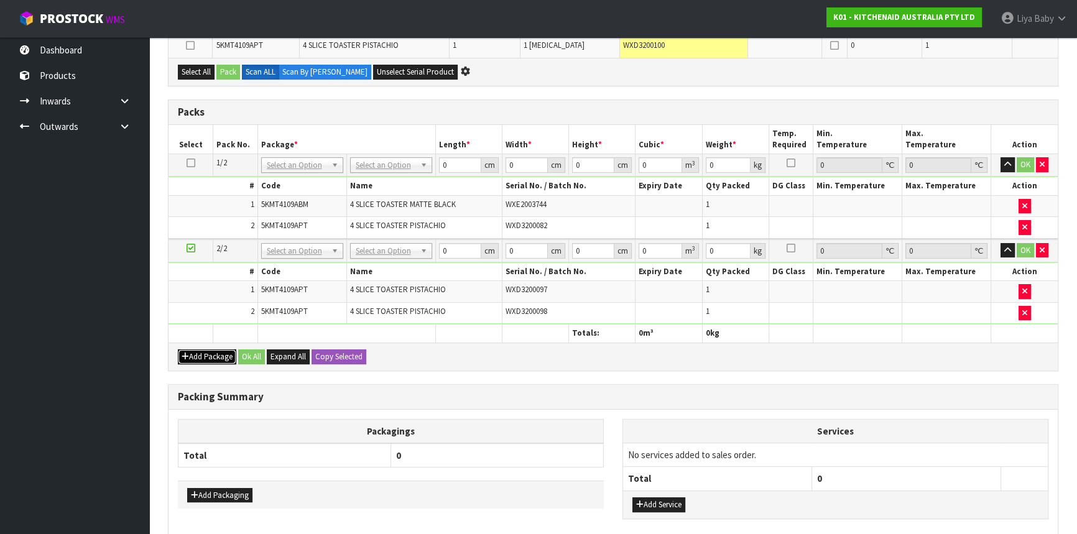
drag, startPoint x: 221, startPoint y: 357, endPoint x: 196, endPoint y: 355, distance: 25.6
click at [216, 358] on button "Add Package" at bounding box center [207, 356] width 58 height 15
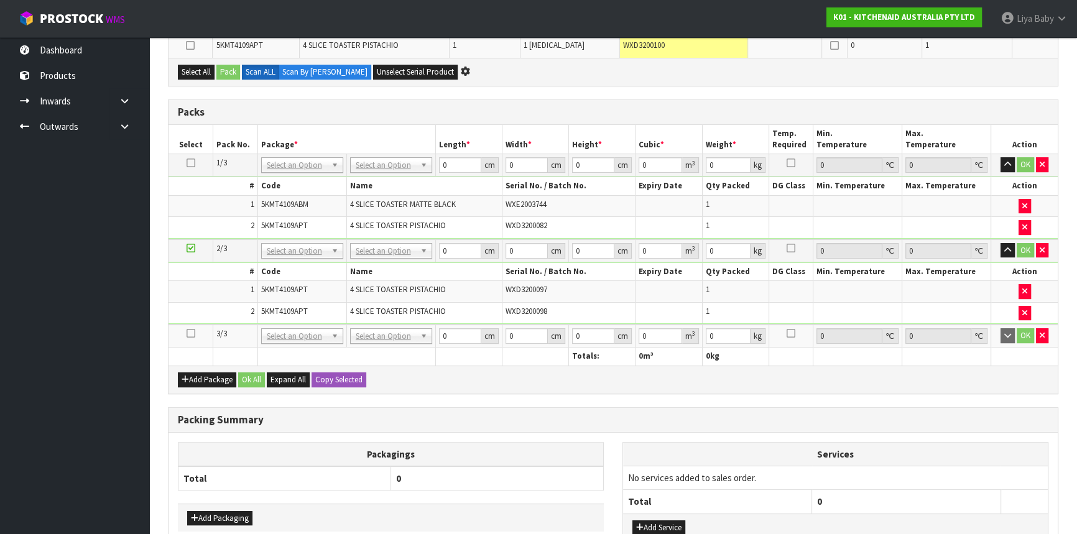
click at [187, 333] on icon at bounding box center [191, 333] width 9 height 1
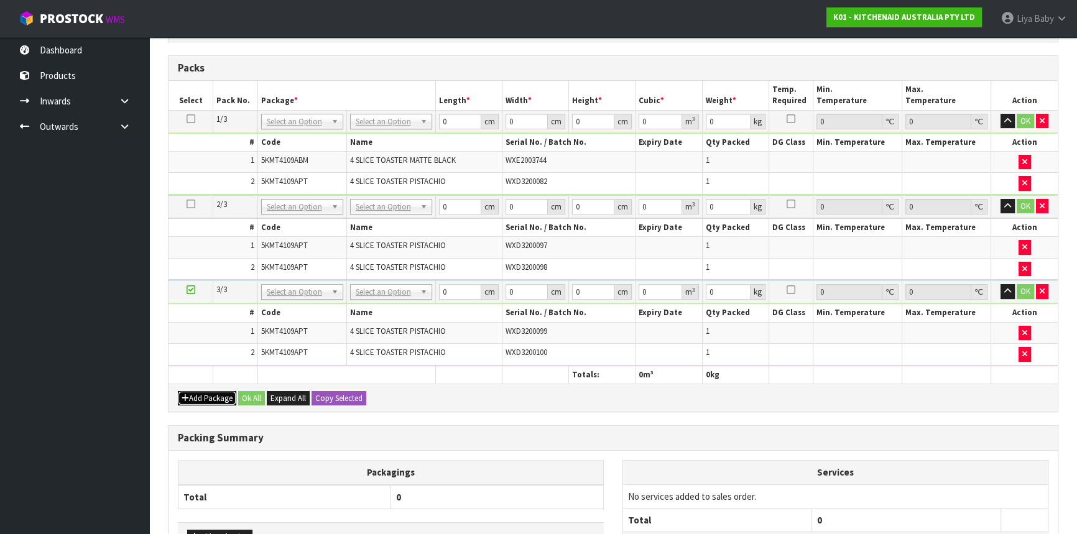
click at [201, 396] on button "Add Package" at bounding box center [207, 398] width 58 height 15
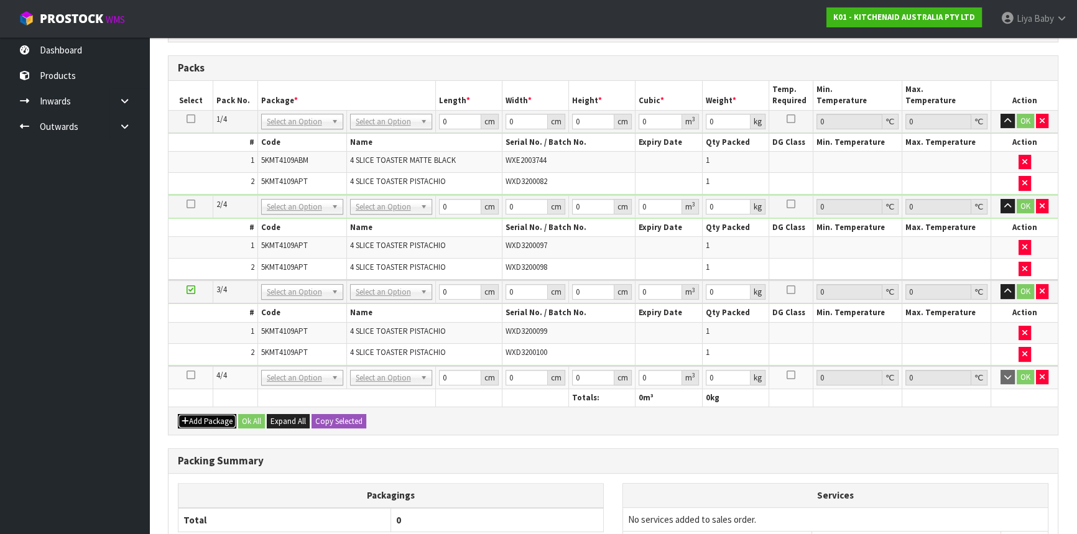
click at [178, 414] on button "Add Package" at bounding box center [207, 421] width 58 height 15
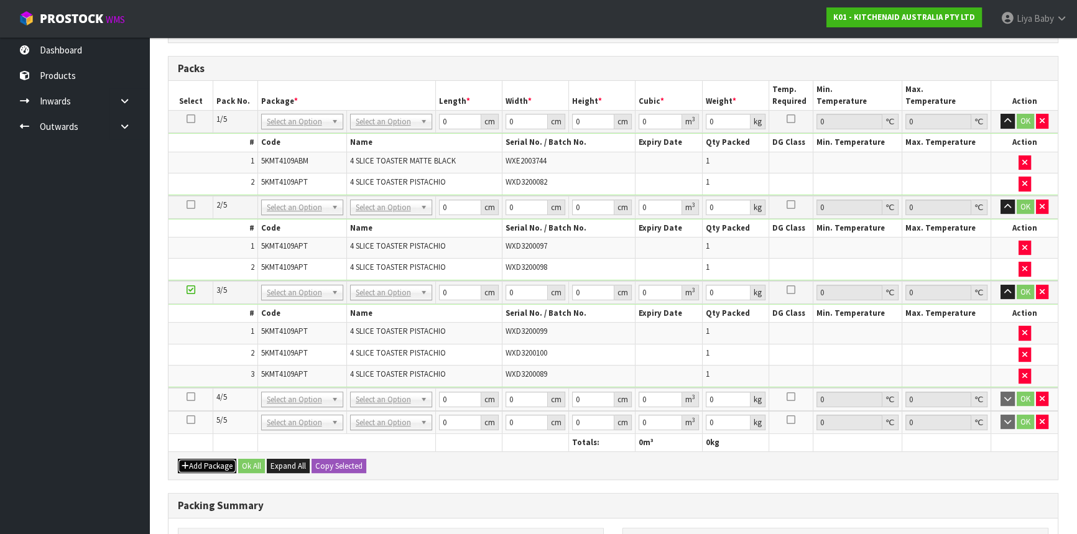
click at [178, 459] on button "Add Package" at bounding box center [207, 466] width 58 height 15
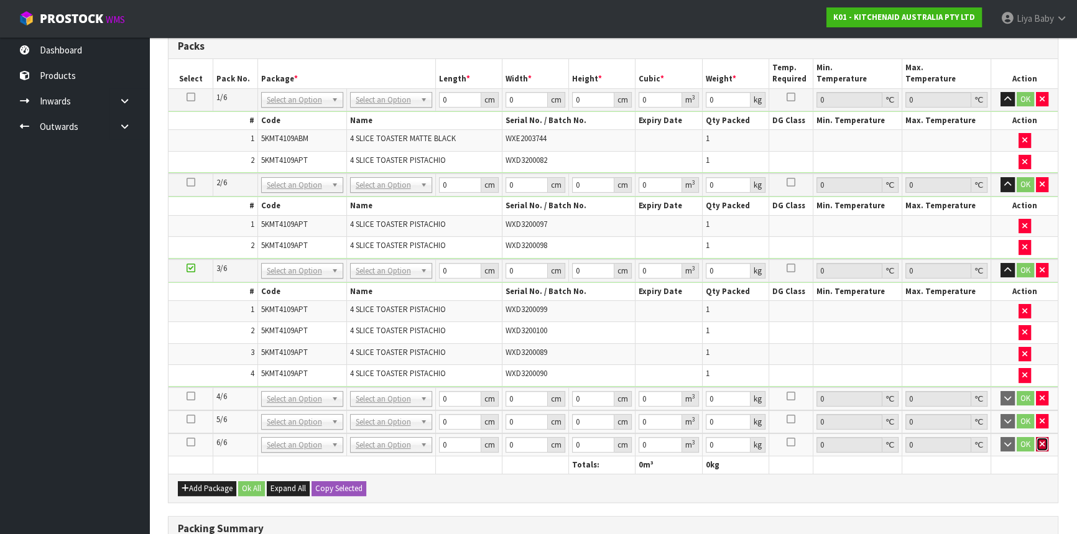
click at [1037, 440] on button "button" at bounding box center [1042, 444] width 12 height 15
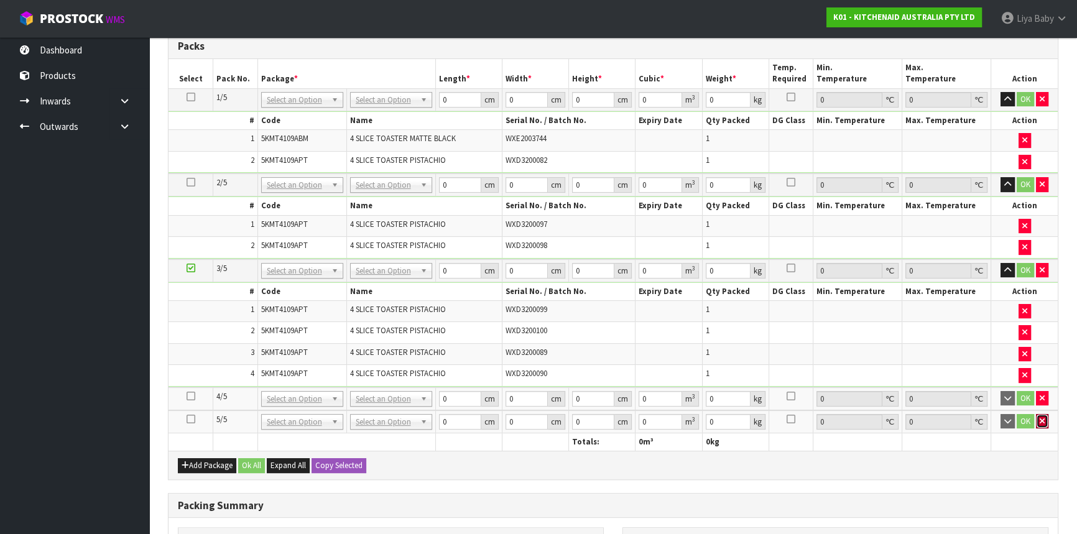
drag, startPoint x: 1041, startPoint y: 423, endPoint x: 1041, endPoint y: 404, distance: 18.7
click at [1041, 422] on button "button" at bounding box center [1042, 421] width 12 height 15
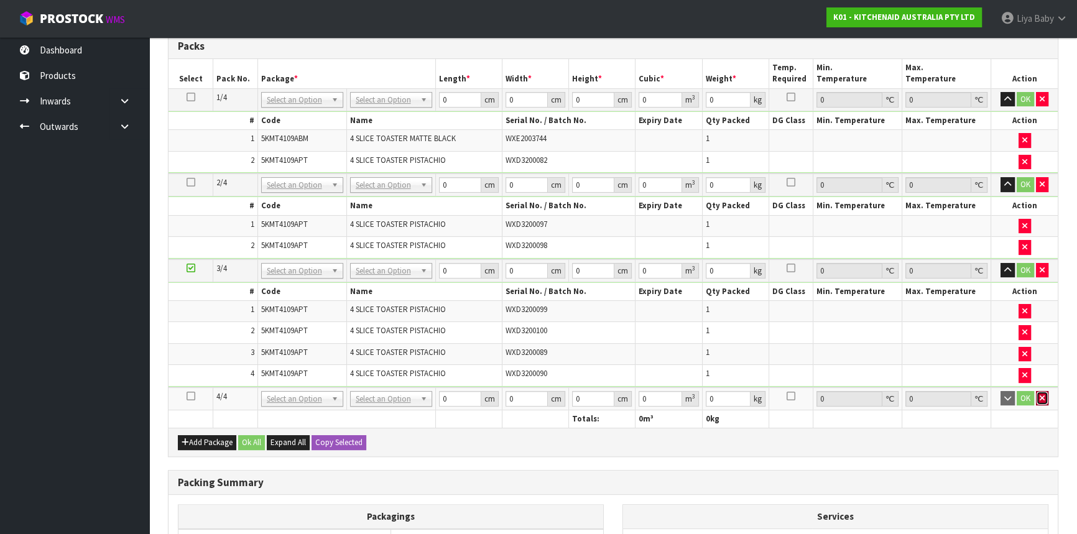
click at [1040, 394] on icon "button" at bounding box center [1042, 398] width 5 height 8
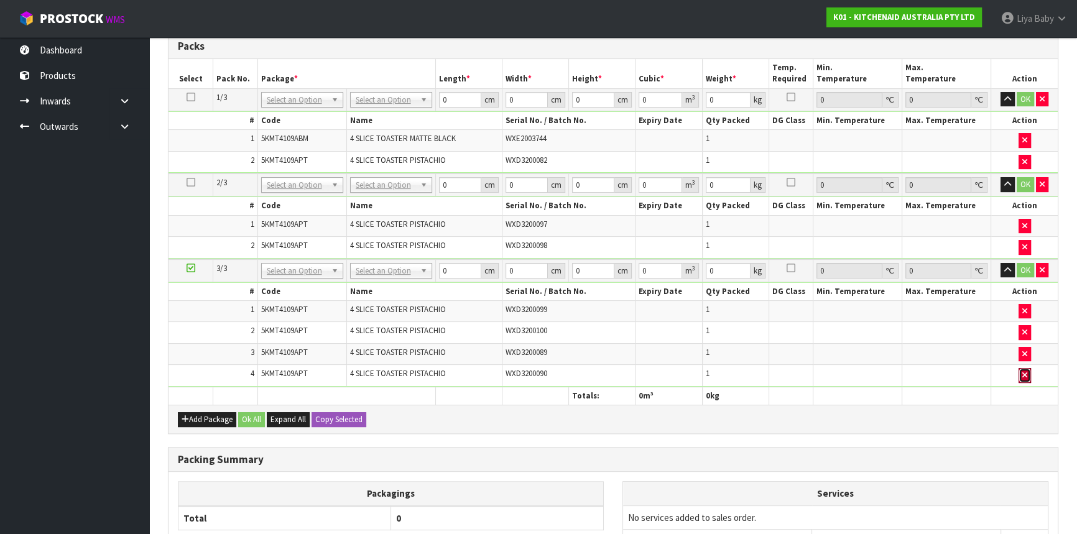
click at [1021, 374] on button "button" at bounding box center [1025, 375] width 12 height 15
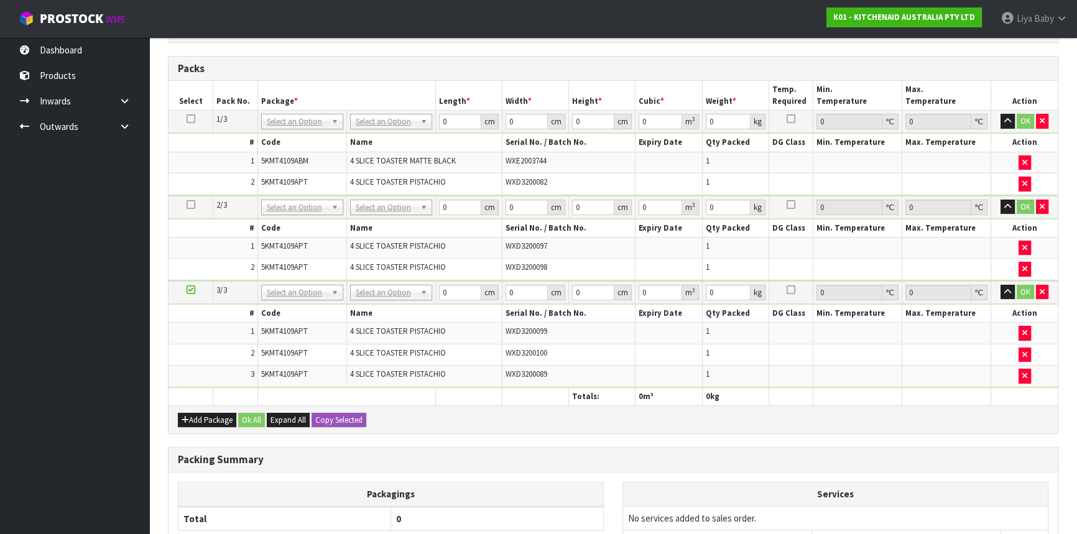
scroll to position [317, 0]
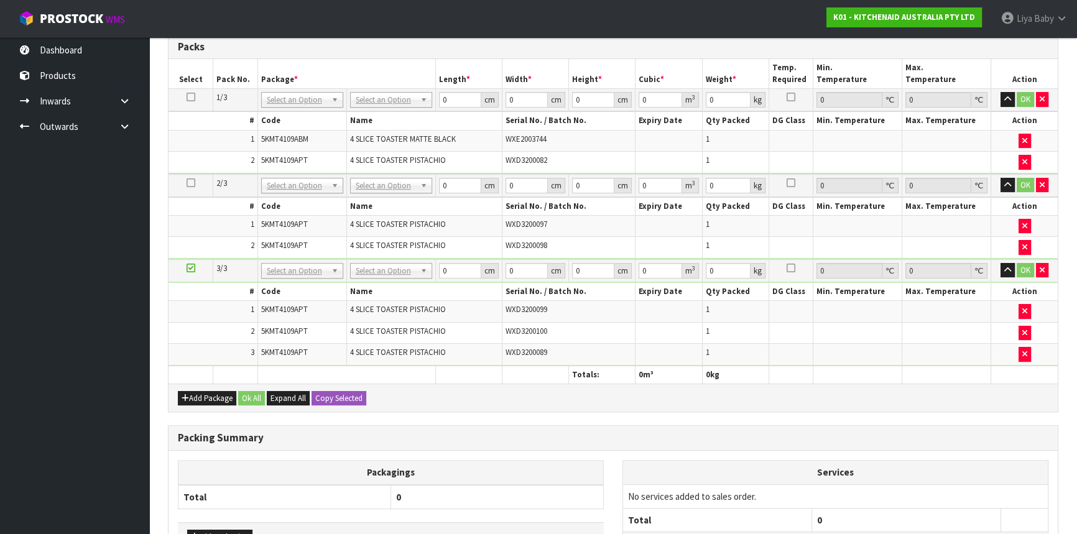
click at [1021, 374] on th at bounding box center [1024, 375] width 67 height 18
click at [1019, 354] on button "button" at bounding box center [1025, 354] width 12 height 15
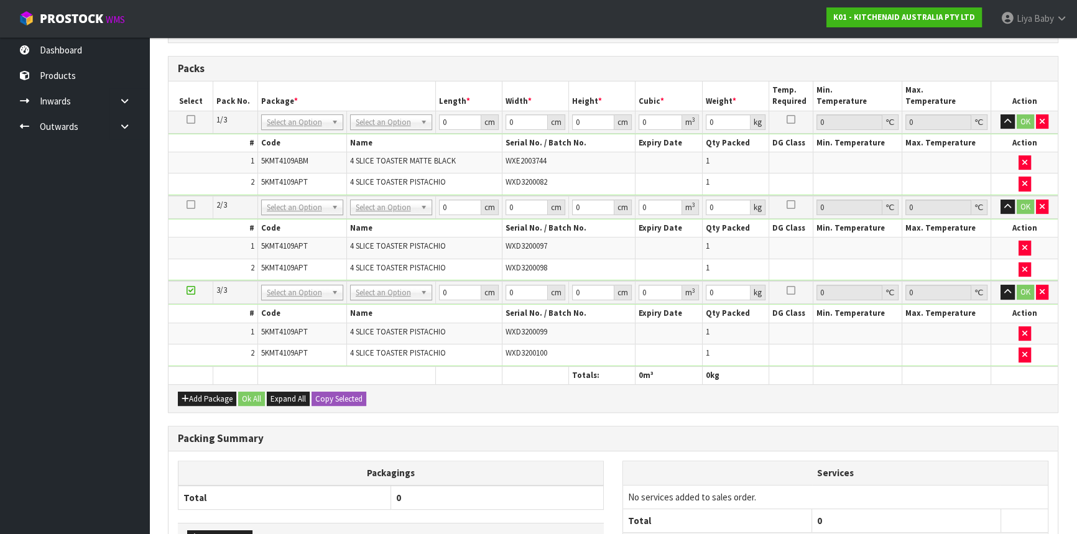
scroll to position [338, 0]
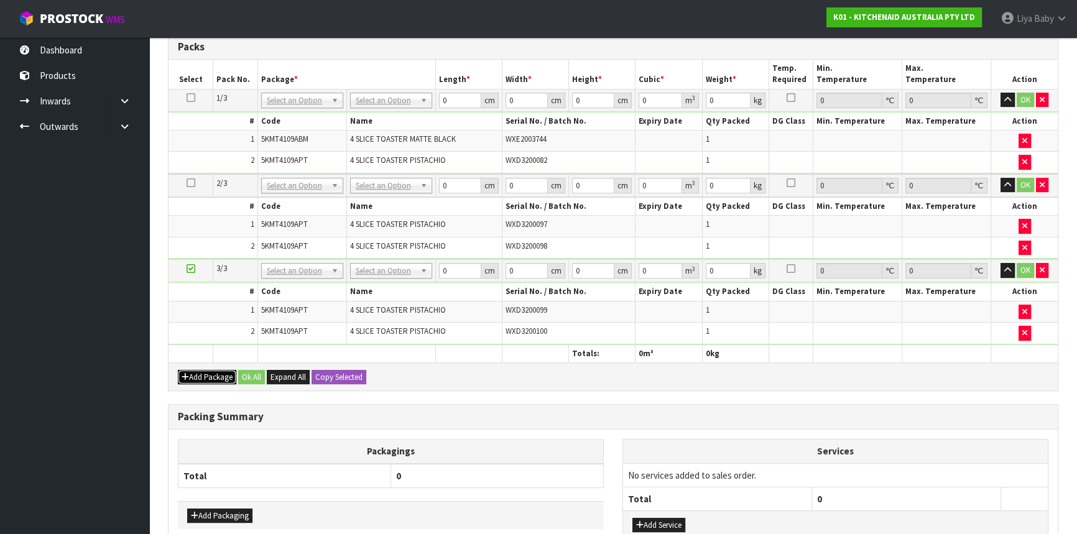
click at [193, 371] on button "Add Package" at bounding box center [207, 377] width 58 height 15
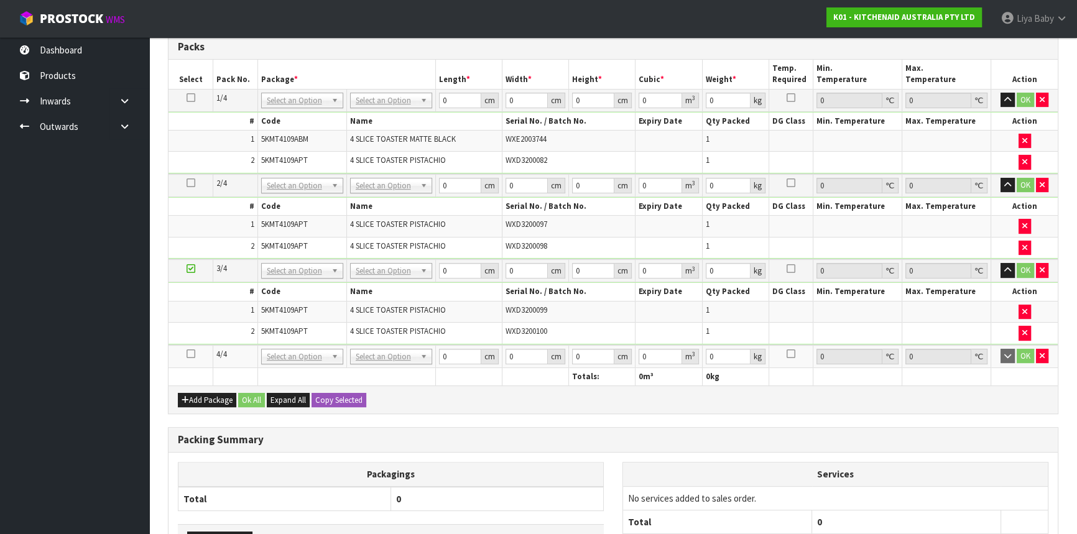
click at [187, 354] on icon at bounding box center [191, 354] width 9 height 1
click at [118, 382] on ul "Dashboard Products Categories Serial Numbers Kitsets Packagings Inwards Purchas…" at bounding box center [74, 285] width 149 height 497
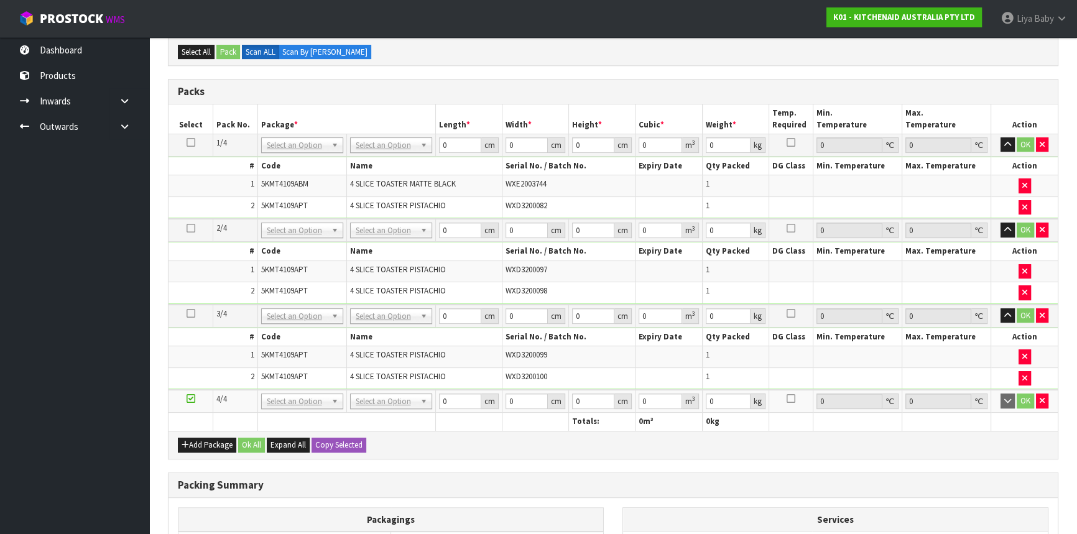
scroll to position [0, 0]
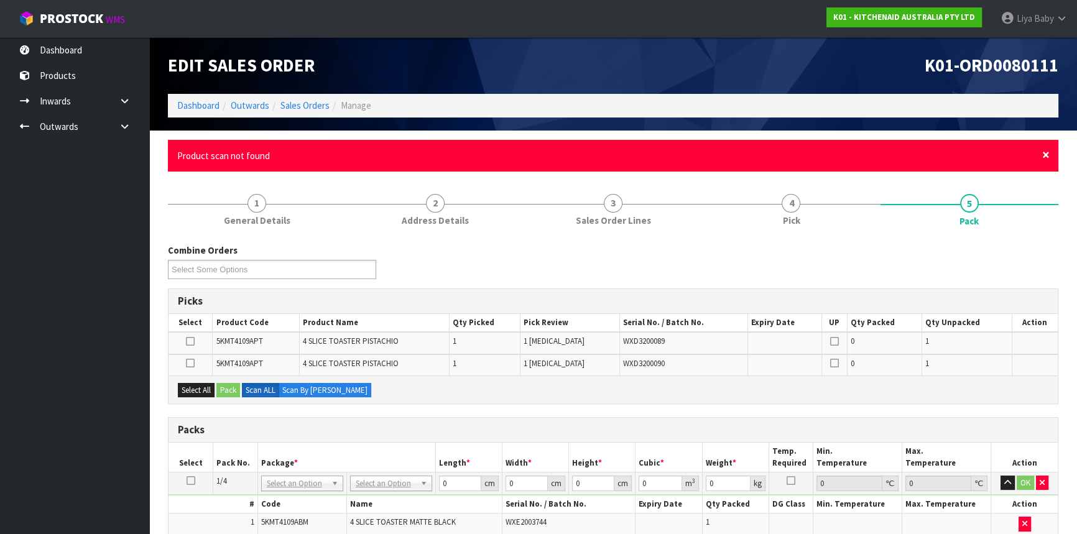
click at [1047, 152] on span "×" at bounding box center [1045, 154] width 7 height 17
click at [1048, 154] on span "×" at bounding box center [1045, 154] width 7 height 17
click at [1047, 152] on span "×" at bounding box center [1045, 154] width 7 height 17
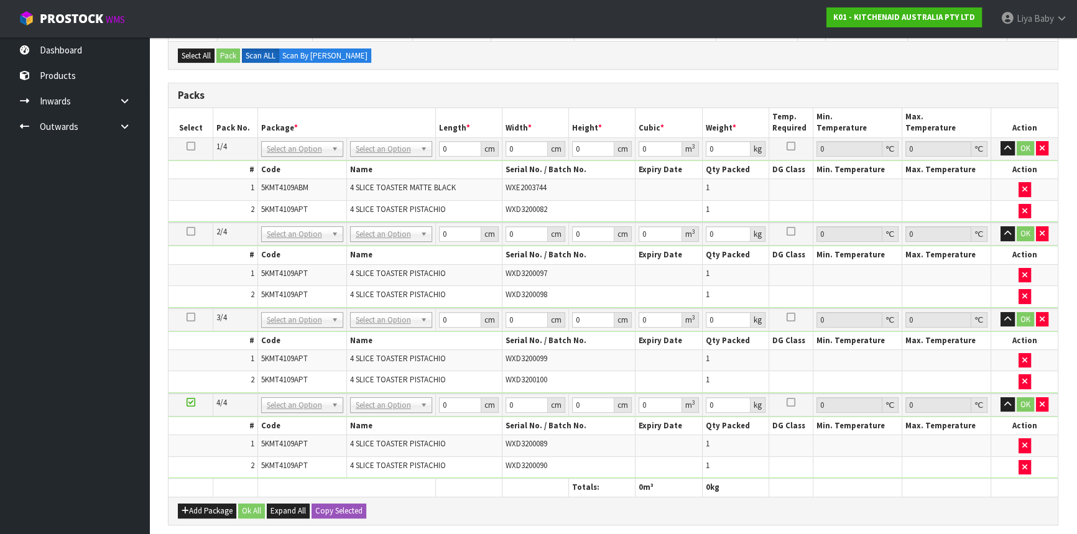
scroll to position [226, 0]
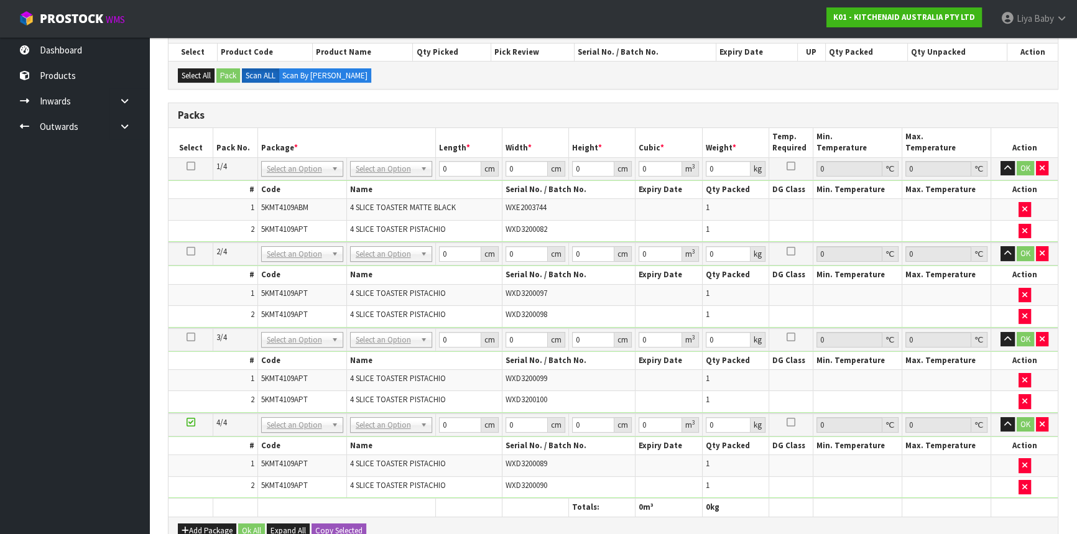
click at [377, 175] on td "No Packaging Cartons PLT GEN120 (1200 X 1000) PLT ONE WAY SKID CHEP HIRE PALLET…" at bounding box center [390, 168] width 89 height 22
click at [451, 165] on input "0" at bounding box center [459, 169] width 42 height 16
type input "31"
type input "42"
type input "4"
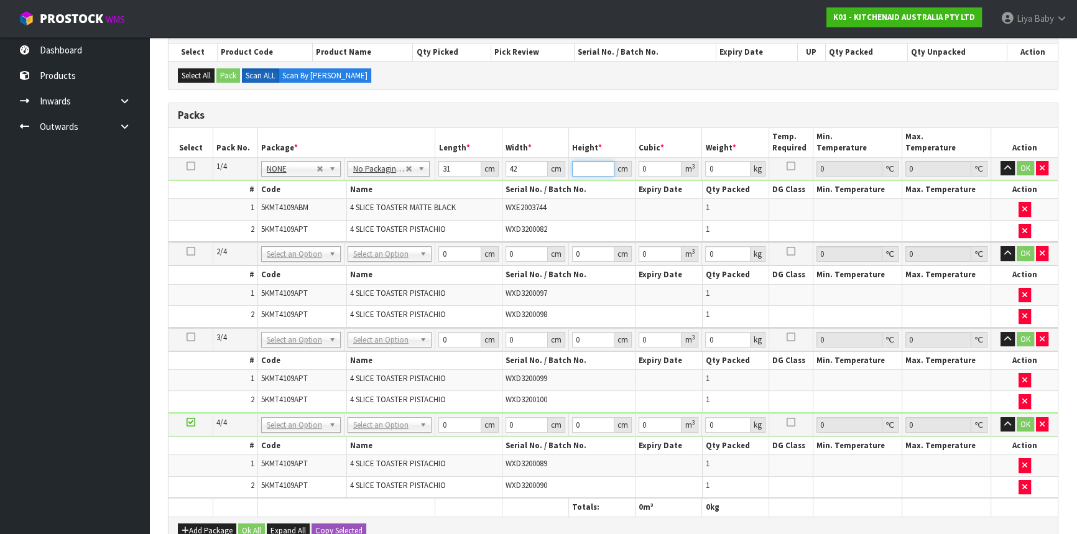
type input "0.005208"
type input "44"
type input "0.057288"
type input "44"
type input "10"
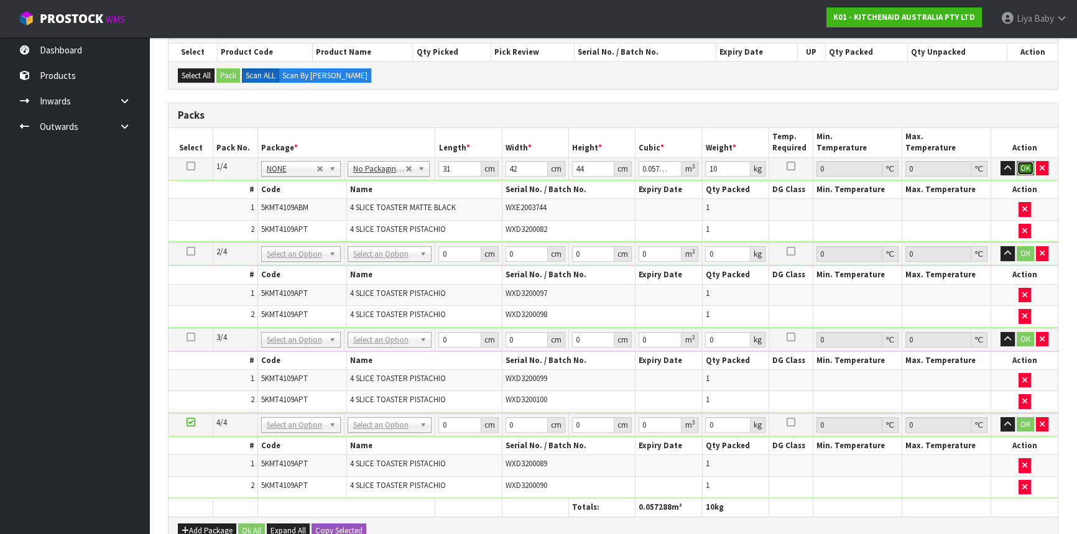
click at [1022, 161] on button "OK" at bounding box center [1025, 168] width 17 height 15
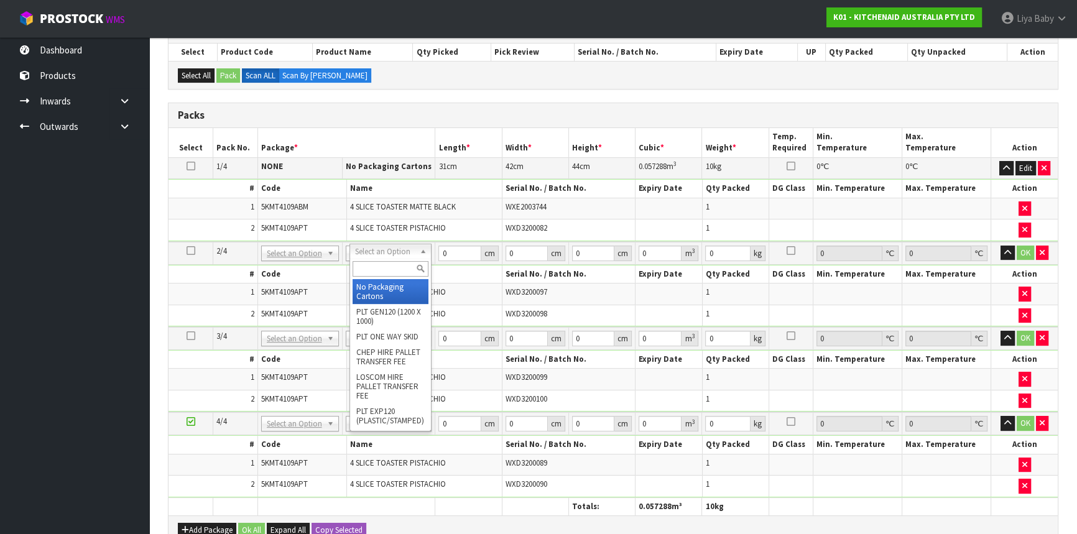
type input "2"
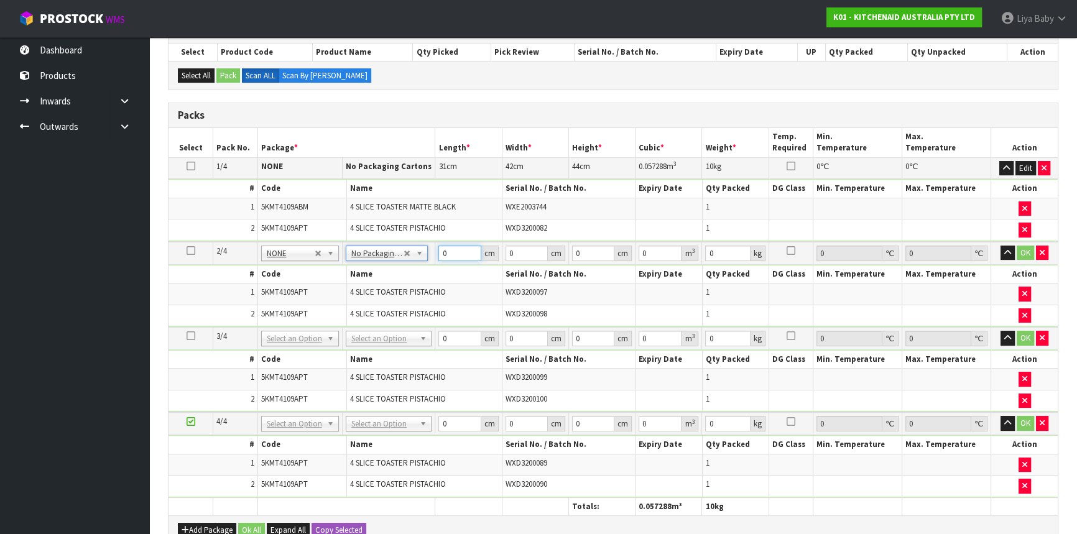
click at [456, 251] on input "0" at bounding box center [459, 254] width 42 height 16
type input "31"
type input "42"
type input "4"
type input "0.005208"
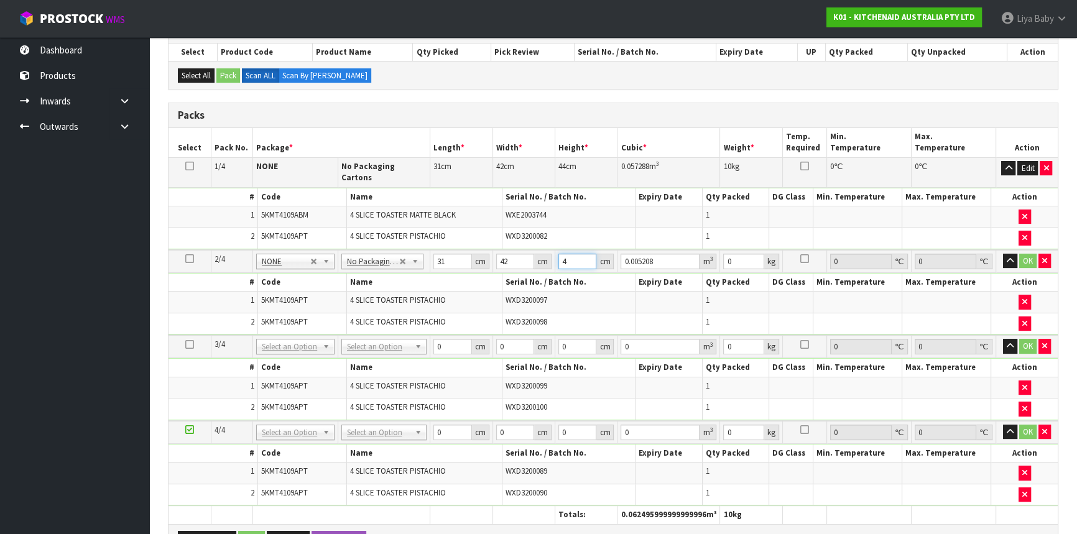
type input "44"
type input "0.057288"
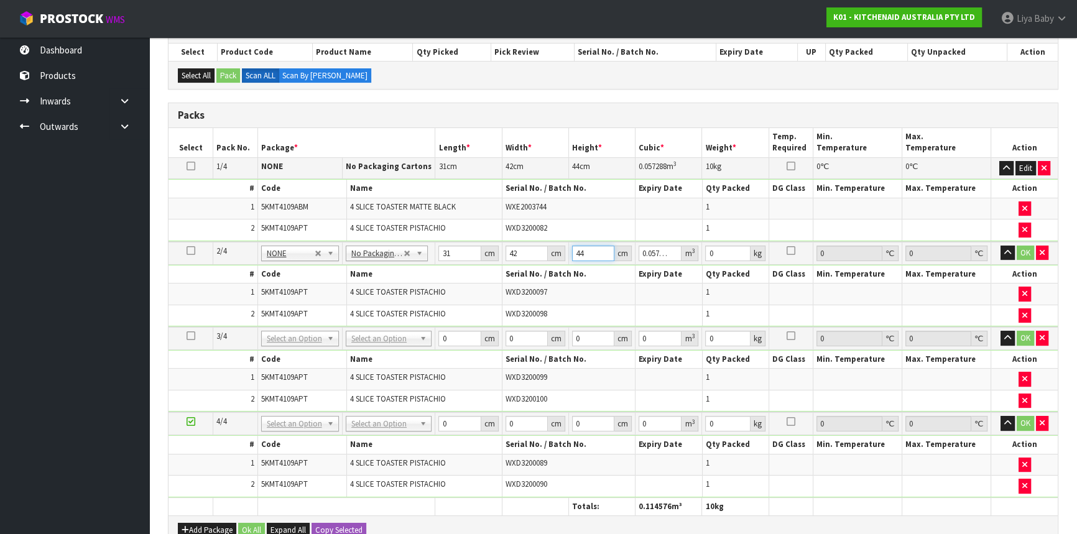
type input "44"
type input "10"
click at [1020, 255] on button "OK" at bounding box center [1025, 253] width 17 height 15
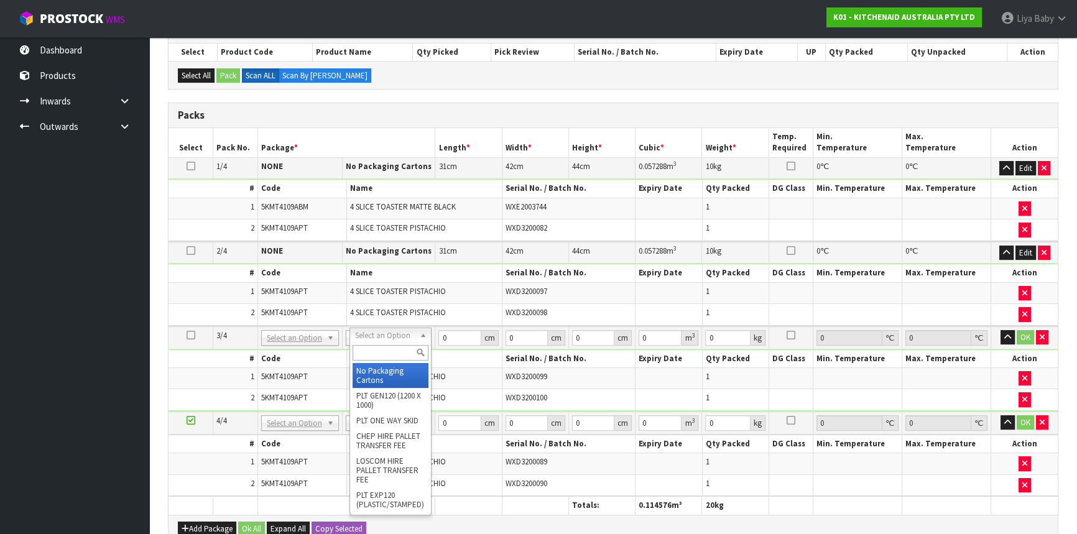
type input "3"
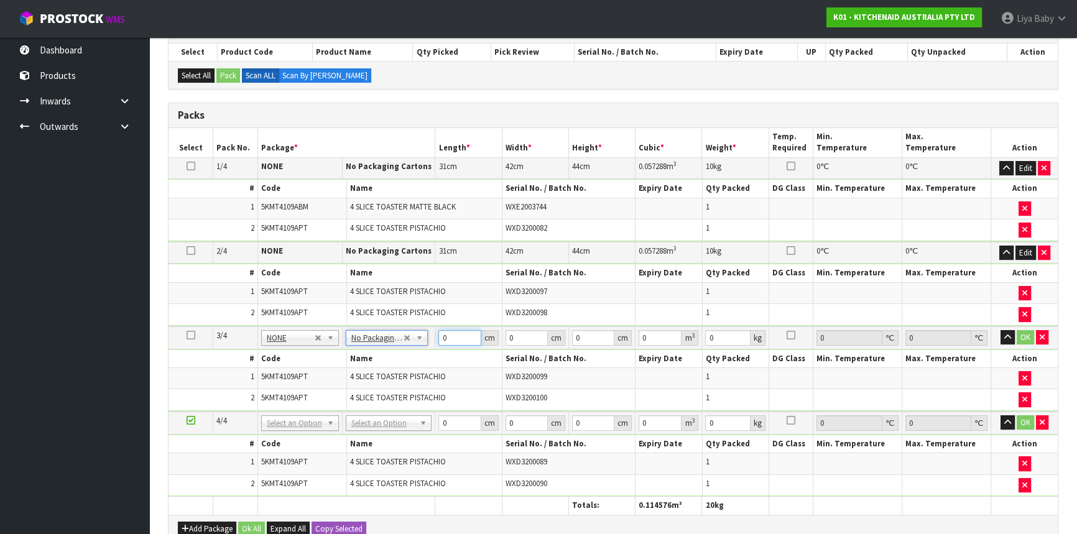
click at [455, 337] on input "0" at bounding box center [459, 338] width 42 height 16
type input "31"
type input "42"
type input "4"
type input "0.005208"
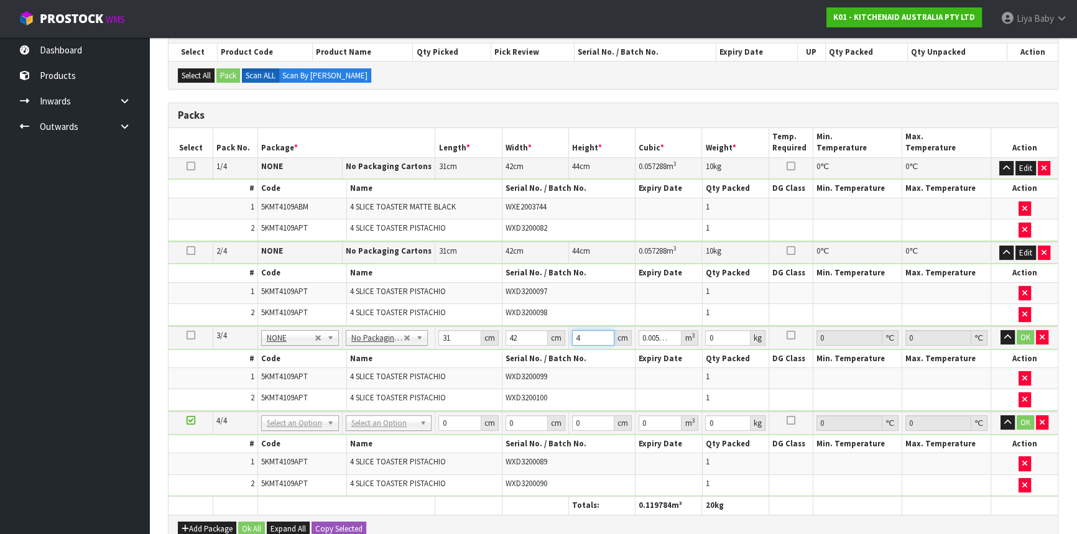
type input "44"
type input "0.057288"
type input "44"
type input "10"
click at [1029, 335] on button "OK" at bounding box center [1025, 337] width 17 height 15
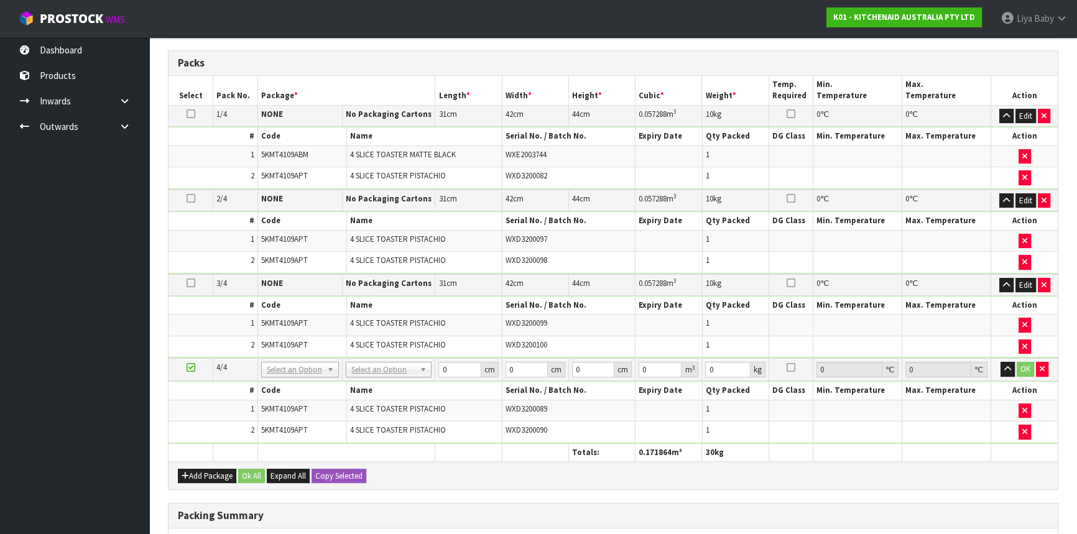
scroll to position [395, 0]
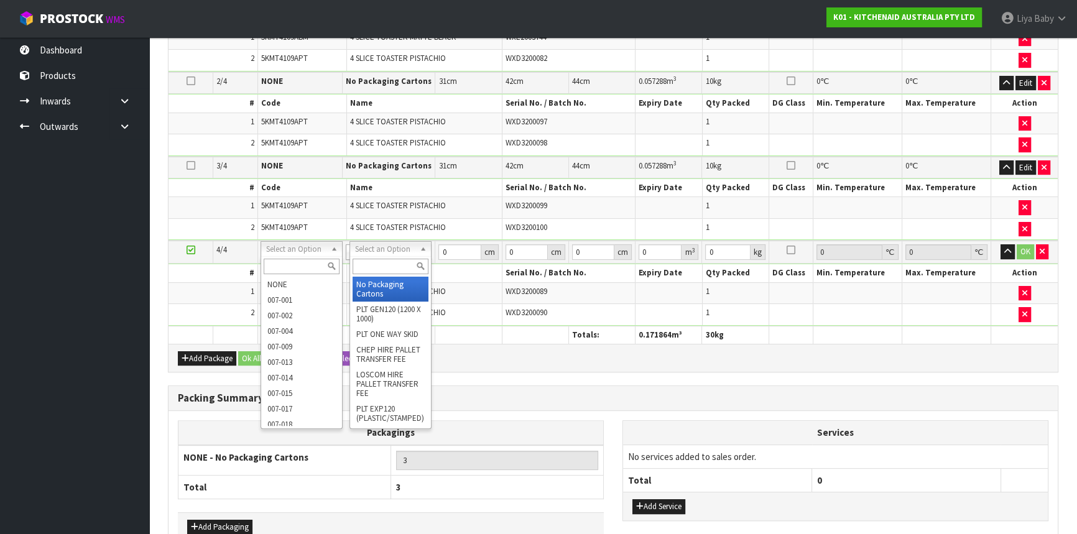
type input "4"
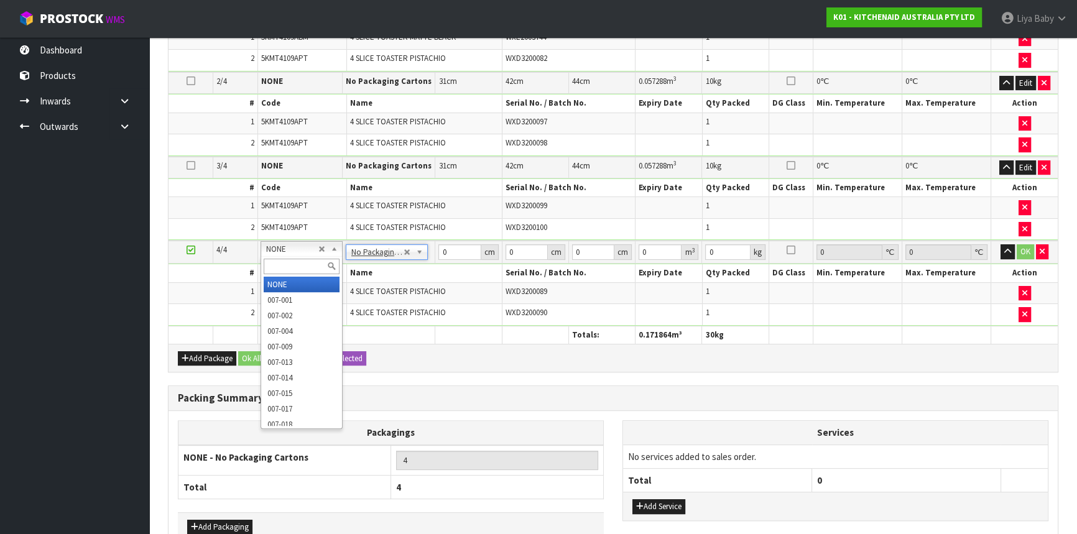
drag, startPoint x: 464, startPoint y: 368, endPoint x: 459, endPoint y: 363, distance: 7.0
click at [464, 369] on div "Combine Orders K01-ORD0079928 K01-ORD0080091 K01-ORD0080108 K01-ORD0080111 K01-…" at bounding box center [613, 201] width 890 height 797
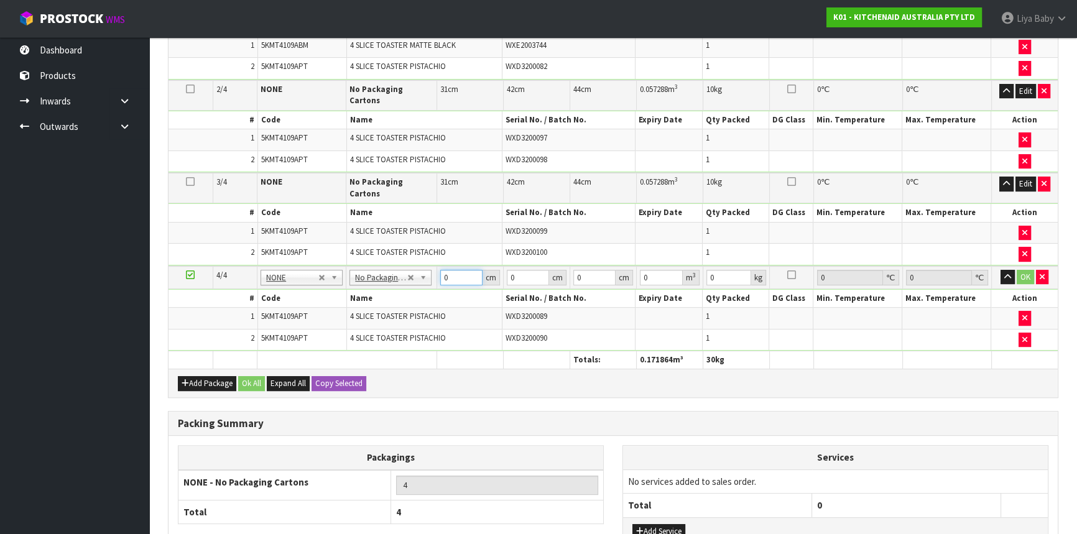
click at [448, 270] on input "0" at bounding box center [461, 278] width 42 height 16
type input "31"
type input "42"
type input "4"
type input "0.005208"
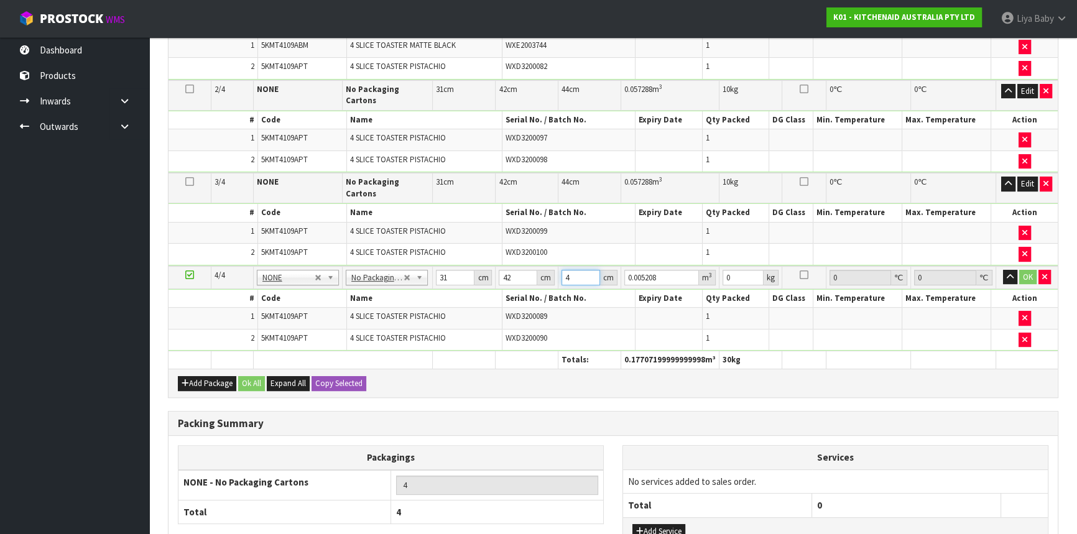
type input "44"
type input "0.057288"
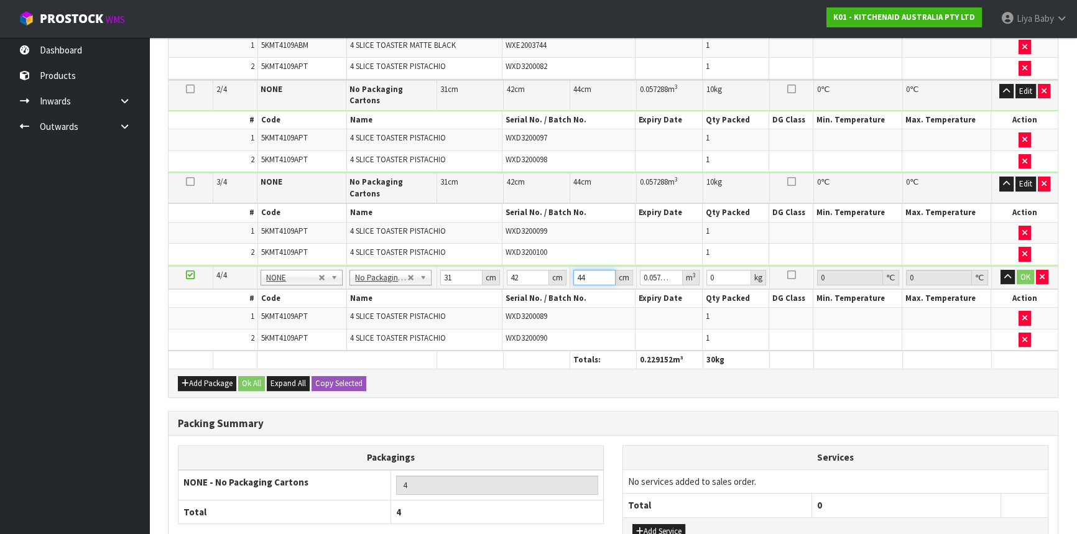
type input "44"
type input "10"
click at [1029, 270] on button "OK" at bounding box center [1025, 277] width 17 height 15
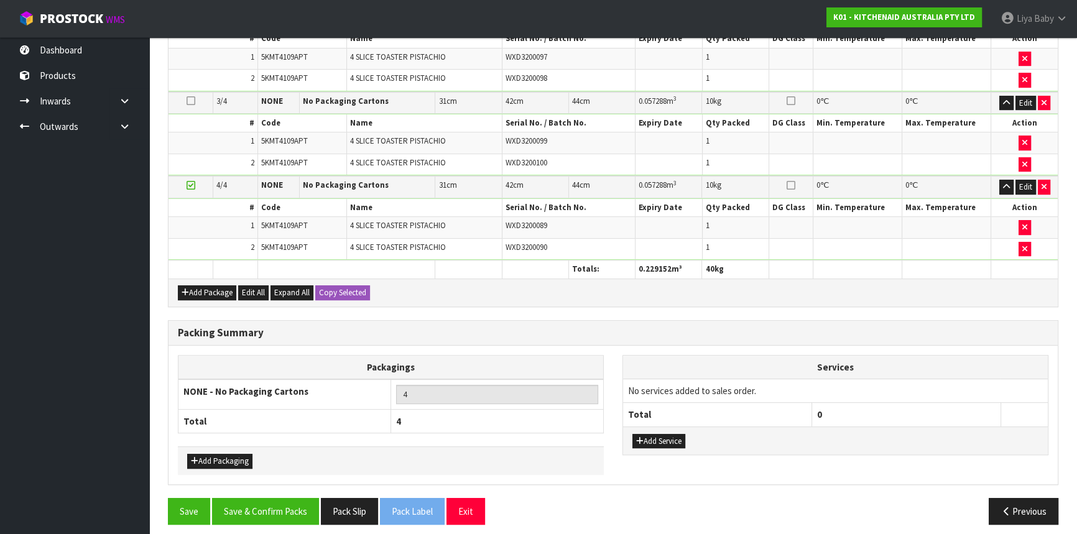
scroll to position [464, 0]
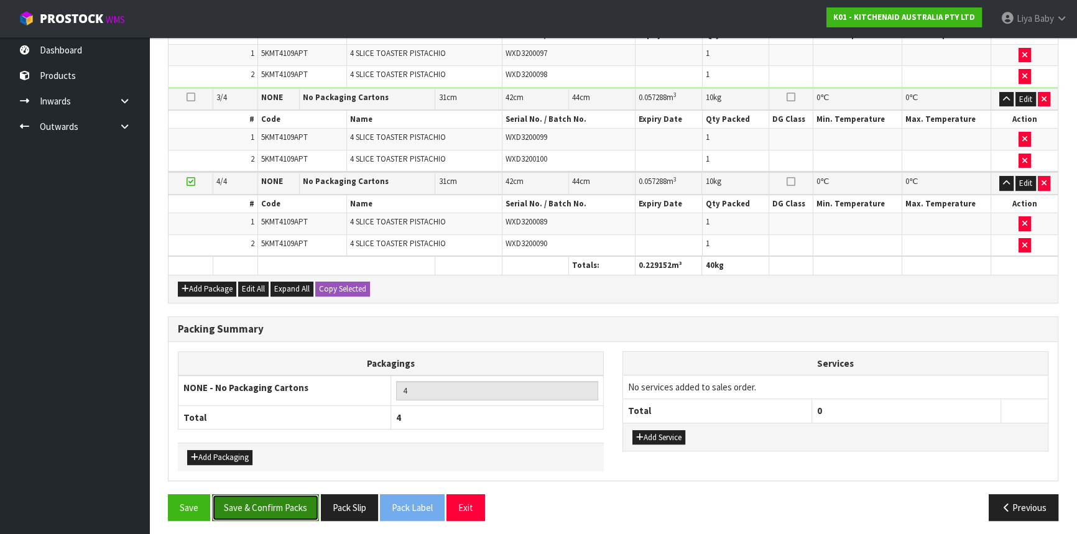
click at [279, 501] on button "Save & Confirm Packs" at bounding box center [265, 507] width 107 height 27
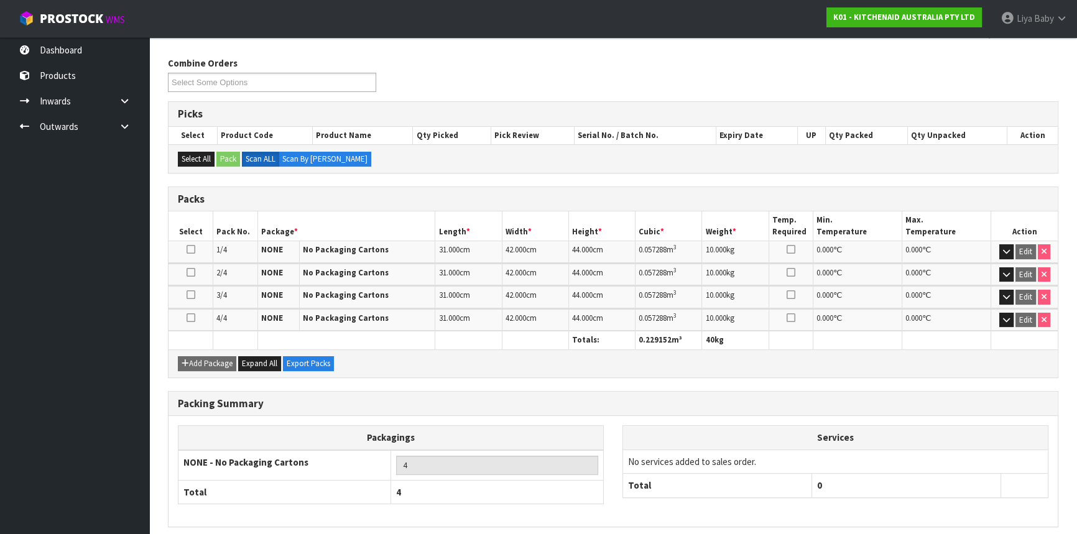
scroll to position [236, 0]
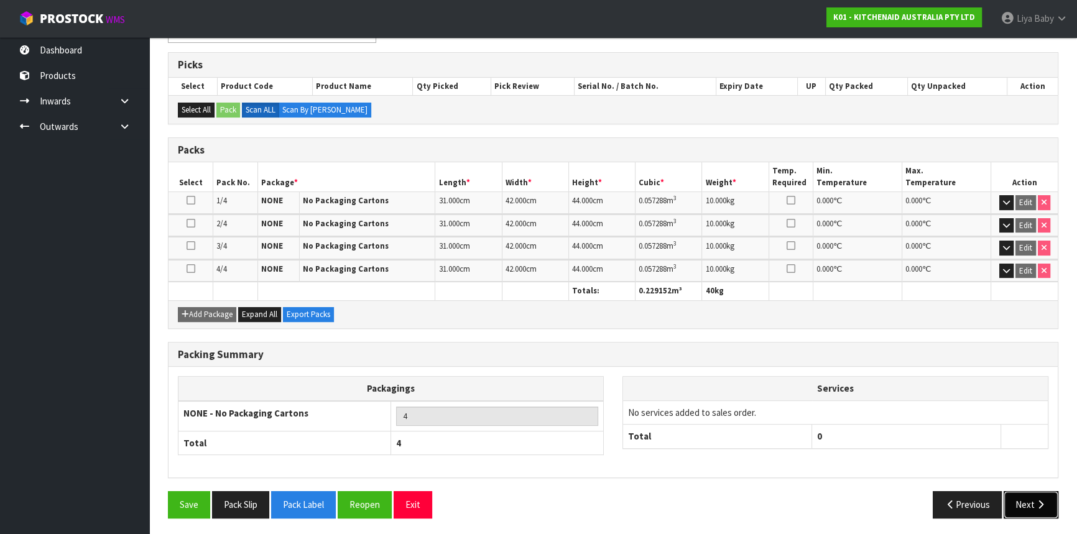
click at [1025, 508] on button "Next" at bounding box center [1031, 504] width 55 height 27
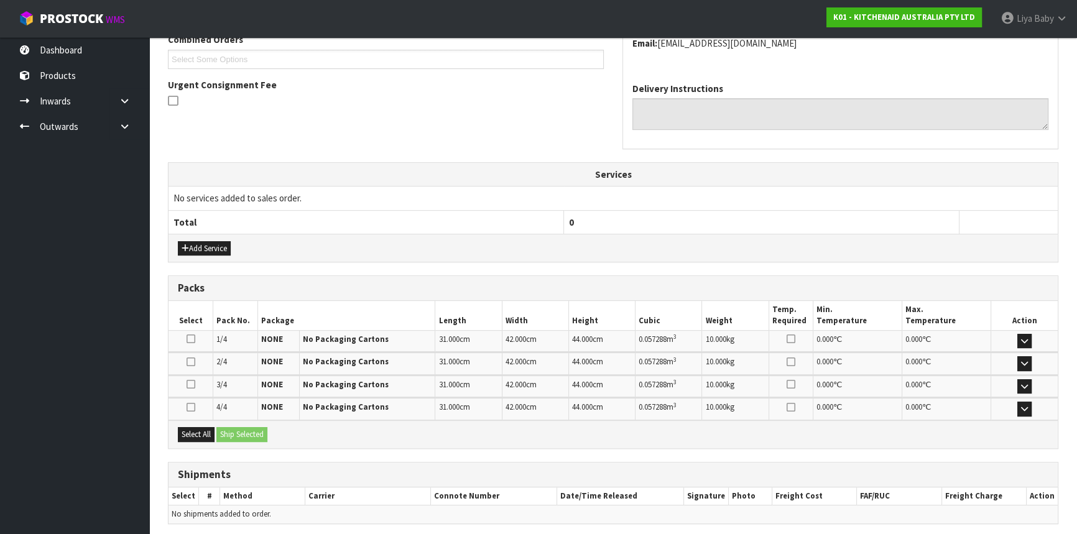
scroll to position [379, 0]
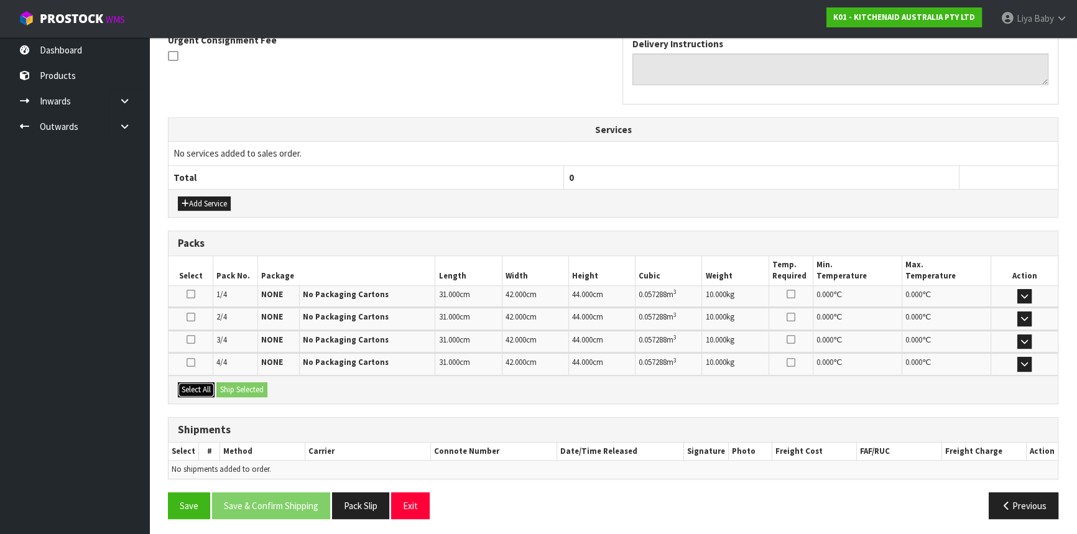
click at [196, 388] on button "Select All" at bounding box center [196, 389] width 37 height 15
click at [221, 382] on button "Ship Selected" at bounding box center [241, 389] width 51 height 15
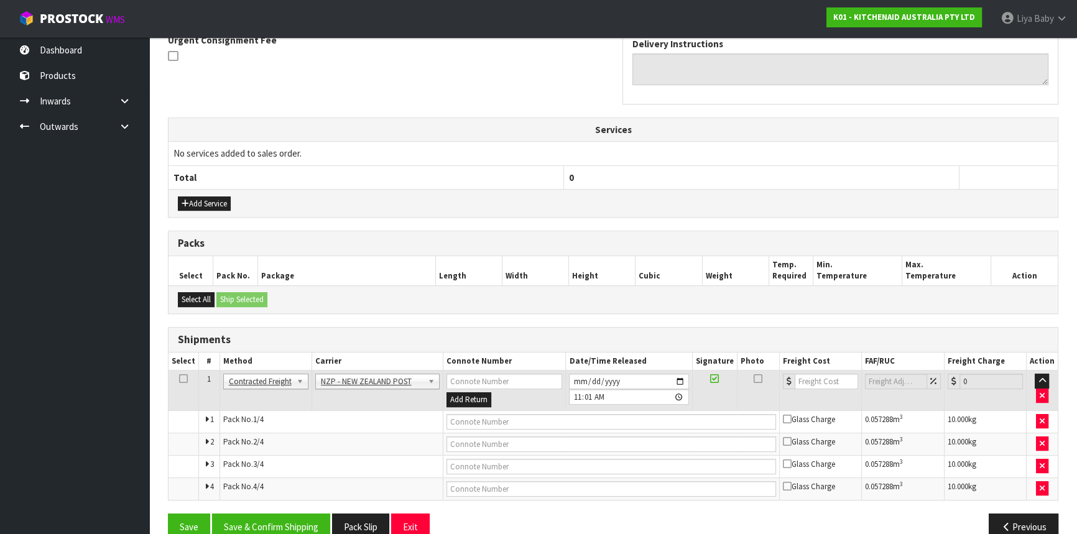
click at [185, 379] on icon at bounding box center [183, 379] width 9 height 1
click at [296, 519] on button "Save & Confirm Shipping" at bounding box center [271, 527] width 118 height 27
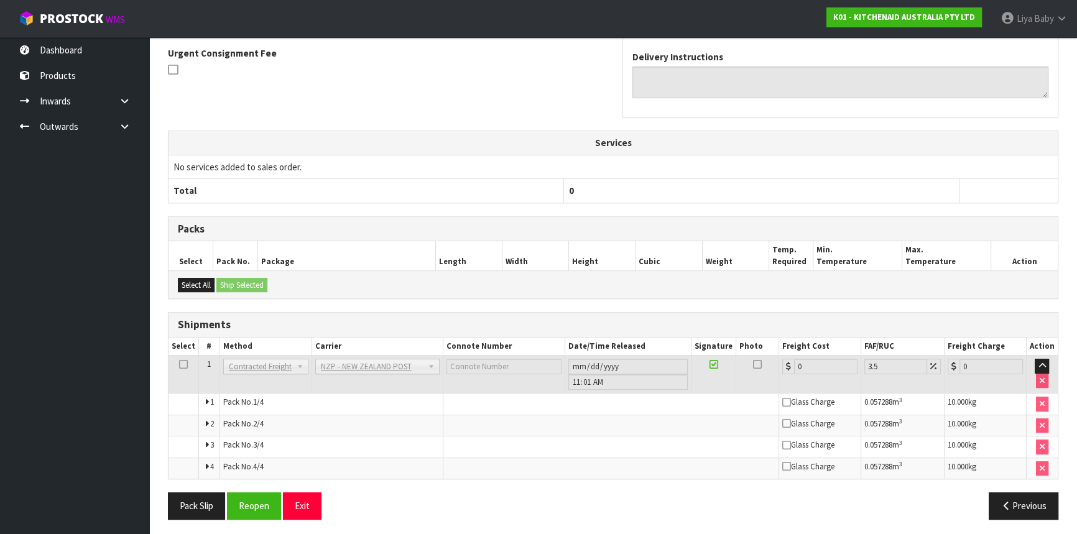
scroll to position [381, 0]
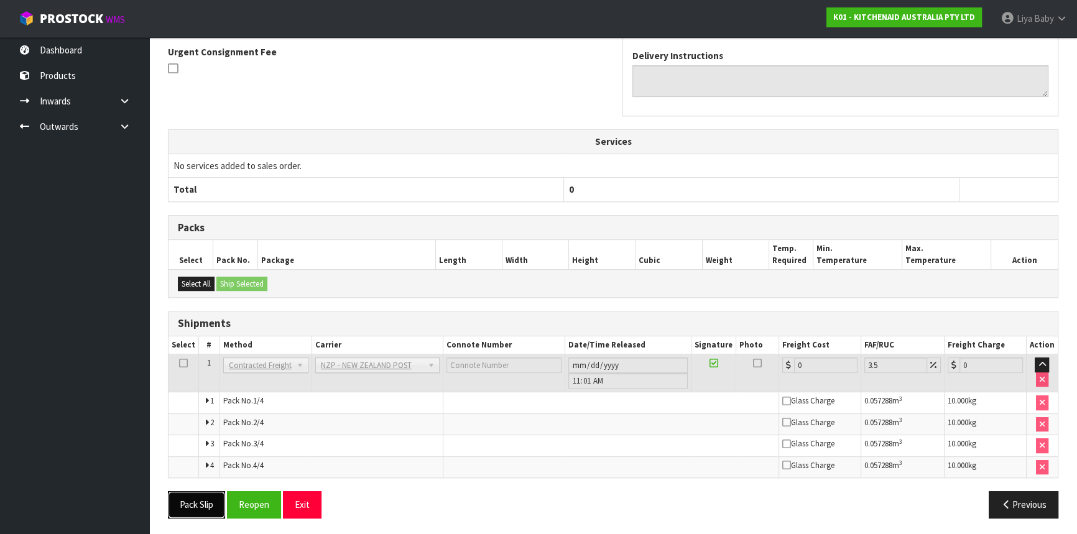
click at [197, 504] on button "Pack Slip" at bounding box center [196, 504] width 57 height 27
click at [251, 494] on button "Reopen" at bounding box center [254, 504] width 54 height 27
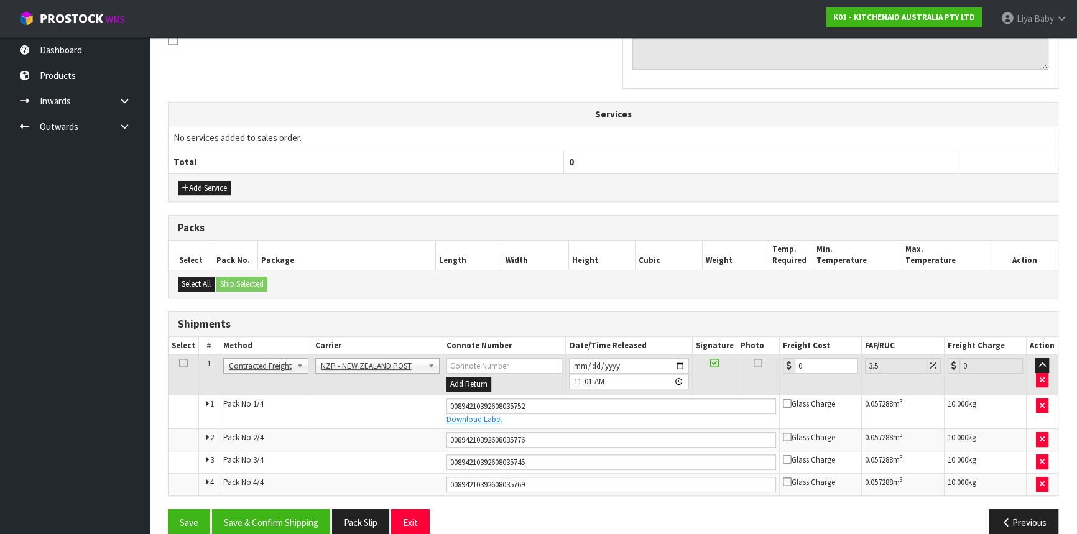
scroll to position [395, 0]
click at [811, 361] on input "0" at bounding box center [826, 366] width 63 height 16
type input "5"
type input "5.17"
type input "59"
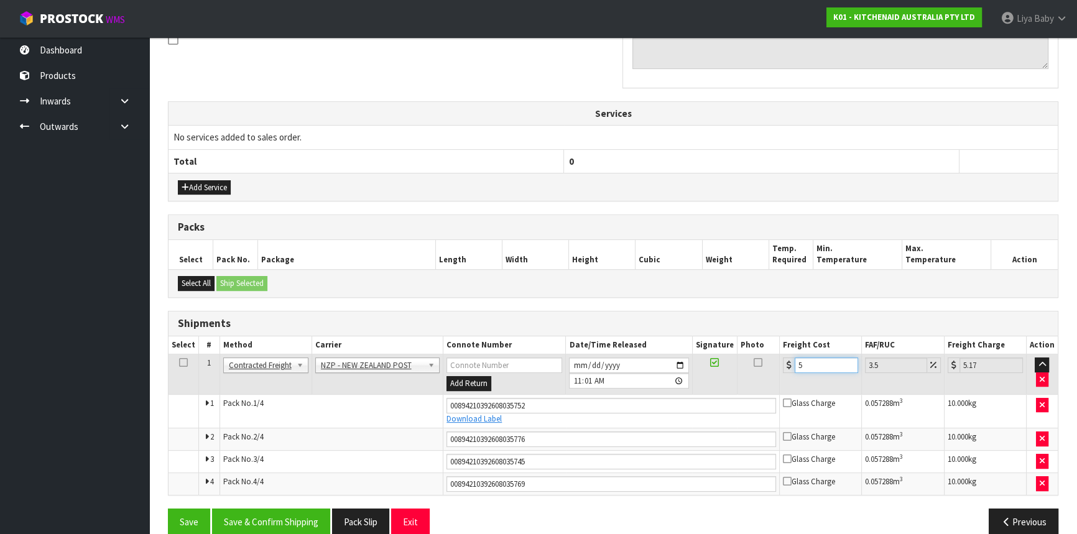
type input "61.06"
type input "59.7"
type input "61.79"
type input "59.76"
type input "61.85"
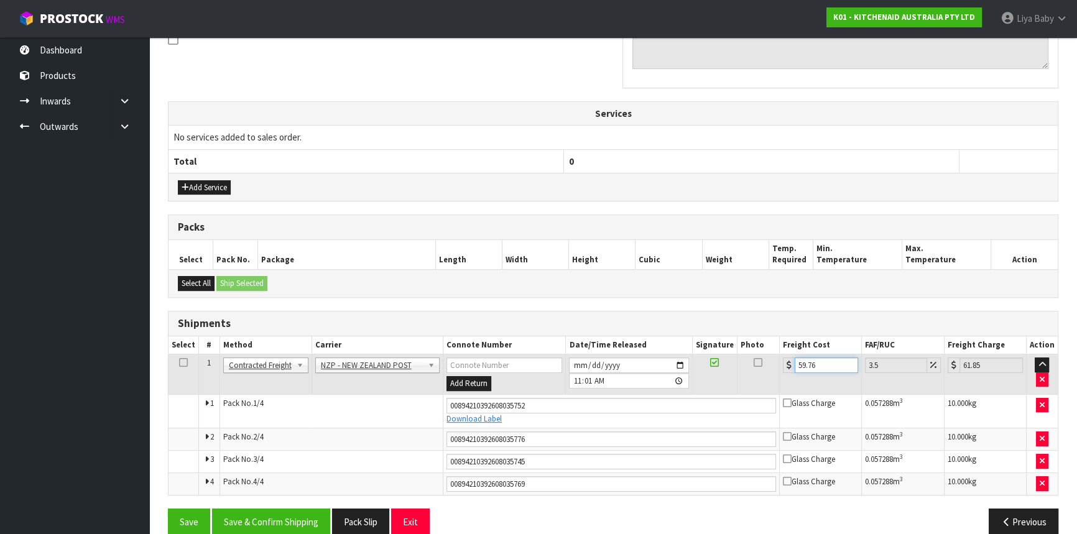
type input "59.76"
click at [179, 363] on icon at bounding box center [183, 363] width 9 height 1
click at [266, 529] on button "Save & Confirm Shipping" at bounding box center [271, 522] width 118 height 27
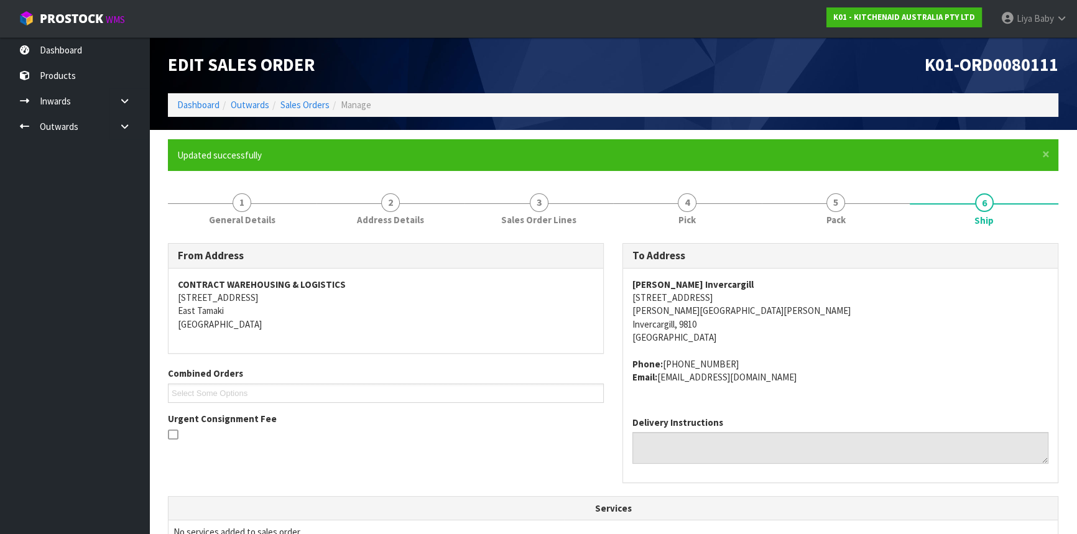
scroll to position [0, 0]
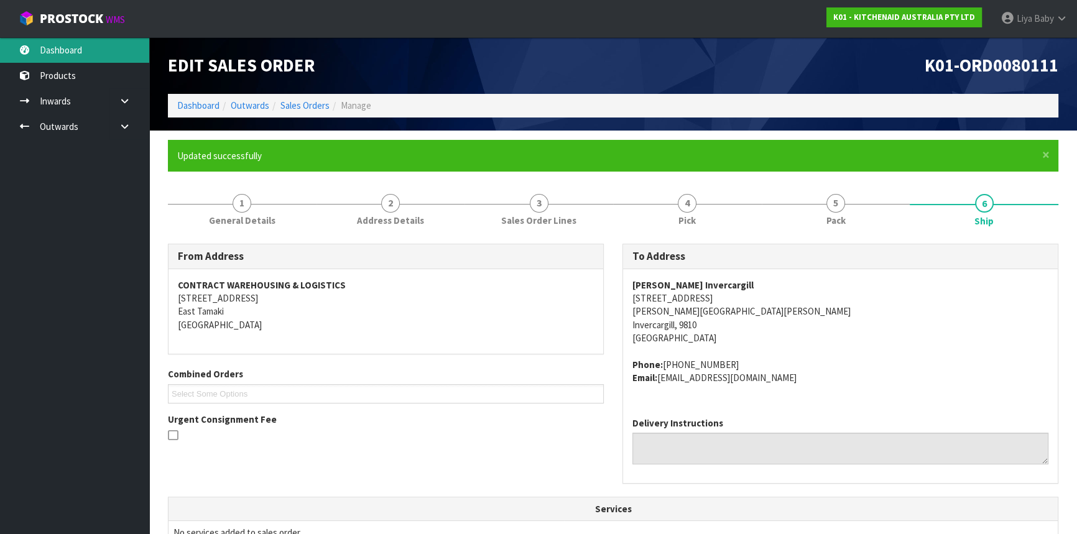
click at [78, 39] on link "Dashboard" at bounding box center [74, 49] width 149 height 25
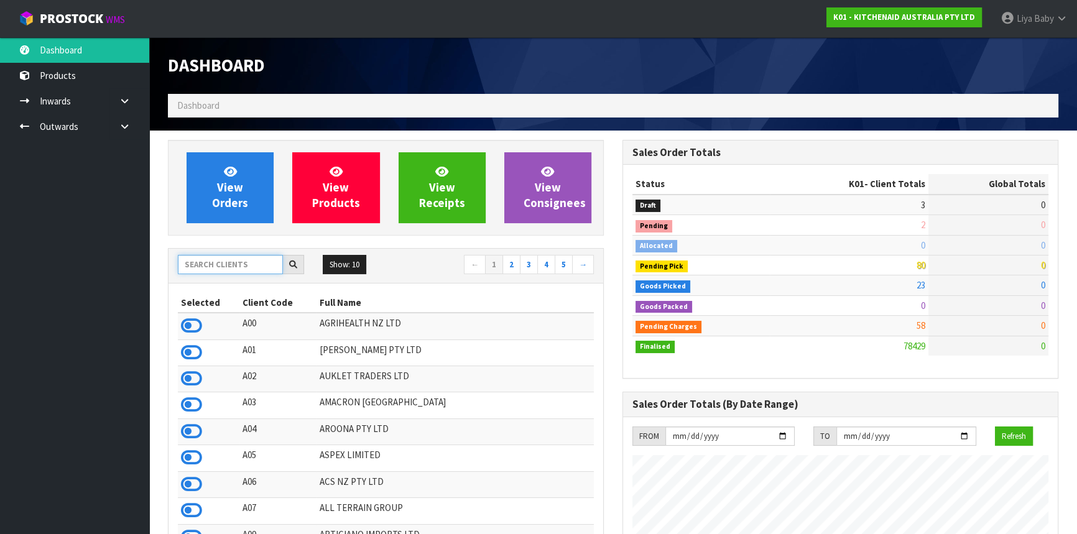
scroll to position [940, 454]
click at [232, 267] on input "text" at bounding box center [230, 264] width 105 height 19
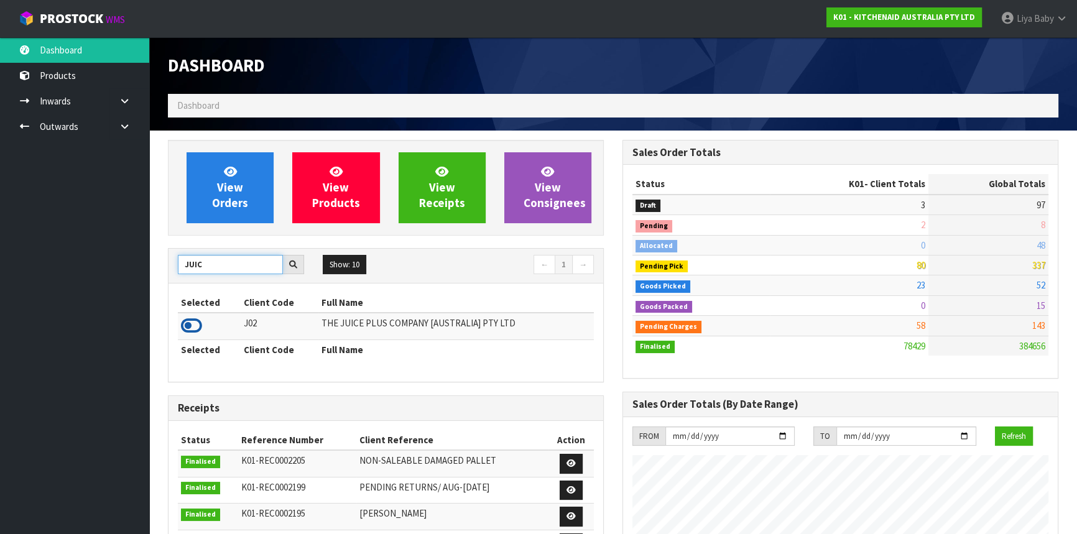
type input "JUIC"
click at [190, 323] on icon at bounding box center [191, 326] width 21 height 19
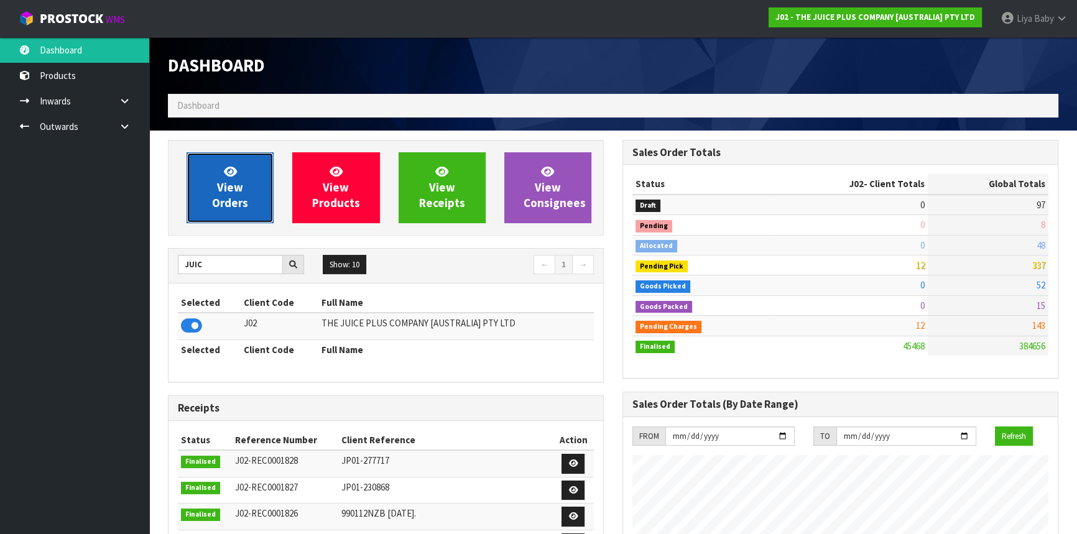
click at [231, 195] on span "View Orders" at bounding box center [230, 187] width 36 height 47
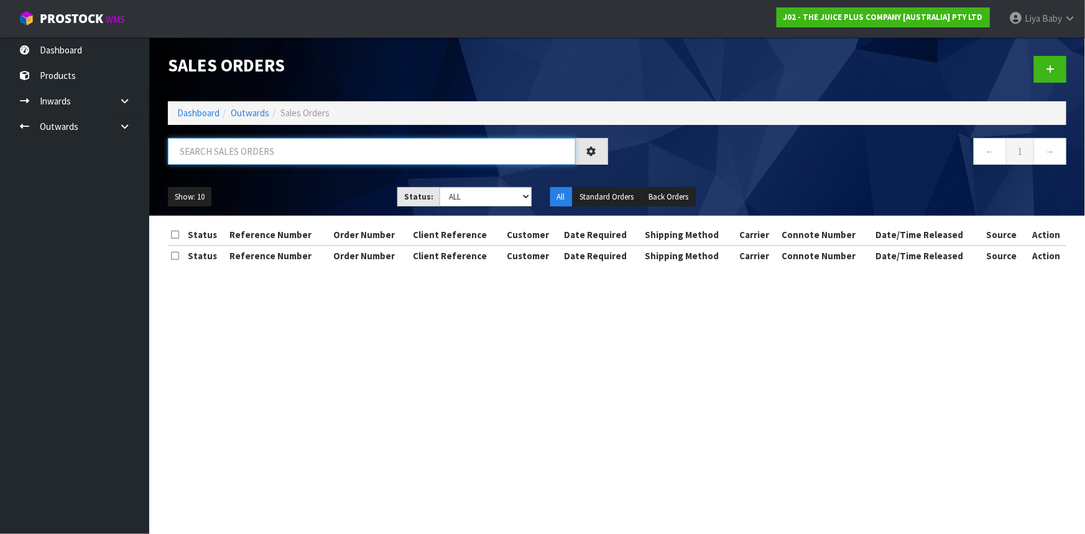
click at [224, 151] on input "text" at bounding box center [372, 151] width 408 height 27
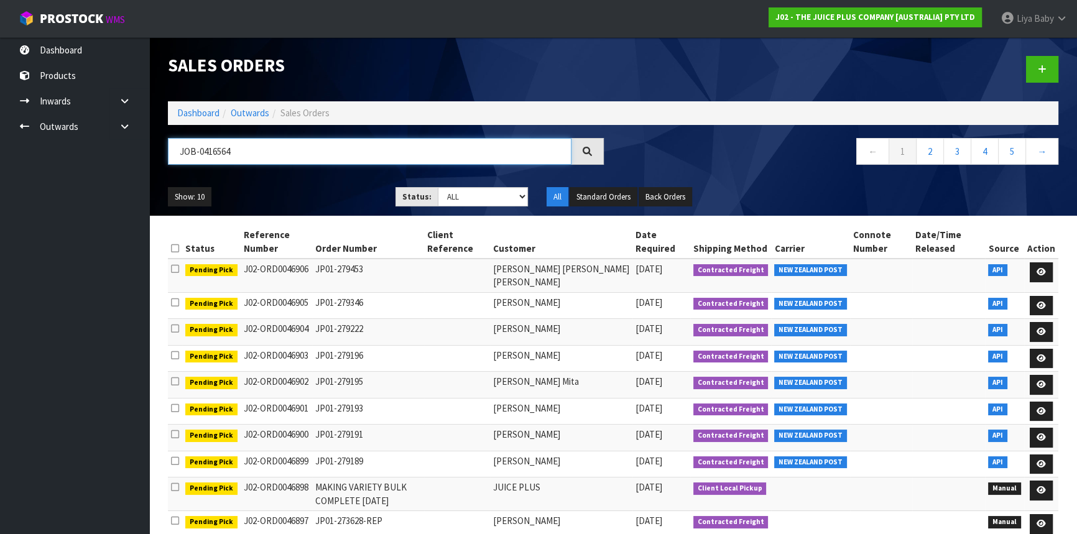
type input "JOB-0416564"
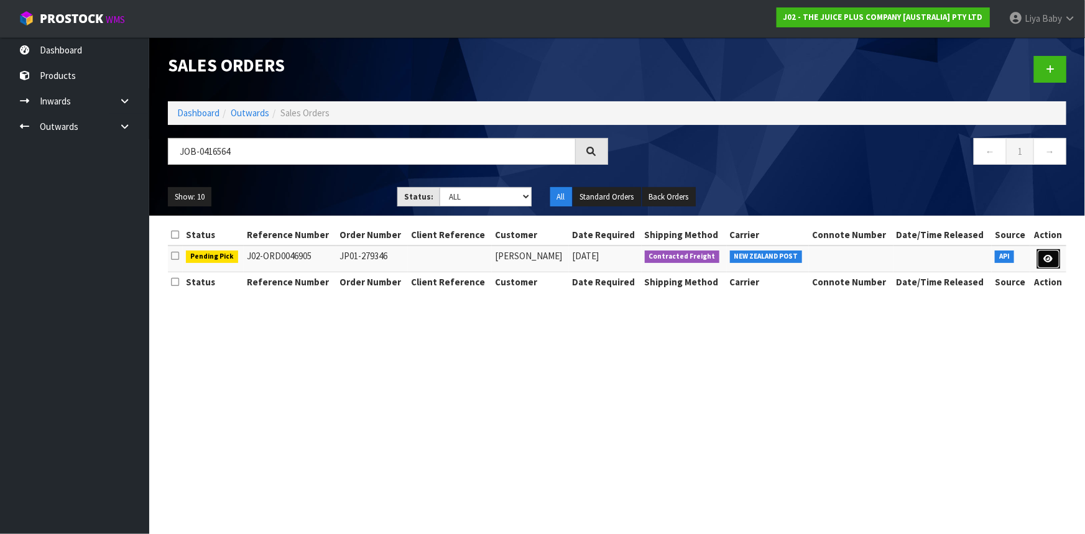
click at [1043, 254] on link at bounding box center [1048, 259] width 23 height 20
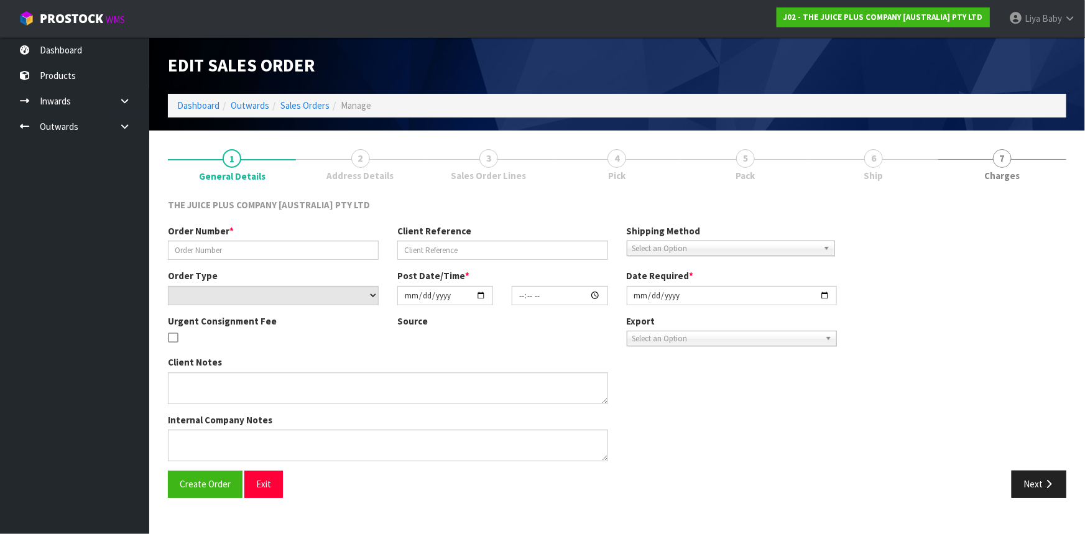
type input "JP01-279346"
select select "number:0"
type input "[DATE]"
type input "04:04:26.000"
type input "[DATE]"
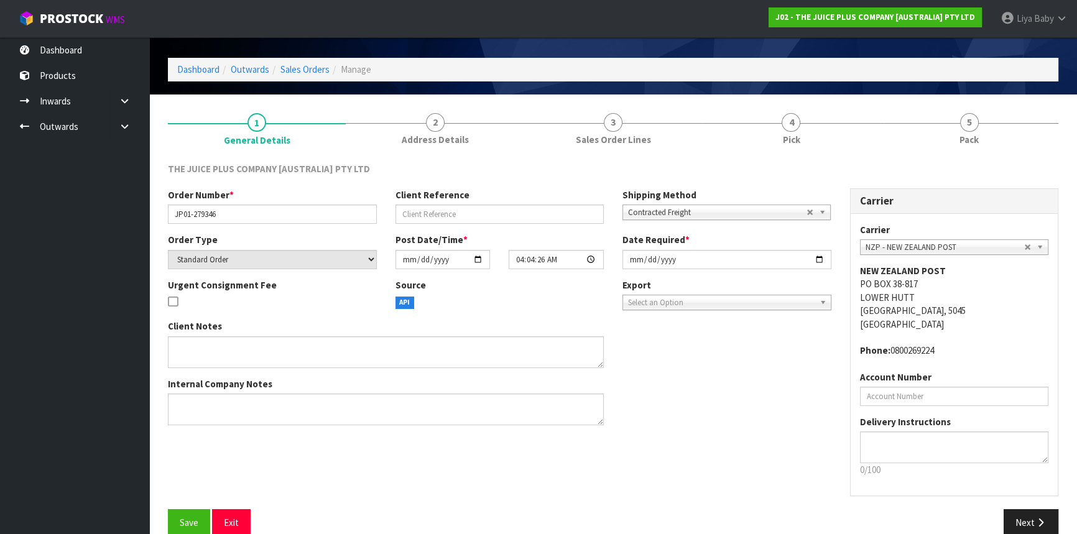
scroll to position [56, 0]
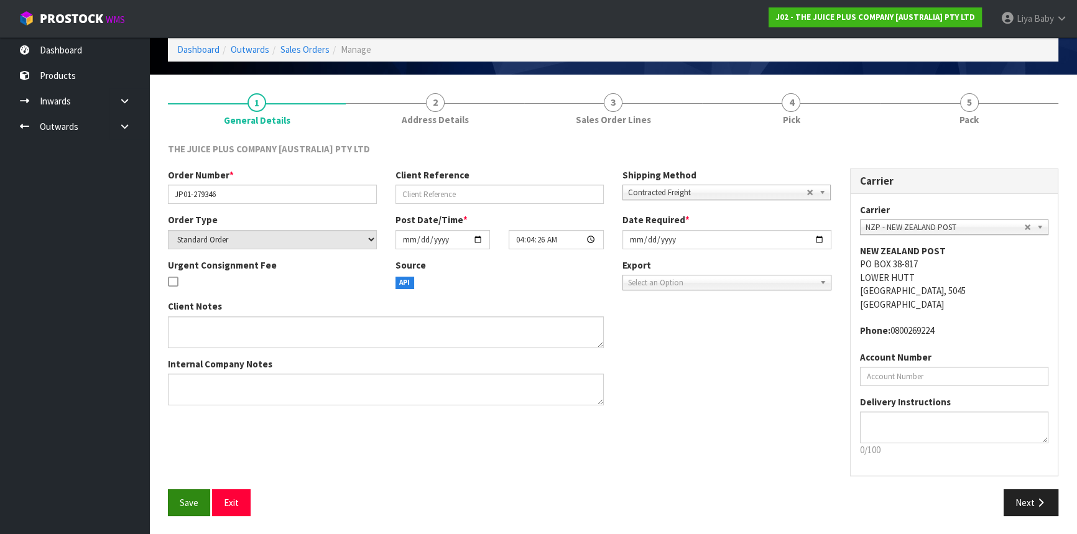
drag, startPoint x: 164, startPoint y: 502, endPoint x: 185, endPoint y: 507, distance: 21.1
click at [182, 507] on div "Save Exit" at bounding box center [386, 502] width 455 height 27
click at [185, 507] on span "Save" at bounding box center [189, 503] width 19 height 12
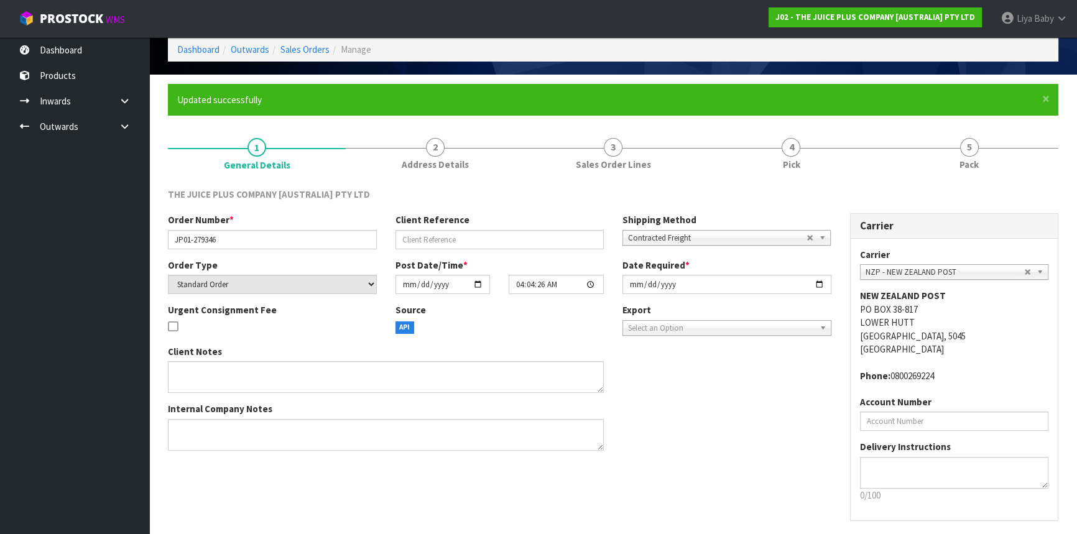
scroll to position [0, 0]
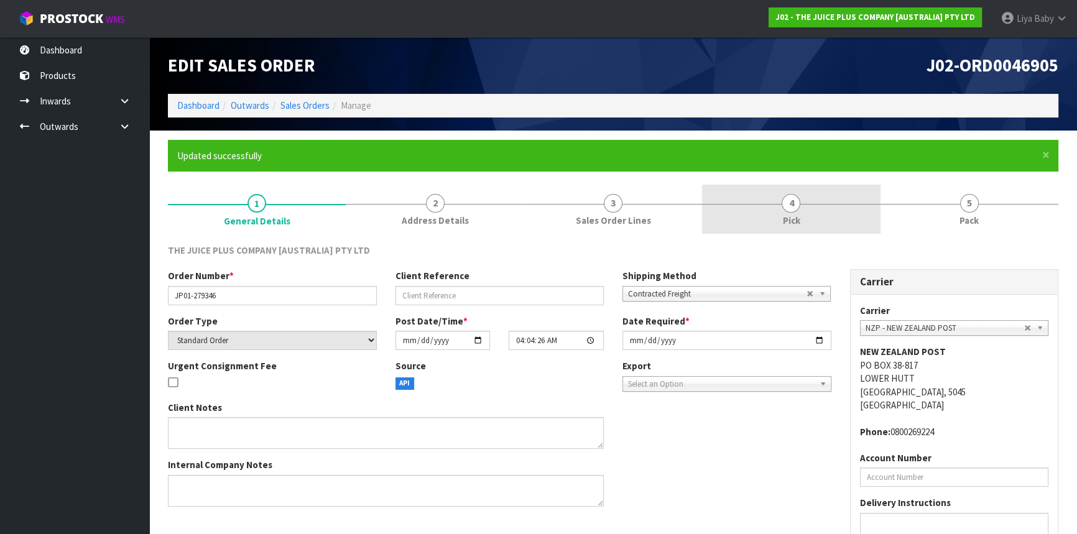
click at [804, 205] on link "4 Pick" at bounding box center [791, 209] width 178 height 49
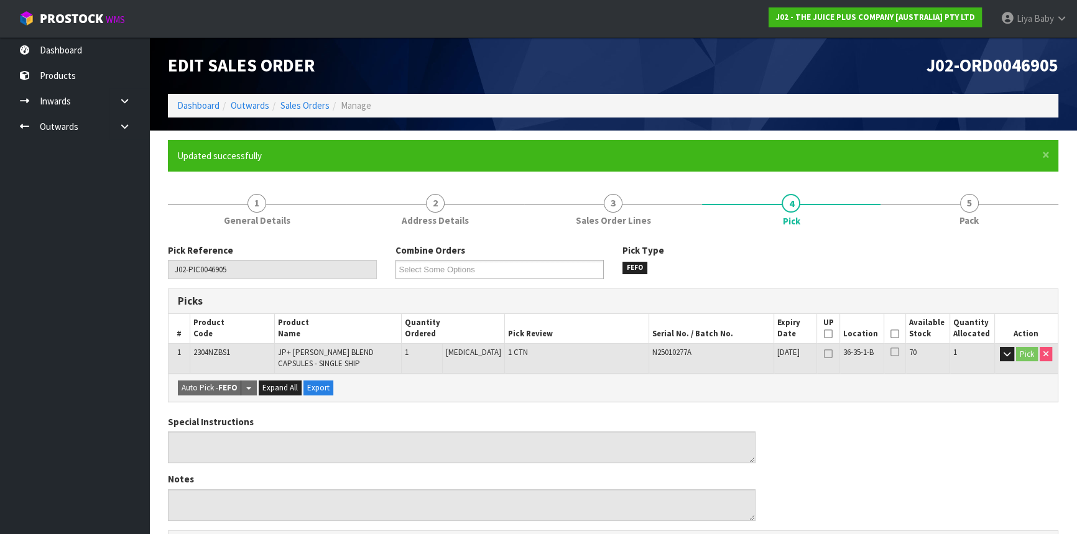
click at [894, 335] on icon at bounding box center [894, 334] width 9 height 1
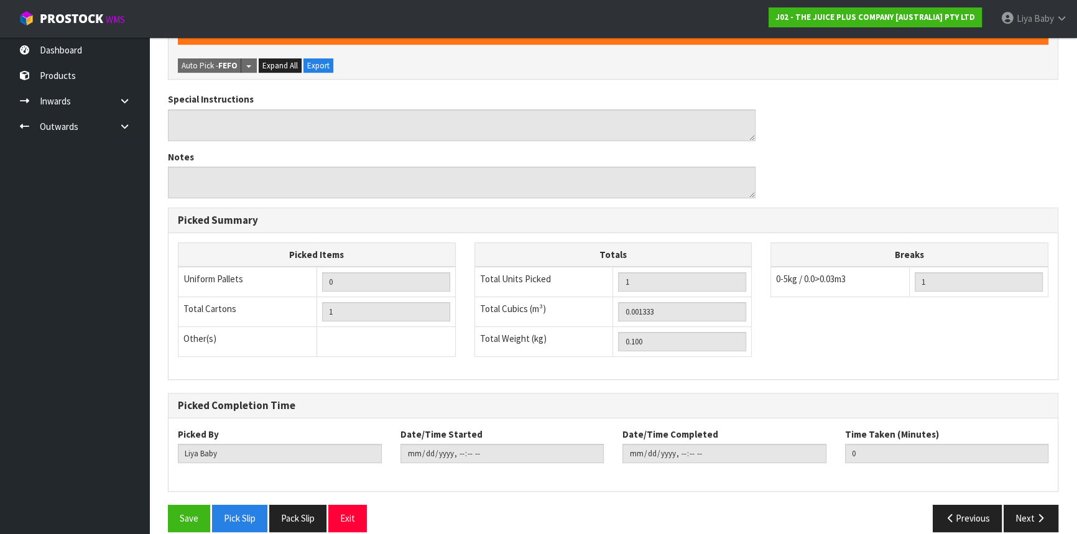
scroll to position [382, 0]
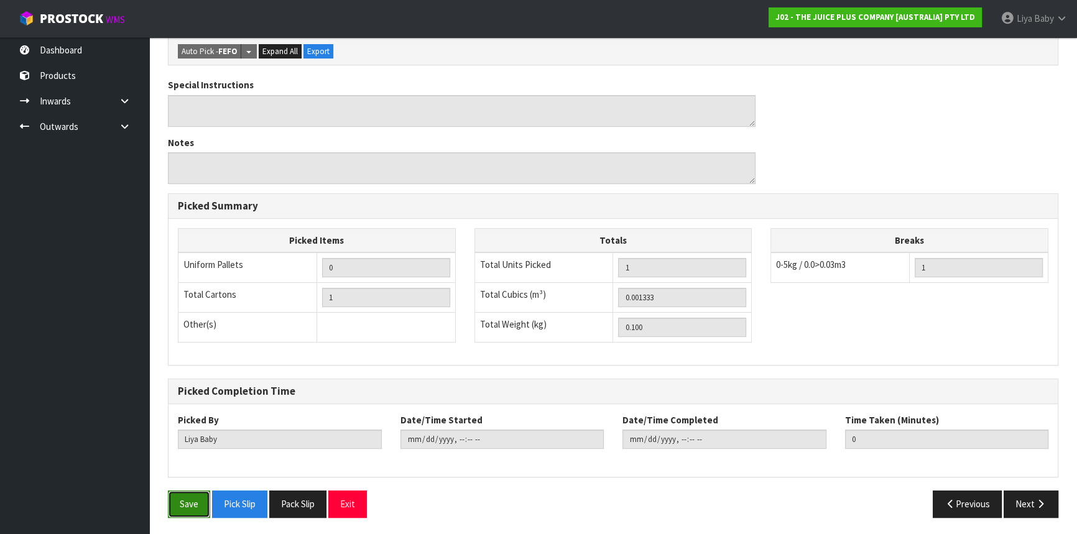
click at [199, 499] on button "Save" at bounding box center [189, 504] width 42 height 27
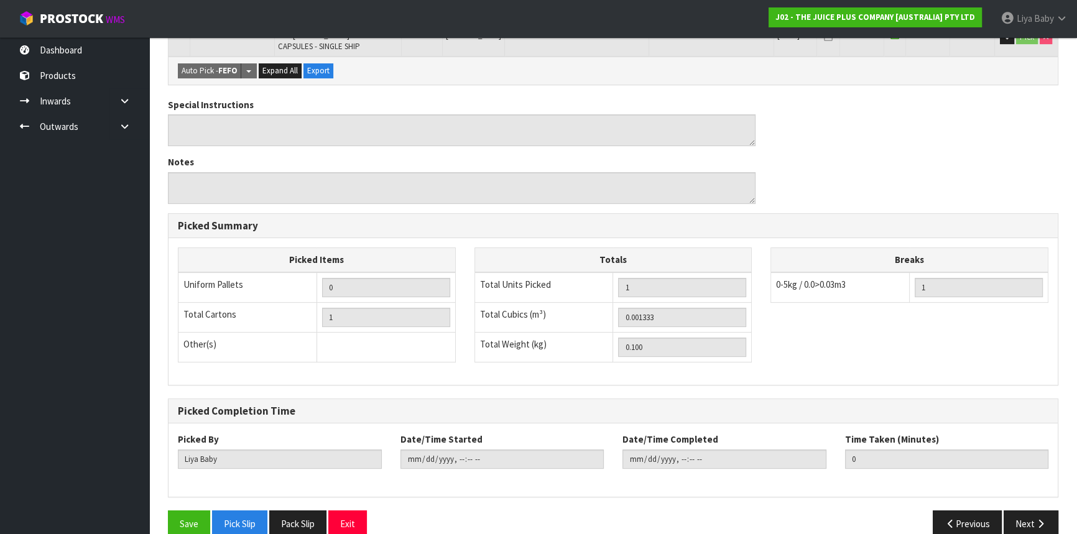
scroll to position [336, 0]
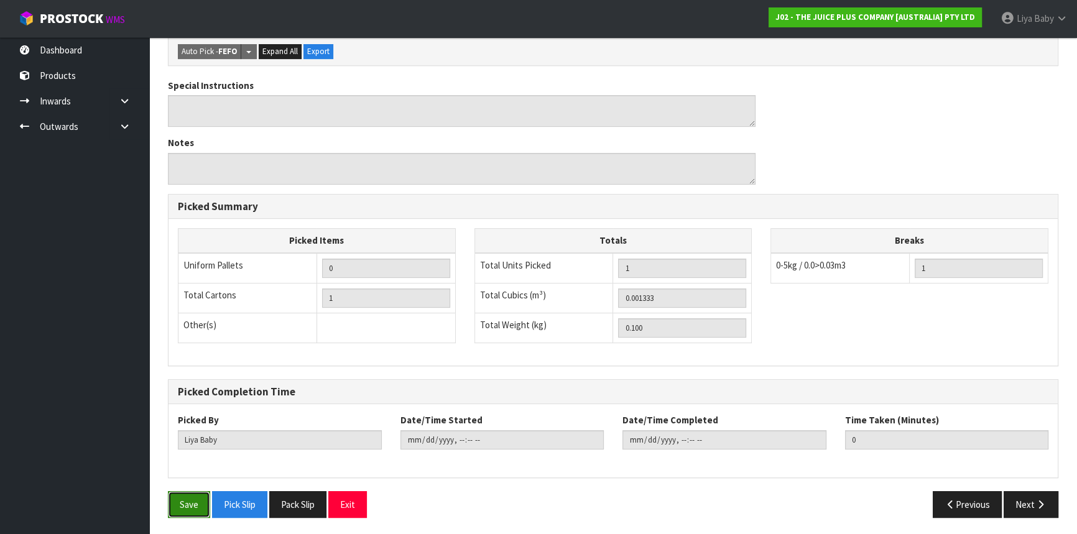
click at [192, 497] on button "Save" at bounding box center [189, 504] width 42 height 27
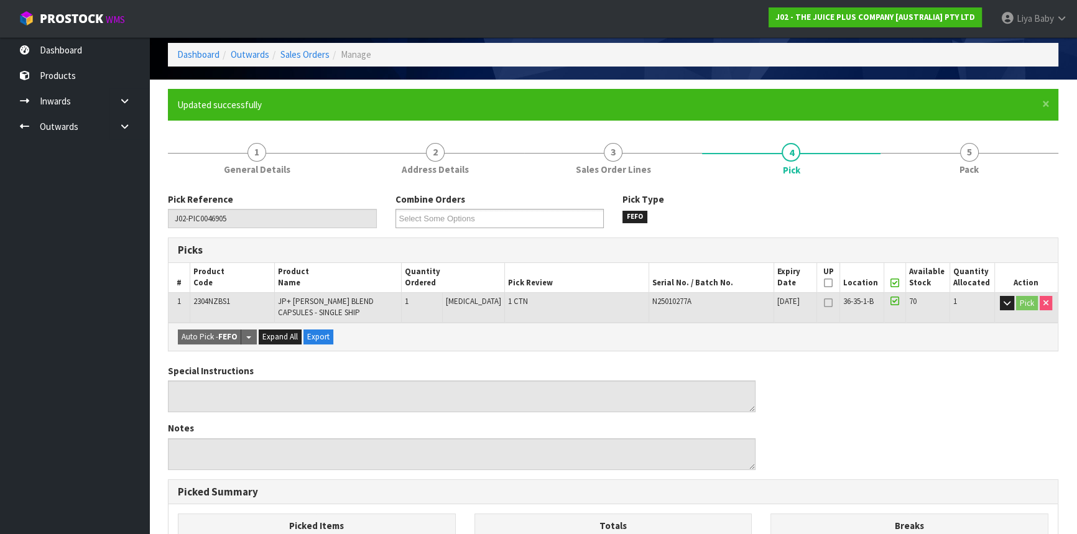
type input "[DATE]T11:09:18"
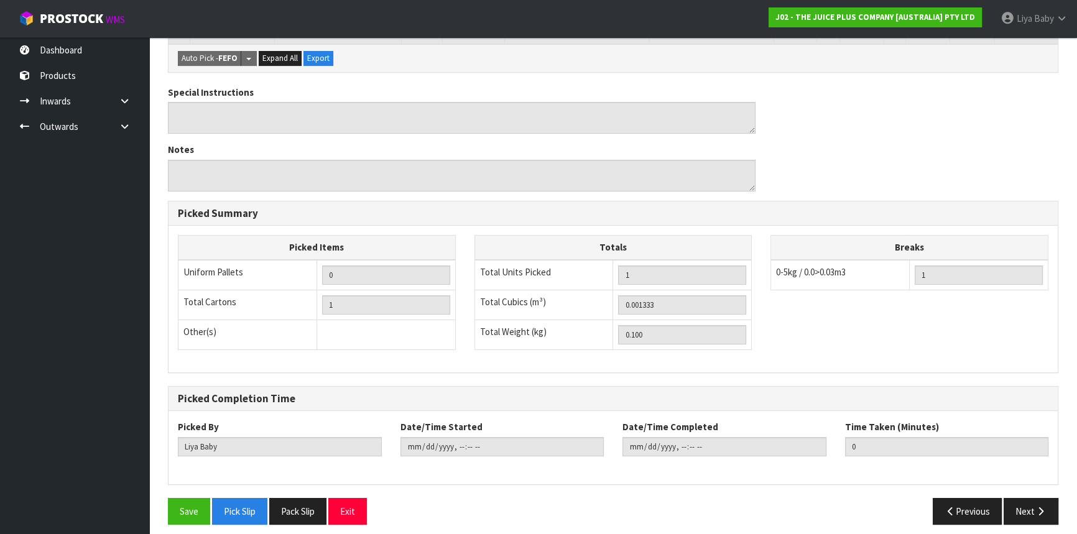
scroll to position [336, 0]
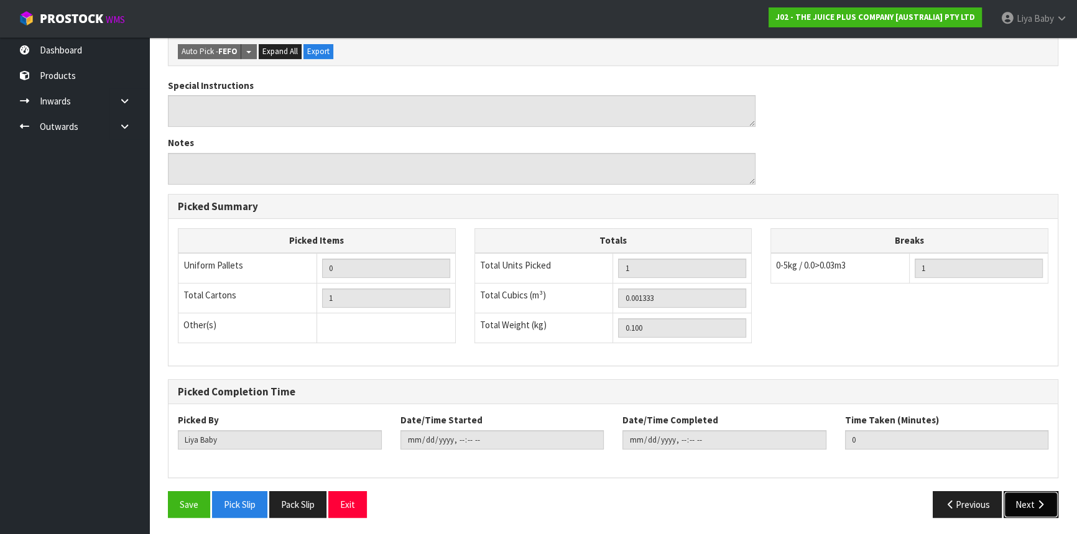
click at [1027, 502] on button "Next" at bounding box center [1031, 504] width 55 height 27
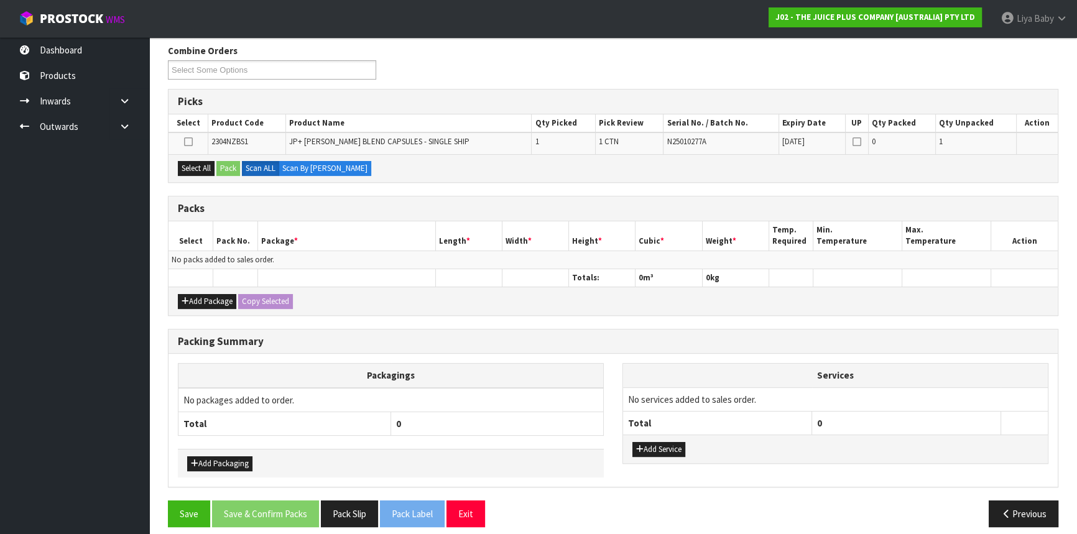
scroll to position [208, 0]
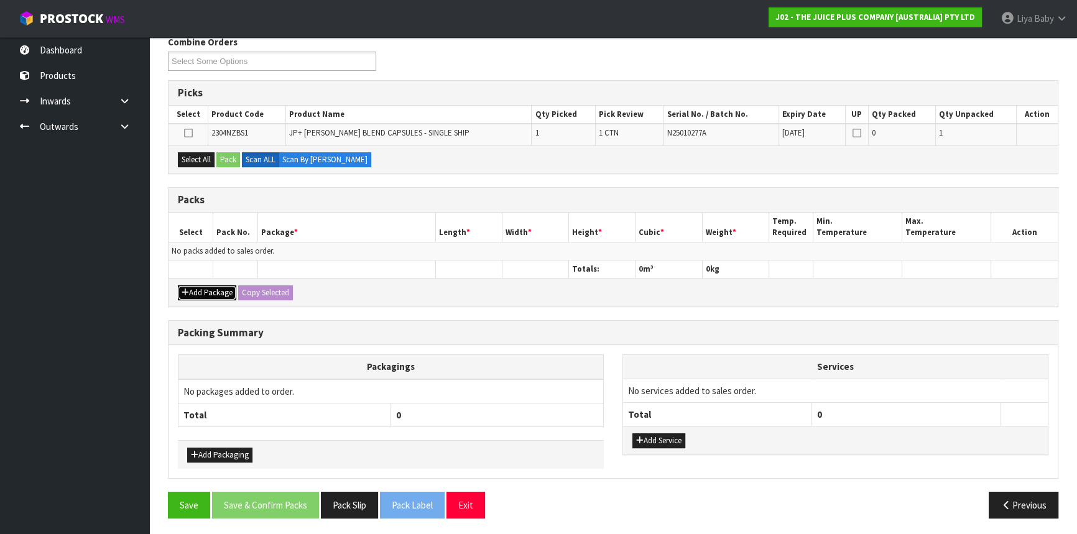
click at [210, 292] on button "Add Package" at bounding box center [207, 292] width 58 height 15
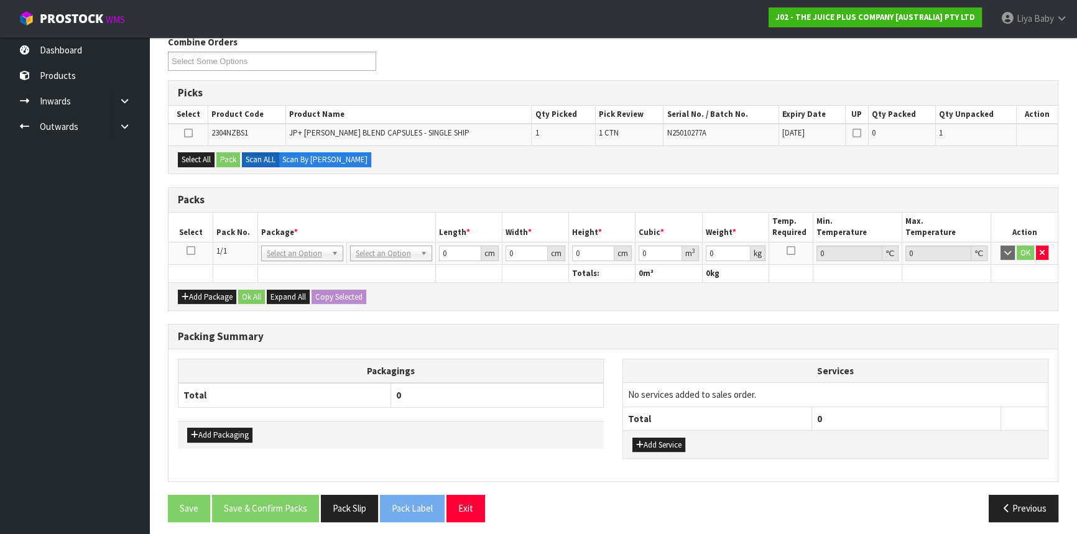
click at [192, 251] on icon at bounding box center [191, 251] width 9 height 1
click at [191, 155] on button "Select All" at bounding box center [196, 159] width 37 height 15
click at [224, 160] on button "Pack" at bounding box center [228, 159] width 24 height 15
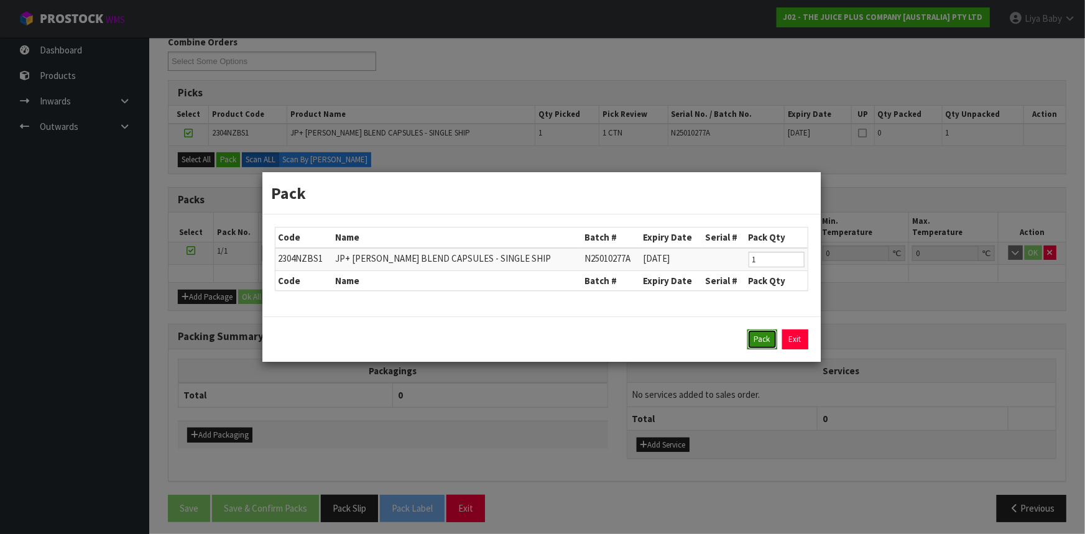
click at [770, 340] on button "Pack" at bounding box center [762, 340] width 30 height 20
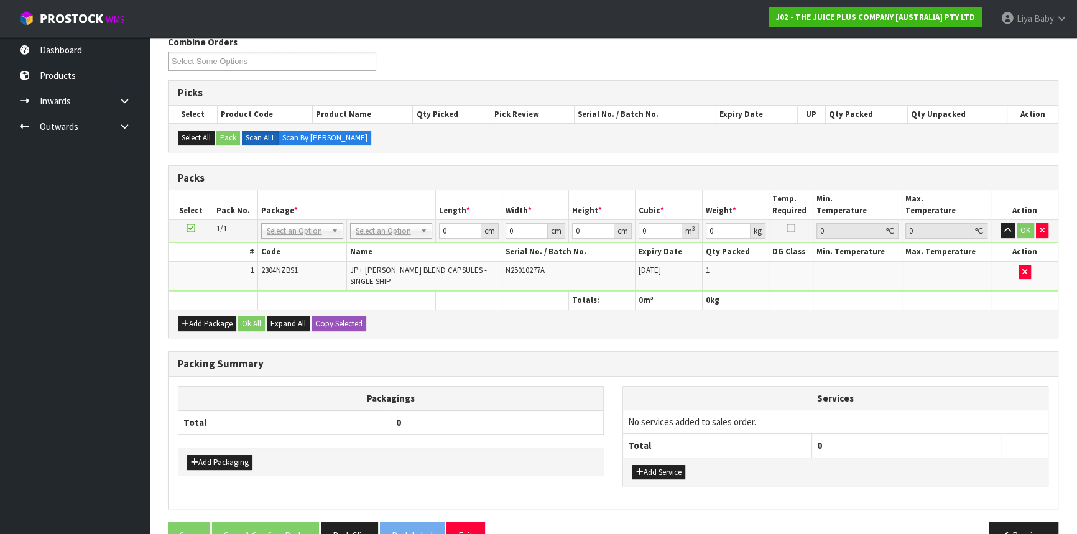
scroll to position [230, 0]
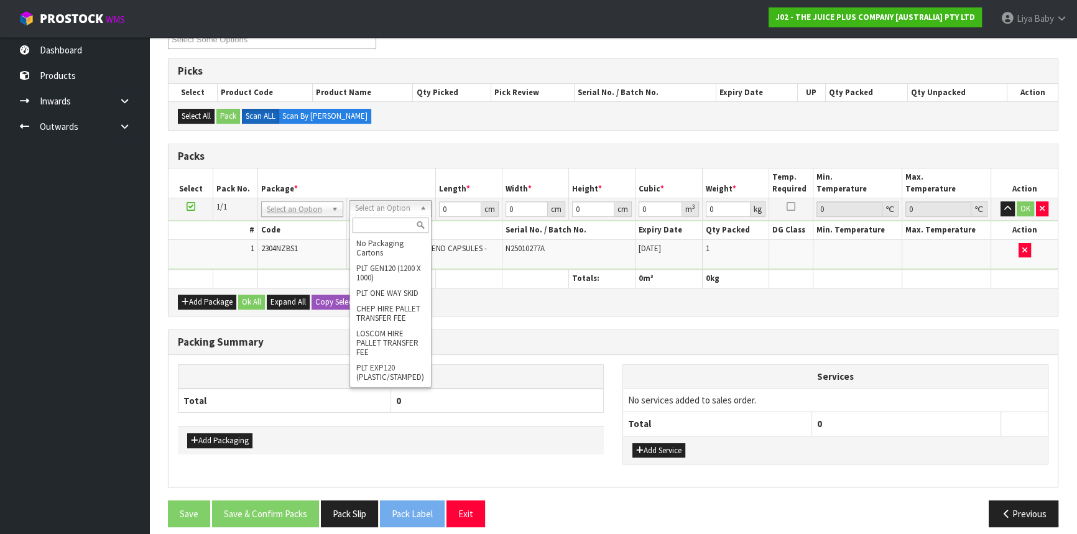
click at [394, 224] on input "text" at bounding box center [391, 226] width 76 height 16
type input "200"
drag, startPoint x: 391, startPoint y: 308, endPoint x: 461, endPoint y: 267, distance: 81.7
type input "20"
type input "13"
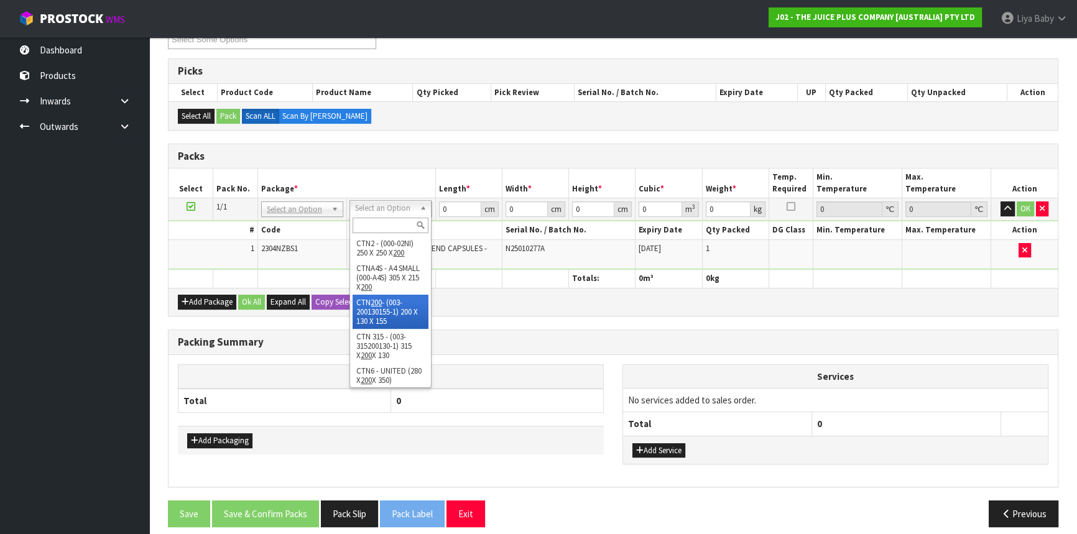
type input "15.5"
type input "0.00403"
type input "0.3"
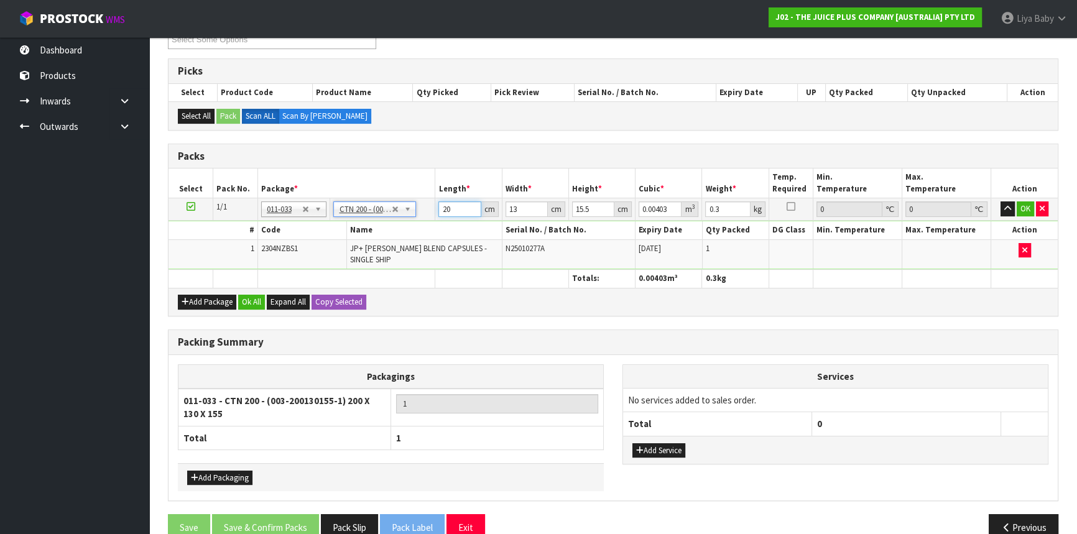
click at [455, 207] on input "20" at bounding box center [459, 209] width 42 height 16
type input "2"
type input "0.000403"
type input "0"
type input "1"
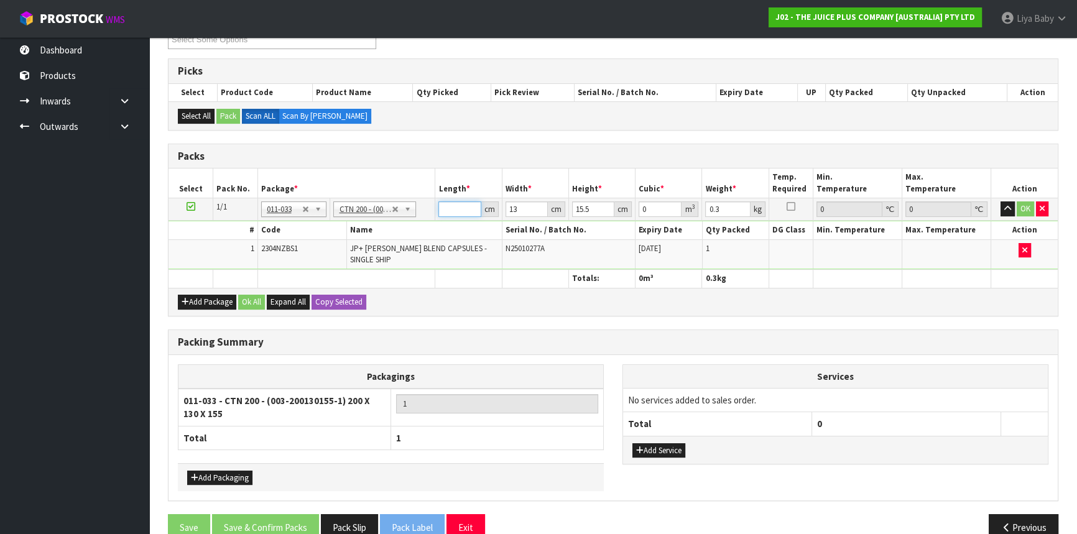
type input "0.000202"
type input "17"
type input "0.003426"
type input "17"
type input "0"
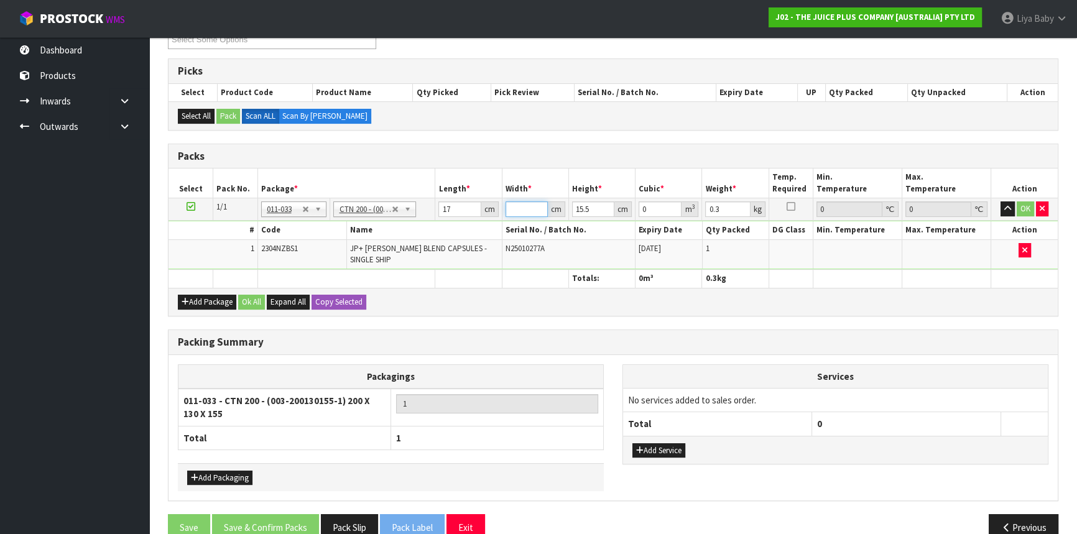
type input "1"
type input "0.000264"
type input "18"
type input "0.004743"
type input "18"
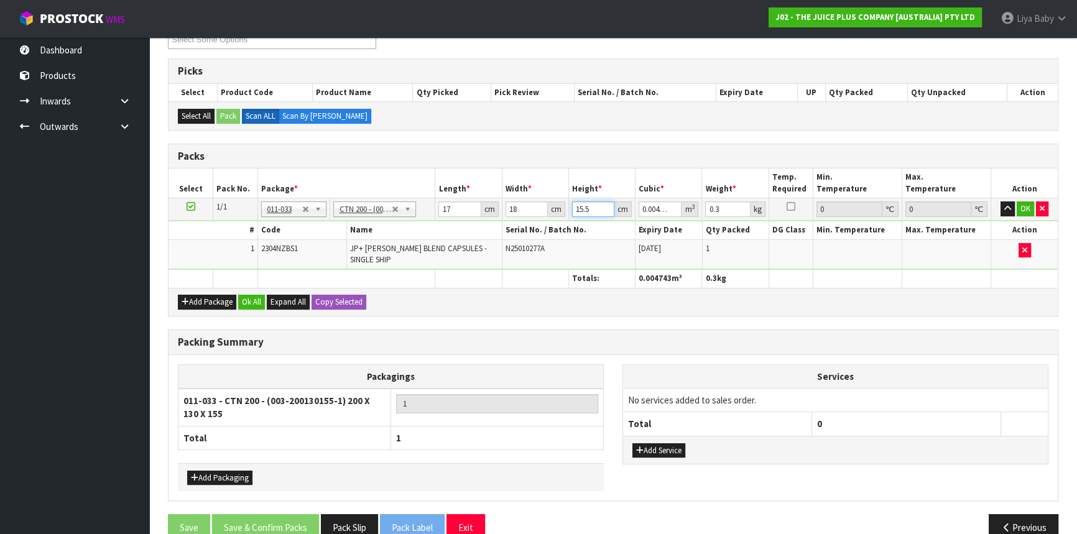
type input "0"
type input "1"
type input "0.000306"
type input "18"
type input "0.005508"
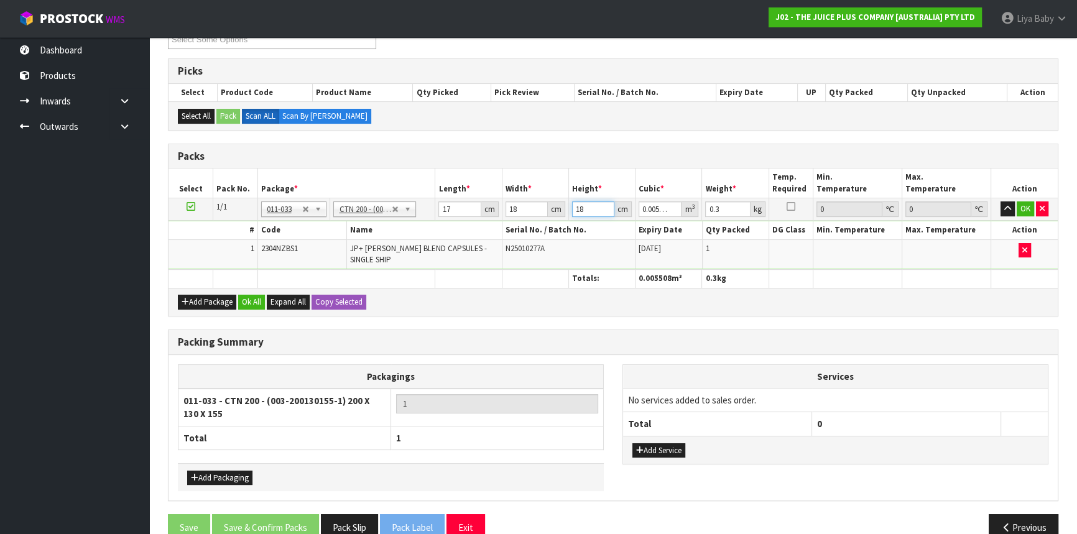
type input "18"
type input "1"
click at [259, 295] on button "Ok All" at bounding box center [251, 302] width 27 height 15
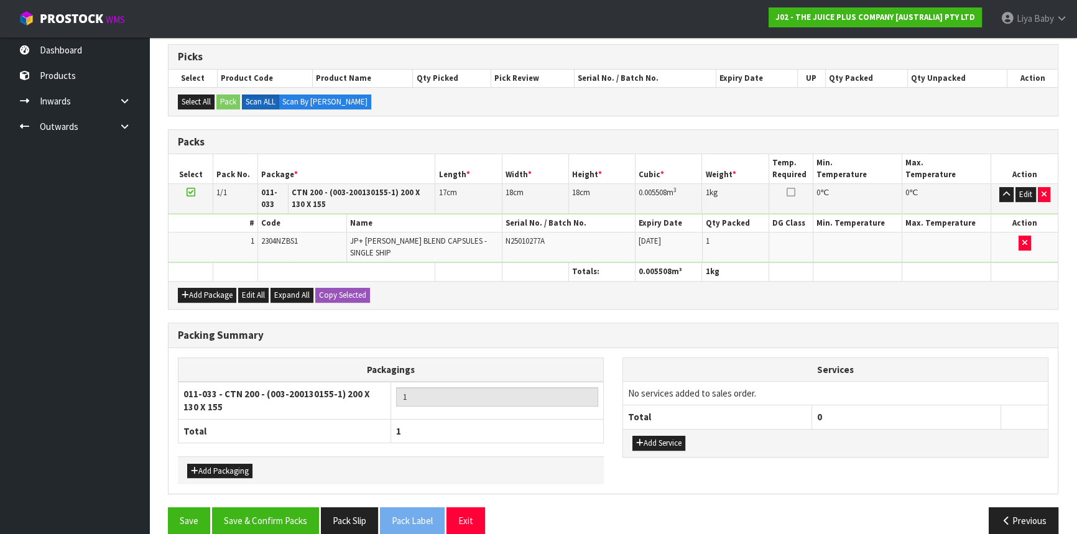
scroll to position [252, 0]
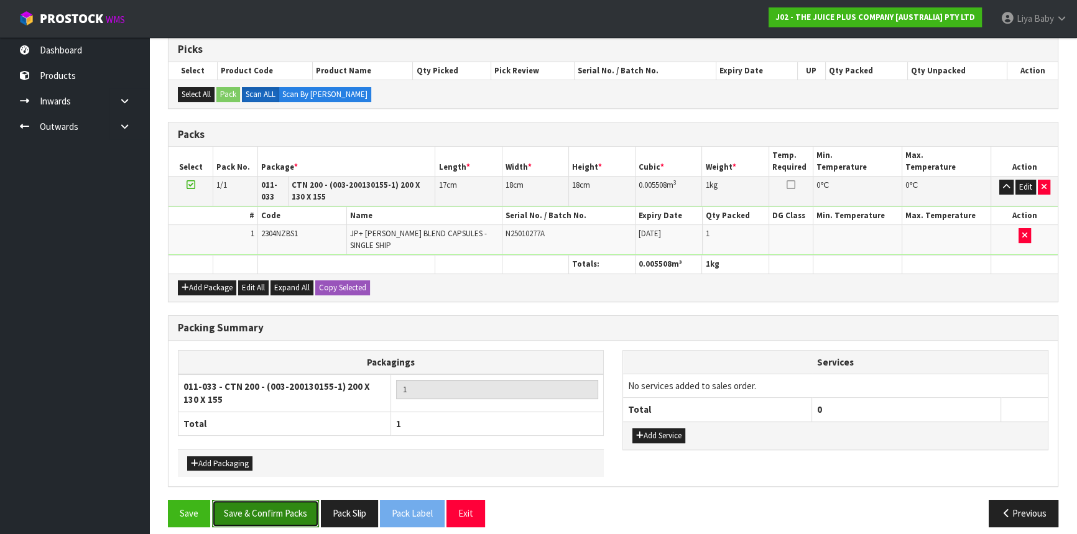
drag, startPoint x: 261, startPoint y: 495, endPoint x: 270, endPoint y: 484, distance: 14.2
click at [262, 500] on button "Save & Confirm Packs" at bounding box center [265, 513] width 107 height 27
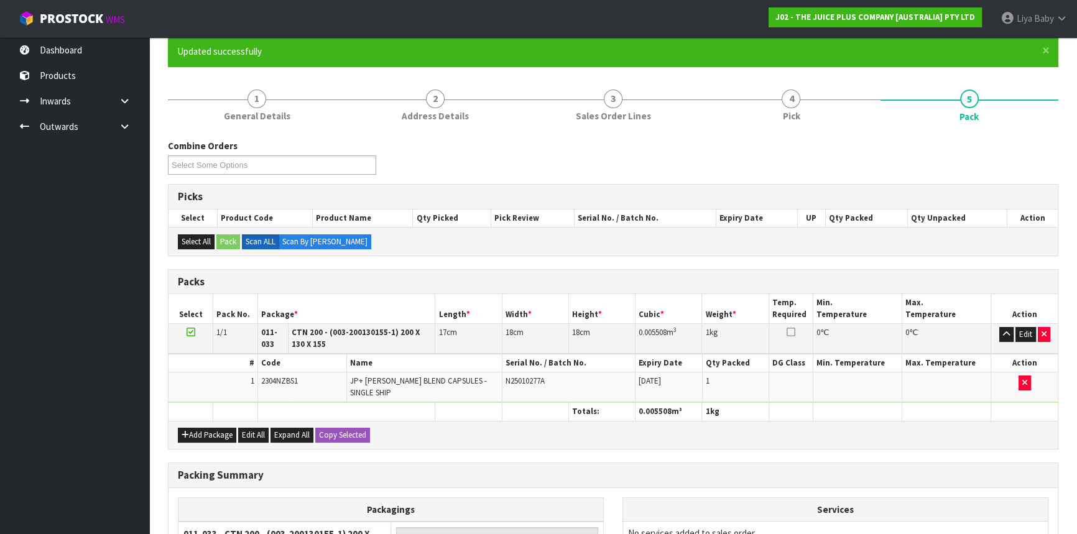
scroll to position [184, 0]
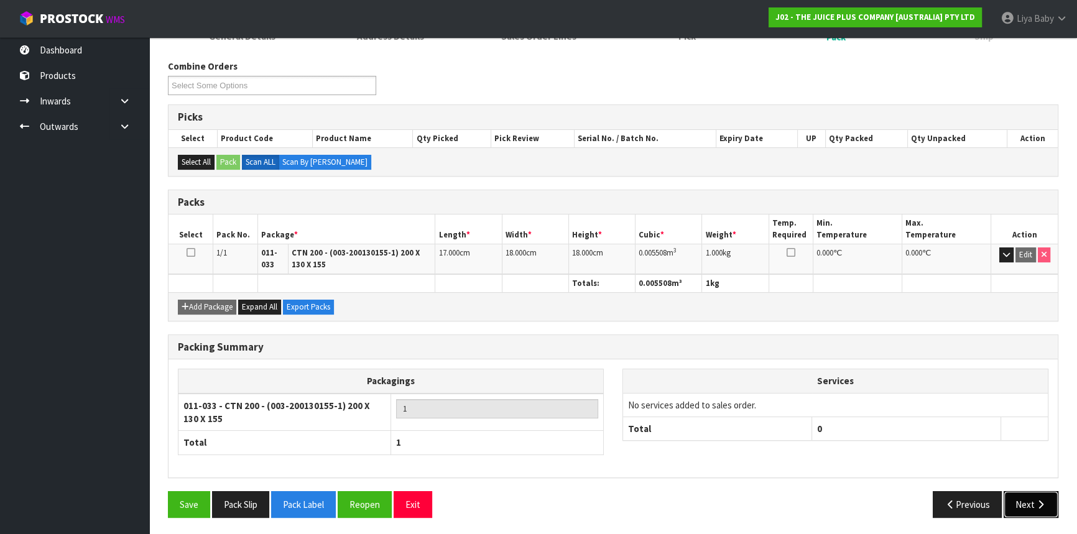
click at [1037, 500] on icon "button" at bounding box center [1041, 504] width 12 height 9
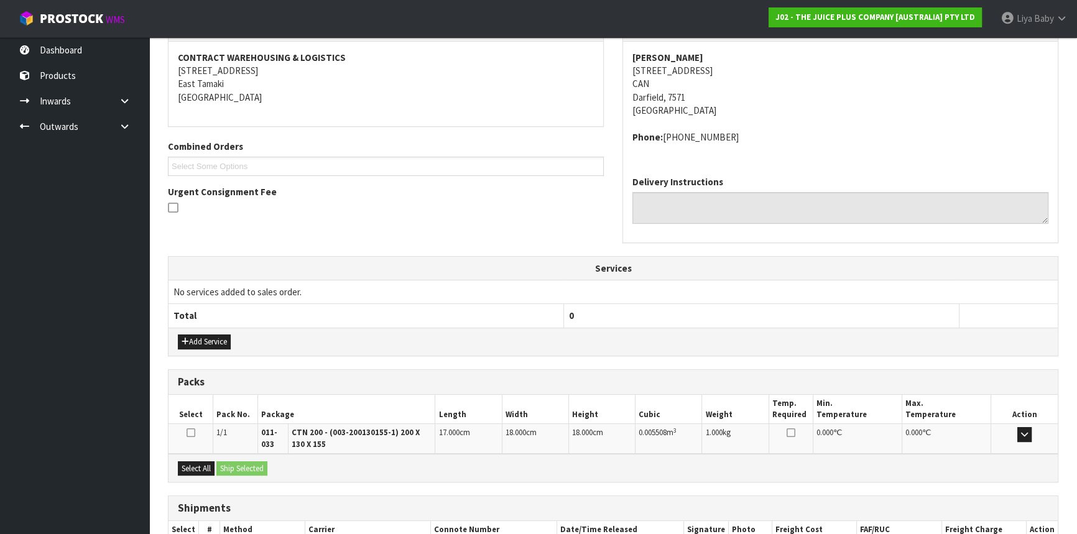
scroll to position [307, 0]
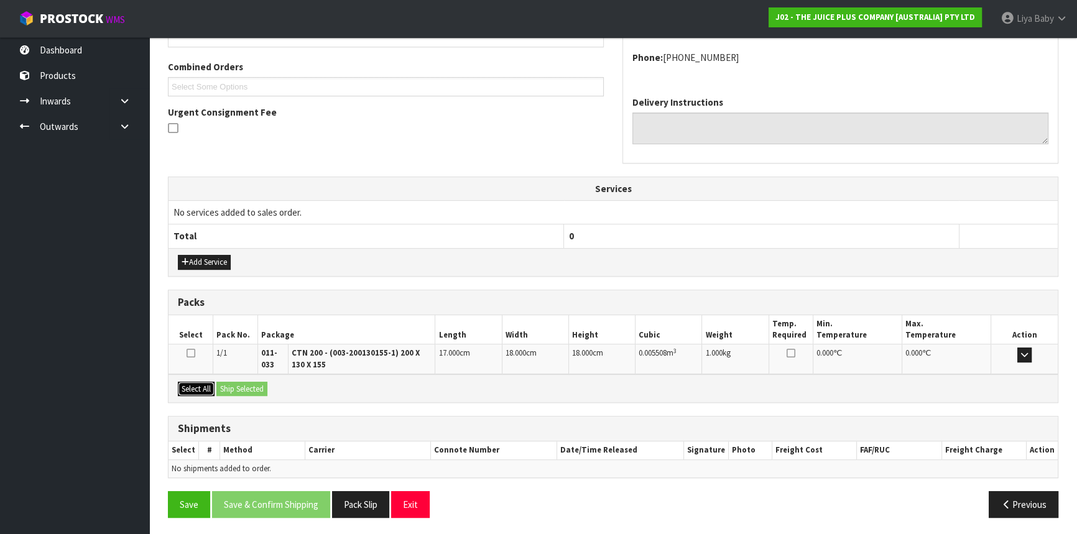
click at [193, 384] on button "Select All" at bounding box center [196, 389] width 37 height 15
click at [237, 384] on button "Ship Selected" at bounding box center [241, 389] width 51 height 15
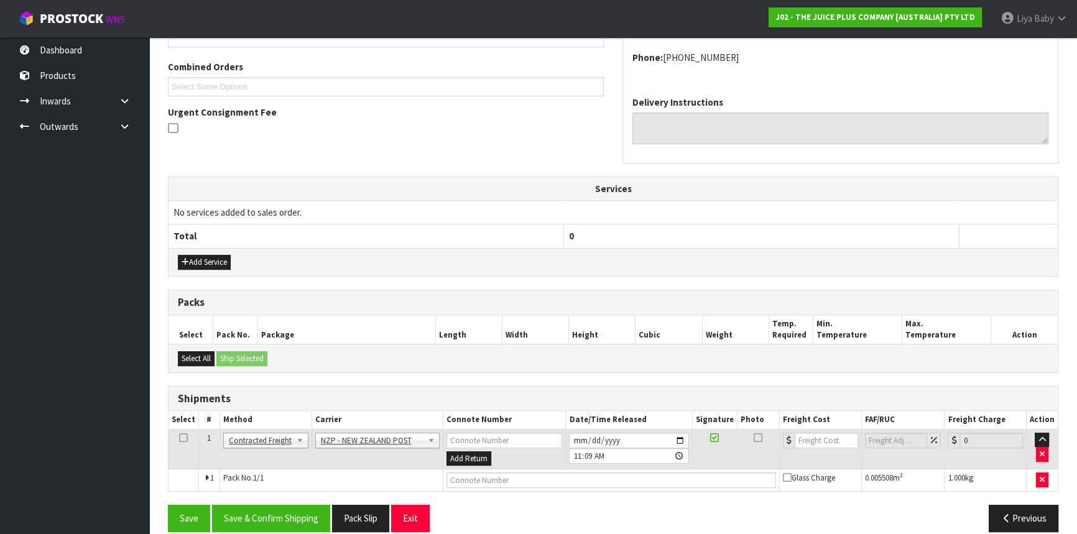
drag, startPoint x: 182, startPoint y: 435, endPoint x: 234, endPoint y: 466, distance: 61.3
click at [185, 438] on icon at bounding box center [183, 438] width 9 height 1
drag, startPoint x: 262, startPoint y: 510, endPoint x: 274, endPoint y: 502, distance: 13.5
click at [269, 508] on button "Save & Confirm Shipping" at bounding box center [271, 518] width 118 height 27
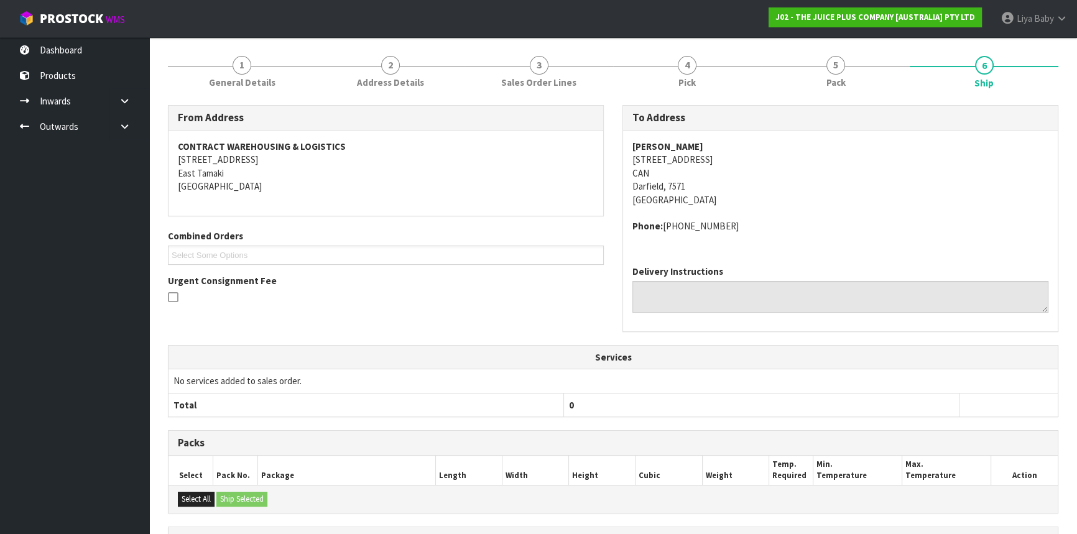
scroll to position [304, 0]
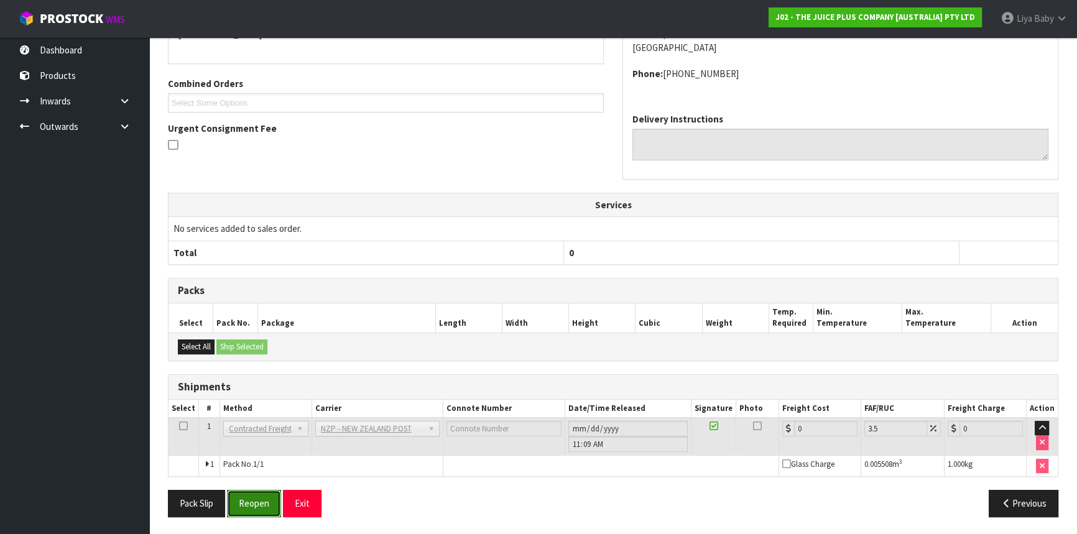
click at [249, 498] on button "Reopen" at bounding box center [254, 503] width 54 height 27
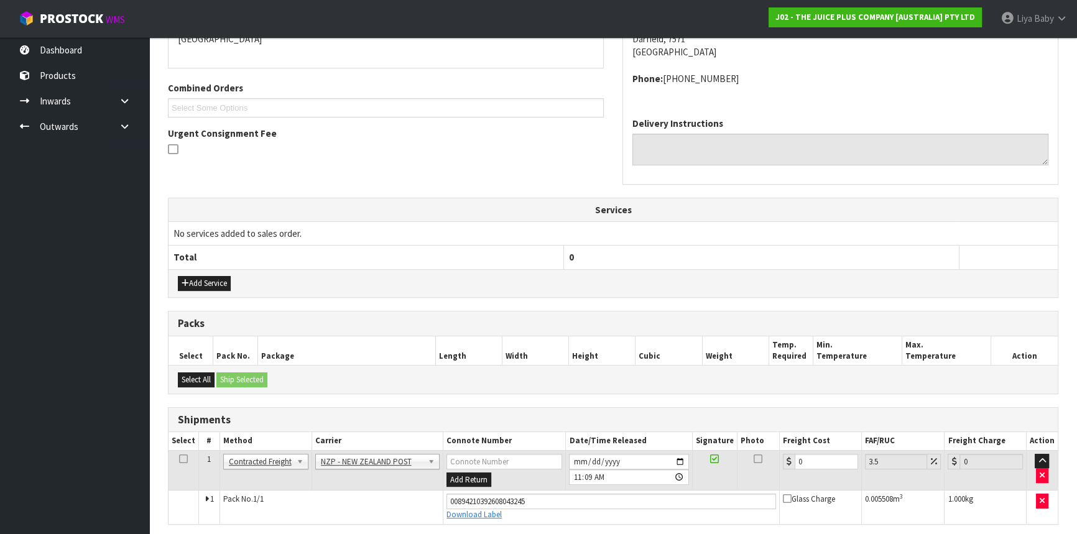
scroll to position [333, 0]
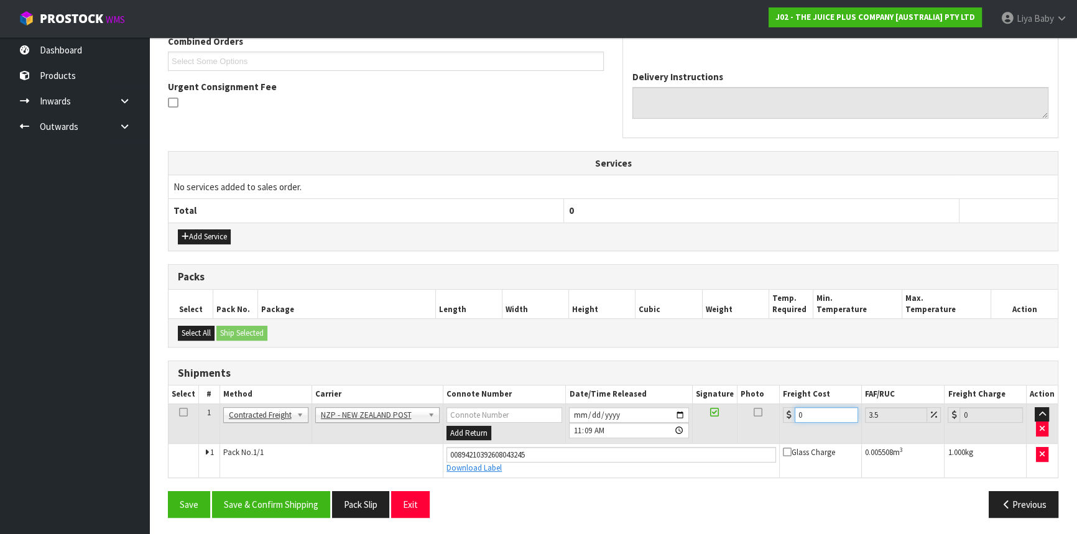
click at [827, 408] on input "0" at bounding box center [826, 415] width 63 height 16
type input "1"
type input "1.03"
type input "16"
type input "16.56"
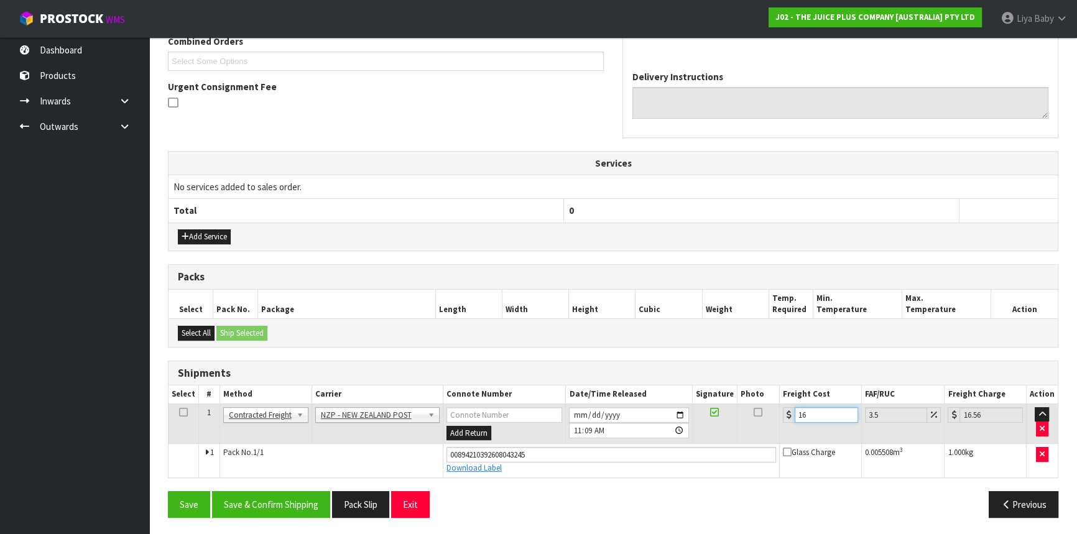
type input "16.2"
type input "16.77"
type input "16.20"
click at [180, 412] on icon at bounding box center [183, 412] width 9 height 1
click at [262, 501] on button "Save & Confirm Shipping" at bounding box center [271, 504] width 118 height 27
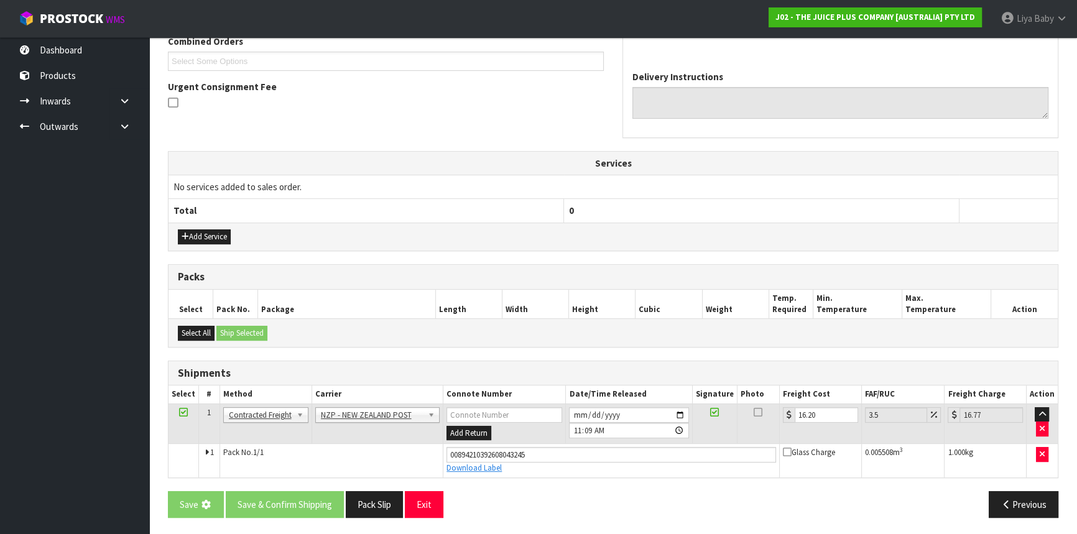
scroll to position [0, 0]
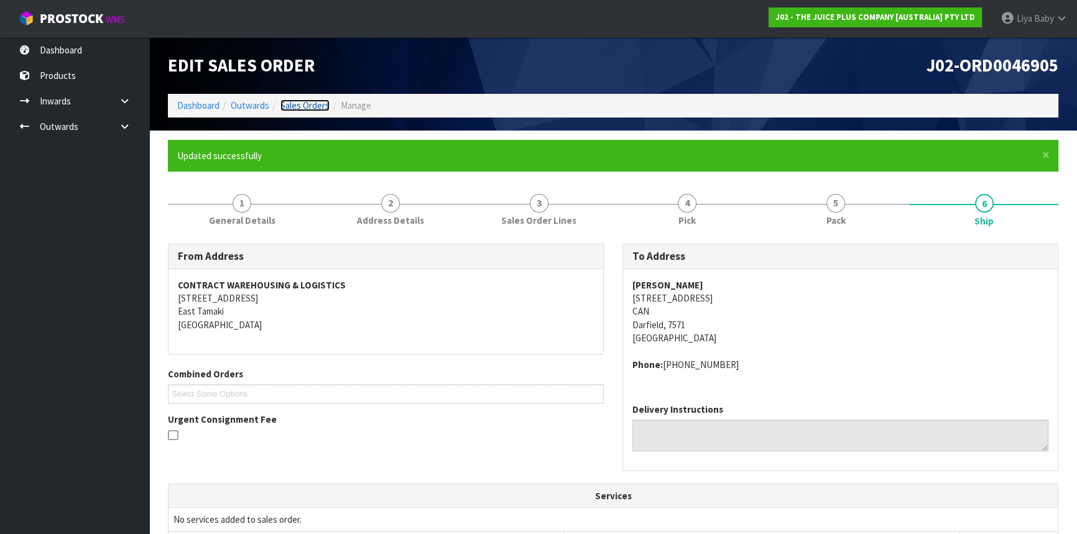
click at [306, 100] on link "Sales Orders" at bounding box center [304, 105] width 49 height 12
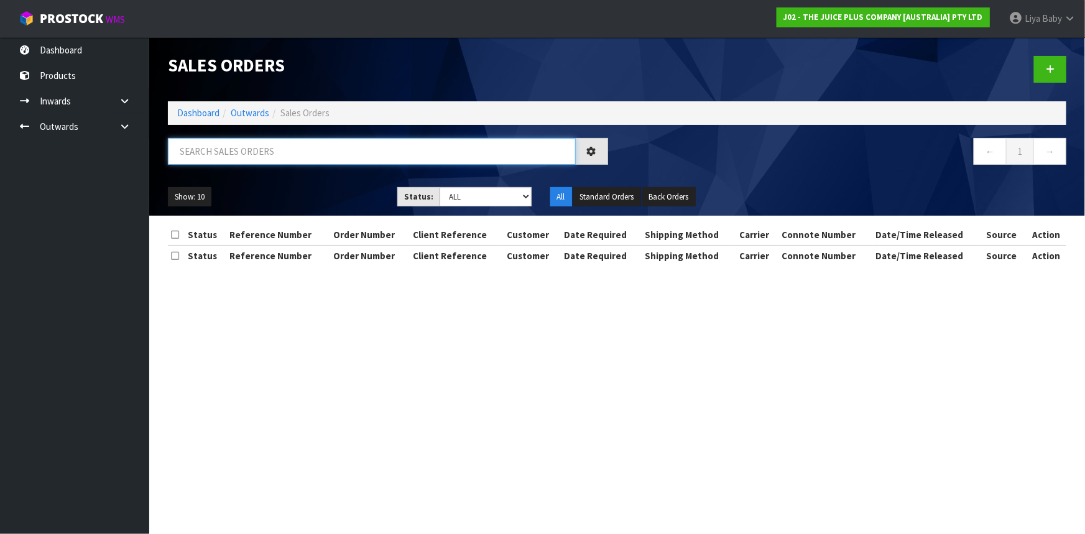
click at [267, 155] on input "text" at bounding box center [372, 151] width 408 height 27
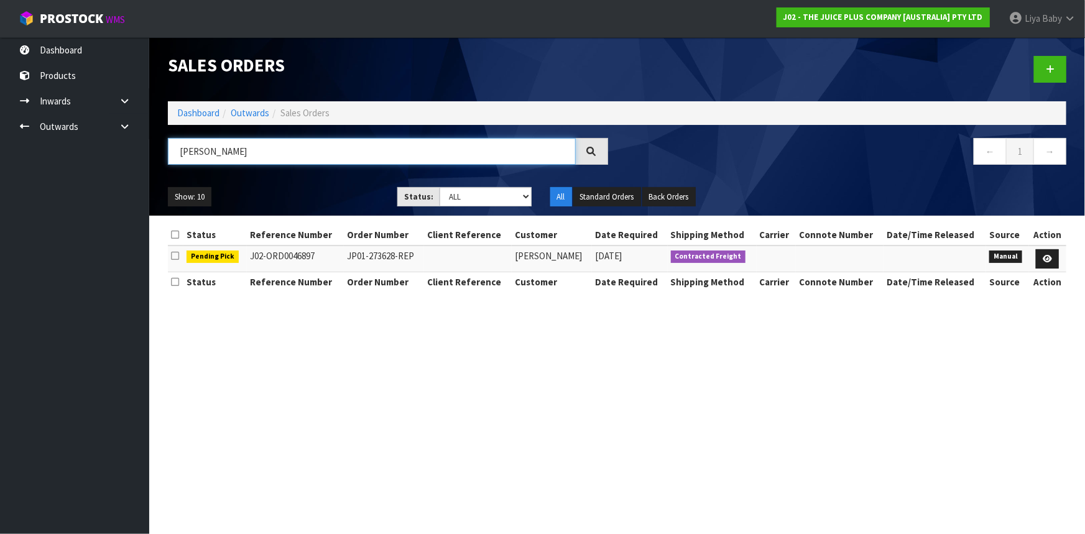
type input "J"
type input "JOB-0416564"
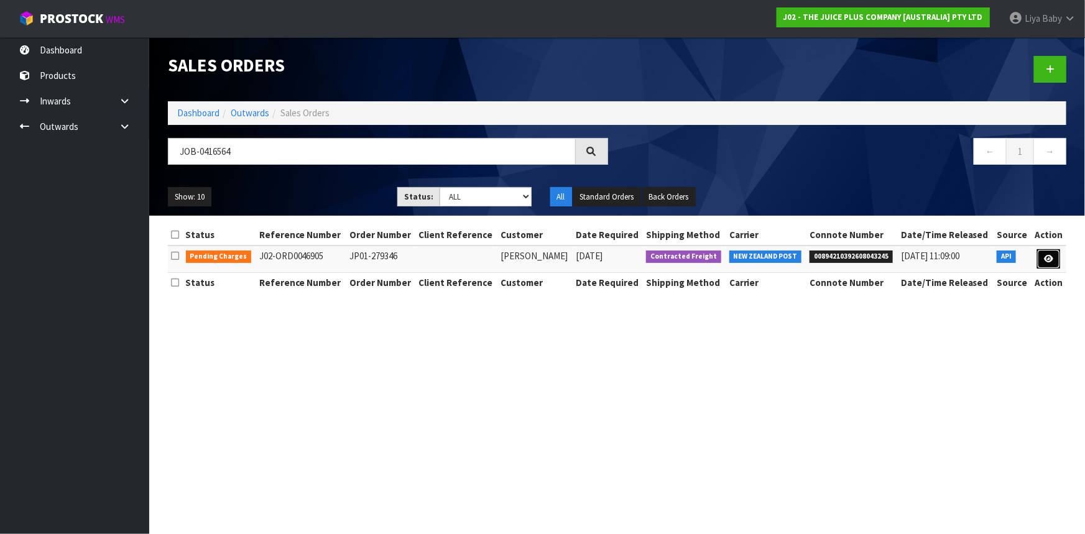
click at [1045, 255] on icon at bounding box center [1048, 259] width 9 height 8
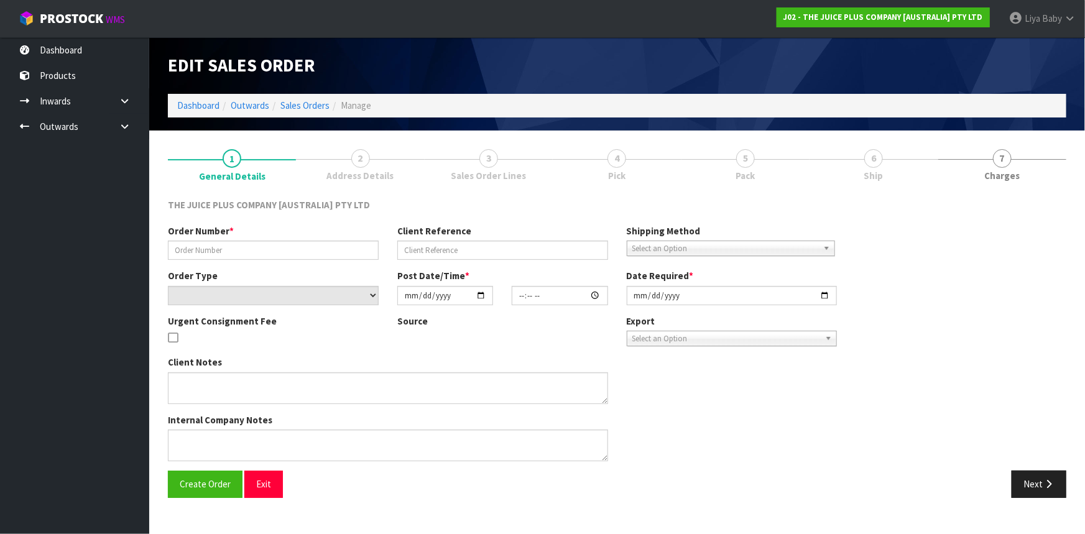
type input "JP01-279346"
select select "number:0"
type input "[DATE]"
type input "04:04:26.000"
type input "[DATE]"
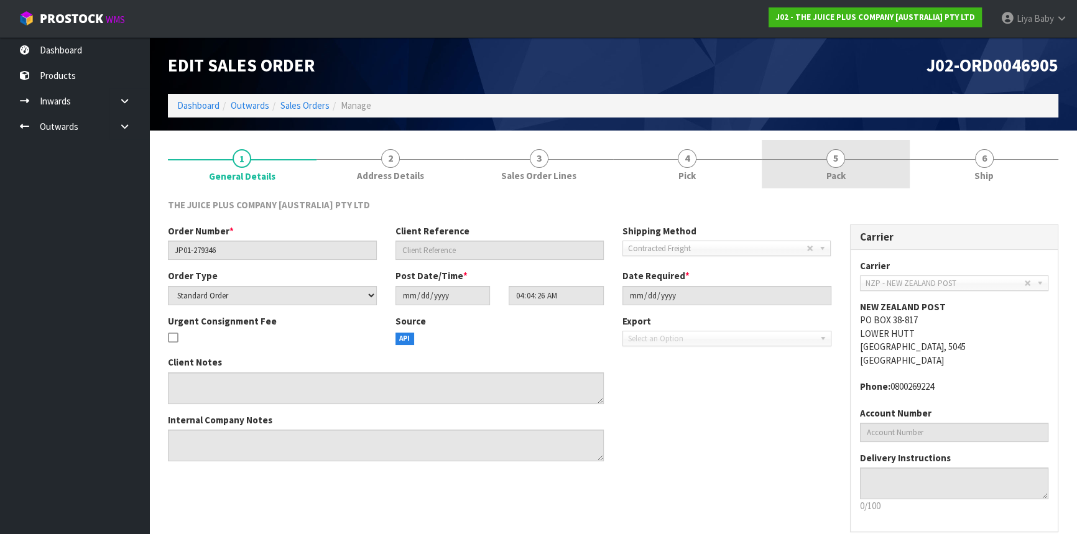
click at [853, 177] on link "5 Pack" at bounding box center [836, 164] width 149 height 49
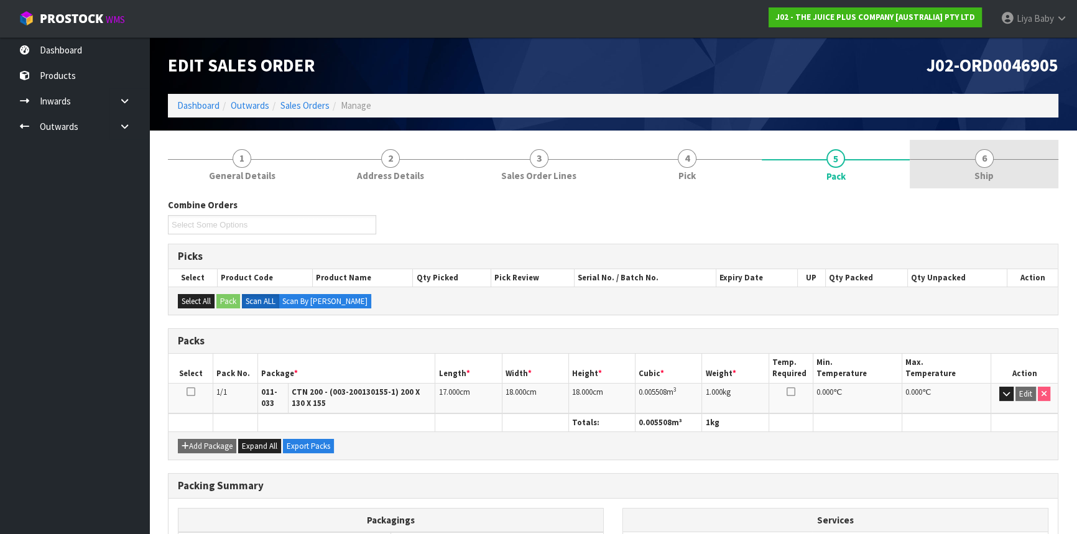
drag, startPoint x: 982, startPoint y: 142, endPoint x: 964, endPoint y: 188, distance: 49.4
click at [983, 142] on link "6 Ship" at bounding box center [984, 164] width 149 height 49
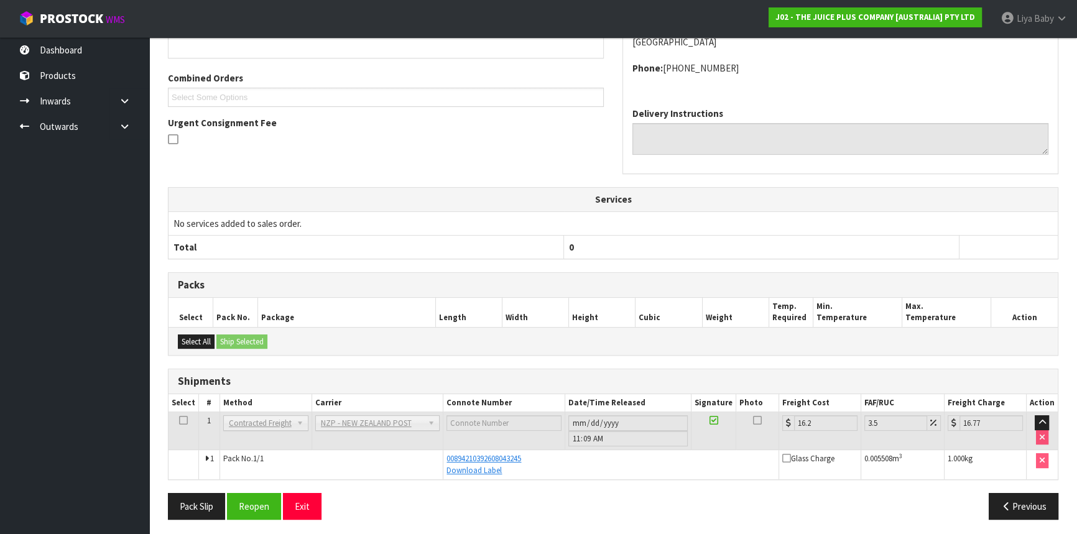
scroll to position [254, 0]
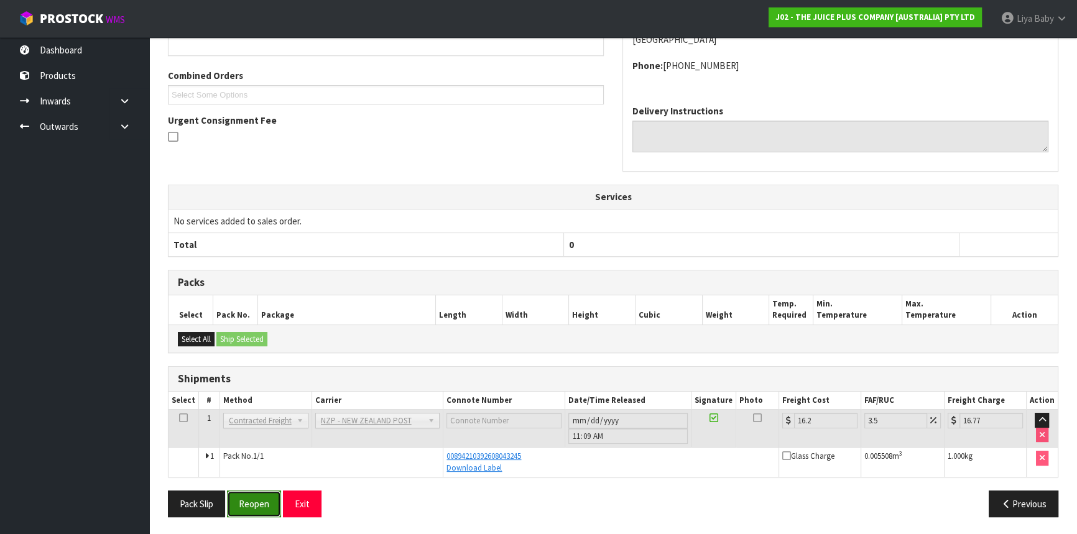
click at [266, 503] on button "Reopen" at bounding box center [254, 504] width 54 height 27
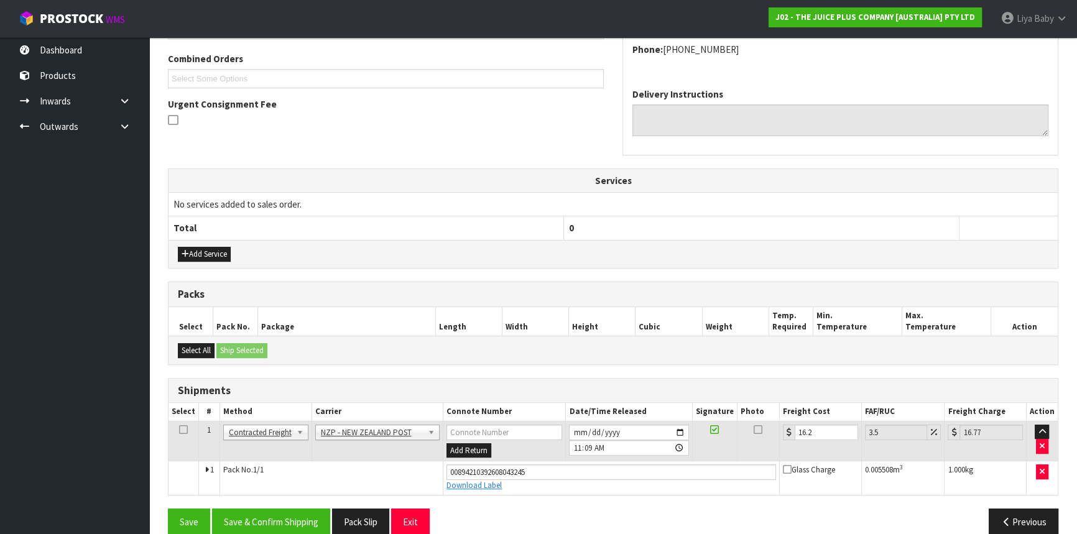
scroll to position [333, 0]
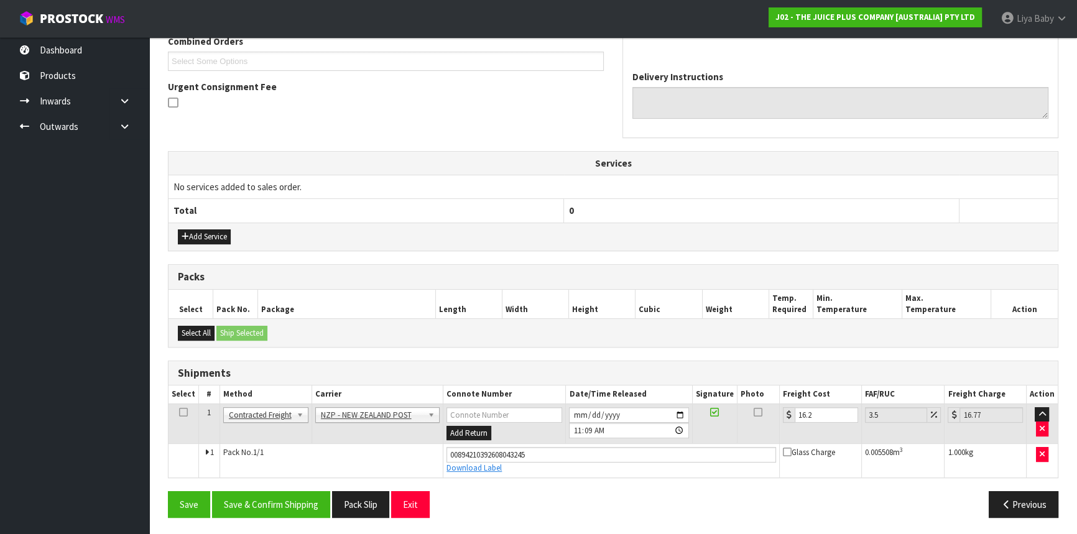
click at [183, 412] on icon at bounding box center [183, 412] width 9 height 1
click at [267, 510] on button "Save & Confirm Shipping" at bounding box center [271, 504] width 118 height 27
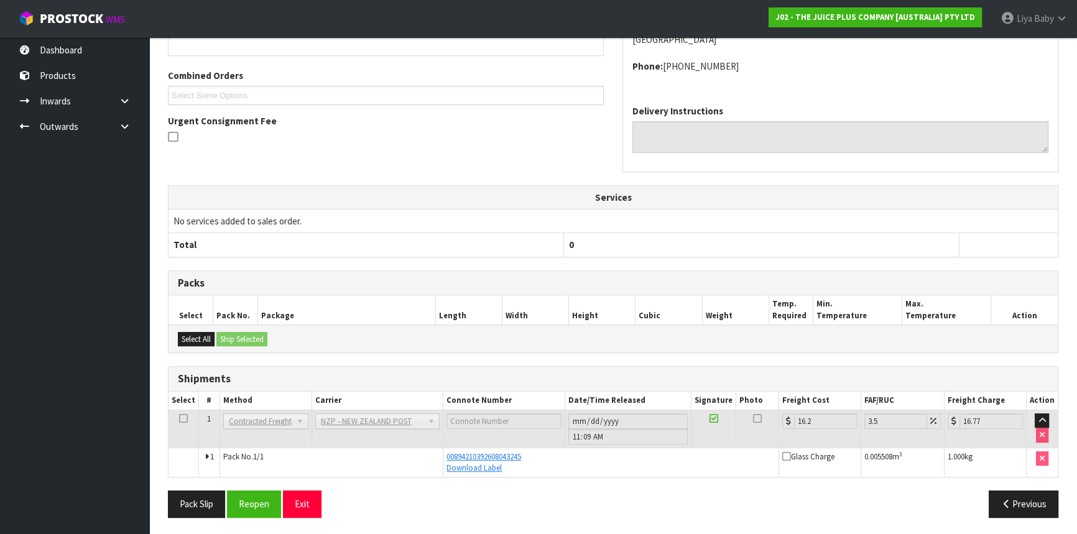
scroll to position [16, 0]
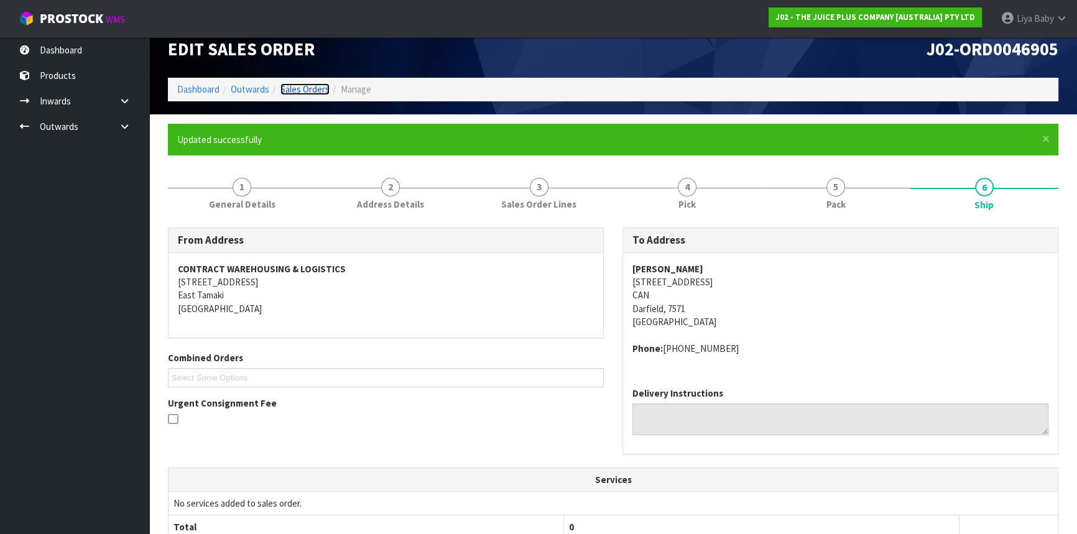
click at [313, 88] on link "Sales Orders" at bounding box center [304, 89] width 49 height 12
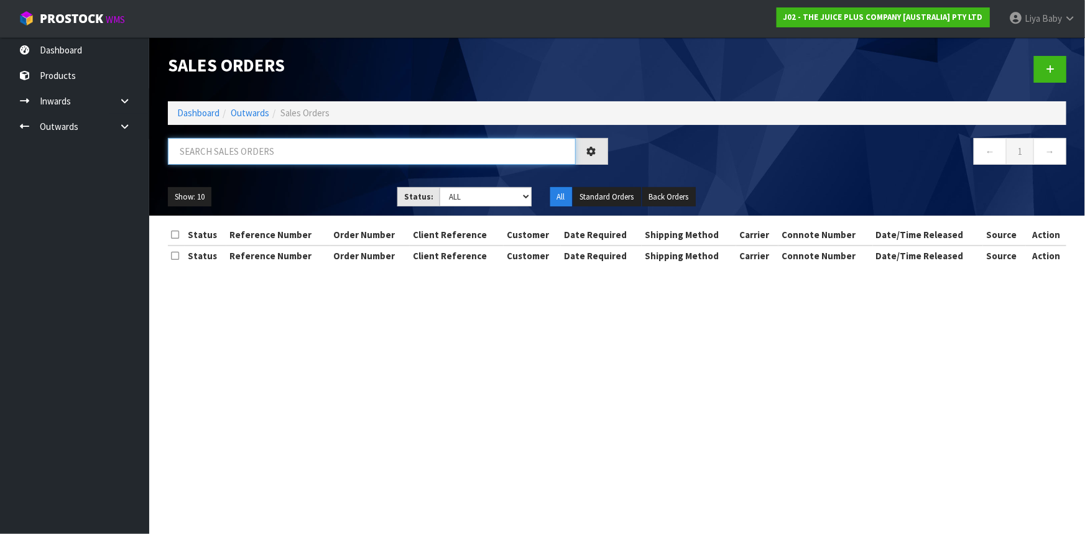
click at [236, 152] on input "text" at bounding box center [372, 151] width 408 height 27
type input "JOB-0416530"
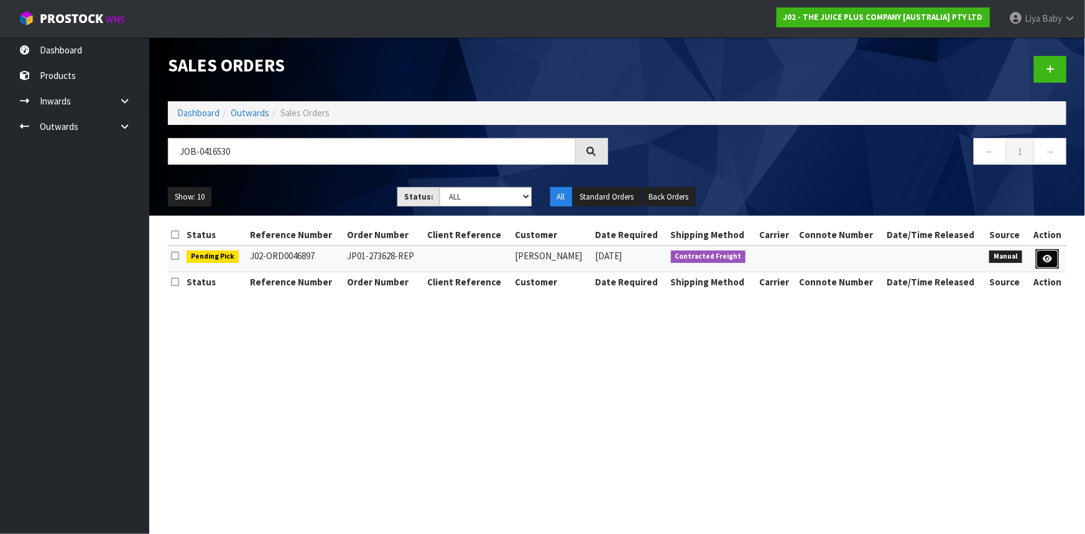
click at [1050, 255] on icon at bounding box center [1047, 259] width 9 height 8
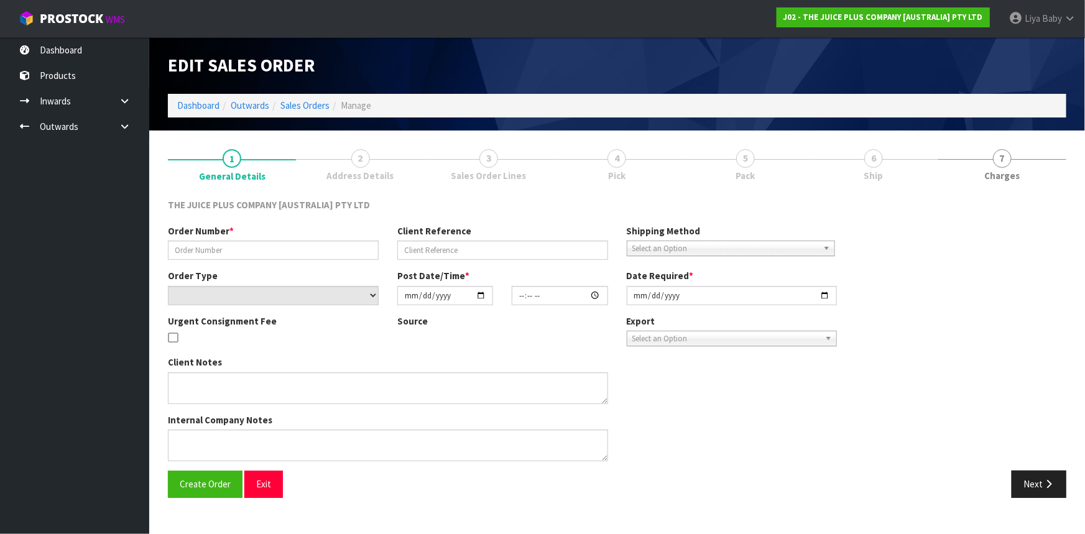
type input "JP01-273628-REP"
select select "number:0"
type input "[DATE]"
type input "15:05:00.000"
type input "[DATE]"
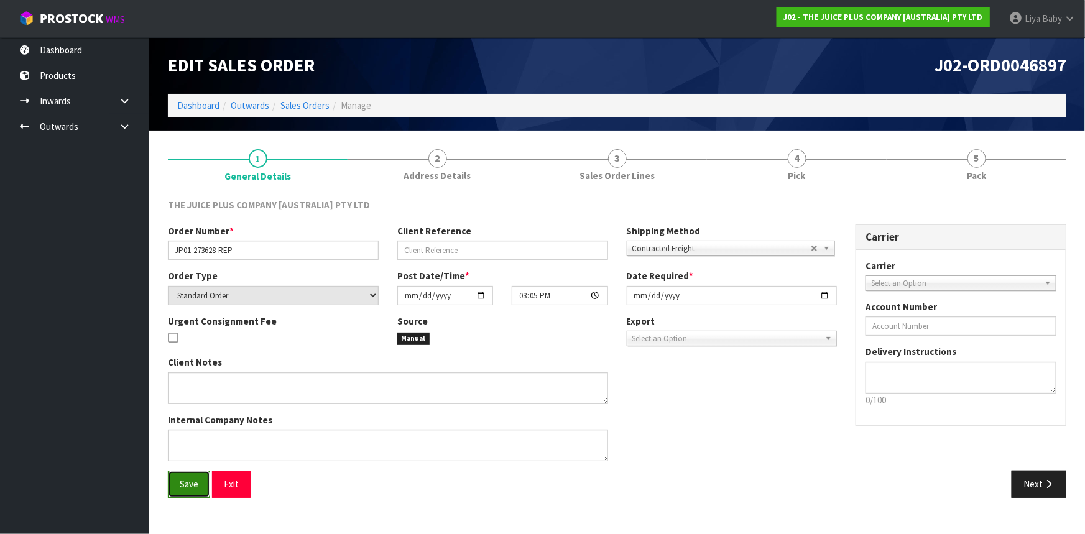
click at [192, 491] on button "Save" at bounding box center [189, 484] width 42 height 27
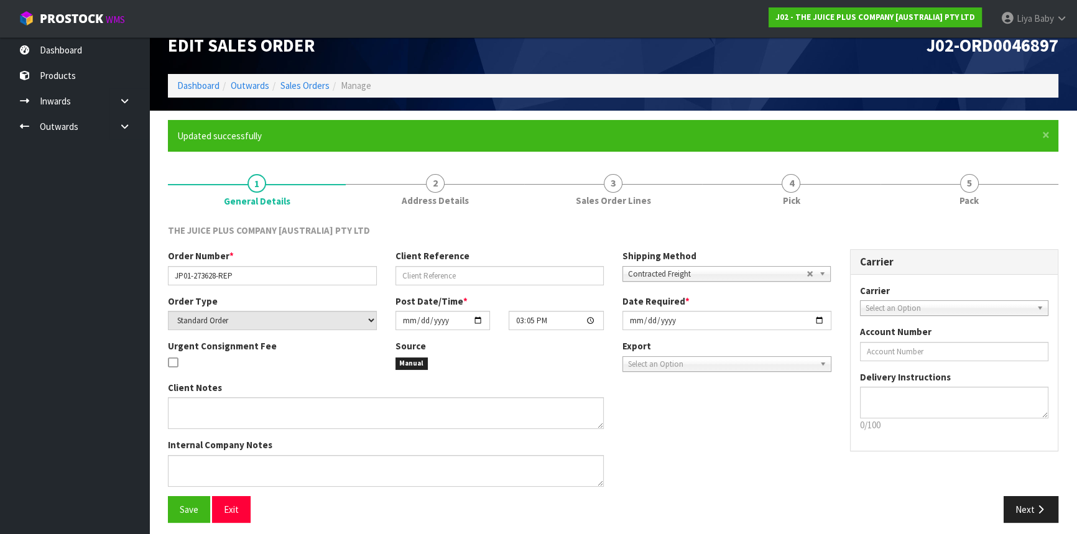
scroll to position [26, 0]
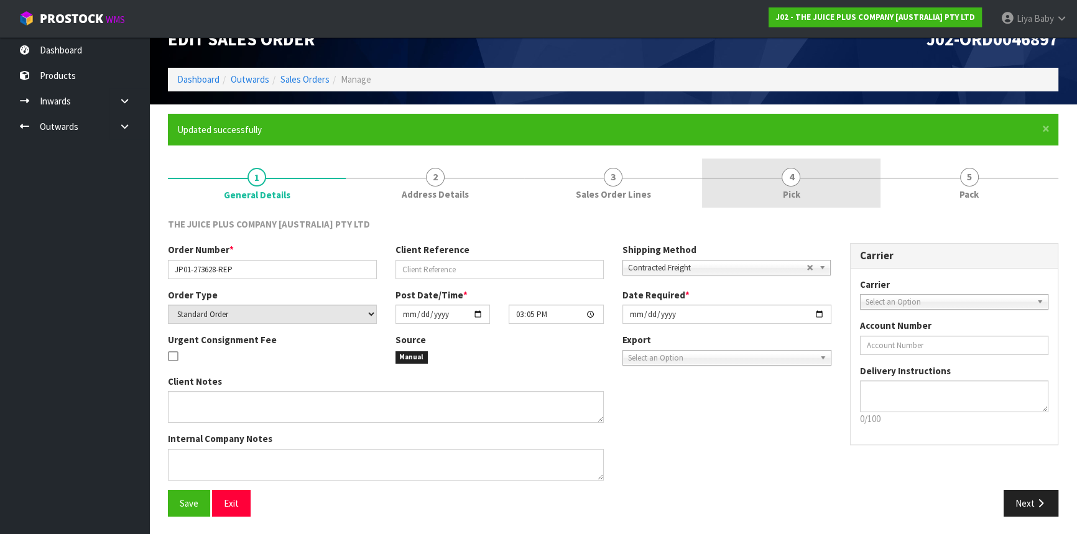
click at [815, 188] on link "4 Pick" at bounding box center [791, 183] width 178 height 49
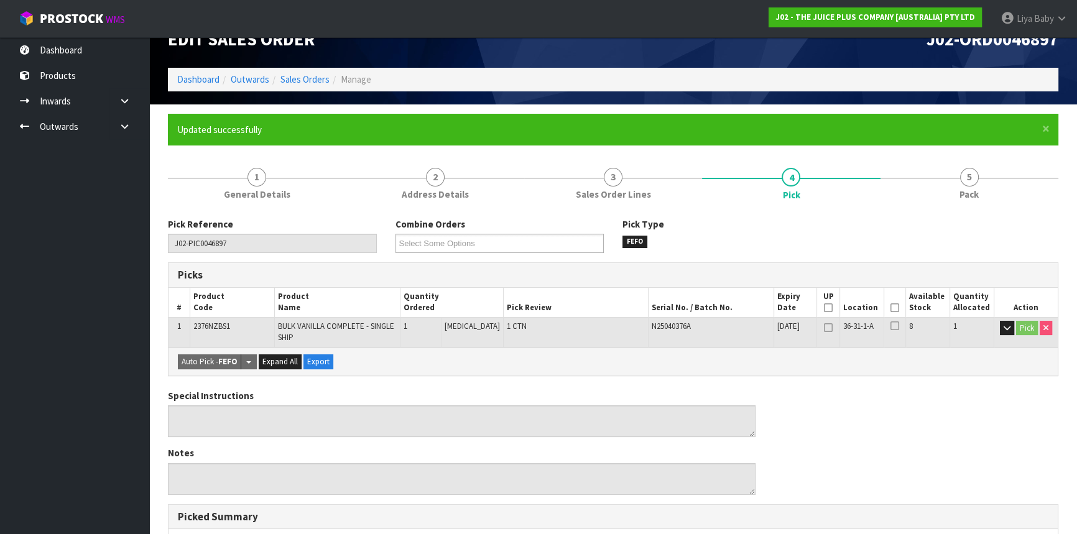
click at [893, 308] on icon at bounding box center [894, 308] width 9 height 1
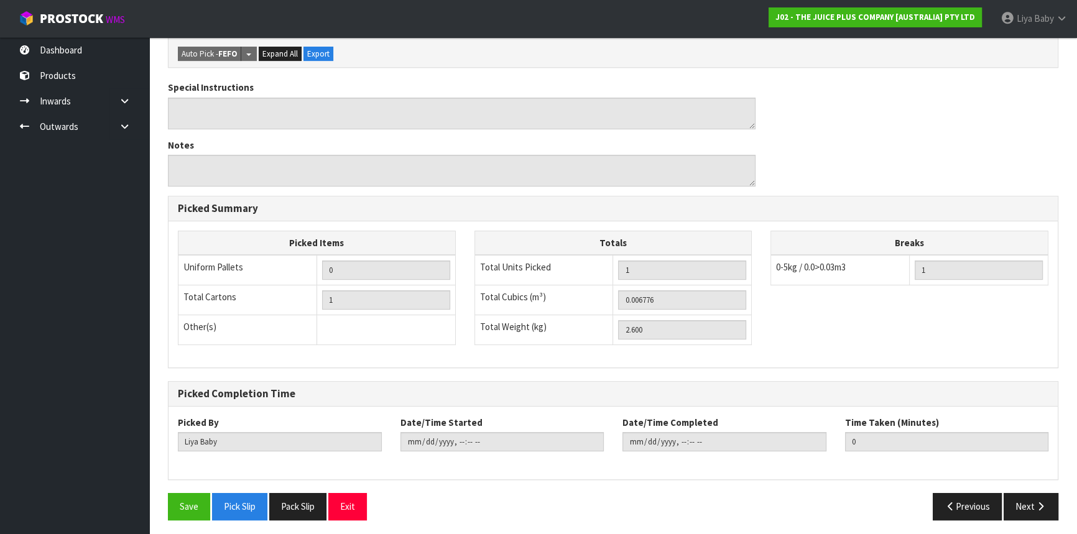
scroll to position [382, 0]
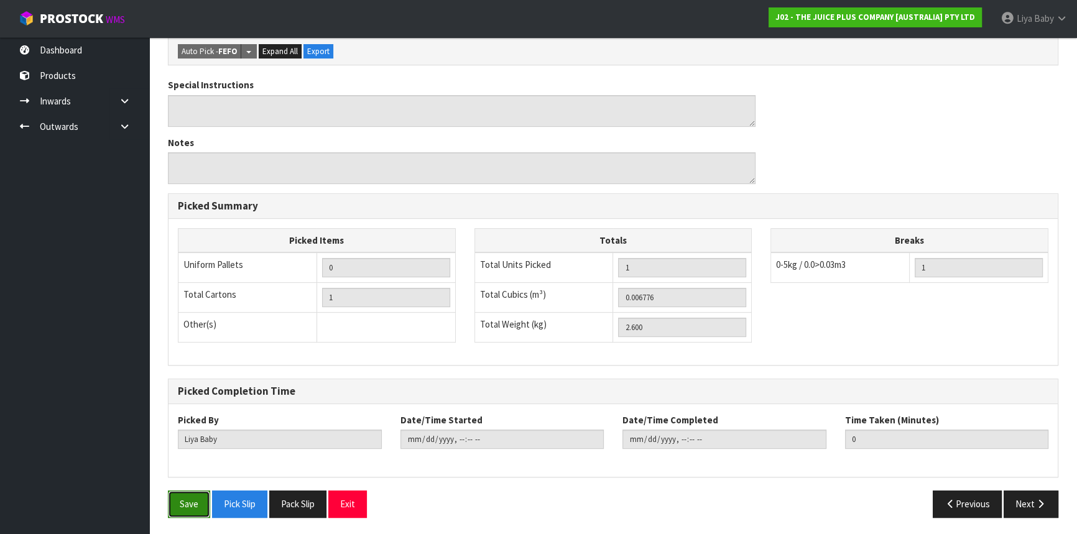
click at [195, 502] on button "Save" at bounding box center [189, 504] width 42 height 27
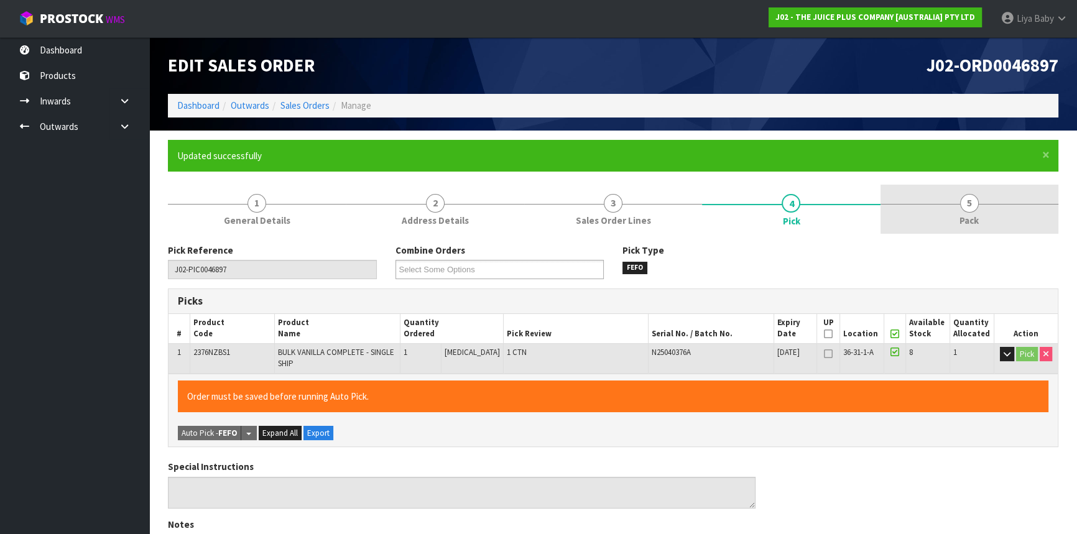
type input "[DATE]T11:16:51"
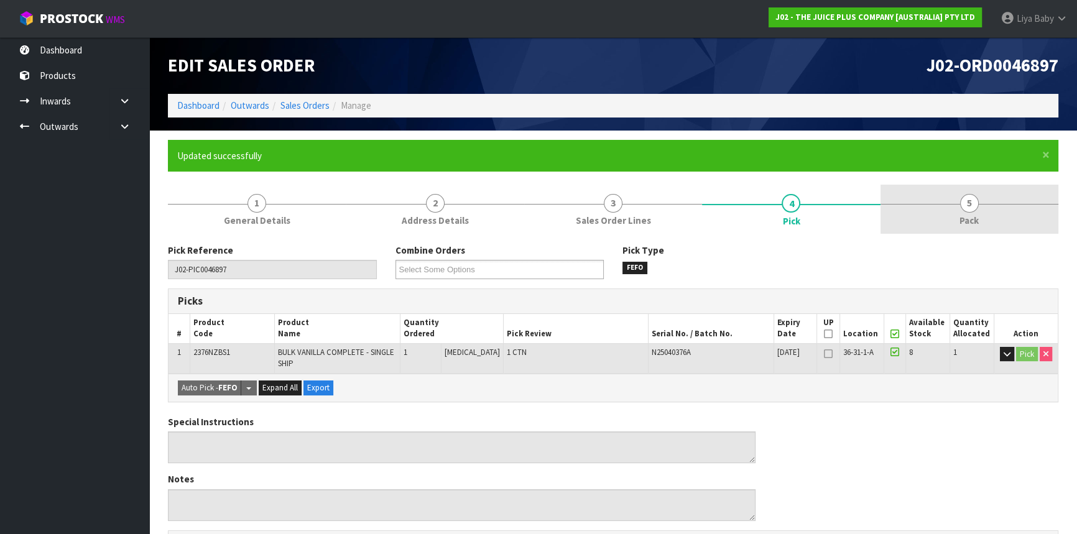
click at [950, 201] on link "5 Pack" at bounding box center [970, 209] width 178 height 49
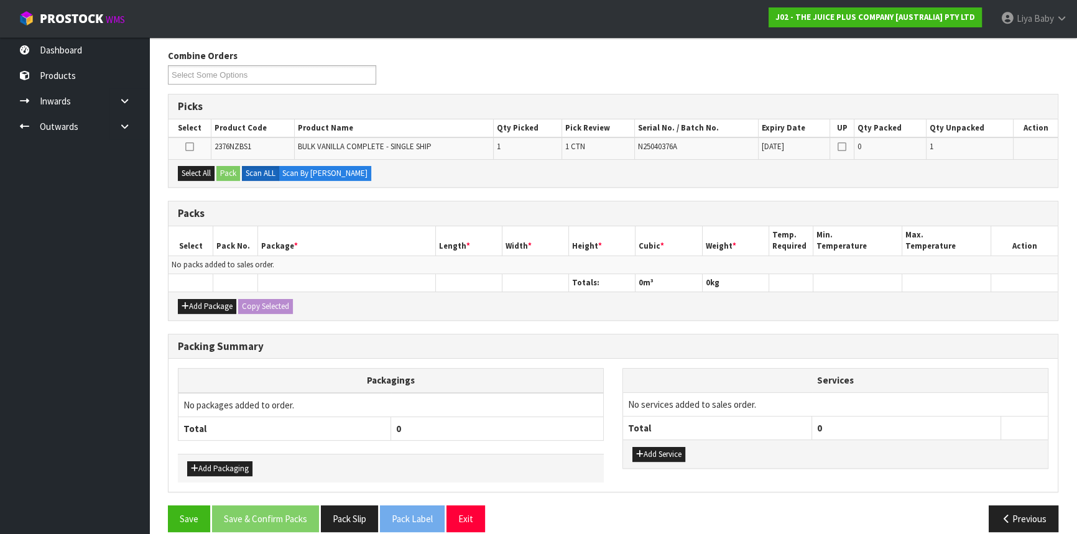
scroll to position [208, 0]
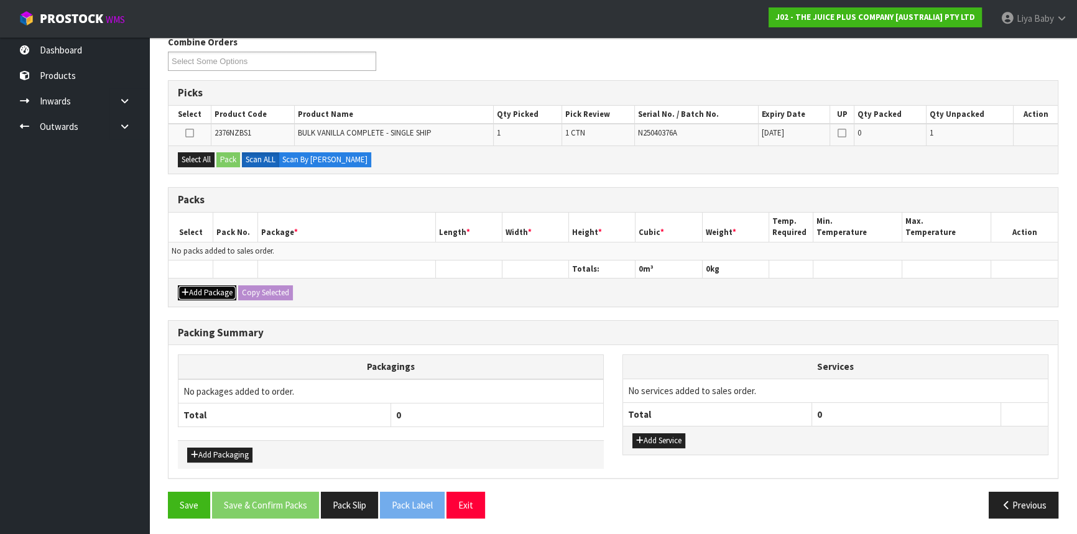
click at [217, 285] on button "Add Package" at bounding box center [207, 292] width 58 height 15
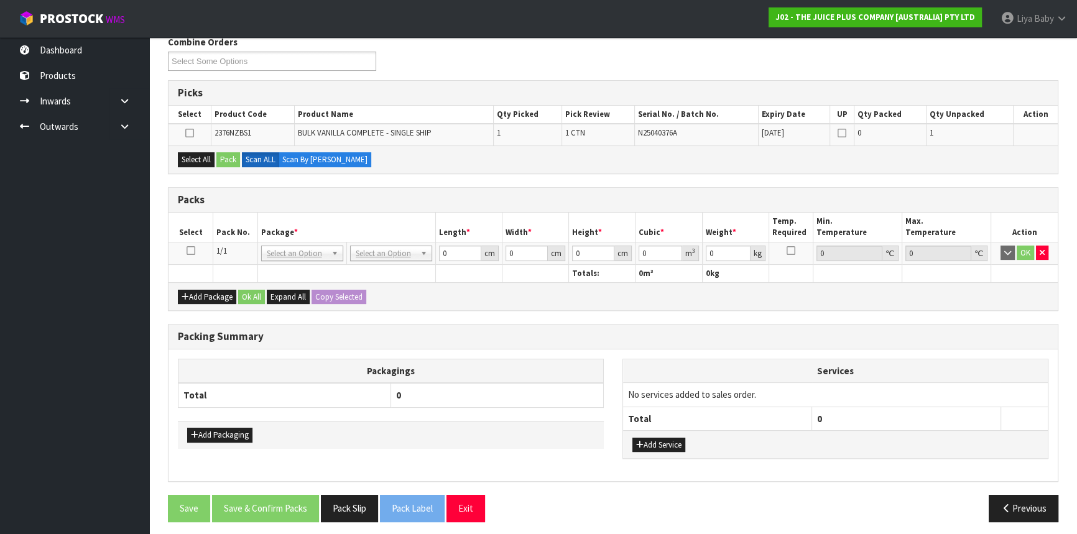
click at [189, 251] on icon at bounding box center [191, 251] width 9 height 1
click at [198, 149] on div "Select All Pack Scan ALL Scan By [PERSON_NAME]" at bounding box center [613, 160] width 889 height 28
click at [202, 159] on button "Select All" at bounding box center [196, 159] width 37 height 15
click at [224, 160] on button "Pack" at bounding box center [228, 159] width 24 height 15
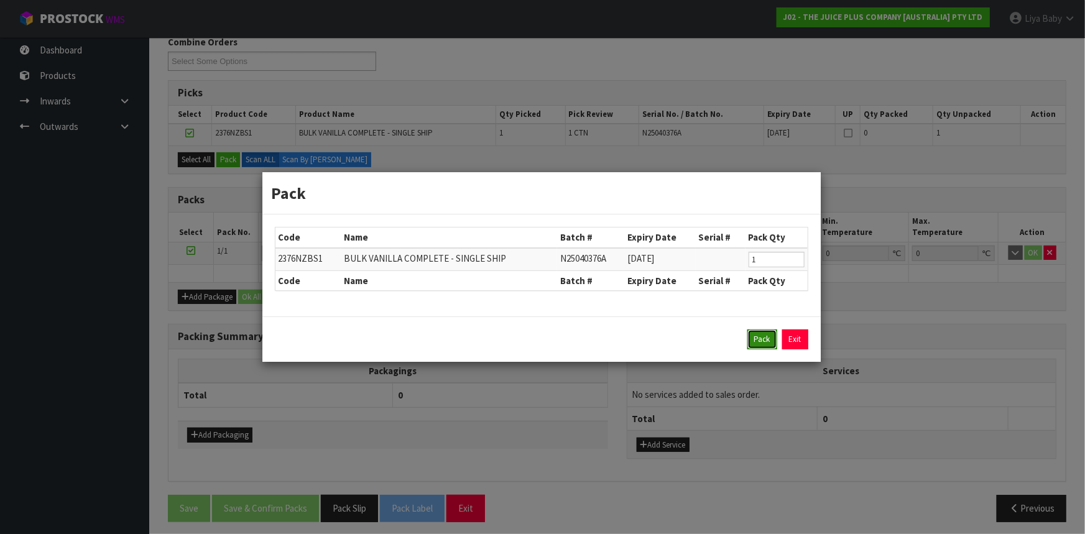
click at [761, 338] on button "Pack" at bounding box center [762, 340] width 30 height 20
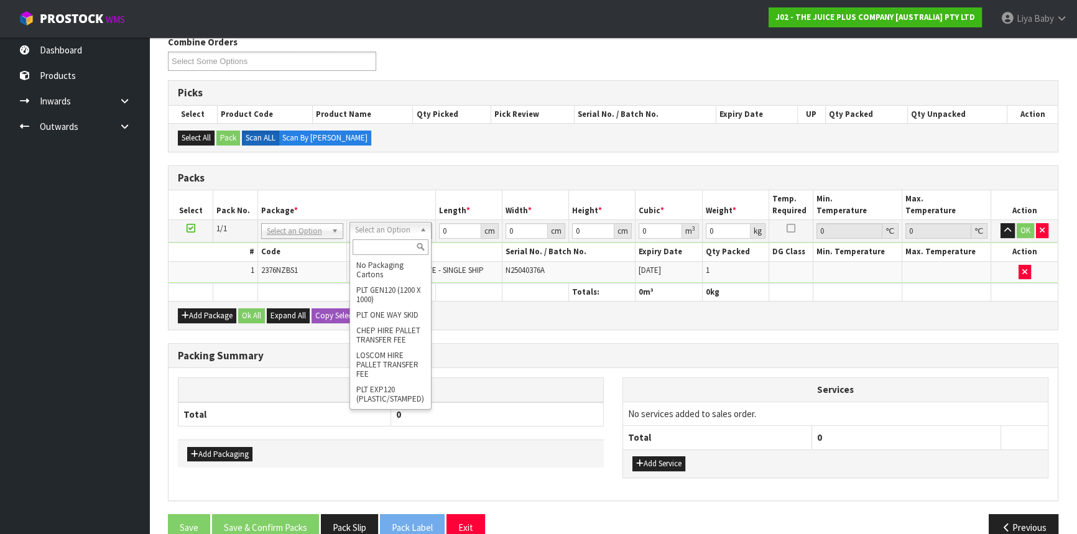
click at [389, 249] on input "text" at bounding box center [391, 247] width 76 height 16
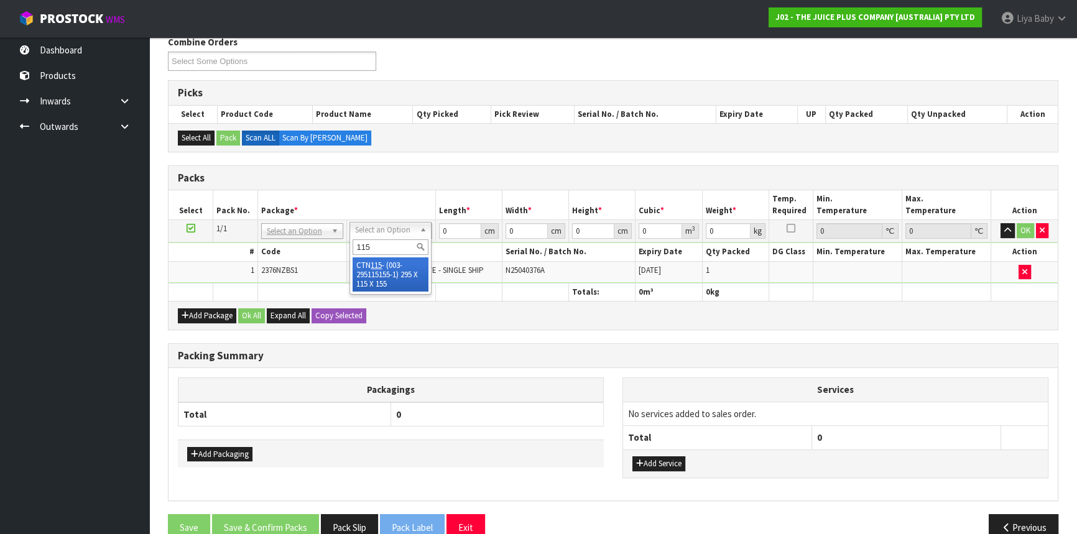
type input "115"
type input "29.5"
type input "11.5"
type input "15.5"
type input "0.005258"
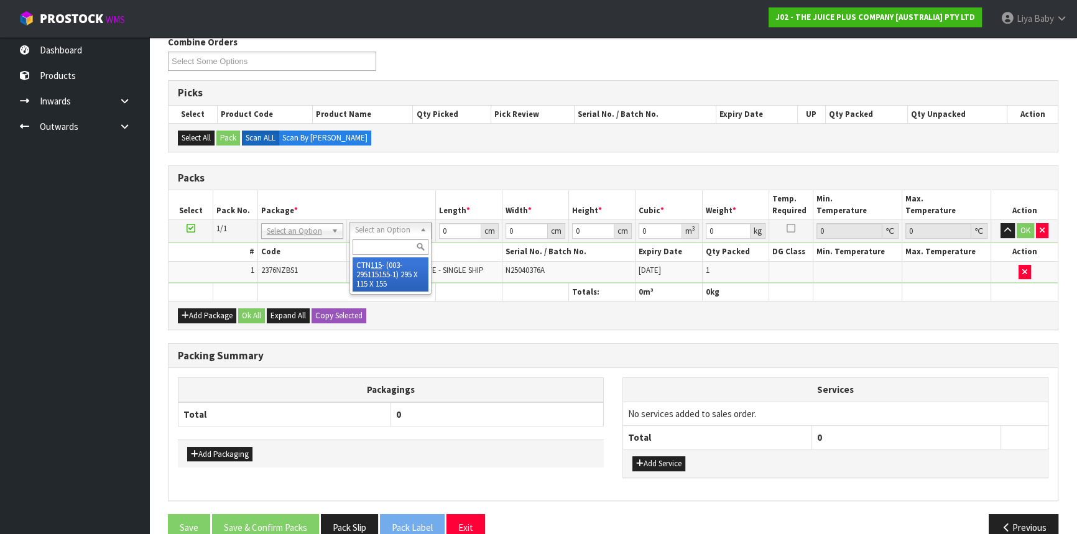
type input "2.8"
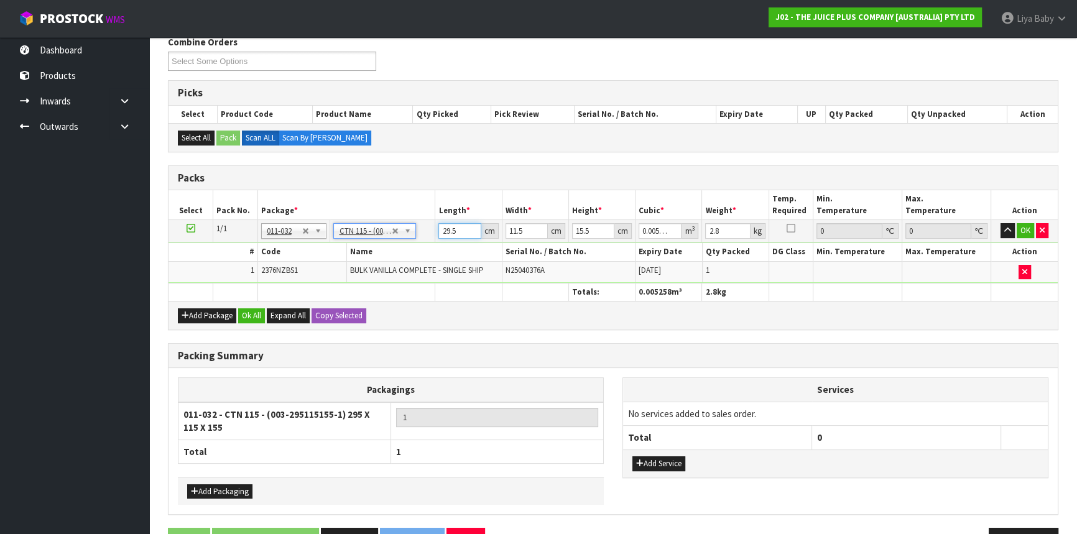
click at [462, 228] on input "29.5" at bounding box center [459, 231] width 42 height 16
type input "29"
type input "0.005169"
type input "2"
type input "0.000356"
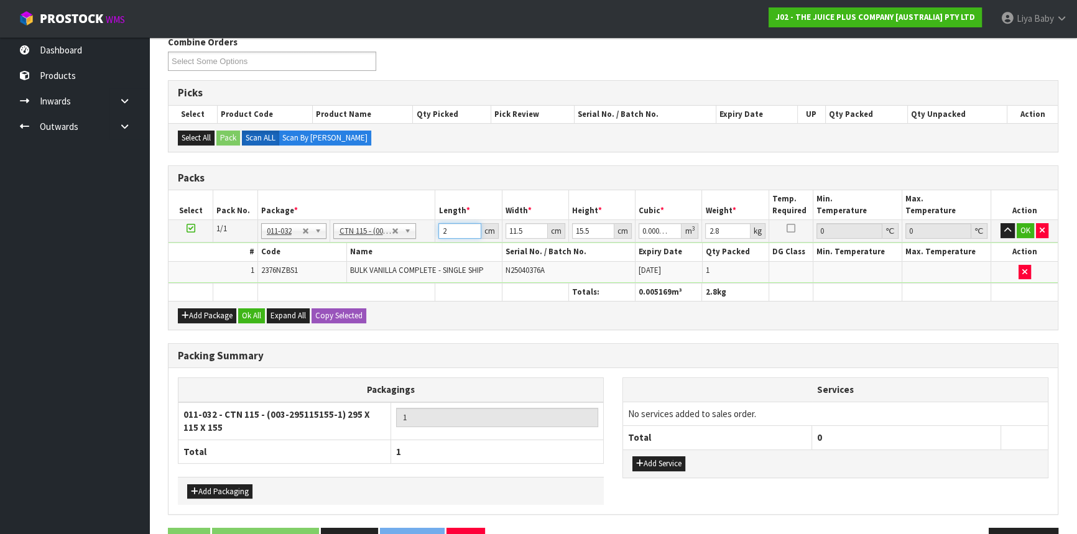
type input "0"
type input "2"
type input "0.000356"
type input "25"
type input "0.004456"
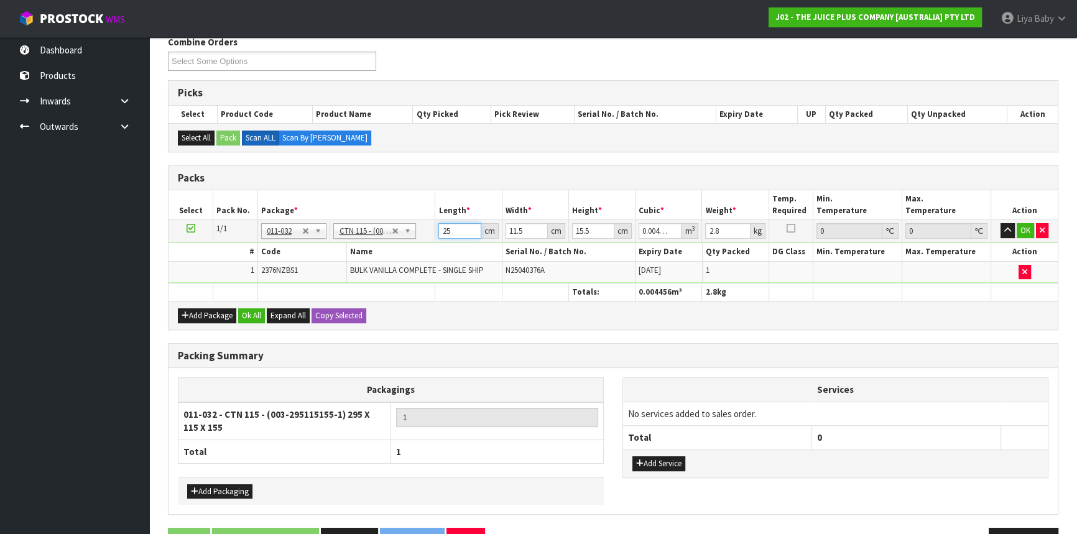
type input "25"
type input "0"
type input "3"
type input "0.001162"
type input "32"
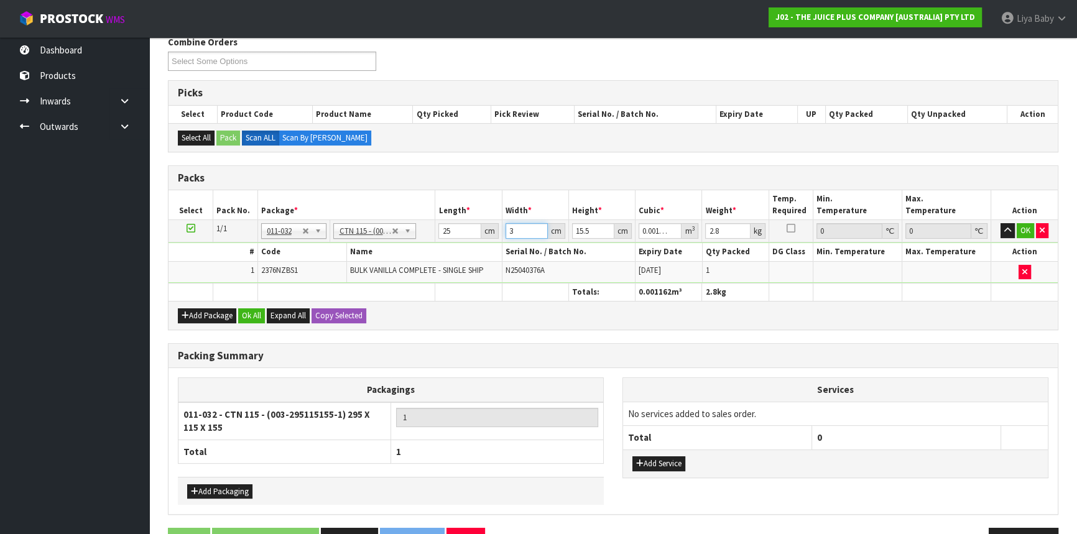
type input "0.0124"
type input "32"
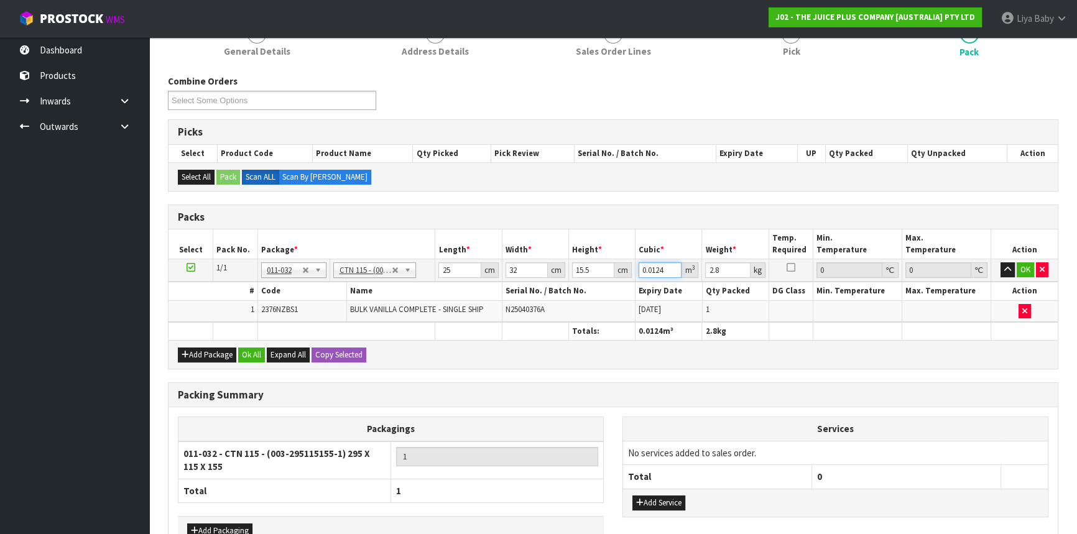
scroll to position [152, 0]
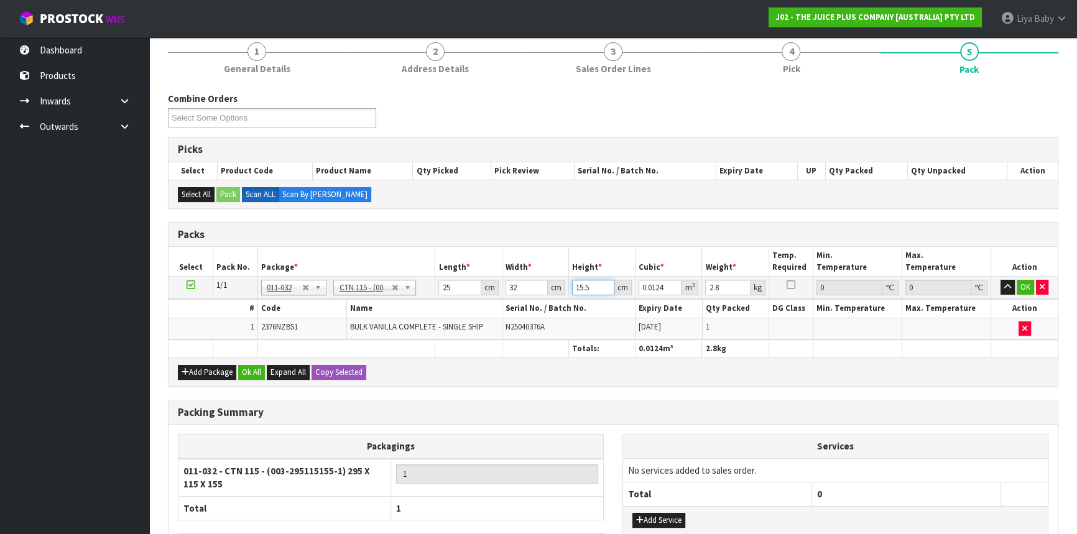
click at [593, 284] on input "15.5" at bounding box center [593, 288] width 42 height 16
type input "15"
type input "0.012"
type input "1"
type input "0.0008"
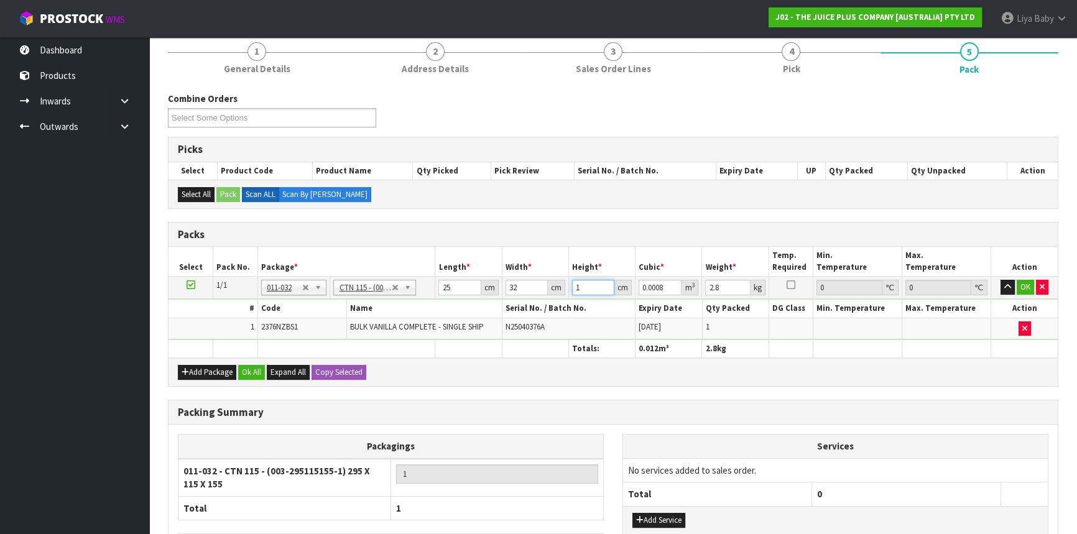
type input "0"
type input "1"
type input "0.0008"
type input "16"
type input "0.0128"
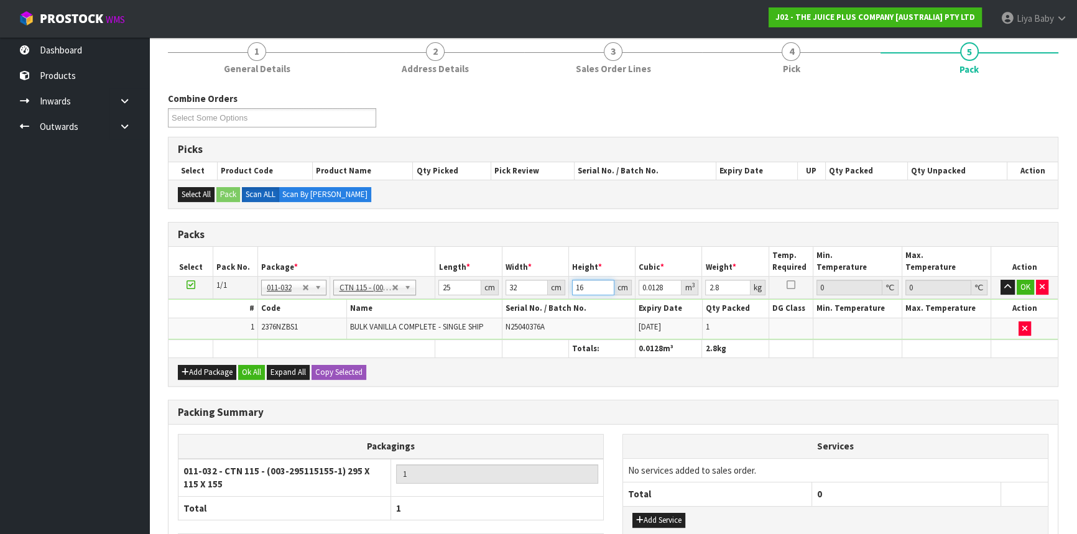
type input "16"
type input "3"
click at [245, 367] on button "Ok All" at bounding box center [251, 372] width 27 height 15
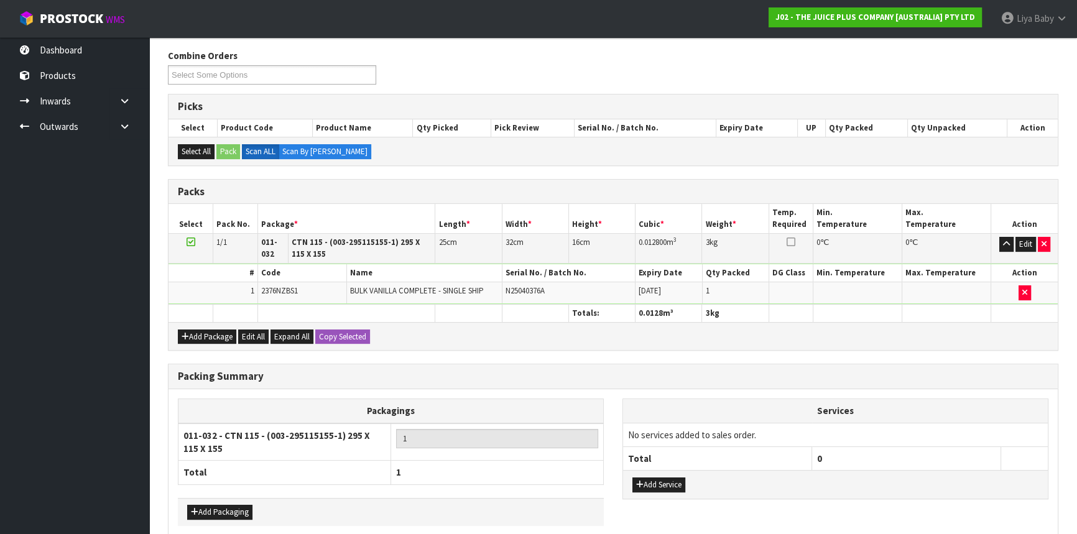
scroll to position [252, 0]
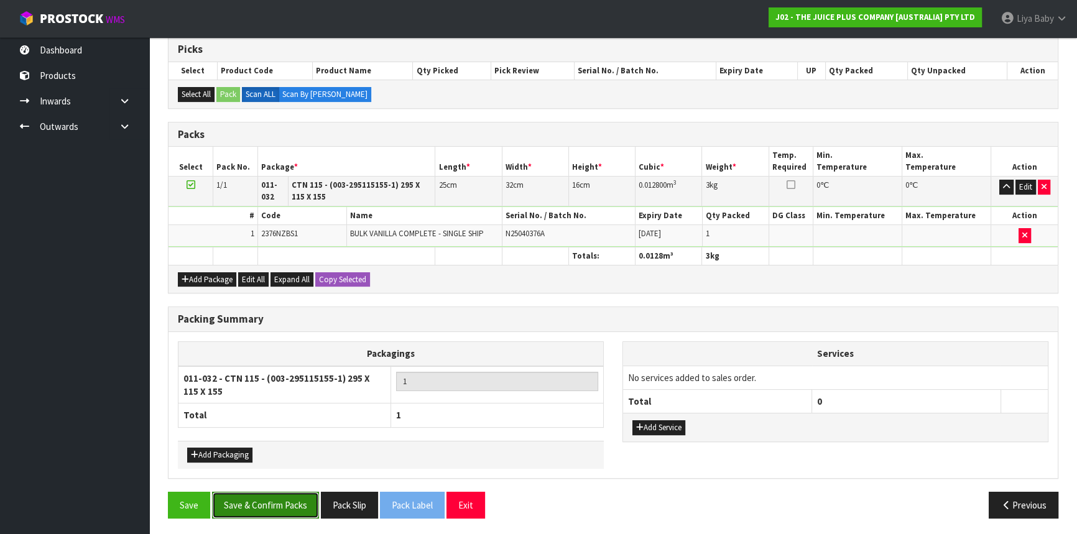
click at [274, 492] on button "Save & Confirm Packs" at bounding box center [265, 505] width 107 height 27
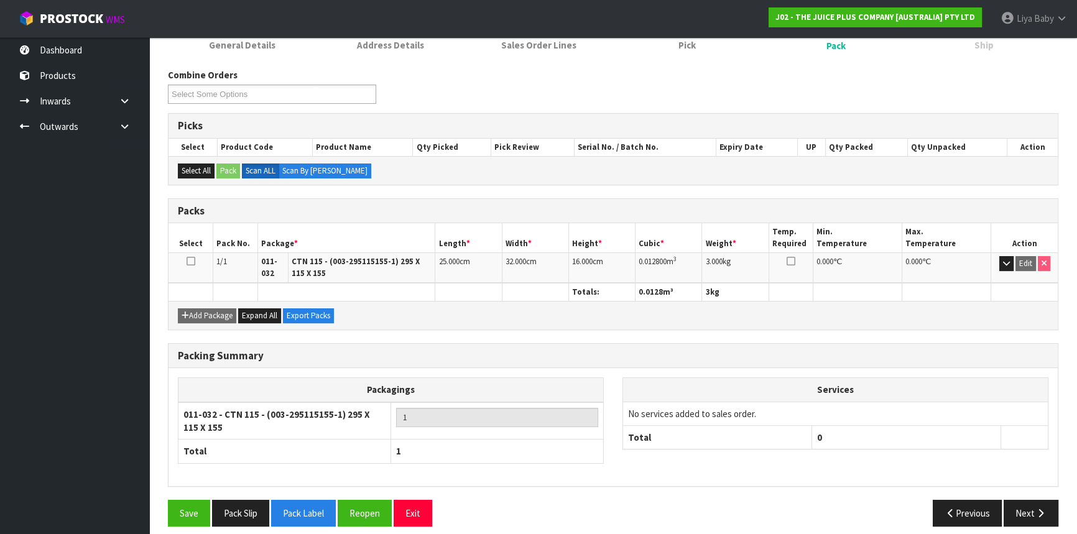
scroll to position [184, 0]
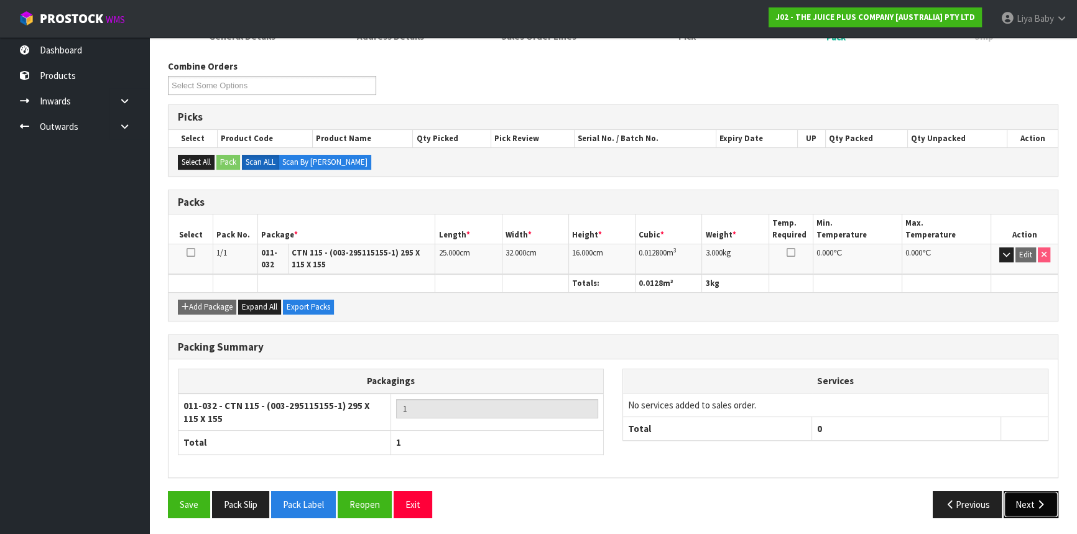
click at [1030, 500] on button "Next" at bounding box center [1031, 504] width 55 height 27
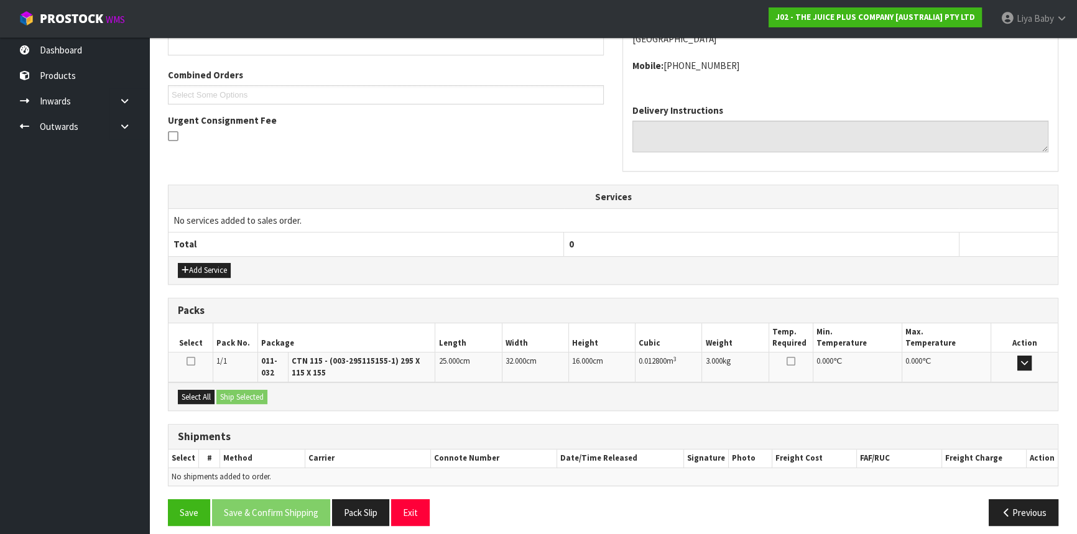
scroll to position [307, 0]
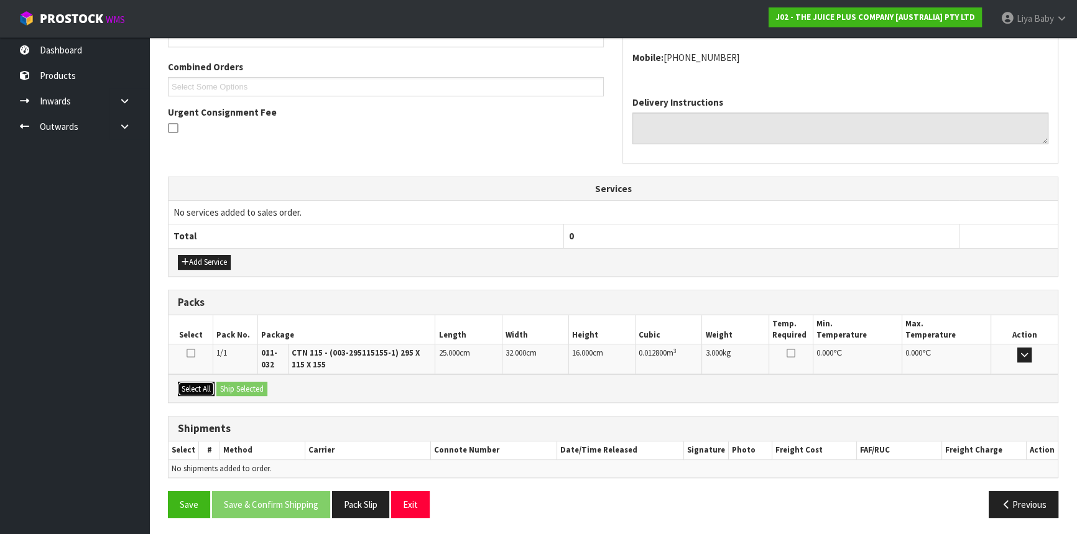
click at [193, 387] on button "Select All" at bounding box center [196, 389] width 37 height 15
click at [236, 391] on button "Ship Selected" at bounding box center [241, 389] width 51 height 15
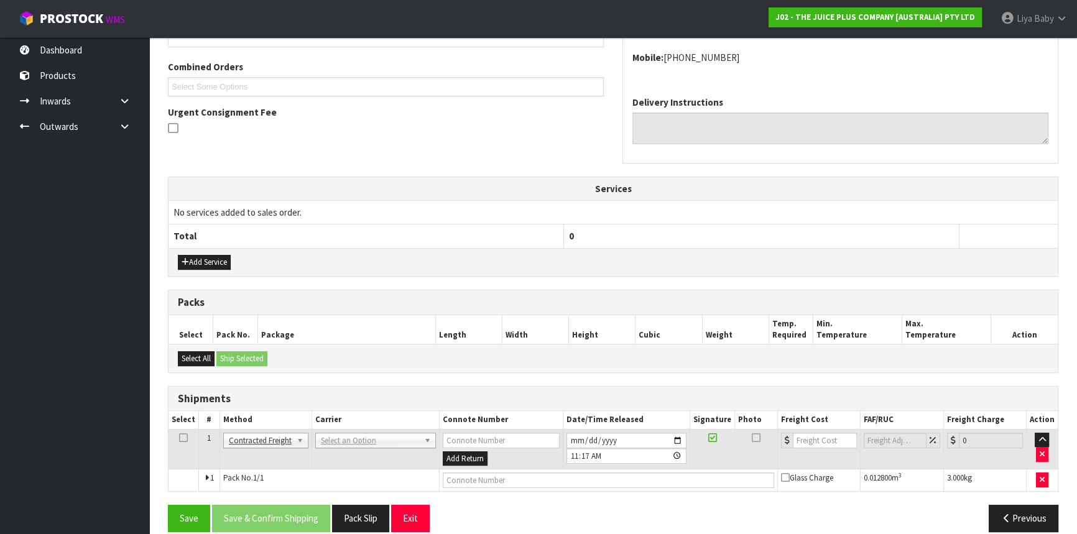
click at [183, 438] on icon at bounding box center [183, 438] width 9 height 1
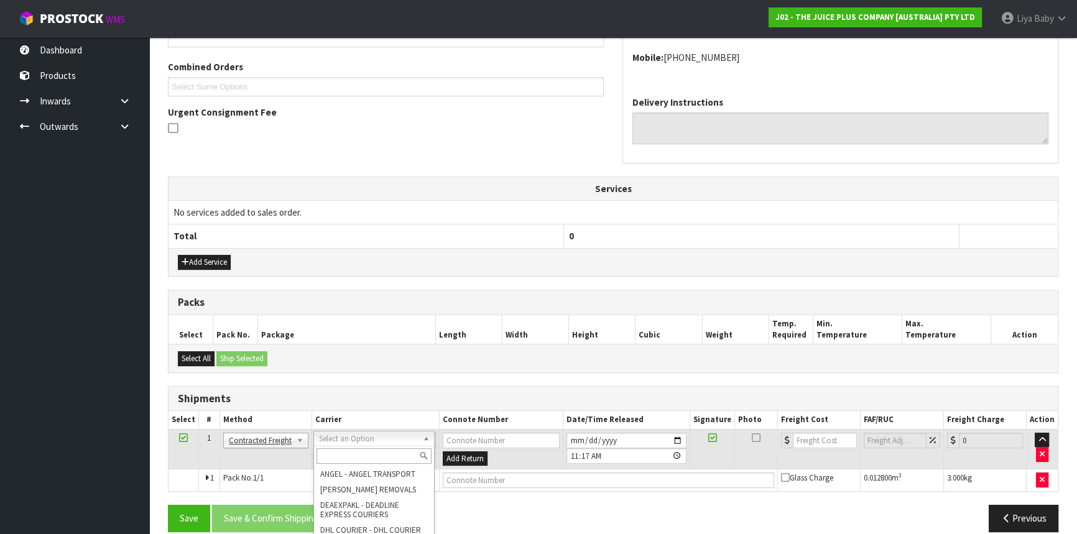
click at [373, 460] on input "text" at bounding box center [374, 456] width 115 height 16
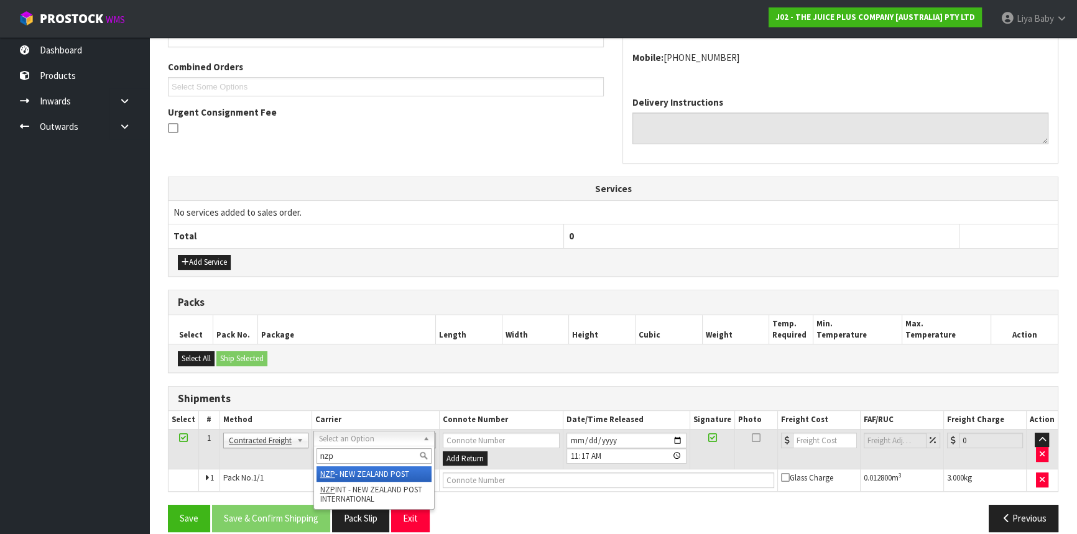
type input "nzp"
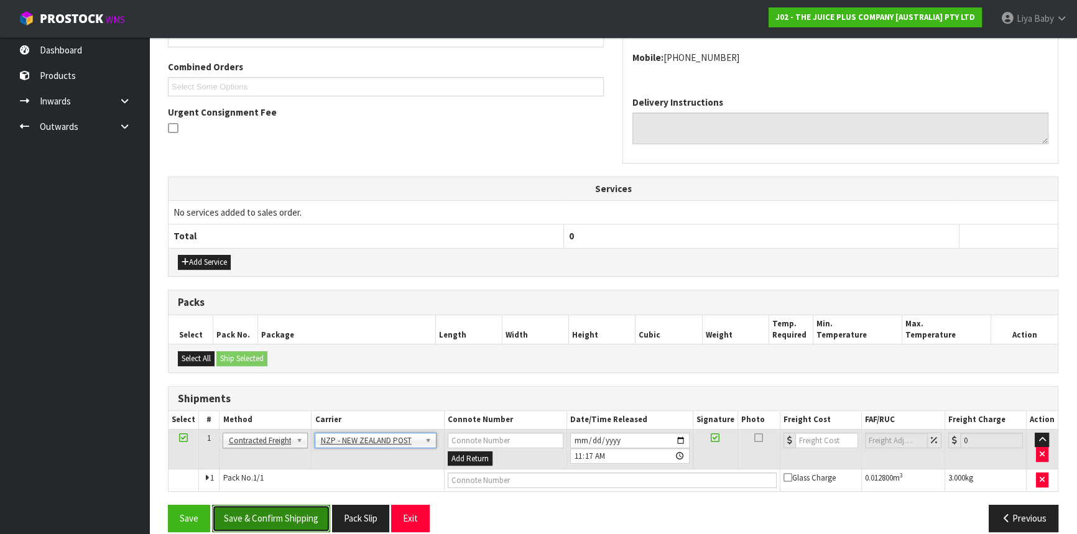
click at [310, 519] on button "Save & Confirm Shipping" at bounding box center [271, 518] width 118 height 27
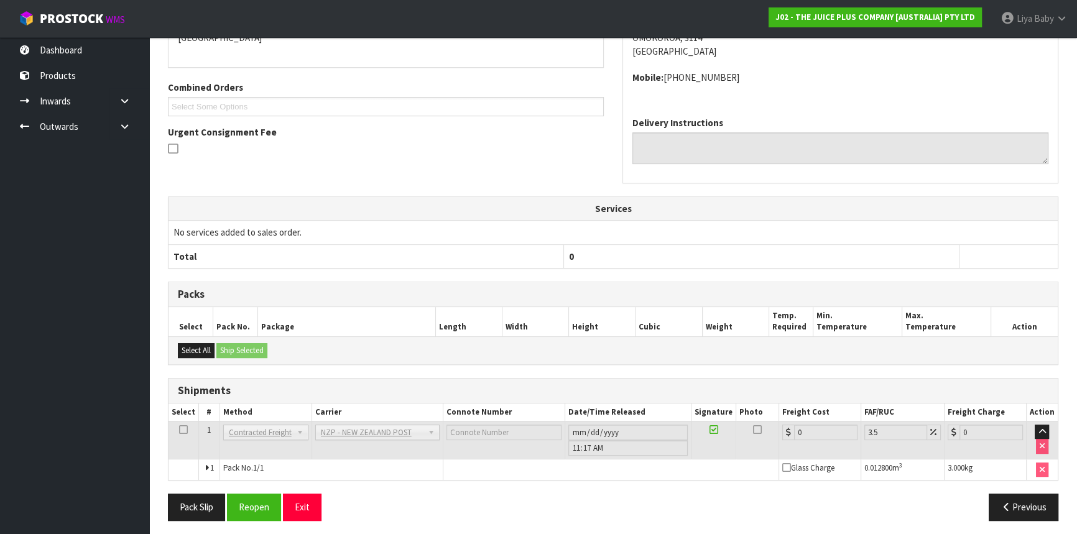
scroll to position [304, 0]
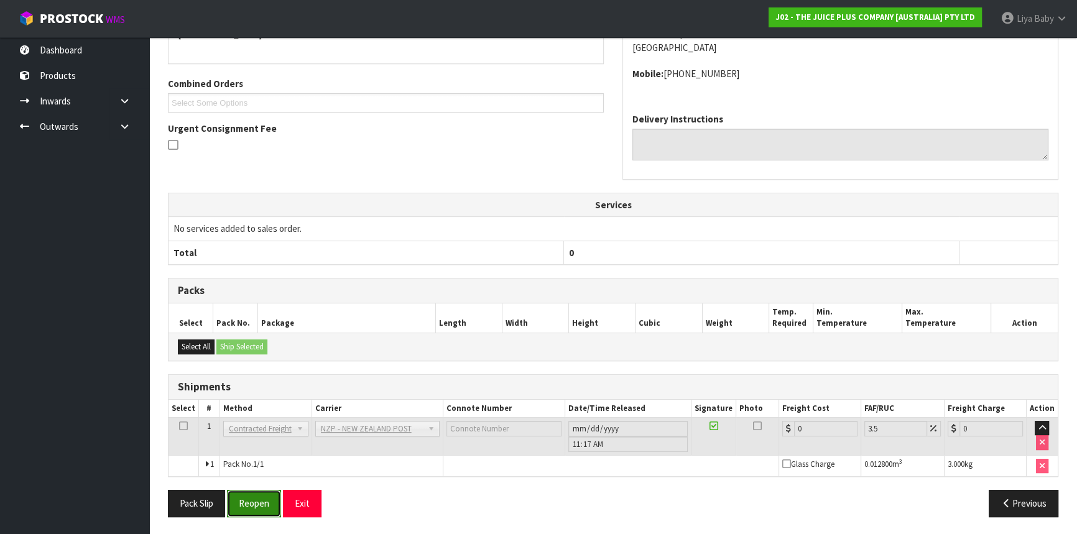
click at [267, 502] on button "Reopen" at bounding box center [254, 503] width 54 height 27
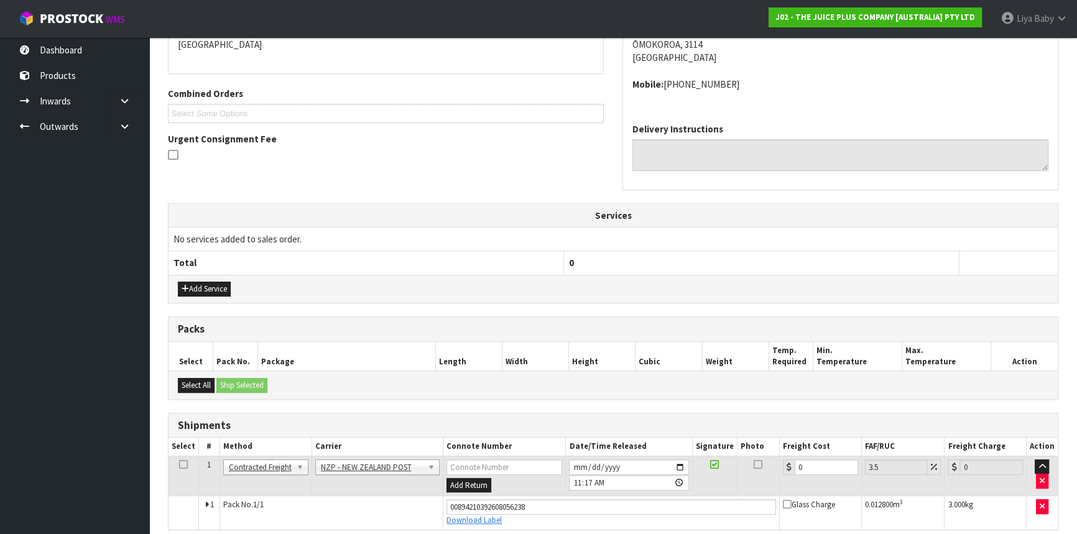
scroll to position [333, 0]
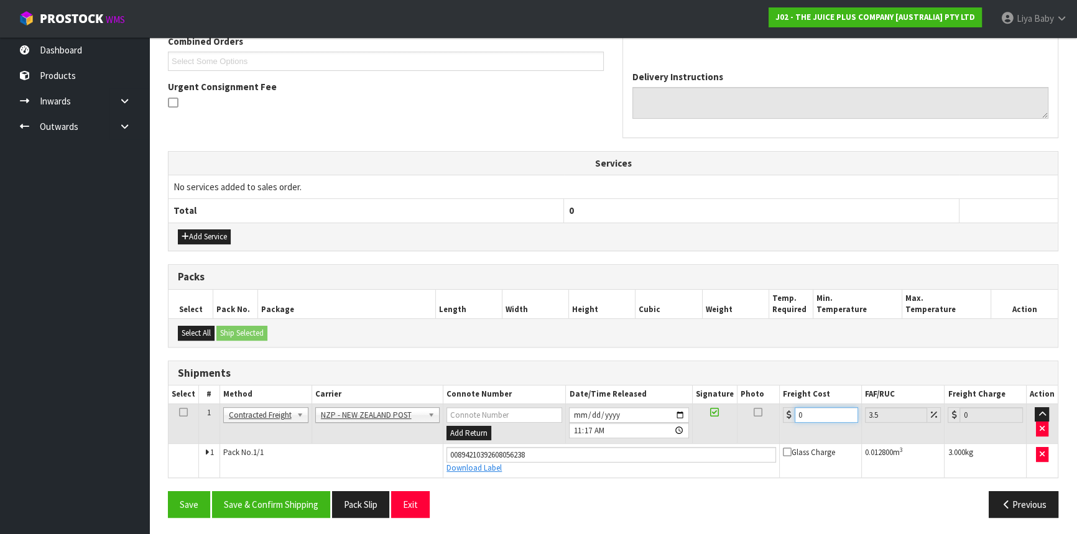
click at [832, 407] on input "0" at bounding box center [826, 415] width 63 height 16
click at [828, 407] on input "0" at bounding box center [826, 415] width 63 height 16
type input "8"
type input "8.28"
type input "8.4"
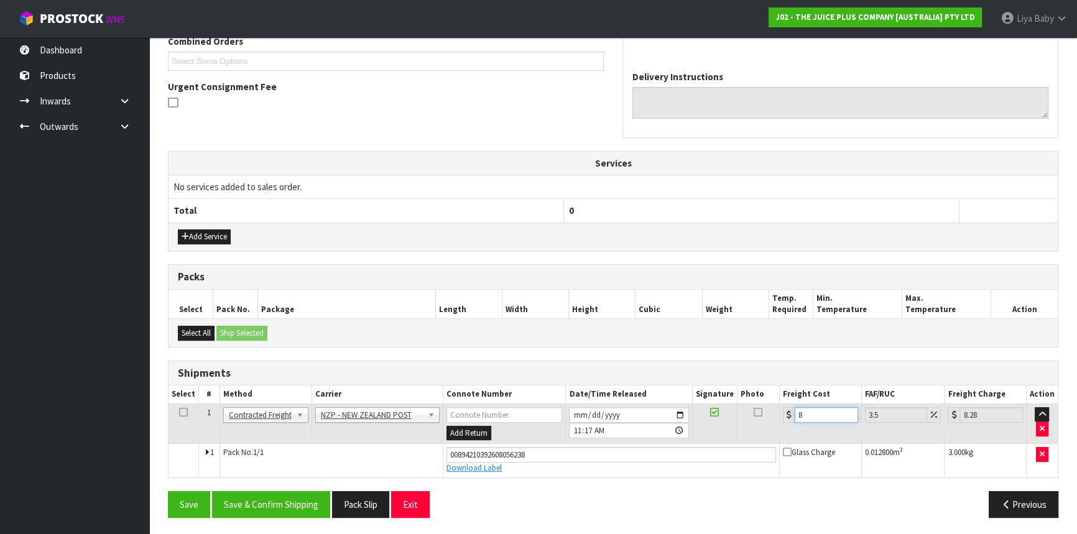
type input "8.69"
type input "8.45"
type input "8.75"
type input "8.45"
click at [183, 413] on icon at bounding box center [183, 412] width 9 height 1
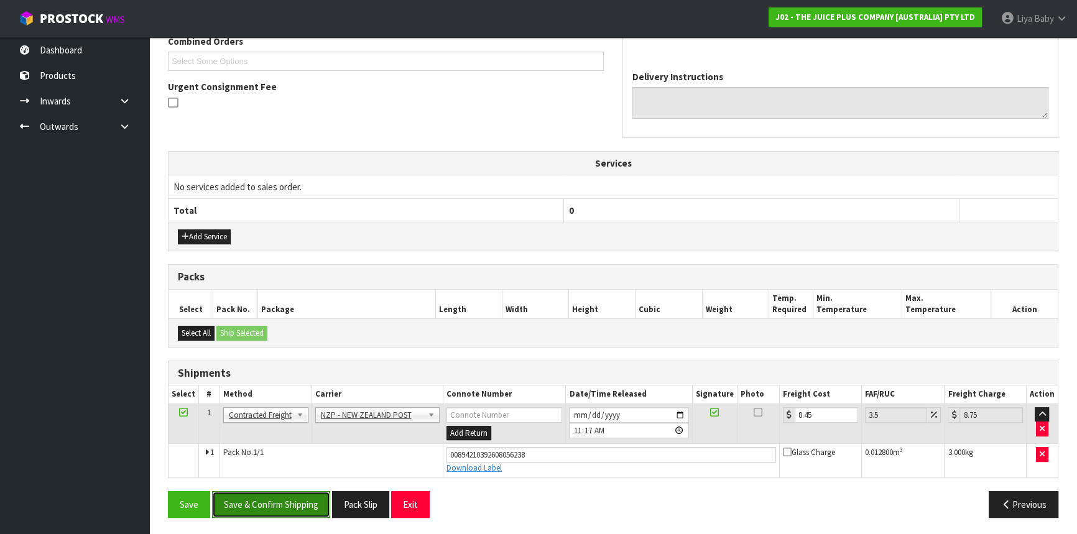
click at [248, 501] on button "Save & Confirm Shipping" at bounding box center [271, 504] width 118 height 27
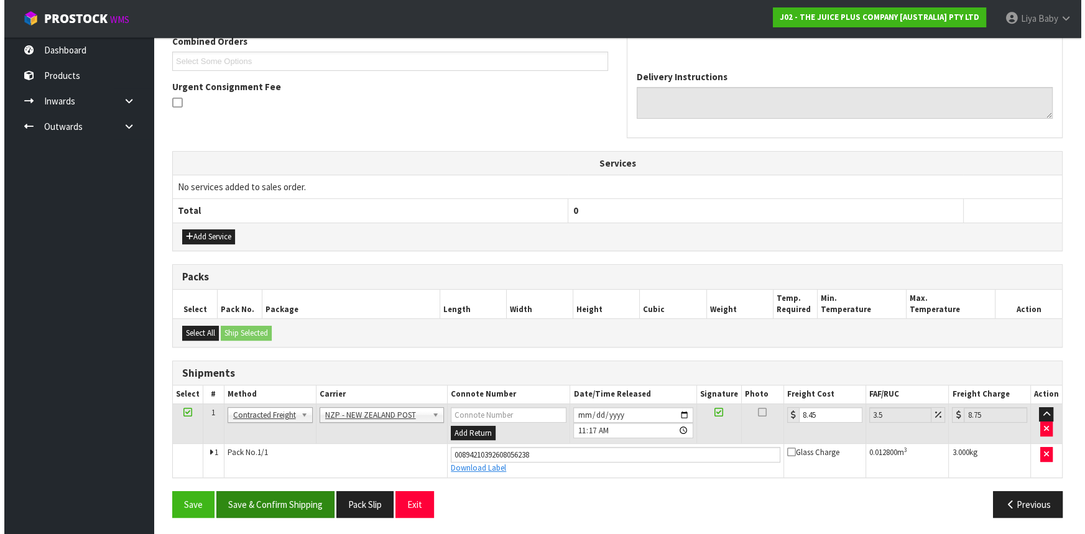
scroll to position [0, 0]
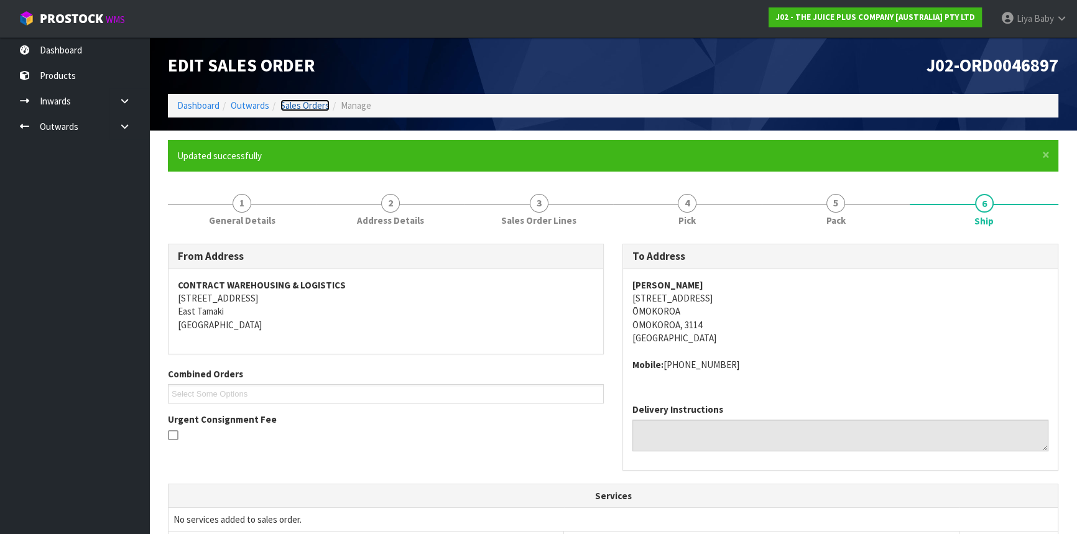
click at [314, 103] on link "Sales Orders" at bounding box center [304, 105] width 49 height 12
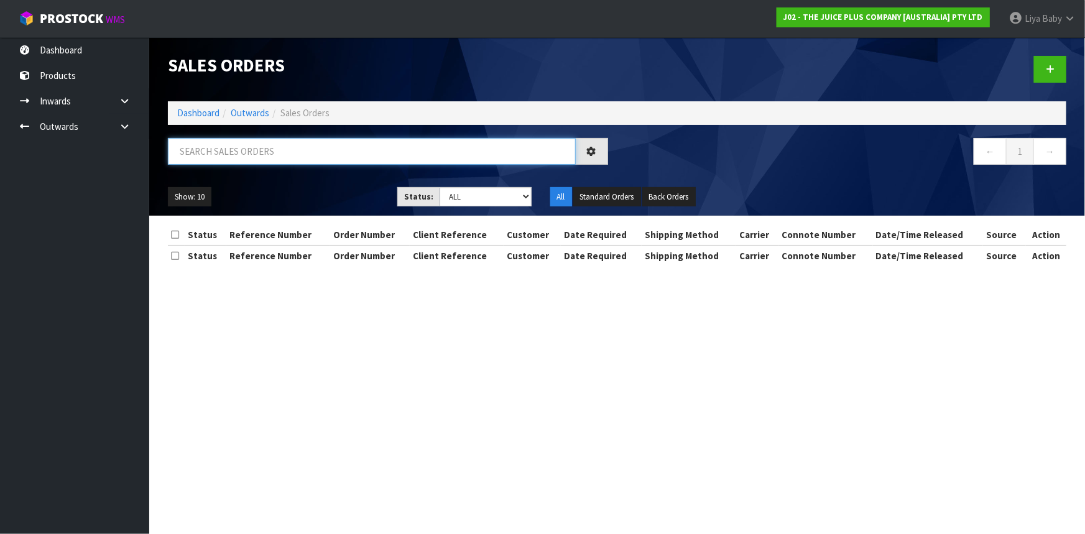
click at [304, 157] on input "text" at bounding box center [372, 151] width 408 height 27
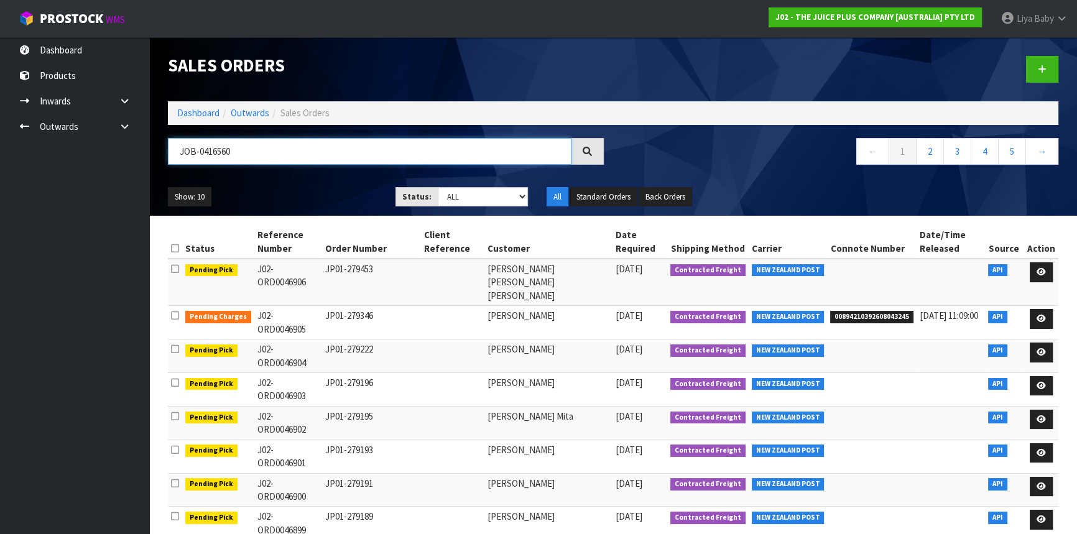
type input "JOB-0416560"
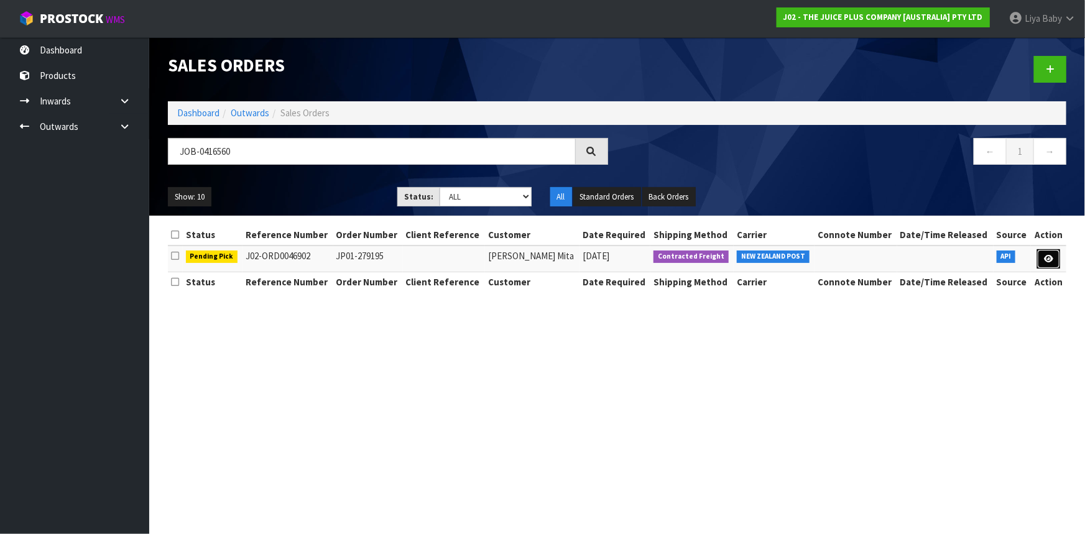
click at [1050, 267] on link at bounding box center [1048, 259] width 23 height 20
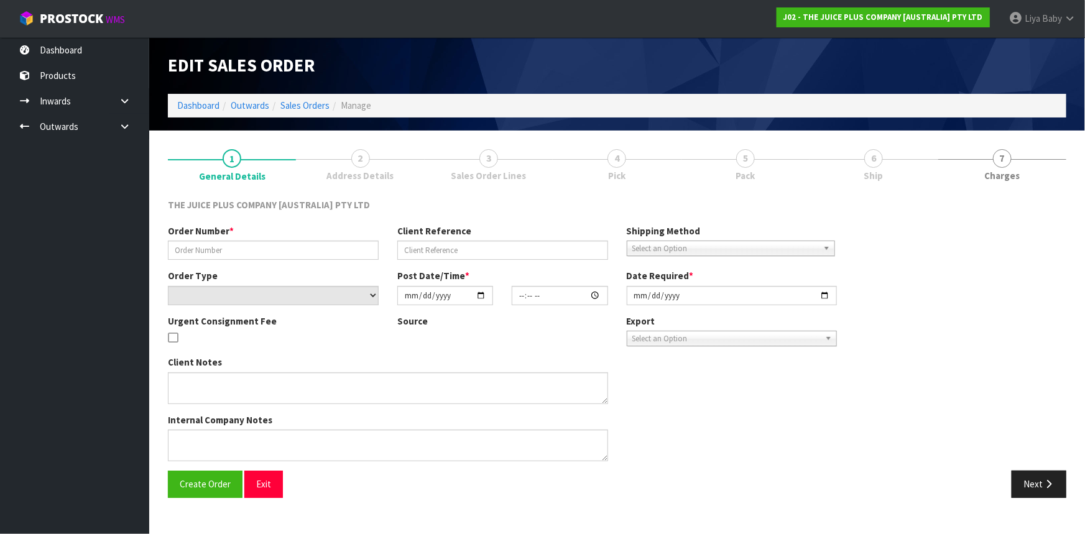
type input "JP01-279195"
select select "number:0"
type input "[DATE]"
type input "20:57:37.000"
type input "[DATE]"
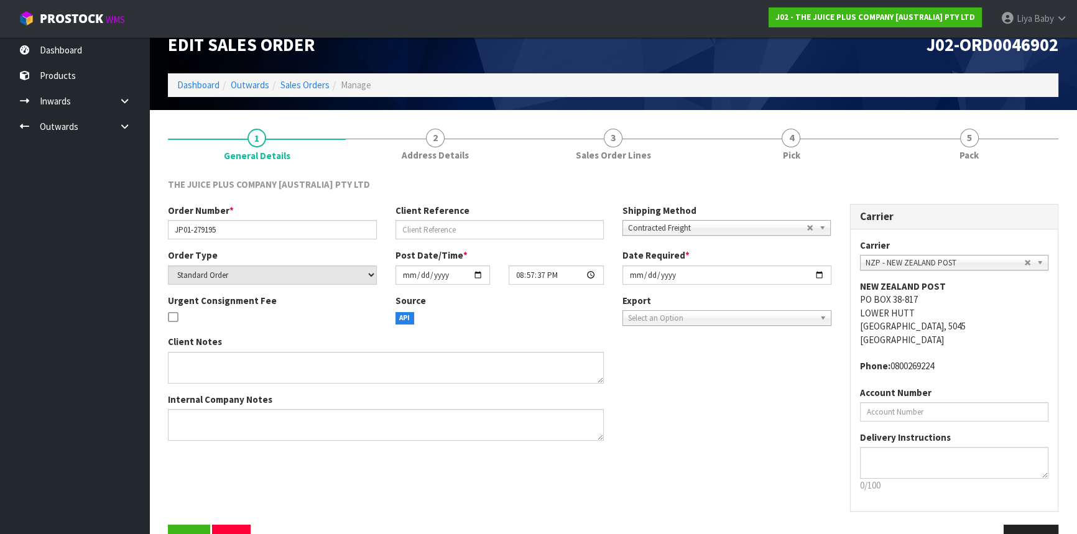
scroll to position [56, 0]
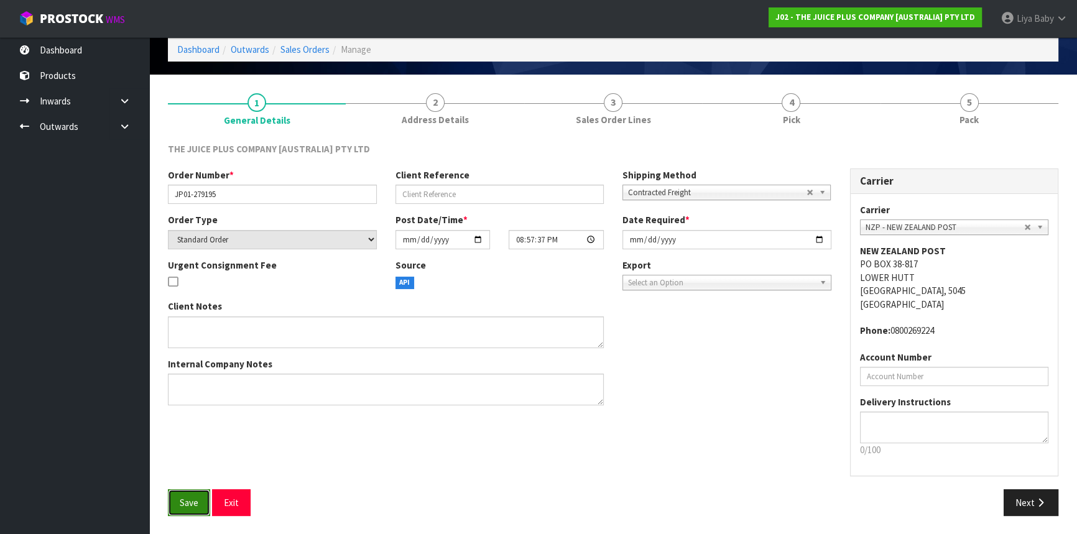
click at [190, 494] on button "Save" at bounding box center [189, 502] width 42 height 27
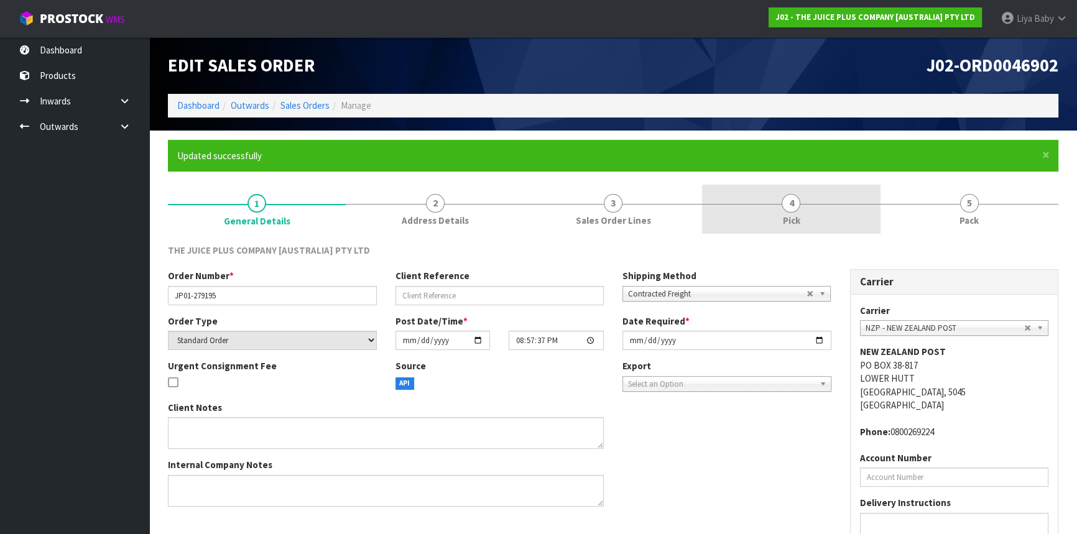
click at [804, 202] on link "4 Pick" at bounding box center [791, 209] width 178 height 49
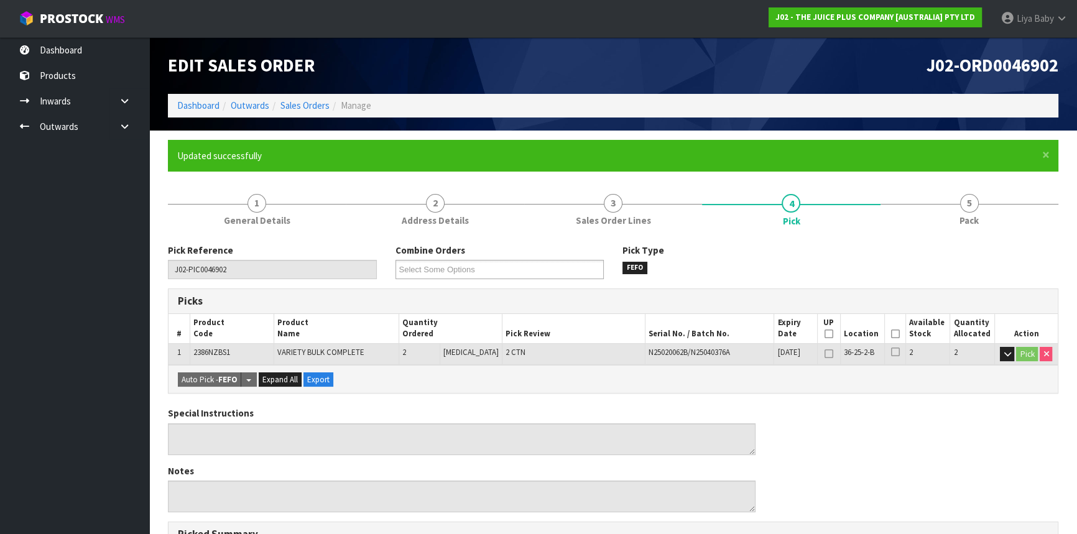
drag, startPoint x: 895, startPoint y: 332, endPoint x: 867, endPoint y: 336, distance: 28.2
click at [895, 334] on icon at bounding box center [894, 334] width 9 height 1
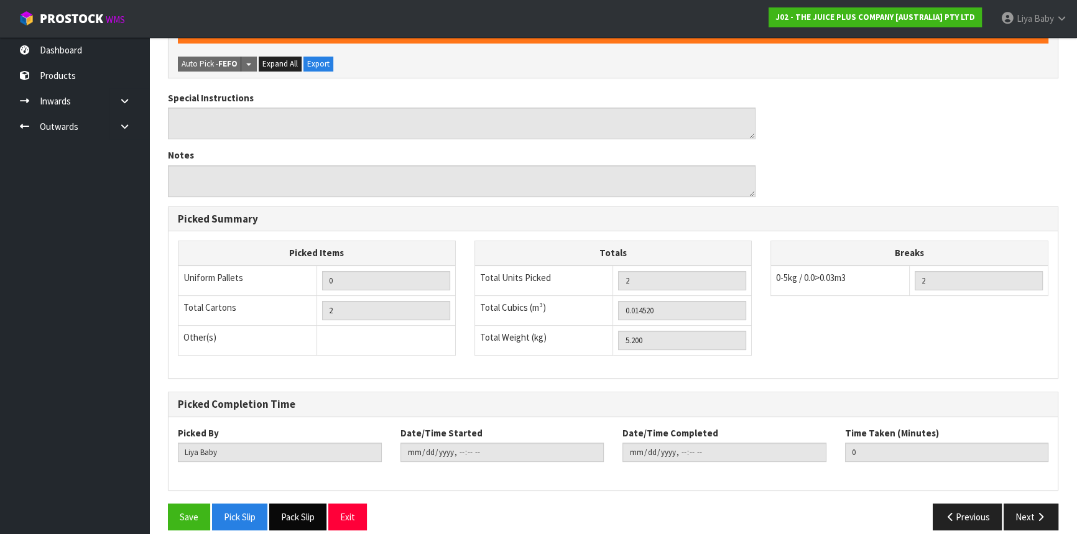
scroll to position [373, 0]
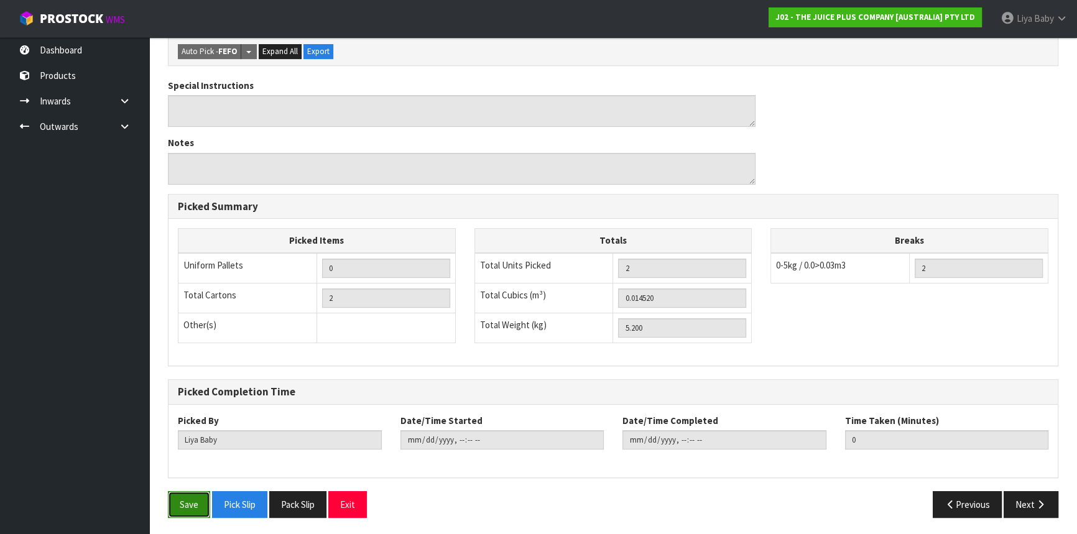
click at [195, 502] on button "Save" at bounding box center [189, 504] width 42 height 27
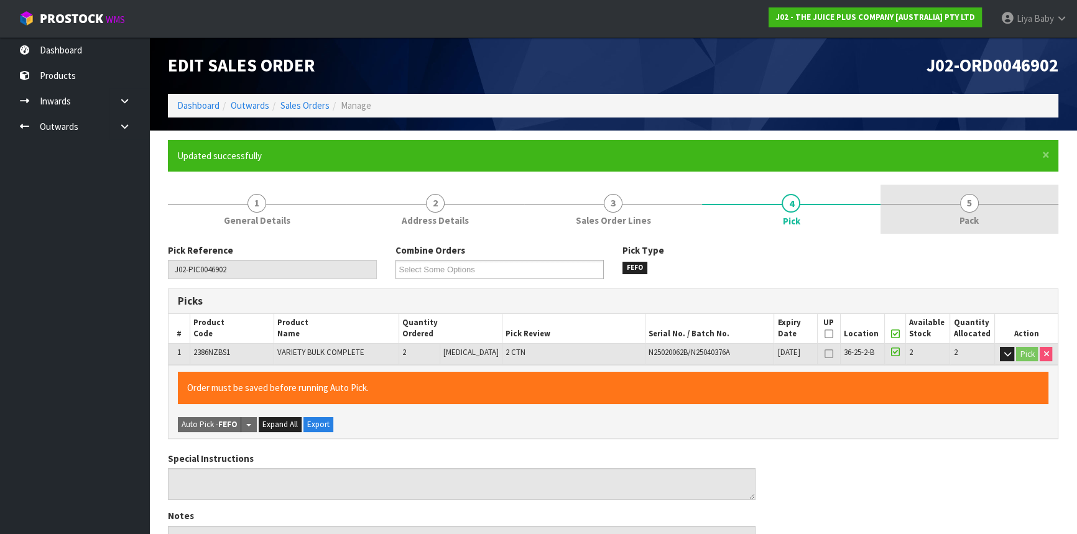
type input "[DATE]T11:32:58"
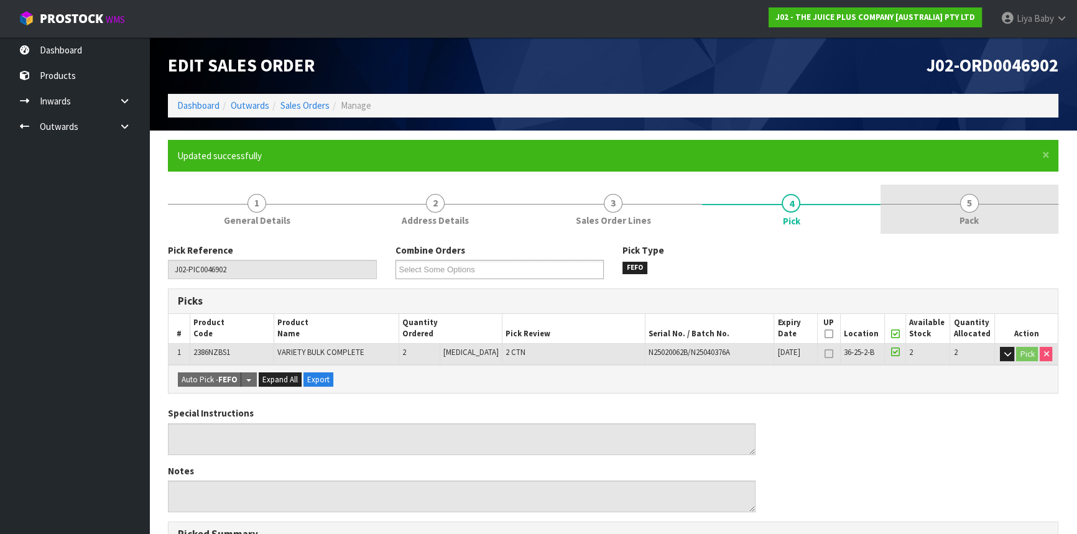
click at [980, 219] on link "5 Pack" at bounding box center [970, 209] width 178 height 49
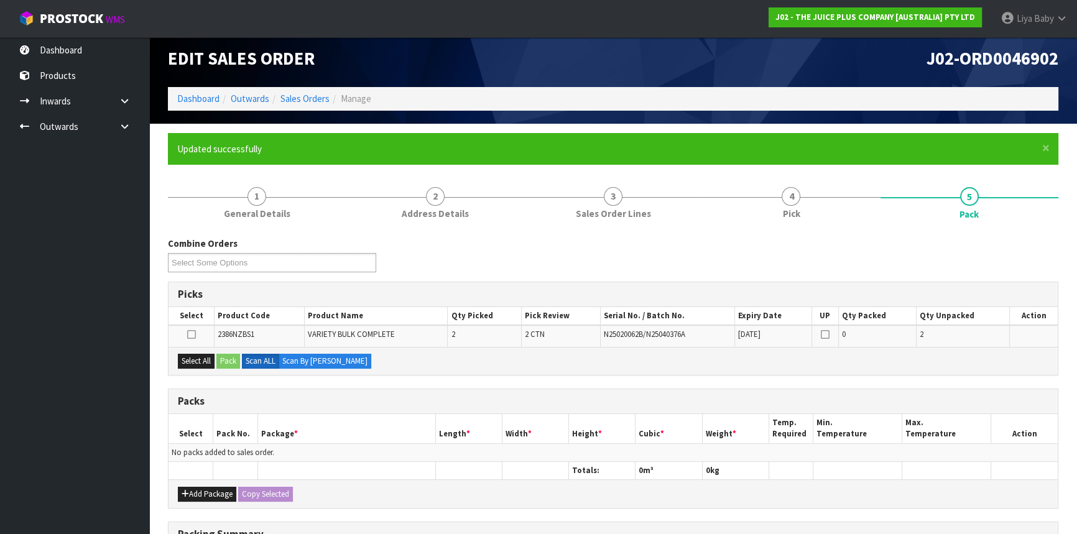
scroll to position [113, 0]
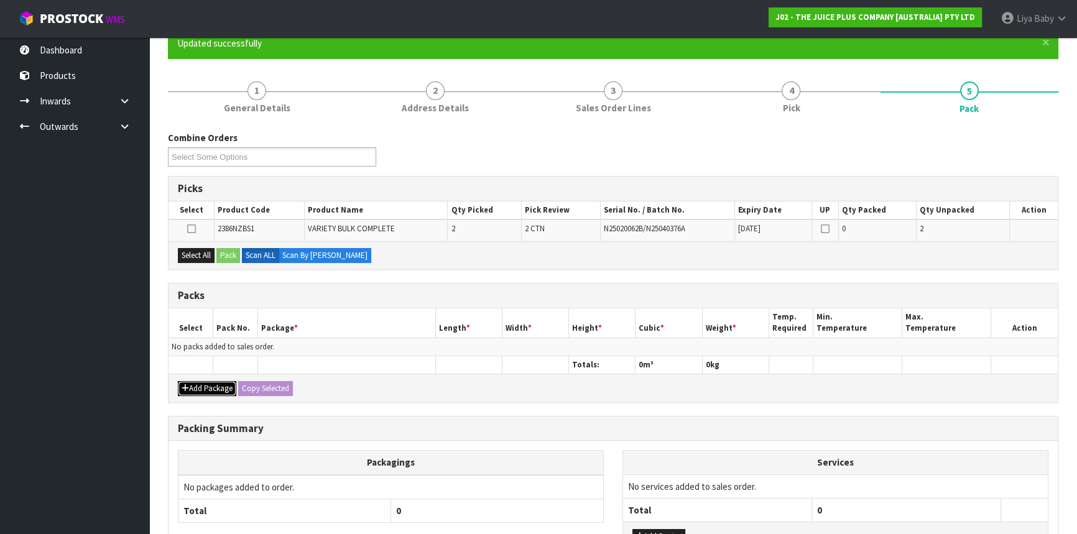
drag, startPoint x: 220, startPoint y: 386, endPoint x: 196, endPoint y: 359, distance: 35.6
click at [220, 386] on button "Add Package" at bounding box center [207, 388] width 58 height 15
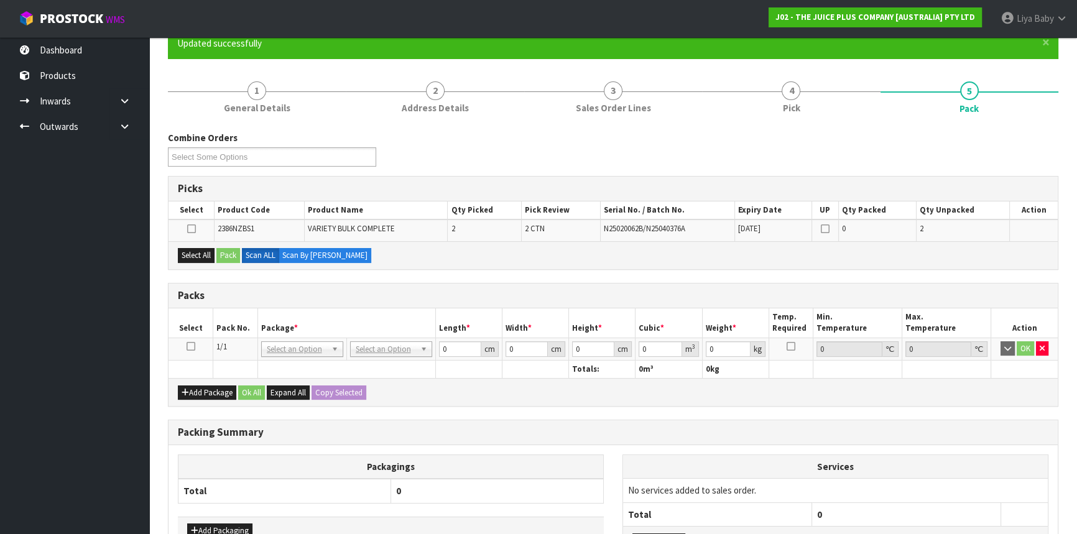
drag, startPoint x: 192, startPoint y: 337, endPoint x: 191, endPoint y: 343, distance: 6.2
click at [192, 341] on td at bounding box center [191, 349] width 45 height 22
click at [191, 346] on icon at bounding box center [191, 346] width 9 height 1
drag, startPoint x: 204, startPoint y: 251, endPoint x: 228, endPoint y: 253, distance: 23.7
click at [205, 251] on button "Select All" at bounding box center [196, 255] width 37 height 15
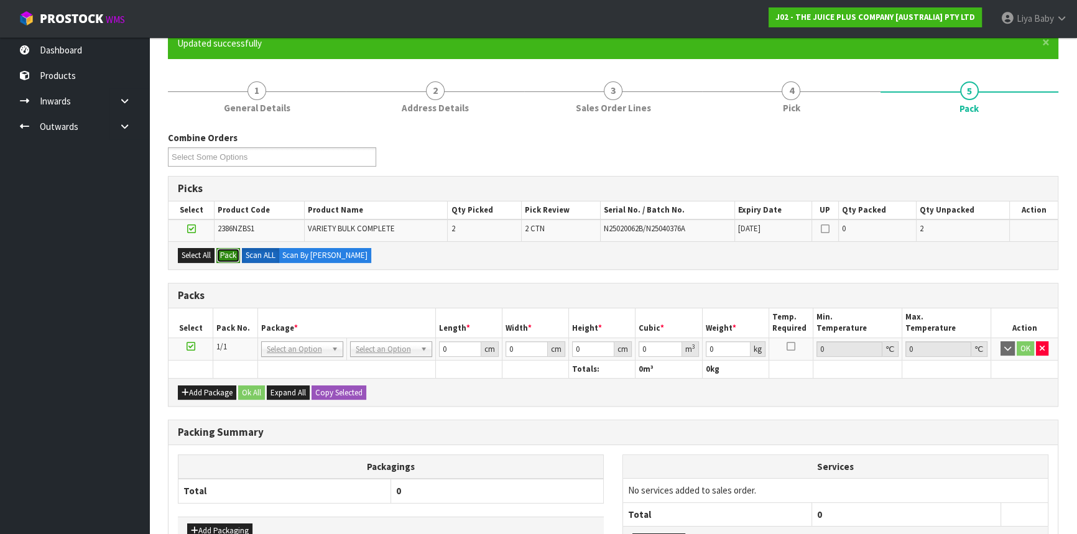
click at [228, 253] on button "Pack" at bounding box center [228, 255] width 24 height 15
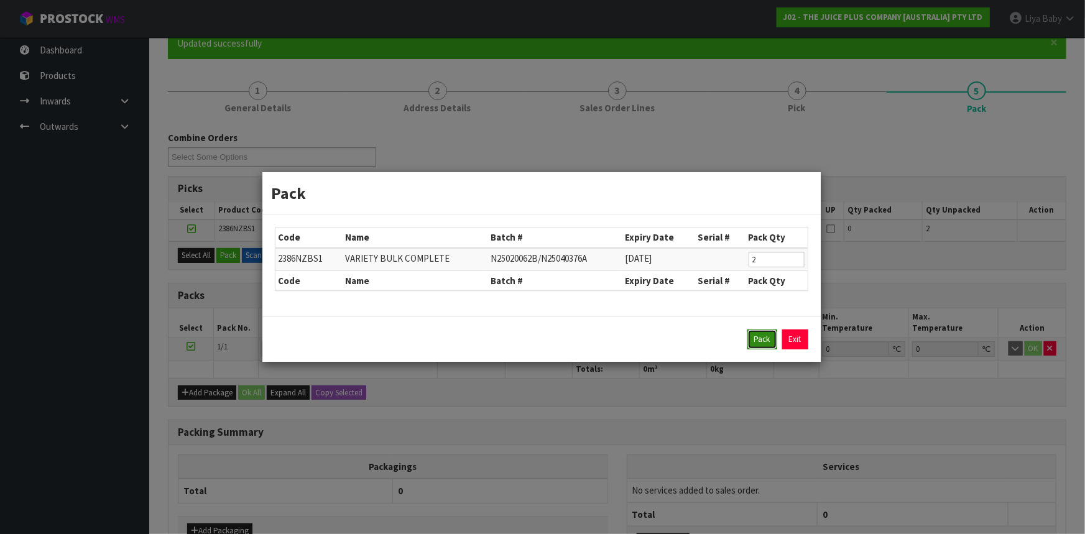
click at [761, 343] on button "Pack" at bounding box center [762, 340] width 30 height 20
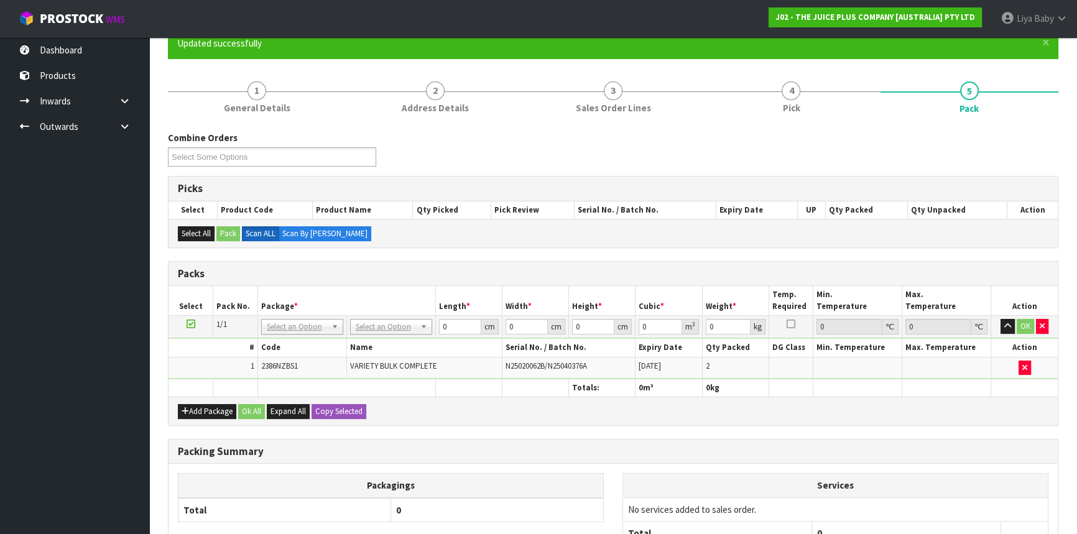
click at [413, 316] on td "No Packaging Cartons PLT GEN120 (1200 X 1000) PLT ONE WAY SKID CHEP HIRE PALLET…" at bounding box center [390, 327] width 89 height 22
click at [413, 317] on td "No Packaging Cartons PLT GEN120 (1200 X 1000) PLT ONE WAY SKID CHEP HIRE PALLET…" at bounding box center [390, 327] width 89 height 22
drag, startPoint x: 417, startPoint y: 320, endPoint x: 418, endPoint y: 338, distance: 18.1
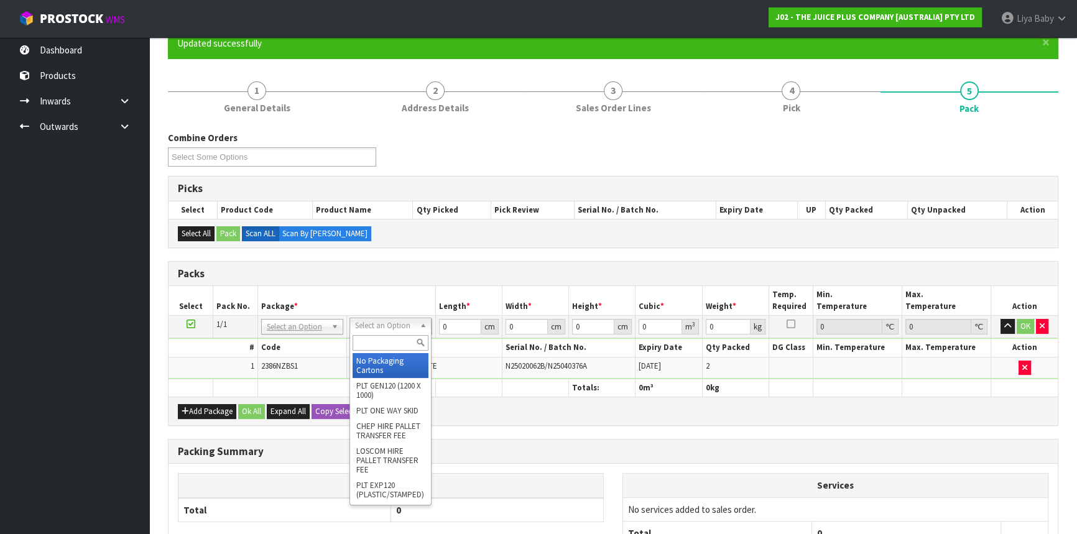
click at [411, 348] on input "text" at bounding box center [391, 343] width 76 height 16
type input "x"
type input "ctna4"
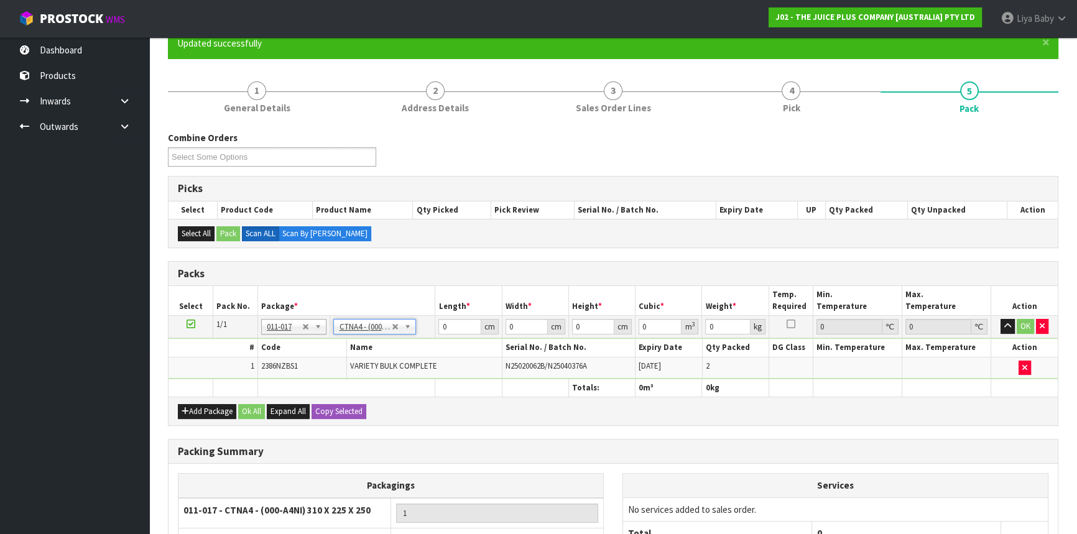
type input "31"
type input "22.5"
type input "25"
type input "0.017438"
type input "5.4"
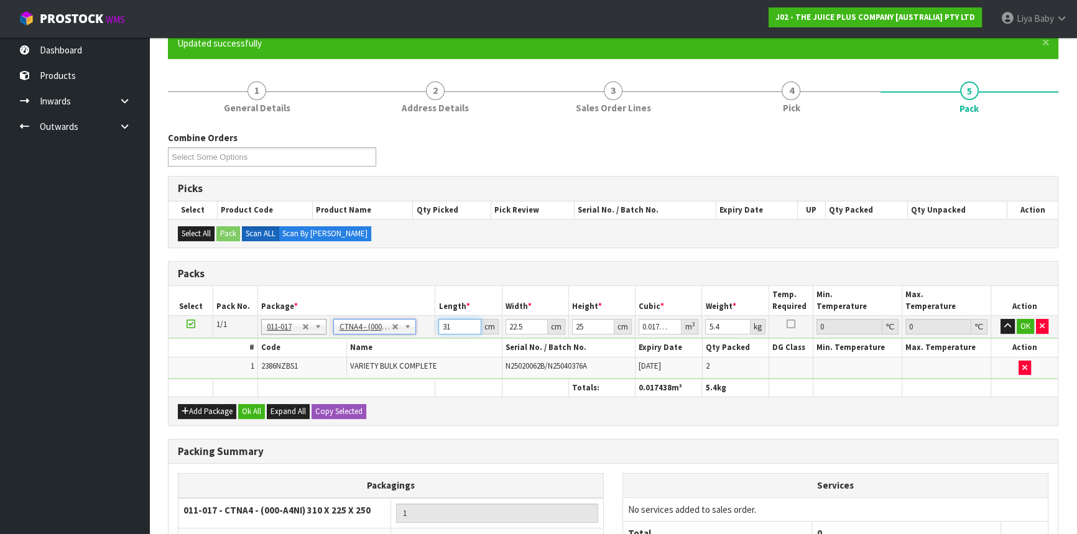
click at [458, 326] on input "31" at bounding box center [459, 327] width 42 height 16
type input "3"
type input "0.001687"
type input "0"
type input "2"
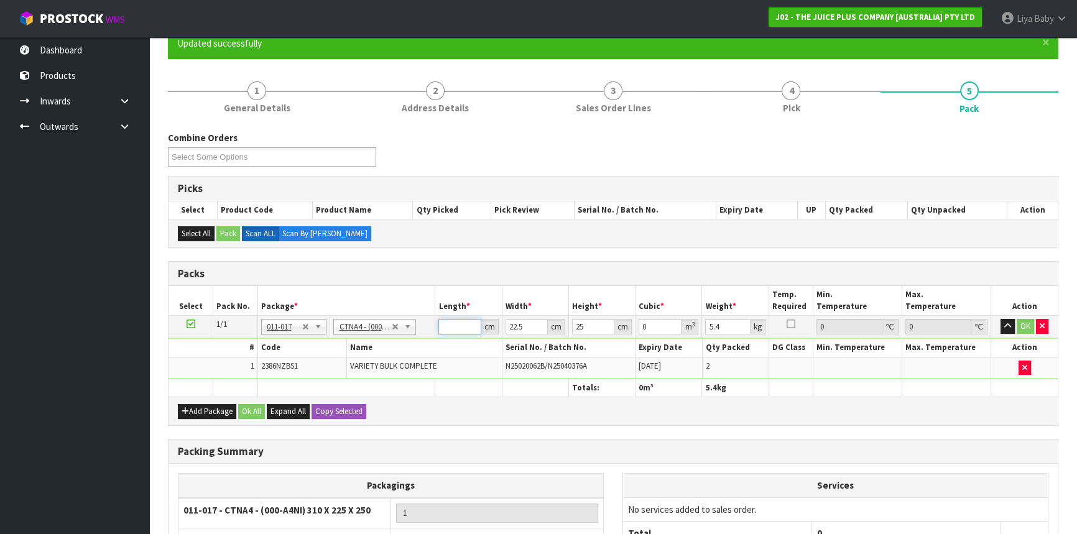
type input "0.001125"
type input "24"
type input "0.0135"
type input "24"
type input "0"
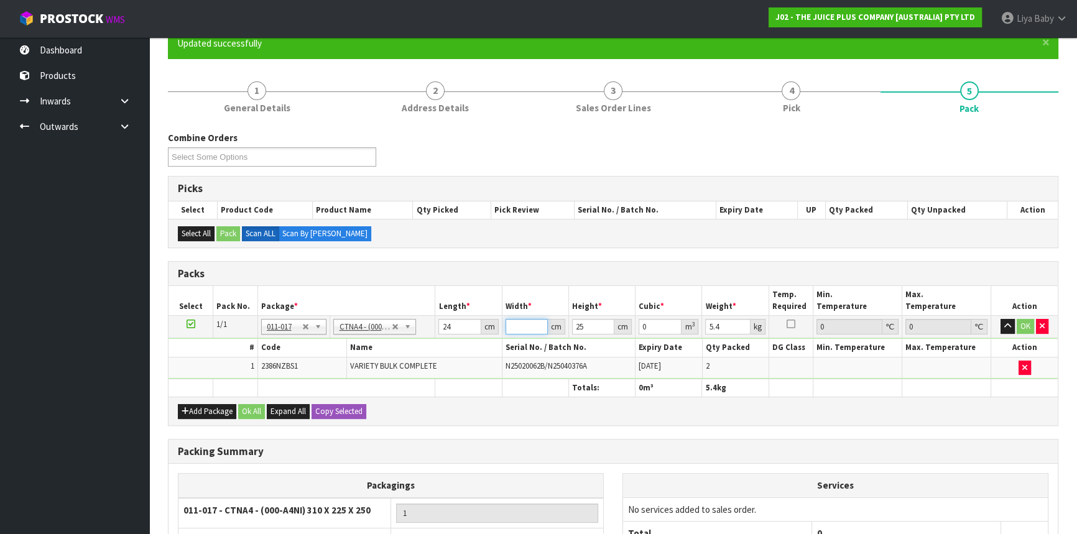
type input "3"
type input "0.0018"
type input "32"
type input "0.0192"
type input "32"
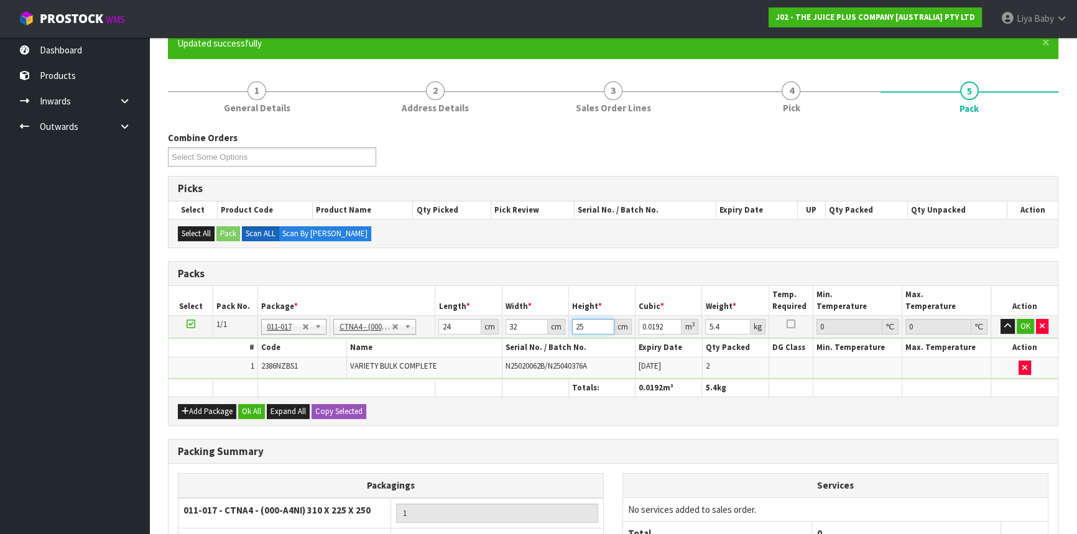
type input "0"
type input "2"
type input "0.001536"
type input "24"
type input "0.018432"
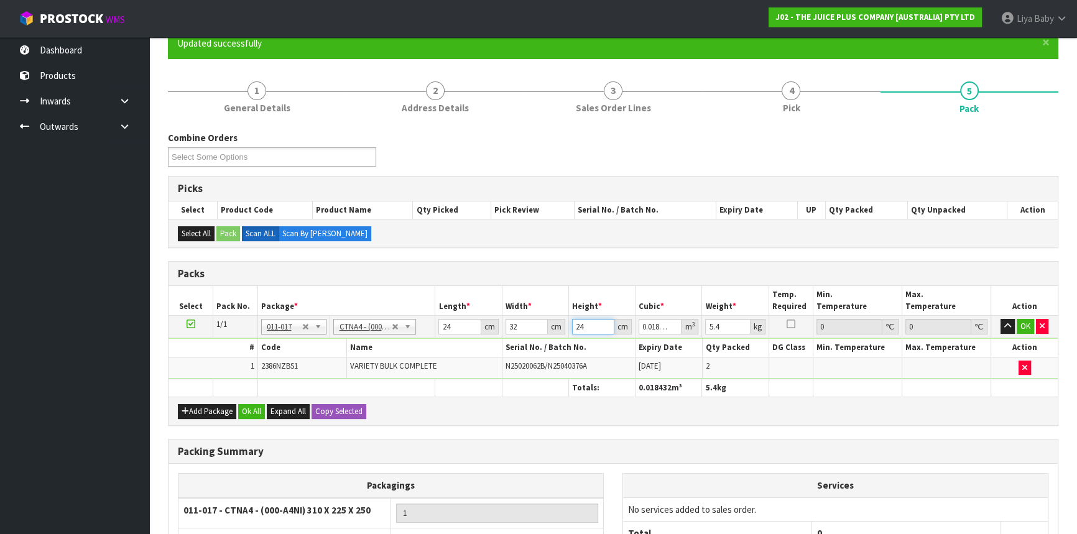
type input "24"
type input "6"
click at [255, 410] on button "Ok All" at bounding box center [251, 411] width 27 height 15
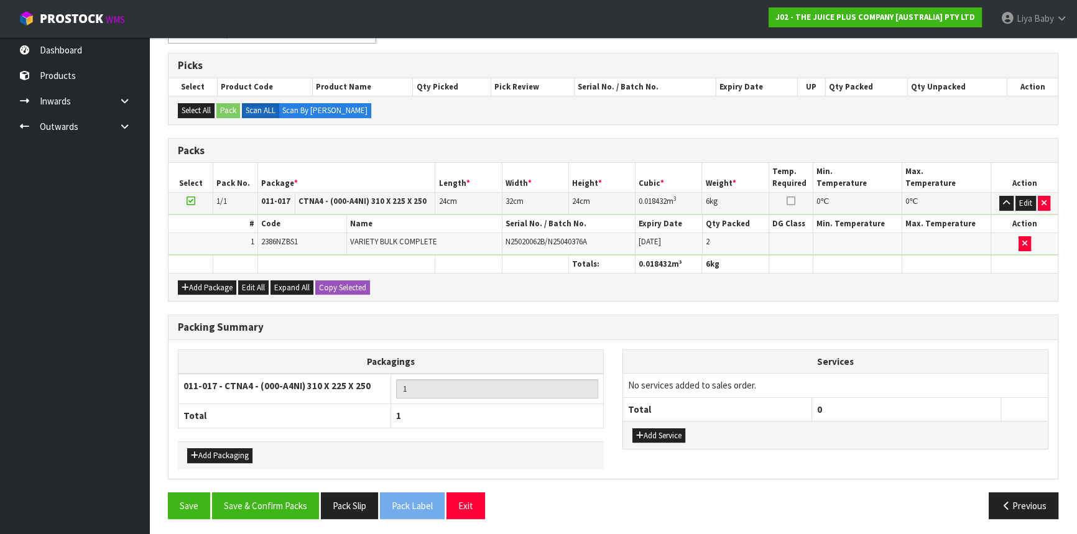
scroll to position [236, 0]
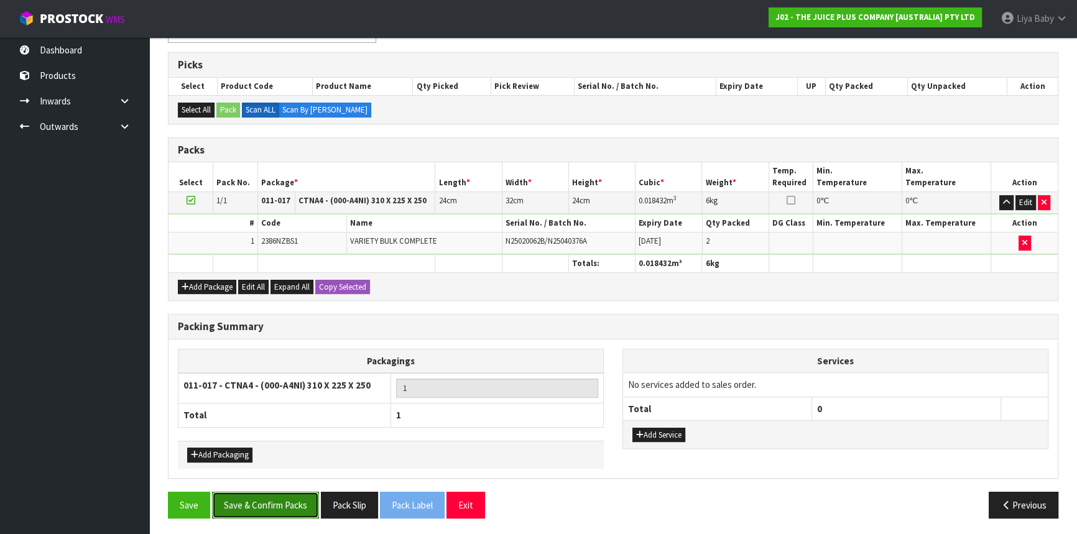
click at [270, 504] on button "Save & Confirm Packs" at bounding box center [265, 505] width 107 height 27
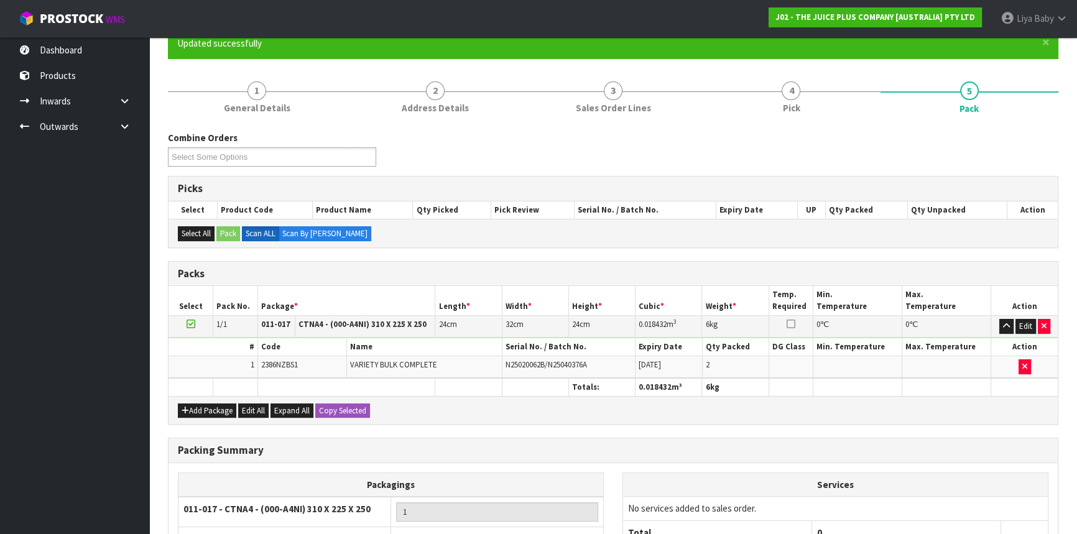
scroll to position [168, 0]
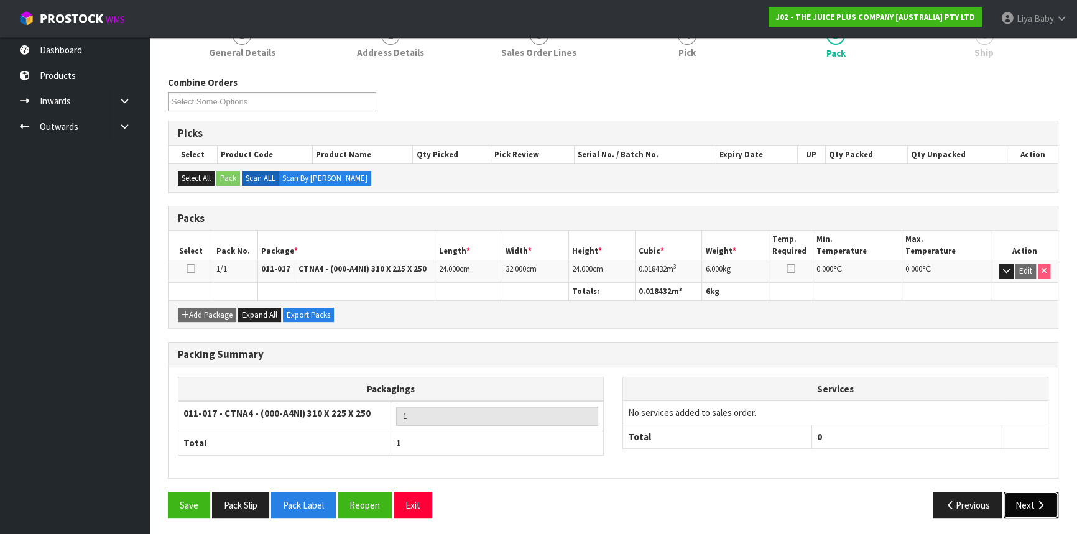
click at [1041, 496] on button "Next" at bounding box center [1031, 505] width 55 height 27
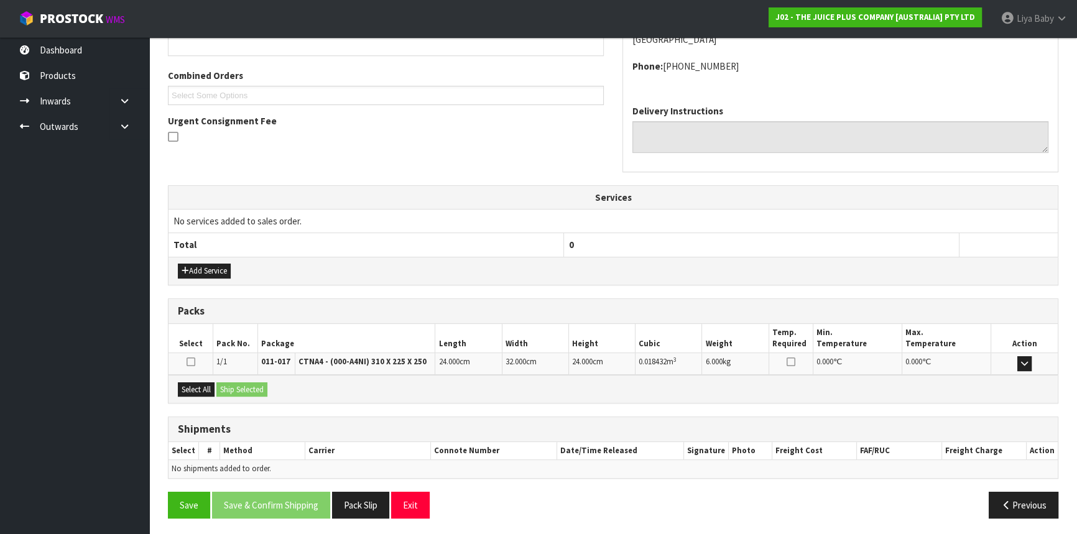
scroll to position [298, 0]
click at [205, 386] on button "Select All" at bounding box center [196, 389] width 37 height 15
click at [228, 384] on button "Ship Selected" at bounding box center [241, 389] width 51 height 15
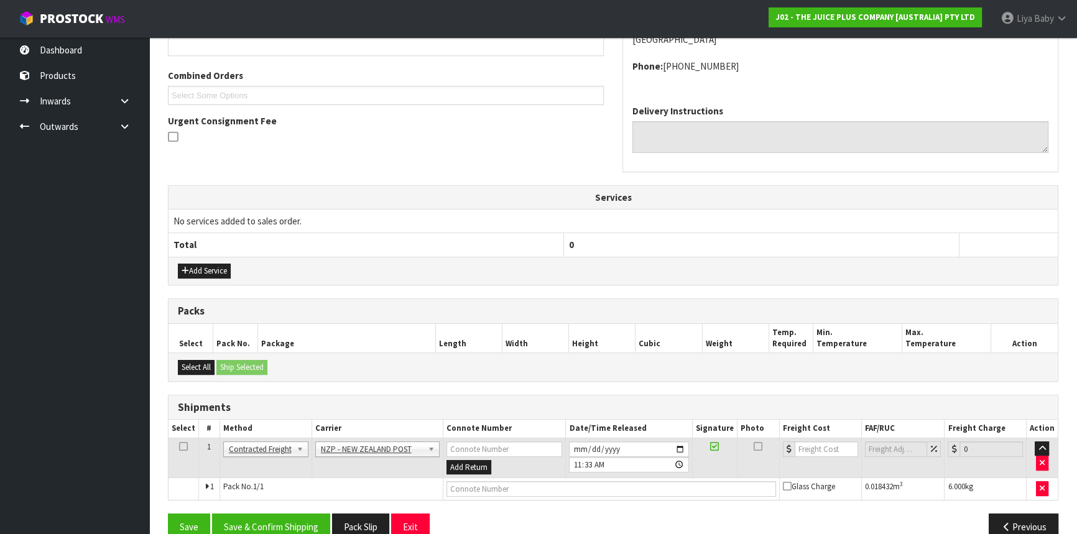
click at [182, 446] on icon at bounding box center [183, 446] width 9 height 1
click at [264, 517] on button "Save & Confirm Shipping" at bounding box center [271, 527] width 118 height 27
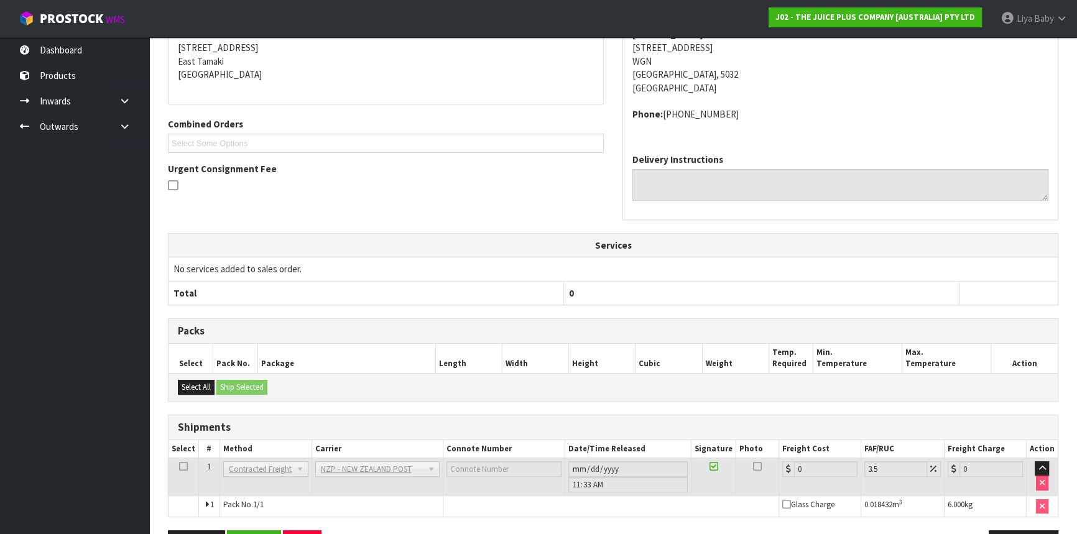
scroll to position [304, 0]
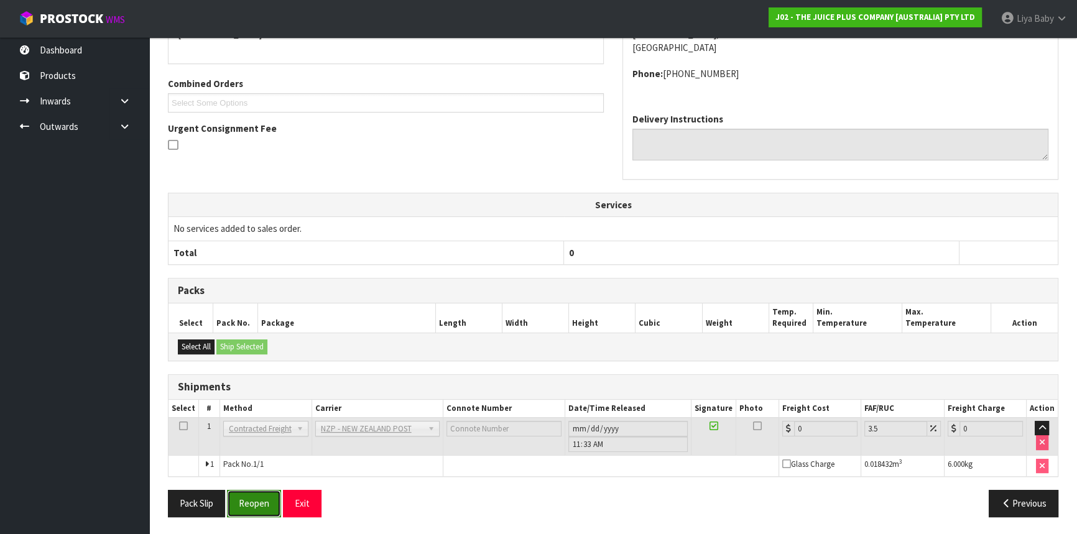
click at [268, 499] on button "Reopen" at bounding box center [254, 503] width 54 height 27
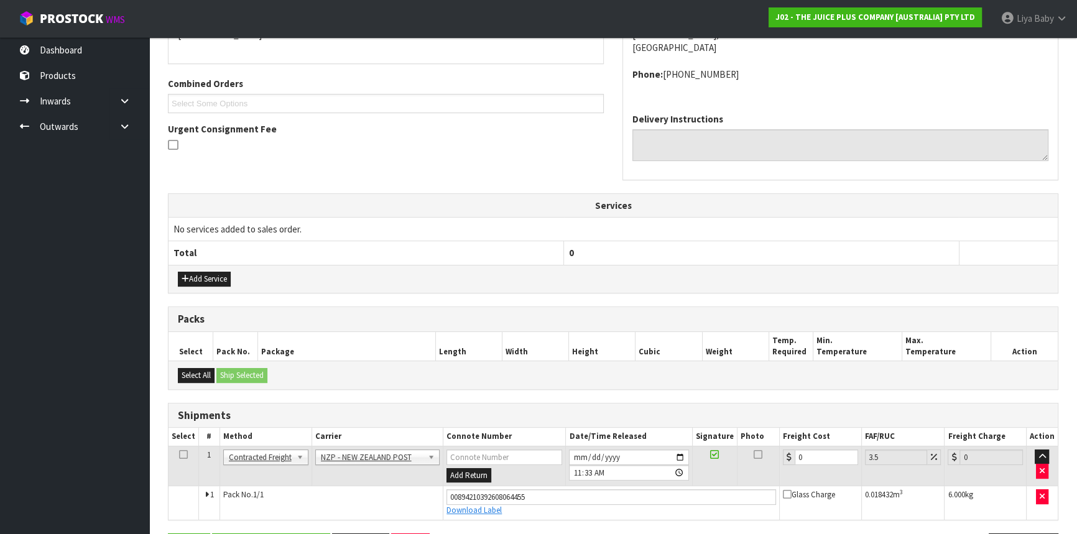
scroll to position [333, 0]
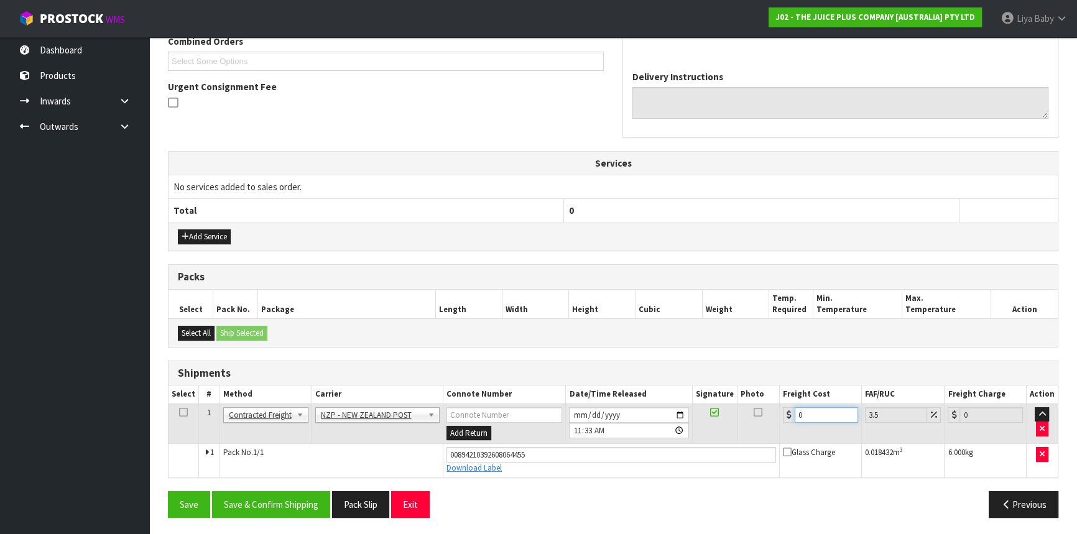
click at [814, 410] on input "0" at bounding box center [826, 415] width 63 height 16
type input "8"
type input "8.28"
type input "8.4"
type input "8.69"
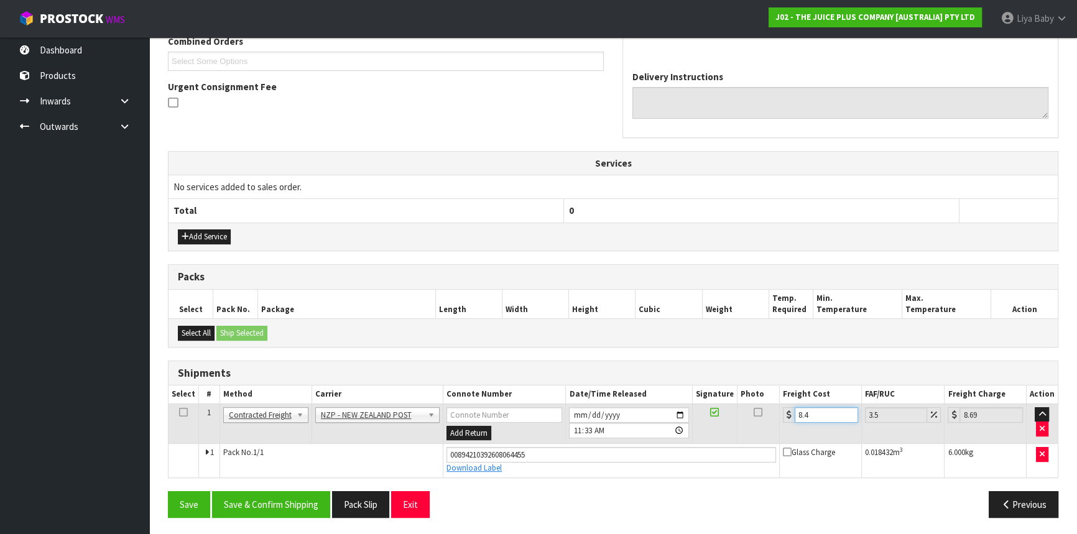
type input "8.45"
type input "8.75"
type input "8.45"
click at [182, 412] on icon at bounding box center [183, 412] width 9 height 1
click at [254, 504] on button "Save & Confirm Shipping" at bounding box center [271, 504] width 118 height 27
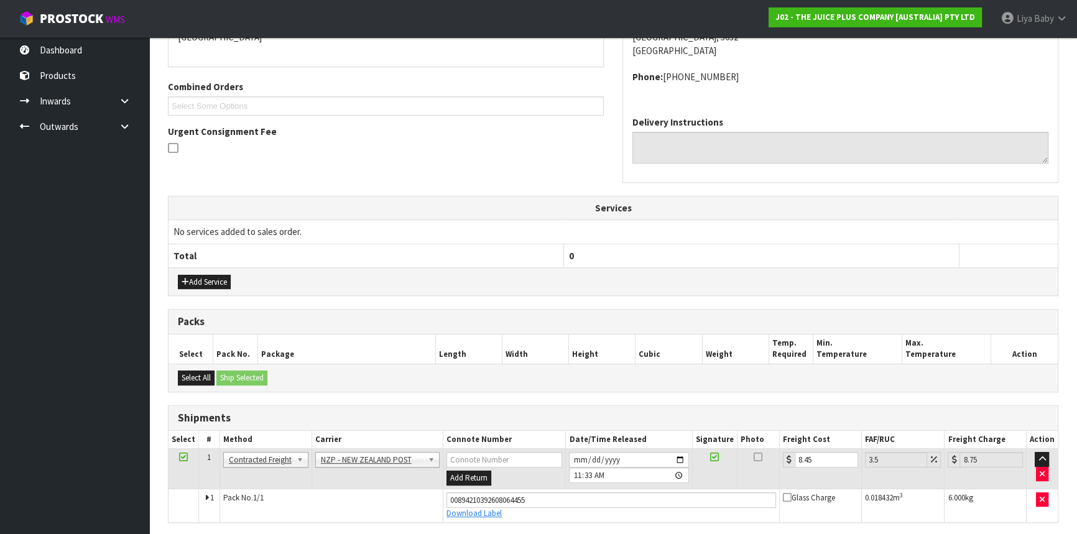
scroll to position [0, 0]
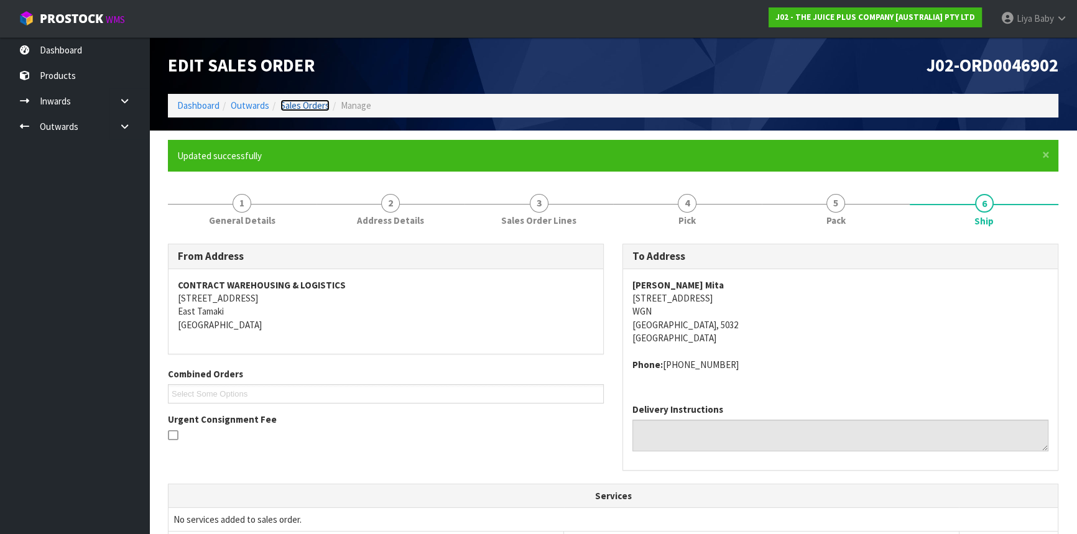
click at [317, 103] on link "Sales Orders" at bounding box center [304, 105] width 49 height 12
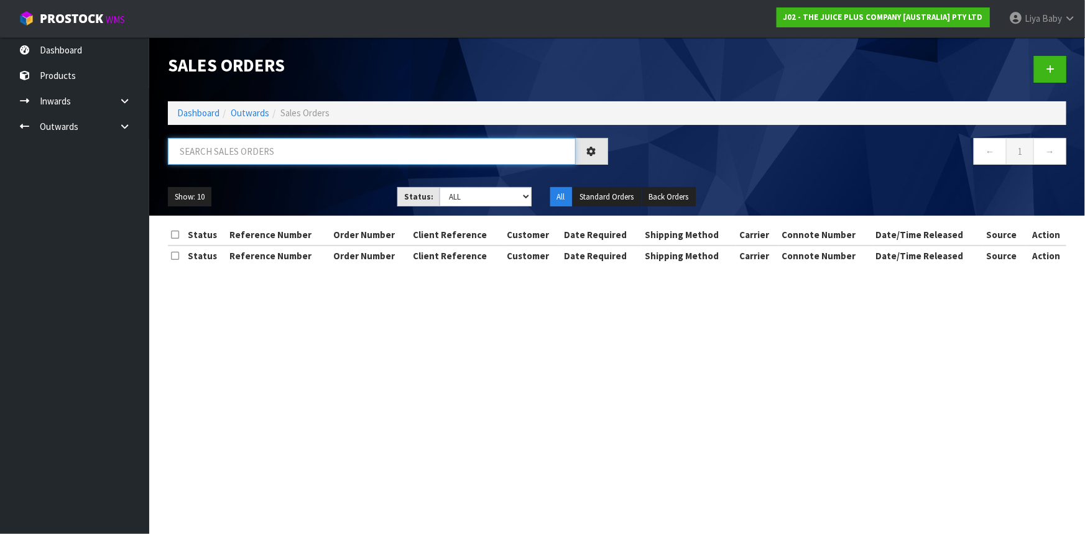
click at [257, 149] on input "text" at bounding box center [372, 151] width 408 height 27
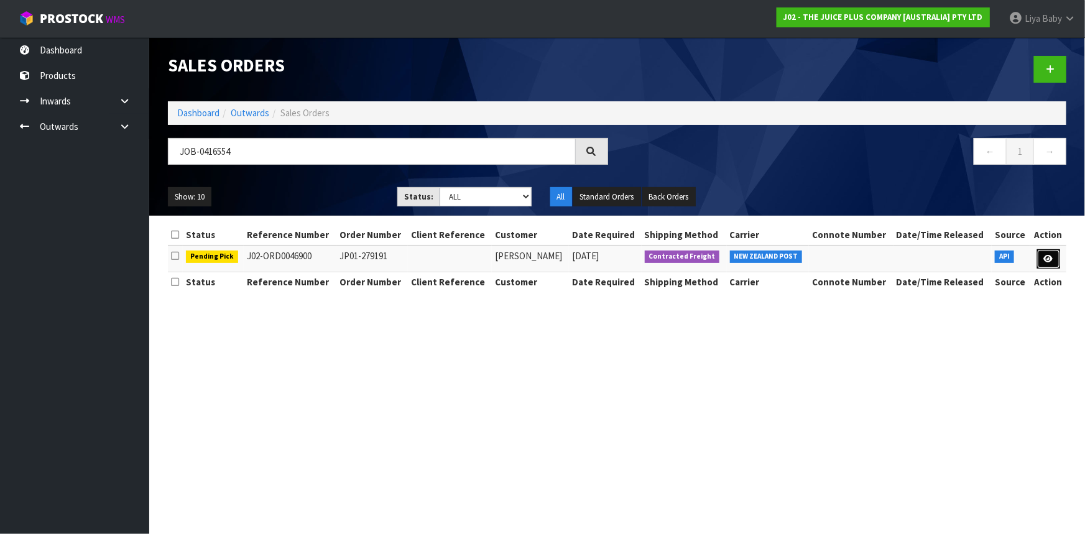
click at [1048, 252] on link at bounding box center [1048, 259] width 23 height 20
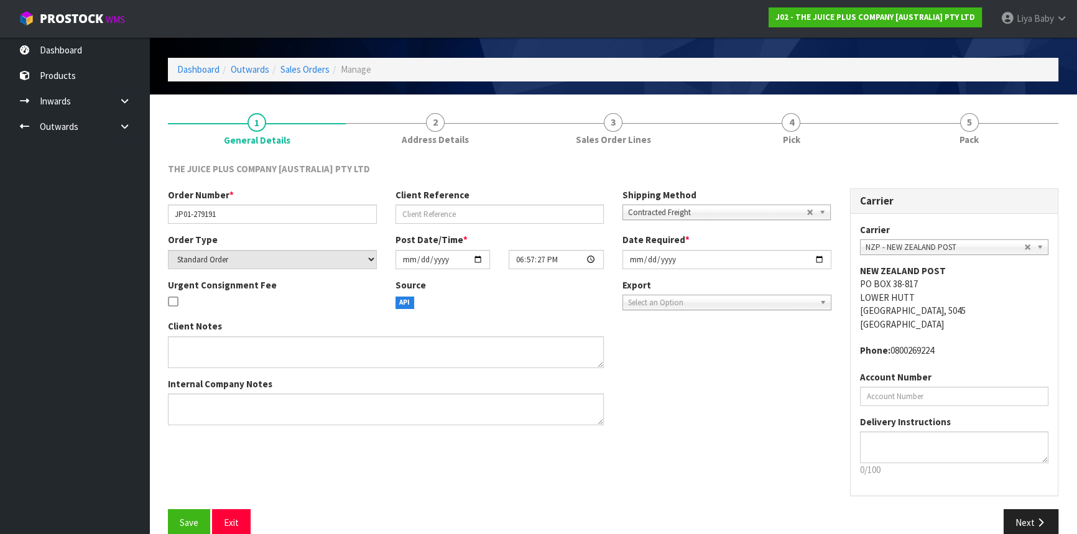
scroll to position [56, 0]
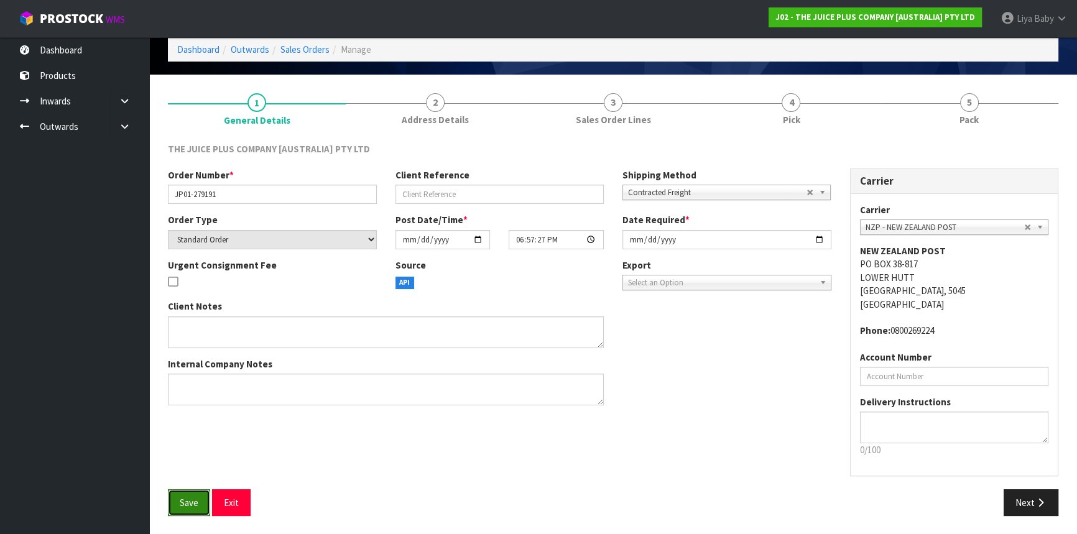
click at [188, 494] on button "Save" at bounding box center [189, 502] width 42 height 27
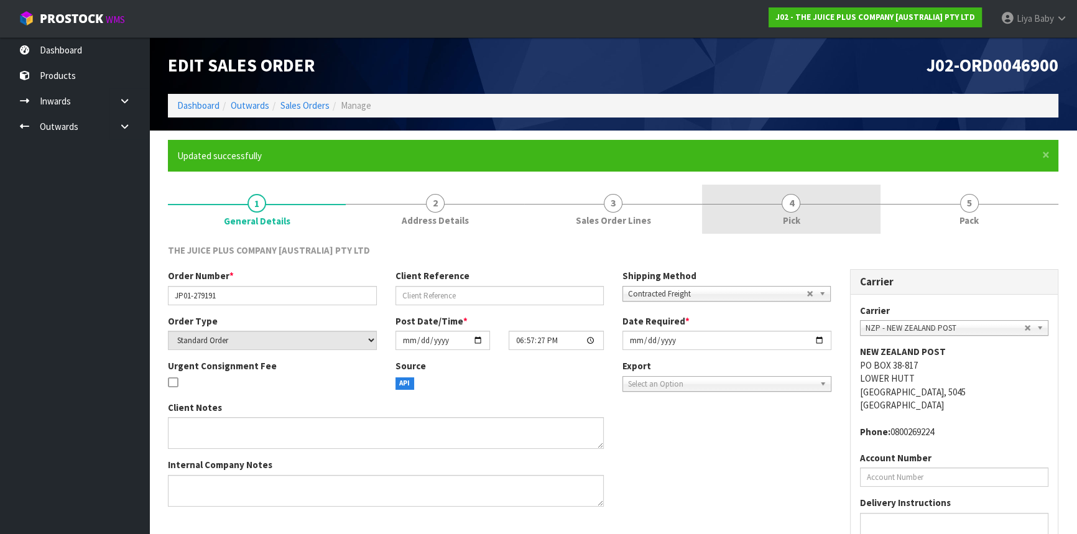
click at [823, 212] on link "4 Pick" at bounding box center [791, 209] width 178 height 49
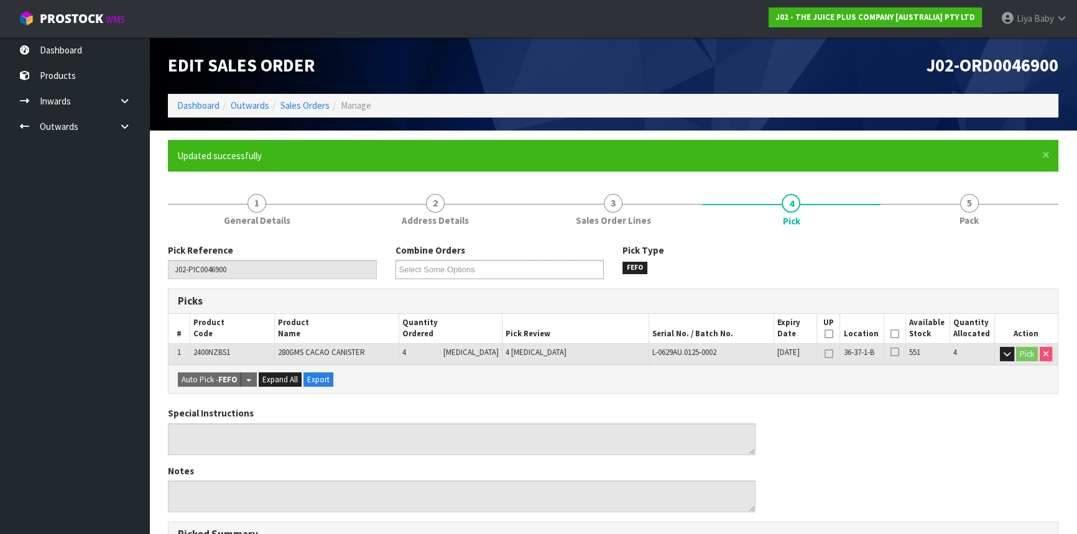
click at [895, 332] on th "Picked" at bounding box center [895, 328] width 22 height 29
click at [894, 334] on icon at bounding box center [894, 334] width 9 height 1
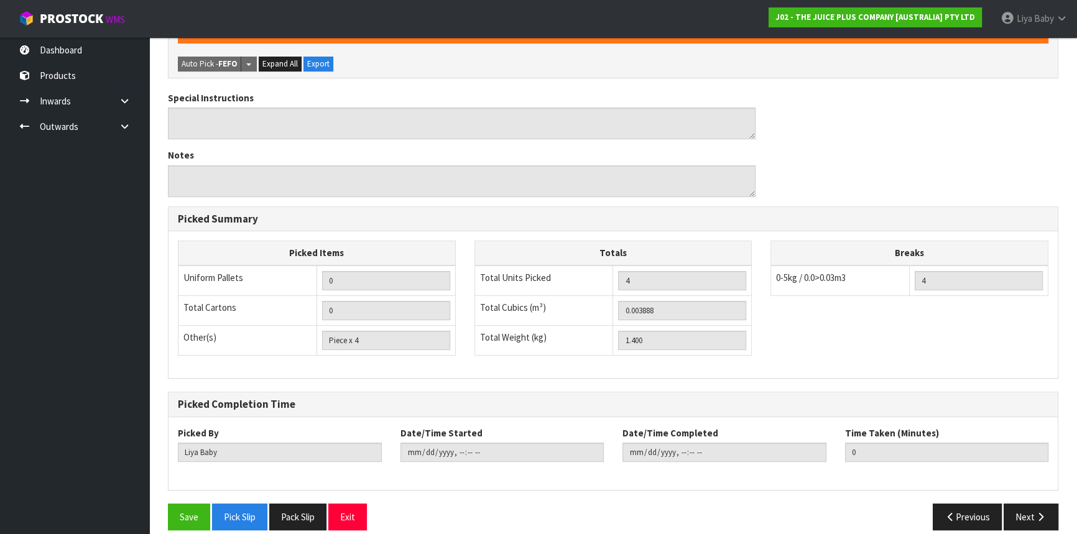
scroll to position [373, 0]
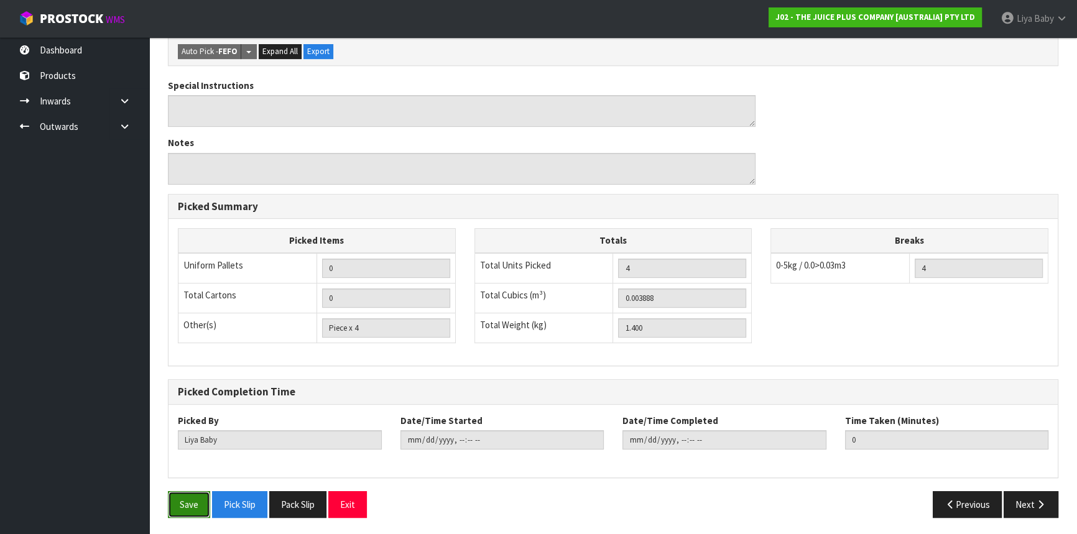
drag, startPoint x: 192, startPoint y: 494, endPoint x: 199, endPoint y: 492, distance: 7.1
click at [198, 494] on button "Save" at bounding box center [189, 504] width 42 height 27
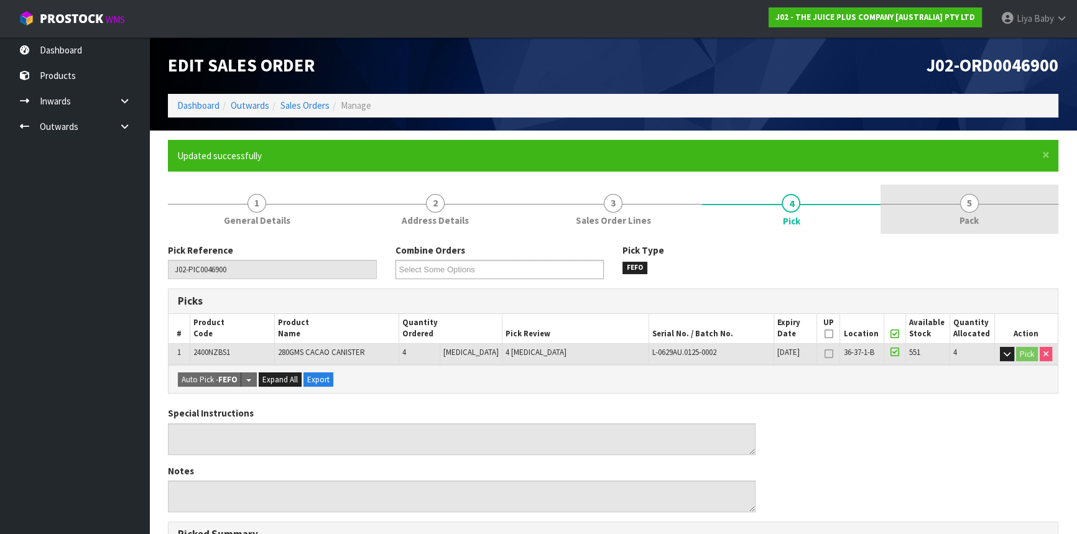
click at [1004, 191] on link "5 Pack" at bounding box center [970, 209] width 178 height 49
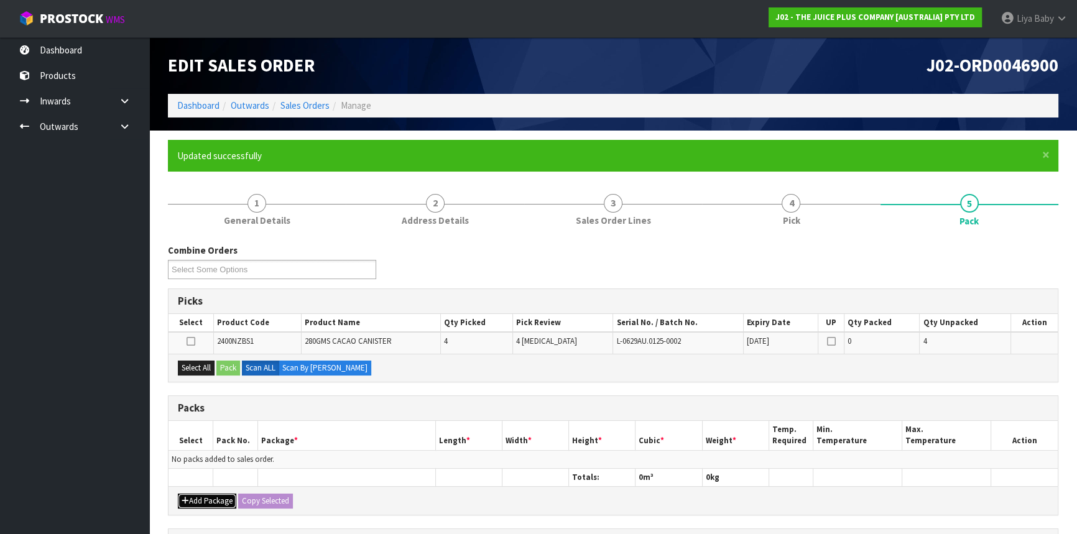
click at [213, 494] on button "Add Package" at bounding box center [207, 501] width 58 height 15
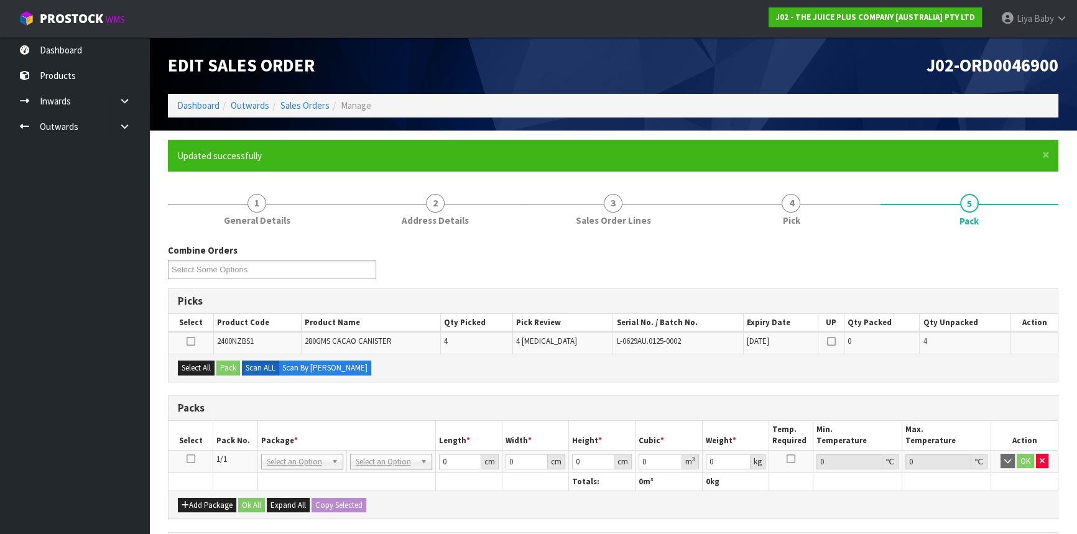
click at [193, 459] on icon at bounding box center [191, 459] width 9 height 1
click at [199, 365] on button "Select All" at bounding box center [196, 368] width 37 height 15
click at [224, 367] on button "Pack" at bounding box center [228, 368] width 24 height 15
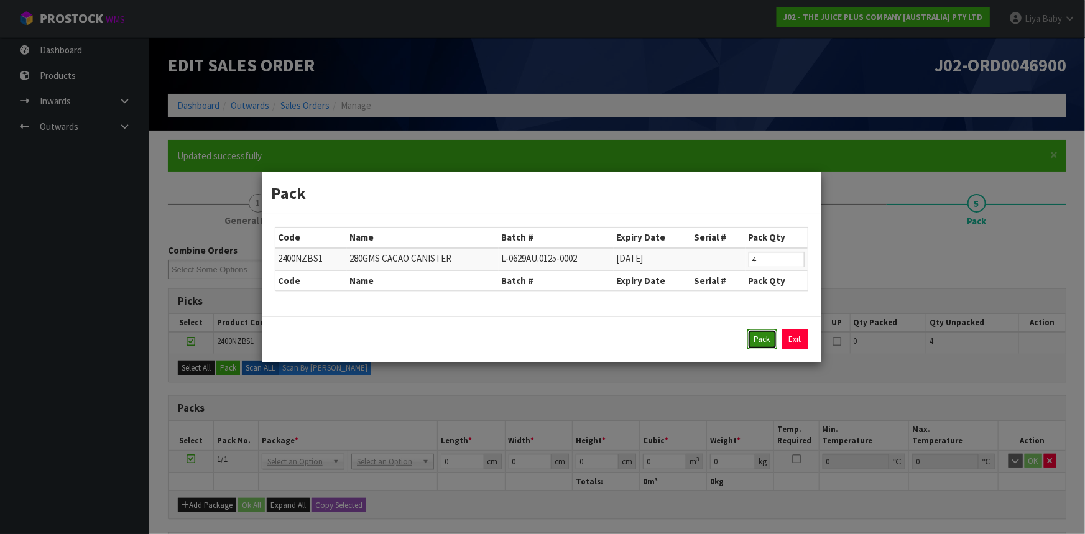
click at [762, 338] on button "Pack" at bounding box center [762, 340] width 30 height 20
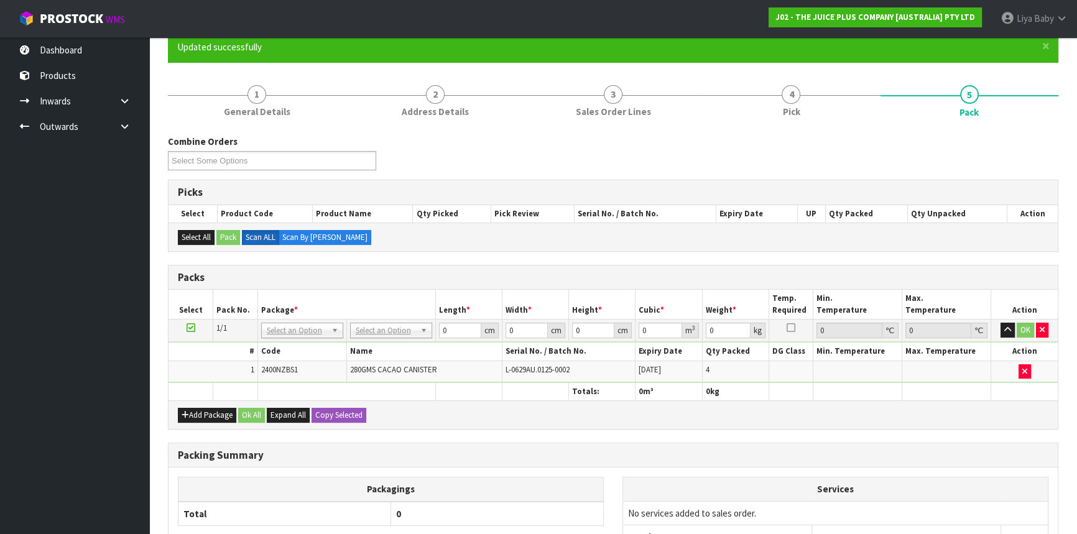
scroll to position [113, 0]
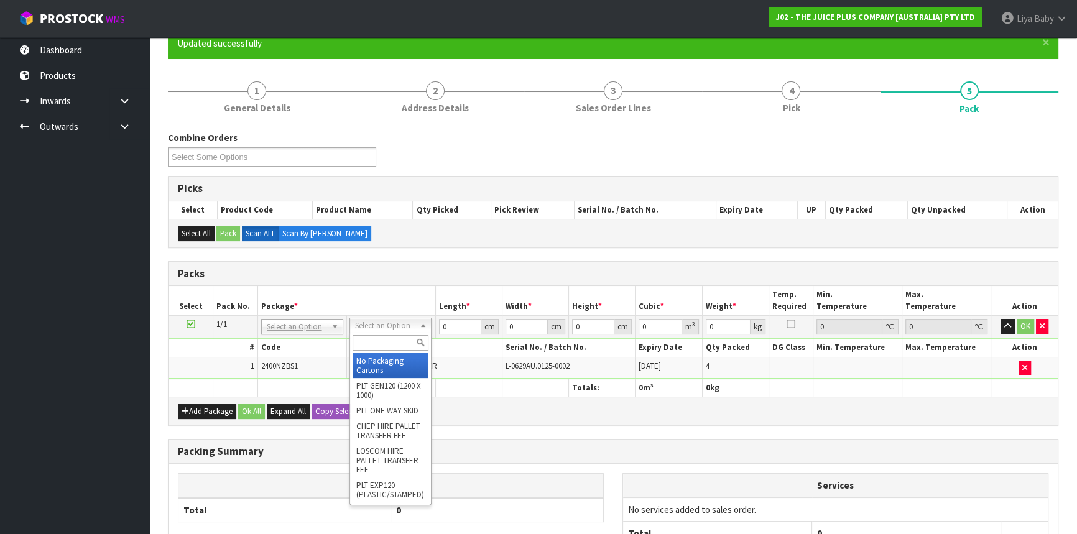
click at [389, 345] on input "text" at bounding box center [391, 343] width 76 height 16
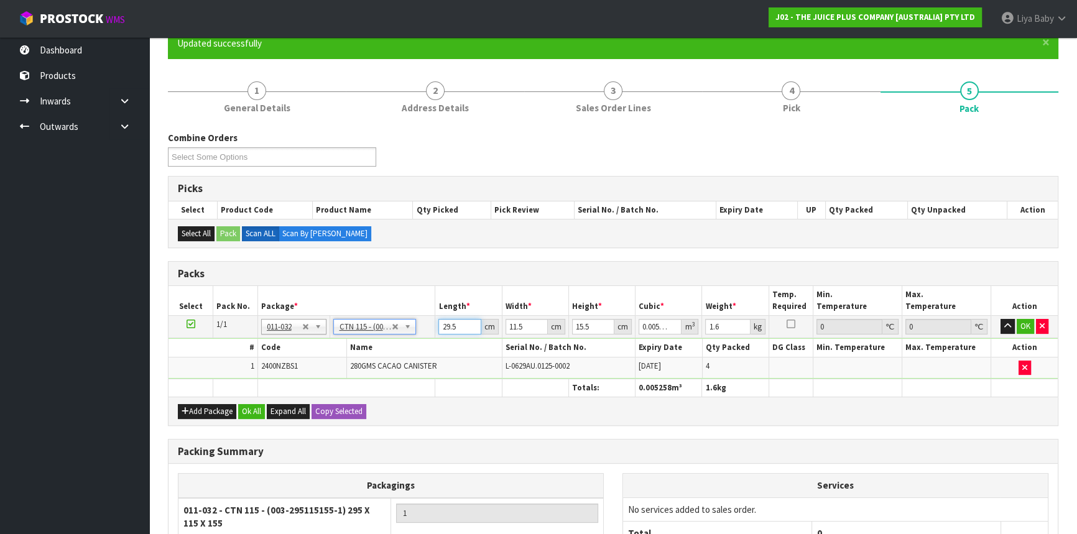
click at [463, 325] on input "29.5" at bounding box center [459, 327] width 42 height 16
drag, startPoint x: 256, startPoint y: 406, endPoint x: 338, endPoint y: 364, distance: 92.1
click at [284, 392] on div "Packs Select Pack No. Package * Length * Width * Height * Cubic * Weight * Temp…" at bounding box center [613, 343] width 890 height 165
click at [251, 405] on button "Ok All" at bounding box center [251, 411] width 27 height 15
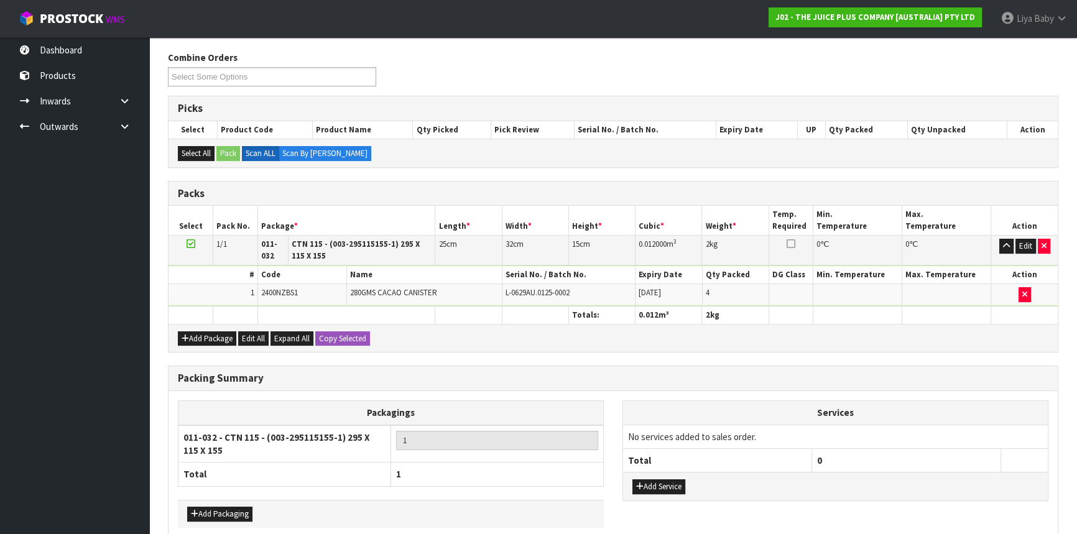
scroll to position [252, 0]
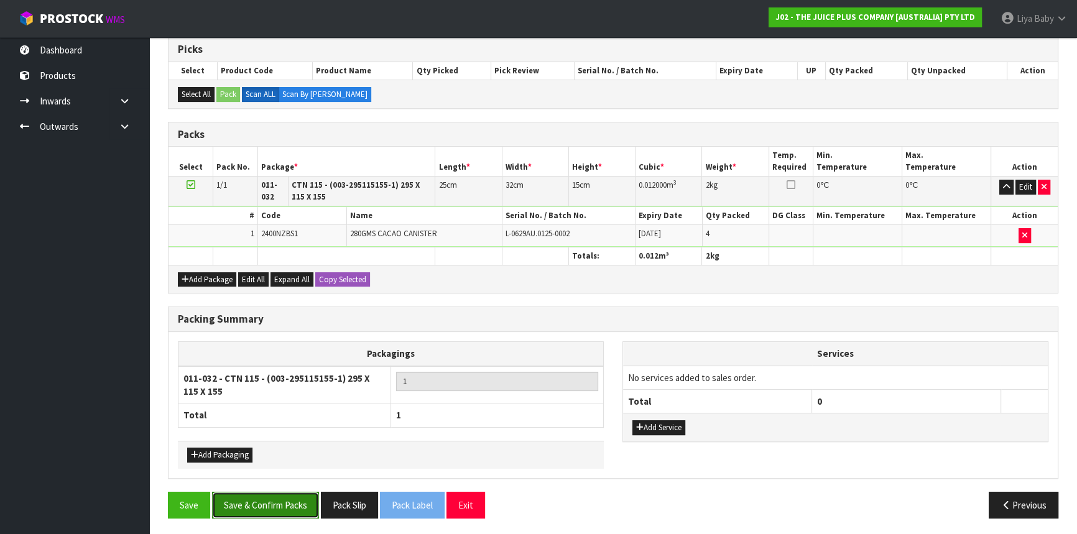
click at [290, 510] on button "Save & Confirm Packs" at bounding box center [265, 505] width 107 height 27
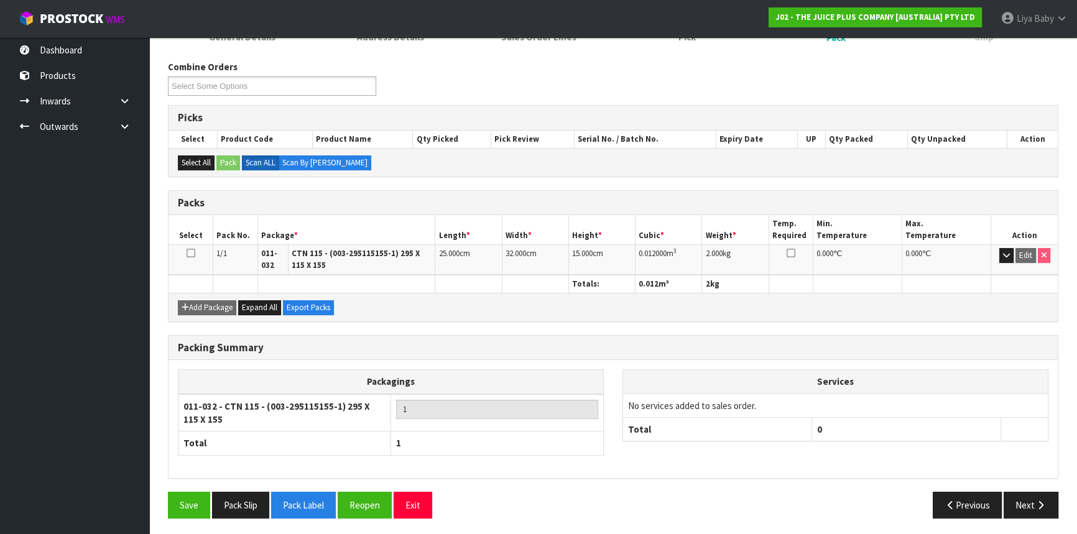
scroll to position [184, 0]
click at [1024, 504] on button "Next" at bounding box center [1031, 504] width 55 height 27
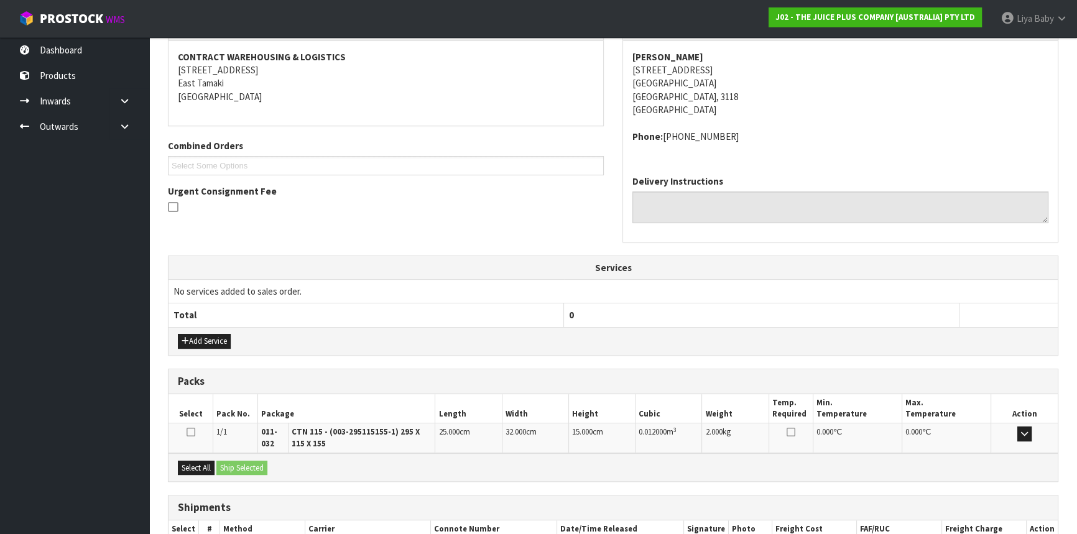
scroll to position [307, 0]
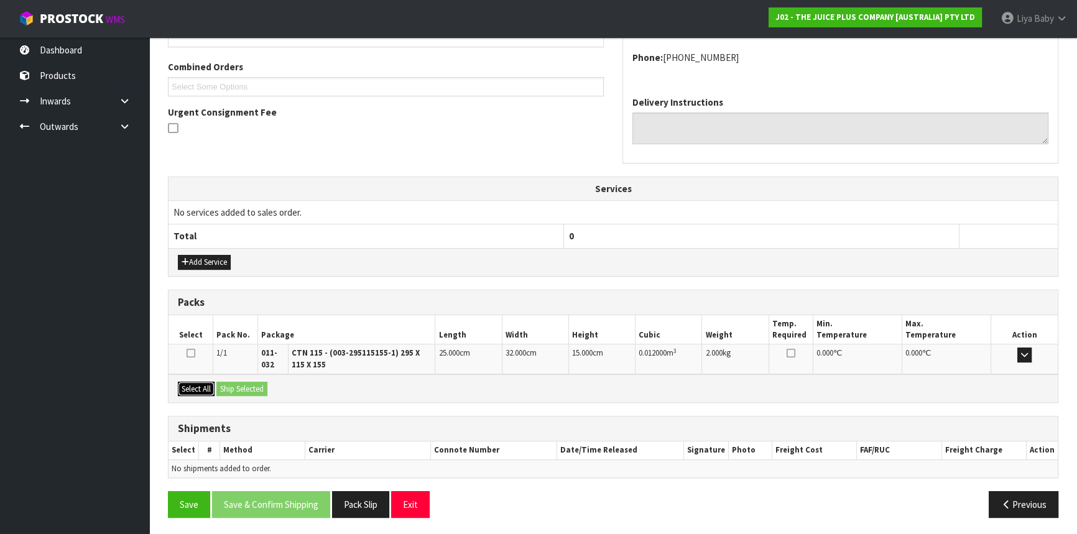
drag, startPoint x: 195, startPoint y: 383, endPoint x: 223, endPoint y: 386, distance: 28.2
click at [196, 384] on button "Select All" at bounding box center [196, 389] width 37 height 15
click at [238, 386] on button "Ship Selected" at bounding box center [241, 389] width 51 height 15
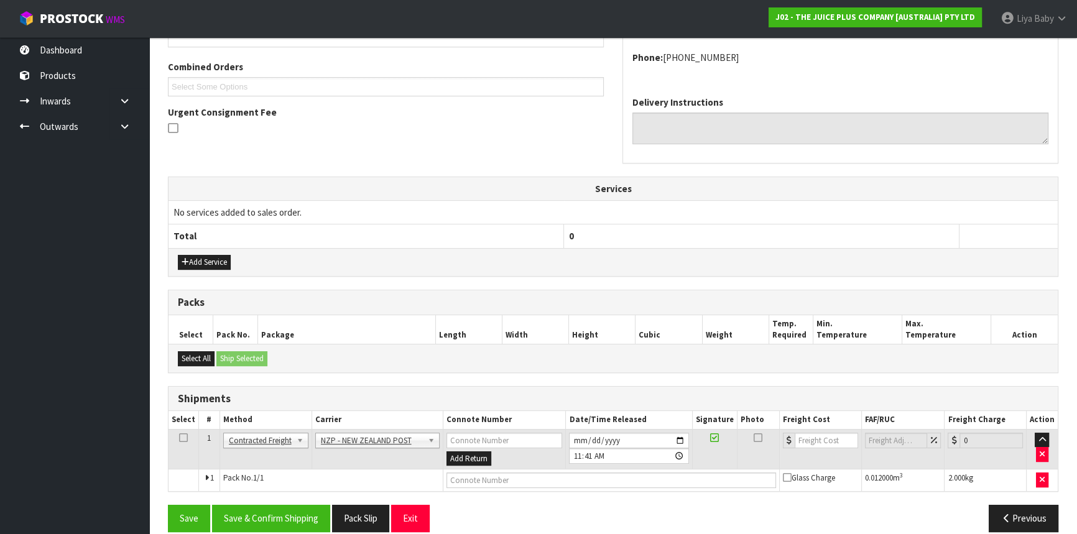
click at [185, 438] on icon at bounding box center [183, 438] width 9 height 1
click at [262, 508] on button "Save & Confirm Shipping" at bounding box center [271, 518] width 118 height 27
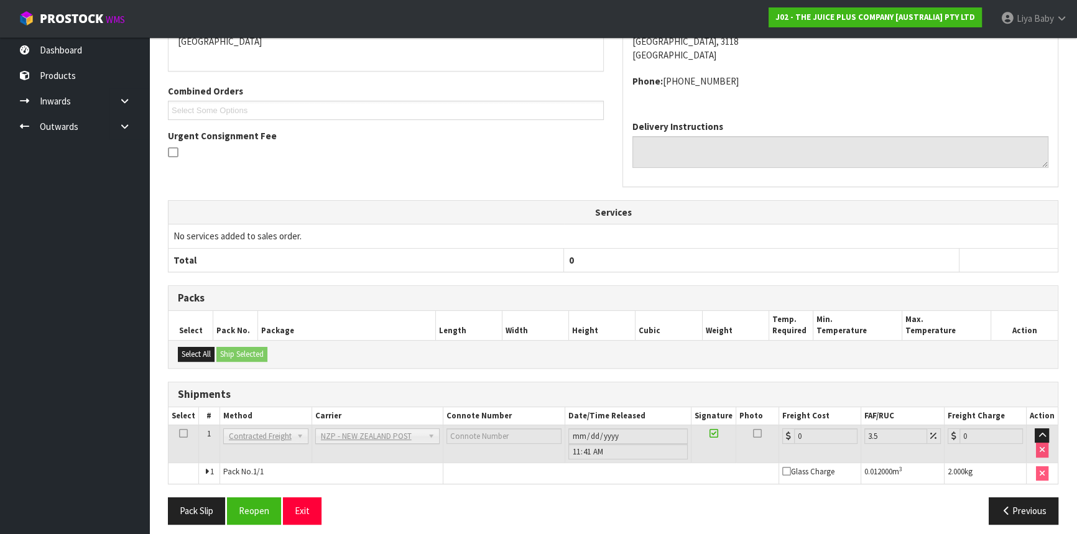
scroll to position [304, 0]
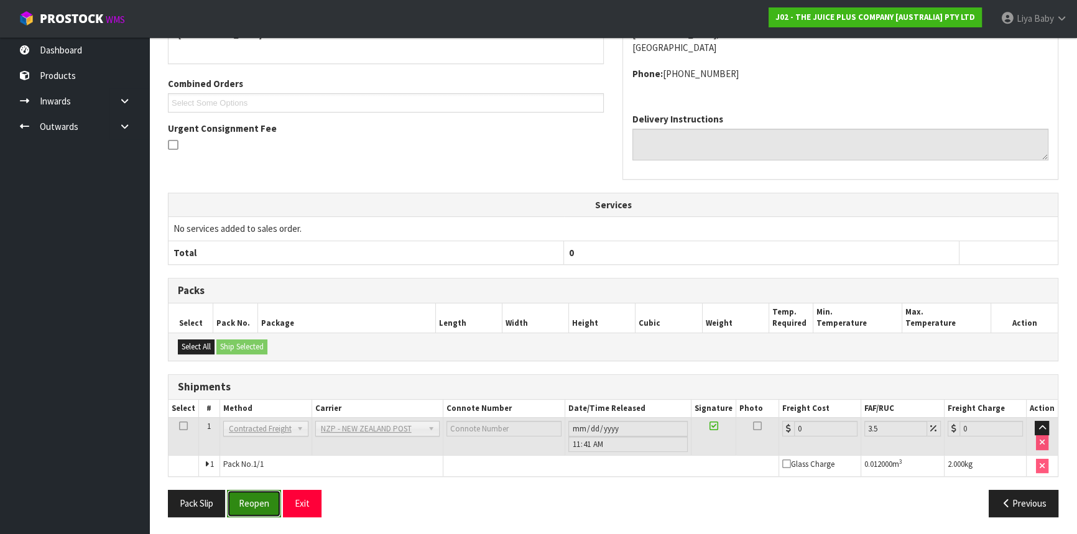
click at [257, 504] on button "Reopen" at bounding box center [254, 503] width 54 height 27
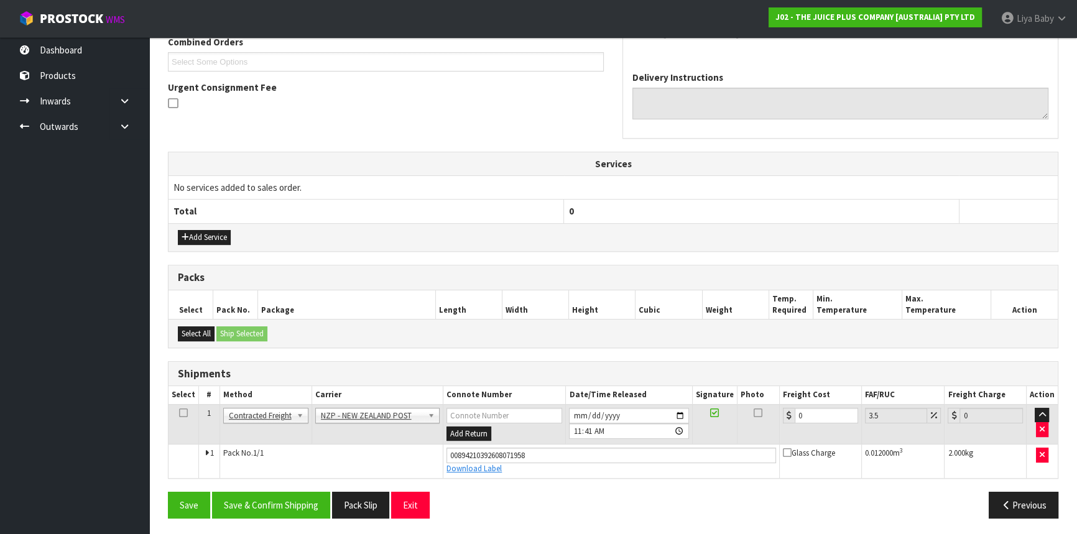
scroll to position [333, 0]
click at [816, 412] on input "0" at bounding box center [826, 415] width 63 height 16
click at [182, 412] on icon at bounding box center [183, 412] width 9 height 1
click at [270, 499] on button "Save & Confirm Shipping" at bounding box center [271, 504] width 118 height 27
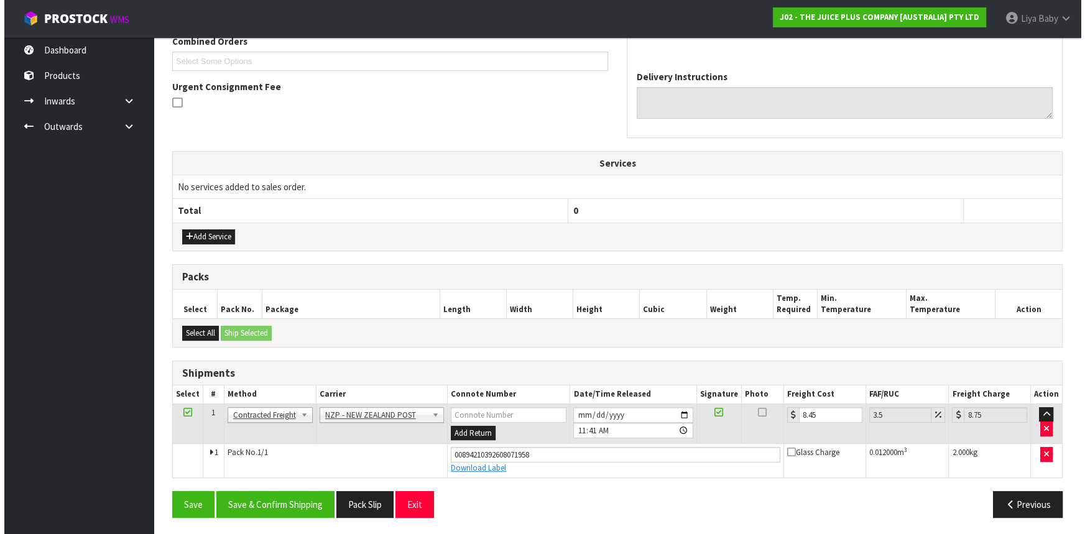
scroll to position [0, 0]
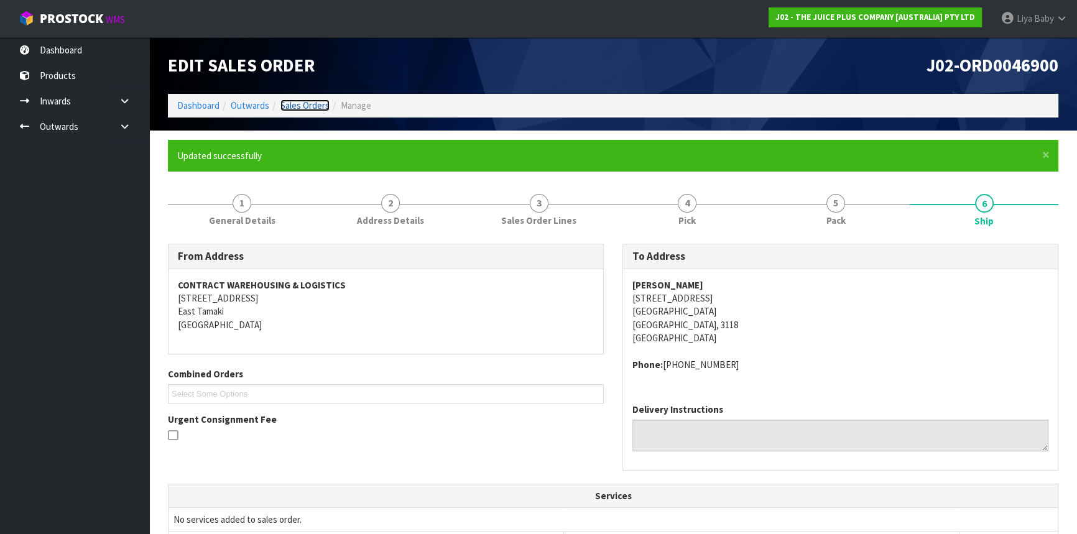
click at [298, 102] on link "Sales Orders" at bounding box center [304, 105] width 49 height 12
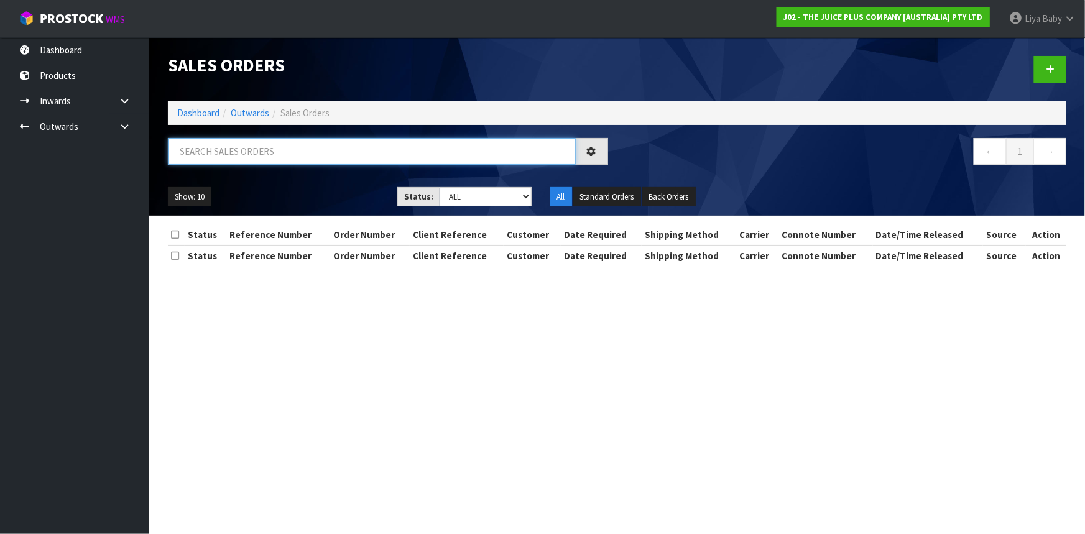
click at [258, 147] on input "text" at bounding box center [372, 151] width 408 height 27
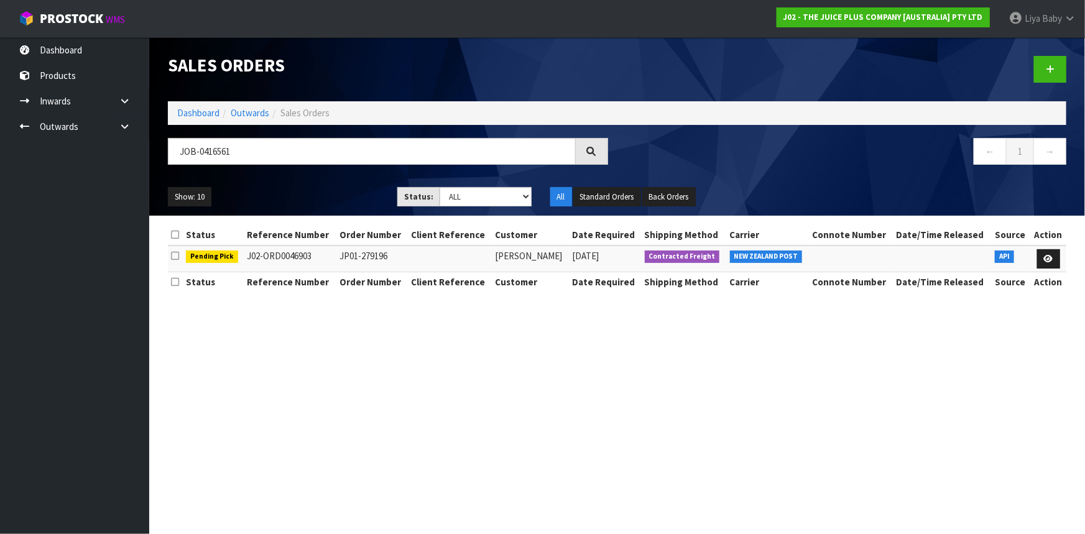
click at [1060, 261] on td at bounding box center [1048, 259] width 36 height 27
click at [1056, 261] on link at bounding box center [1048, 259] width 23 height 20
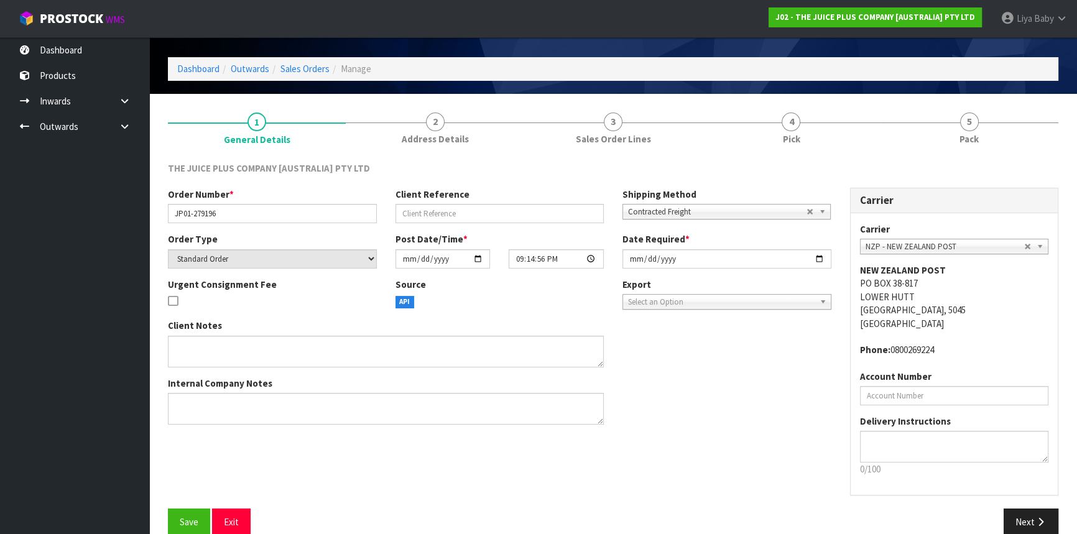
scroll to position [56, 0]
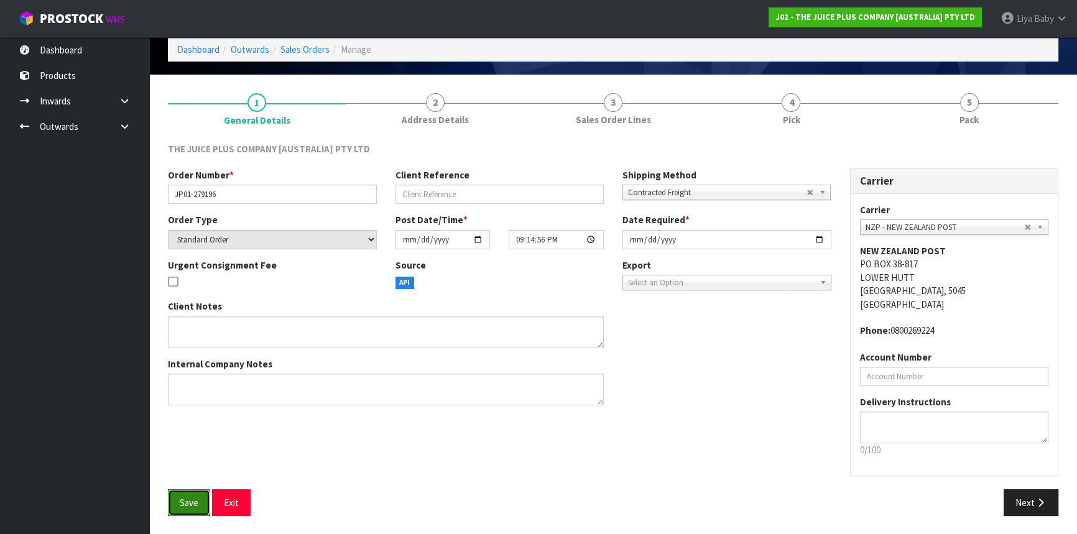
click at [177, 506] on button "Save" at bounding box center [189, 502] width 42 height 27
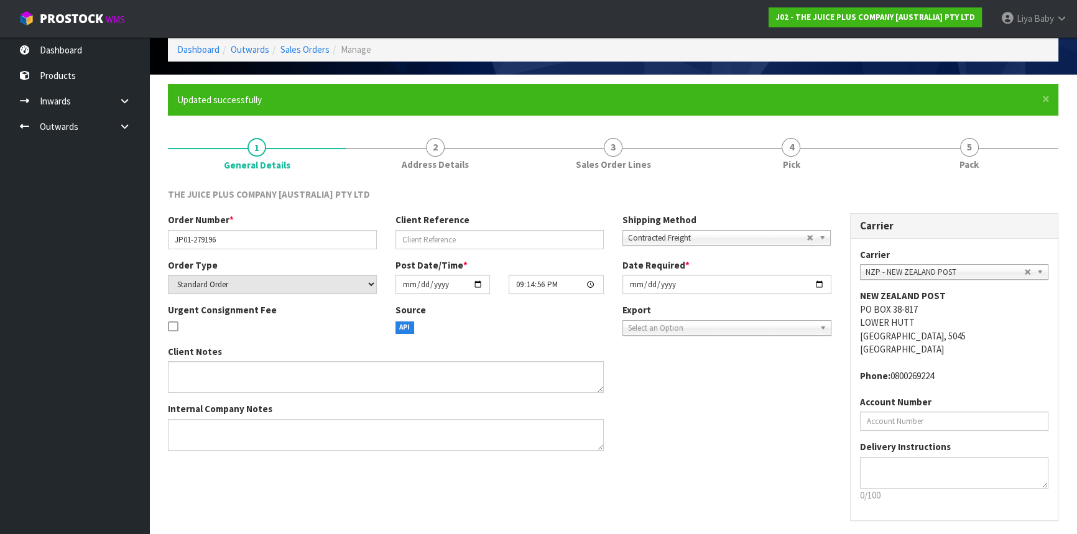
scroll to position [0, 0]
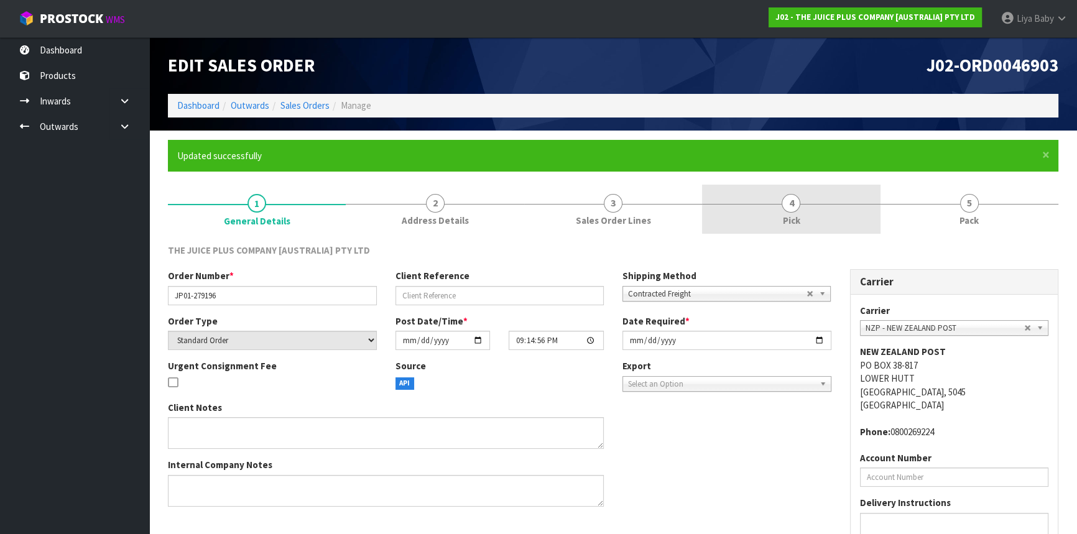
click at [802, 221] on link "4 Pick" at bounding box center [791, 209] width 178 height 49
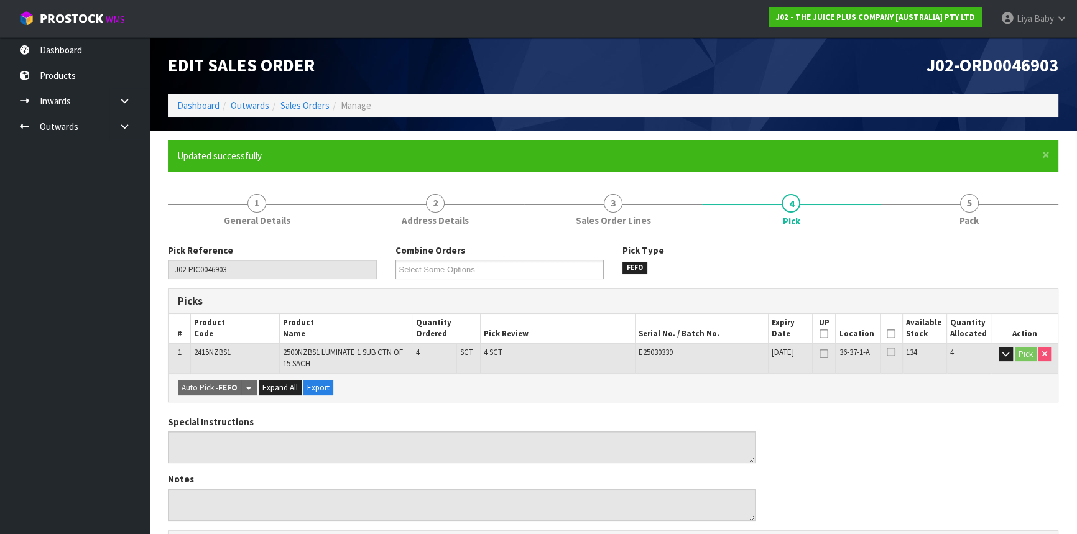
click at [892, 334] on icon at bounding box center [891, 334] width 9 height 1
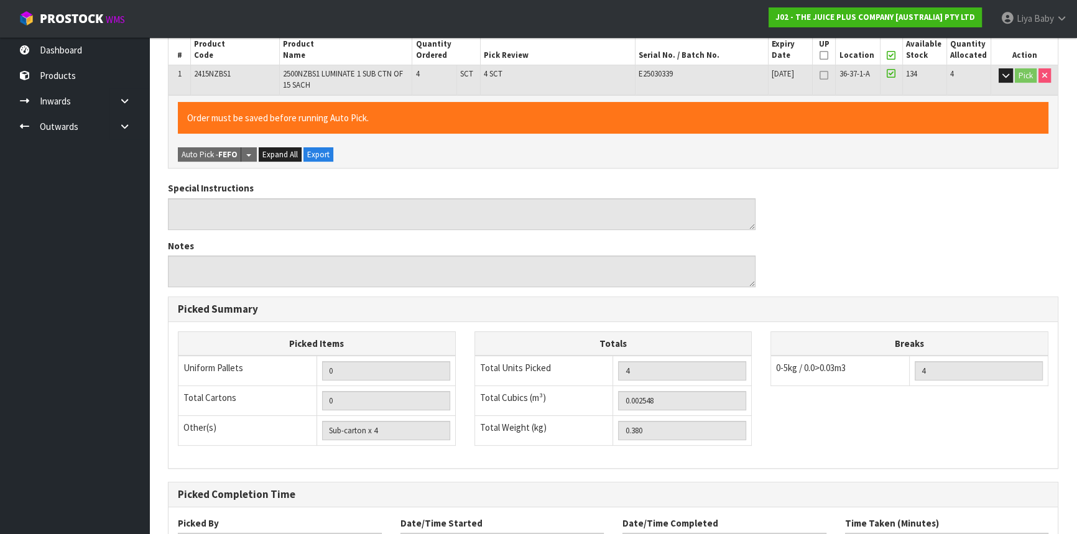
scroll to position [382, 0]
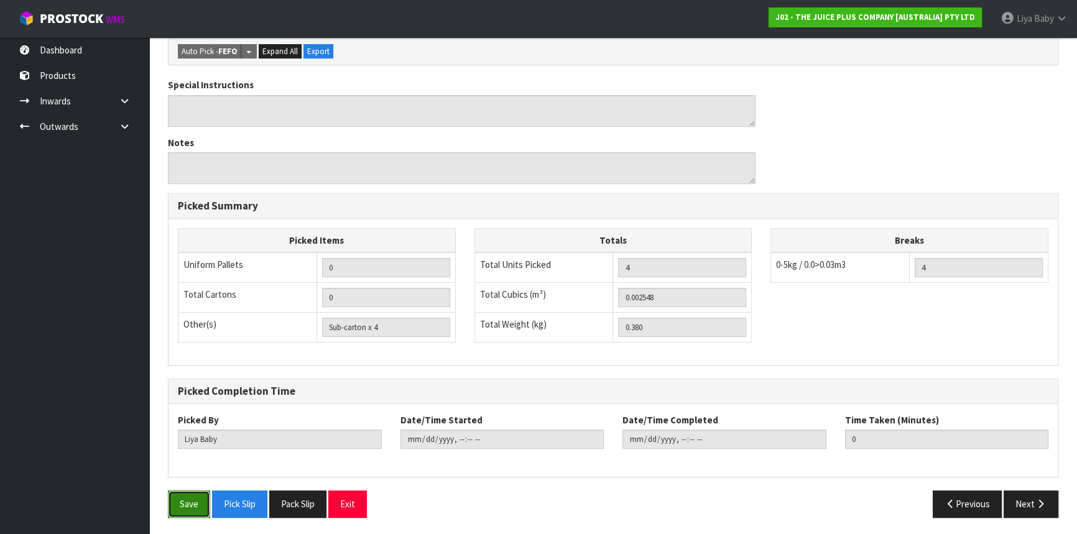
click at [195, 498] on button "Save" at bounding box center [189, 504] width 42 height 27
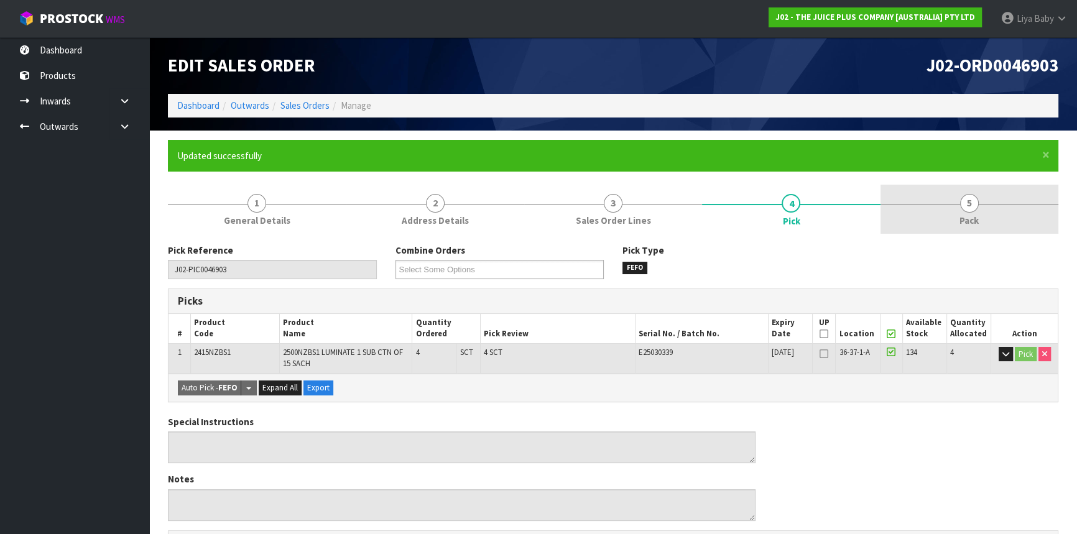
click at [973, 211] on span "5" at bounding box center [969, 203] width 19 height 19
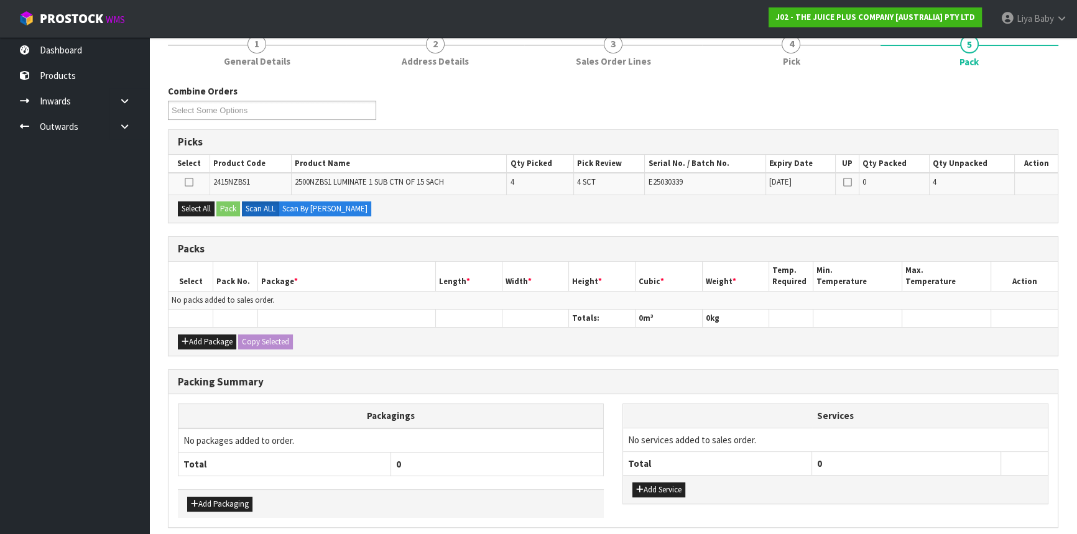
scroll to position [169, 0]
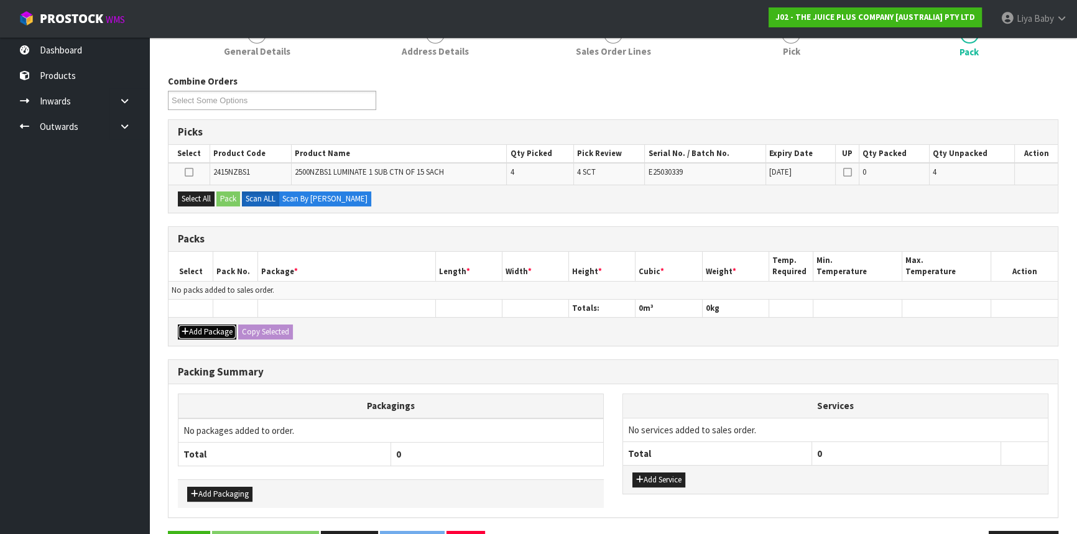
click at [217, 331] on button "Add Package" at bounding box center [207, 332] width 58 height 15
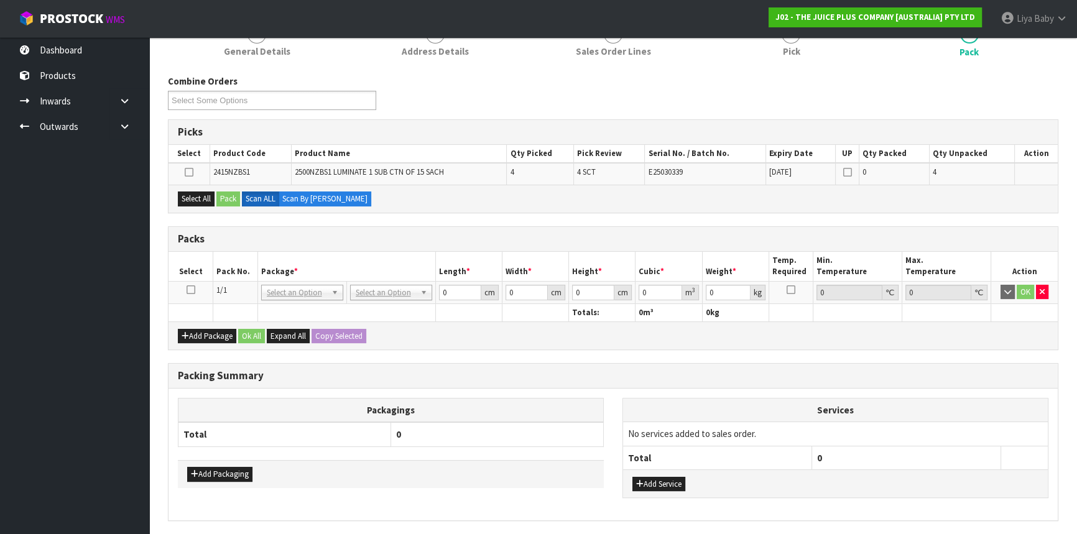
click at [197, 285] on td at bounding box center [191, 292] width 45 height 22
click at [191, 290] on icon at bounding box center [191, 290] width 9 height 1
click at [201, 188] on div "Select All Pack Scan ALL Scan By [PERSON_NAME]" at bounding box center [613, 199] width 889 height 28
click at [204, 194] on button "Select All" at bounding box center [196, 199] width 37 height 15
click at [226, 196] on button "Pack" at bounding box center [228, 199] width 24 height 15
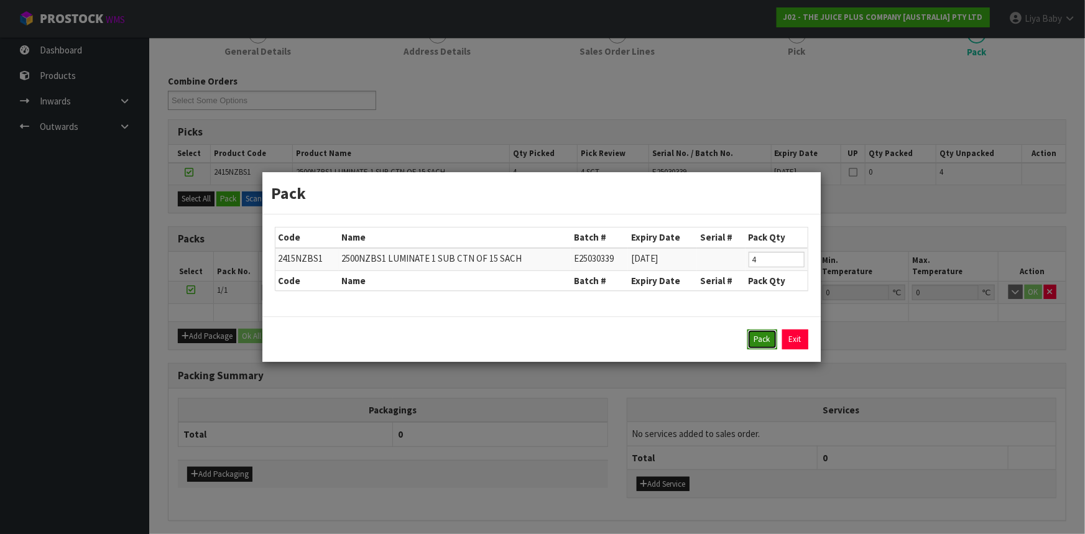
click at [764, 344] on button "Pack" at bounding box center [762, 340] width 30 height 20
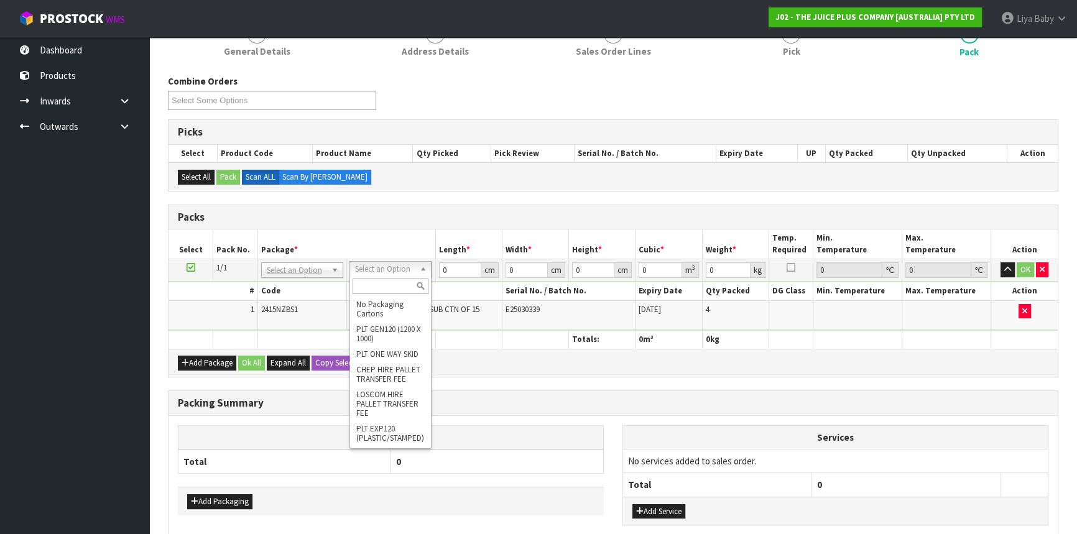
click at [388, 285] on input "text" at bounding box center [391, 287] width 76 height 16
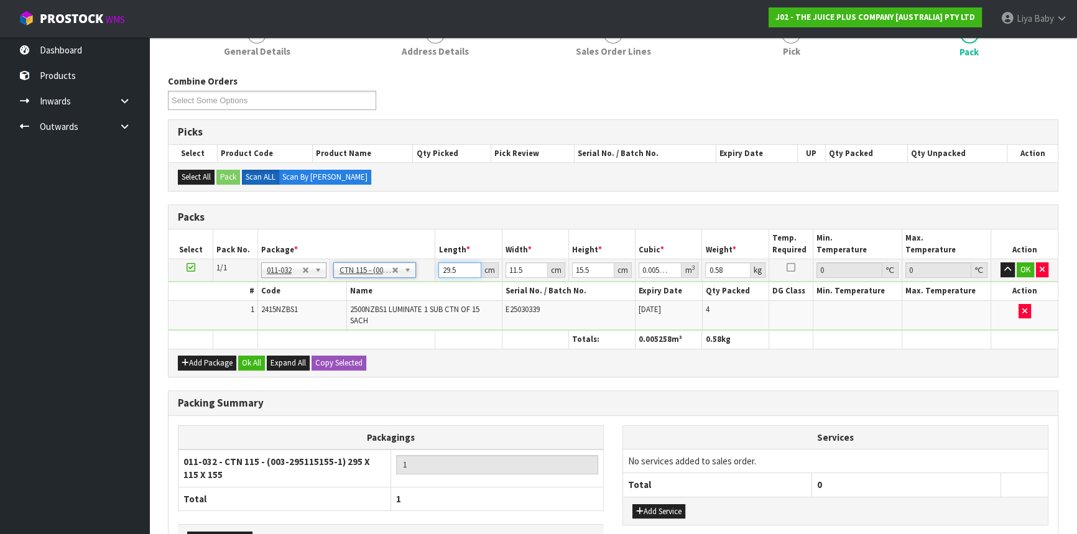
click at [453, 271] on input "29.5" at bounding box center [459, 270] width 42 height 16
click at [463, 269] on input "29.5" at bounding box center [459, 270] width 42 height 16
click at [596, 267] on input "15.5" at bounding box center [593, 270] width 42 height 16
click at [249, 361] on button "Ok All" at bounding box center [251, 363] width 27 height 15
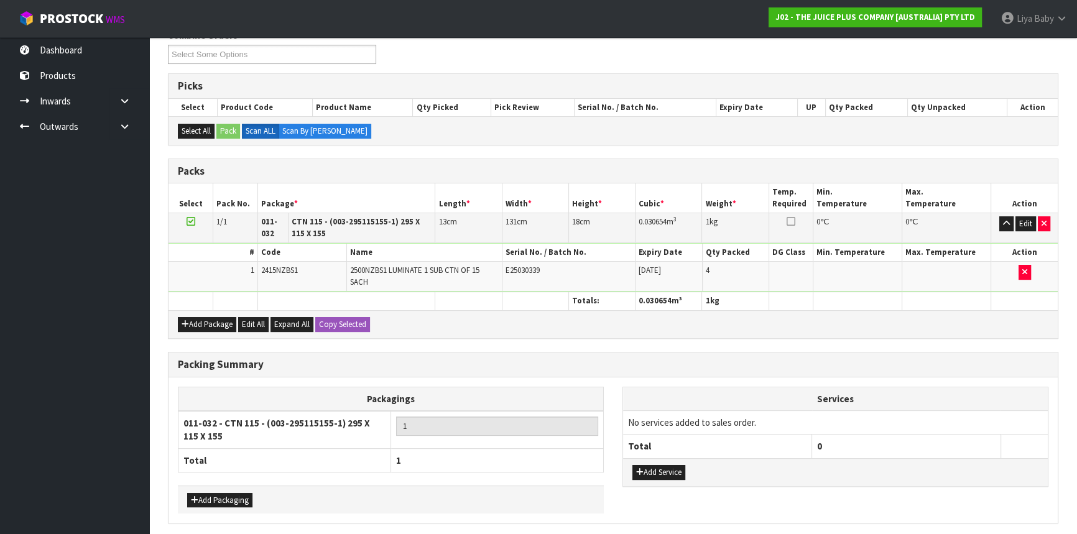
scroll to position [261, 0]
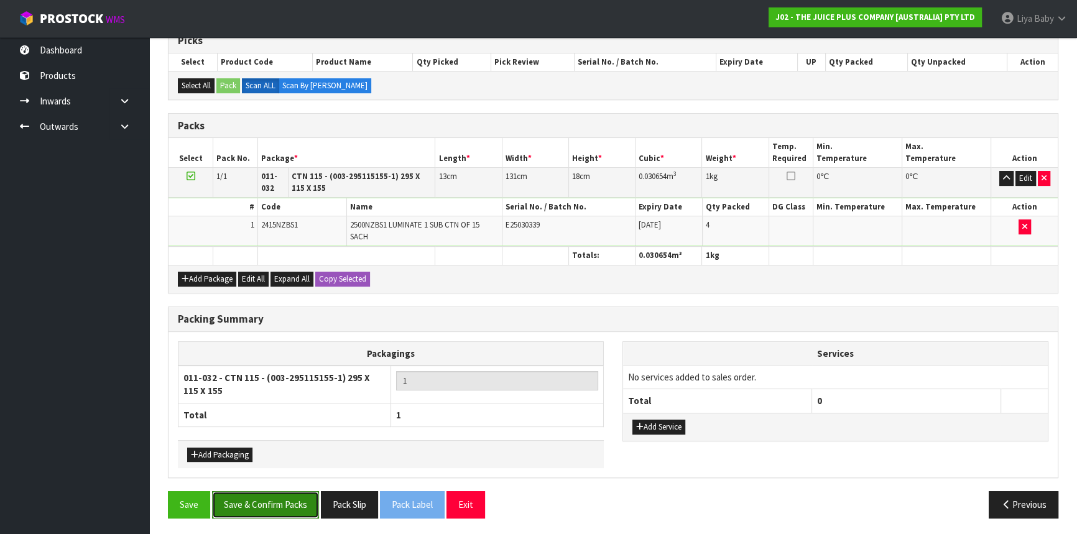
click at [259, 505] on button "Save & Confirm Packs" at bounding box center [265, 504] width 107 height 27
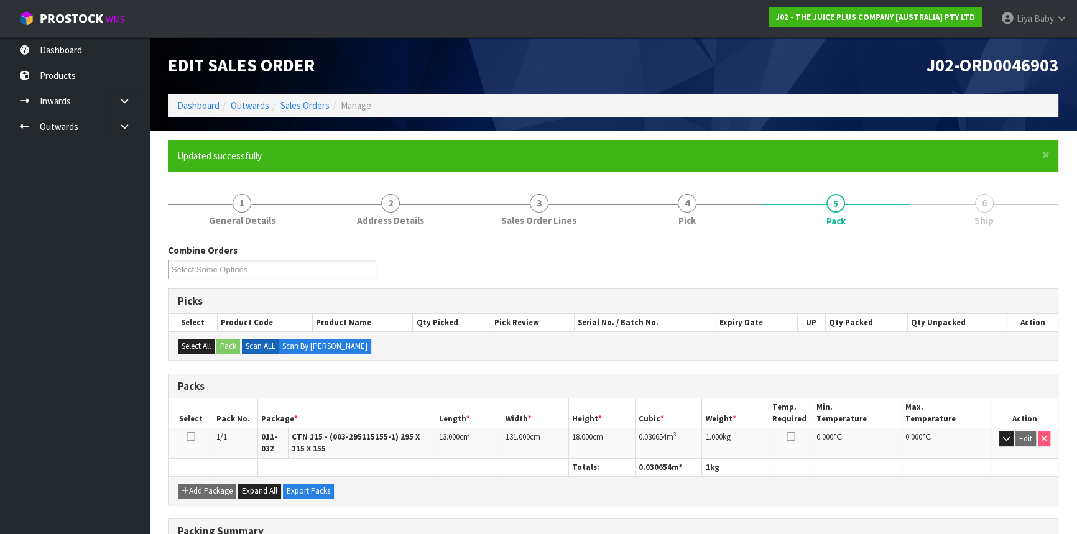
scroll to position [184, 0]
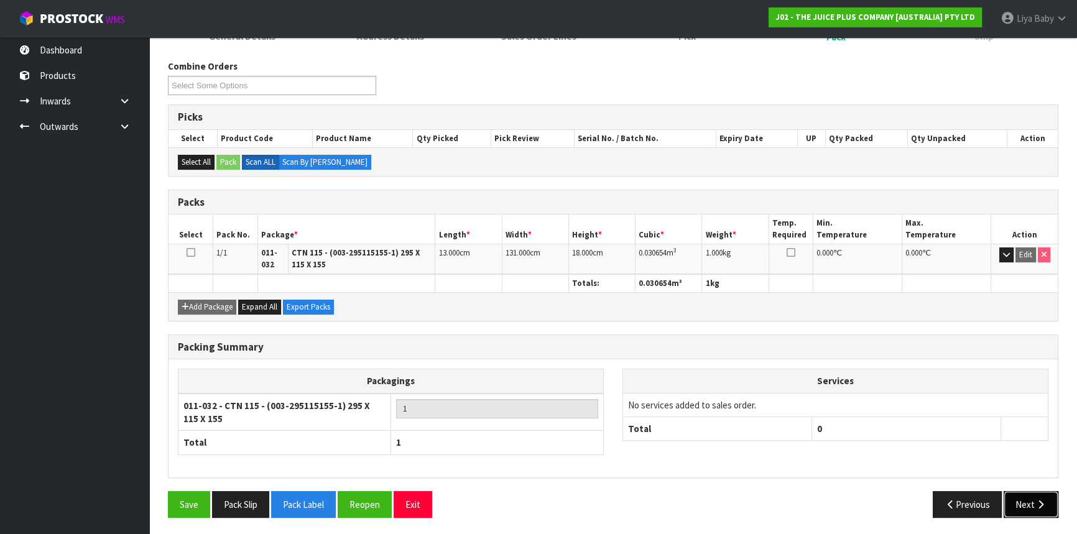
click at [1032, 501] on button "Next" at bounding box center [1031, 504] width 55 height 27
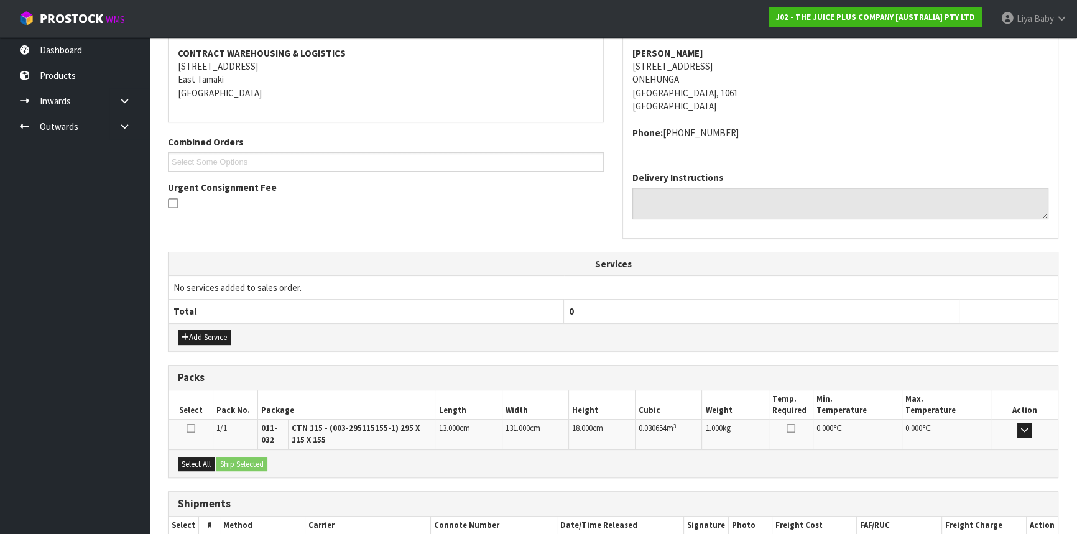
scroll to position [307, 0]
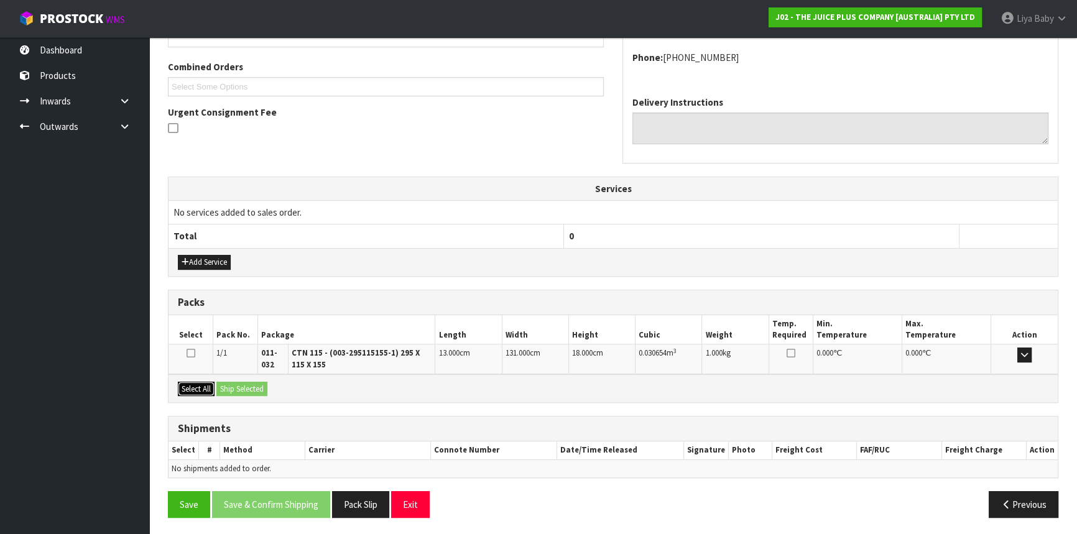
click at [198, 392] on button "Select All" at bounding box center [196, 389] width 37 height 15
click at [227, 389] on button "Ship Selected" at bounding box center [241, 389] width 51 height 15
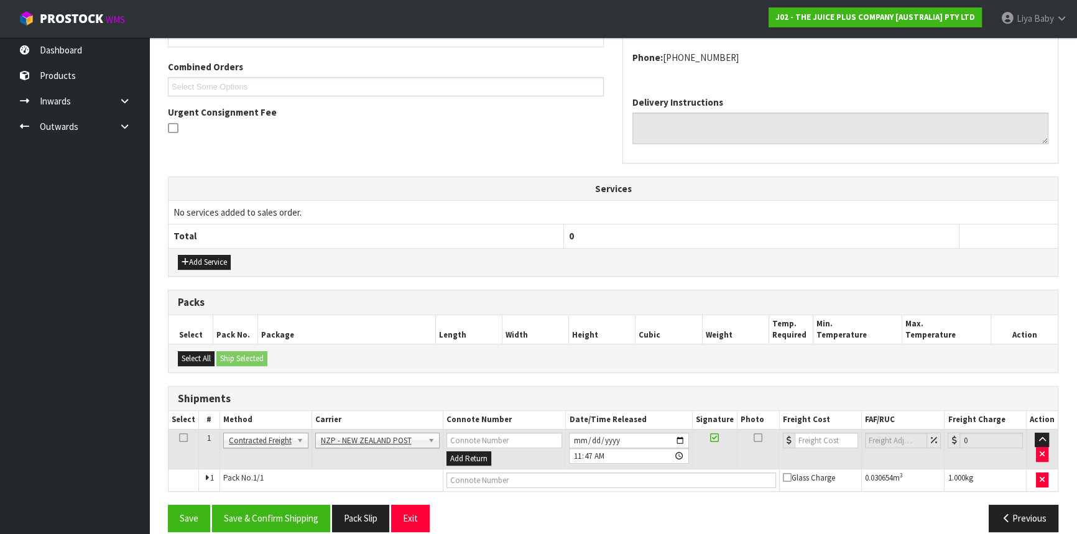
click at [180, 438] on icon at bounding box center [183, 438] width 9 height 1
click at [257, 510] on button "Save & Confirm Shipping" at bounding box center [271, 518] width 118 height 27
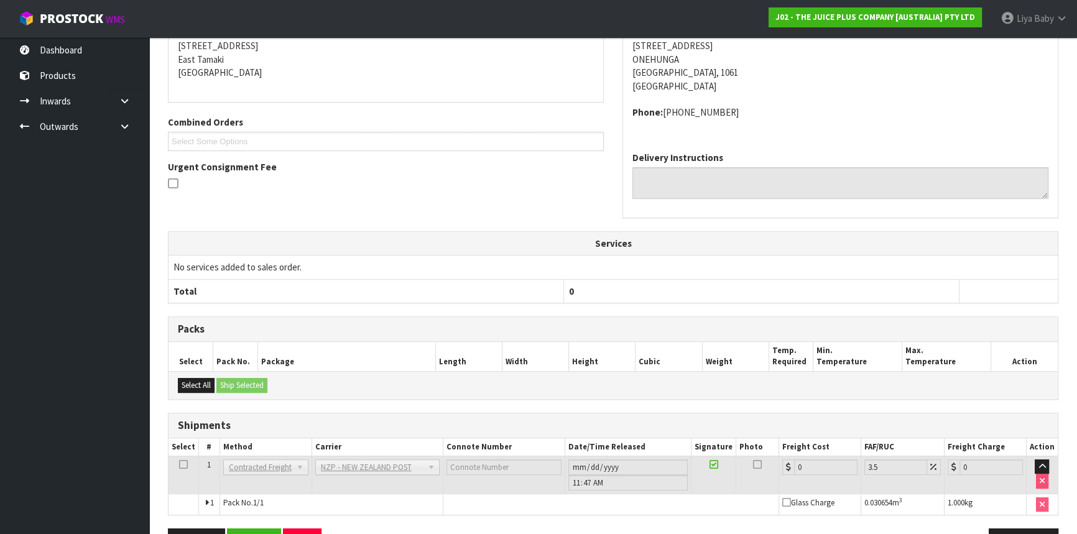
scroll to position [304, 0]
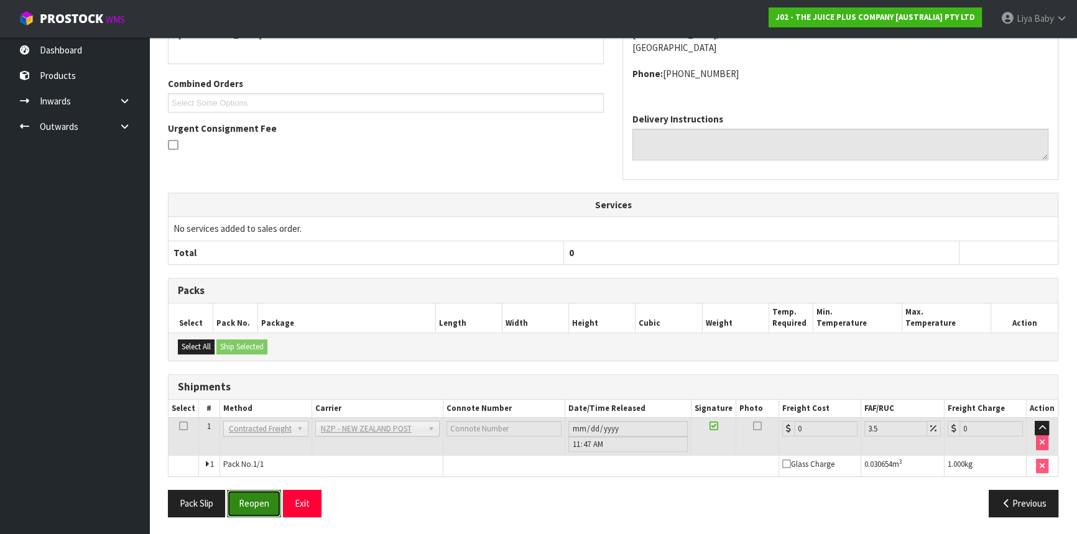
click at [267, 497] on button "Reopen" at bounding box center [254, 503] width 54 height 27
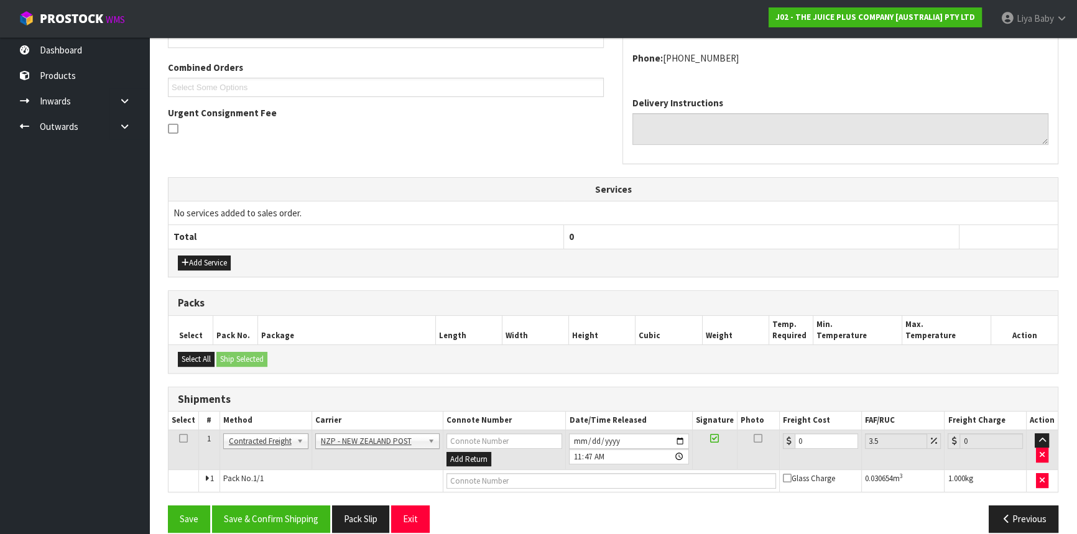
scroll to position [321, 0]
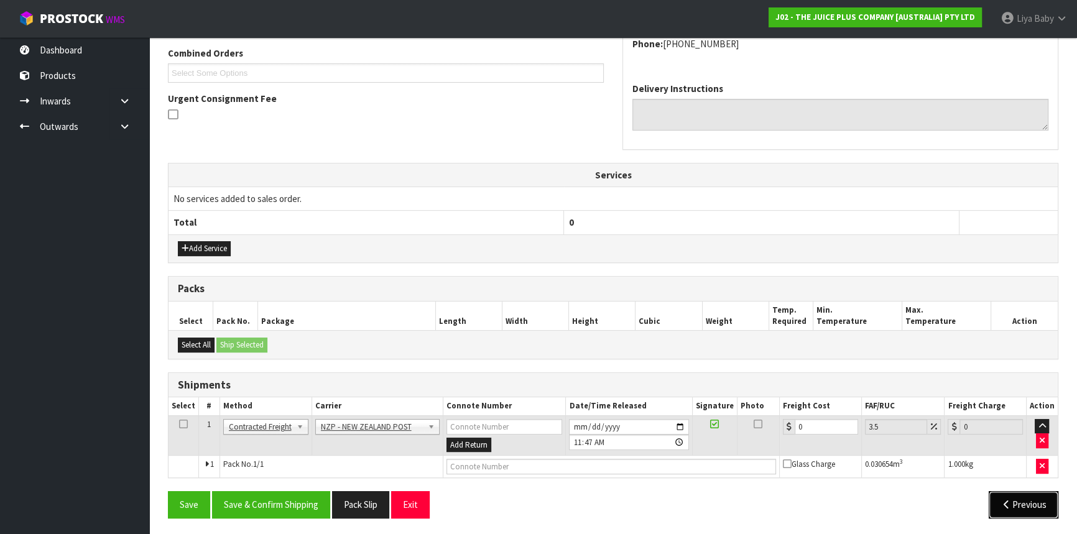
click at [1018, 504] on button "Previous" at bounding box center [1024, 504] width 70 height 27
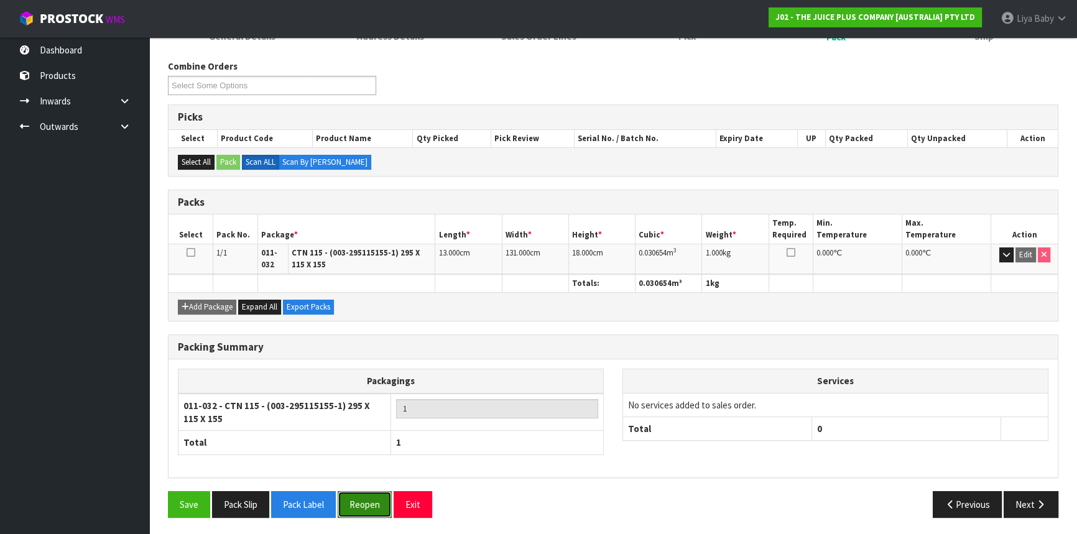
click at [369, 496] on button "Reopen" at bounding box center [365, 504] width 54 height 27
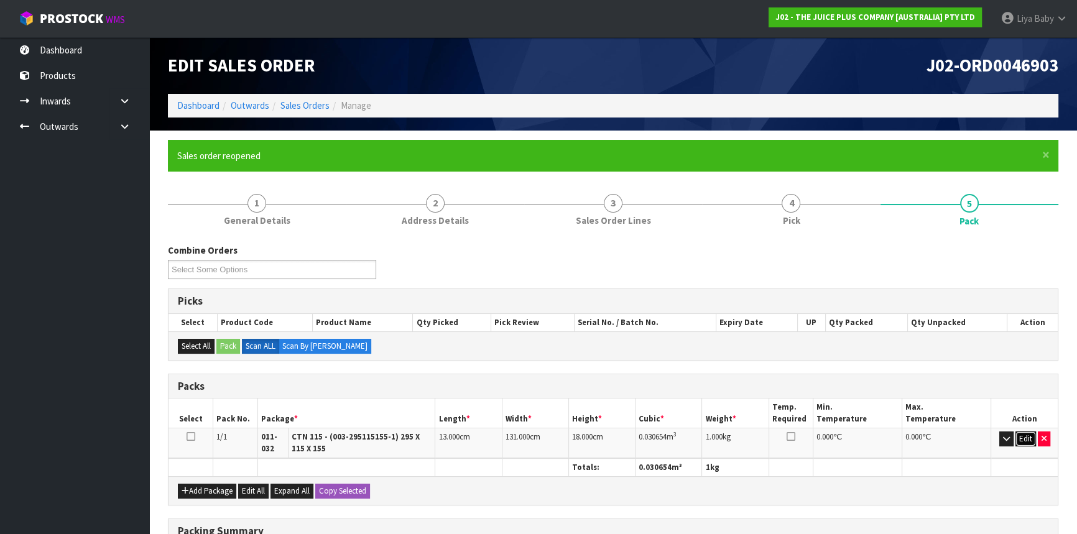
click at [1021, 442] on button "Edit" at bounding box center [1025, 439] width 21 height 15
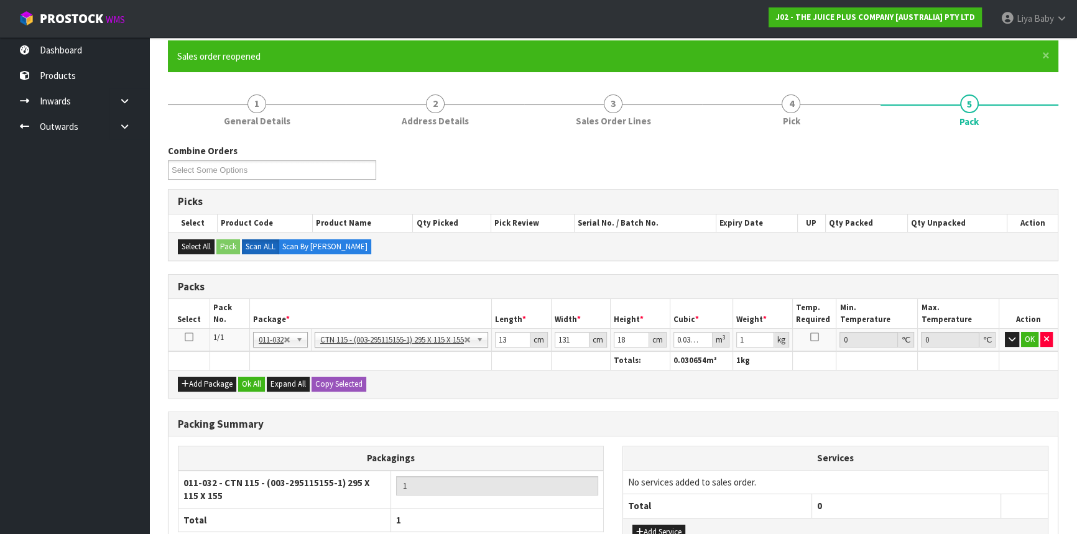
scroll to position [113, 0]
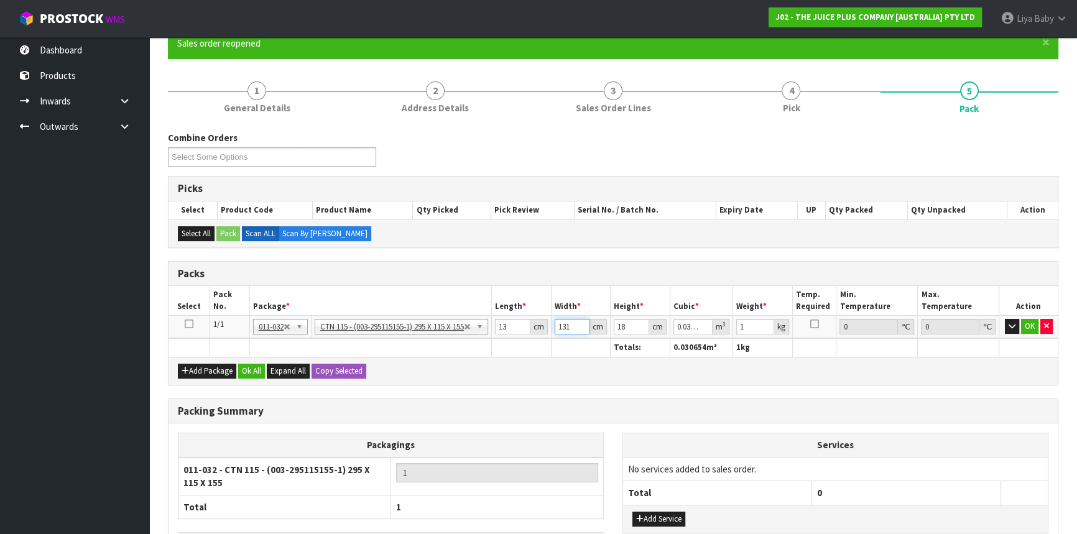
click at [575, 323] on input "131" at bounding box center [572, 327] width 35 height 16
click at [566, 326] on input "13" at bounding box center [572, 327] width 35 height 16
click at [575, 326] on input "3" at bounding box center [572, 327] width 35 height 16
click at [1031, 323] on button "OK" at bounding box center [1029, 326] width 17 height 15
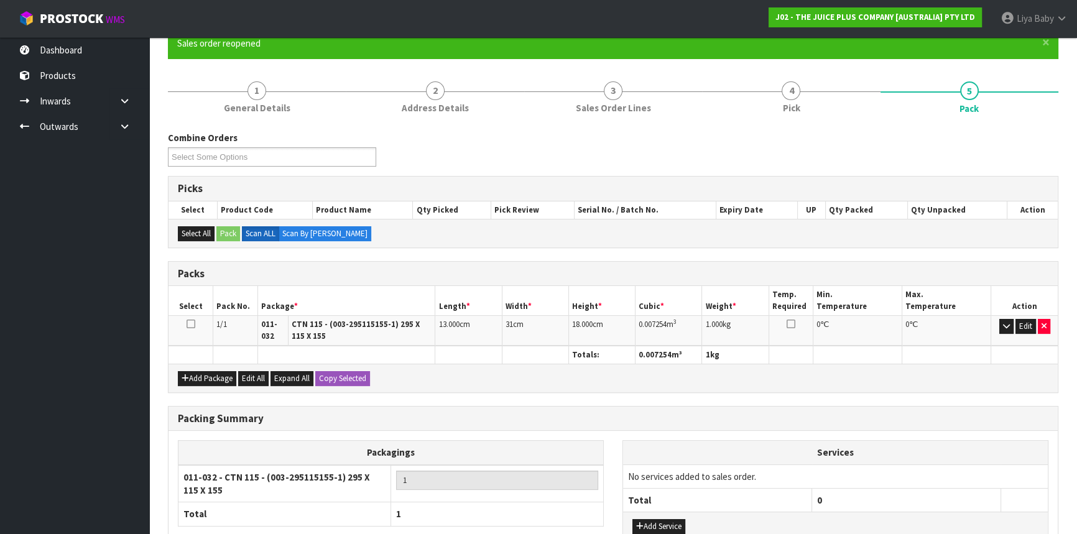
scroll to position [211, 0]
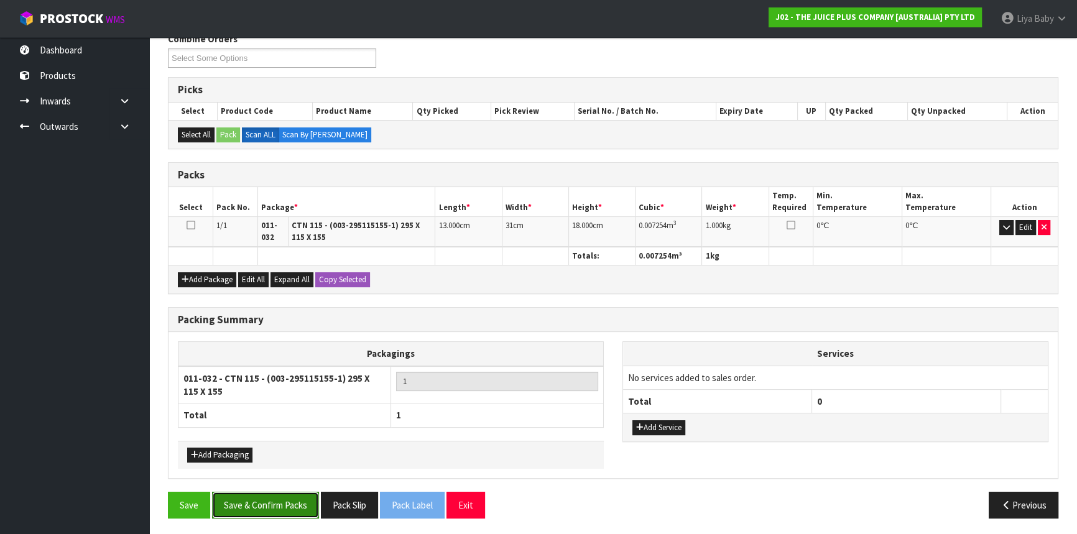
click at [276, 505] on button "Save & Confirm Packs" at bounding box center [265, 505] width 107 height 27
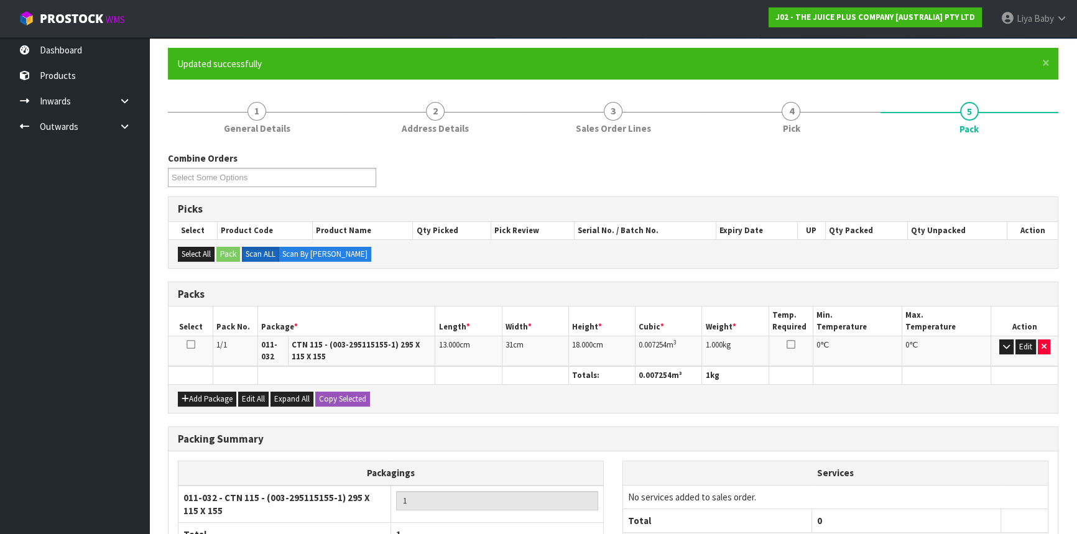
scroll to position [184, 0]
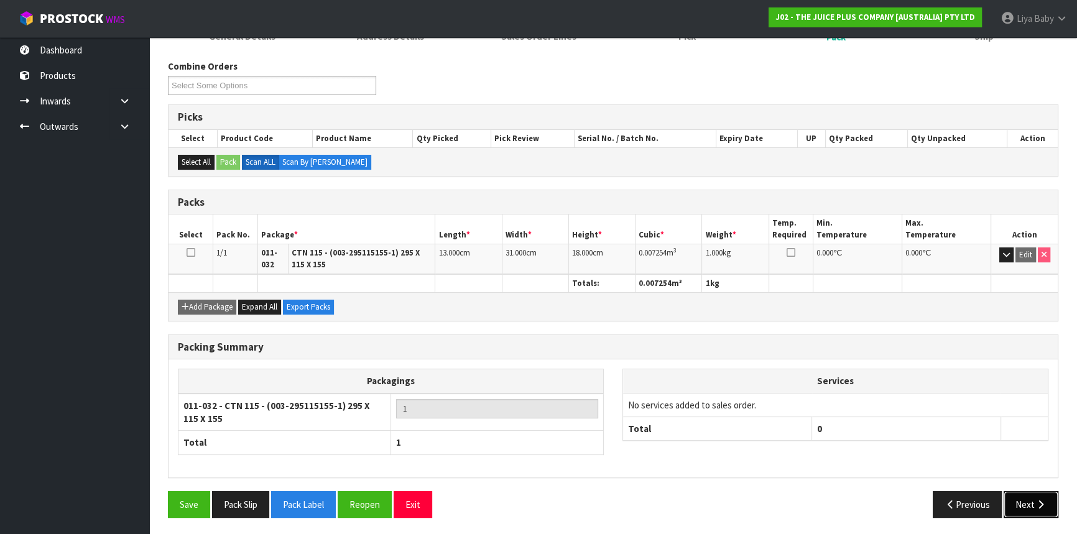
click at [1027, 499] on button "Next" at bounding box center [1031, 504] width 55 height 27
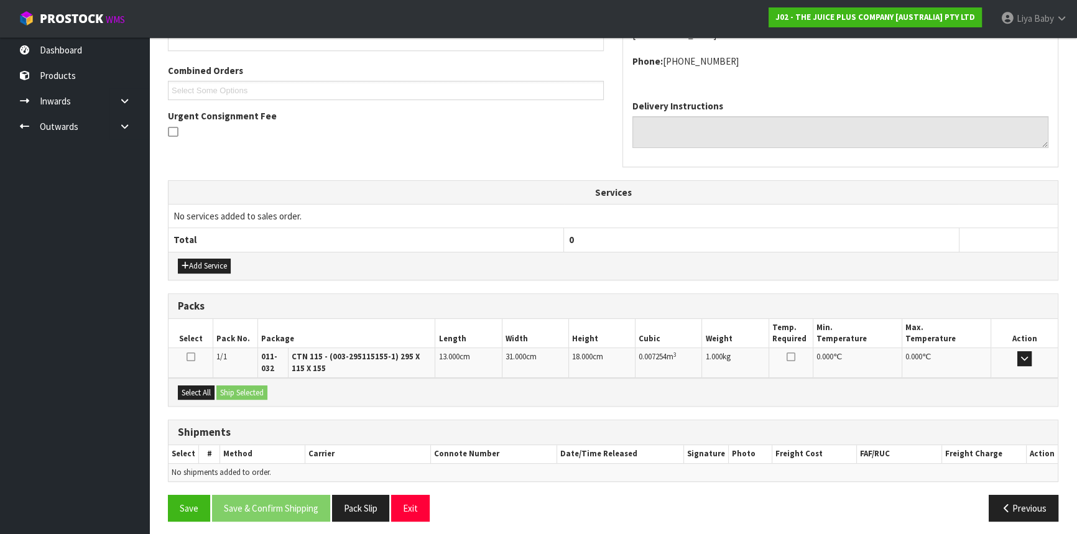
scroll to position [307, 0]
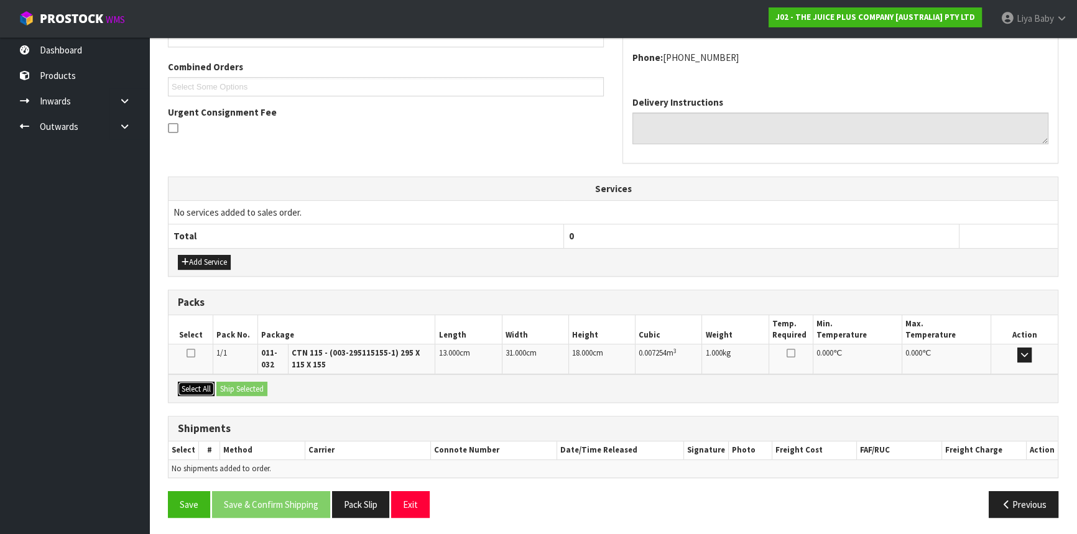
click at [195, 392] on button "Select All" at bounding box center [196, 389] width 37 height 15
click at [235, 384] on button "Ship Selected" at bounding box center [241, 389] width 51 height 15
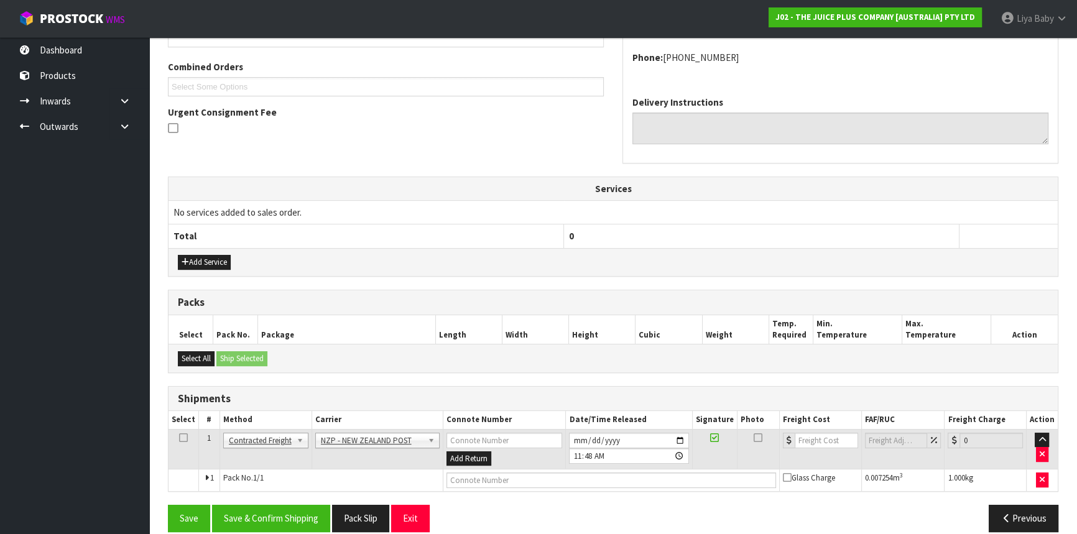
drag, startPoint x: 185, startPoint y: 433, endPoint x: 199, endPoint y: 450, distance: 21.7
click at [185, 438] on icon at bounding box center [183, 438] width 9 height 1
click at [255, 516] on button "Save & Confirm Shipping" at bounding box center [271, 518] width 118 height 27
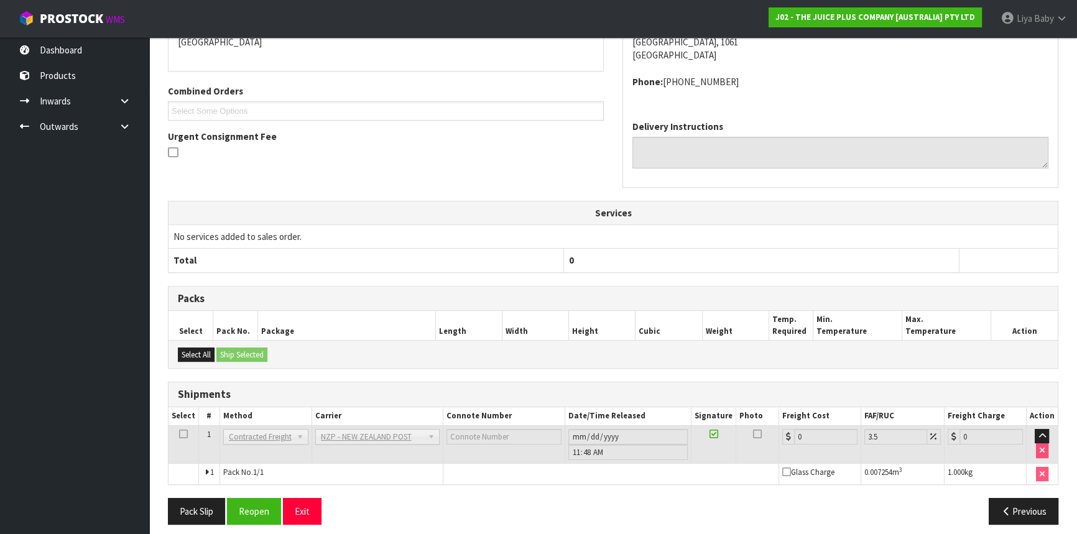
scroll to position [290, 0]
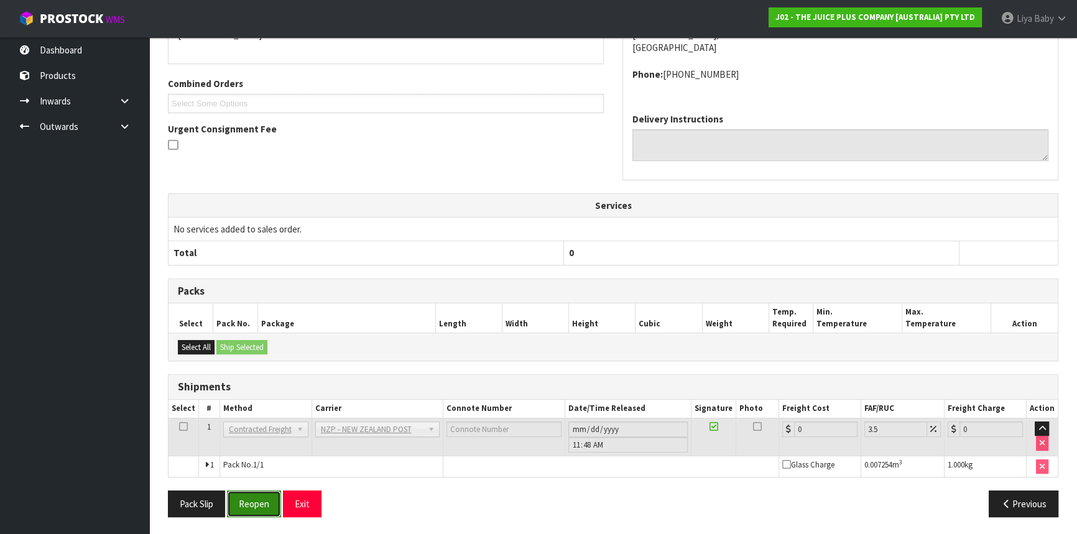
click at [264, 501] on button "Reopen" at bounding box center [254, 504] width 54 height 27
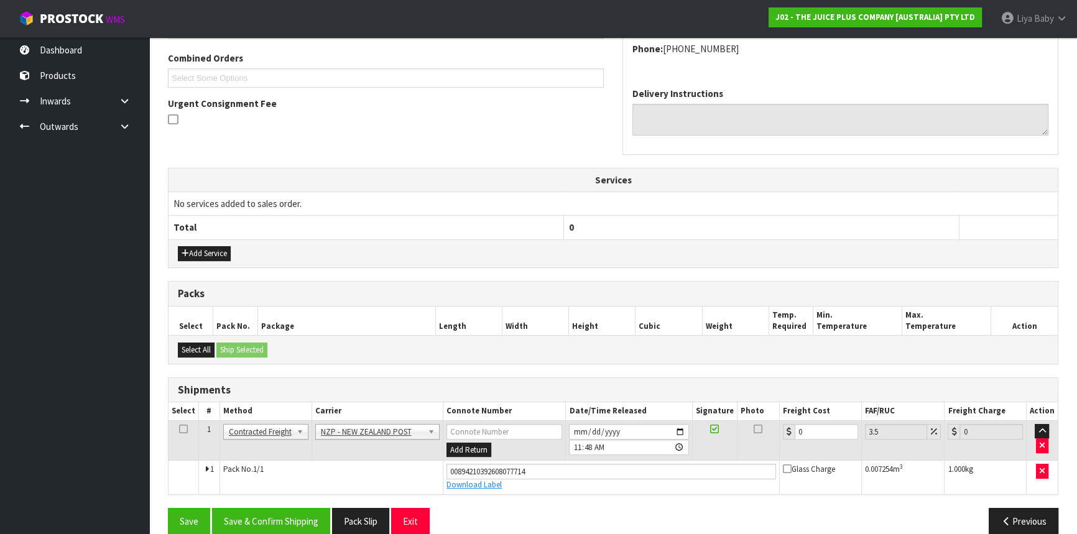
scroll to position [333, 0]
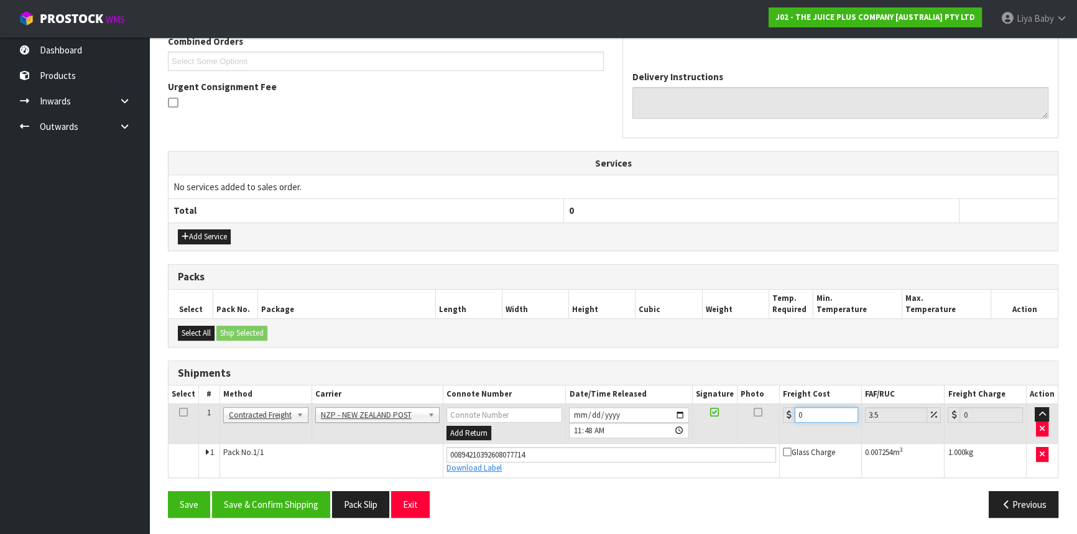
click at [824, 417] on input "0" at bounding box center [826, 415] width 63 height 16
click at [183, 412] on icon at bounding box center [183, 412] width 9 height 1
click at [275, 499] on button "Save & Confirm Shipping" at bounding box center [271, 504] width 118 height 27
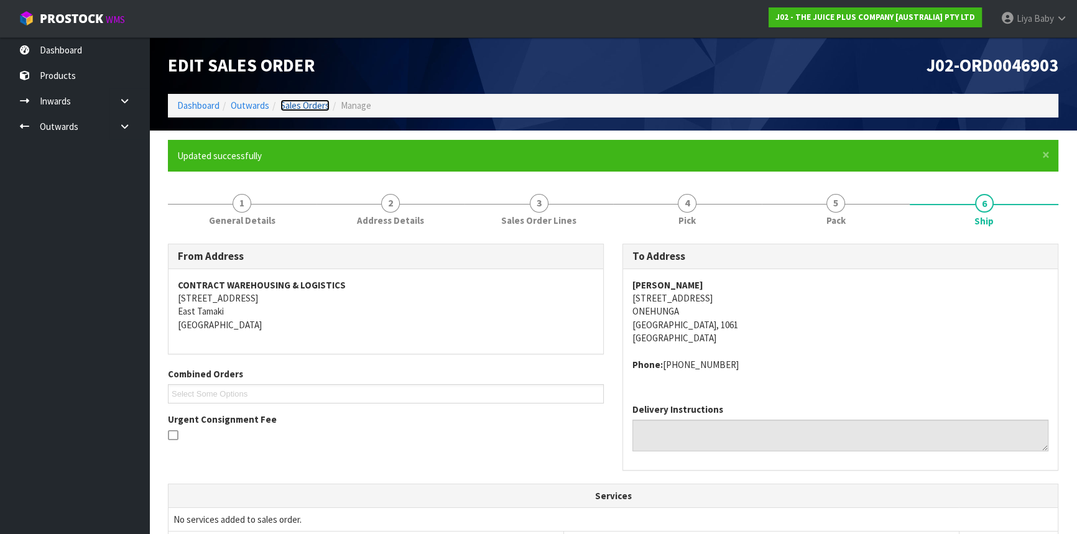
click at [307, 101] on link "Sales Orders" at bounding box center [304, 105] width 49 height 12
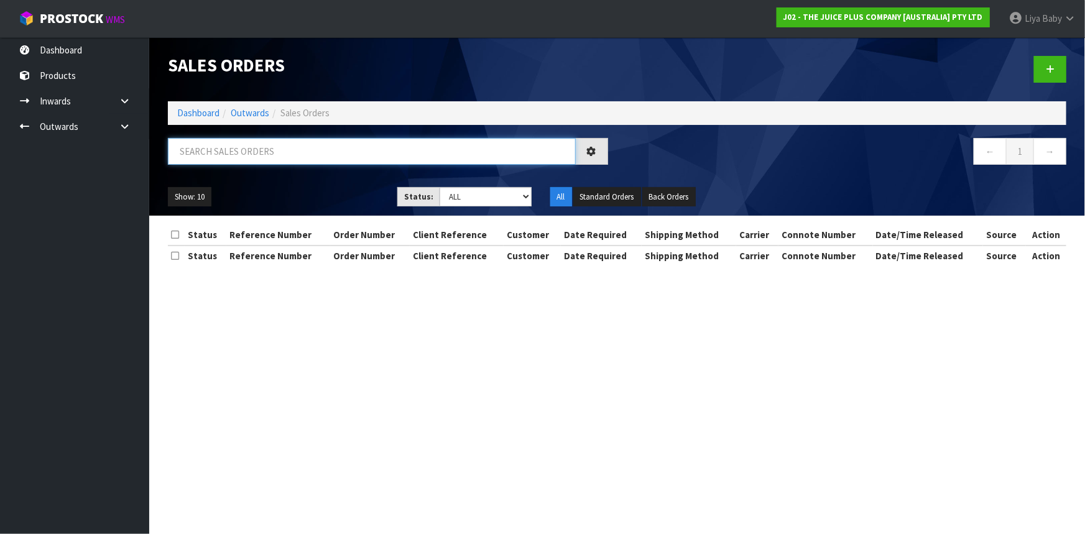
click at [242, 151] on input "text" at bounding box center [372, 151] width 408 height 27
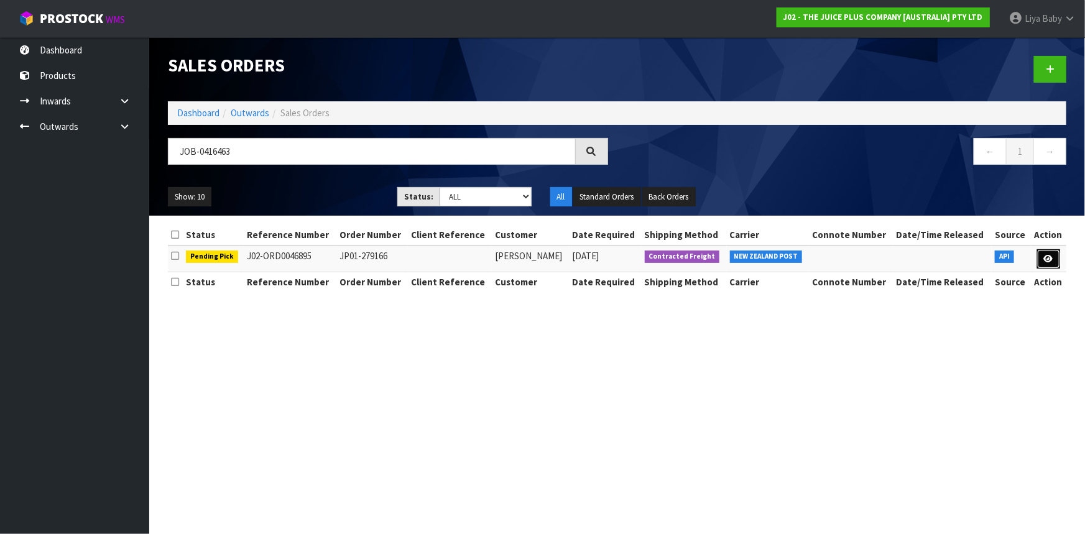
click at [1057, 261] on link at bounding box center [1048, 259] width 23 height 20
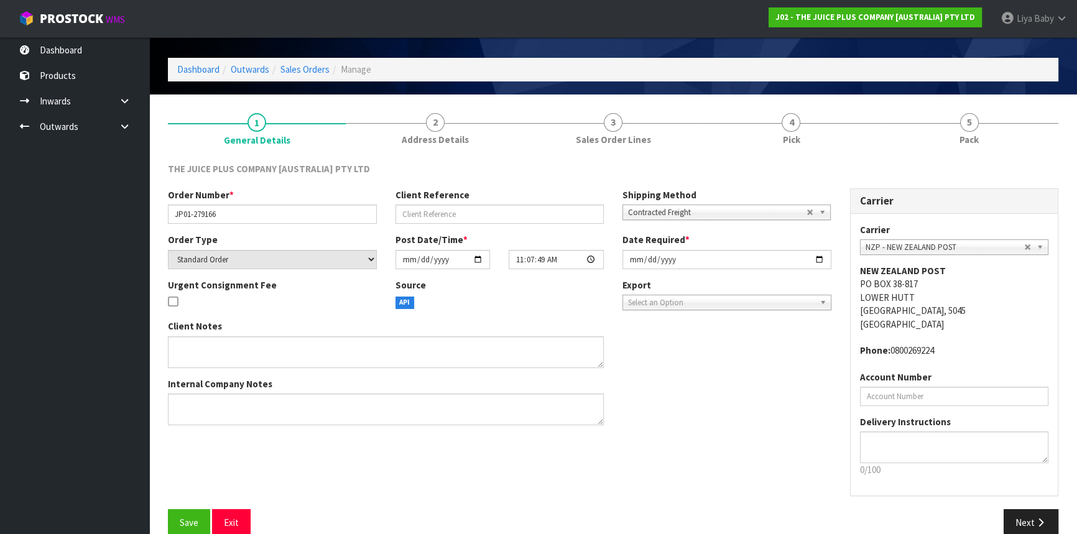
scroll to position [56, 0]
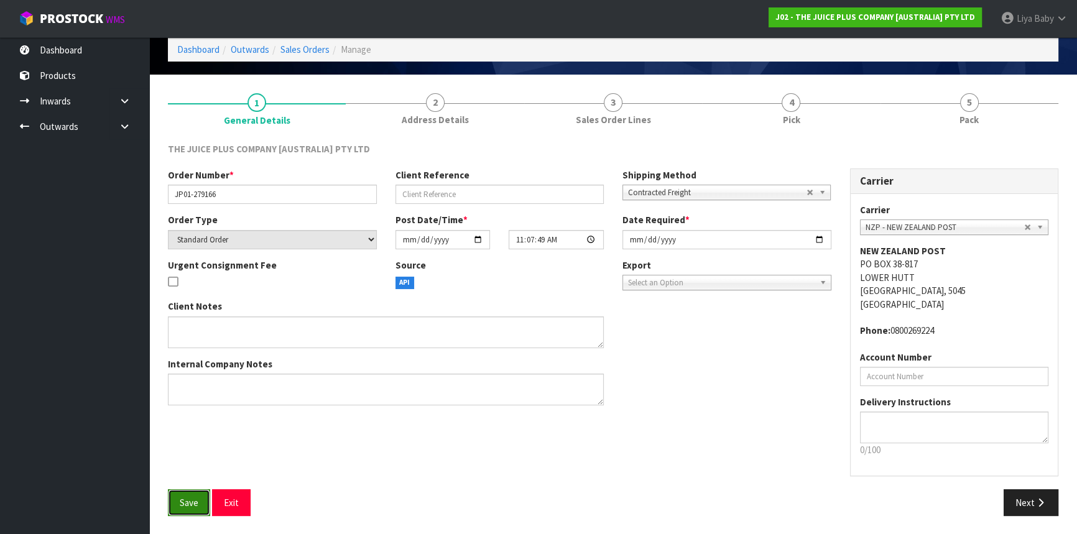
click at [188, 501] on span "Save" at bounding box center [189, 503] width 19 height 12
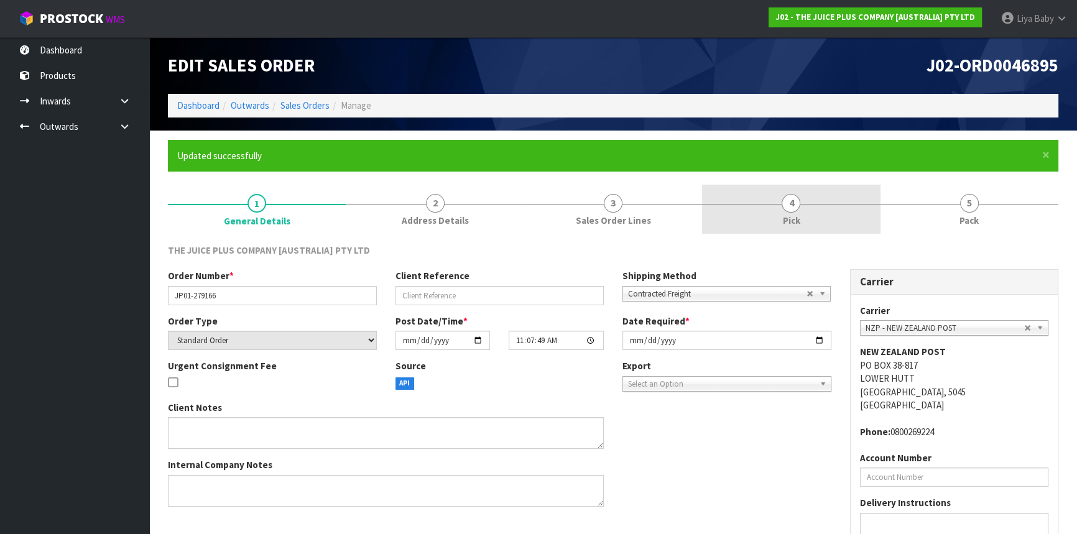
click at [735, 218] on link "4 Pick" at bounding box center [791, 209] width 178 height 49
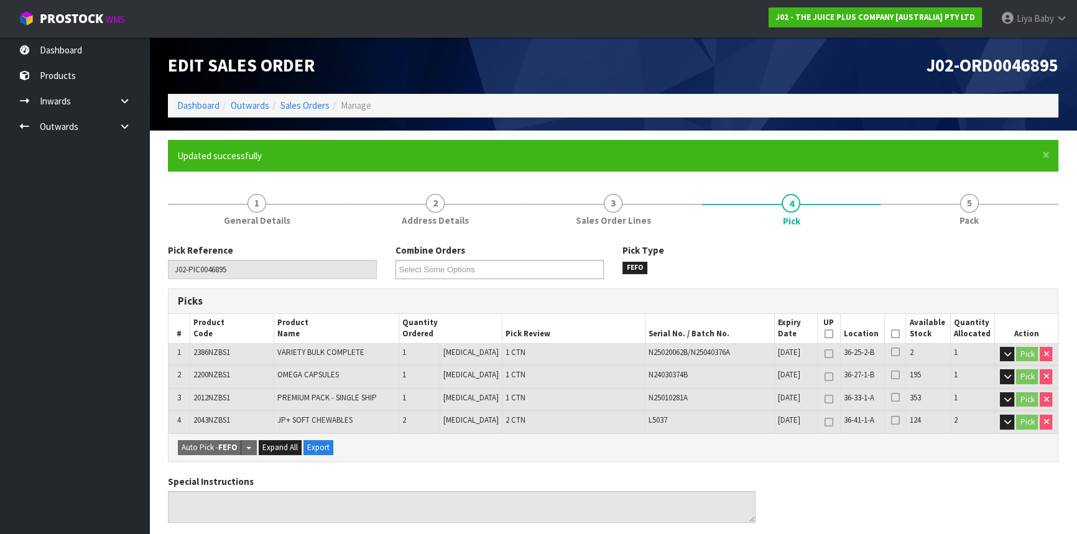
click at [891, 334] on icon at bounding box center [895, 334] width 9 height 1
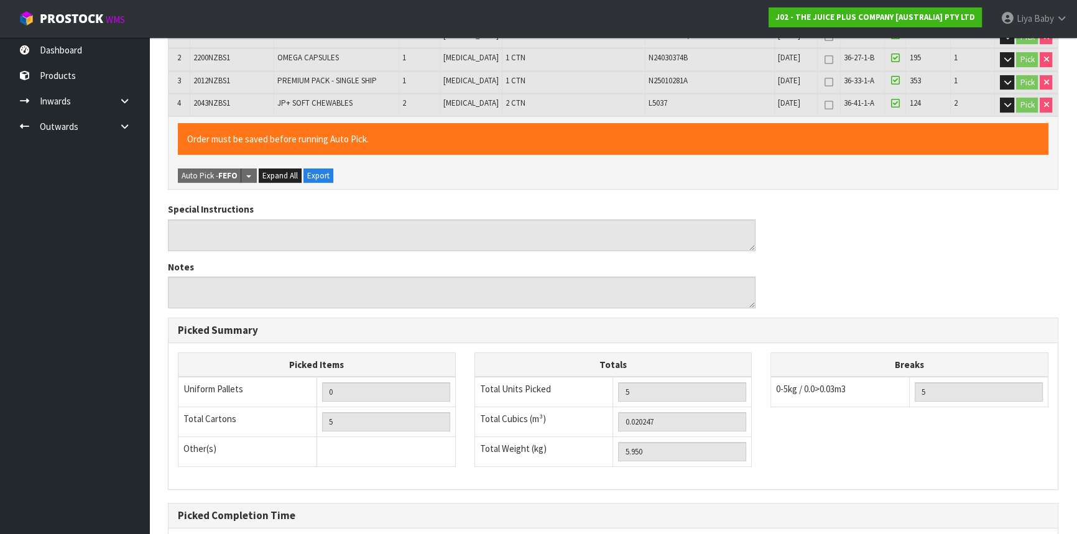
scroll to position [441, 0]
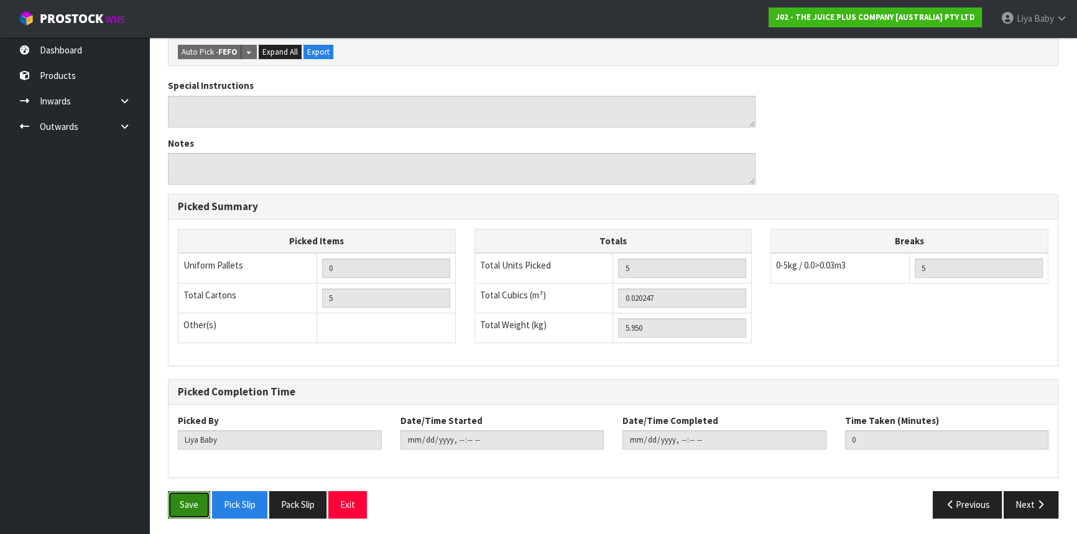
click at [189, 501] on button "Save" at bounding box center [189, 504] width 42 height 27
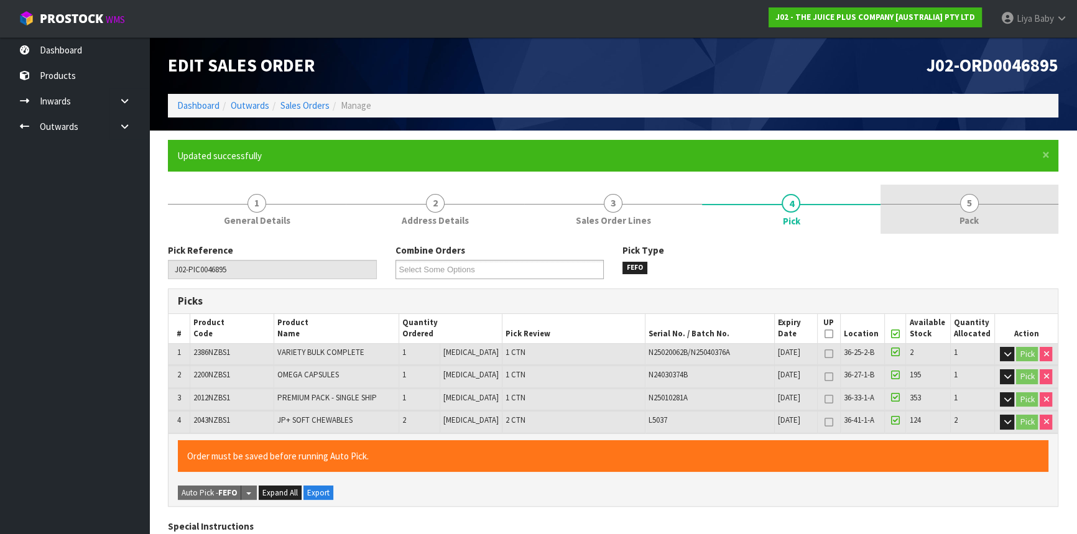
click at [964, 208] on span "5" at bounding box center [969, 203] width 19 height 19
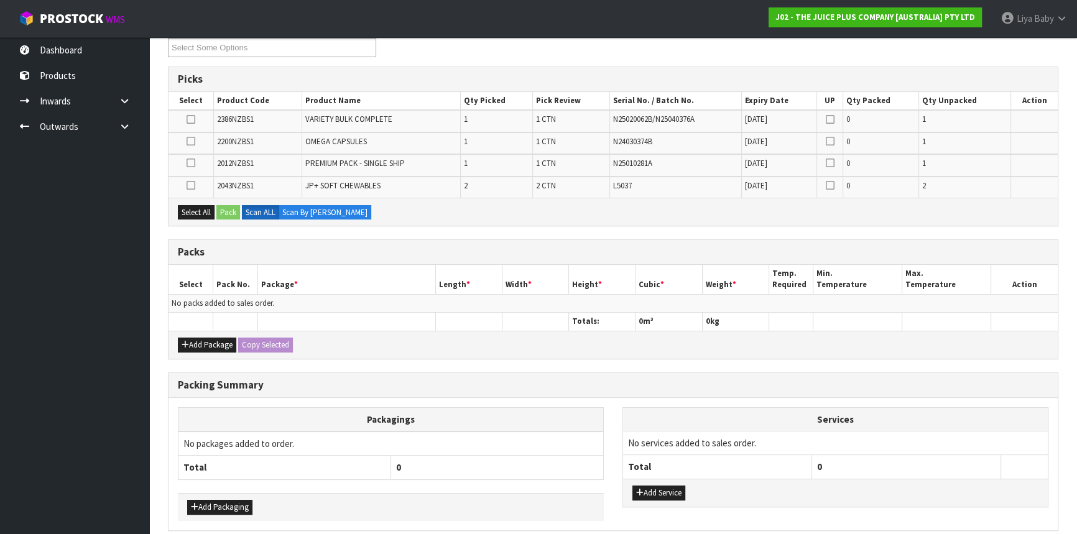
scroll to position [226, 0]
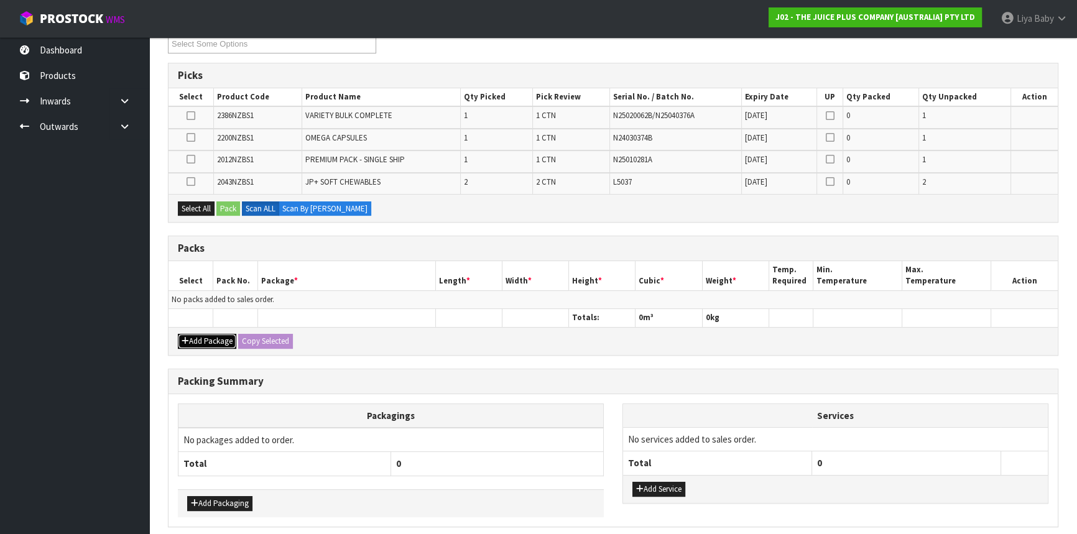
click at [215, 342] on button "Add Package" at bounding box center [207, 341] width 58 height 15
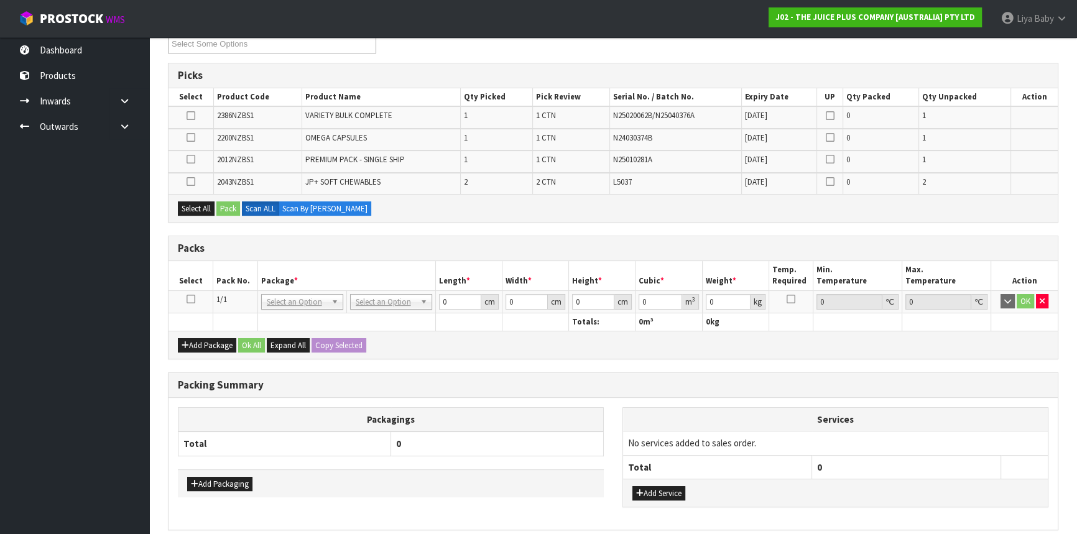
click at [191, 299] on icon at bounding box center [191, 299] width 9 height 1
drag, startPoint x: 200, startPoint y: 204, endPoint x: 213, endPoint y: 206, distance: 13.2
click at [200, 203] on button "Select All" at bounding box center [196, 208] width 37 height 15
click at [236, 212] on button "Pack" at bounding box center [228, 208] width 24 height 15
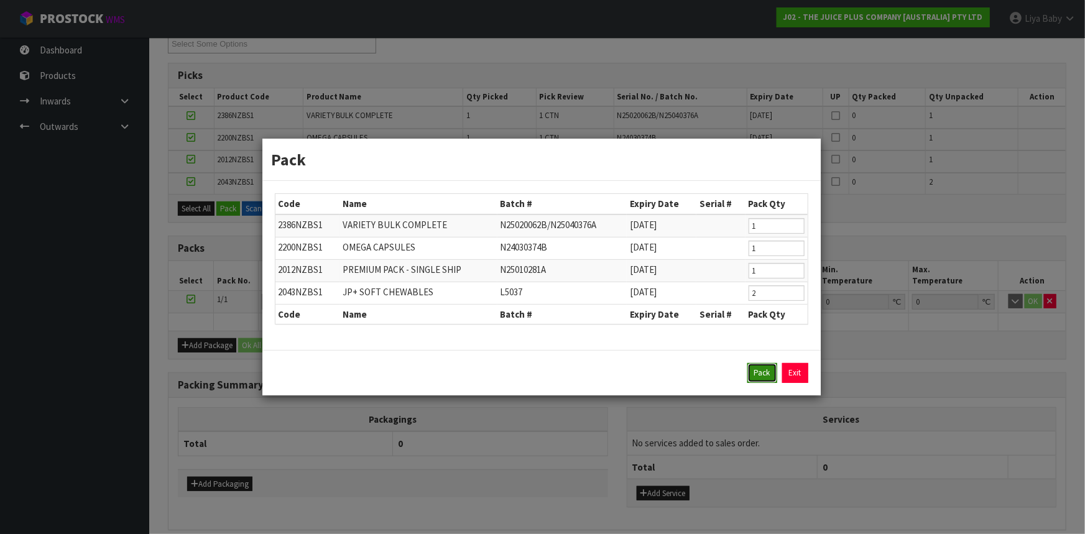
click at [768, 375] on button "Pack" at bounding box center [762, 373] width 30 height 20
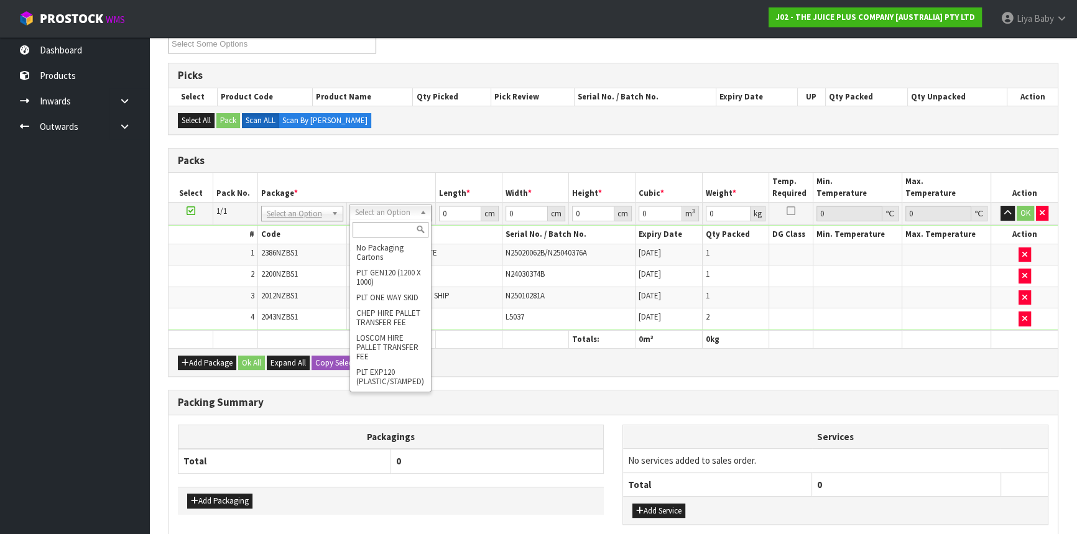
click at [394, 228] on input "text" at bounding box center [391, 230] width 76 height 16
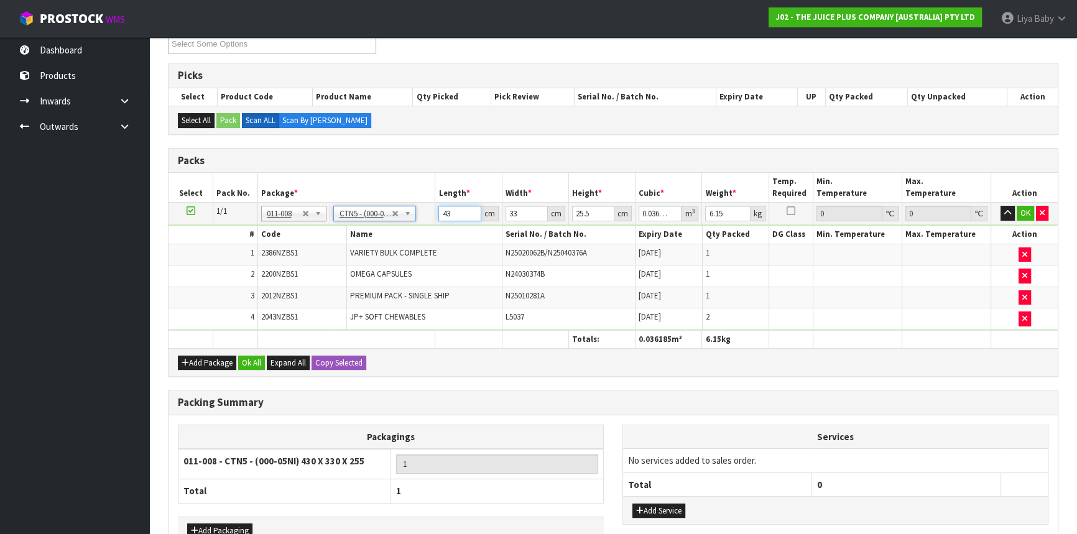
click at [458, 211] on input "43" at bounding box center [459, 214] width 42 height 16
click at [251, 359] on button "Ok All" at bounding box center [251, 363] width 27 height 15
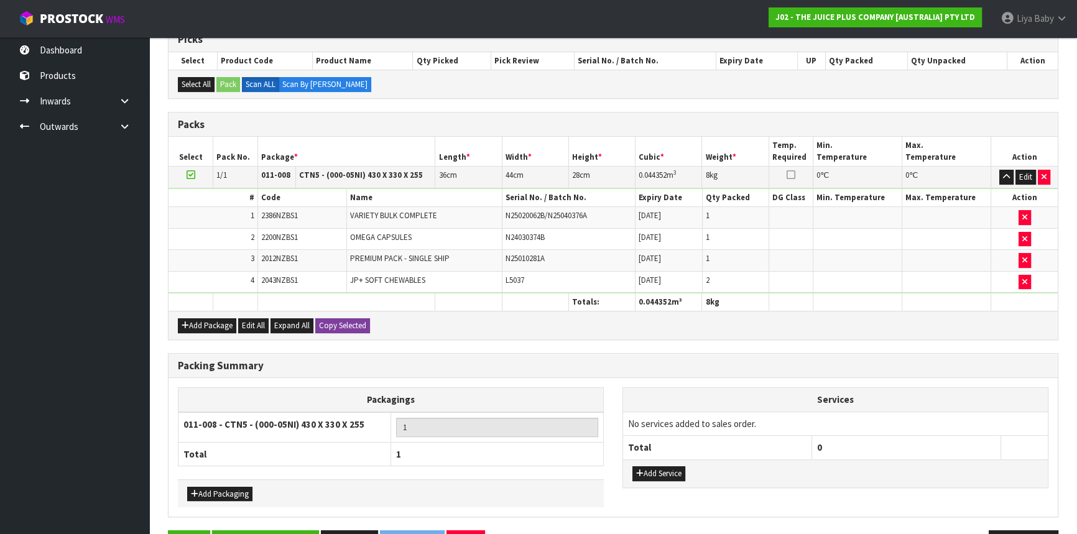
scroll to position [300, 0]
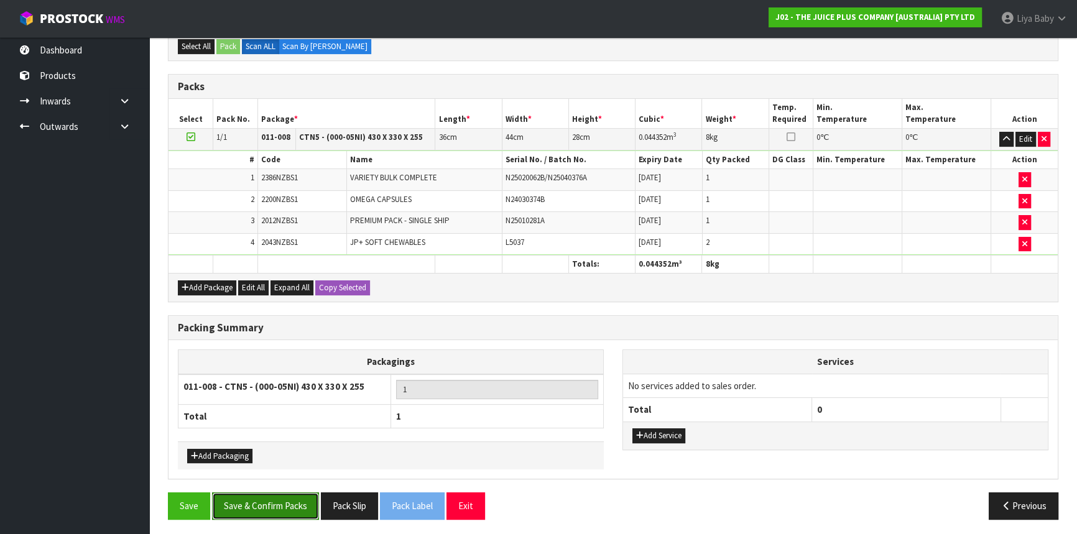
click at [289, 507] on button "Save & Confirm Packs" at bounding box center [265, 505] width 107 height 27
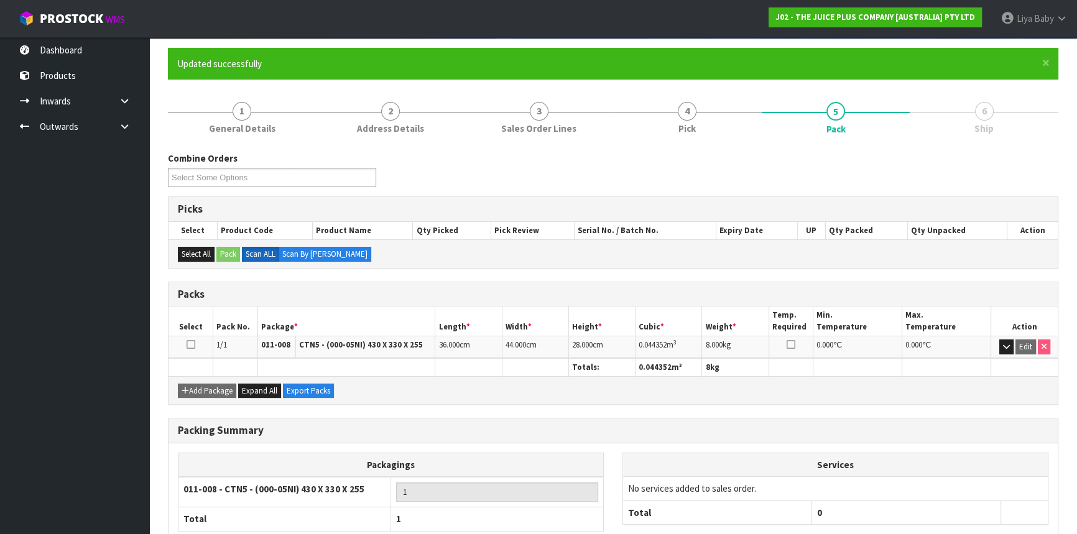
scroll to position [168, 0]
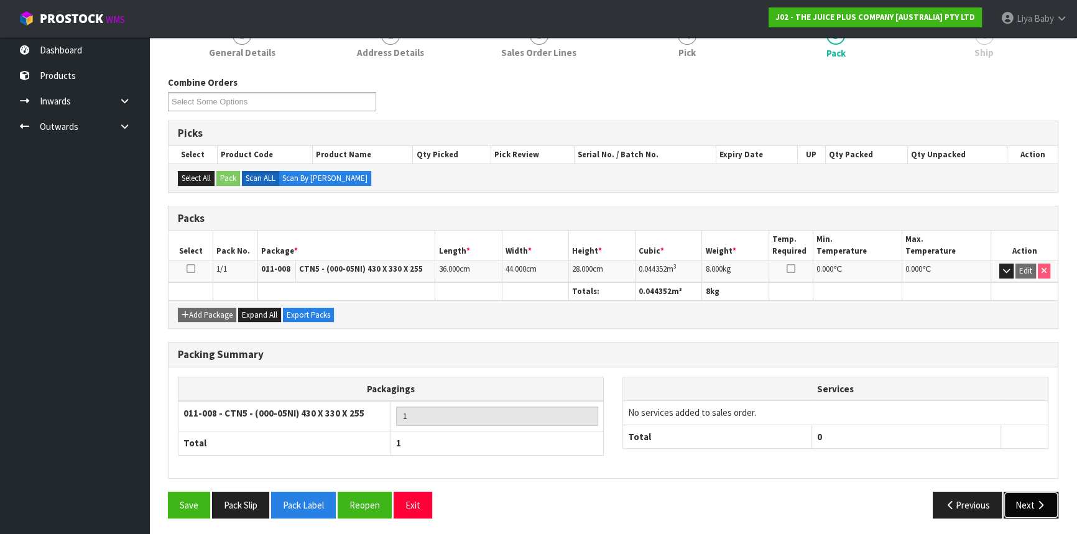
click at [1028, 492] on button "Next" at bounding box center [1031, 505] width 55 height 27
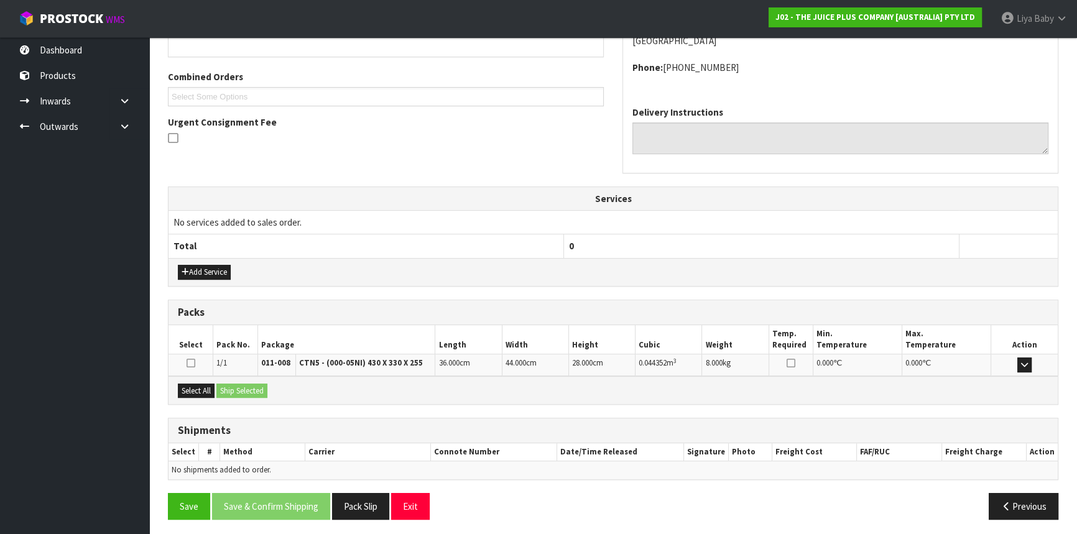
scroll to position [298, 0]
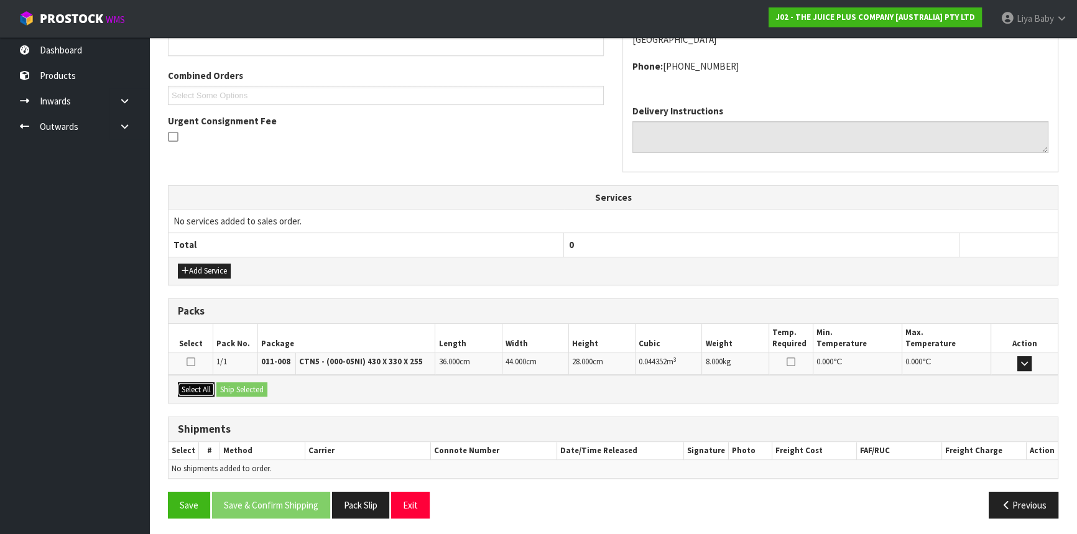
click at [192, 386] on button "Select All" at bounding box center [196, 389] width 37 height 15
click at [249, 383] on button "Ship Selected" at bounding box center [241, 389] width 51 height 15
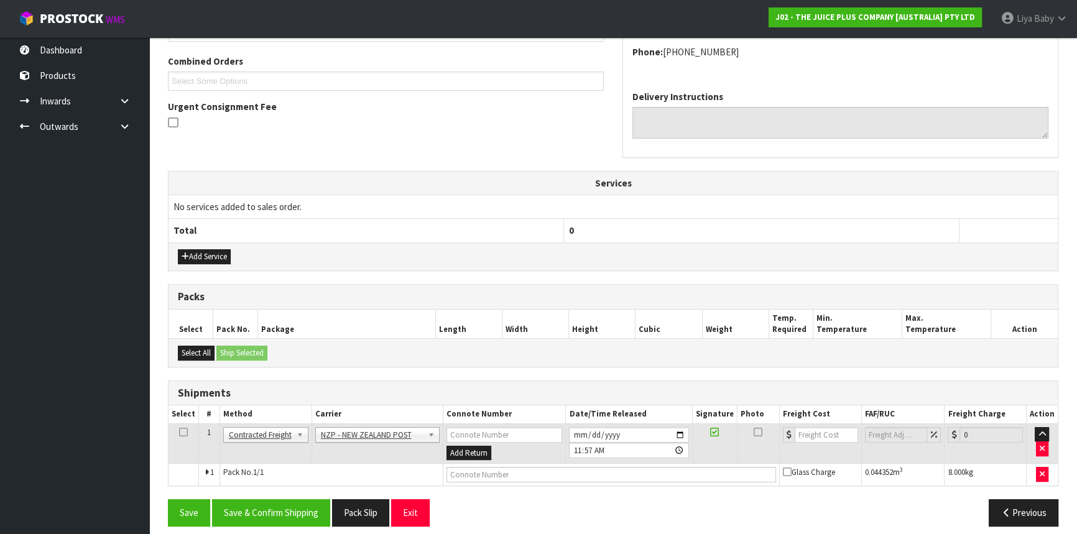
scroll to position [321, 0]
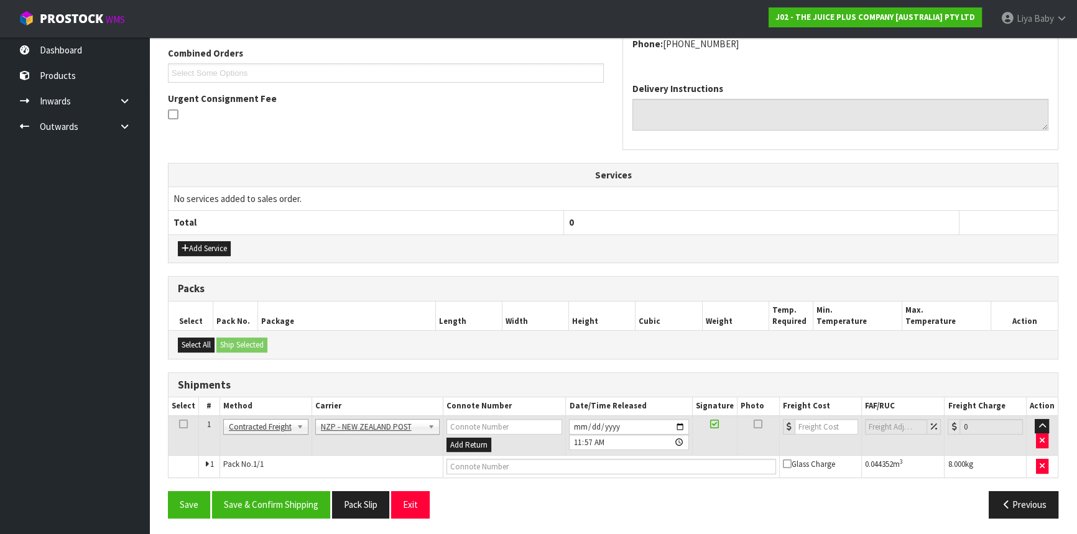
click at [180, 424] on icon at bounding box center [183, 424] width 9 height 1
click at [274, 496] on button "Save & Confirm Shipping" at bounding box center [271, 504] width 118 height 27
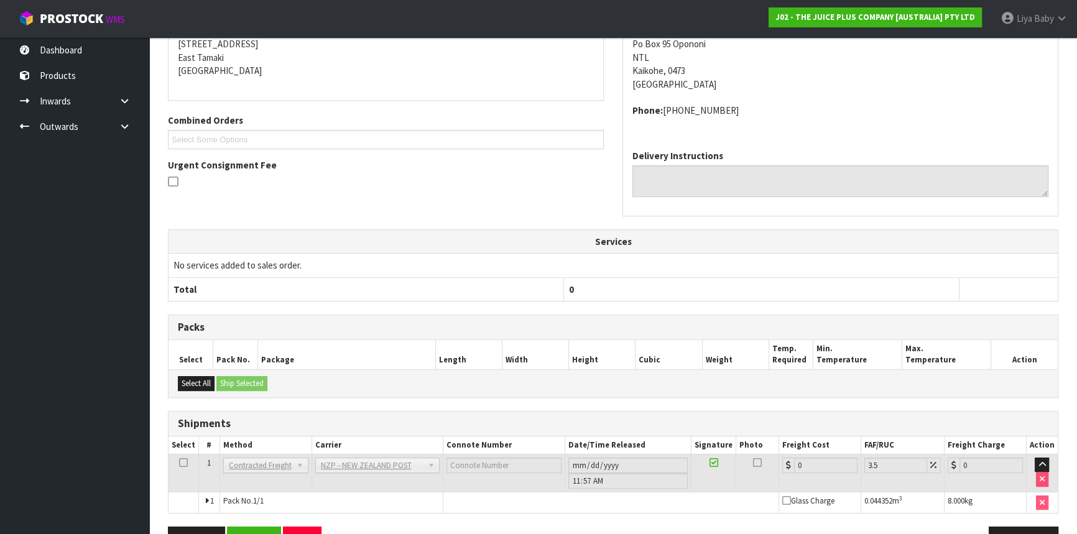
scroll to position [282, 0]
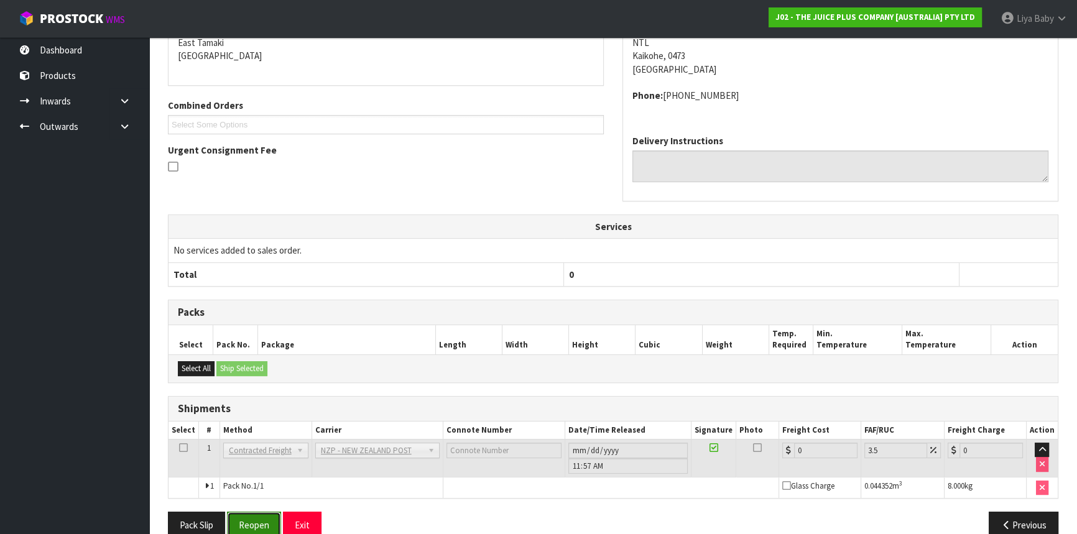
click at [239, 517] on button "Reopen" at bounding box center [254, 525] width 54 height 27
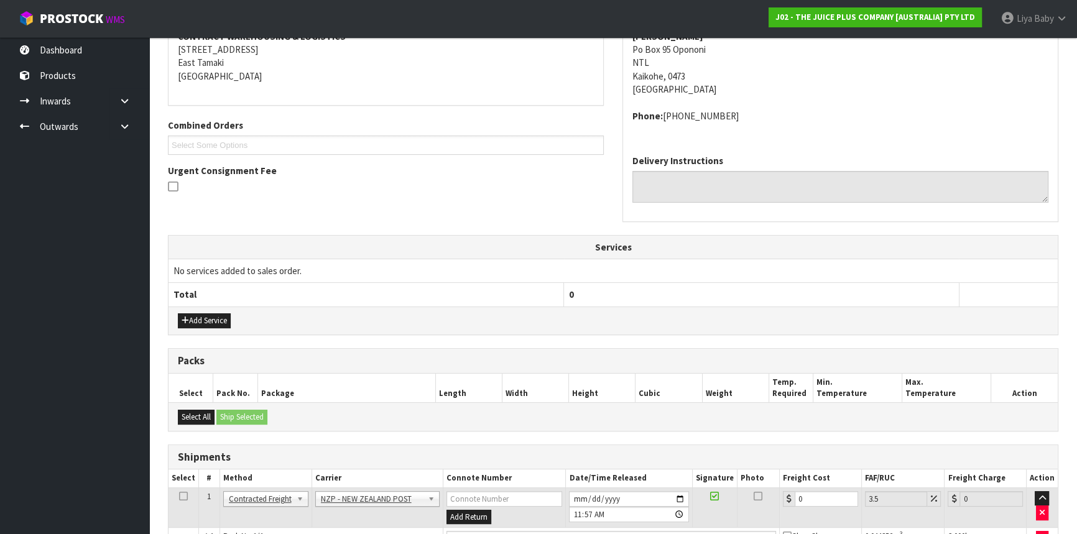
scroll to position [333, 0]
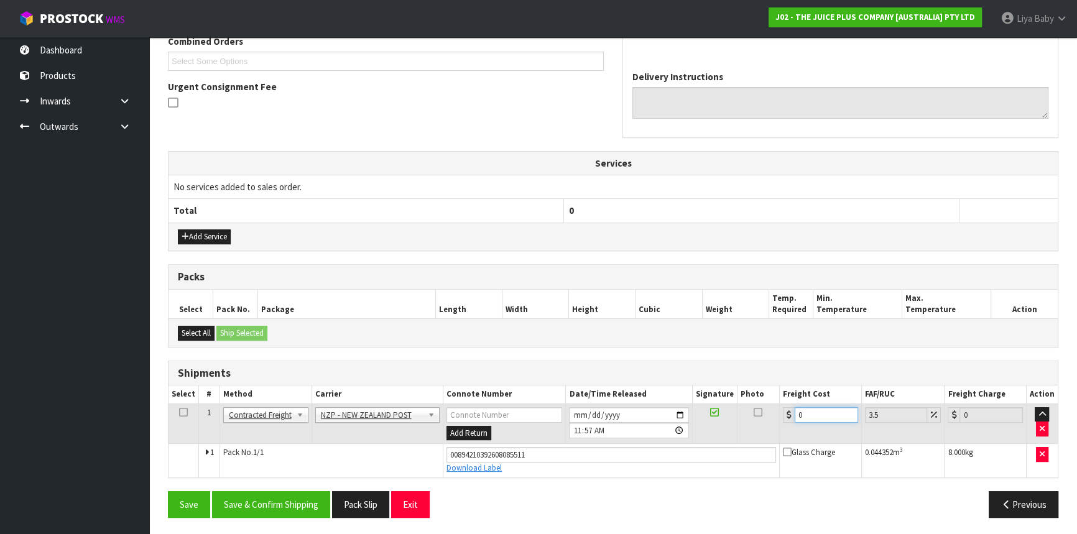
click at [802, 414] on input "0" at bounding box center [826, 415] width 63 height 16
click at [180, 412] on icon at bounding box center [183, 412] width 9 height 1
click at [276, 497] on button "Save & Confirm Shipping" at bounding box center [271, 504] width 118 height 27
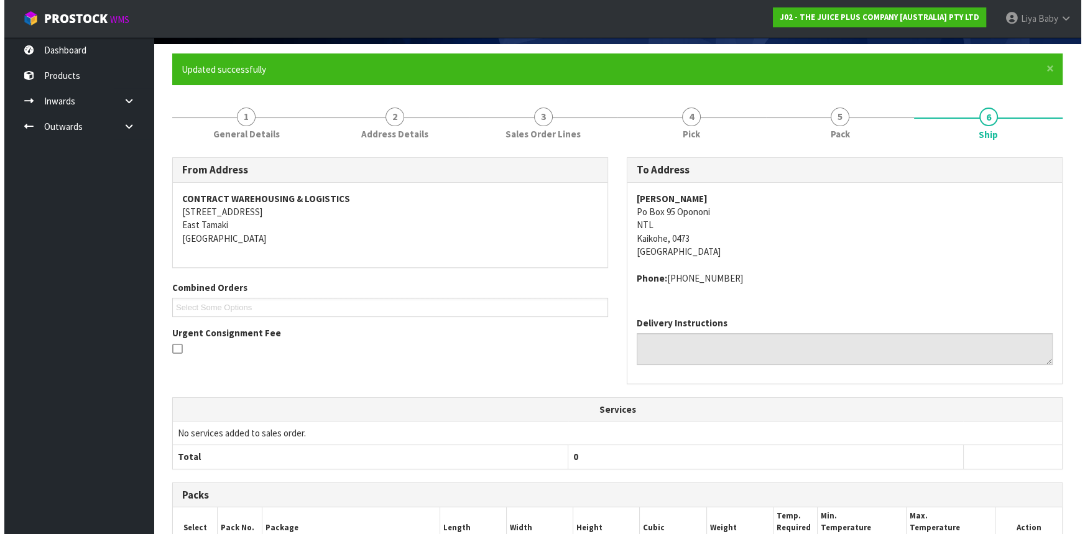
scroll to position [0, 0]
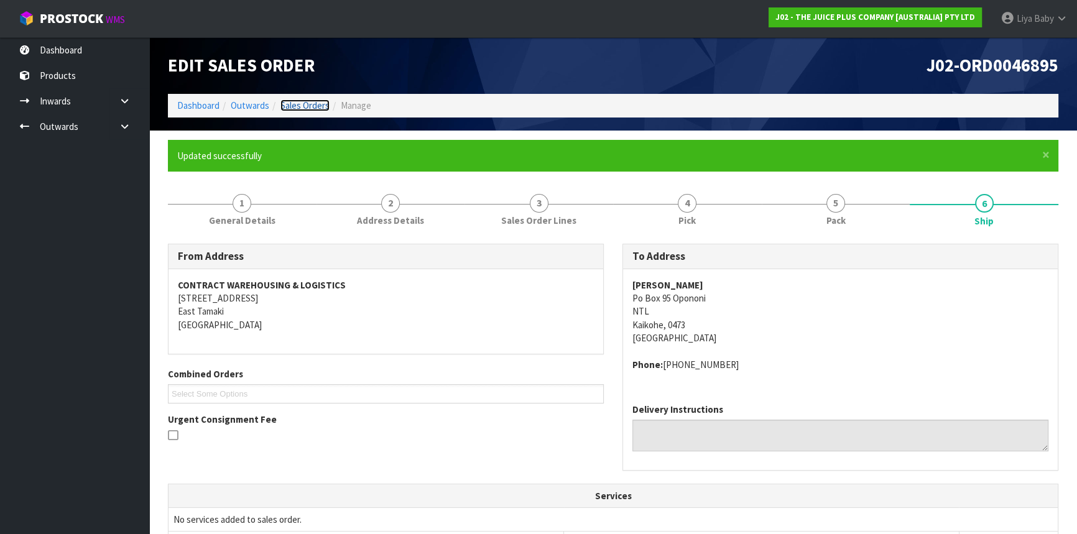
click at [309, 104] on link "Sales Orders" at bounding box center [304, 105] width 49 height 12
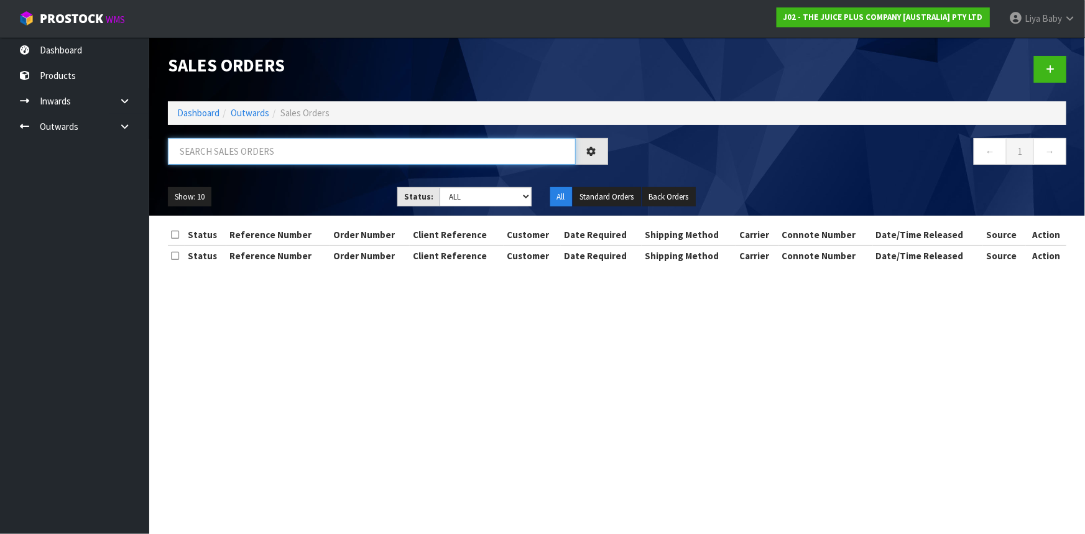
click at [229, 155] on input "text" at bounding box center [372, 151] width 408 height 27
